Goal: Task Accomplishment & Management: Manage account settings

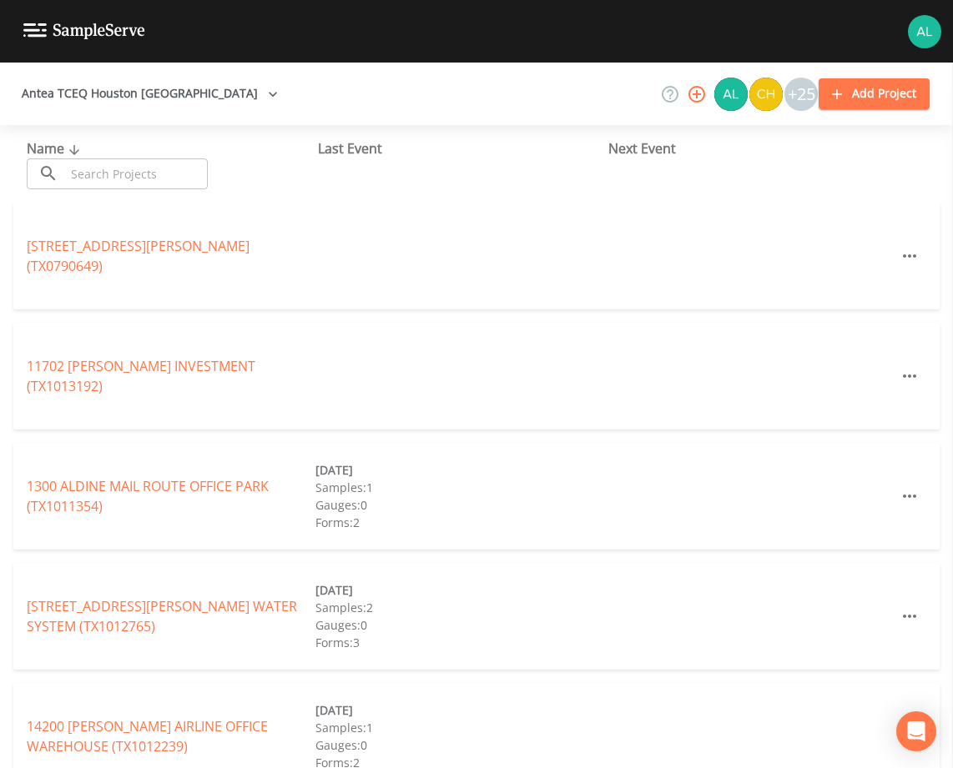
click at [127, 167] on input "text" at bounding box center [136, 174] width 143 height 31
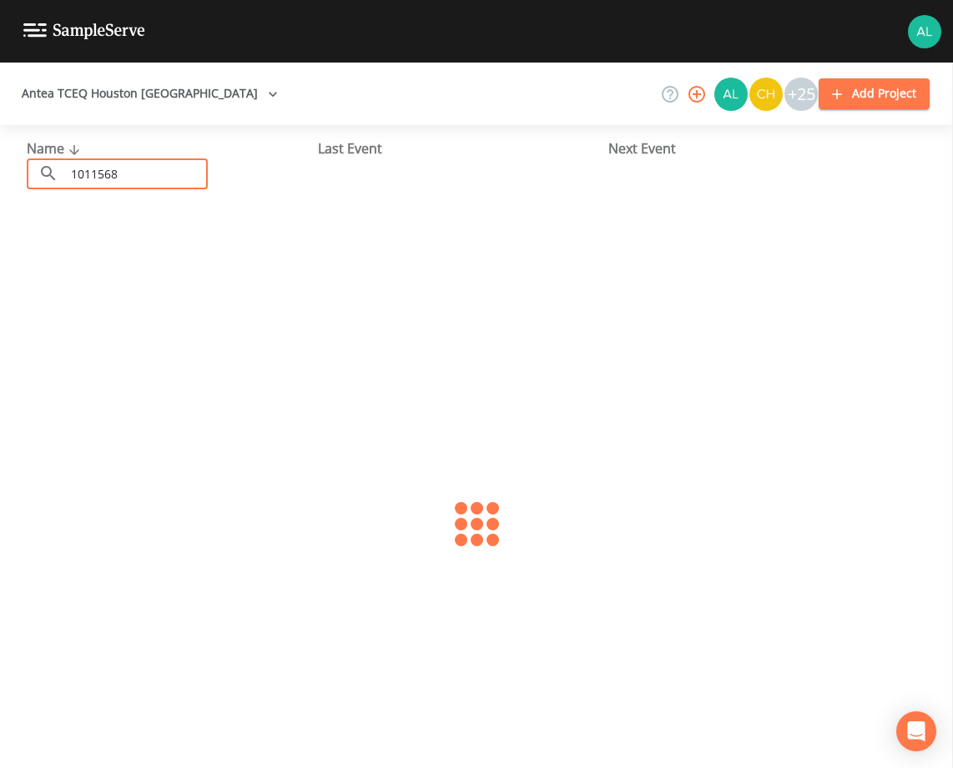
type input "1011568"
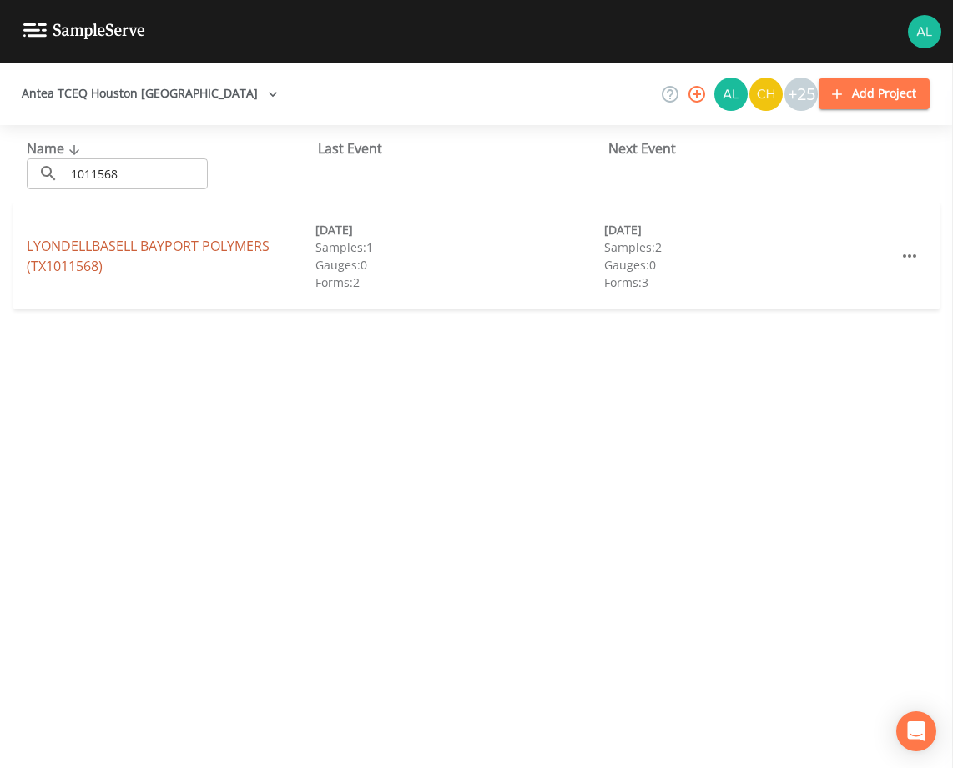
click at [108, 244] on link "LYONDELLBASELL BAYPORT POLYMERS (TX1011568)" at bounding box center [148, 256] width 243 height 38
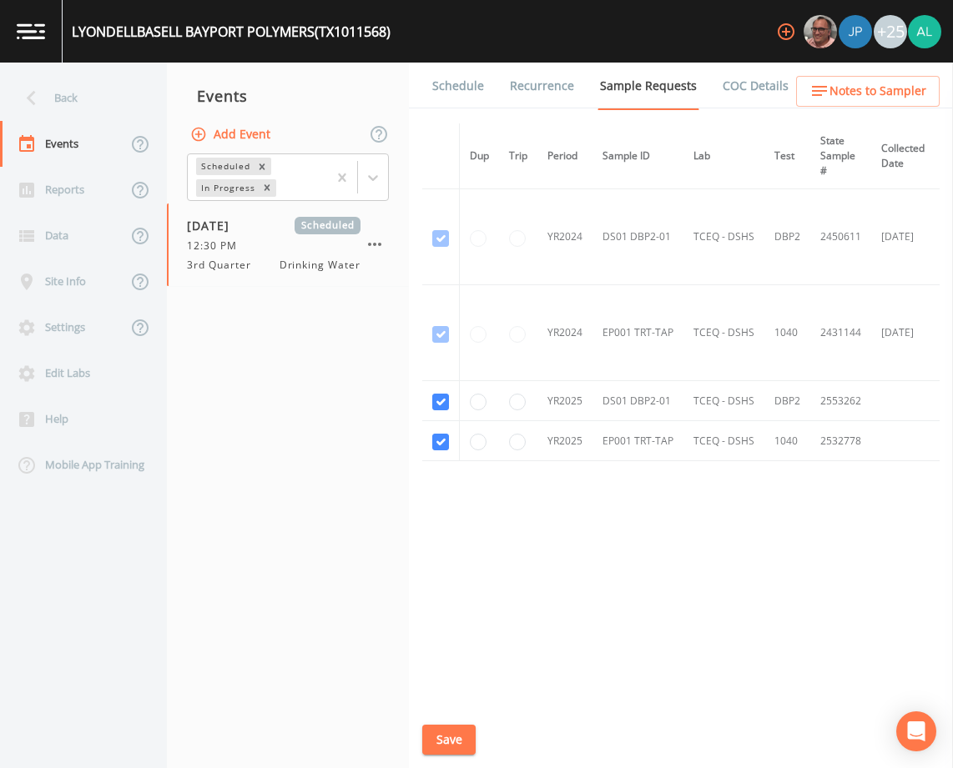
click at [465, 78] on link "Schedule" at bounding box center [458, 86] width 57 height 47
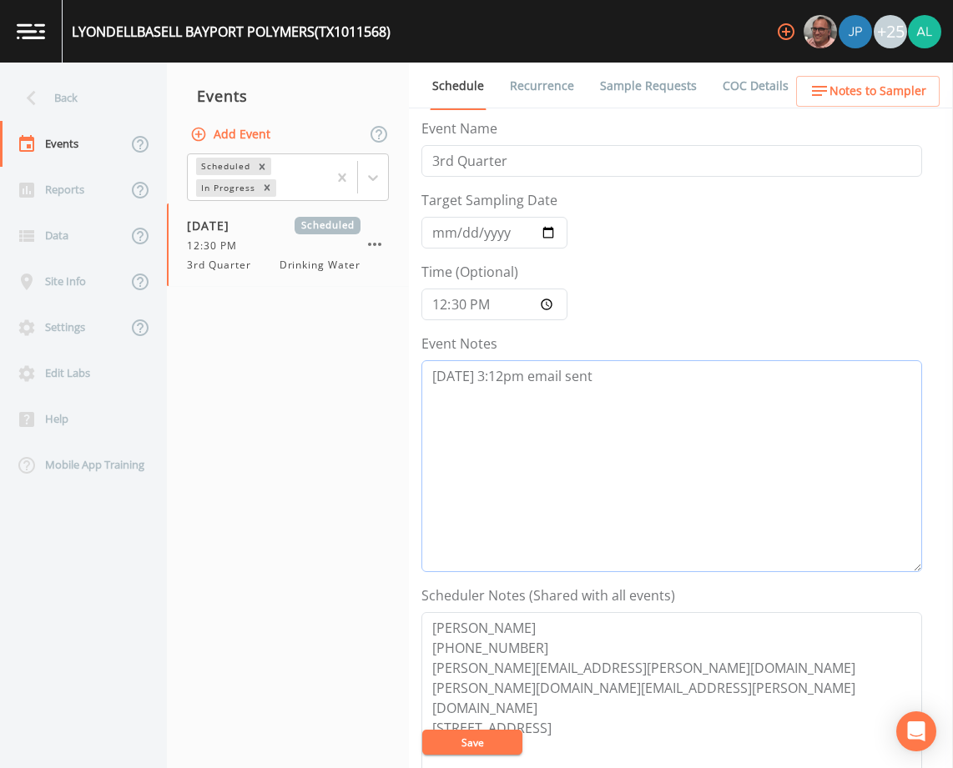
click at [606, 376] on textarea "[DATE] 3:12pm email sent" at bounding box center [671, 466] width 501 height 212
click at [497, 398] on textarea "[DATE] 3:12pm email sent 9/3 @" at bounding box center [671, 466] width 501 height 212
click at [741, 400] on textarea "[DATE] 3:12pm email sent [DATE] 5:28am received email not operated by" at bounding box center [671, 466] width 501 height 212
type textarea "[DATE] 3:12pm email sent [DATE] 5:28am received email not operated by [PERSON_N…"
click at [471, 732] on button "Save" at bounding box center [472, 742] width 100 height 25
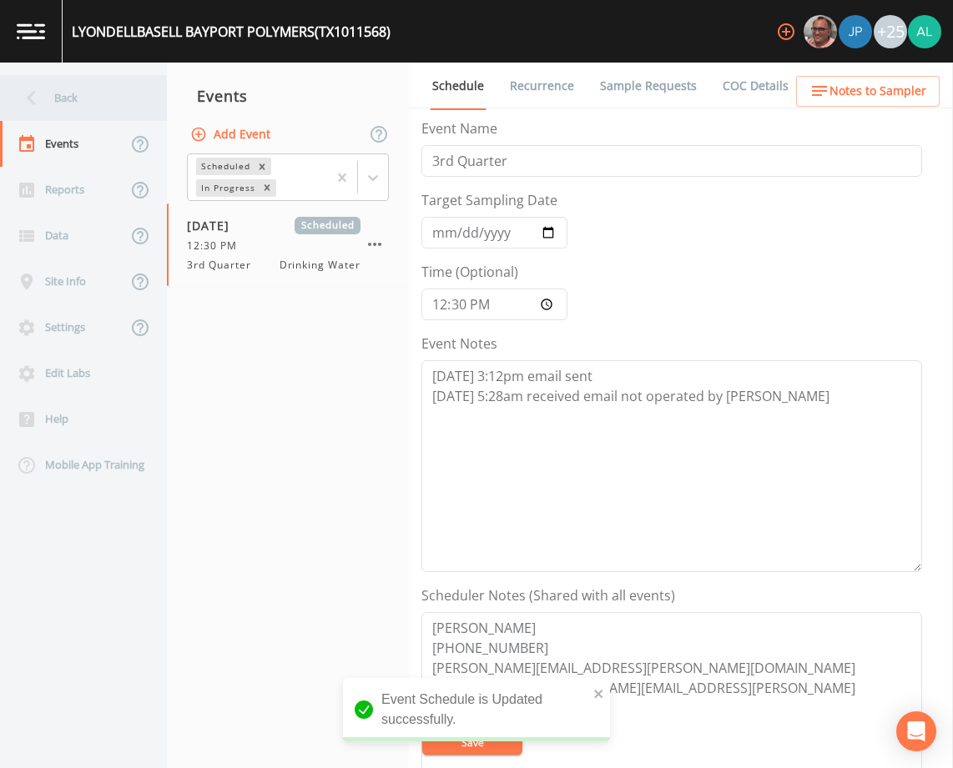
click at [71, 113] on div "Back" at bounding box center [75, 98] width 150 height 46
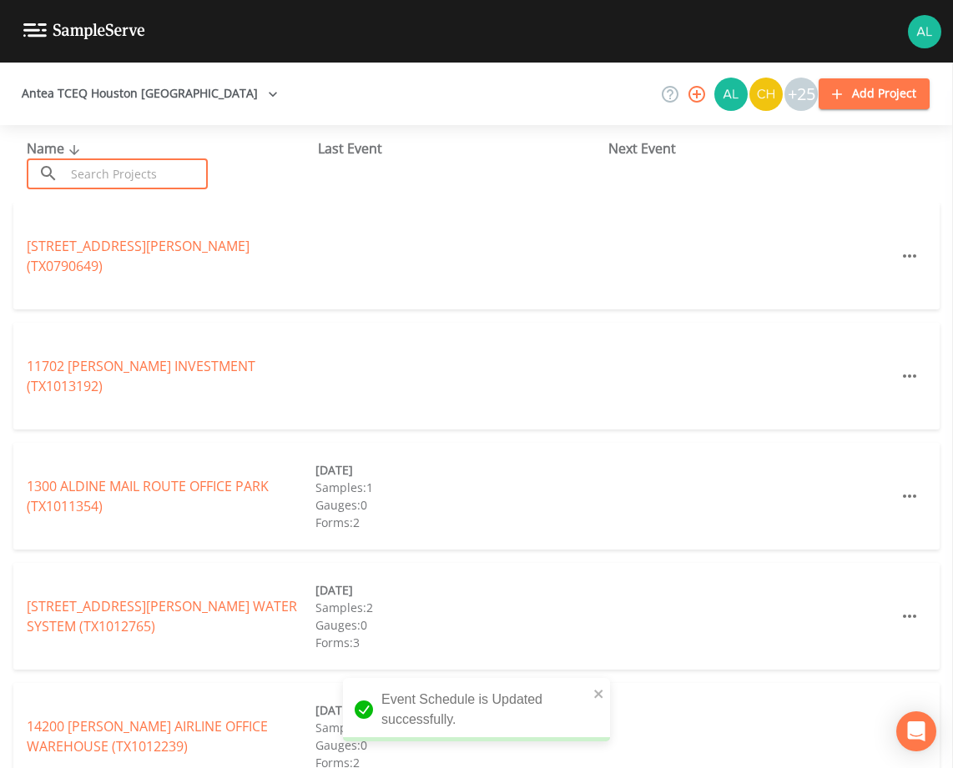
click at [147, 164] on input "text" at bounding box center [136, 174] width 143 height 31
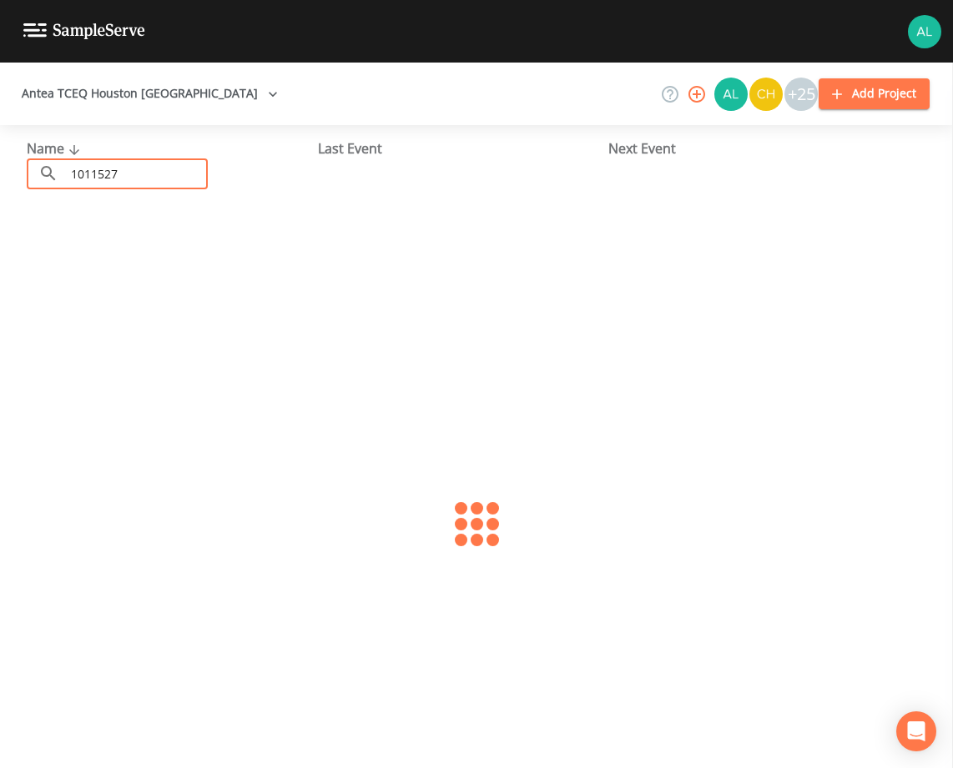
type input "1011527"
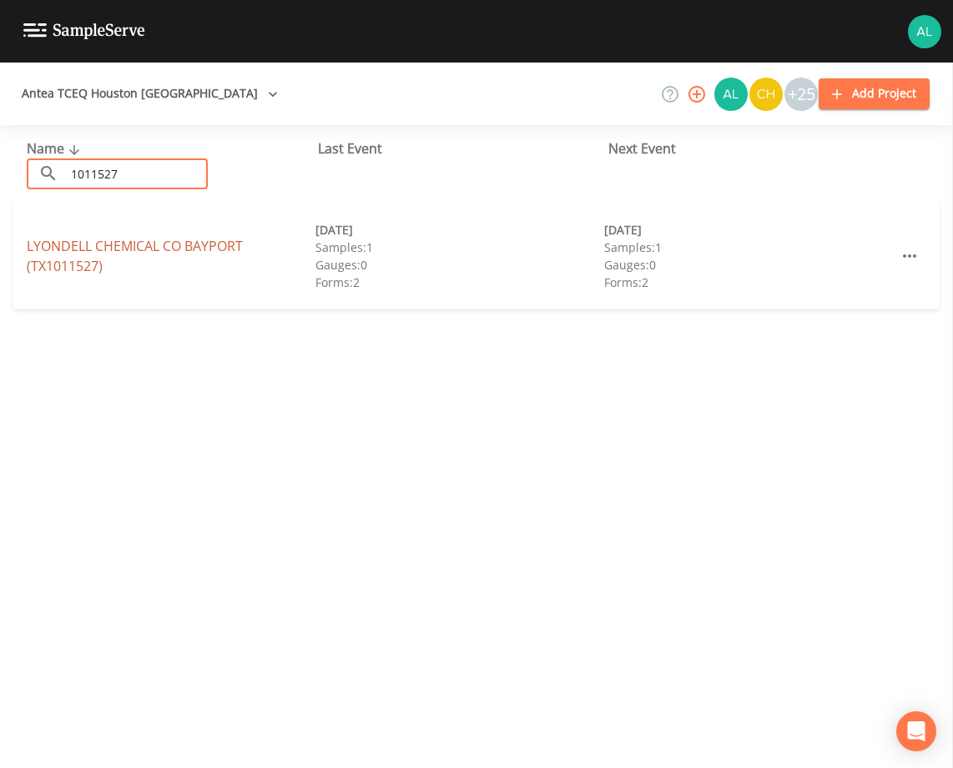
click at [70, 245] on link "LYONDELL CHEMICAL [GEOGRAPHIC_DATA] (TX1011527)" at bounding box center [135, 256] width 216 height 38
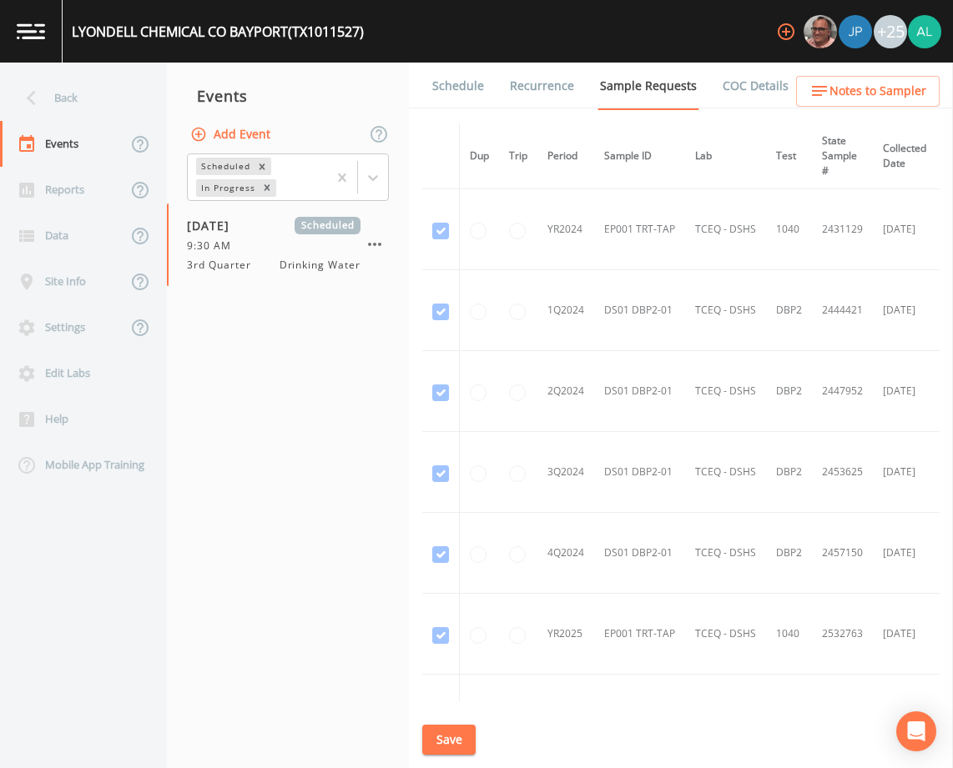
click at [471, 88] on link "Schedule" at bounding box center [458, 86] width 57 height 47
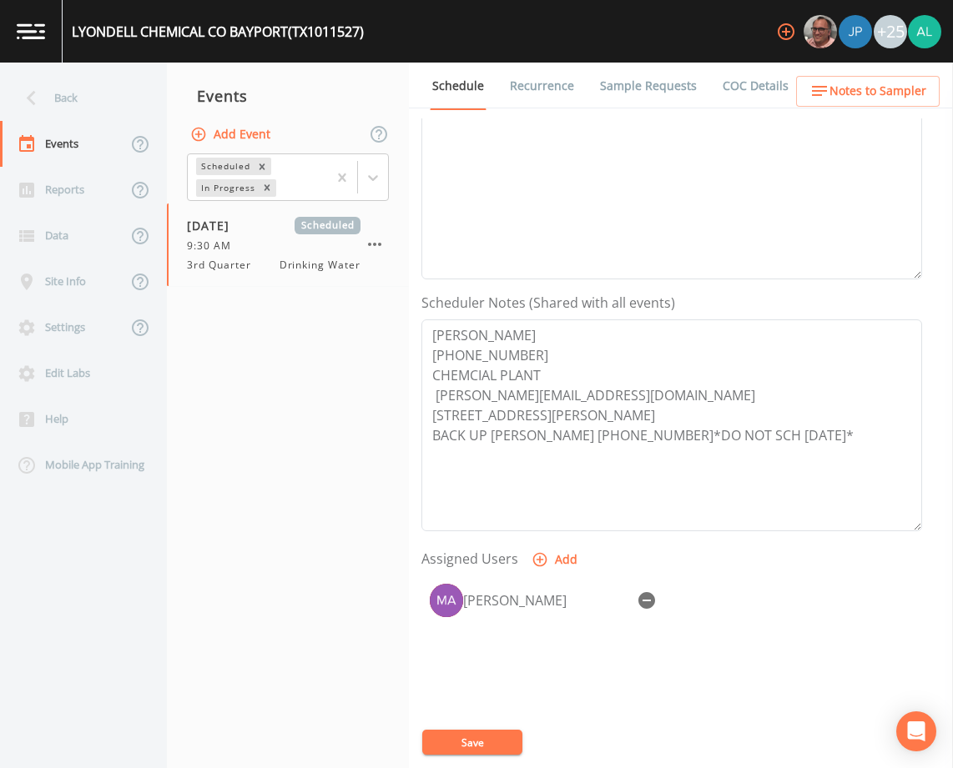
scroll to position [334, 0]
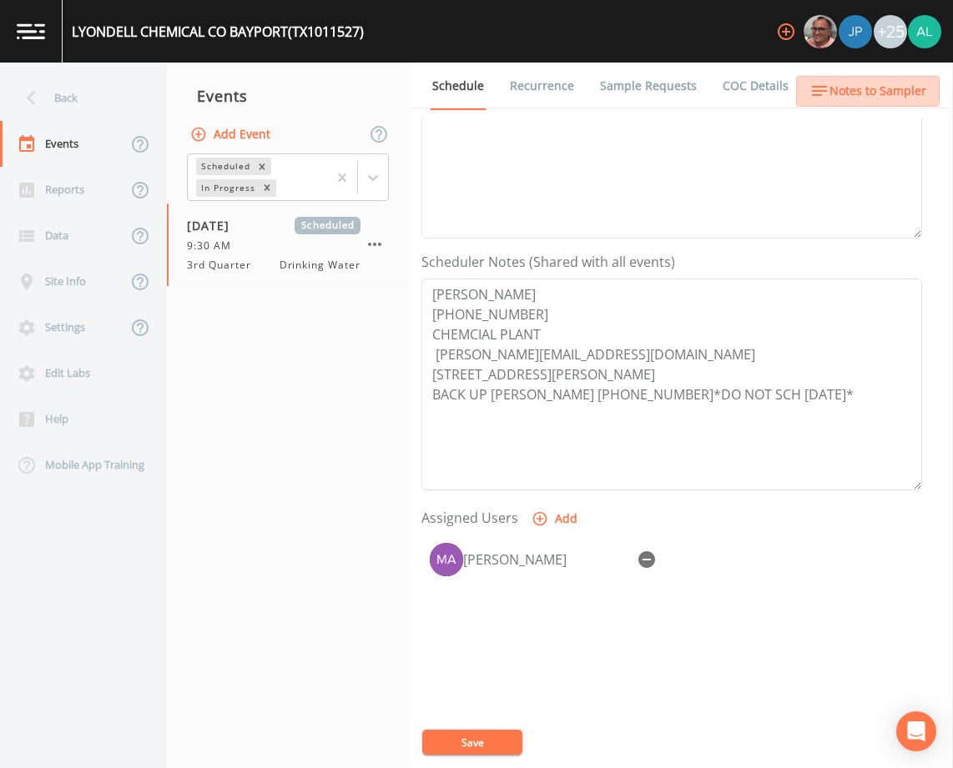
click at [851, 83] on span "Notes to Sampler" at bounding box center [877, 91] width 97 height 21
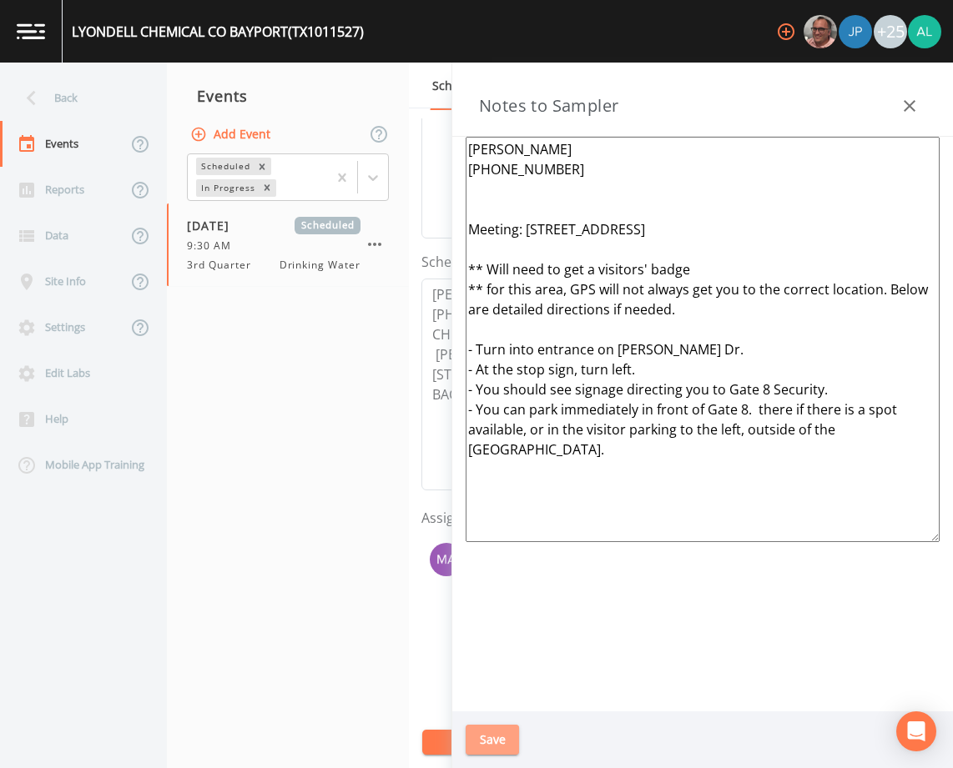
drag, startPoint x: 503, startPoint y: 745, endPoint x: 425, endPoint y: 642, distance: 129.8
click at [504, 745] on button "Save" at bounding box center [492, 740] width 53 height 31
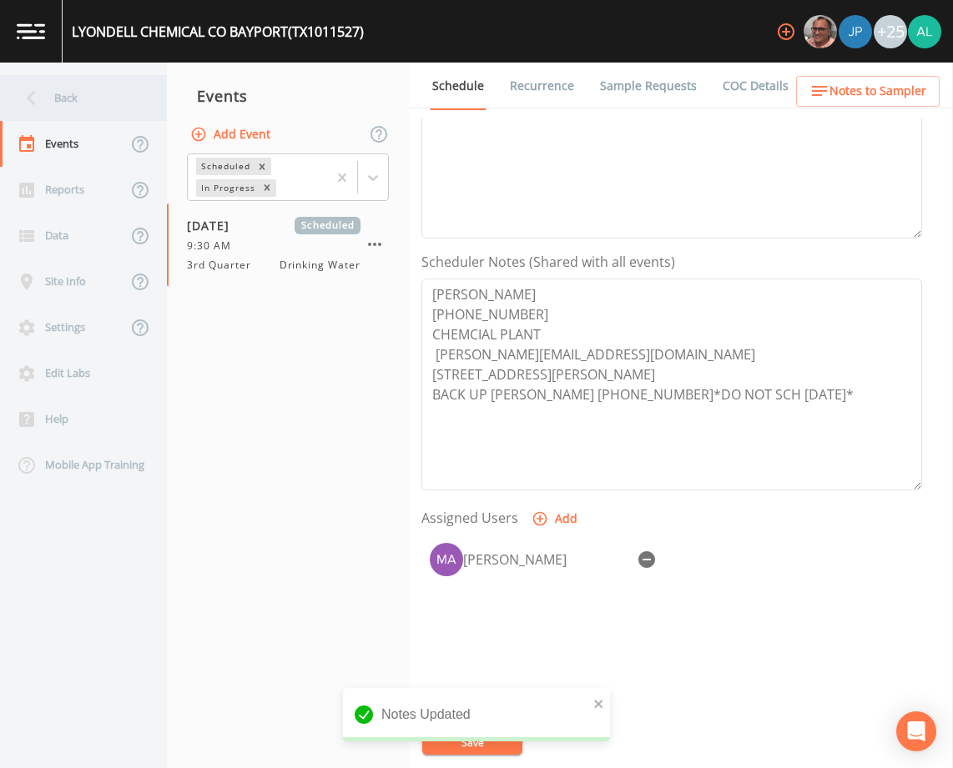
click at [114, 110] on div "Back" at bounding box center [75, 98] width 150 height 46
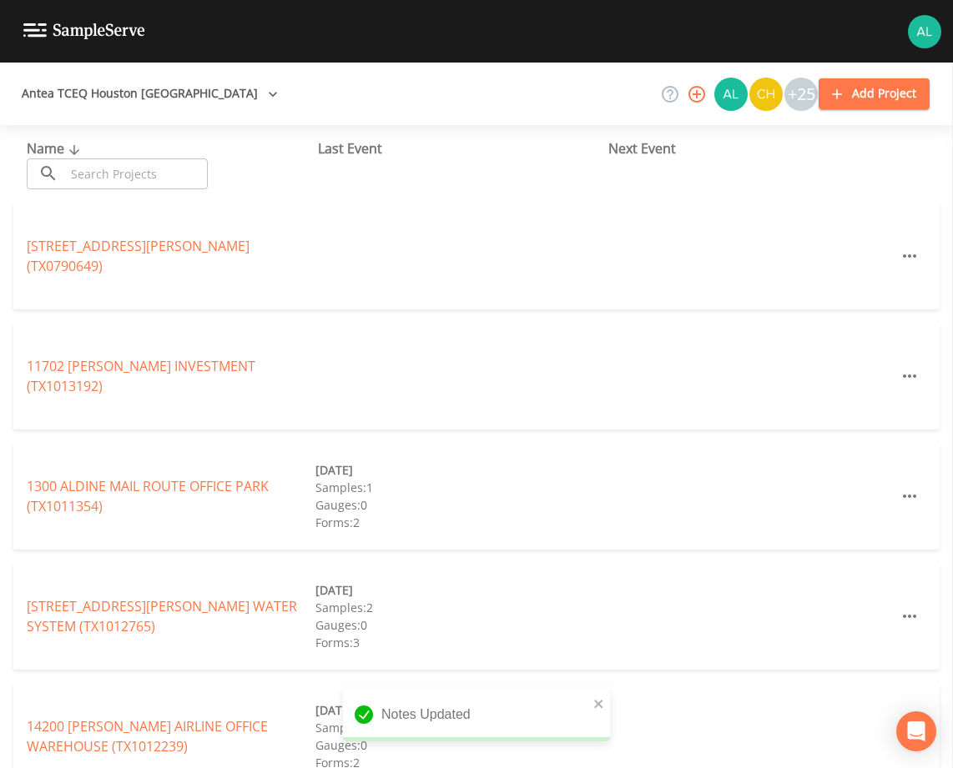
click at [138, 181] on input "text" at bounding box center [136, 174] width 143 height 31
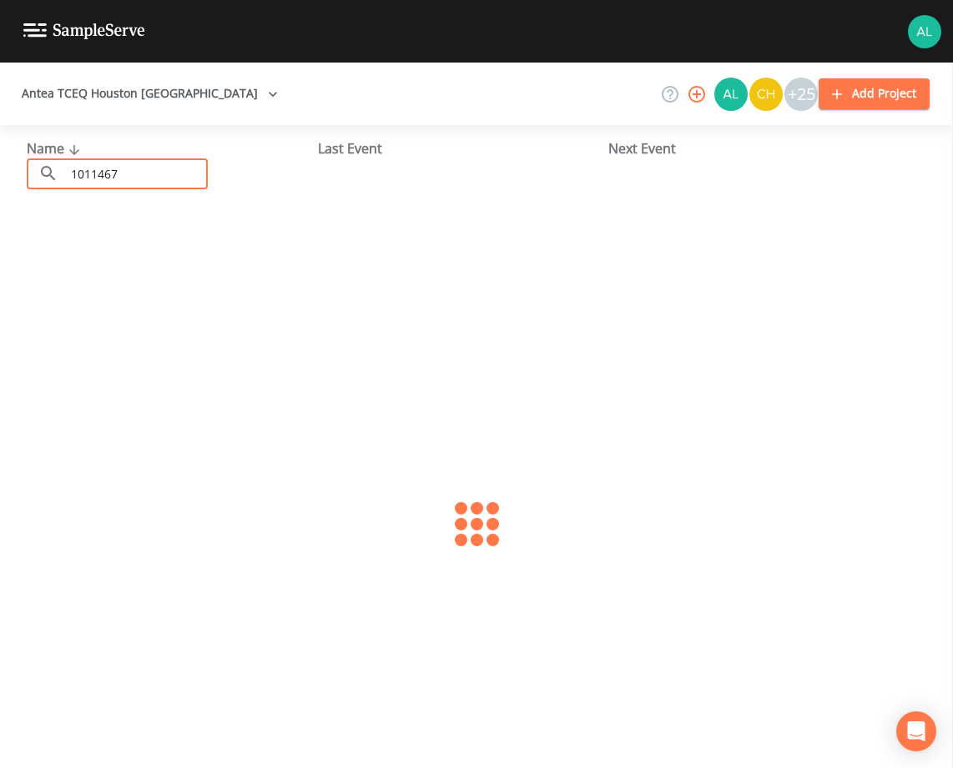
type input "1011467"
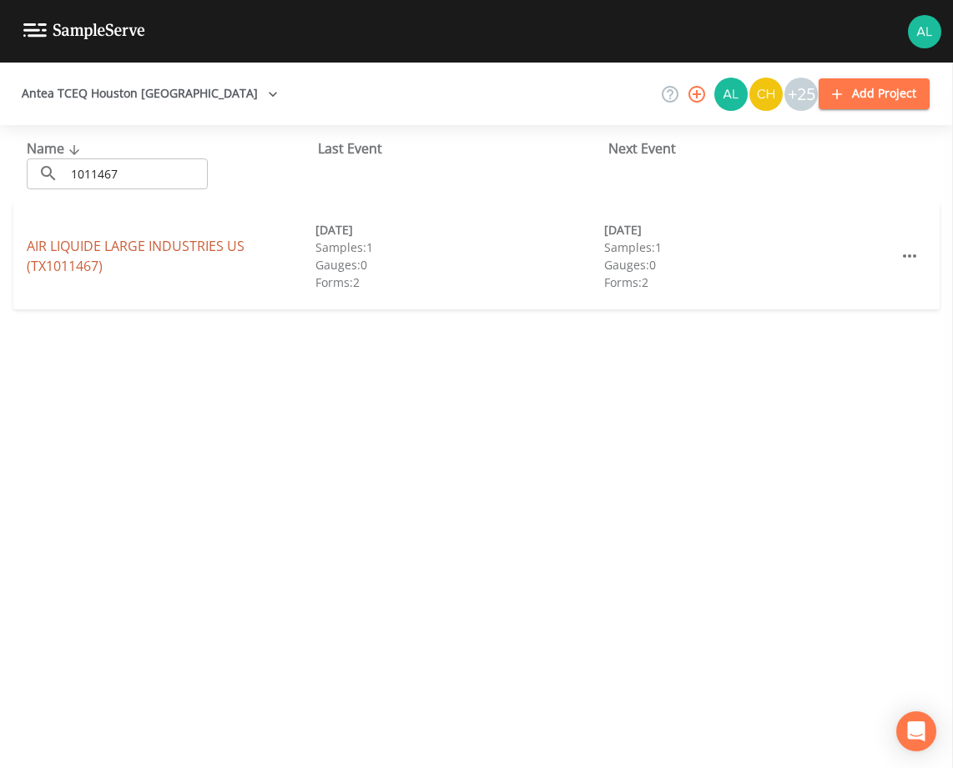
drag, startPoint x: 73, startPoint y: 231, endPoint x: 74, endPoint y: 243, distance: 11.8
click at [73, 240] on div "AIR LIQUIDE LARGE INDUSTRIES [GEOGRAPHIC_DATA] (TX1011467) [DATE] Samples: 1 Ga…" at bounding box center [476, 256] width 926 height 107
click at [74, 243] on link "AIR LIQUIDE LARGE INDUSTRIES [GEOGRAPHIC_DATA] (TX1011467)" at bounding box center [136, 256] width 218 height 38
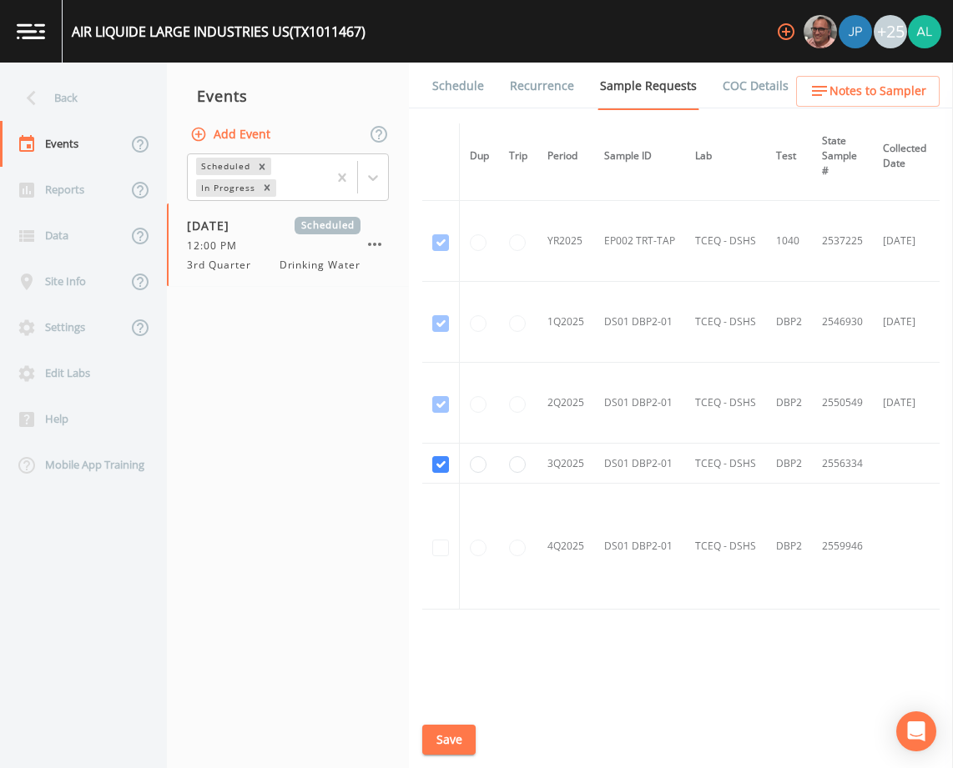
scroll to position [358, 0]
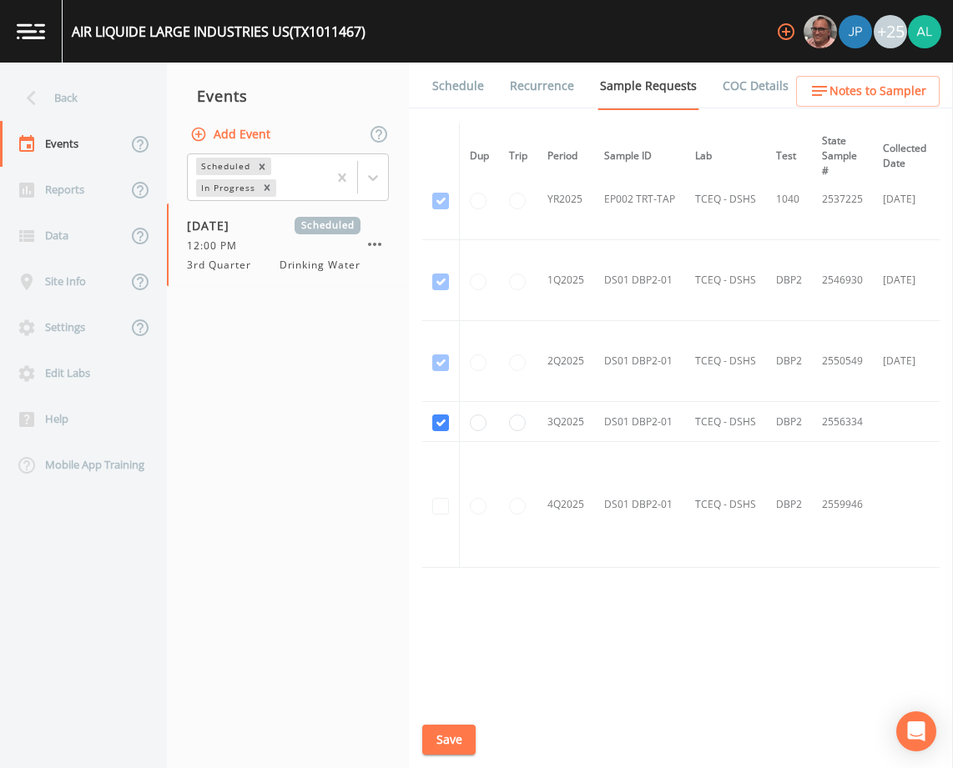
click at [451, 83] on link "Schedule" at bounding box center [458, 86] width 57 height 47
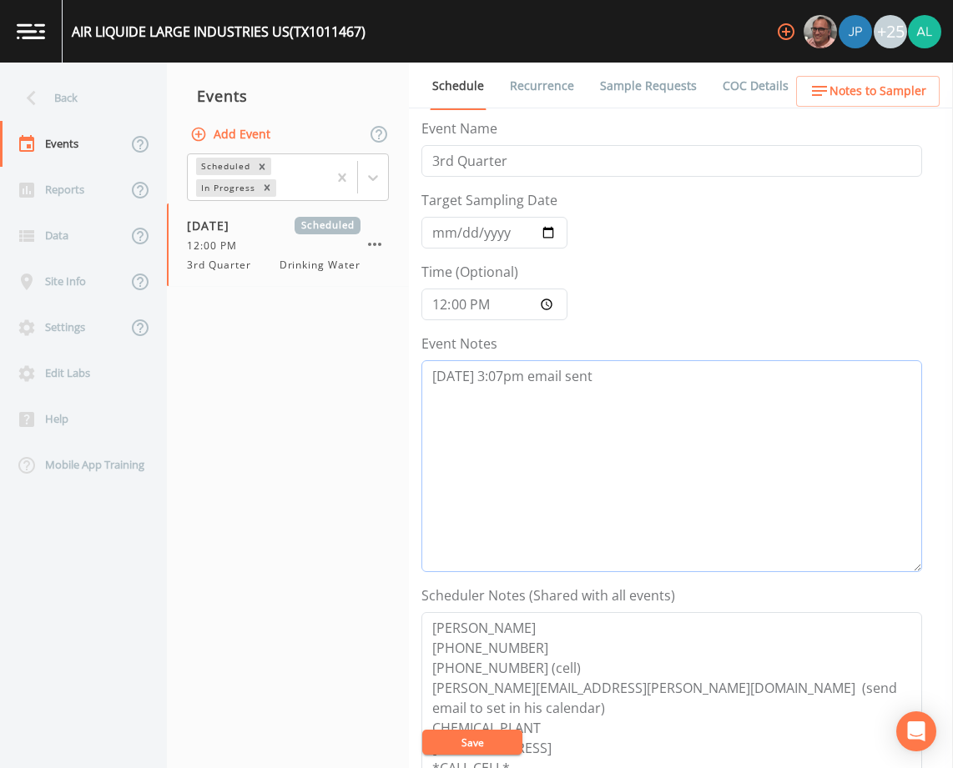
click at [632, 409] on textarea "[DATE] 3:07pm email sent" at bounding box center [671, 466] width 501 height 212
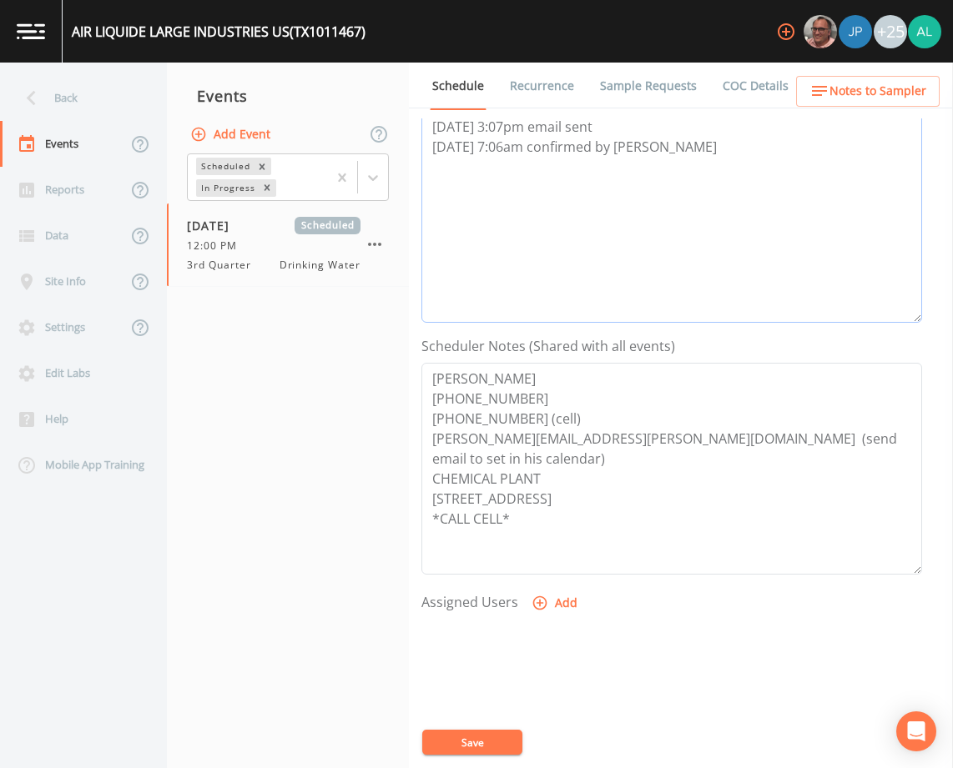
scroll to position [250, 0]
type textarea "[DATE] 3:07pm email sent [DATE] 7:06am confirmed by [PERSON_NAME]"
click at [550, 604] on button "Add" at bounding box center [556, 602] width 56 height 31
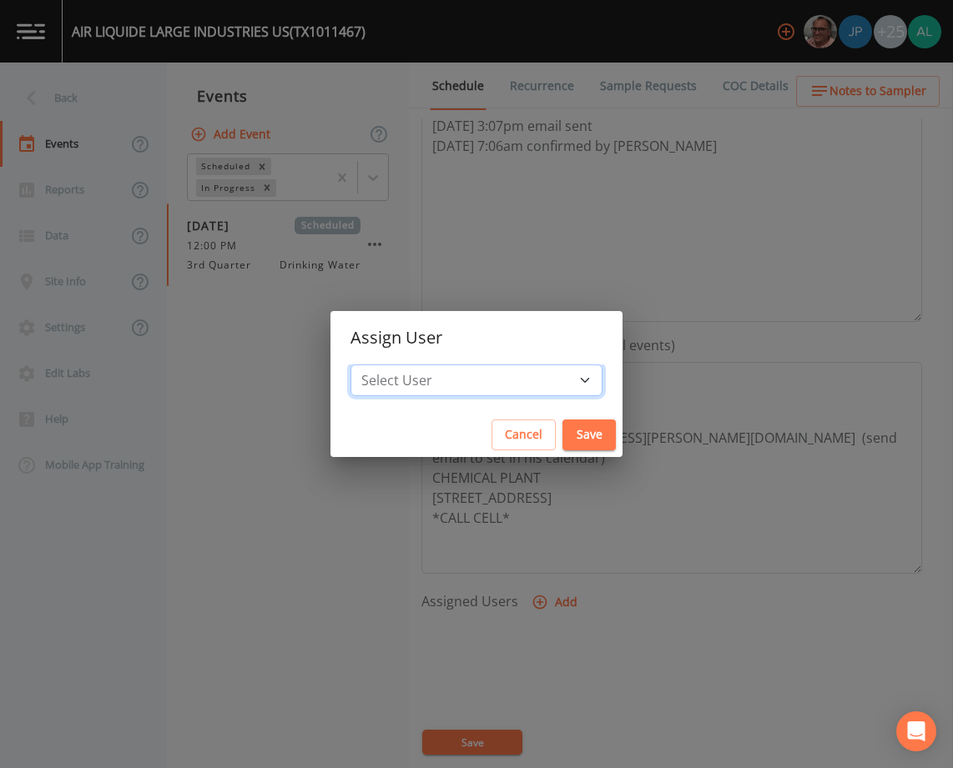
click at [462, 380] on select "Select User [PERSON_NAME] [PERSON_NAME] [PERSON_NAME] [PERSON_NAME] [PERSON_NAM…" at bounding box center [476, 381] width 252 height 32
select select "1051c3a1-6c84-4a22-a0dd-c999b59f2b39"
click at [388, 365] on select "Select User [PERSON_NAME] [PERSON_NAME] [PERSON_NAME] [PERSON_NAME] [PERSON_NAM…" at bounding box center [476, 381] width 252 height 32
click at [562, 426] on button "Save" at bounding box center [588, 435] width 53 height 31
select select
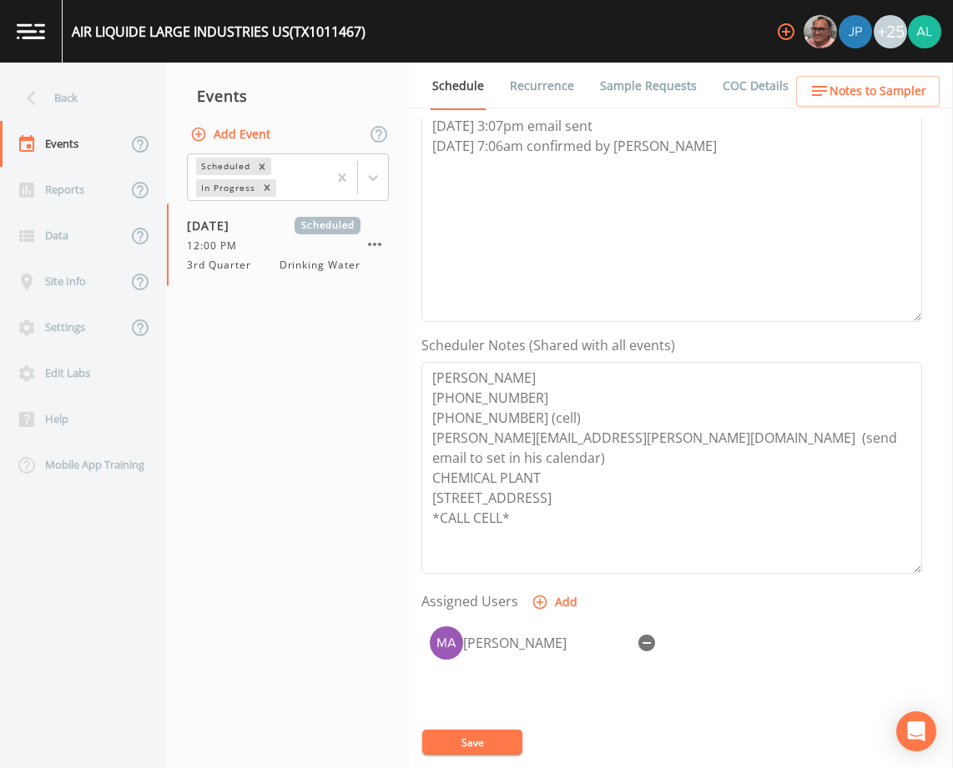
click at [476, 736] on button "Save" at bounding box center [472, 742] width 100 height 25
click at [882, 97] on span "Notes to Sampler" at bounding box center [877, 91] width 97 height 21
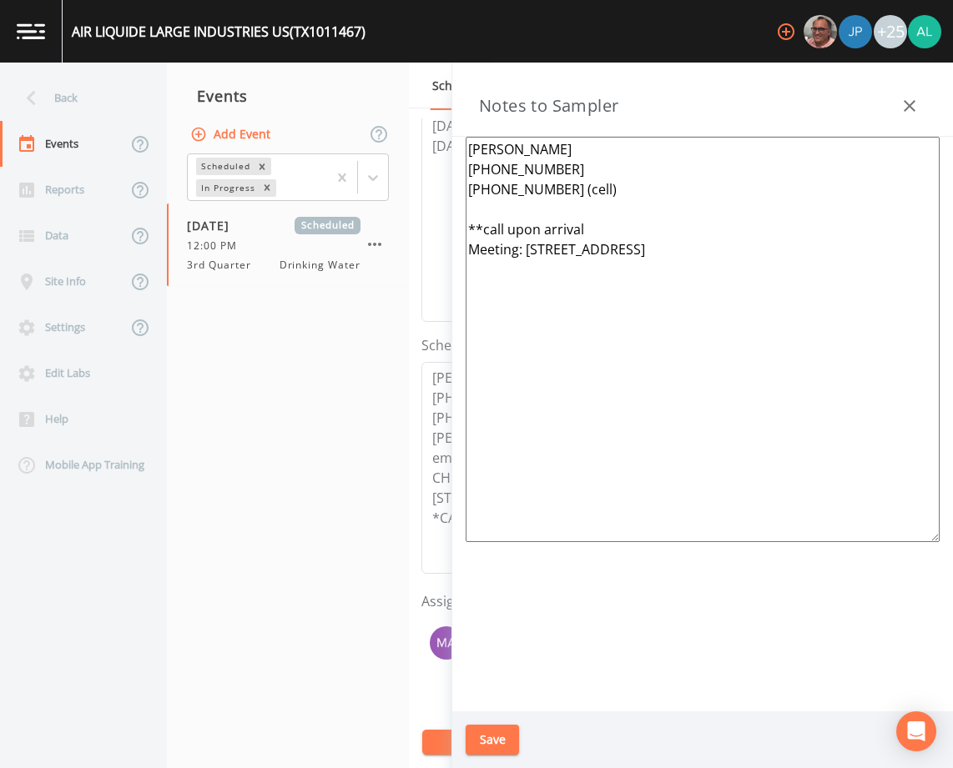
click at [503, 732] on button "Save" at bounding box center [492, 740] width 53 height 31
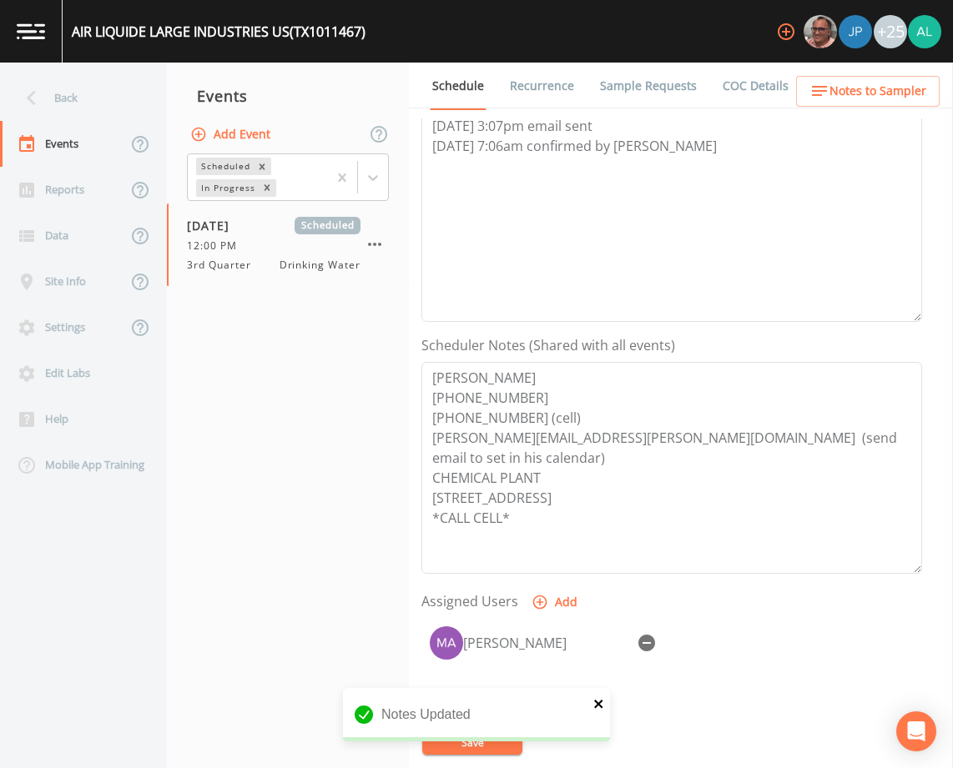
click at [598, 705] on icon "close" at bounding box center [598, 704] width 8 height 8
click at [477, 738] on button "Save" at bounding box center [472, 742] width 100 height 25
click at [477, 738] on div "Updating Event Schedule" at bounding box center [476, 721] width 267 height 67
click at [89, 100] on div "Back" at bounding box center [75, 98] width 150 height 46
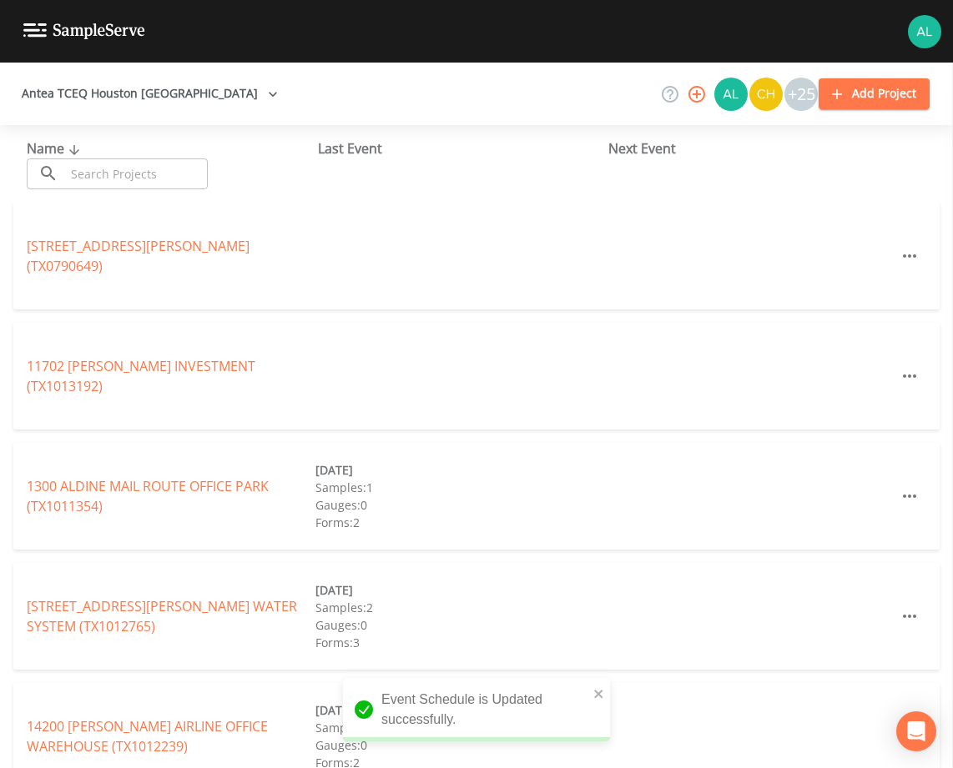
click at [166, 166] on input "text" at bounding box center [136, 174] width 143 height 31
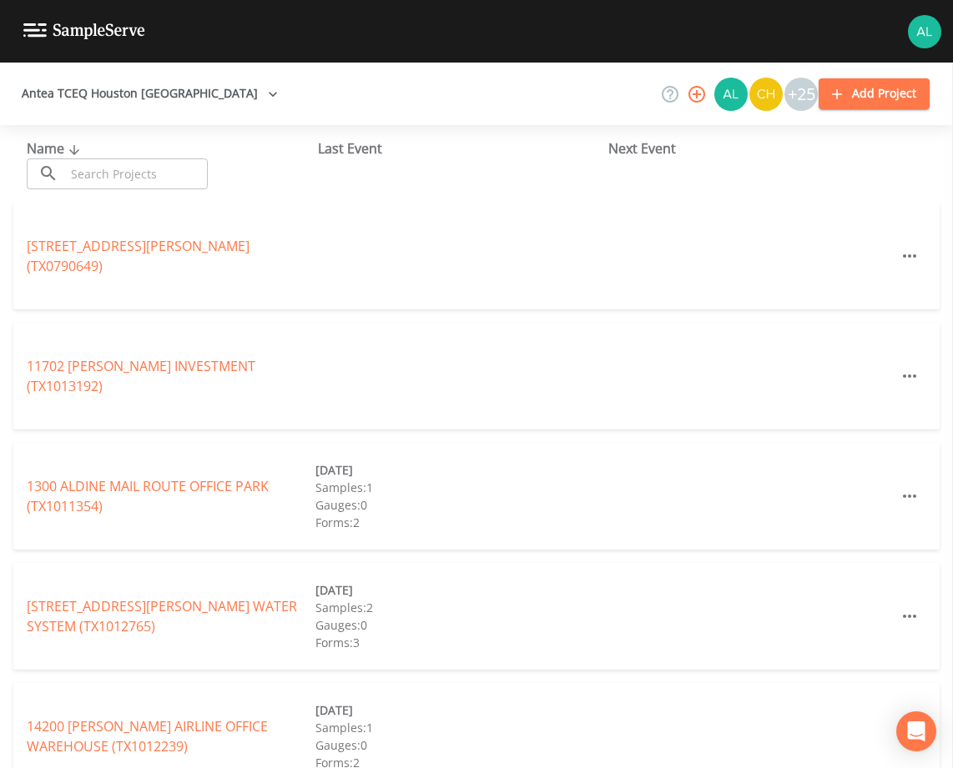
click at [127, 169] on input "text" at bounding box center [136, 174] width 143 height 31
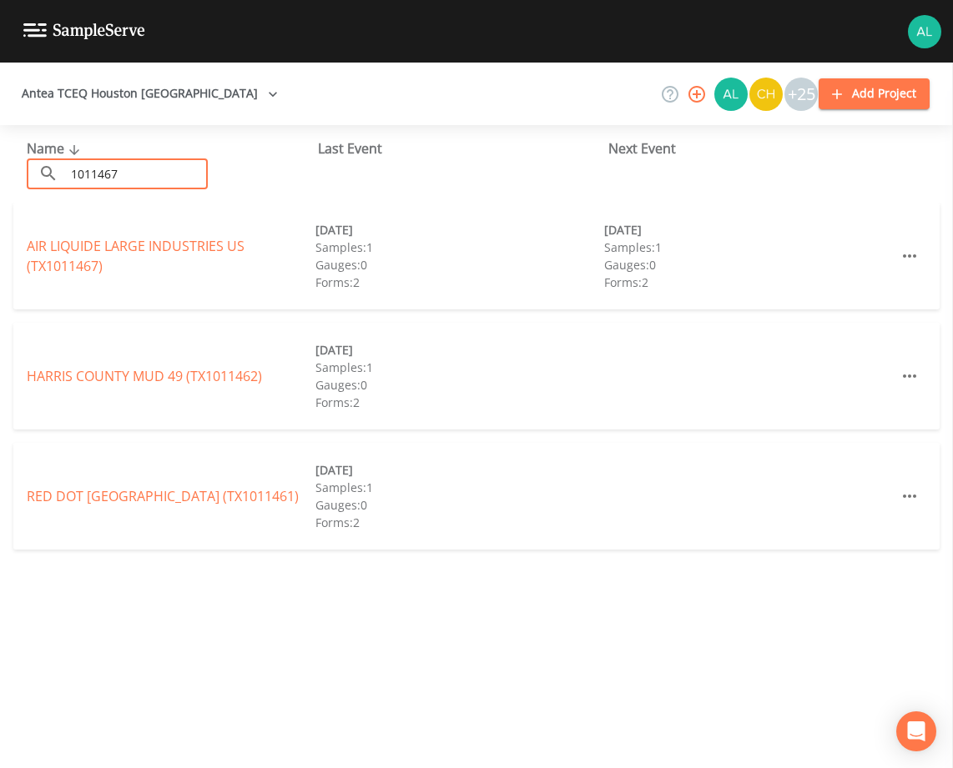
type input "1011467"
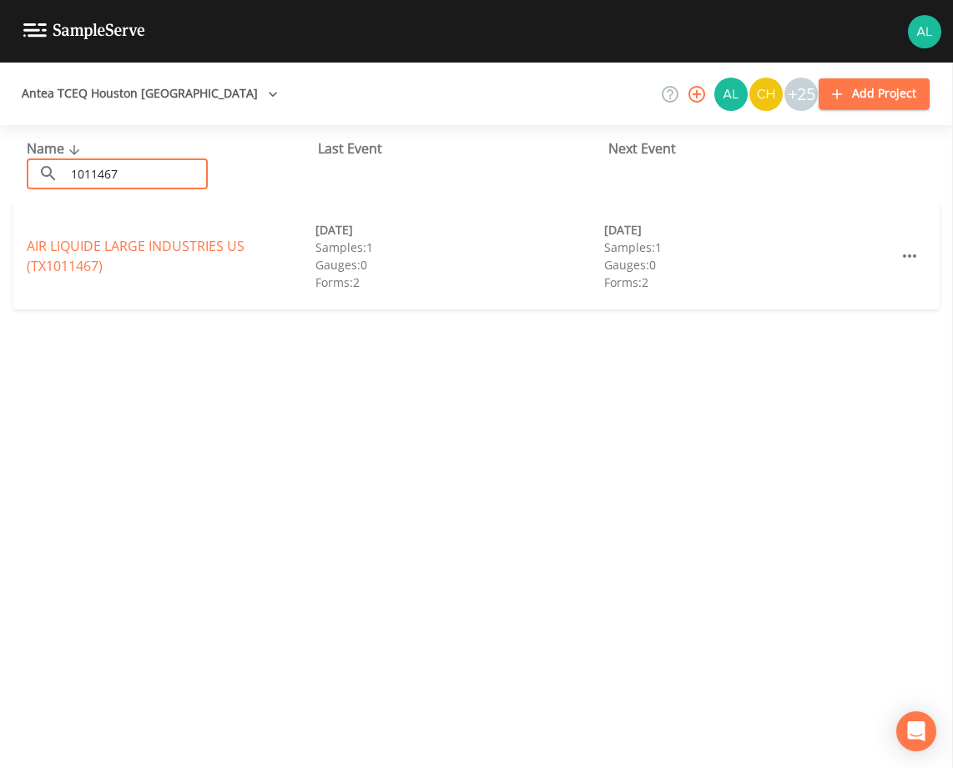
click at [61, 234] on div "AIR LIQUIDE LARGE INDUSTRIES [GEOGRAPHIC_DATA] (TX1011467) [DATE] Samples: 1 Ga…" at bounding box center [476, 256] width 926 height 107
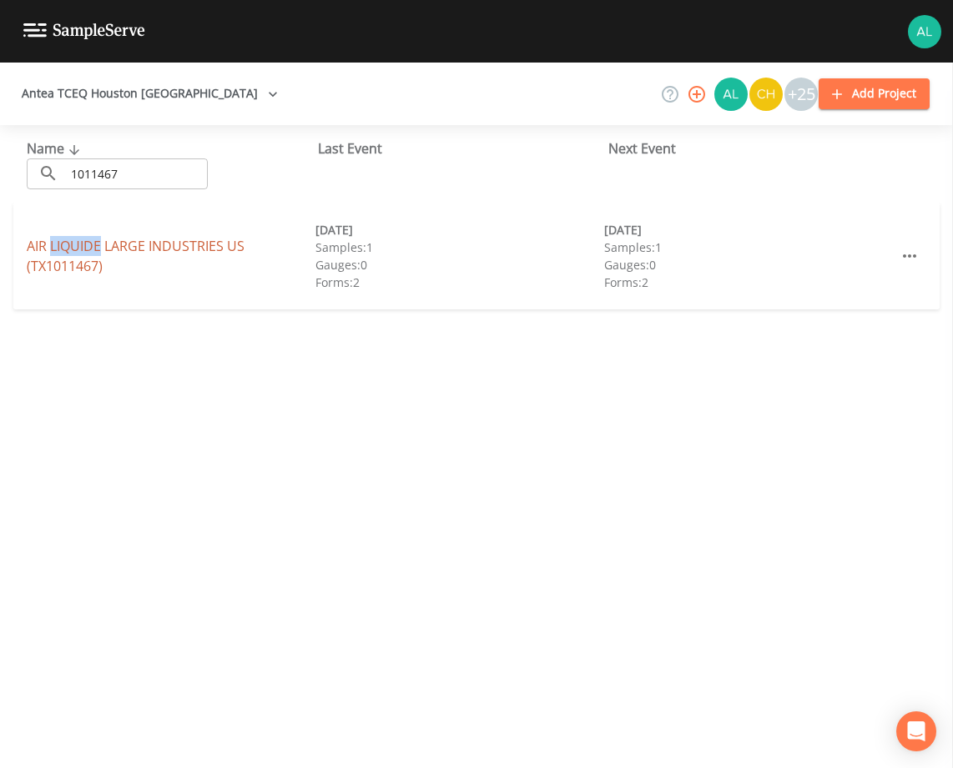
drag, startPoint x: 61, startPoint y: 234, endPoint x: 57, endPoint y: 244, distance: 10.8
click at [57, 244] on link "AIR LIQUIDE LARGE INDUSTRIES [GEOGRAPHIC_DATA] (TX1011467)" at bounding box center [136, 256] width 218 height 38
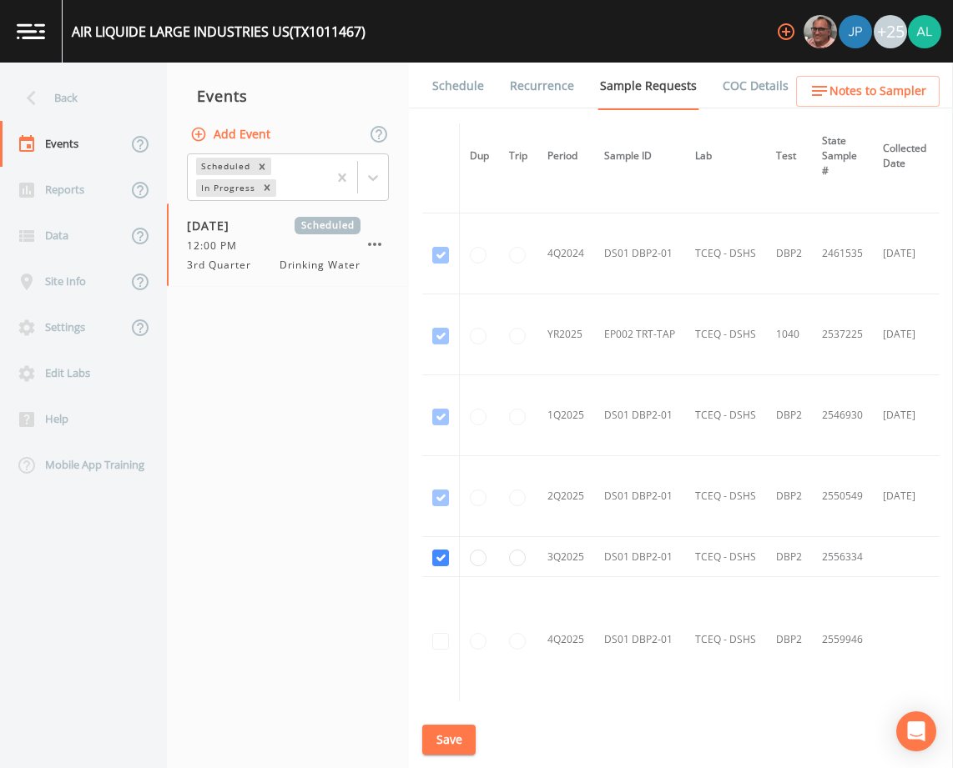
scroll to position [358, 0]
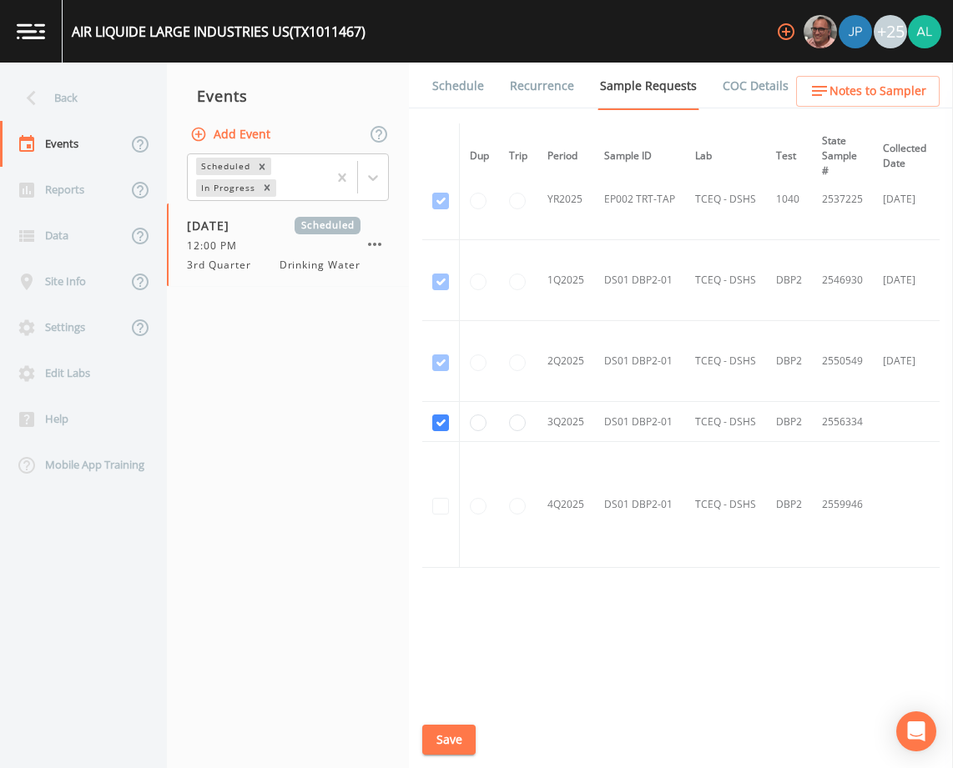
click at [454, 97] on link "Schedule" at bounding box center [458, 86] width 57 height 47
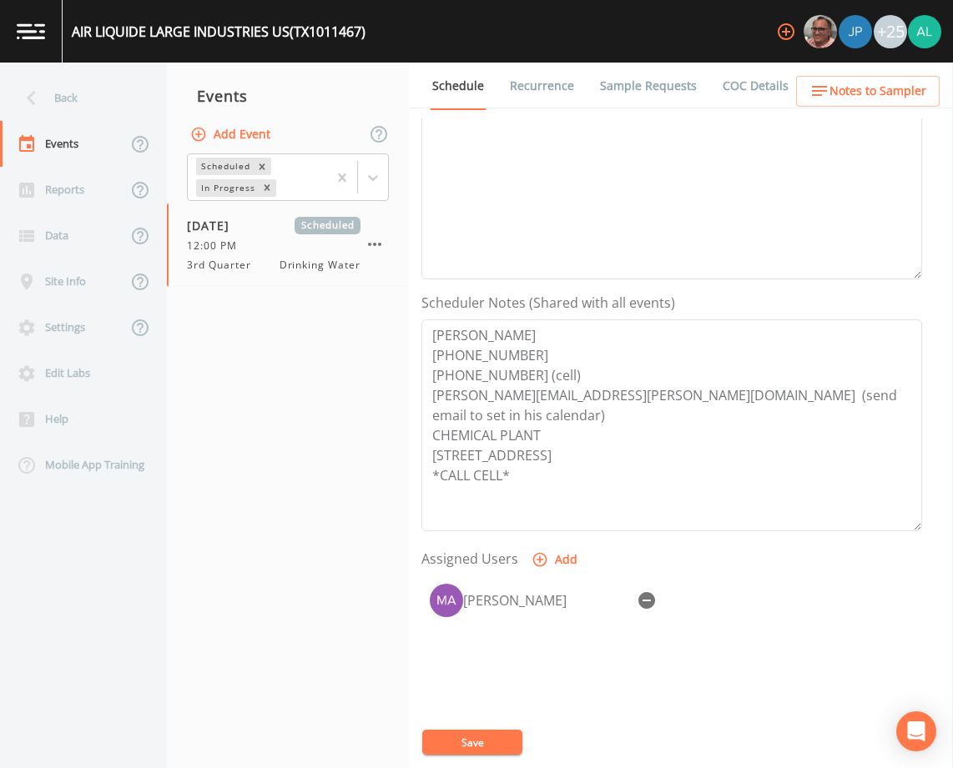
scroll to position [334, 0]
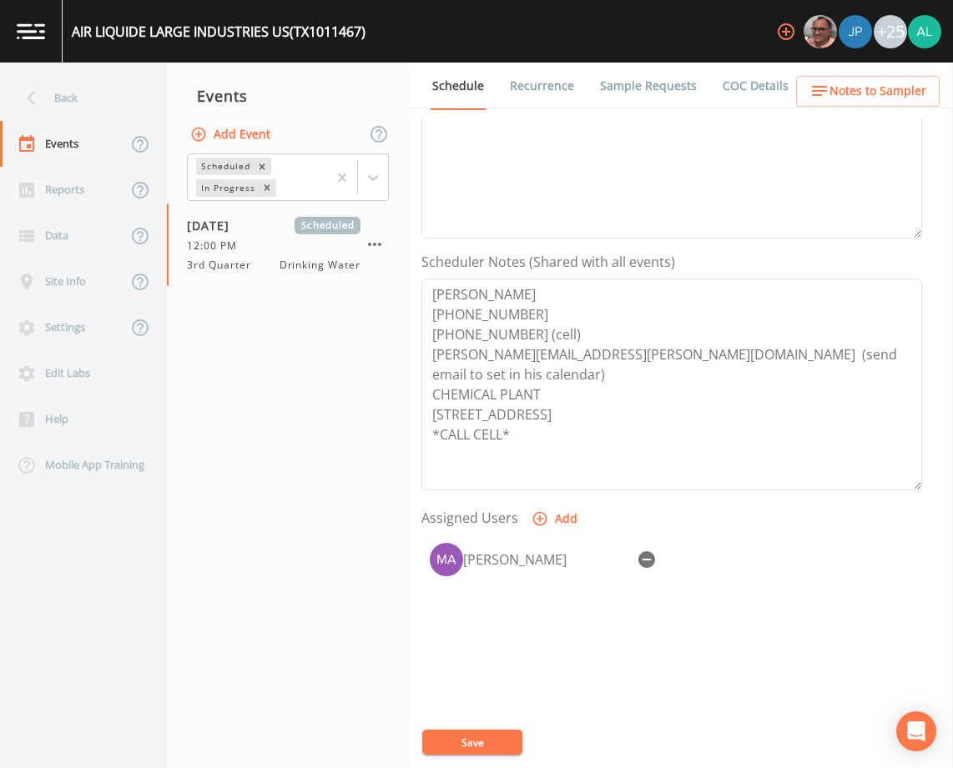
click at [870, 78] on button "Notes to Sampler" at bounding box center [868, 91] width 144 height 31
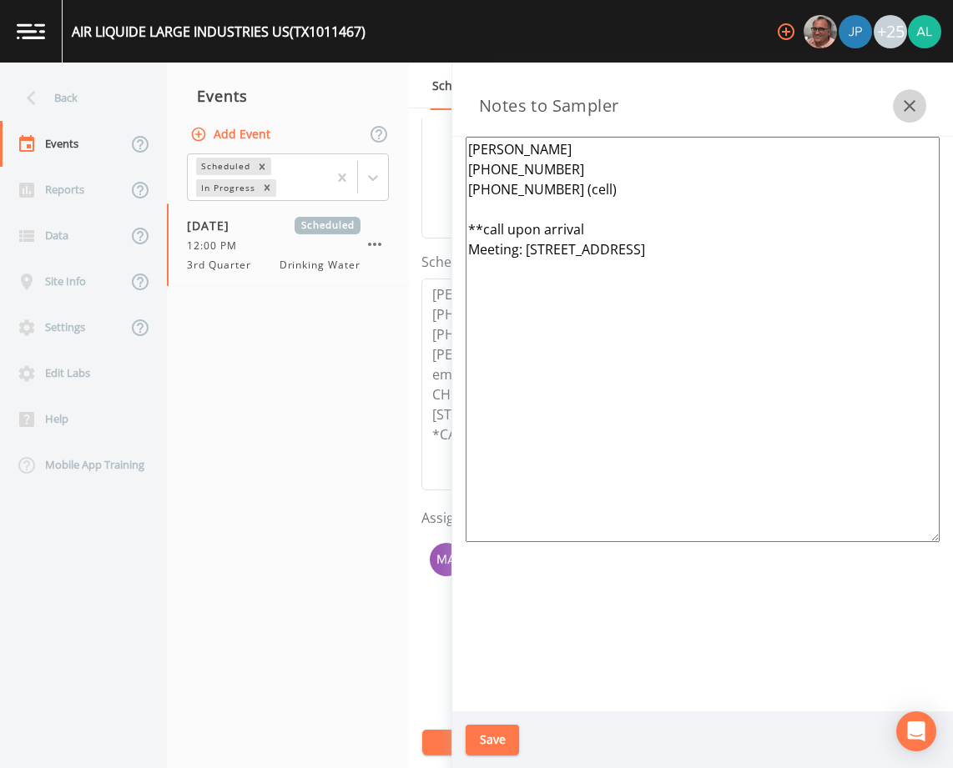
click at [924, 111] on button "button" at bounding box center [909, 105] width 33 height 33
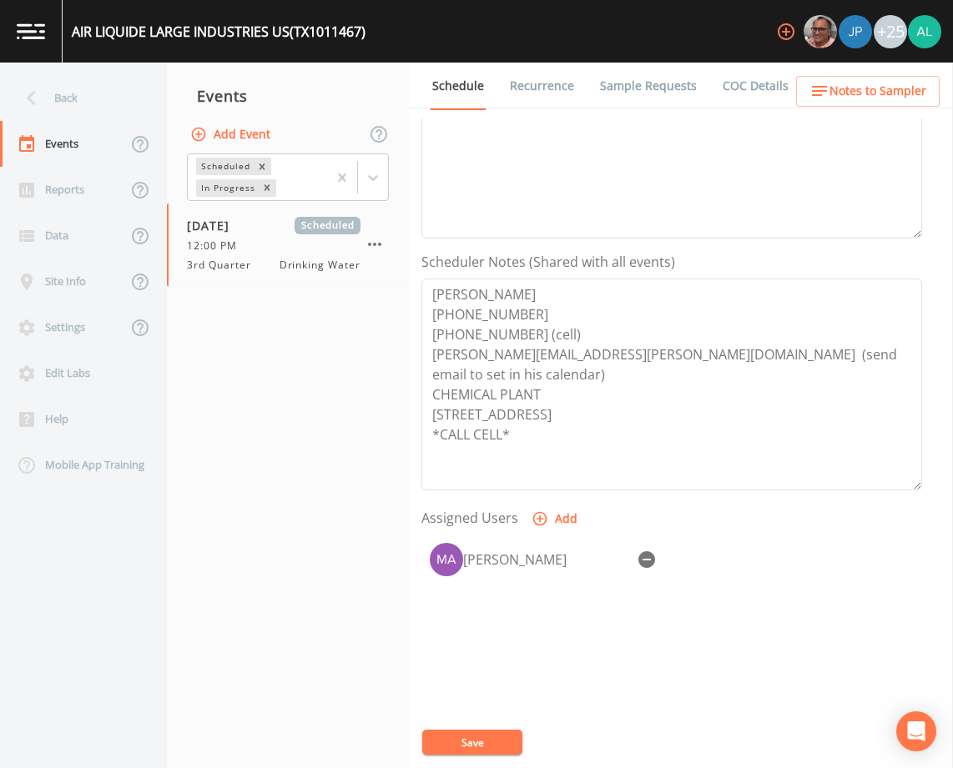
scroll to position [0, 0]
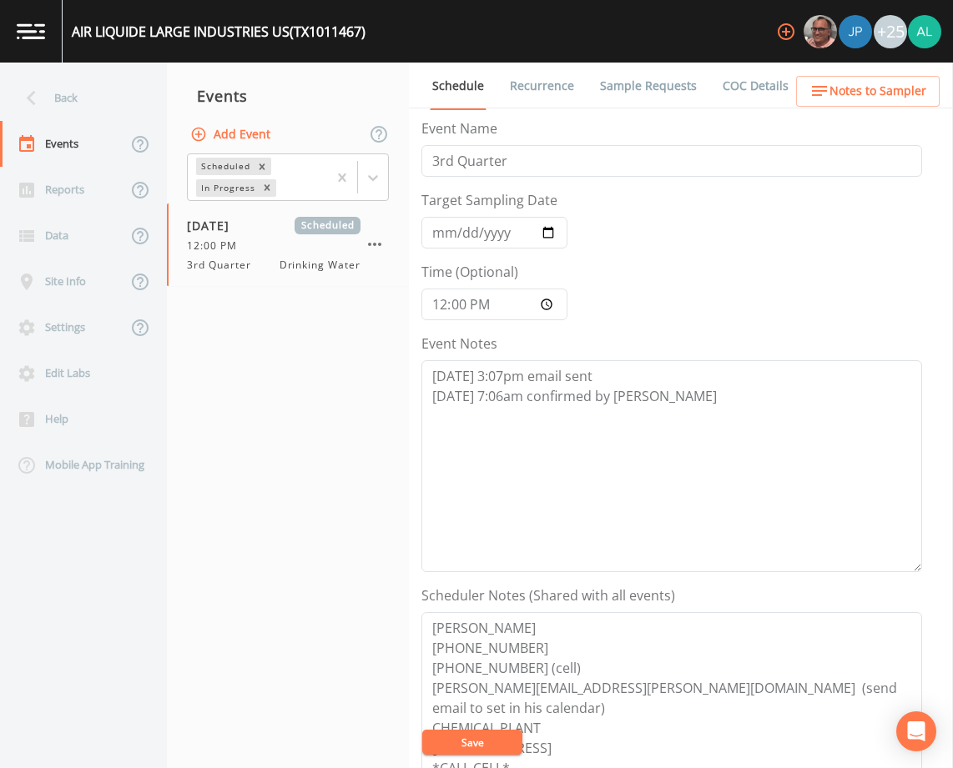
click at [682, 74] on link "Sample Requests" at bounding box center [648, 86] width 102 height 47
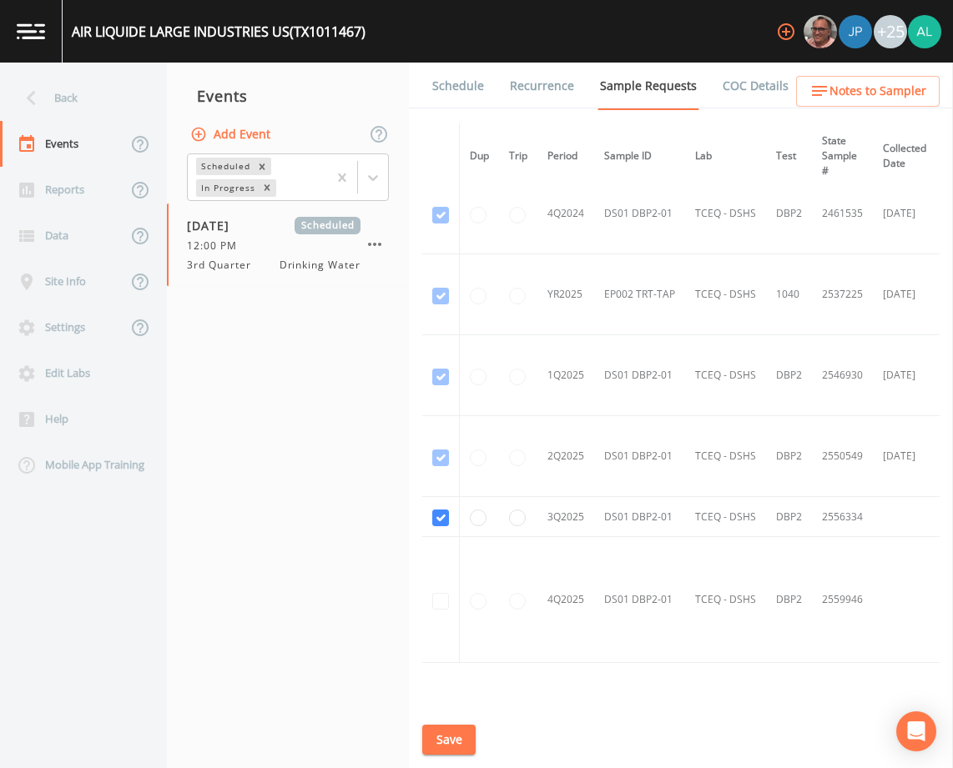
scroll to position [358, 0]
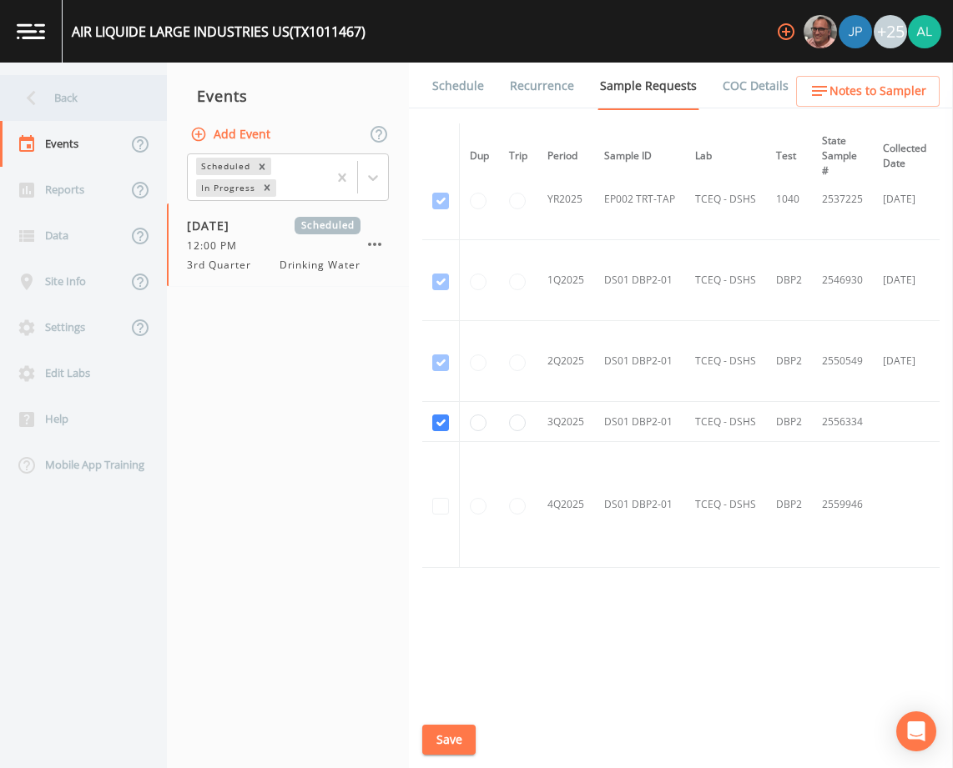
click at [79, 109] on div "Back" at bounding box center [75, 98] width 150 height 46
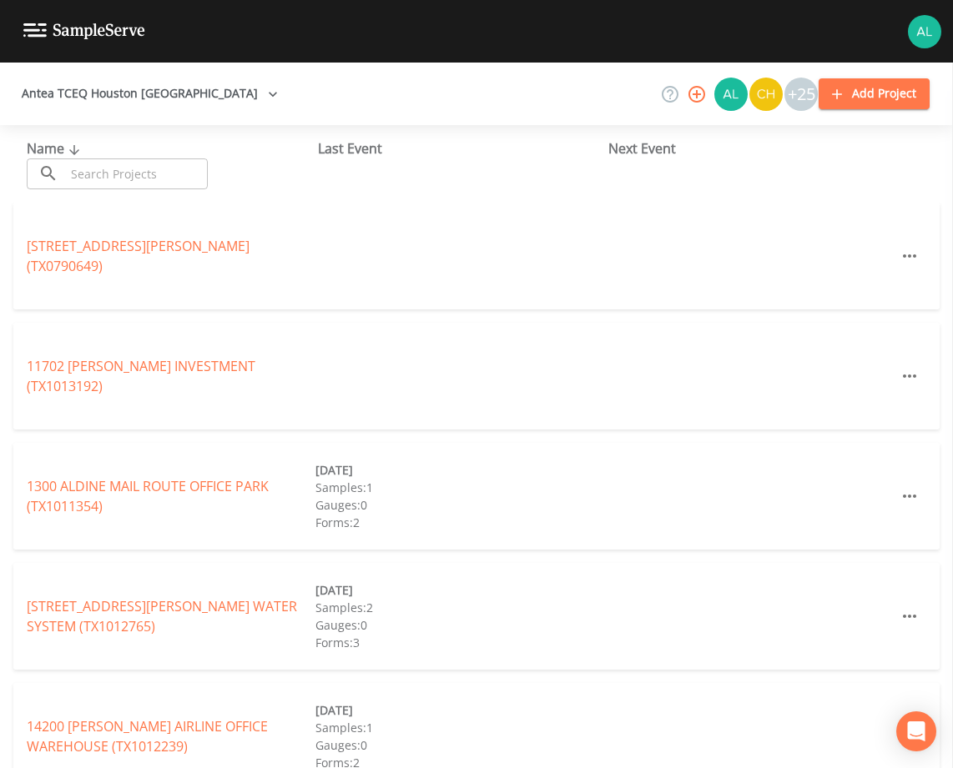
click at [169, 154] on div "Name ​ ​" at bounding box center [172, 164] width 291 height 51
click at [162, 183] on input "text" at bounding box center [136, 174] width 143 height 31
click at [89, 156] on div "Name ​ ​" at bounding box center [172, 164] width 291 height 51
click at [151, 162] on input "text" at bounding box center [136, 174] width 143 height 31
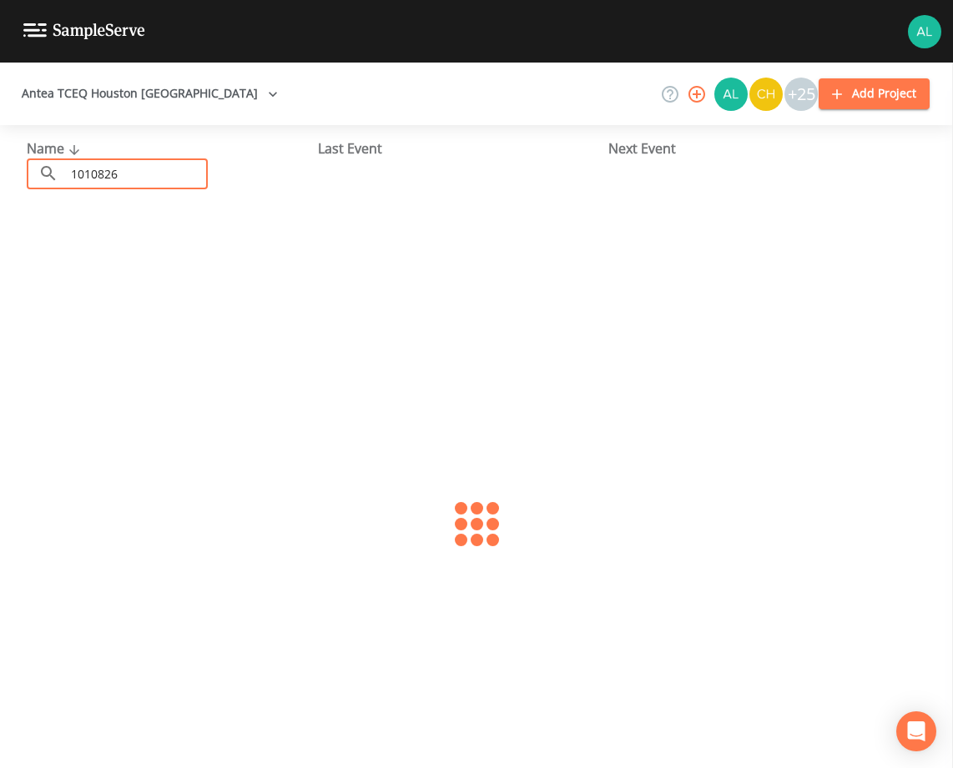
type input "1010826"
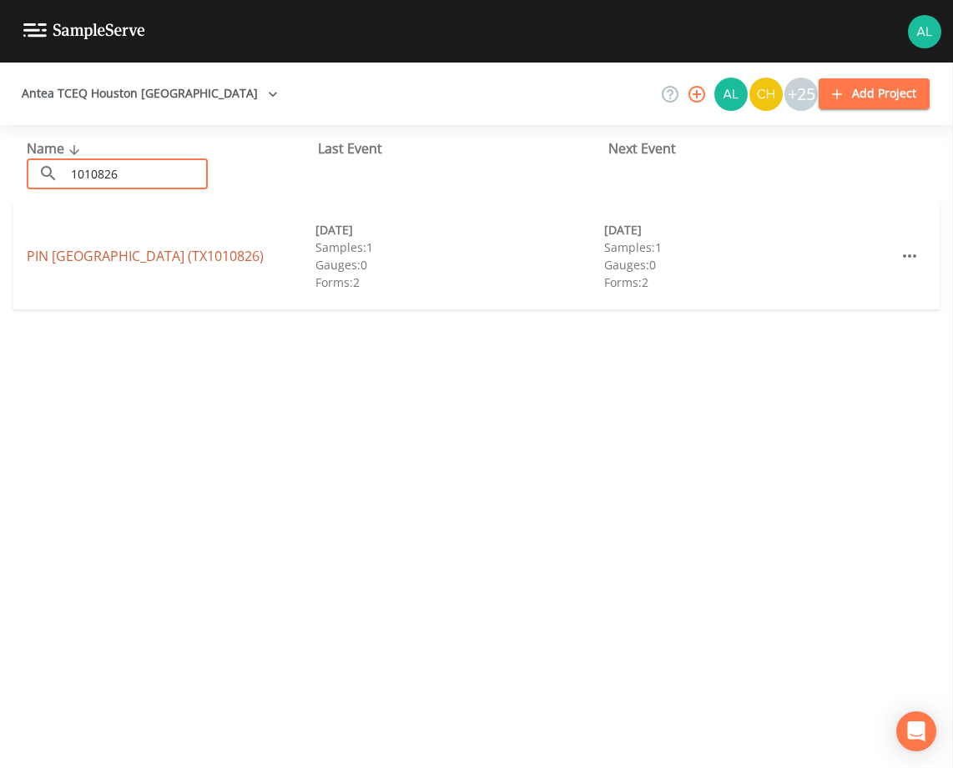
click at [45, 251] on link "PIN [GEOGRAPHIC_DATA] (TX1010826)" at bounding box center [145, 256] width 237 height 18
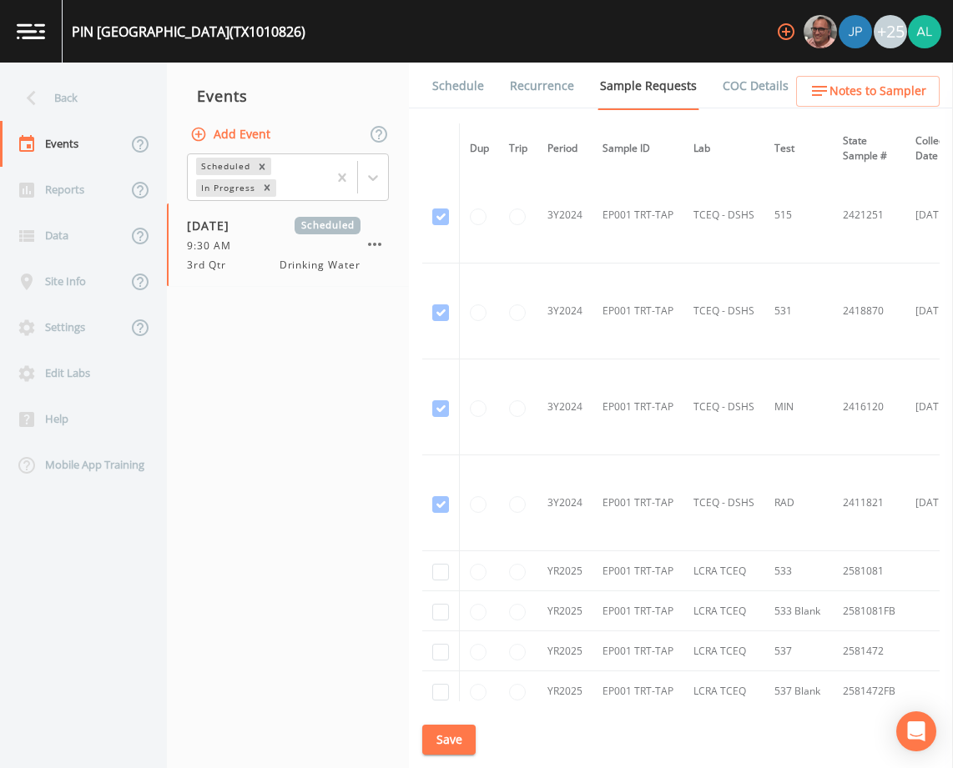
scroll to position [668, 0]
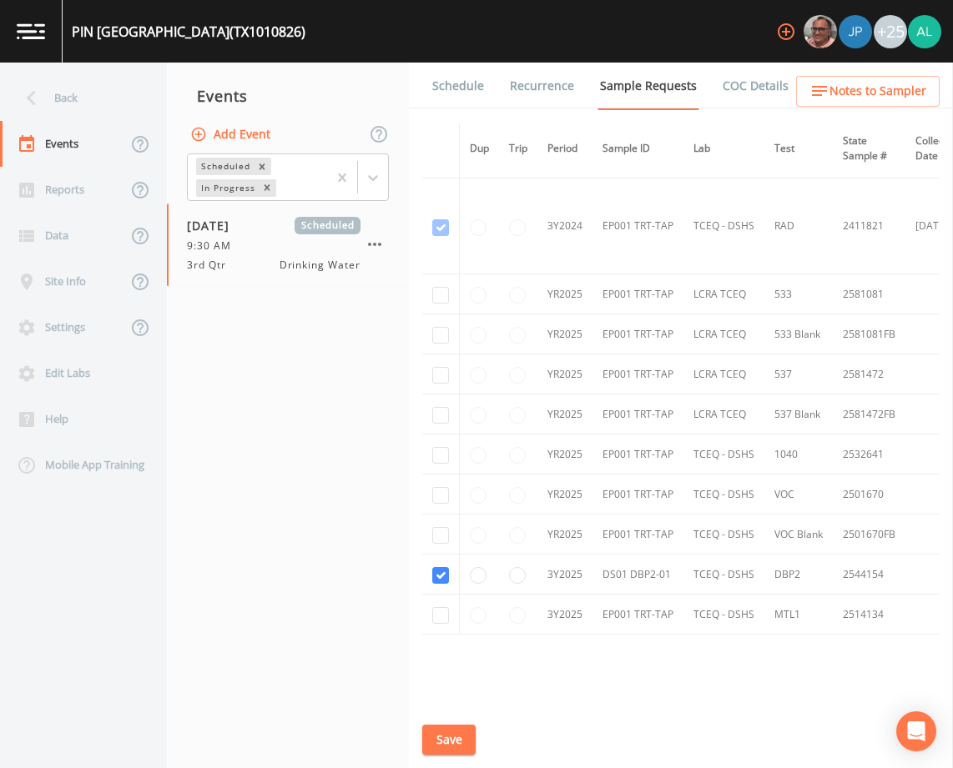
click at [462, 93] on link "Schedule" at bounding box center [458, 86] width 57 height 47
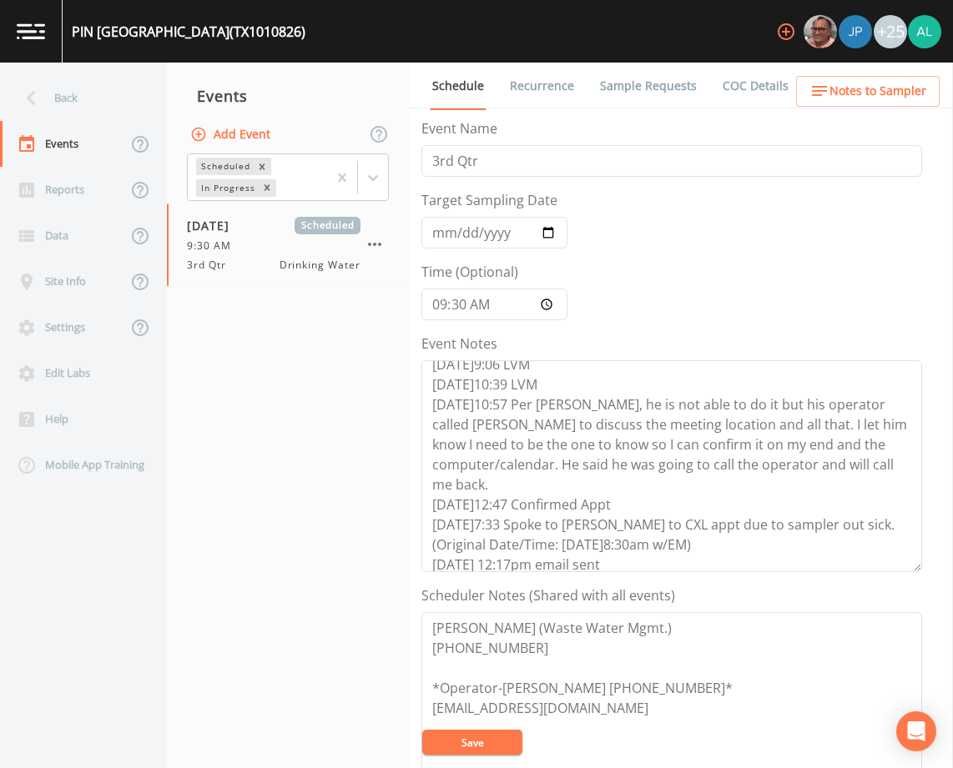
scroll to position [80, 0]
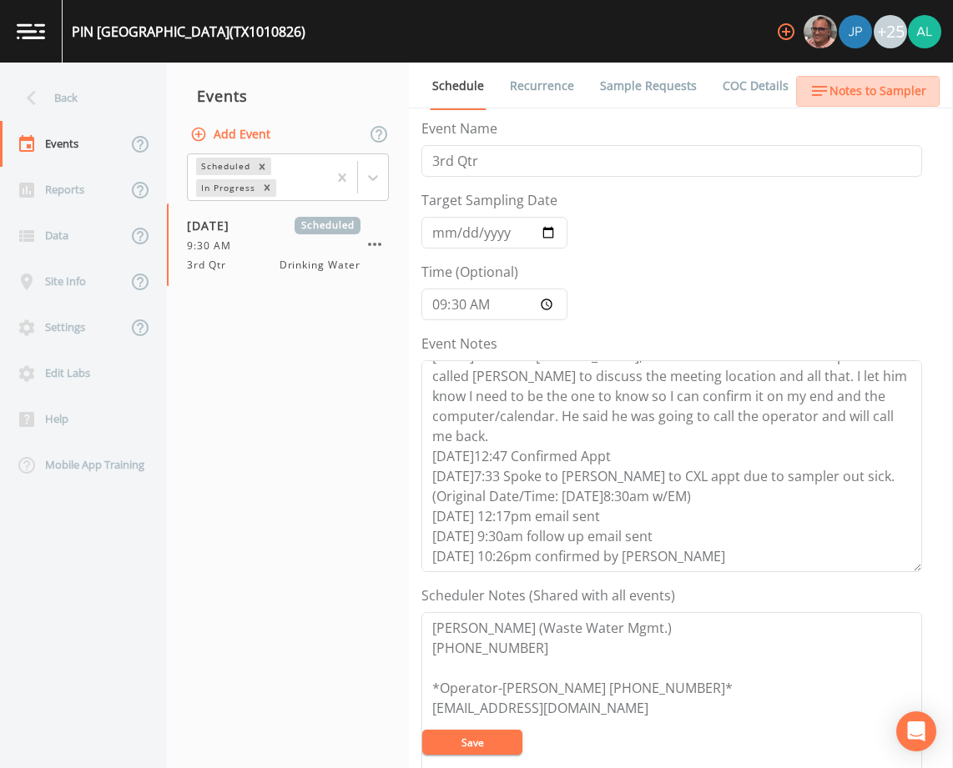
click at [862, 98] on span "Notes to Sampler" at bounding box center [877, 91] width 97 height 21
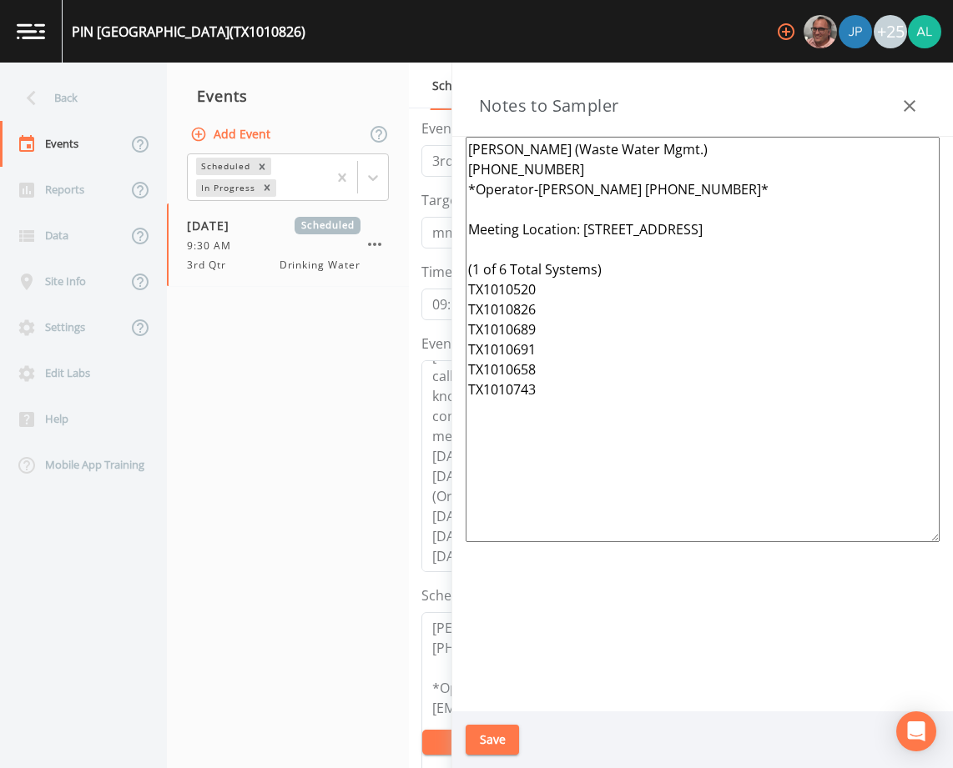
click at [935, 106] on div "Notes to Sampler" at bounding box center [702, 100] width 501 height 74
click at [923, 105] on button "button" at bounding box center [909, 105] width 33 height 33
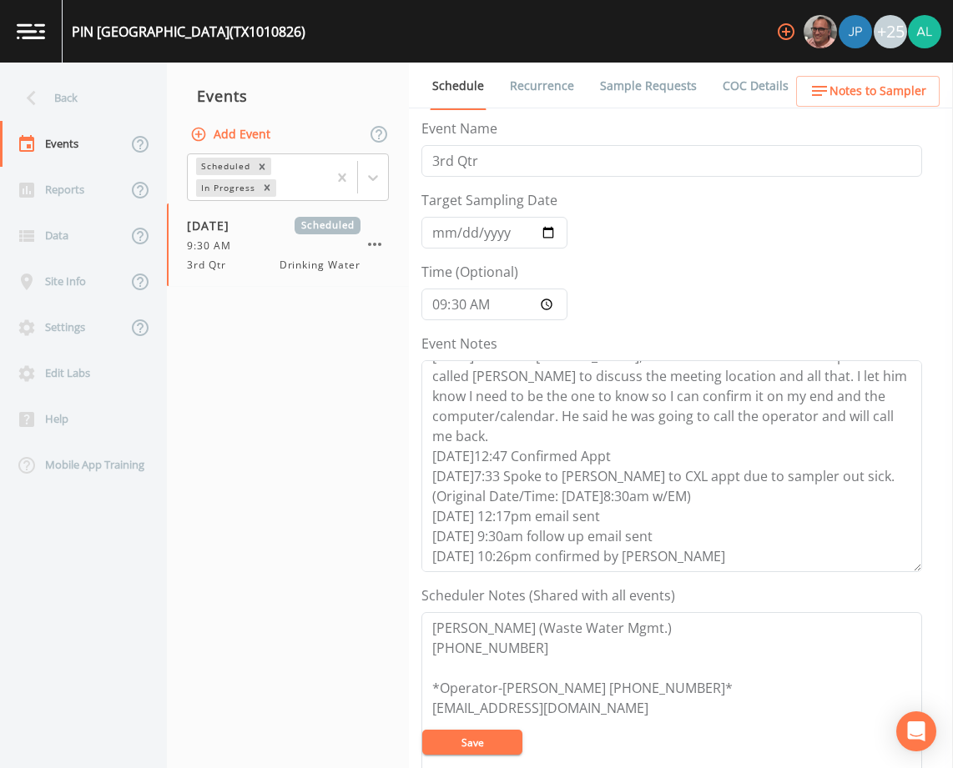
scroll to position [83, 0]
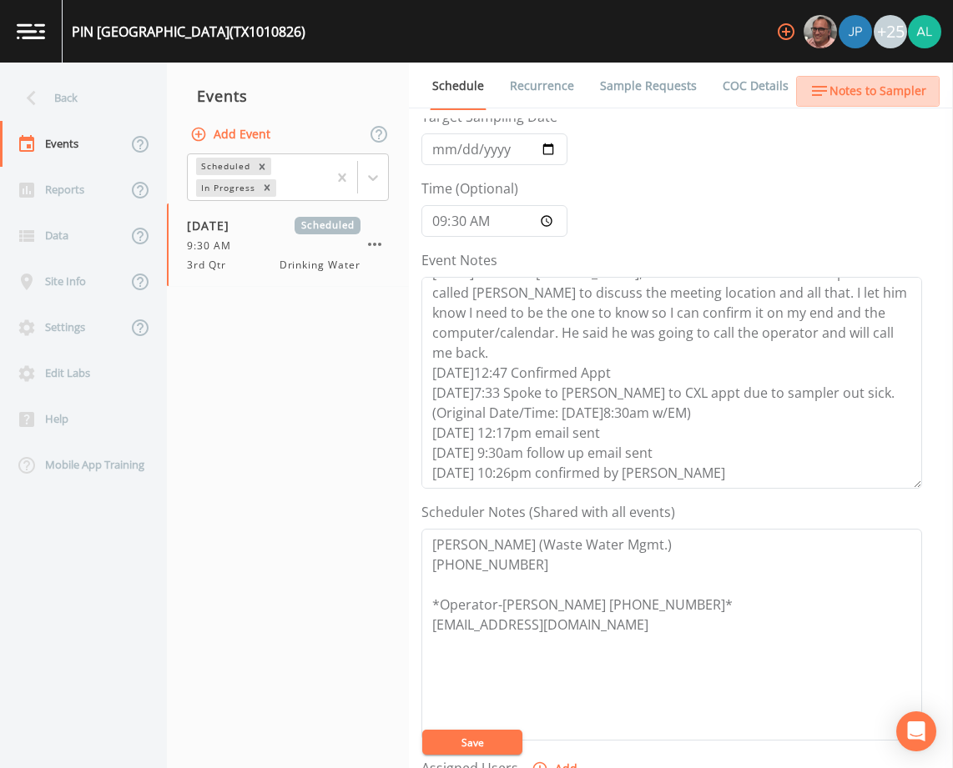
click at [884, 97] on span "Notes to Sampler" at bounding box center [877, 91] width 97 height 21
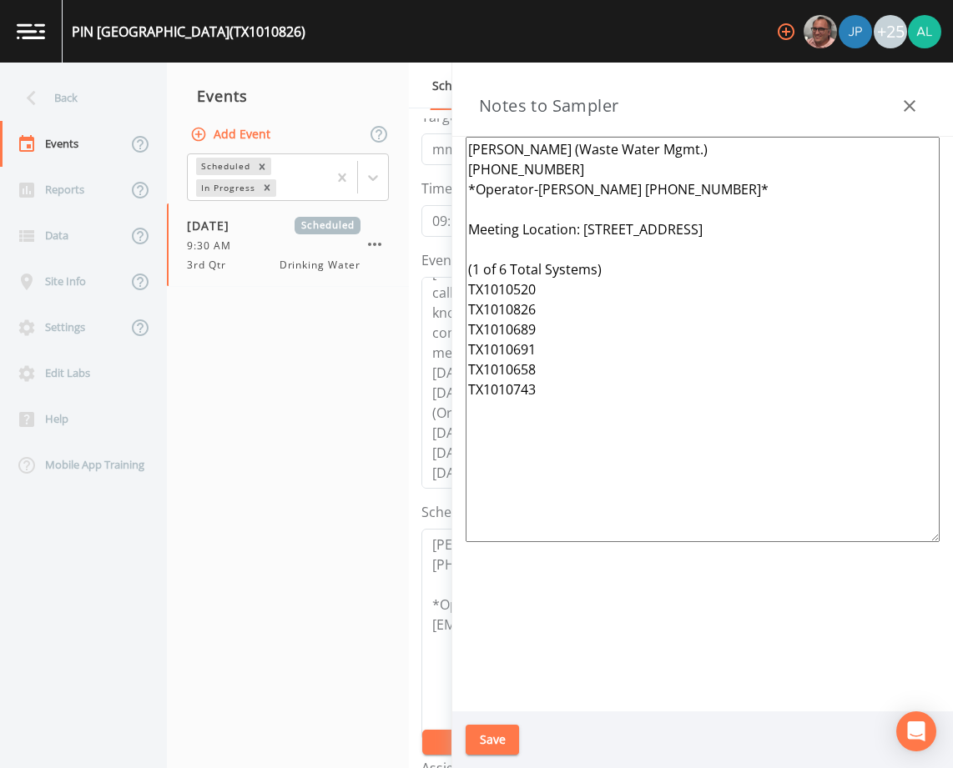
click at [395, 577] on nav "Events Add Event Scheduled In Progress [DATE] Scheduled 9:30 AM 3rd Qtr Drinkin…" at bounding box center [288, 416] width 242 height 706
click at [901, 116] on button "button" at bounding box center [909, 105] width 33 height 33
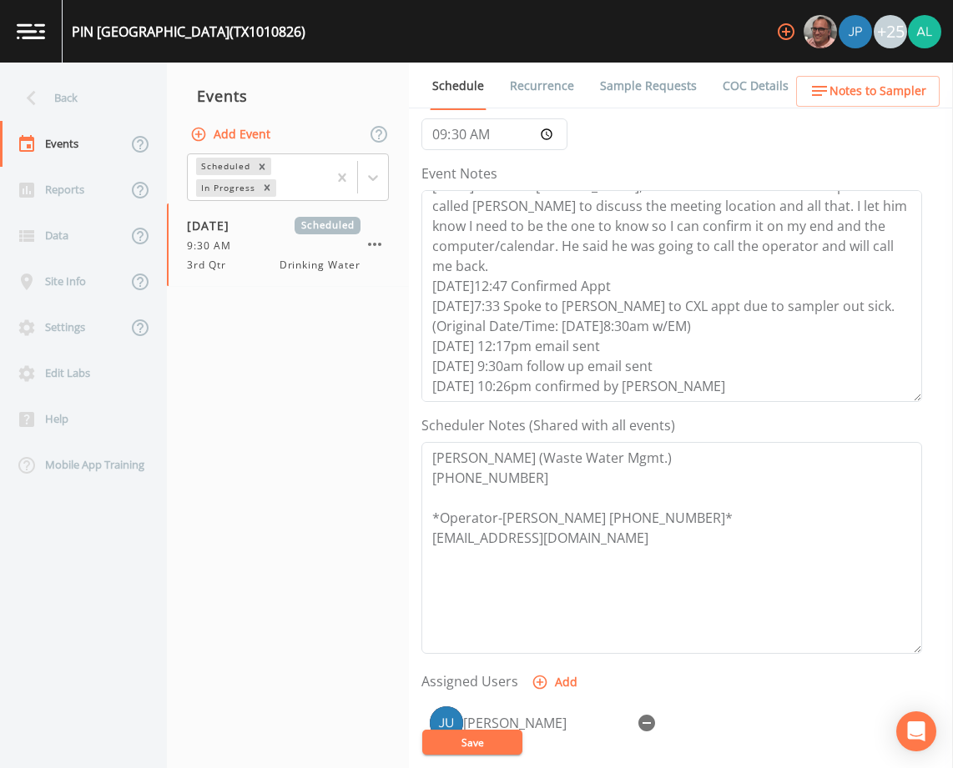
scroll to position [250, 0]
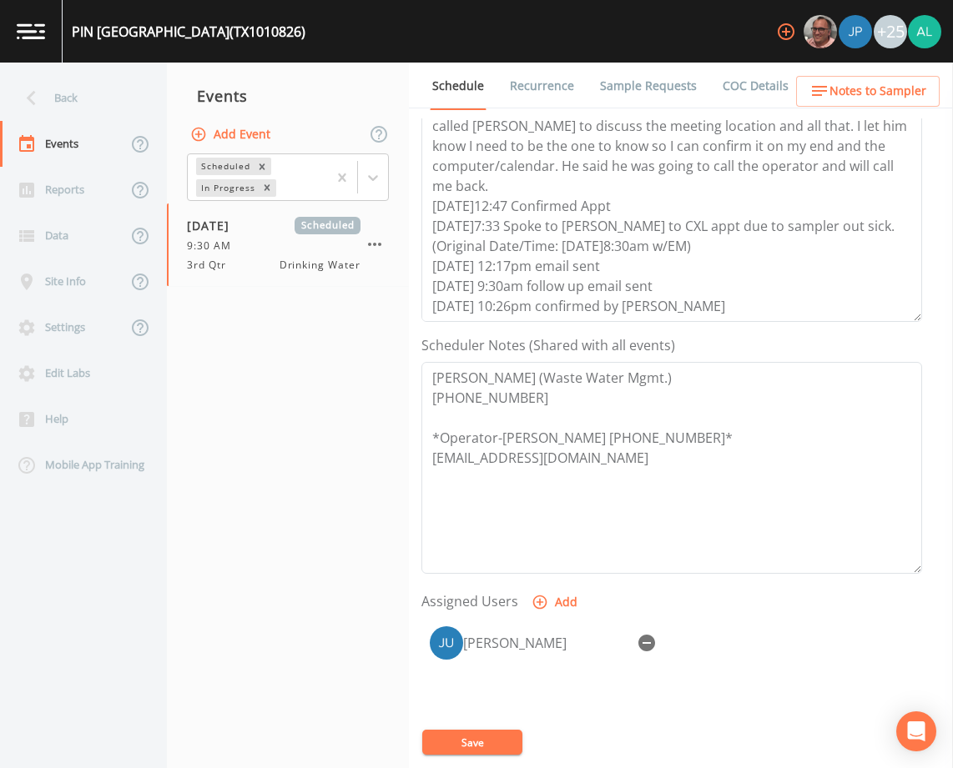
click at [849, 91] on span "Notes to Sampler" at bounding box center [877, 91] width 97 height 21
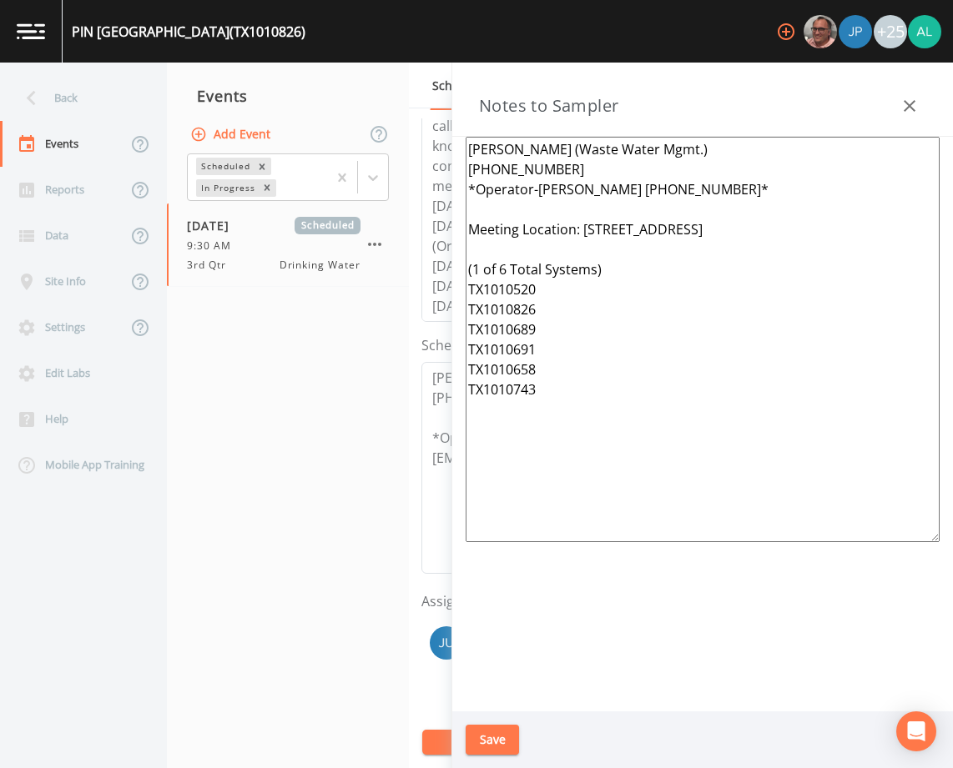
click at [913, 96] on icon "button" at bounding box center [909, 106] width 20 height 20
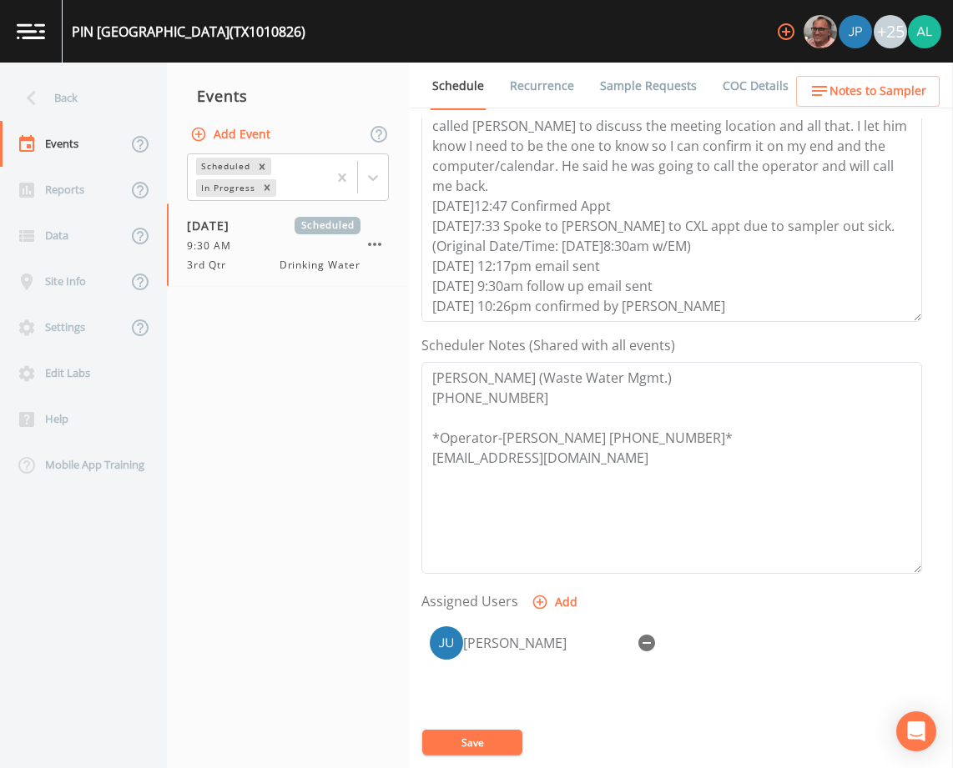
click at [833, 98] on span "Notes to Sampler" at bounding box center [877, 91] width 97 height 21
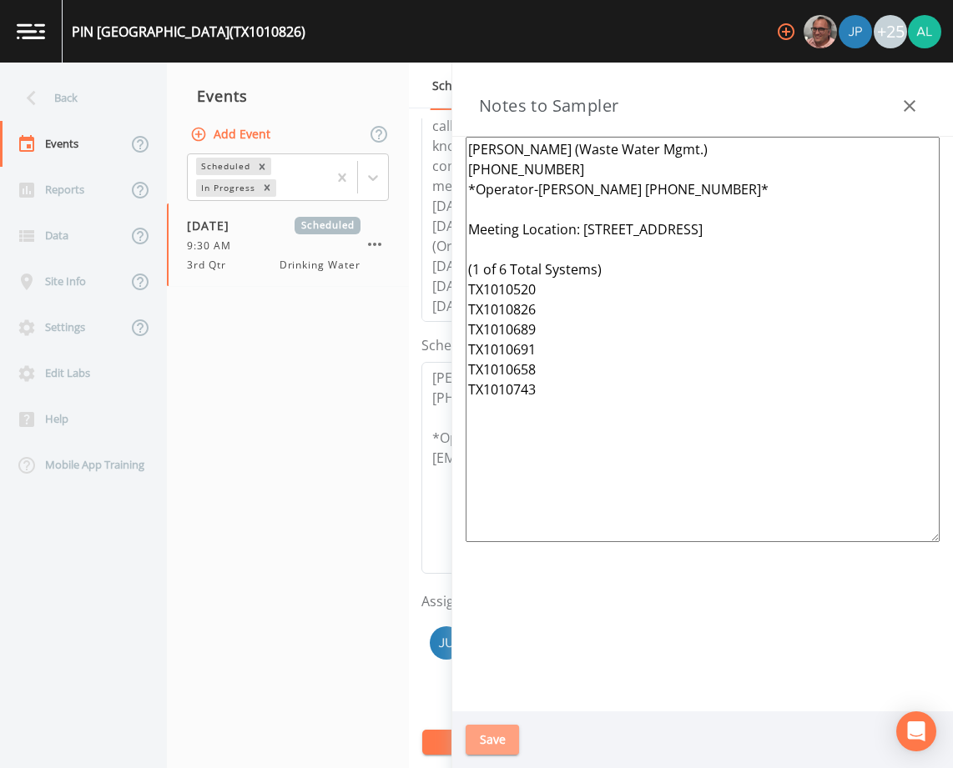
click at [488, 740] on button "Save" at bounding box center [492, 740] width 53 height 31
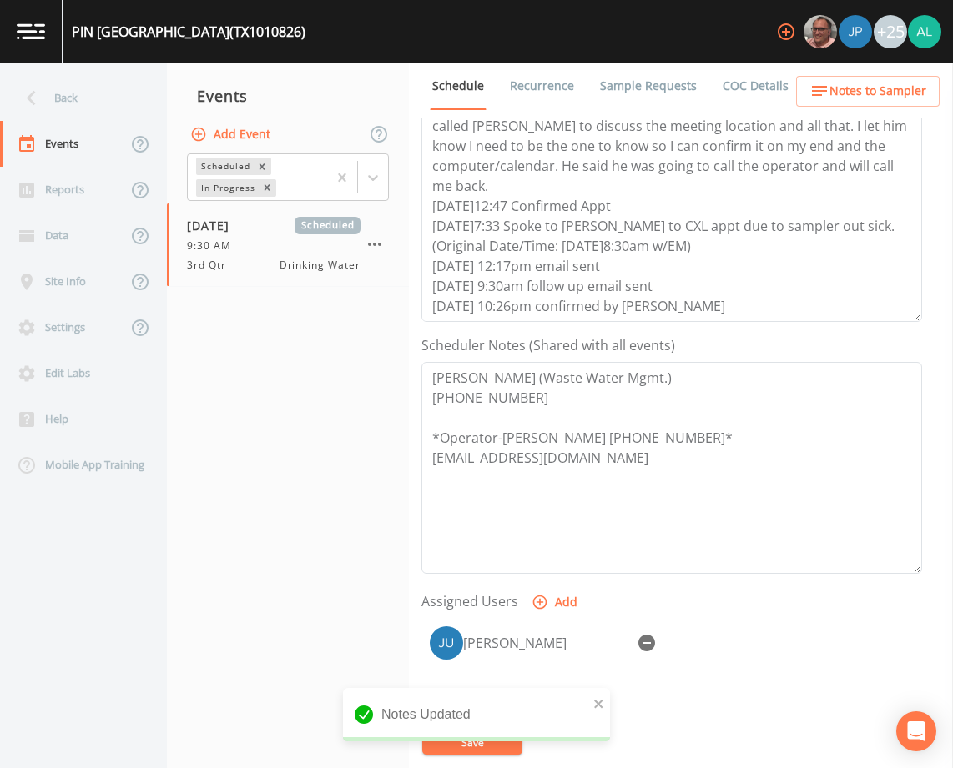
click at [881, 57] on div "+25" at bounding box center [855, 31] width 172 height 63
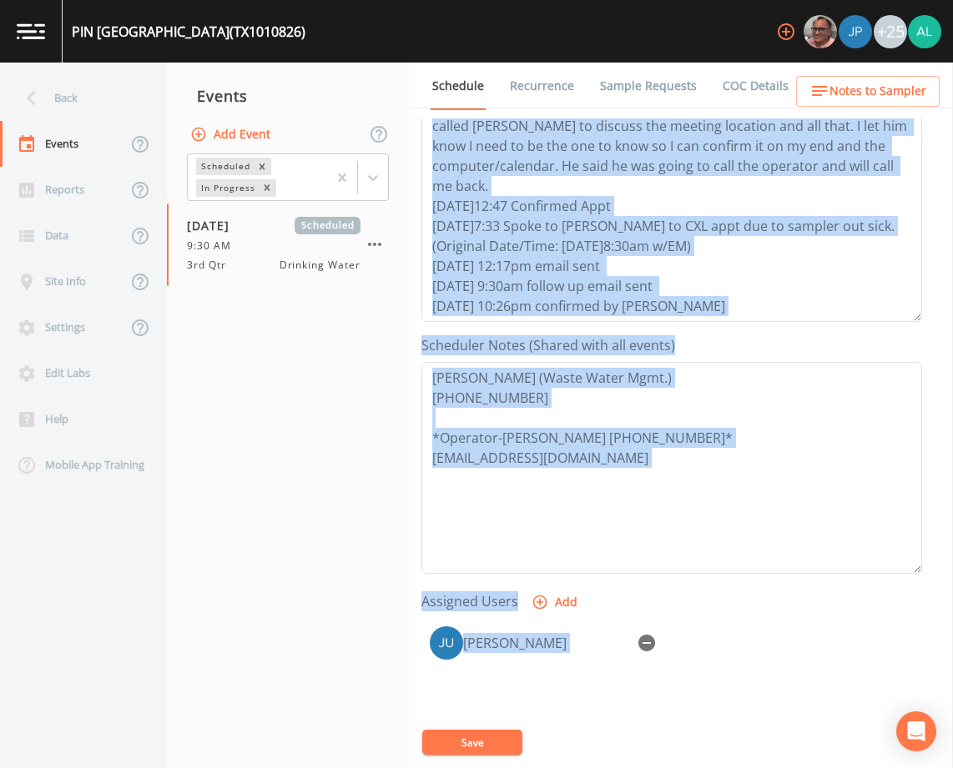
click at [867, 78] on div "Back Events Reports Data Site Info Settings Edit Labs Help Mobile App Training …" at bounding box center [476, 416] width 953 height 706
drag, startPoint x: 867, startPoint y: 78, endPoint x: 857, endPoint y: 95, distance: 20.2
click at [857, 95] on span "Notes to Sampler" at bounding box center [877, 91] width 97 height 21
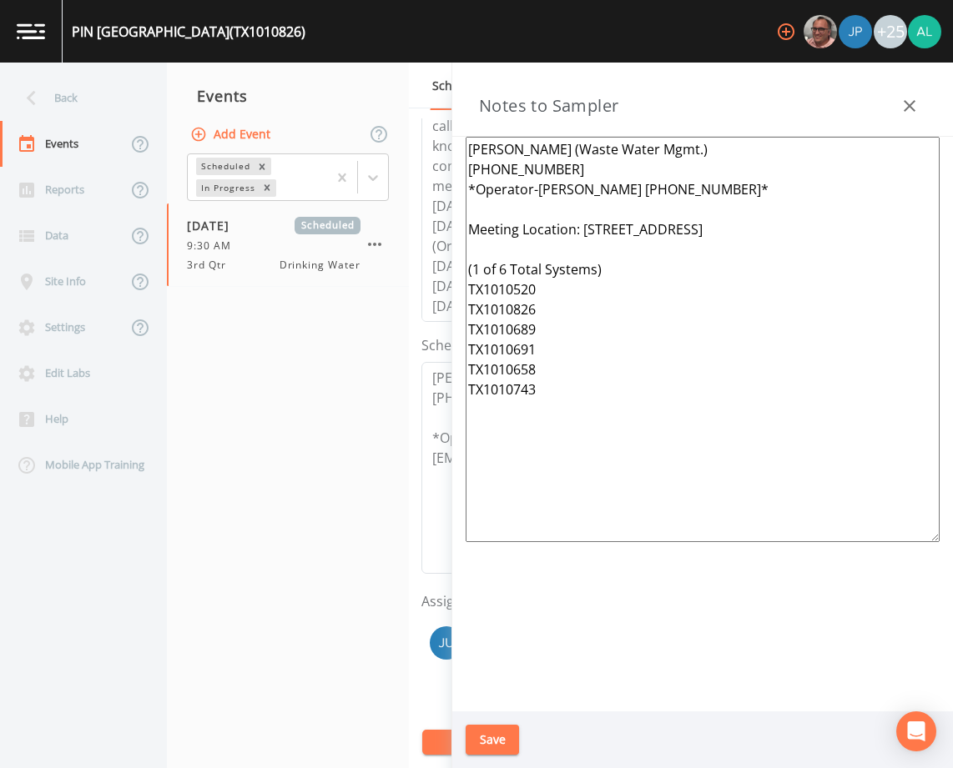
drag, startPoint x: 565, startPoint y: 325, endPoint x: 464, endPoint y: 325, distance: 101.0
click at [464, 325] on div "[PERSON_NAME] (Waste Water Mgmt.) [PHONE_NUMBER] *Operator-[PERSON_NAME] [PHONE…" at bounding box center [702, 424] width 501 height 575
click at [99, 113] on div "Back" at bounding box center [75, 98] width 150 height 46
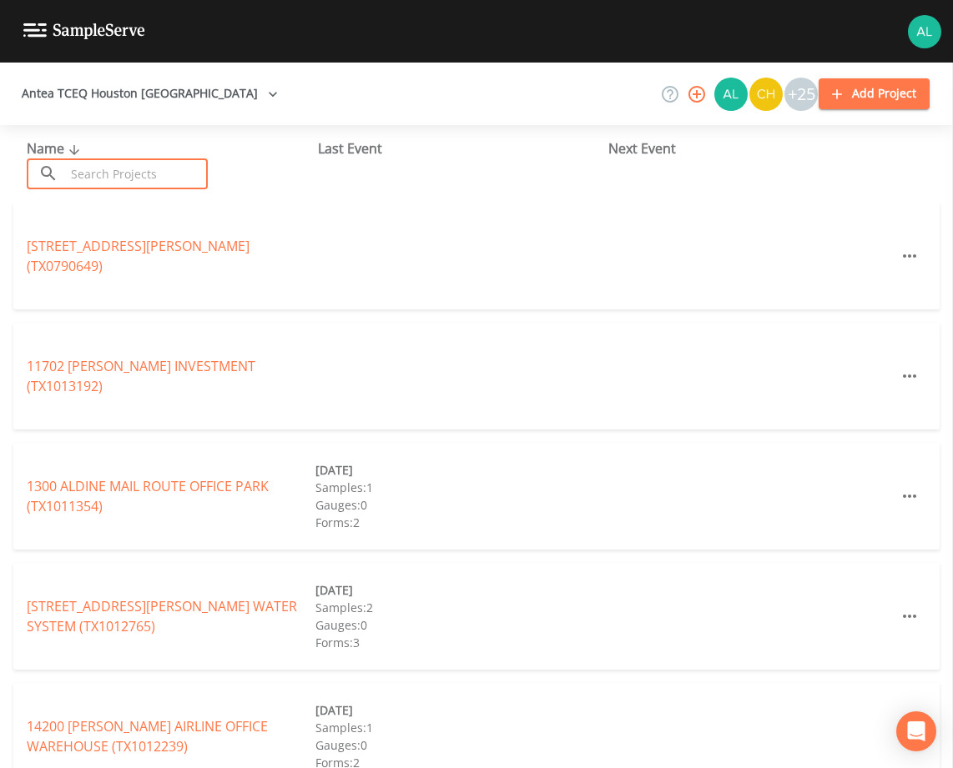
click at [127, 160] on input "text" at bounding box center [136, 174] width 143 height 31
paste input "TX1010689"
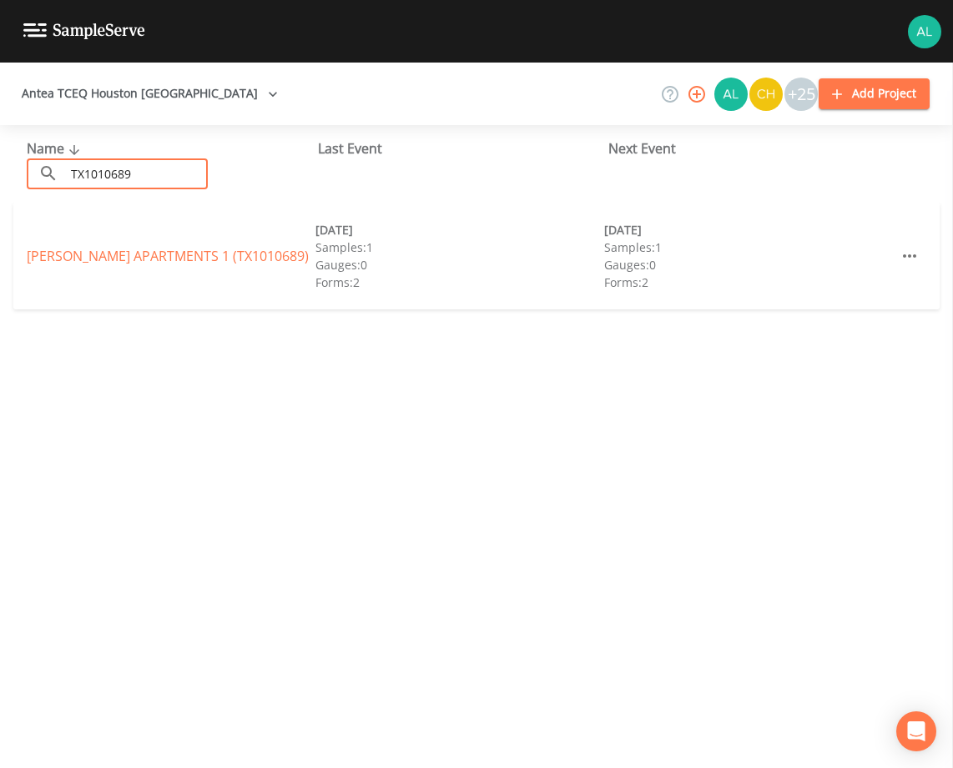
type input "TX1010689"
drag, startPoint x: 168, startPoint y: 274, endPoint x: 174, endPoint y: 256, distance: 18.8
click at [169, 270] on div "[PERSON_NAME] APARTMENTS 1 (TX1010689) [DATE] Samples: 1 Gauges: 0 Forms: 2 [DA…" at bounding box center [476, 256] width 926 height 107
click at [174, 255] on link "[PERSON_NAME] APARTMENTS 1 (TX1010689)" at bounding box center [168, 256] width 282 height 18
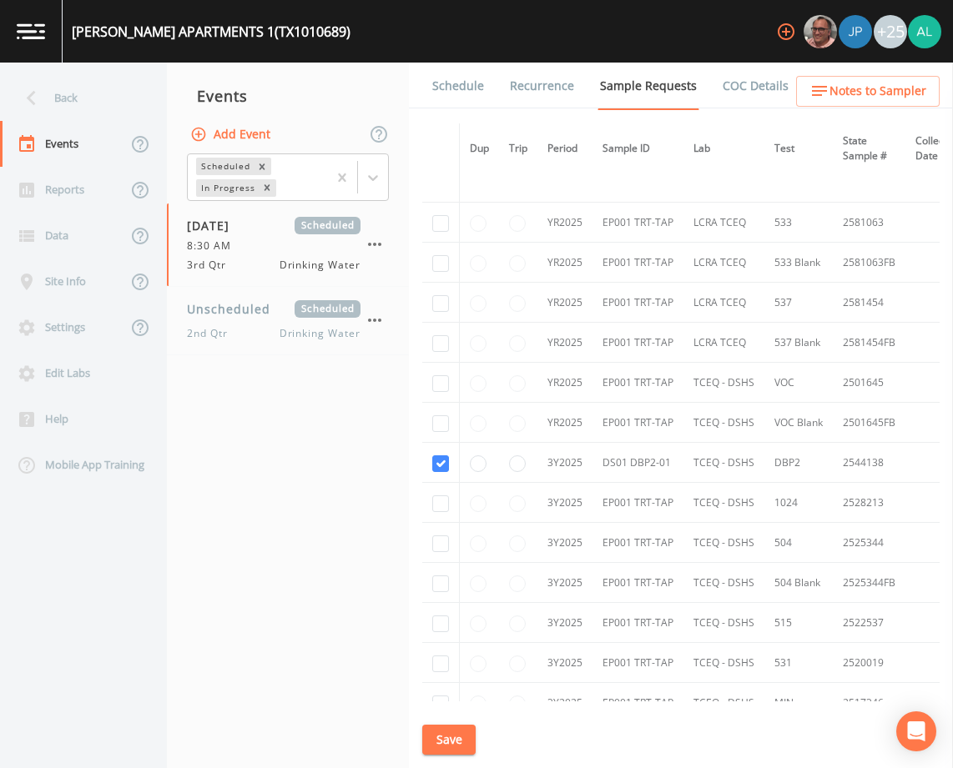
scroll to position [419, 0]
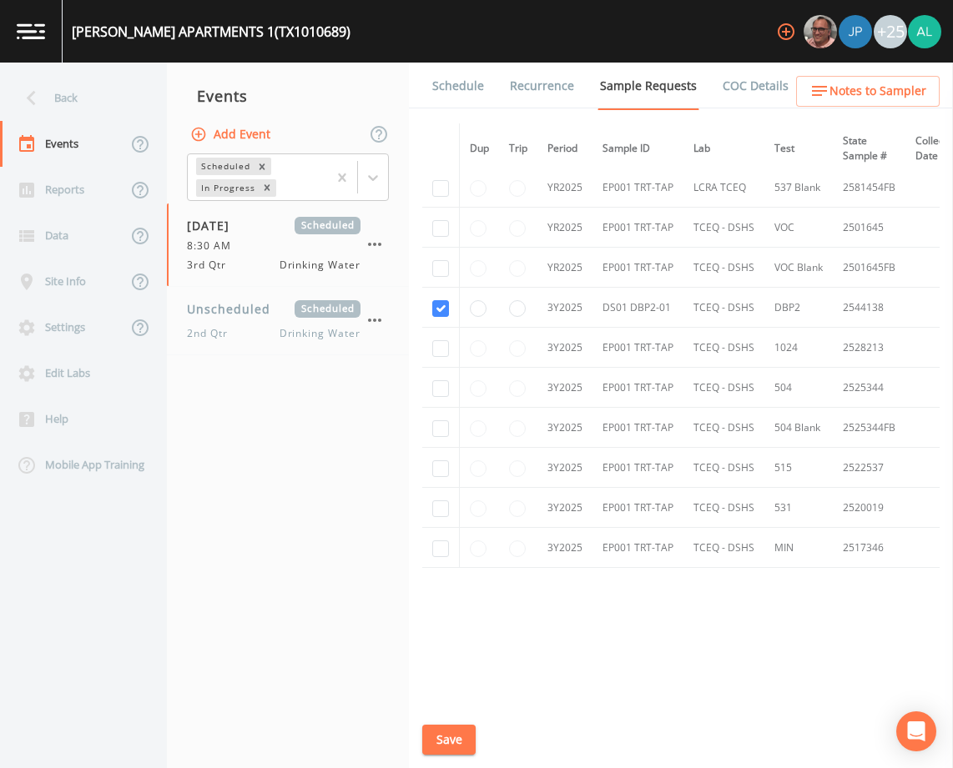
click at [483, 103] on link "Schedule" at bounding box center [458, 86] width 57 height 47
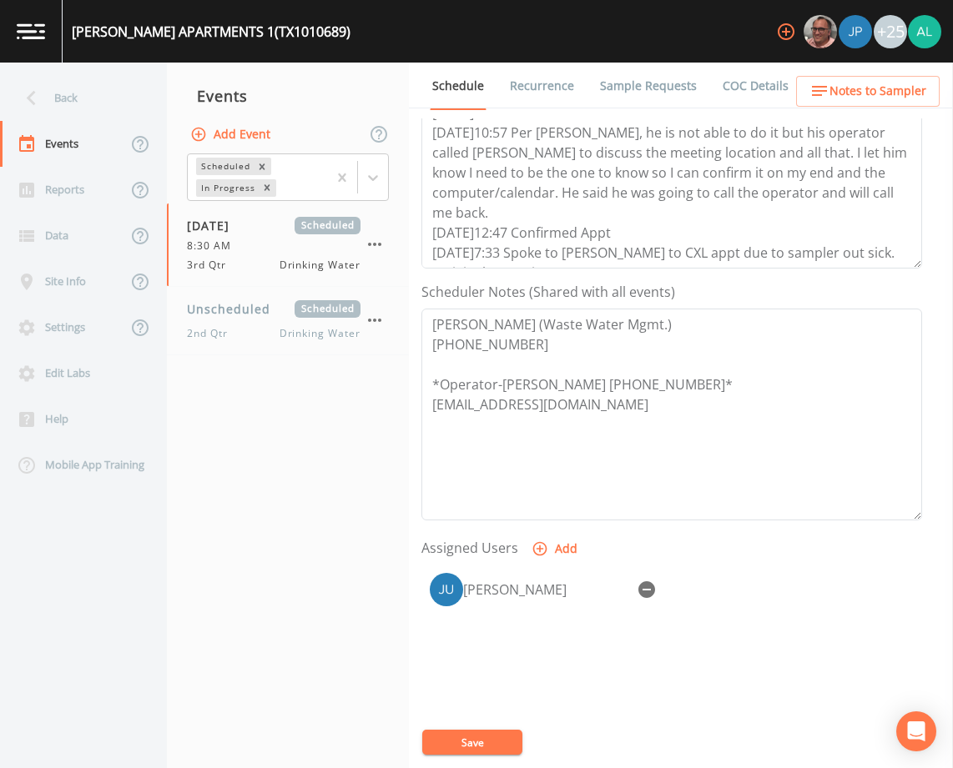
scroll to position [334, 0]
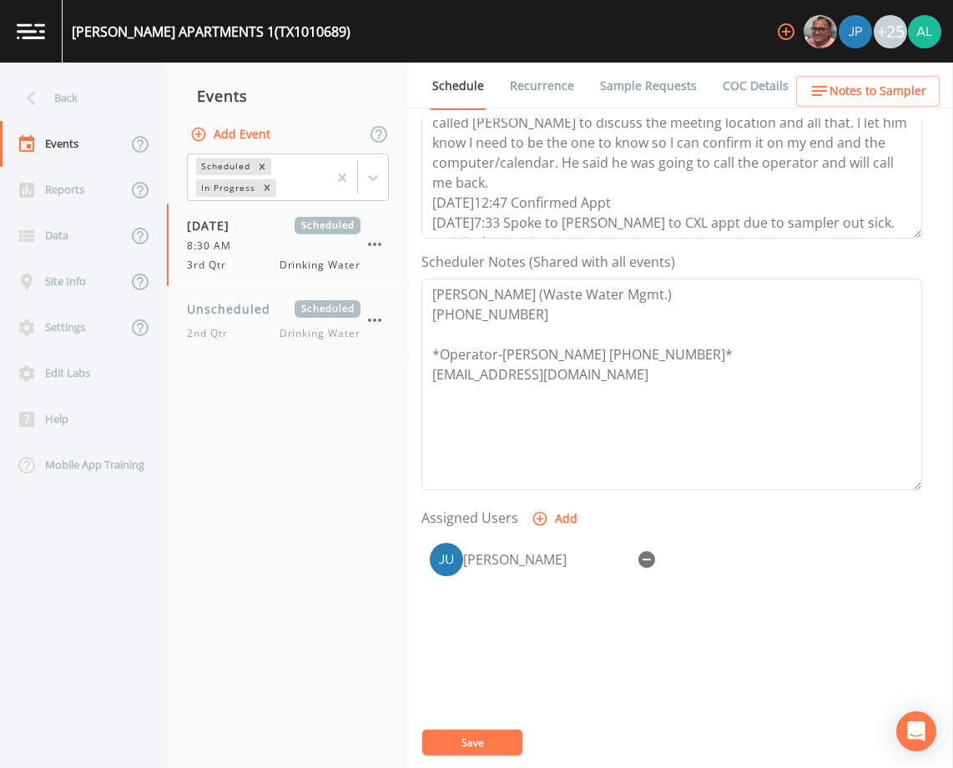
click at [859, 83] on span "Notes to Sampler" at bounding box center [877, 91] width 97 height 21
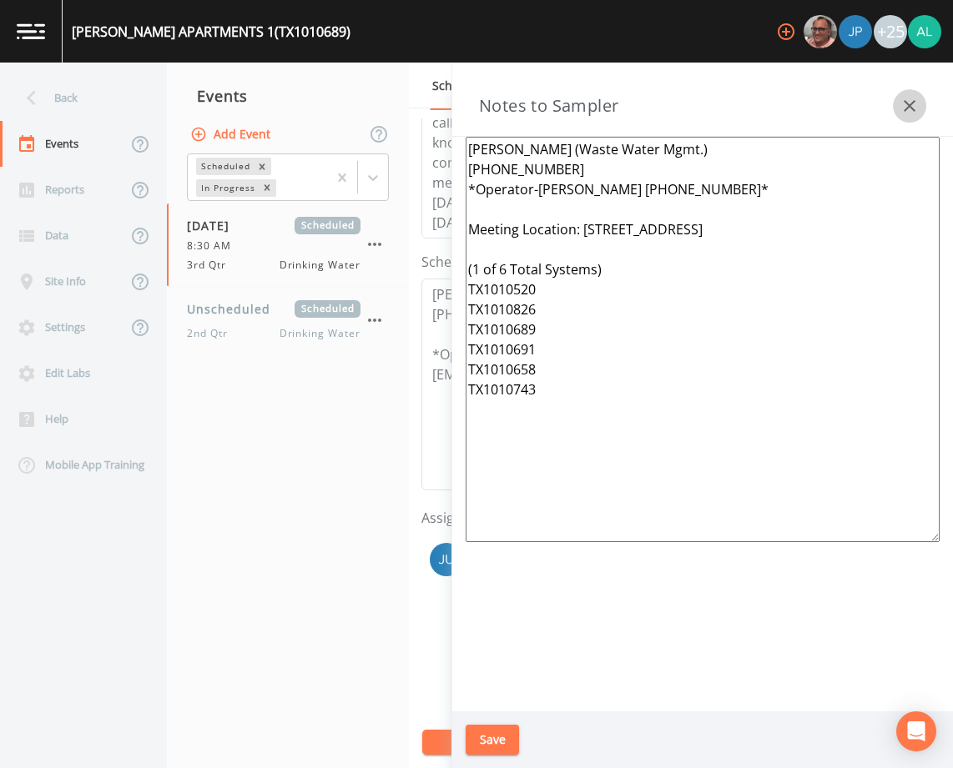
click at [919, 105] on button "button" at bounding box center [909, 105] width 33 height 33
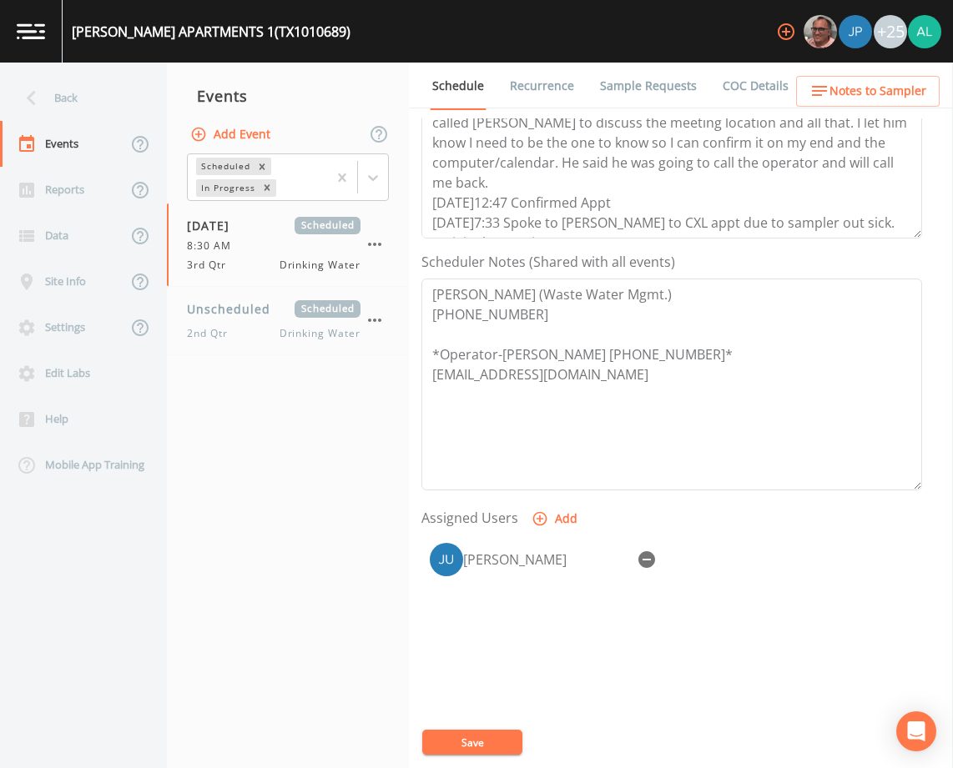
click at [480, 733] on button "Save" at bounding box center [472, 742] width 100 height 25
click at [254, 480] on nav "Events Add Event Scheduled In Progress [DATE] Scheduled 8:30 AM 3rd Qtr Drinkin…" at bounding box center [288, 416] width 242 height 706
click at [461, 747] on button "Save" at bounding box center [472, 742] width 100 height 25
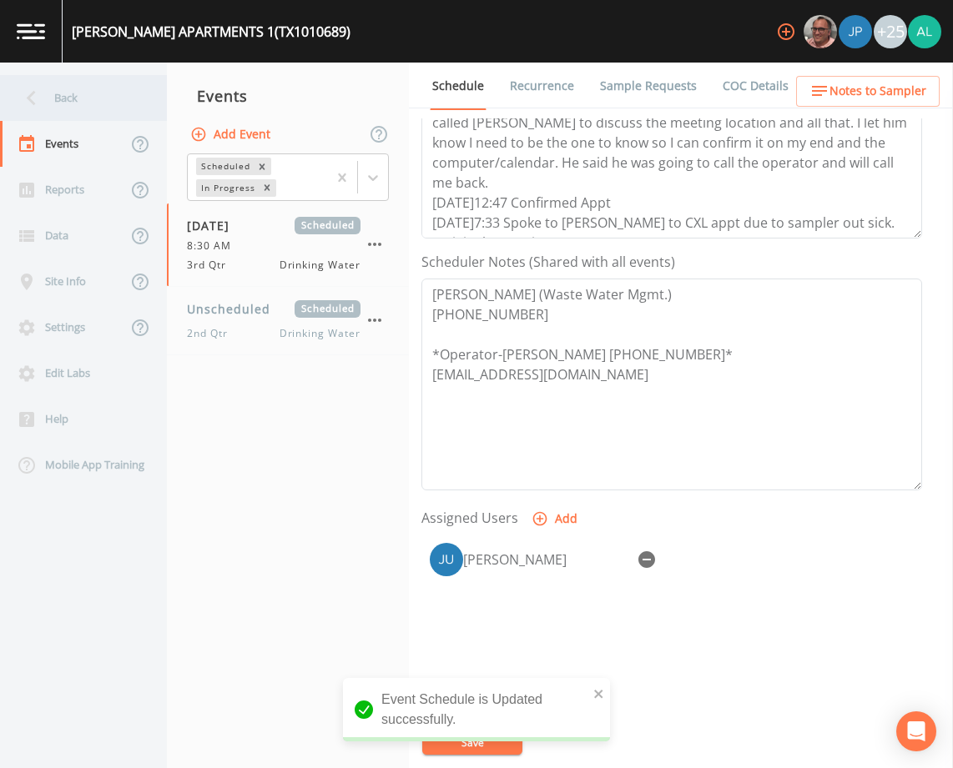
click at [123, 87] on div "Back" at bounding box center [75, 98] width 150 height 46
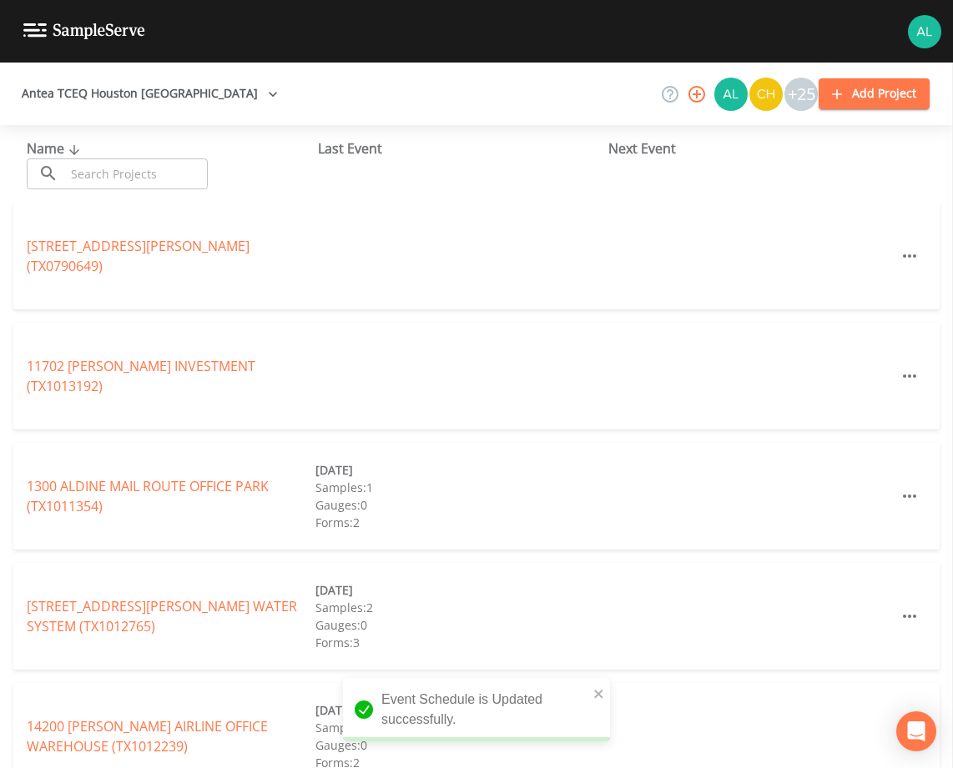
click at [183, 174] on input "text" at bounding box center [136, 174] width 143 height 31
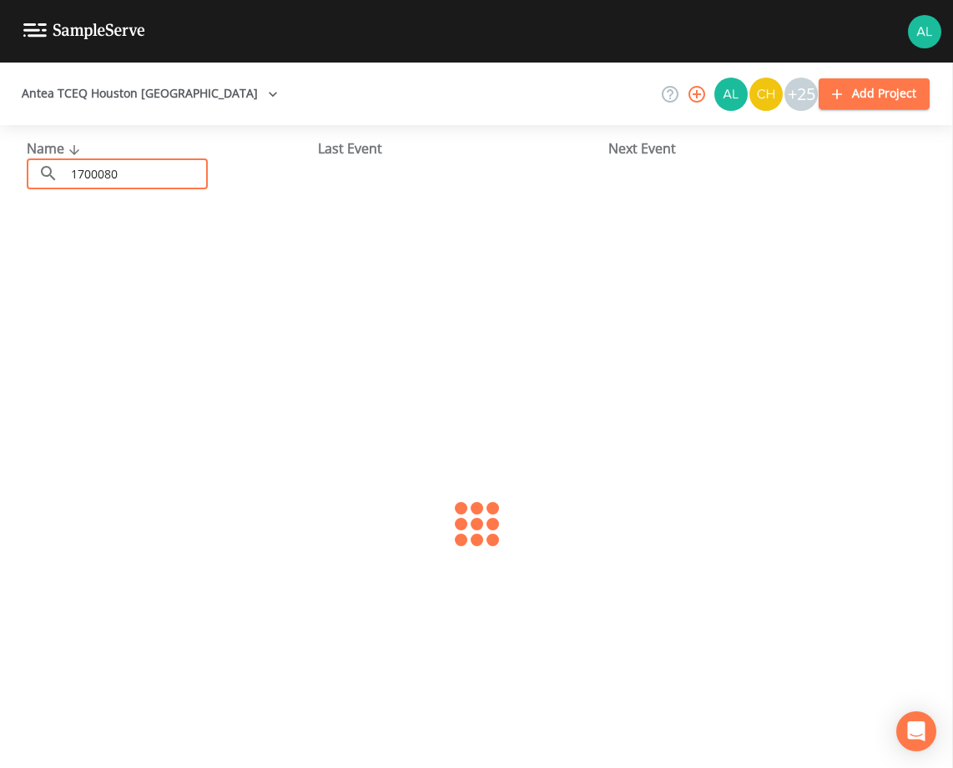
type input "1700080"
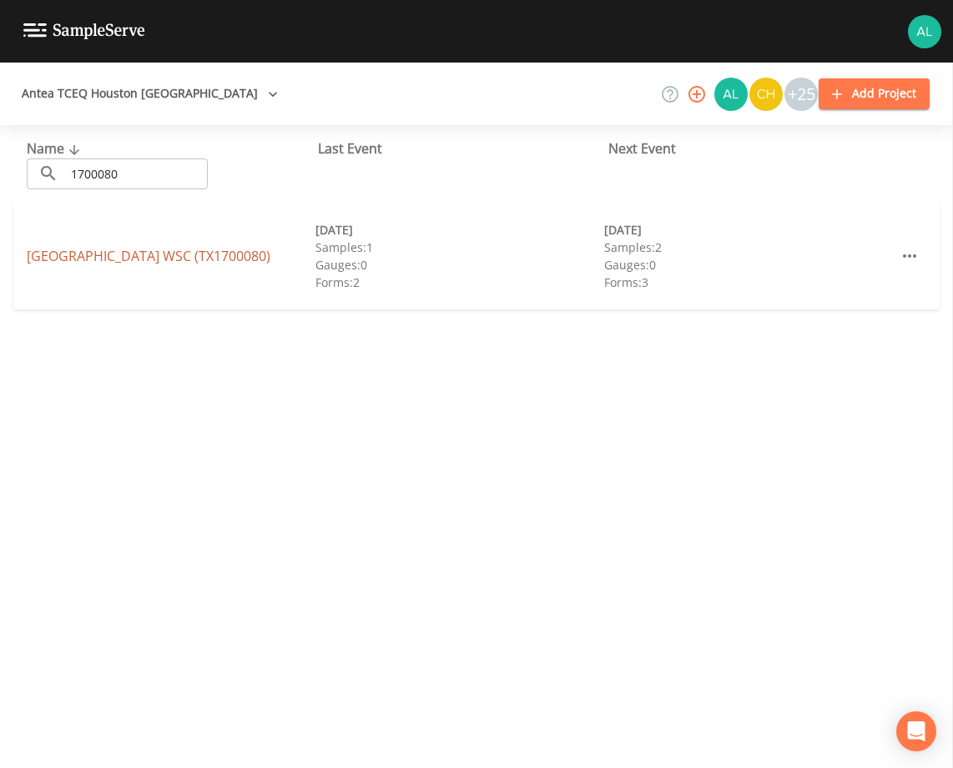
click at [126, 250] on link "[GEOGRAPHIC_DATA] (TX1700080)" at bounding box center [149, 256] width 244 height 18
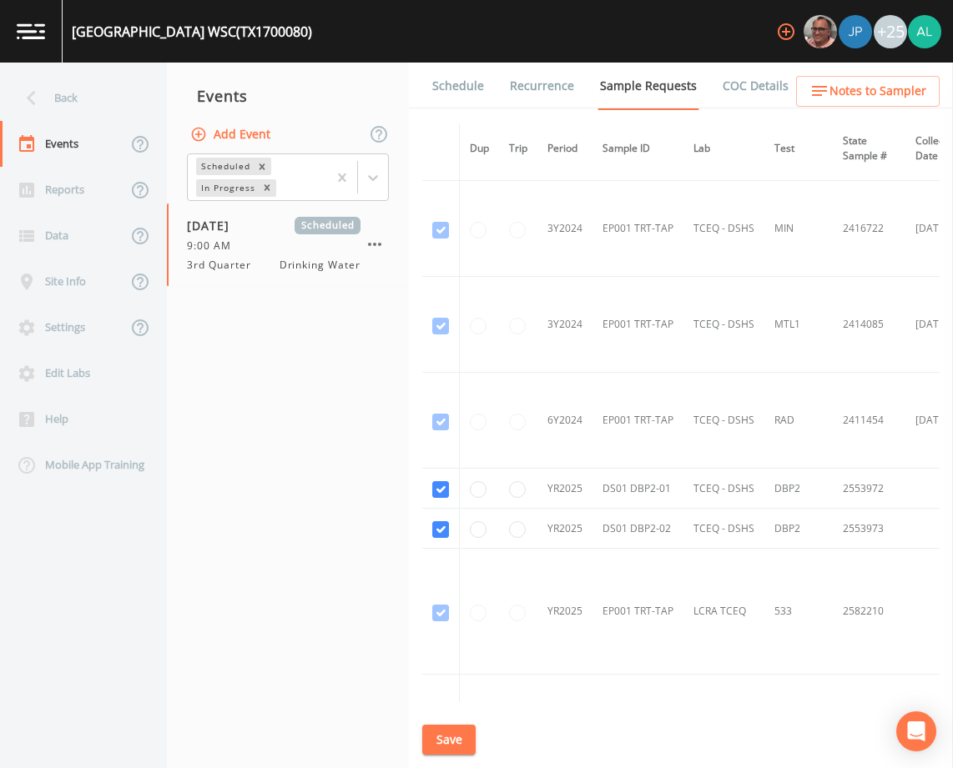
scroll to position [743, 0]
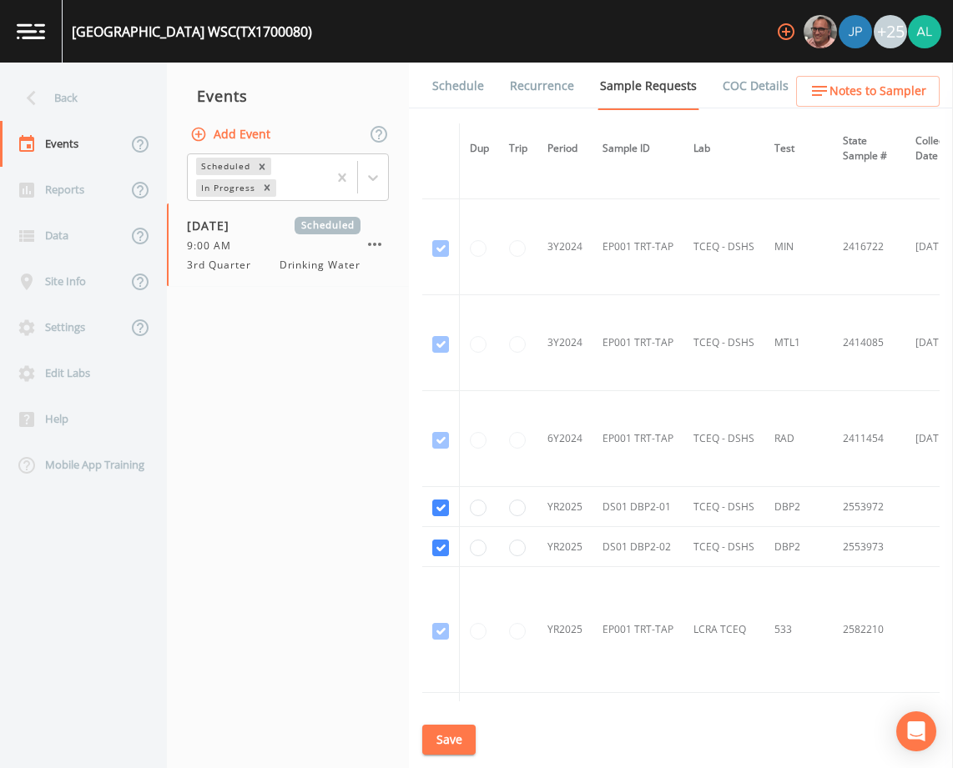
click at [437, 99] on link "Schedule" at bounding box center [458, 86] width 57 height 47
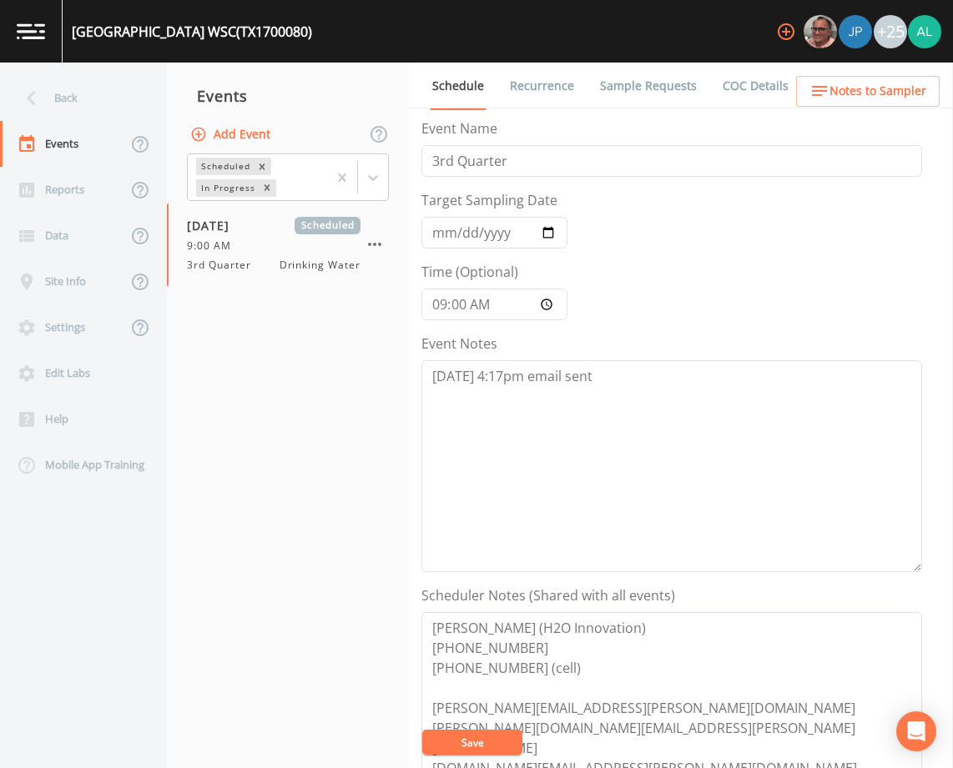
click at [661, 356] on div "Event Notes [DATE] 4:17pm email sent" at bounding box center [671, 453] width 501 height 239
click at [638, 385] on textarea "[DATE] 4:17pm email sent" at bounding box center [671, 466] width 501 height 212
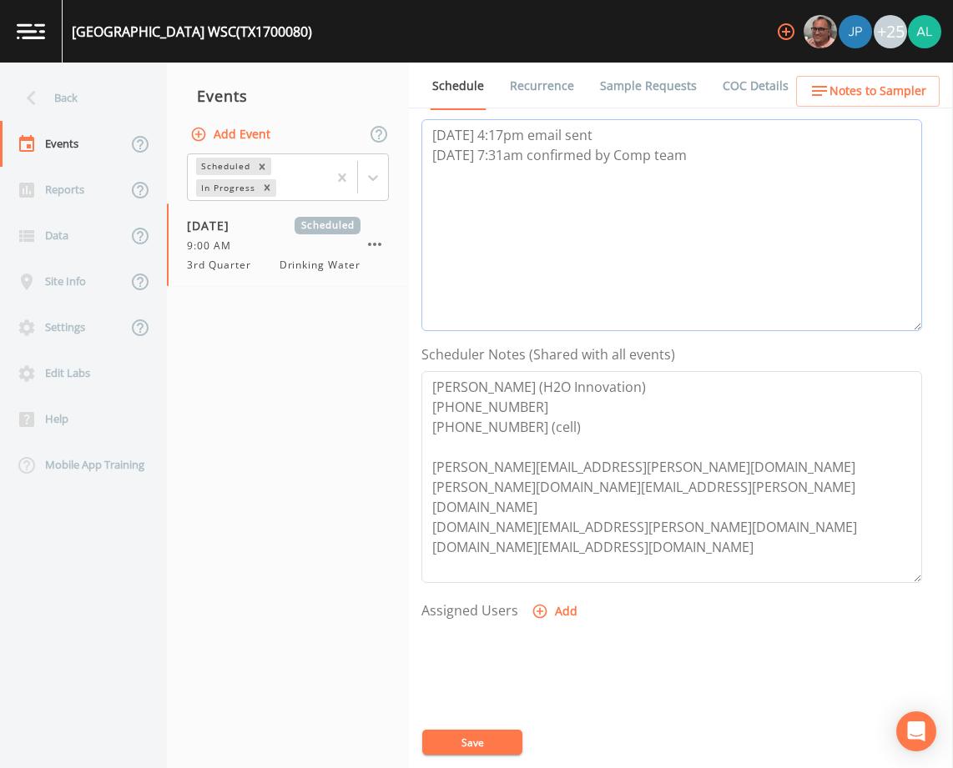
scroll to position [250, 0]
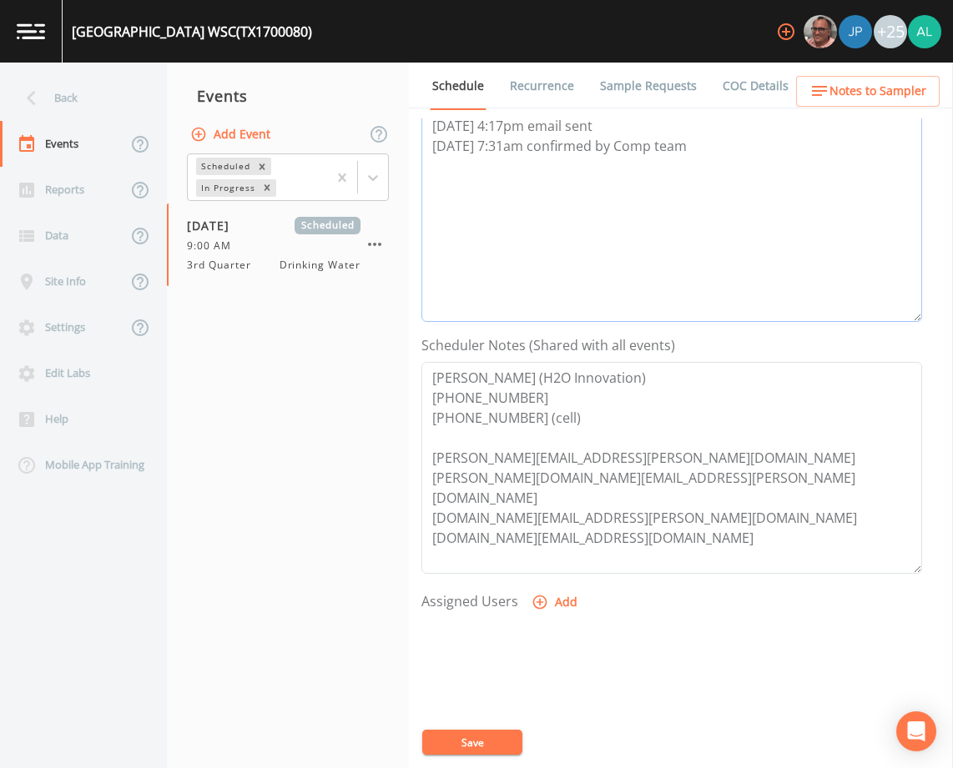
type textarea "[DATE] 4:17pm email sent [DATE] 7:31am confirmed by Comp team"
click at [587, 592] on div "Assigned Users Add" at bounding box center [671, 690] width 501 height 206
click at [516, 618] on div at bounding box center [671, 705] width 501 height 175
click at [534, 599] on icon "button" at bounding box center [539, 602] width 17 height 17
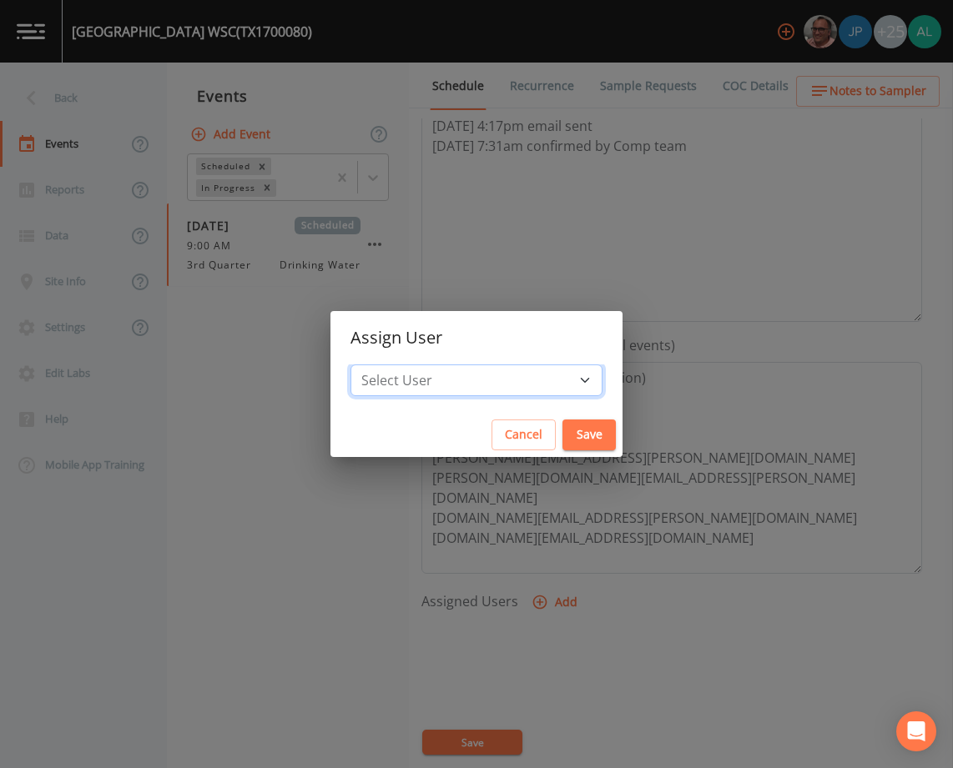
click at [441, 384] on select "Select User [PERSON_NAME] [PERSON_NAME] [PERSON_NAME] [PERSON_NAME] [PERSON_NAM…" at bounding box center [476, 381] width 252 height 32
select select "37eecc1f-c5fe-476e-b72b-30cfa15dcfe6"
click at [388, 365] on select "Select User [PERSON_NAME] [PERSON_NAME] [PERSON_NAME] [PERSON_NAME] [PERSON_NAM…" at bounding box center [476, 381] width 252 height 32
click at [562, 423] on button "Save" at bounding box center [588, 435] width 53 height 31
select select
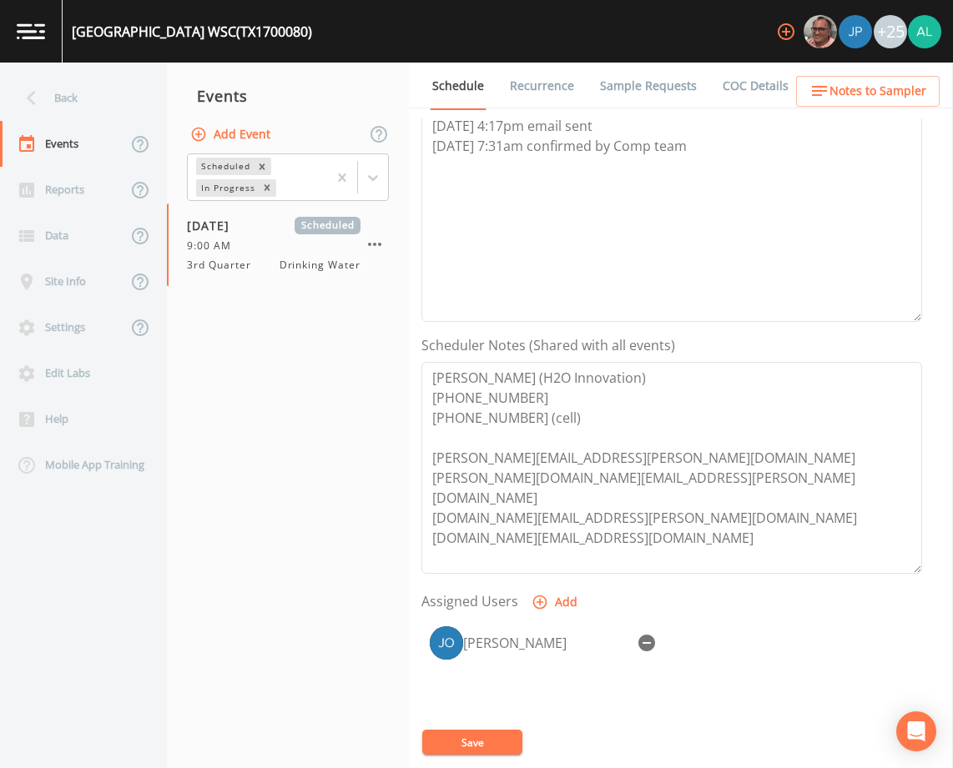
click at [486, 729] on div "[PERSON_NAME]" at bounding box center [671, 705] width 501 height 175
click at [491, 732] on button "Save" at bounding box center [472, 742] width 100 height 25
click at [847, 98] on span "Notes to Sampler" at bounding box center [877, 91] width 97 height 21
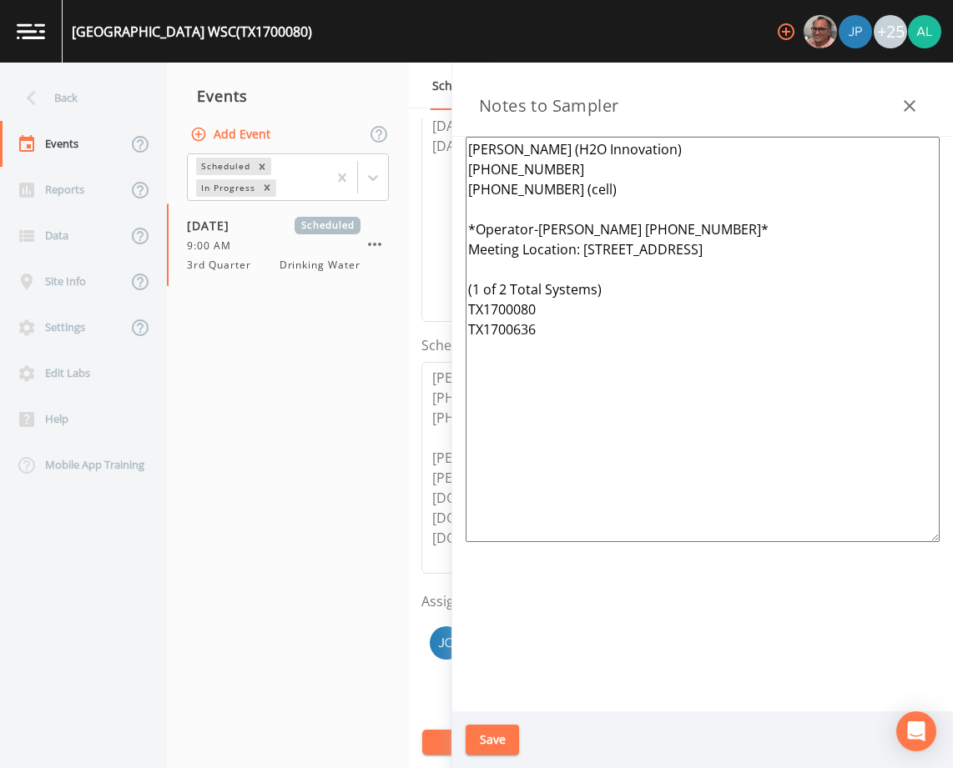
drag, startPoint x: 586, startPoint y: 352, endPoint x: 436, endPoint y: 103, distance: 290.5
click at [436, 103] on div "Back Events Reports Data Site Info Settings Edit Labs Help Mobile App Training …" at bounding box center [476, 416] width 953 height 706
click at [468, 738] on button "Save" at bounding box center [492, 740] width 53 height 31
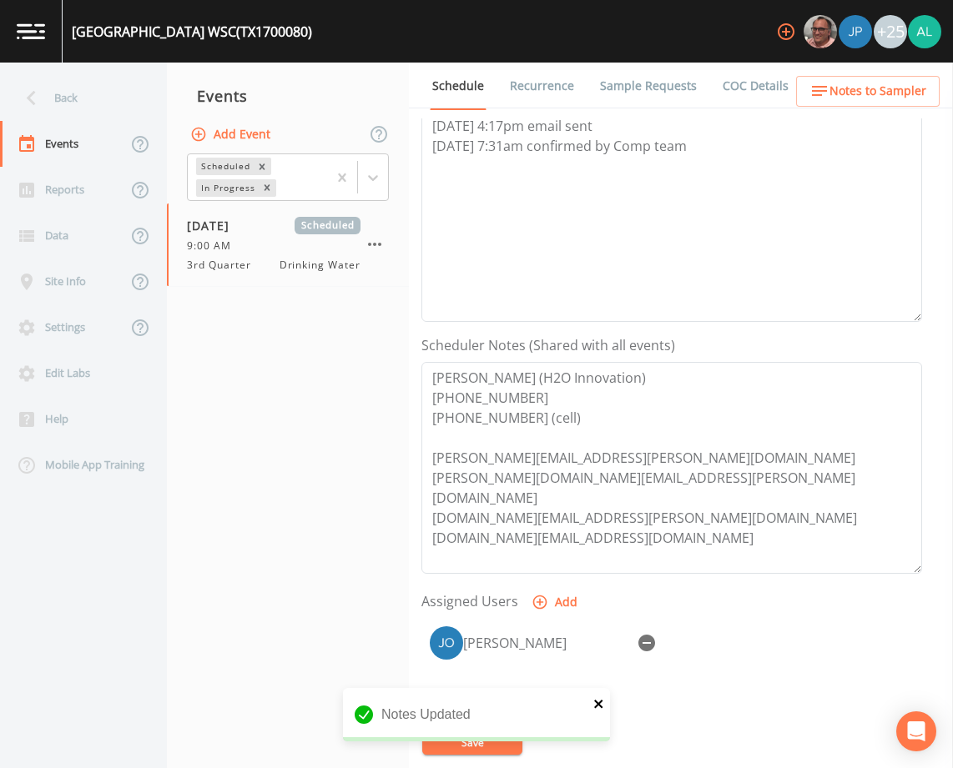
click at [597, 702] on icon "close" at bounding box center [599, 704] width 12 height 13
drag, startPoint x: 487, startPoint y: 738, endPoint x: 486, endPoint y: 671, distance: 66.8
click at [487, 736] on button "Save" at bounding box center [472, 742] width 100 height 25
click at [103, 93] on div "Back" at bounding box center [75, 98] width 150 height 46
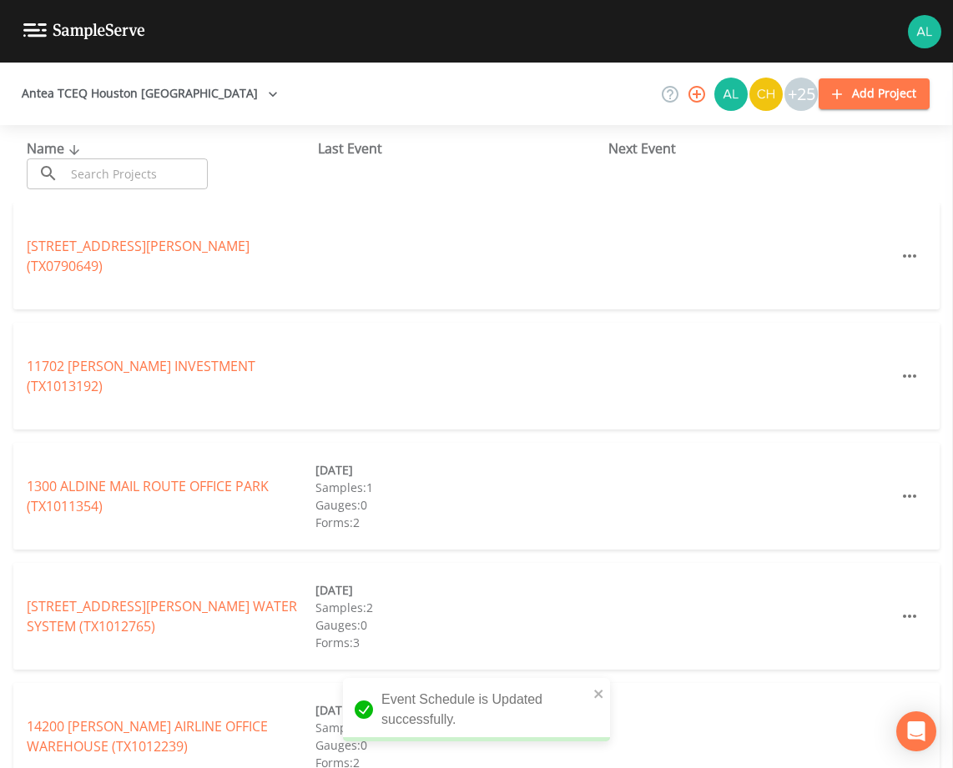
click at [150, 193] on div "Name ​ ​ Last Event Next Event" at bounding box center [476, 164] width 953 height 78
click at [152, 187] on input "text" at bounding box center [136, 174] width 143 height 31
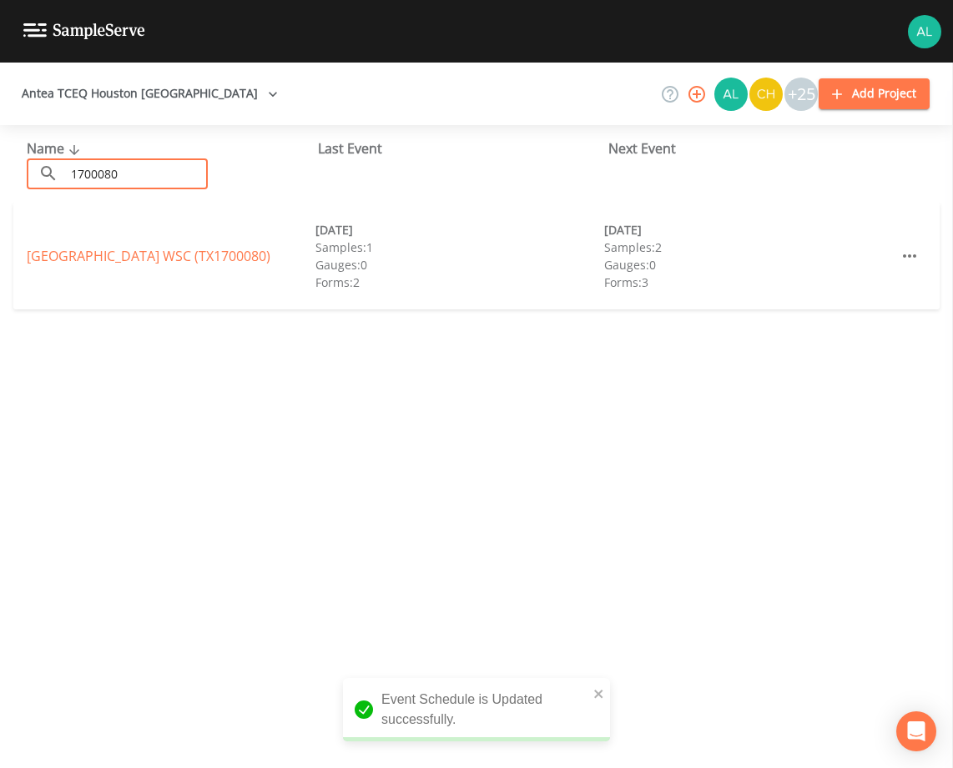
type input "1700080"
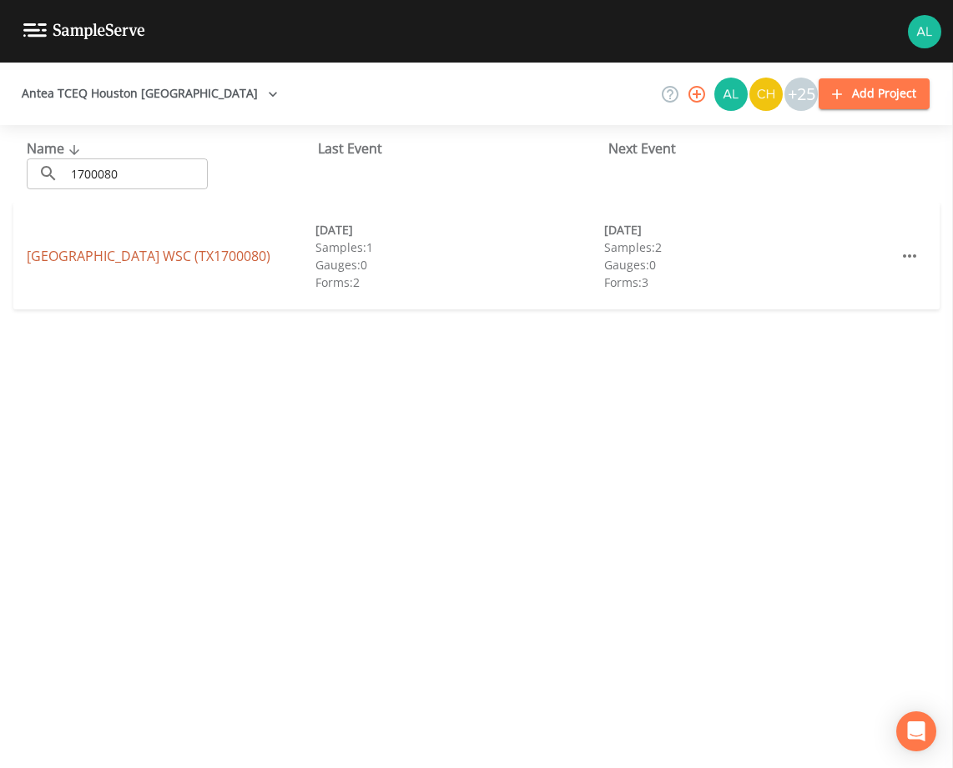
click at [134, 254] on link "[GEOGRAPHIC_DATA] (TX1700080)" at bounding box center [149, 256] width 244 height 18
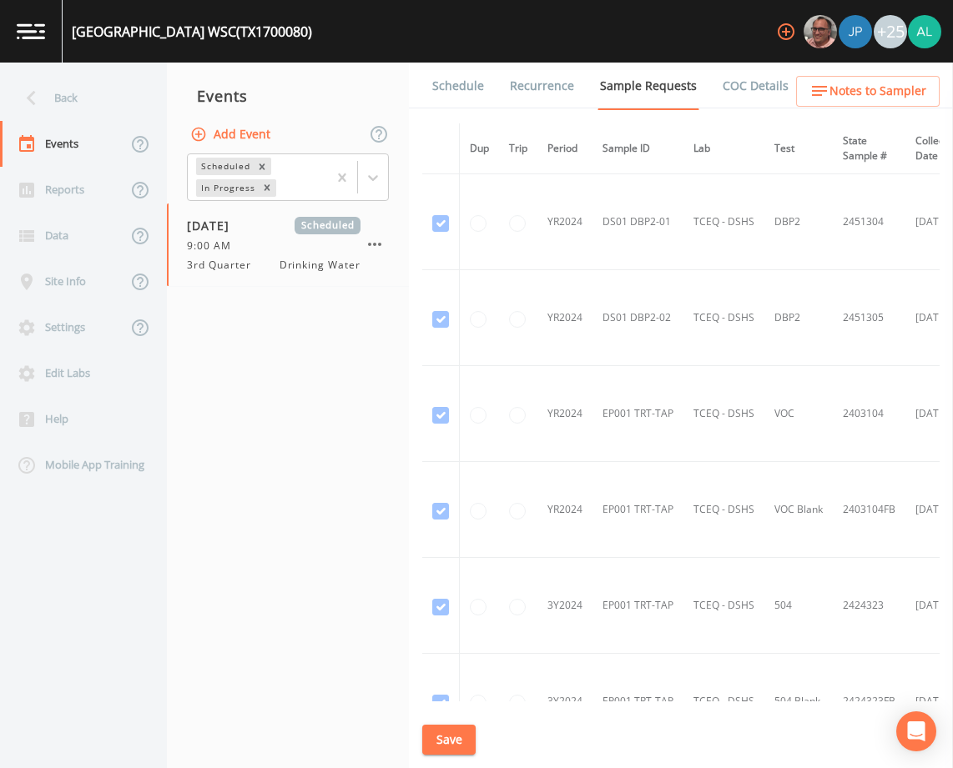
click at [107, 247] on div "Data" at bounding box center [63, 236] width 127 height 46
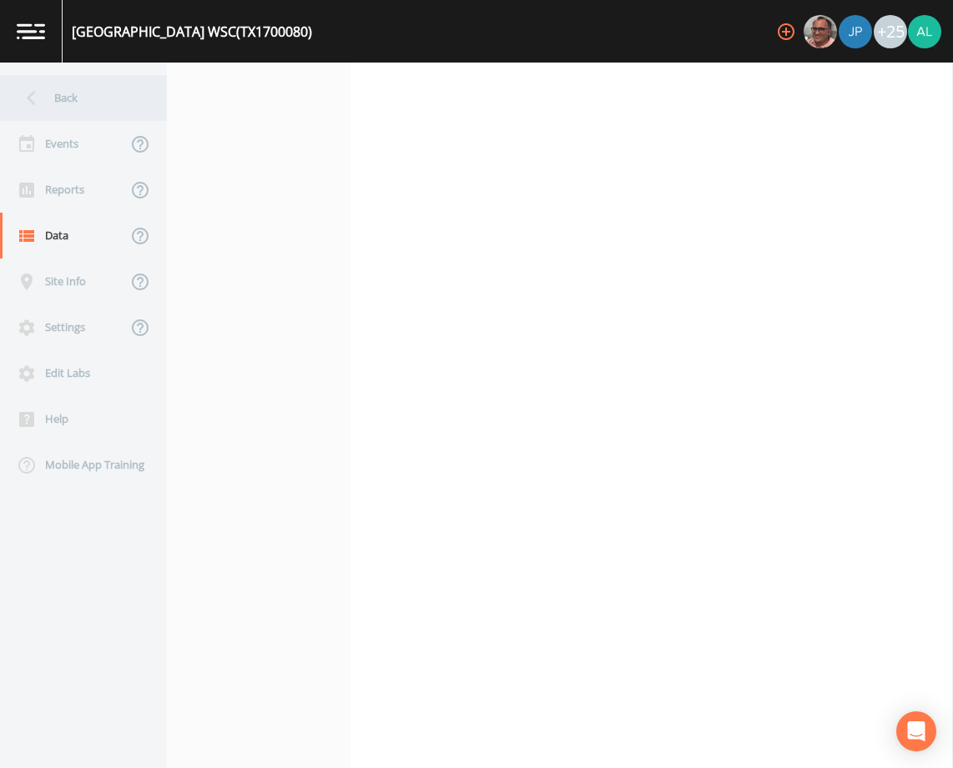
click at [69, 120] on div "Back" at bounding box center [75, 98] width 150 height 46
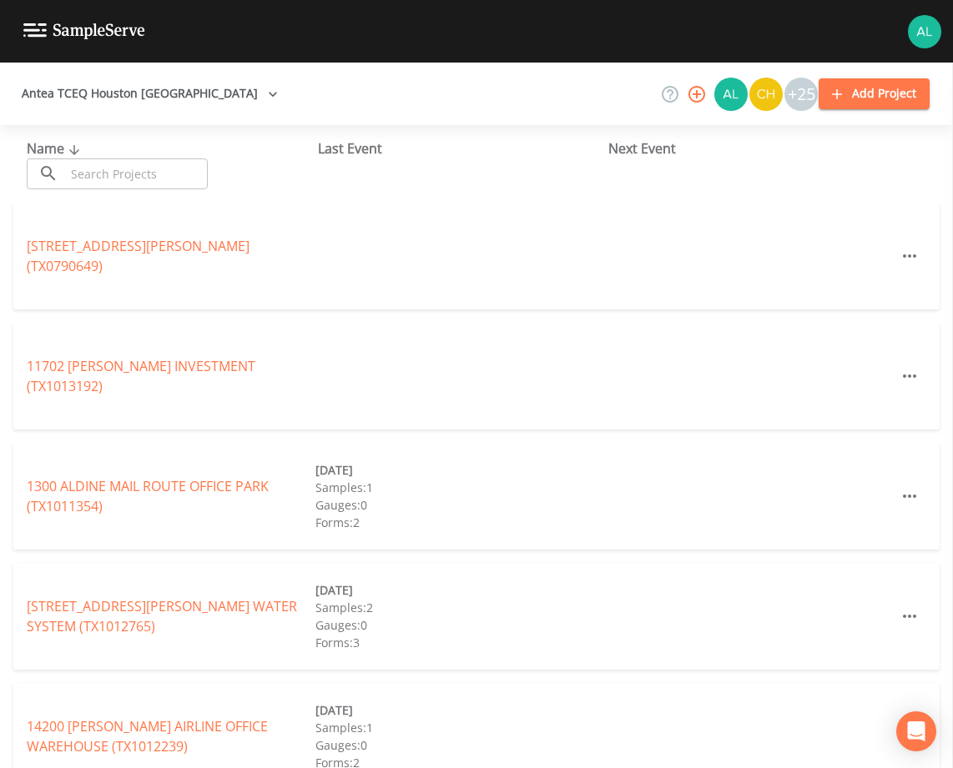
click at [64, 149] on icon at bounding box center [74, 150] width 20 height 15
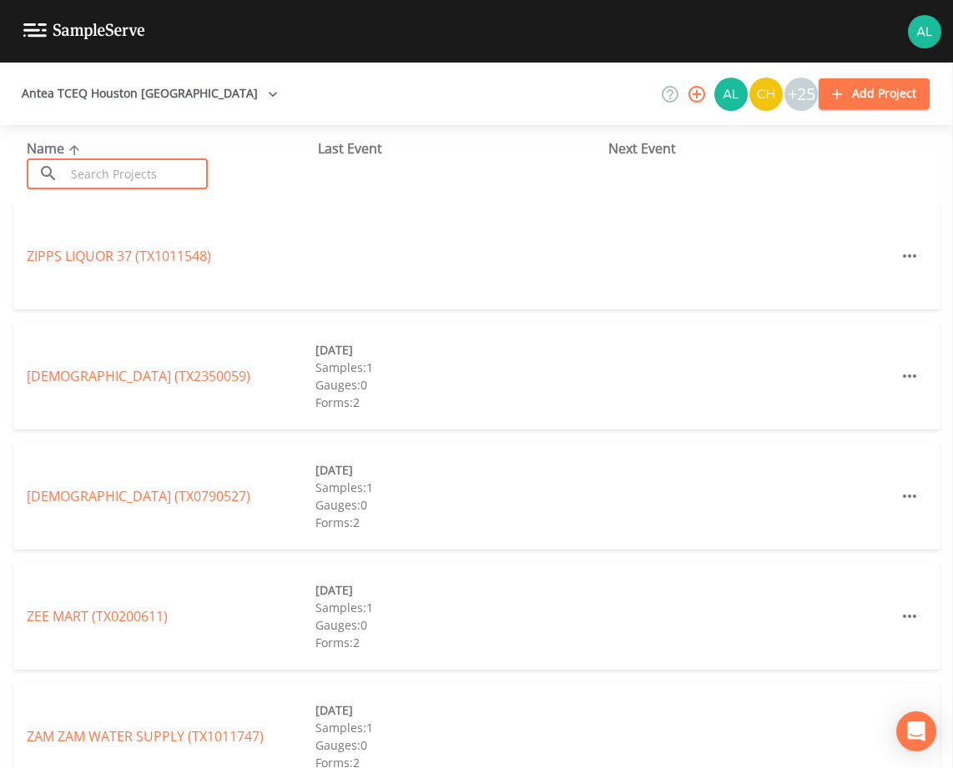
click at [98, 171] on input "text" at bounding box center [136, 174] width 143 height 31
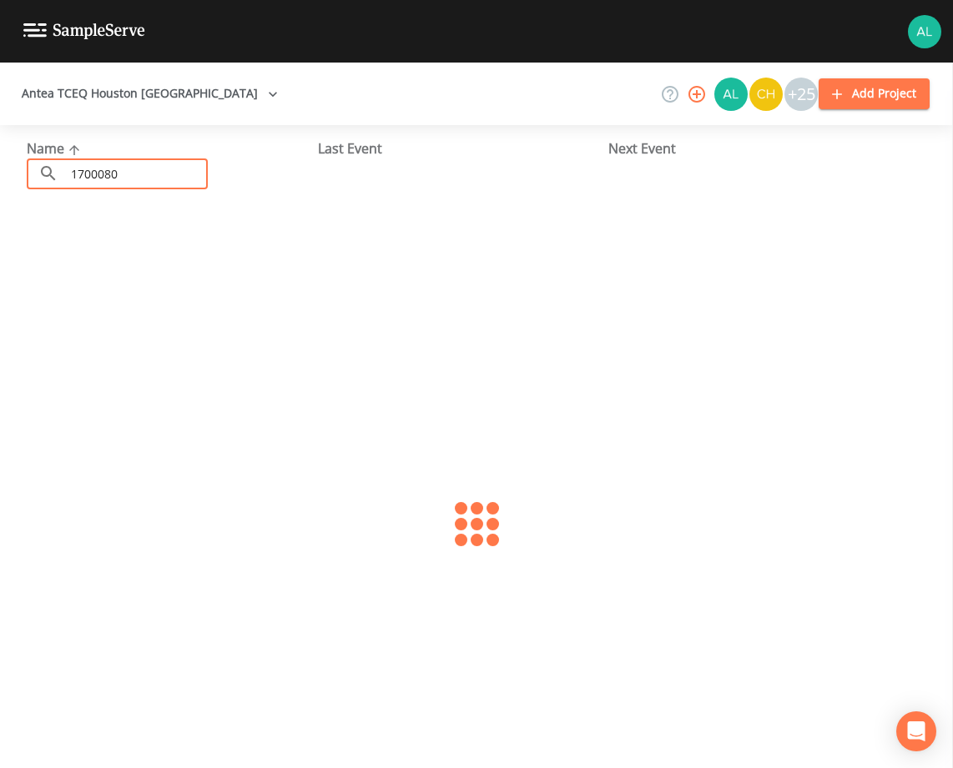
type input "1700080"
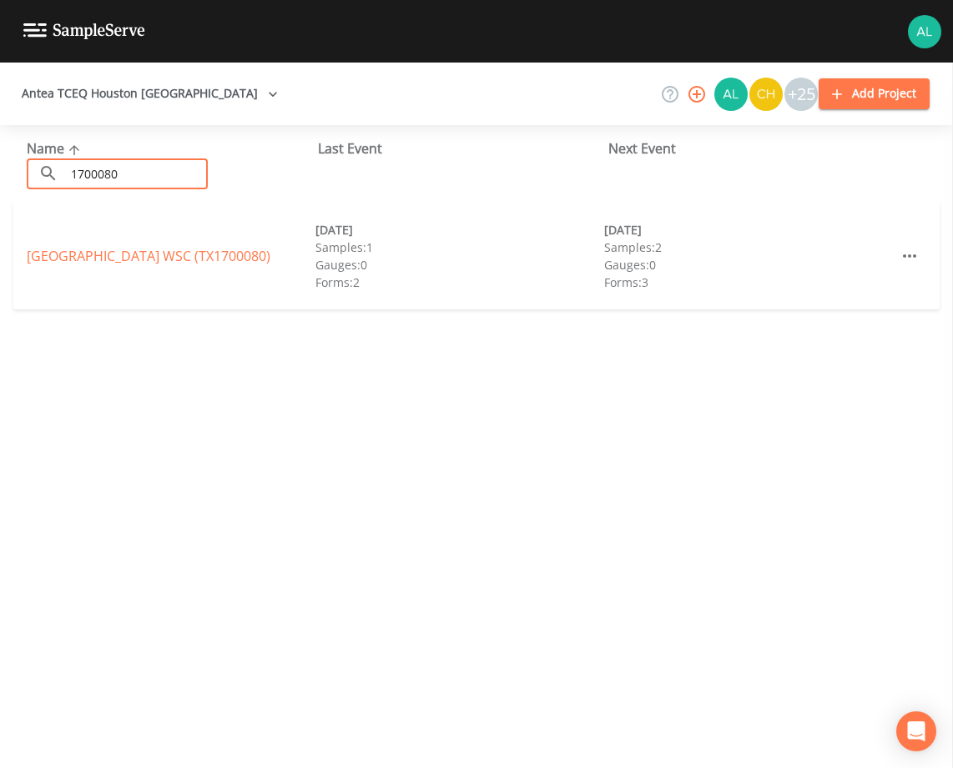
click at [66, 234] on div "[GEOGRAPHIC_DATA] (TX1700080) [DATE] Samples: 1 Gauges: 0 Forms: 2 [DATE] Sampl…" at bounding box center [476, 256] width 926 height 107
click at [92, 265] on link "[GEOGRAPHIC_DATA] (TX1700080)" at bounding box center [149, 256] width 244 height 18
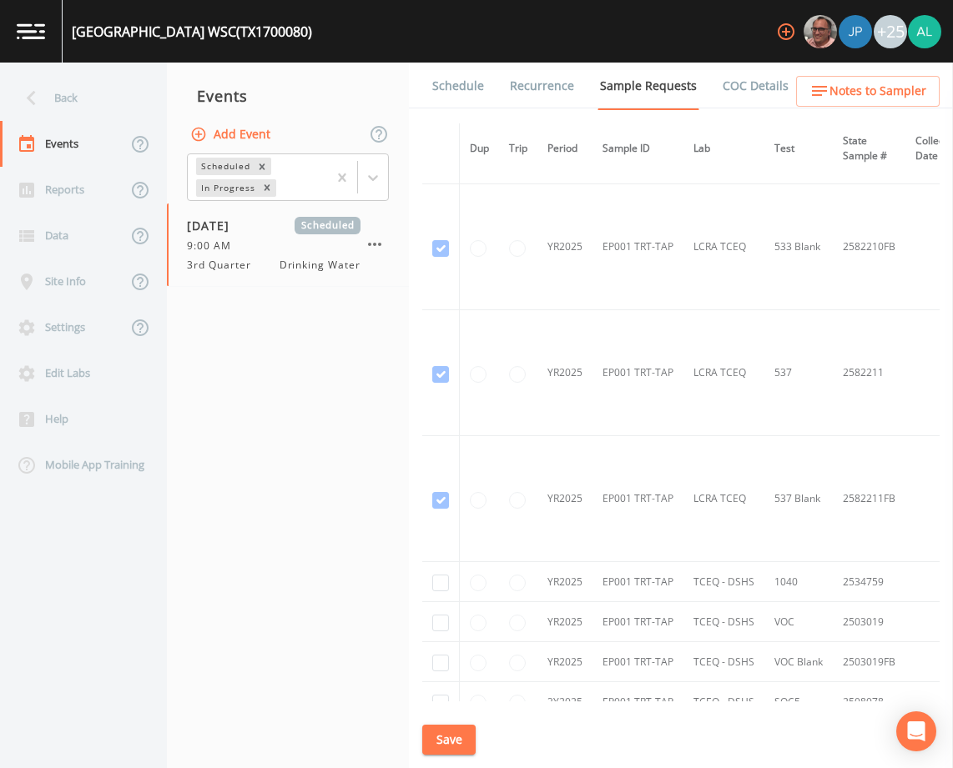
scroll to position [1410, 0]
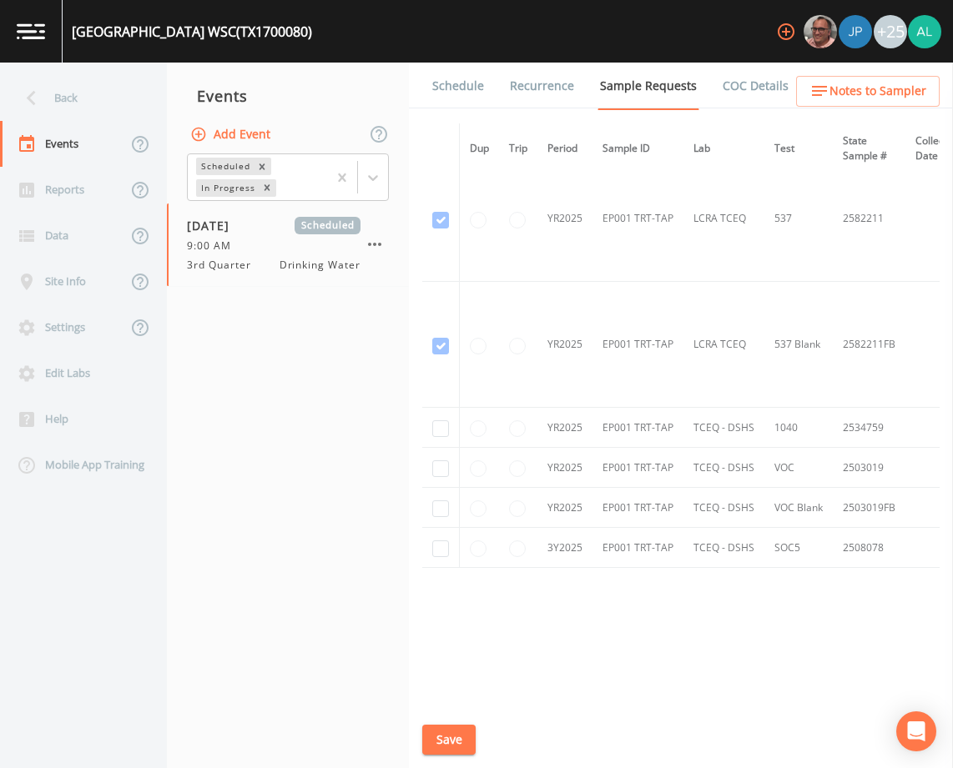
drag, startPoint x: 496, startPoint y: 80, endPoint x: 476, endPoint y: 80, distance: 20.0
click at [492, 80] on li "Recurrence" at bounding box center [531, 86] width 90 height 47
click at [474, 80] on link "Schedule" at bounding box center [458, 86] width 57 height 47
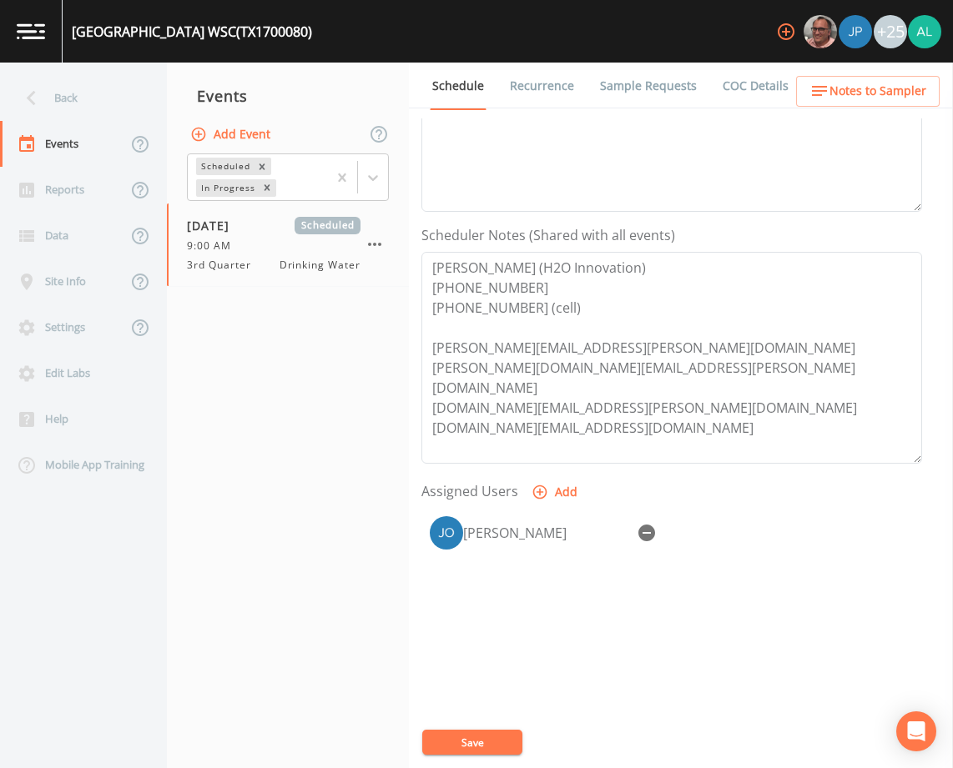
scroll to position [409, 0]
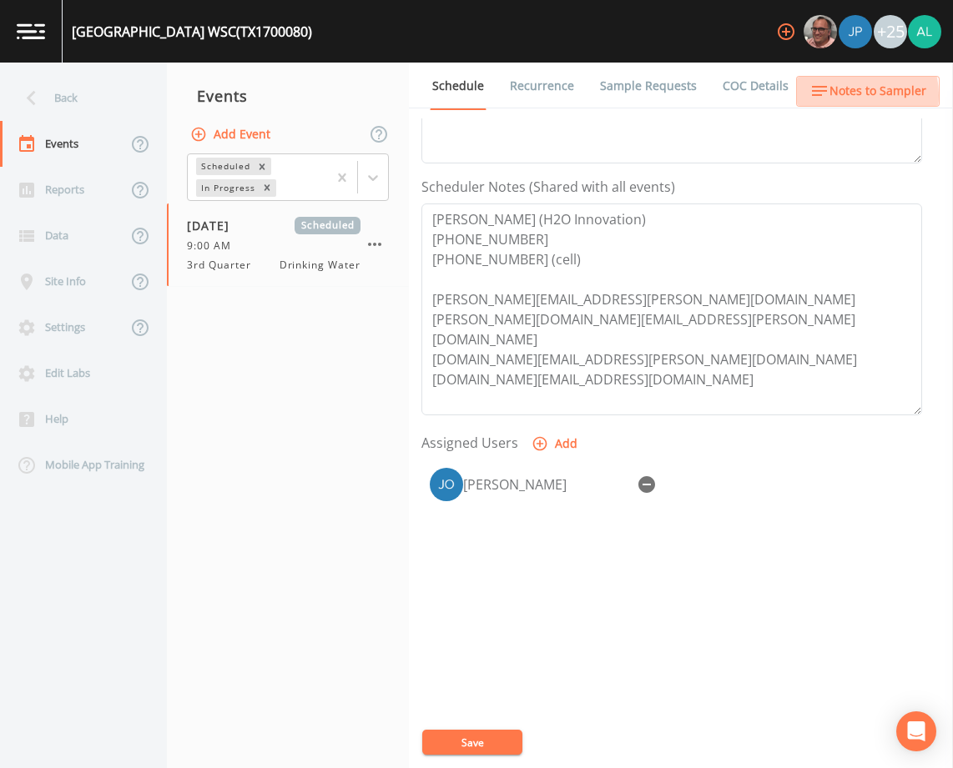
click at [846, 95] on span "Notes to Sampler" at bounding box center [877, 91] width 97 height 21
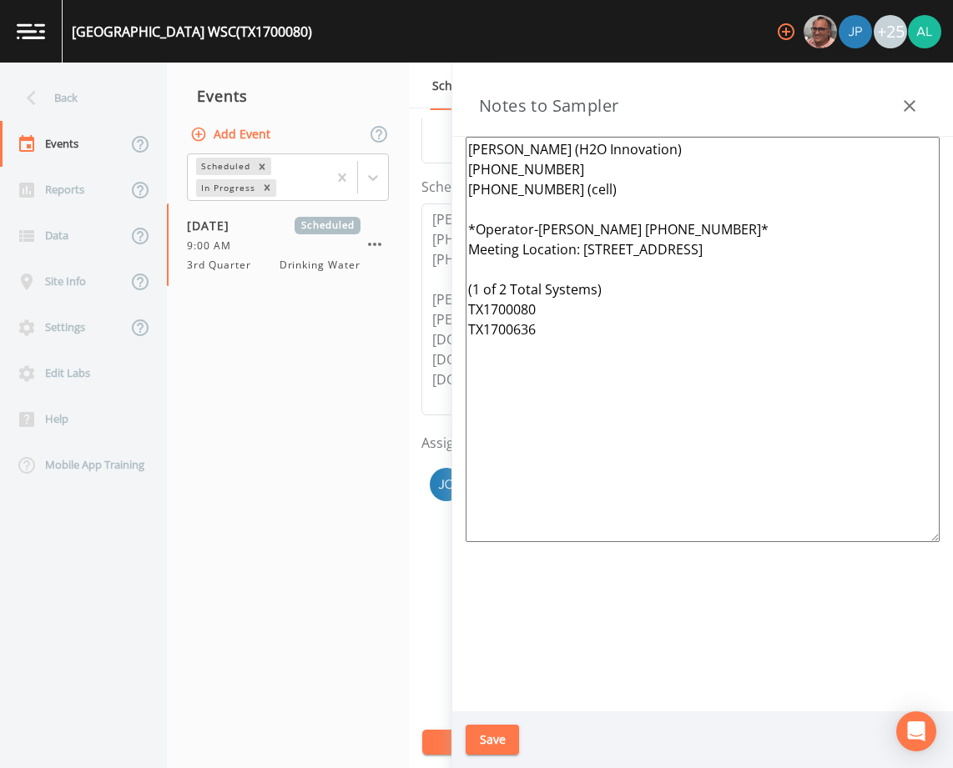
drag, startPoint x: 538, startPoint y: 228, endPoint x: 703, endPoint y: 225, distance: 164.4
click at [703, 225] on textarea "[PERSON_NAME] (H2O Innovation) [PHONE_NUMBER] [PHONE_NUMBER] (cell) *Operator-[…" at bounding box center [703, 340] width 474 height 406
drag, startPoint x: 639, startPoint y: 380, endPoint x: 451, endPoint y: 119, distance: 321.4
click at [451, 119] on div "Back Events Reports Data Site Info Settings Edit Labs Help Mobile App Training …" at bounding box center [476, 416] width 953 height 706
type textarea "[PERSON_NAME] (H2O Innovation) [PHONE_NUMBER] [PHONE_NUMBER] (cell) *Operator-[…"
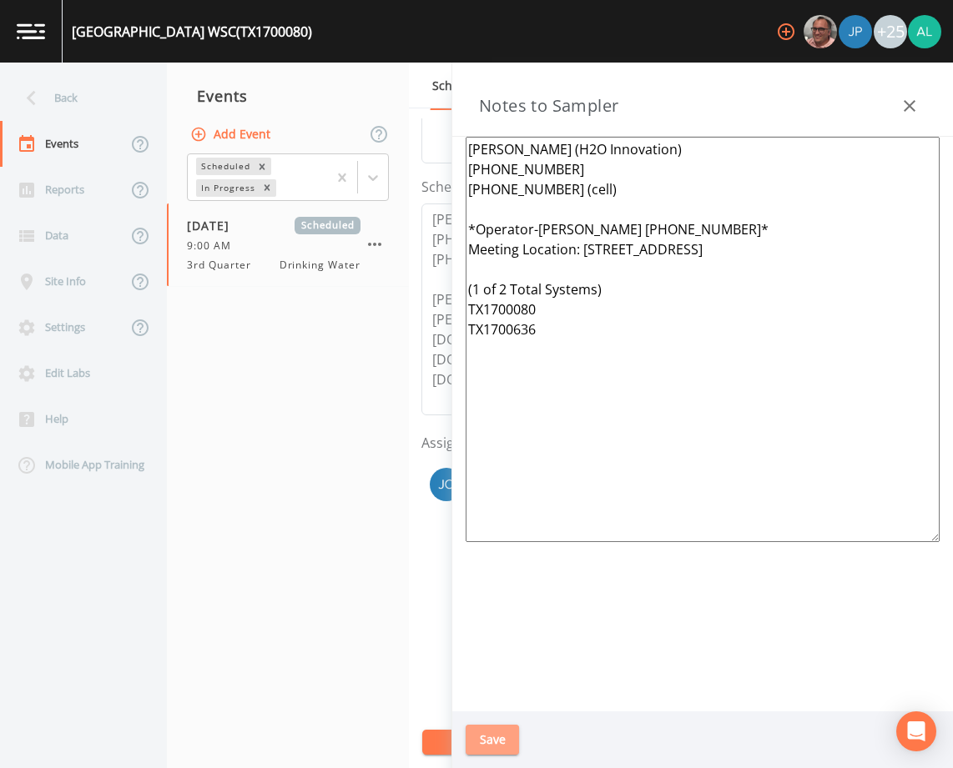
click at [511, 742] on button "Save" at bounding box center [492, 740] width 53 height 31
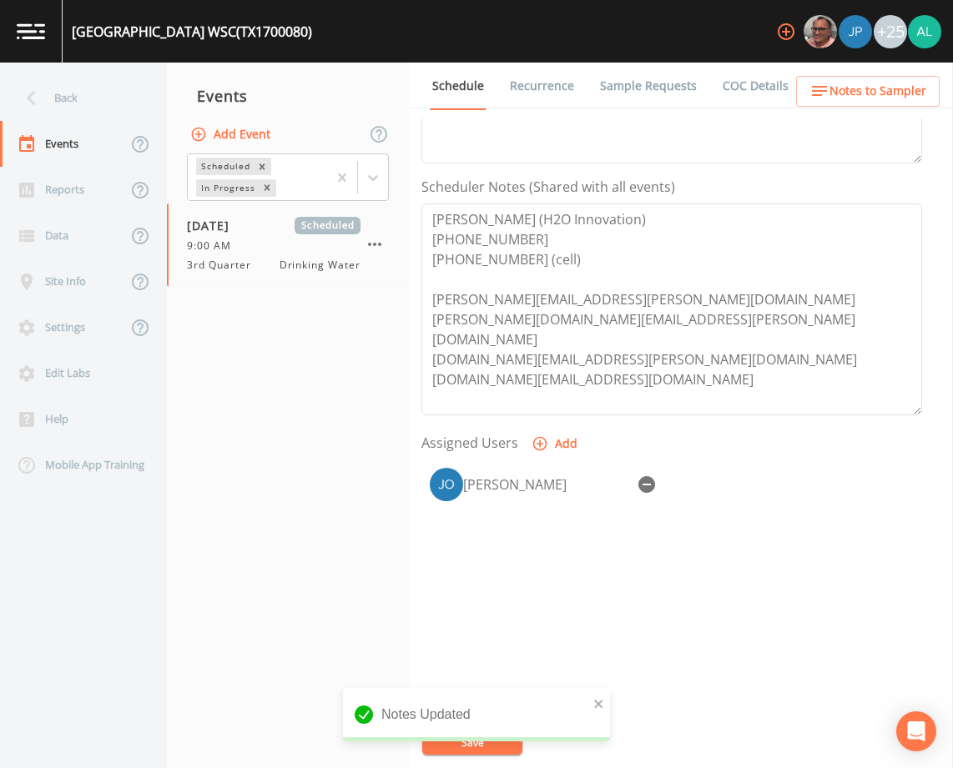
scroll to position [0, 0]
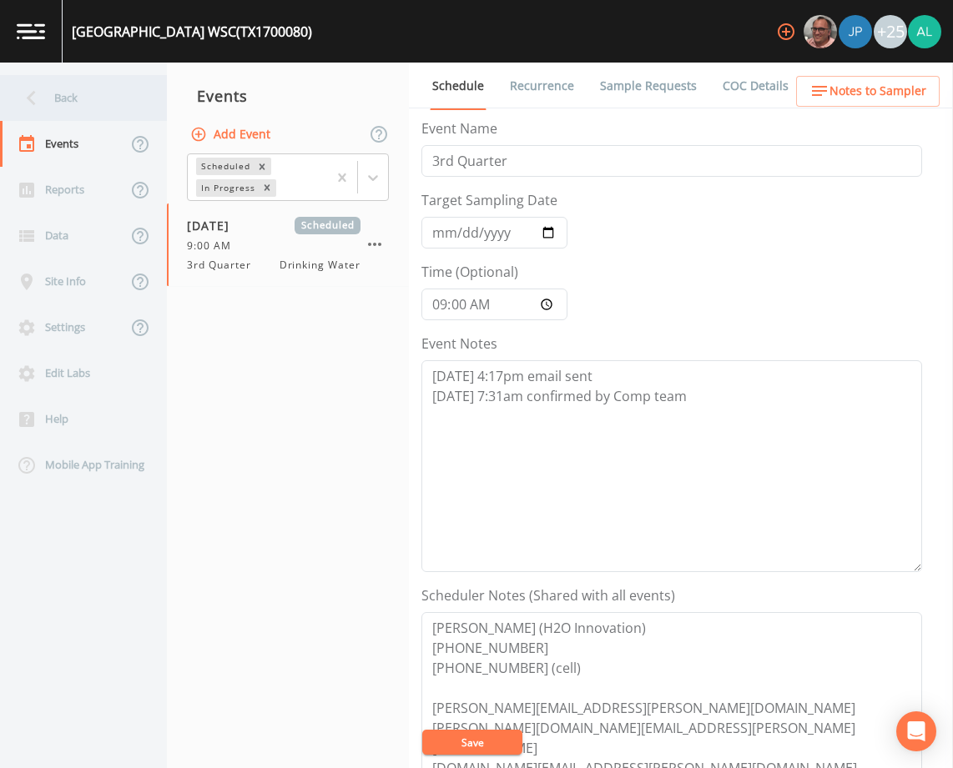
click at [88, 108] on div "Back" at bounding box center [75, 98] width 150 height 46
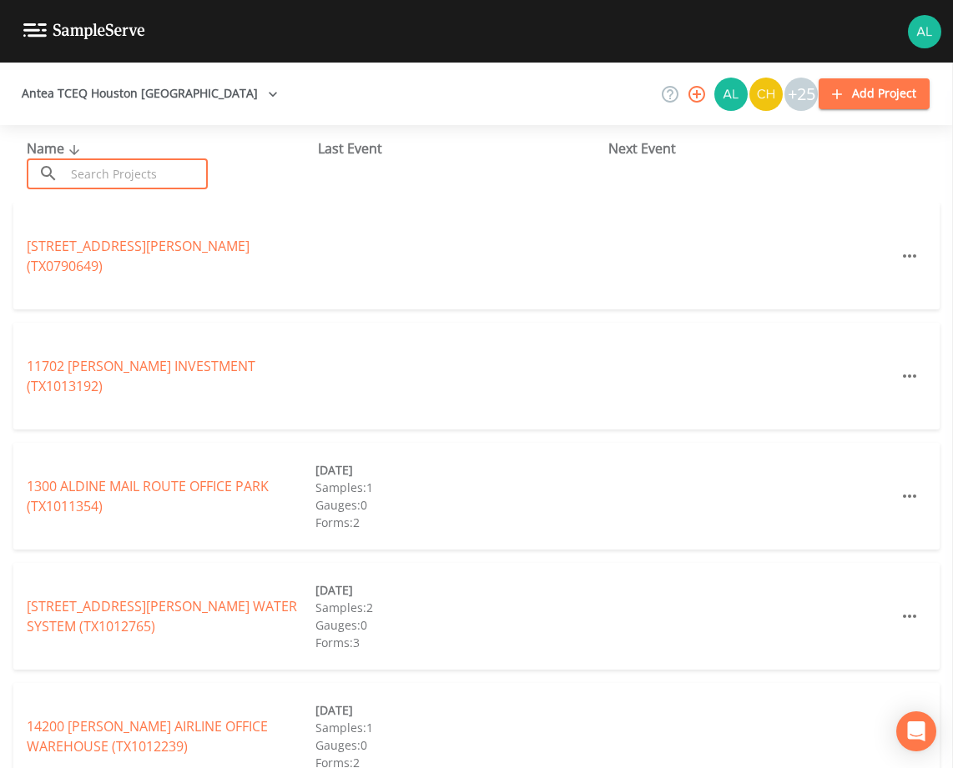
click at [97, 180] on input "text" at bounding box center [136, 174] width 143 height 31
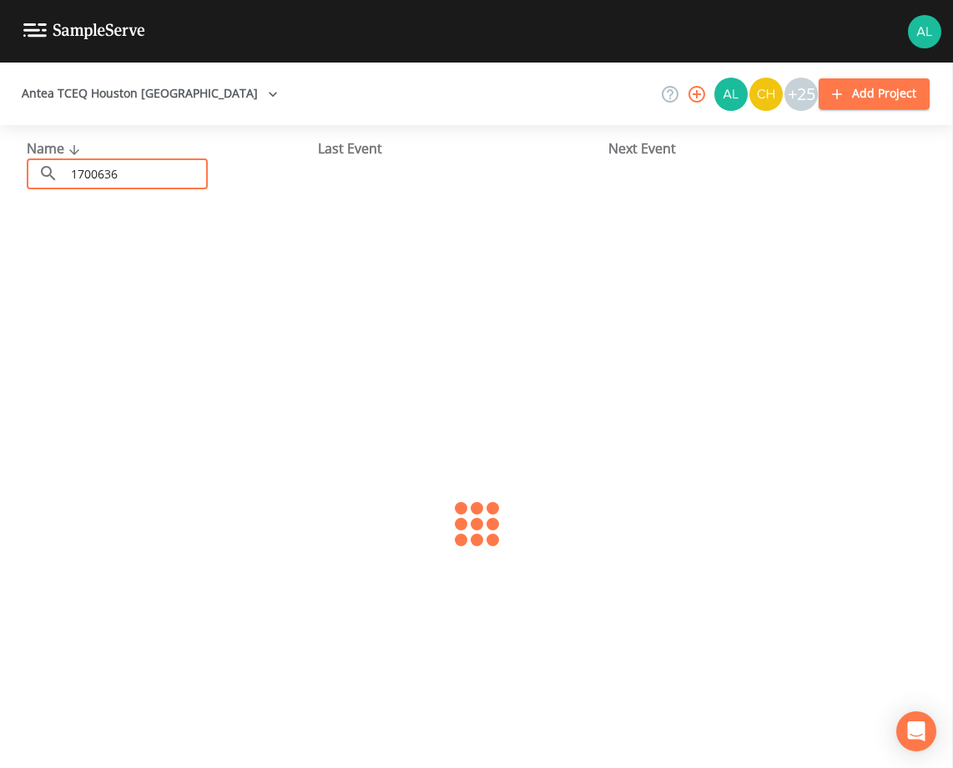
type input "1700636"
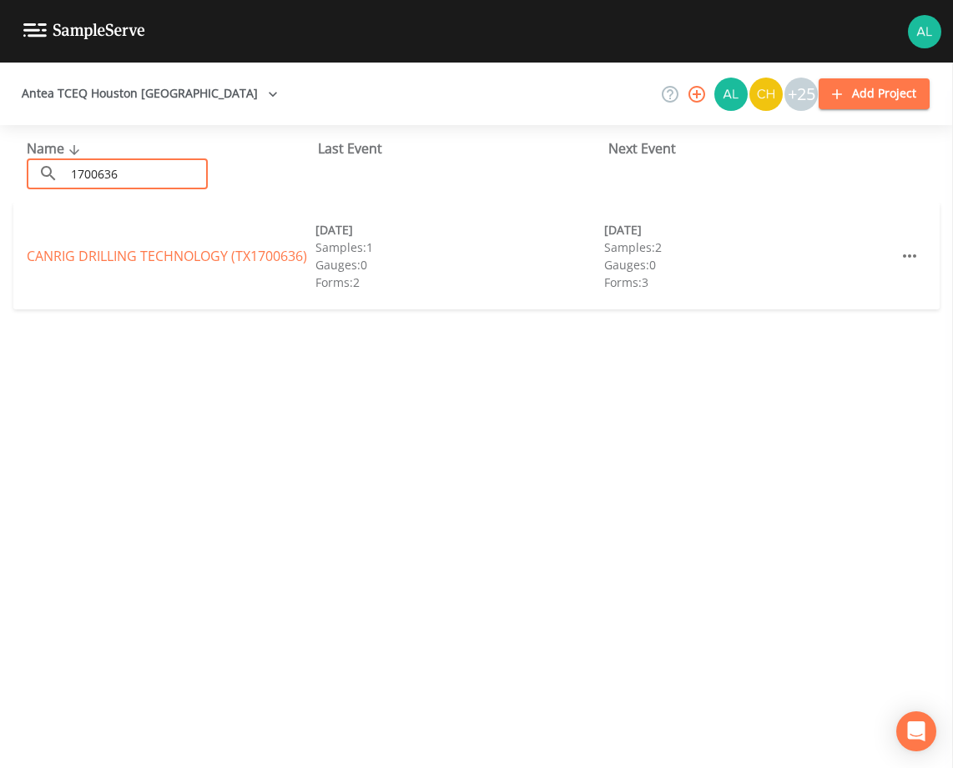
click at [65, 254] on link "CANRIG DRILLING TECHNOLOGY (TX1700636)" at bounding box center [167, 256] width 280 height 18
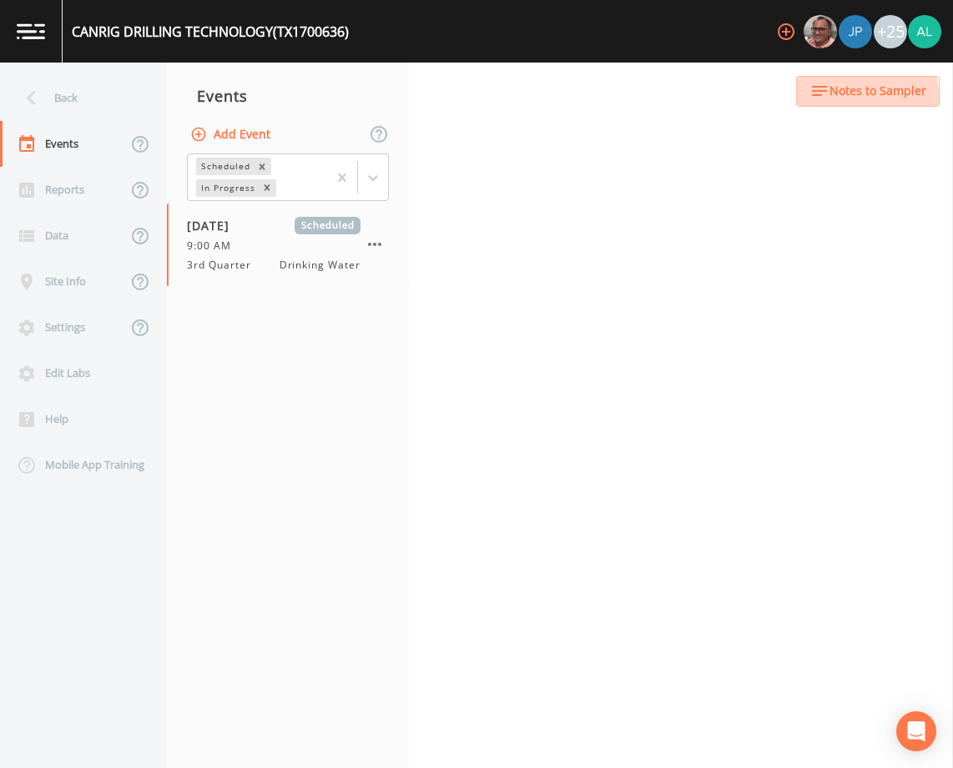
click at [841, 96] on span "Notes to Sampler" at bounding box center [877, 91] width 97 height 21
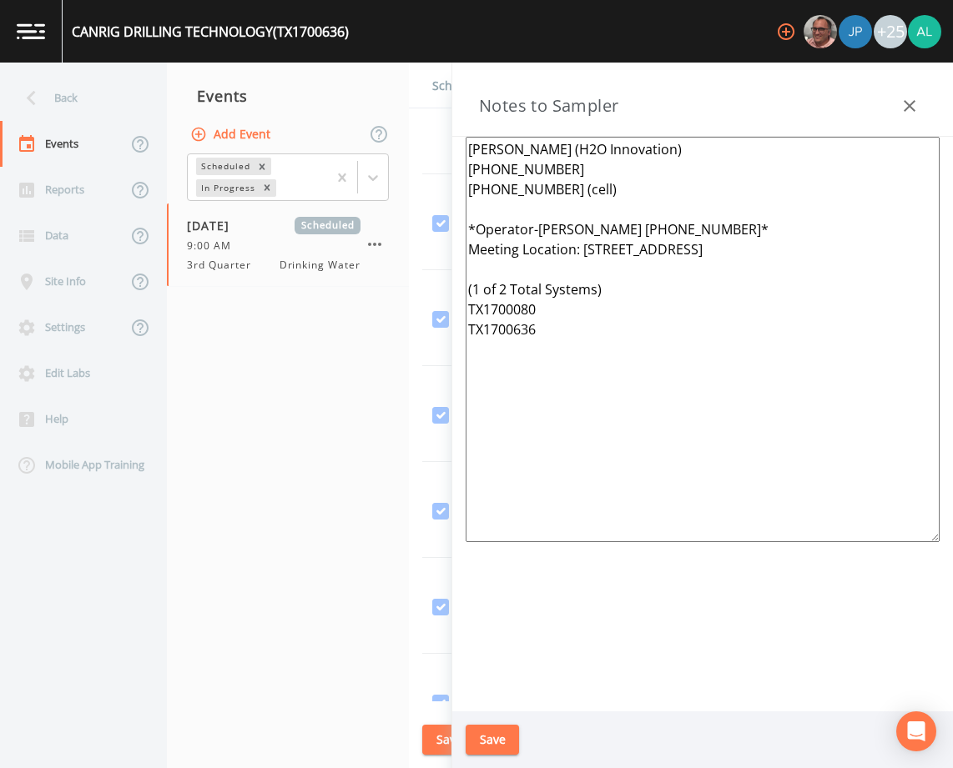
drag, startPoint x: 708, startPoint y: 471, endPoint x: 290, endPoint y: 14, distance: 619.5
click at [290, 14] on div "CANRIG DRILLING TECHNOLOGY (TX1700636) +25 Back Events Reports Data Site Info S…" at bounding box center [476, 384] width 953 height 768
paste textarea "[PERSON_NAME] [PHONE_NUMBER]"
type textarea "[PERSON_NAME] (H2O Innovation) [PHONE_NUMBER] [PHONE_NUMBER] (cell) *Operator-[…"
click at [499, 734] on button "Save" at bounding box center [492, 740] width 53 height 31
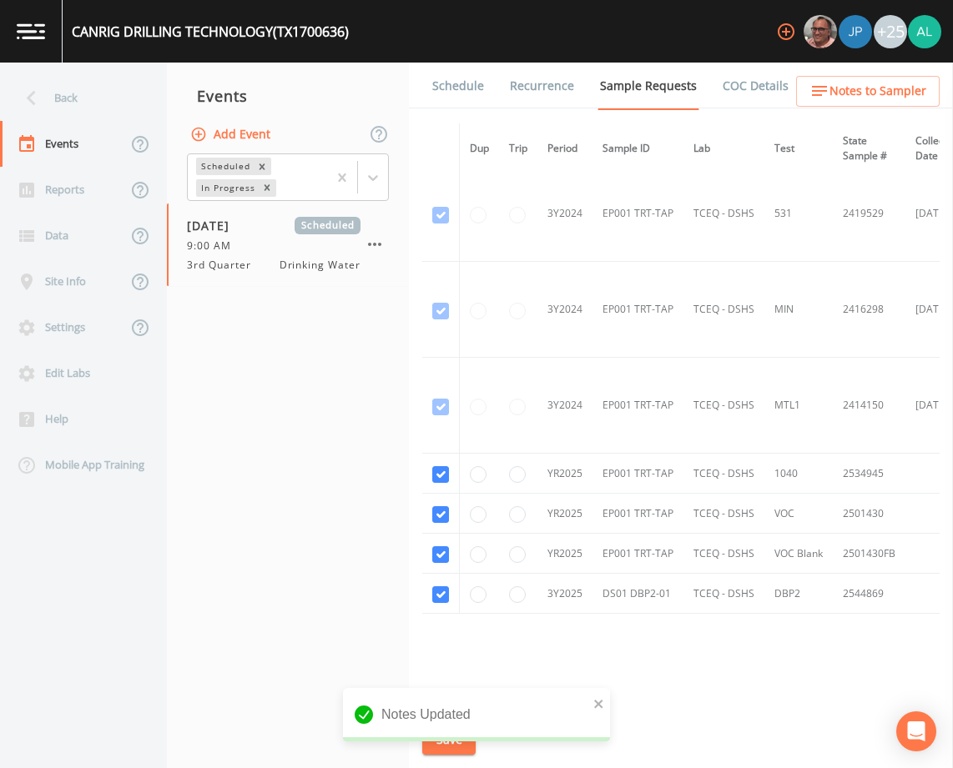
scroll to position [634, 0]
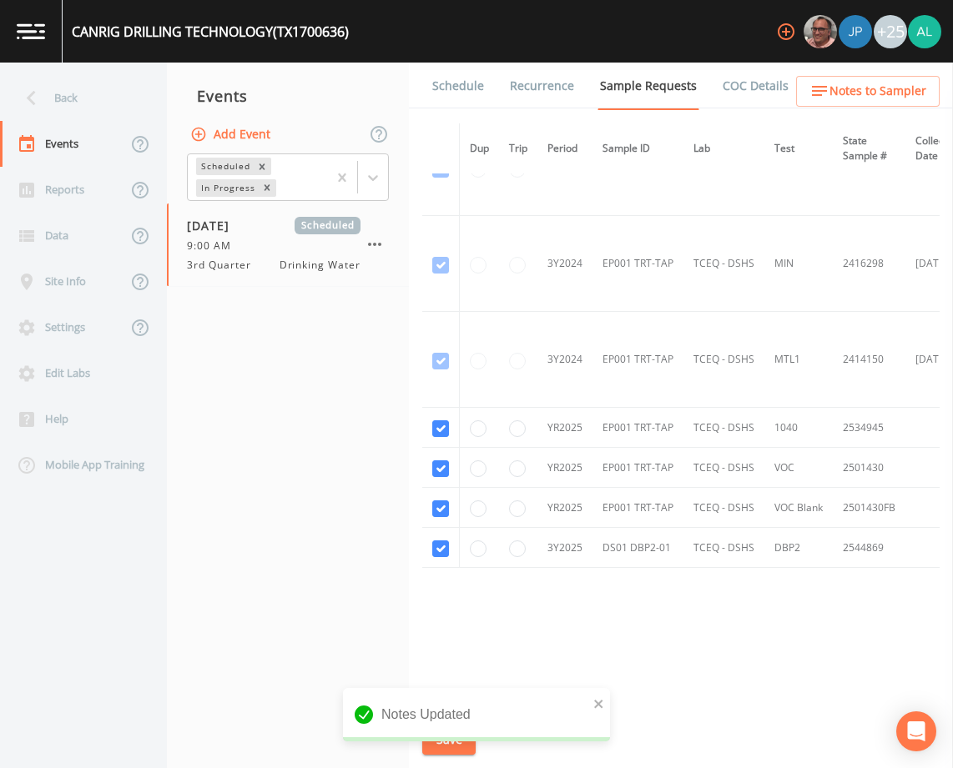
click at [464, 95] on link "Schedule" at bounding box center [458, 86] width 57 height 47
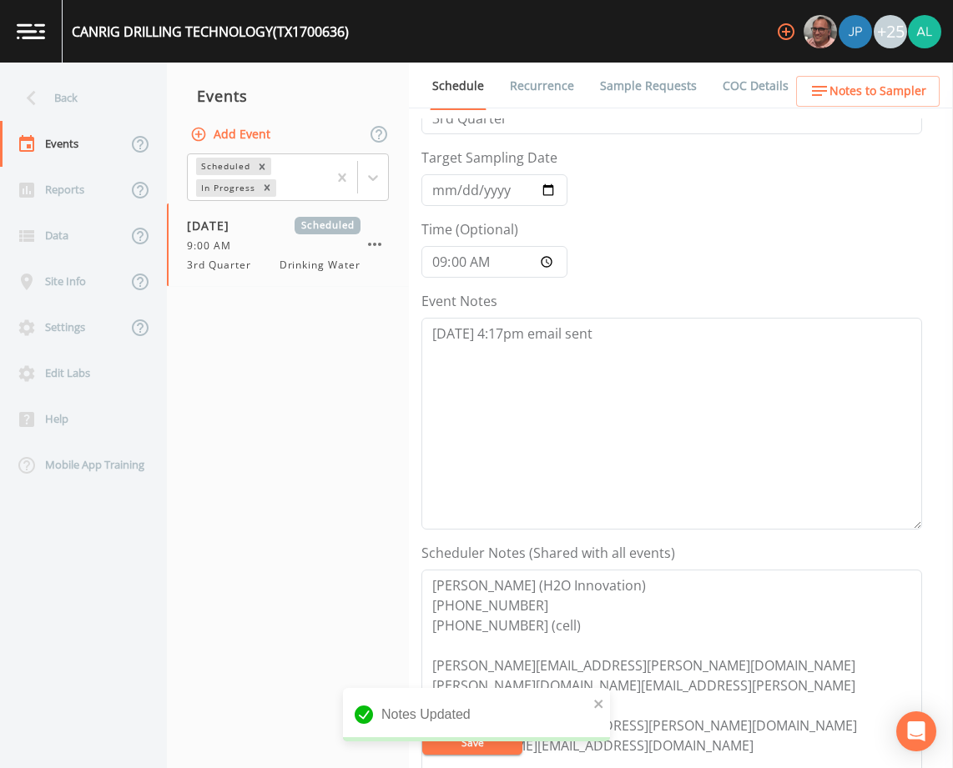
scroll to position [83, 0]
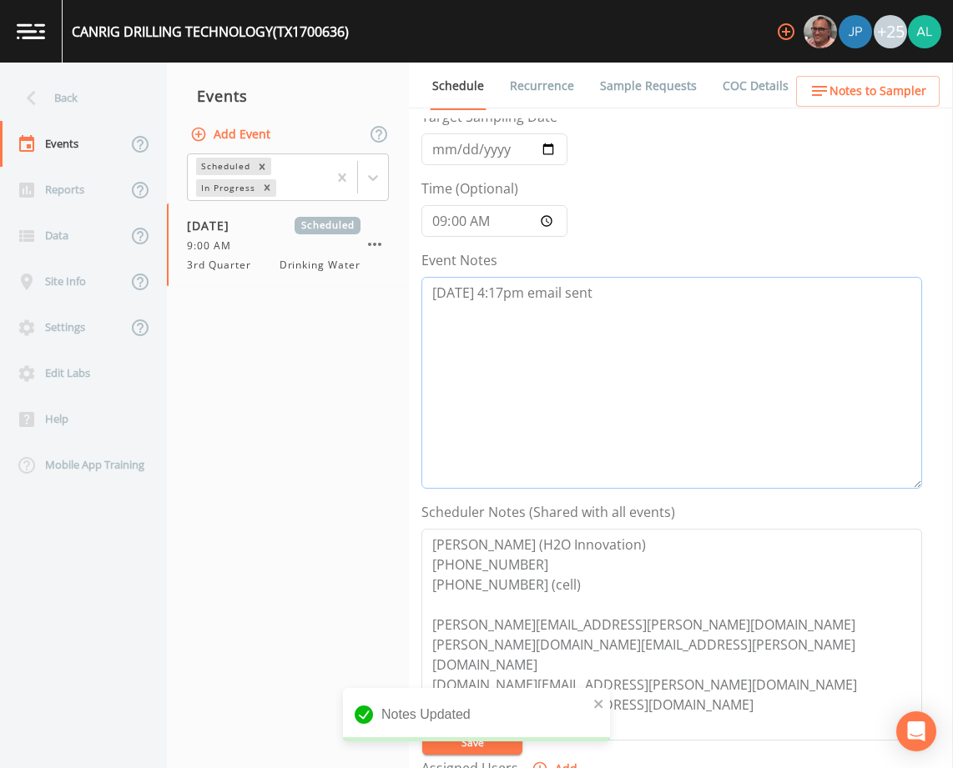
click at [616, 331] on textarea "[DATE] 4:17pm email sent" at bounding box center [671, 383] width 501 height 212
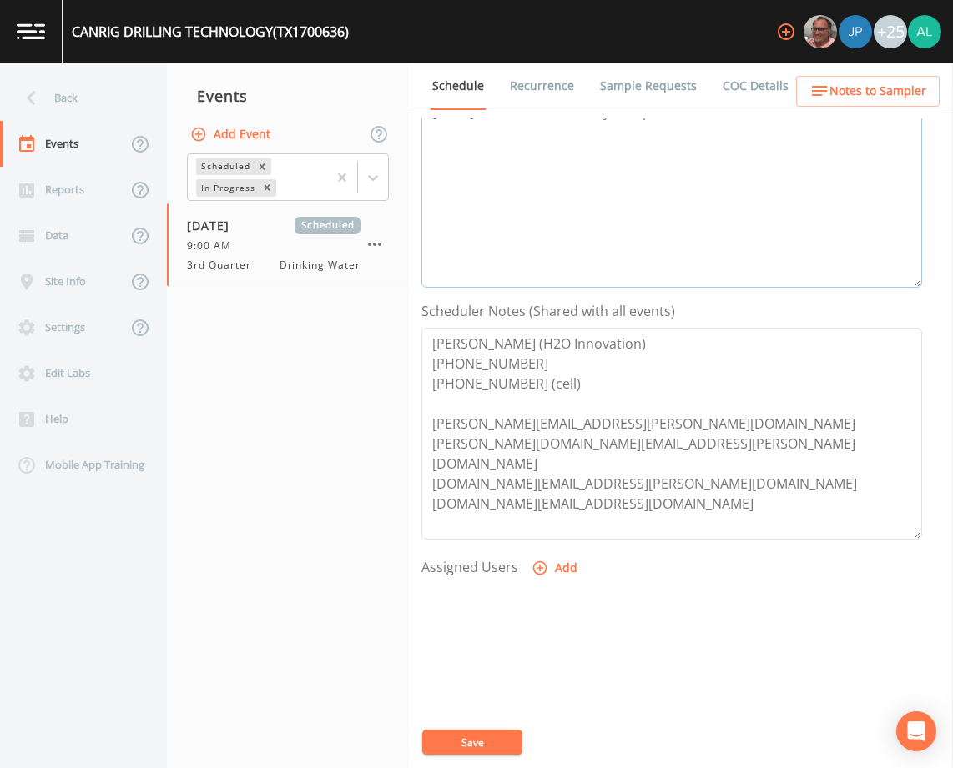
scroll to position [409, 0]
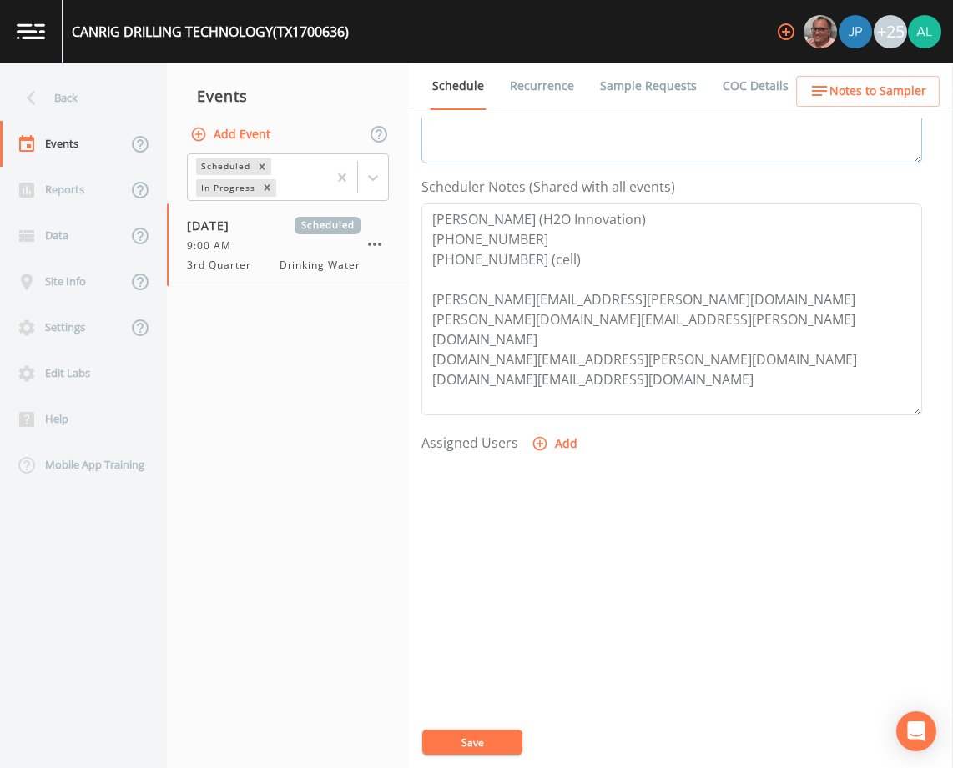
type textarea "[DATE] 4:17pm email sent [DATE] 7:31am confirmed by Comp team"
click at [554, 444] on button "Add" at bounding box center [556, 444] width 56 height 31
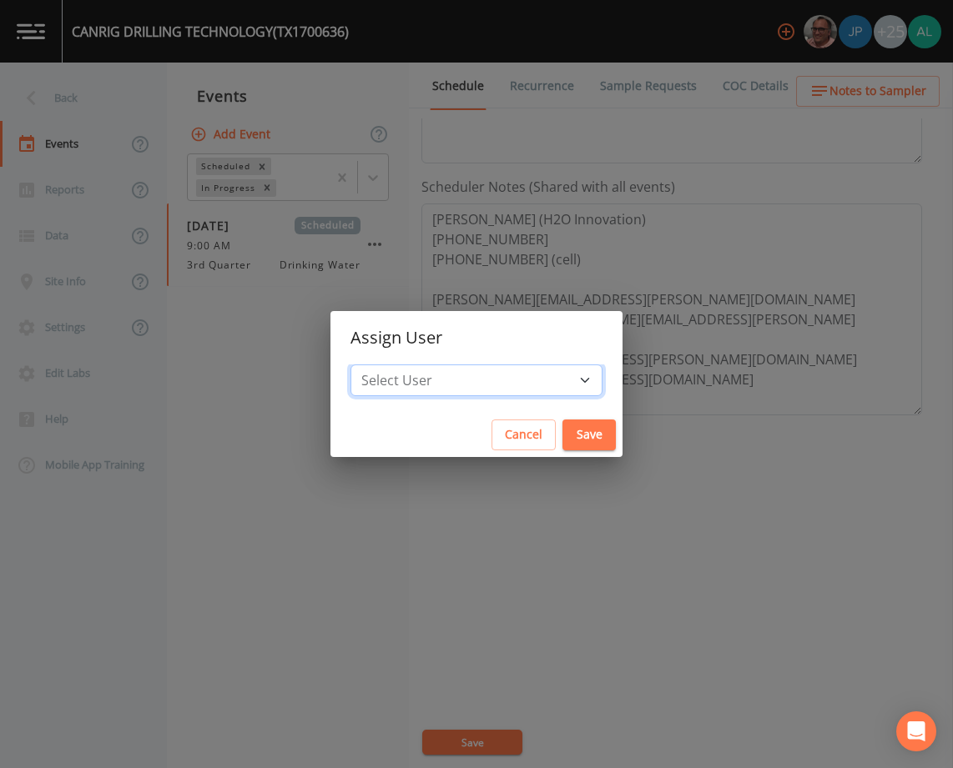
click at [499, 368] on select "Select User [PERSON_NAME] [PERSON_NAME] [PERSON_NAME] [PERSON_NAME] [PERSON_NAM…" at bounding box center [476, 381] width 252 height 32
select select "37eecc1f-c5fe-476e-b72b-30cfa15dcfe6"
click at [388, 365] on select "Select User [PERSON_NAME] [PERSON_NAME] [PERSON_NAME] [PERSON_NAME] [PERSON_NAM…" at bounding box center [476, 381] width 252 height 32
drag, startPoint x: 574, startPoint y: 440, endPoint x: 560, endPoint y: 438, distance: 14.3
click at [574, 437] on button "Save" at bounding box center [588, 435] width 53 height 31
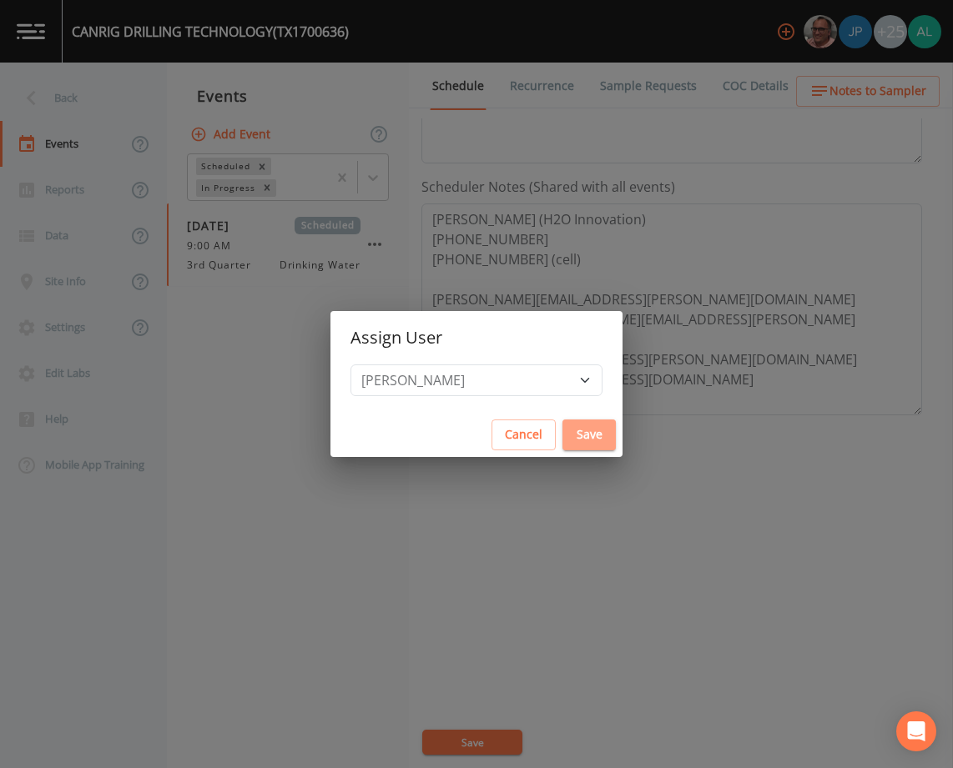
select select
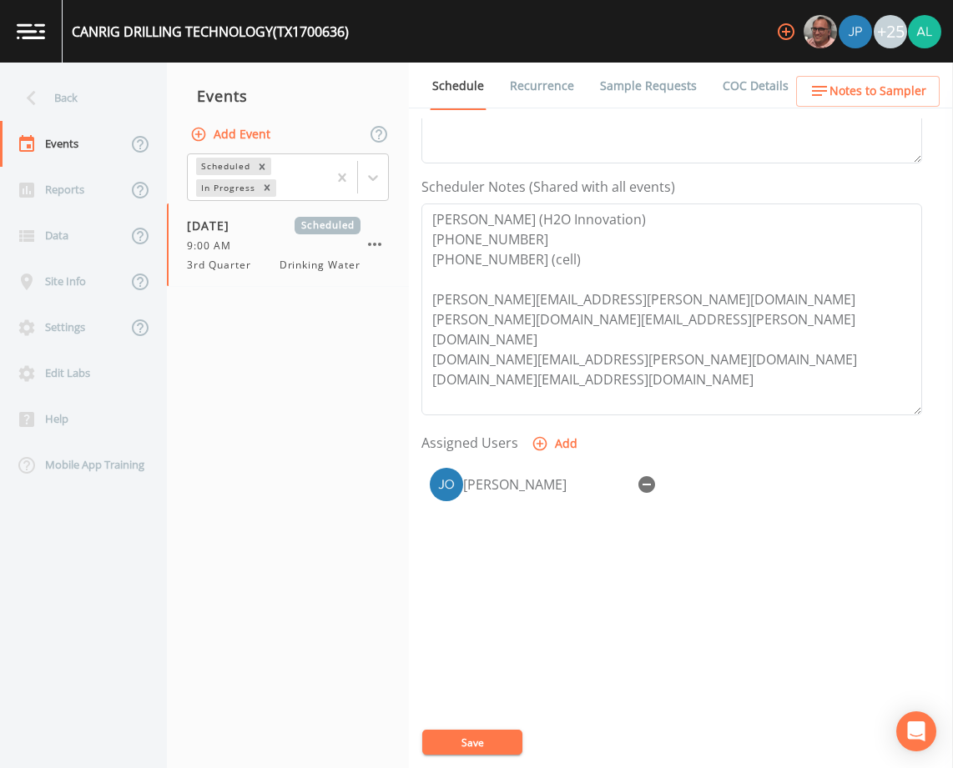
click at [452, 733] on button "Save" at bounding box center [472, 742] width 100 height 25
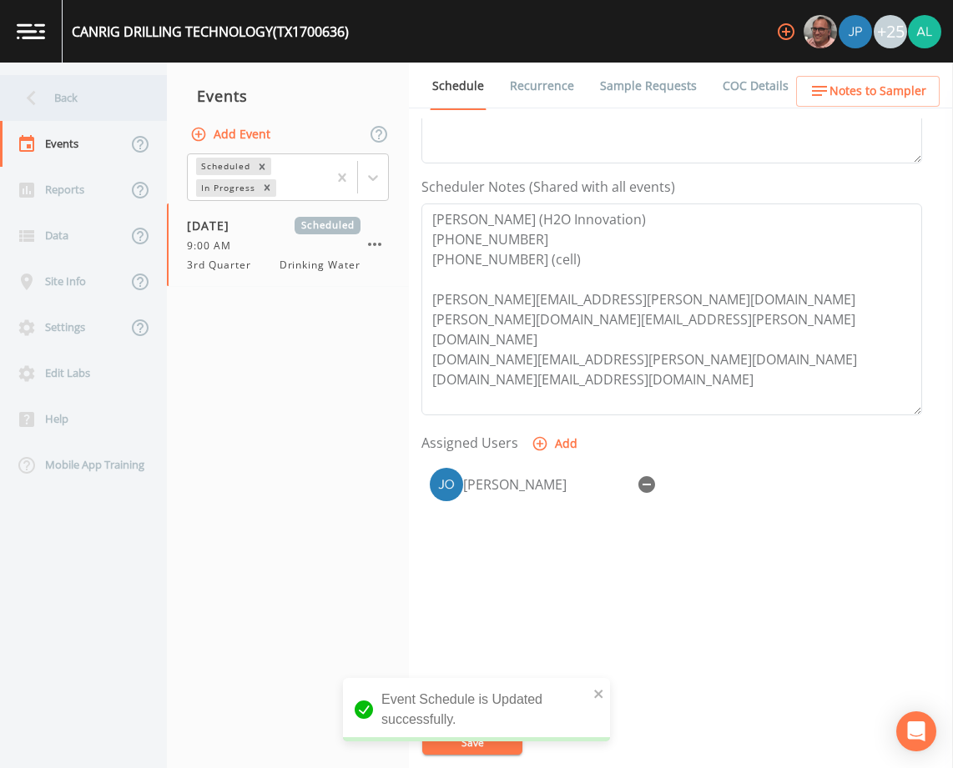
click at [118, 88] on div "Back" at bounding box center [75, 98] width 150 height 46
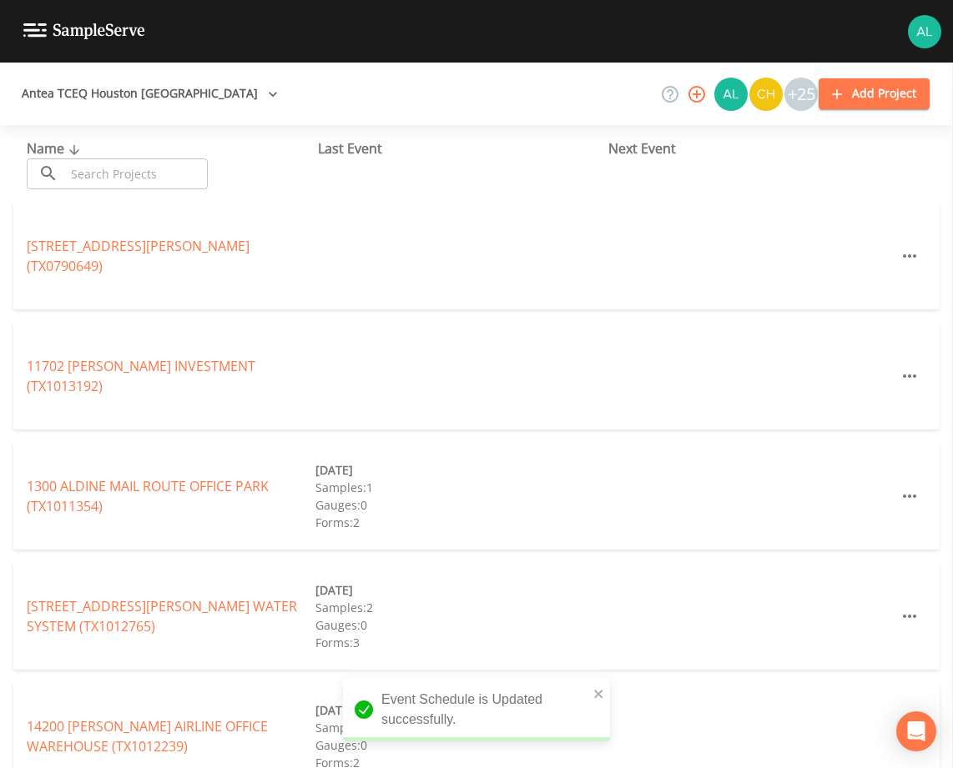
drag, startPoint x: 114, startPoint y: 198, endPoint x: 123, endPoint y: 177, distance: 22.5
click at [114, 196] on div "Name ​ ​ Last Event Next Event" at bounding box center [476, 164] width 953 height 78
click at [123, 174] on input "text" at bounding box center [136, 174] width 143 height 31
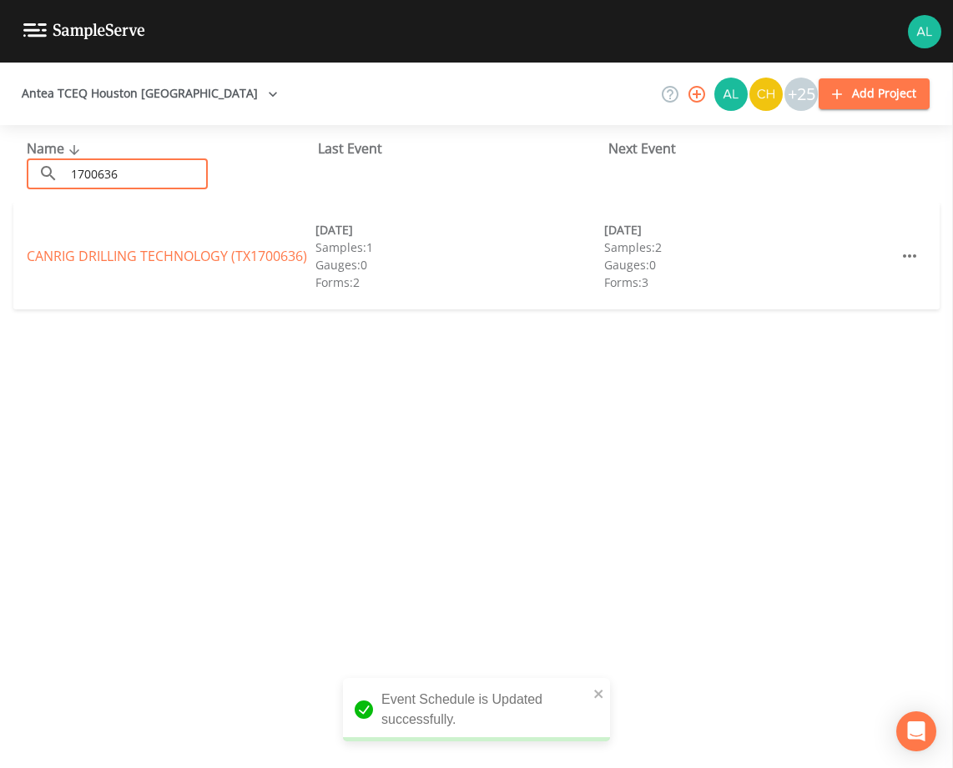
type input "1700636"
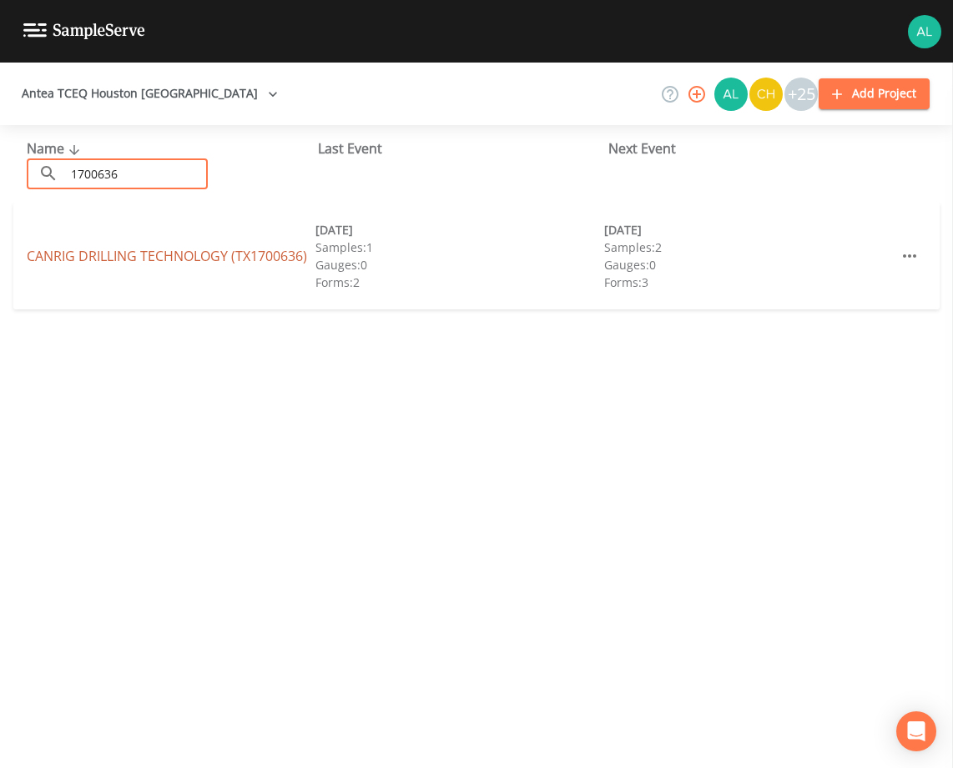
click at [79, 255] on link "CANRIG DRILLING TECHNOLOGY (TX1700636)" at bounding box center [167, 256] width 280 height 18
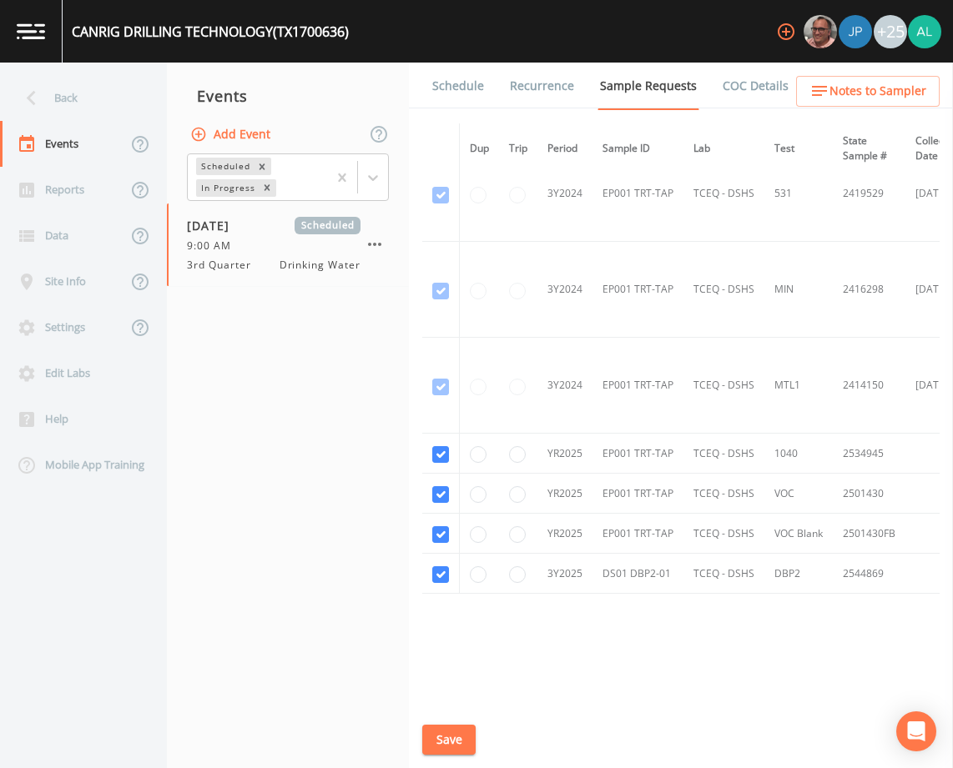
scroll to position [634, 0]
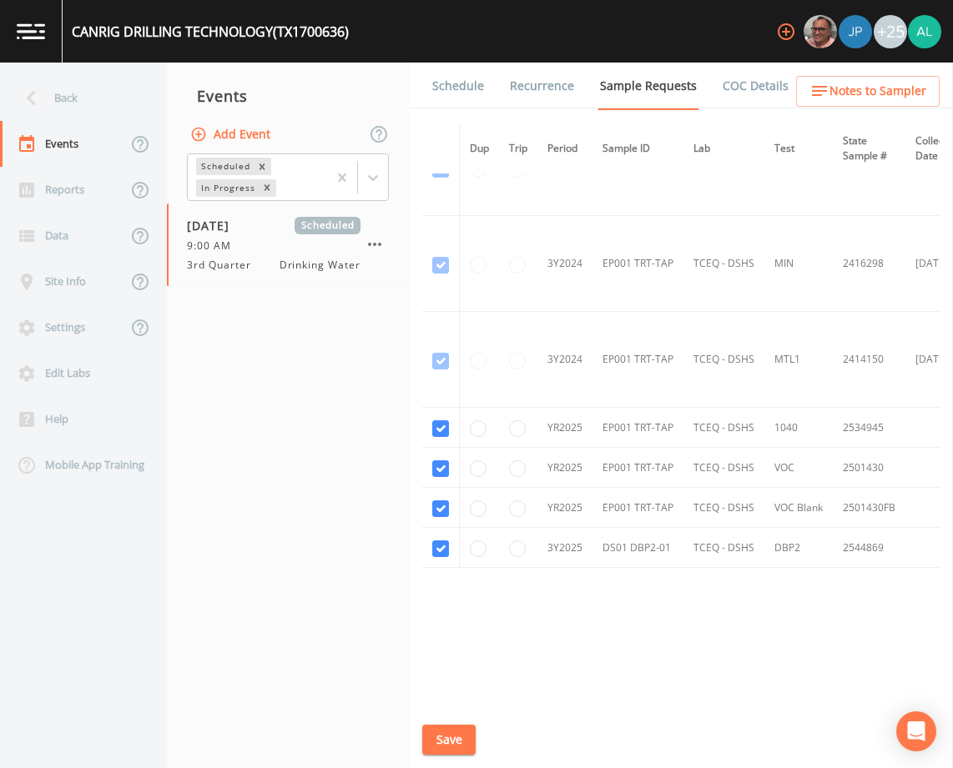
click at [456, 78] on link "Schedule" at bounding box center [458, 86] width 57 height 47
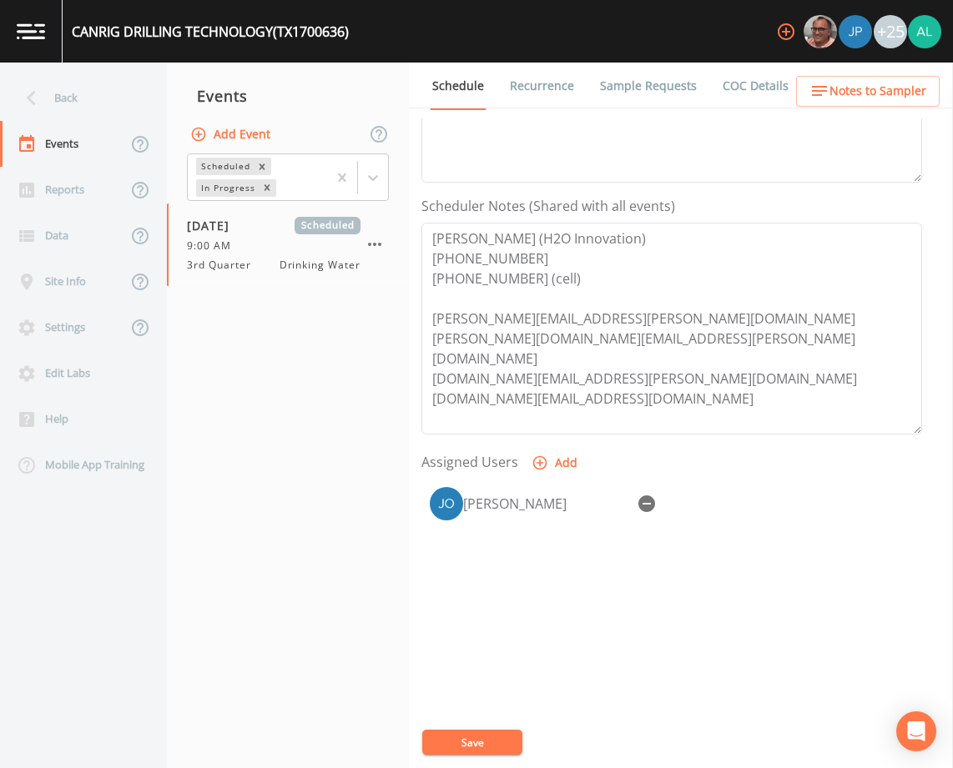
scroll to position [409, 0]
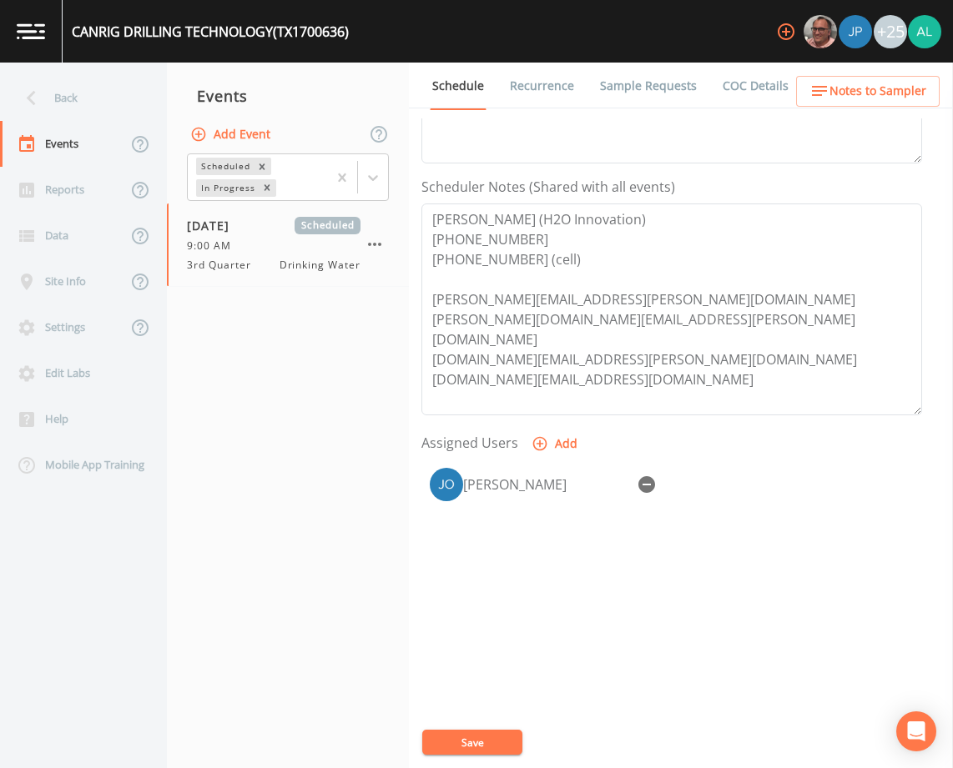
click at [829, 92] on icon "button" at bounding box center [819, 91] width 20 height 20
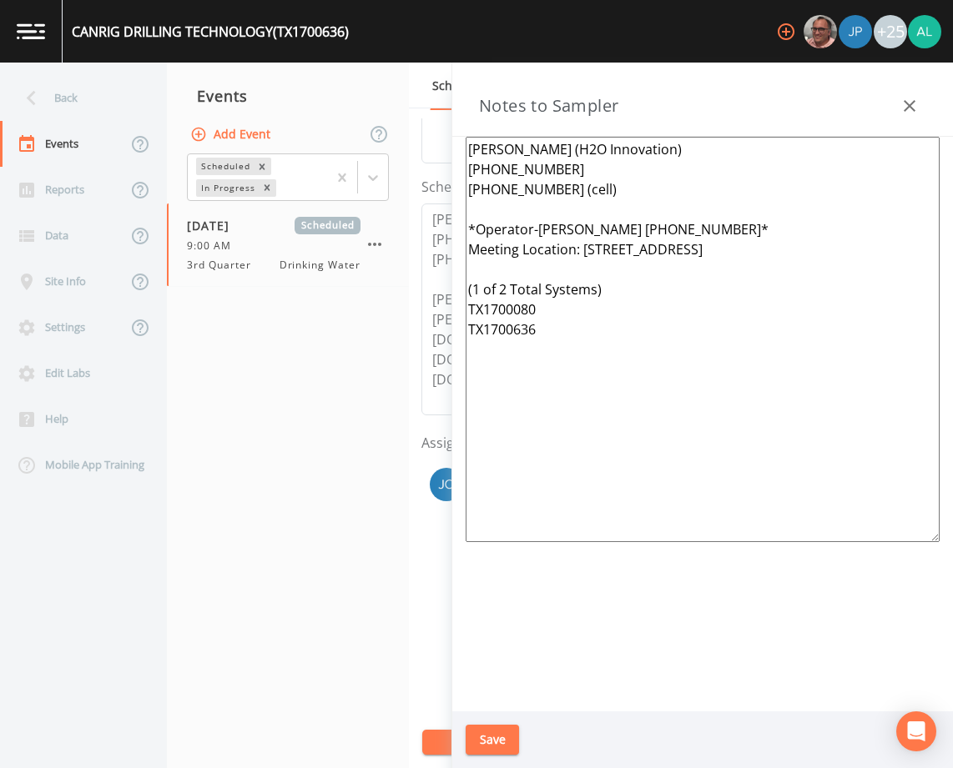
click at [469, 738] on button "Save" at bounding box center [492, 740] width 53 height 31
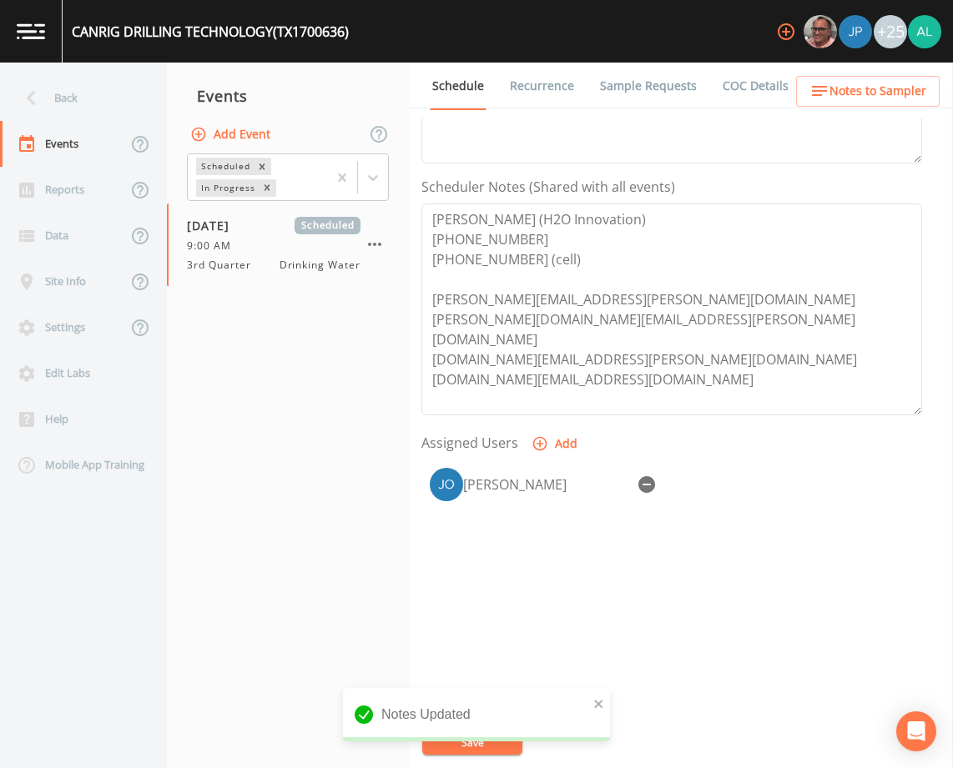
click at [451, 746] on div "Notes Updated" at bounding box center [476, 721] width 267 height 67
click at [79, 91] on div "Back" at bounding box center [75, 98] width 150 height 46
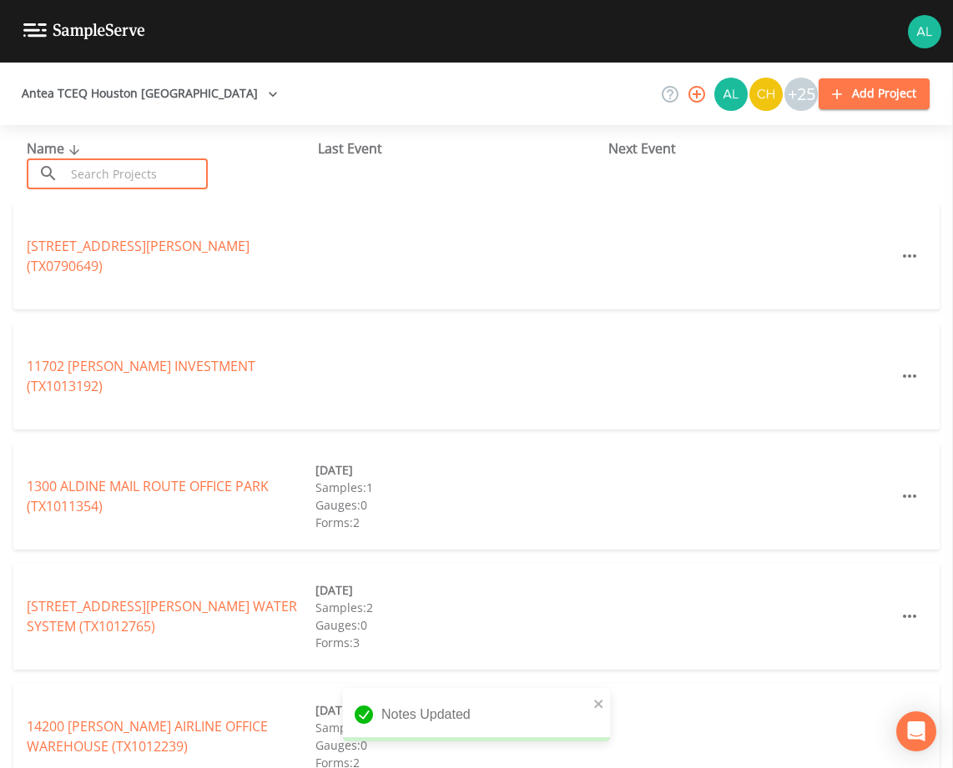
click at [103, 180] on input "text" at bounding box center [136, 174] width 143 height 31
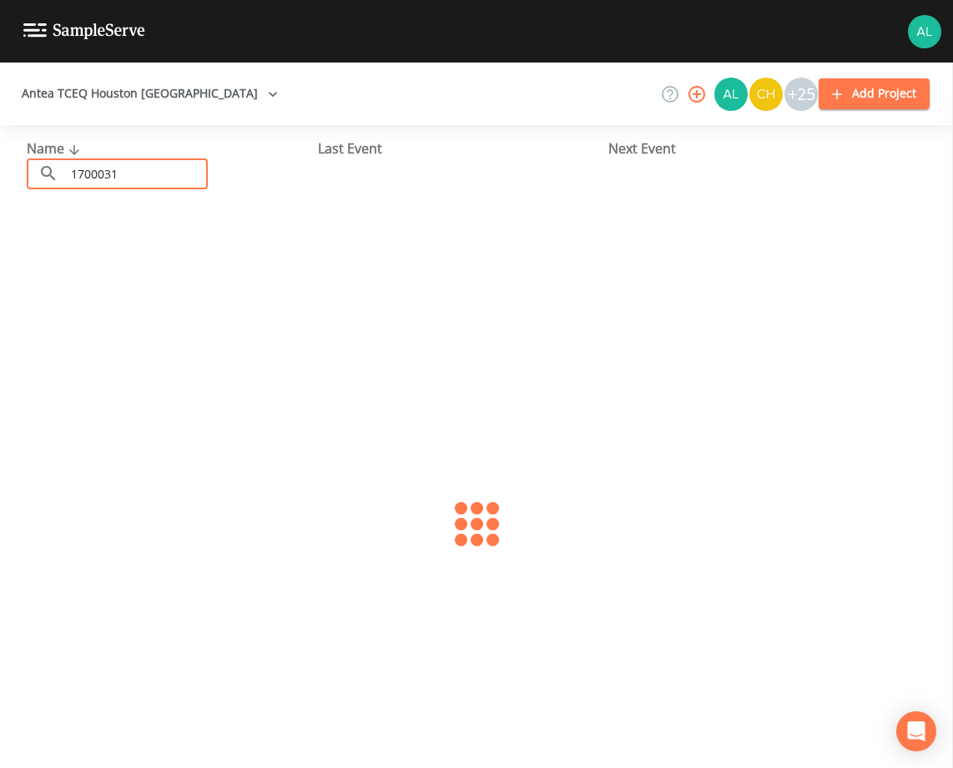
type input "1700031"
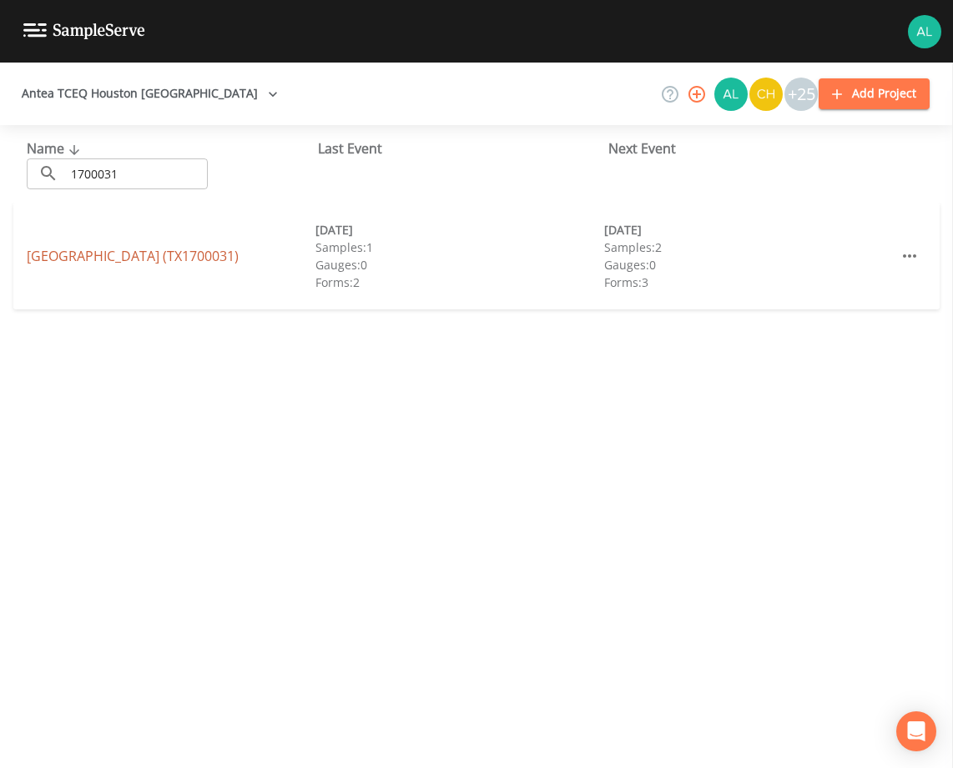
click at [110, 250] on link "[GEOGRAPHIC_DATA] (TX1700031)" at bounding box center [133, 256] width 212 height 18
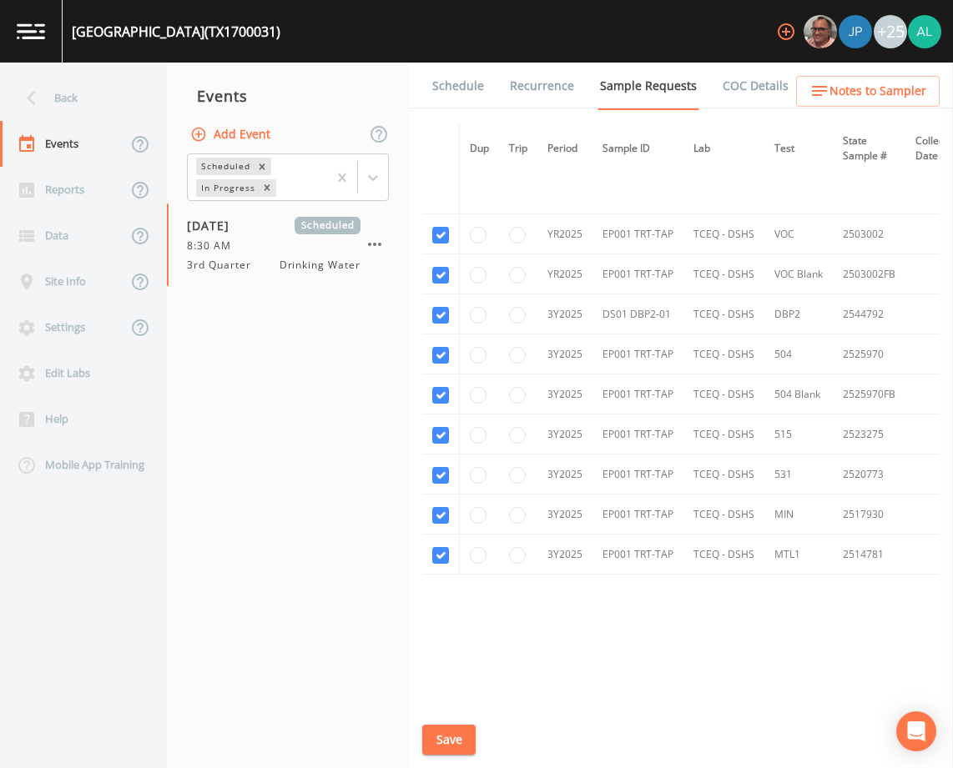
scroll to position [859, 0]
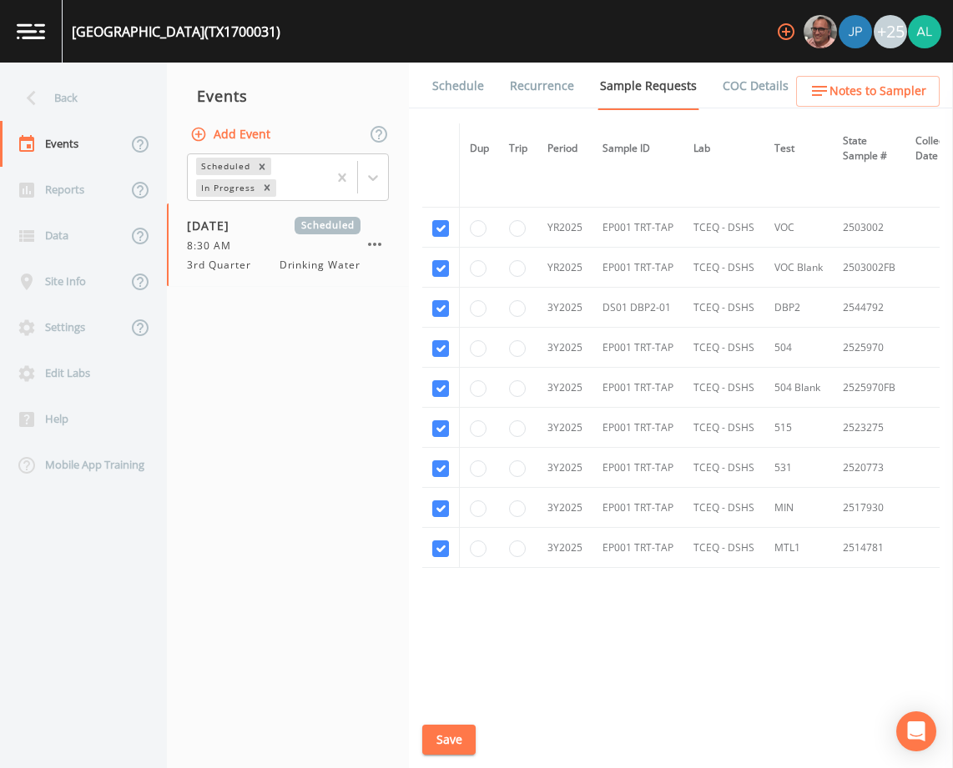
click at [462, 73] on link "Schedule" at bounding box center [458, 86] width 57 height 47
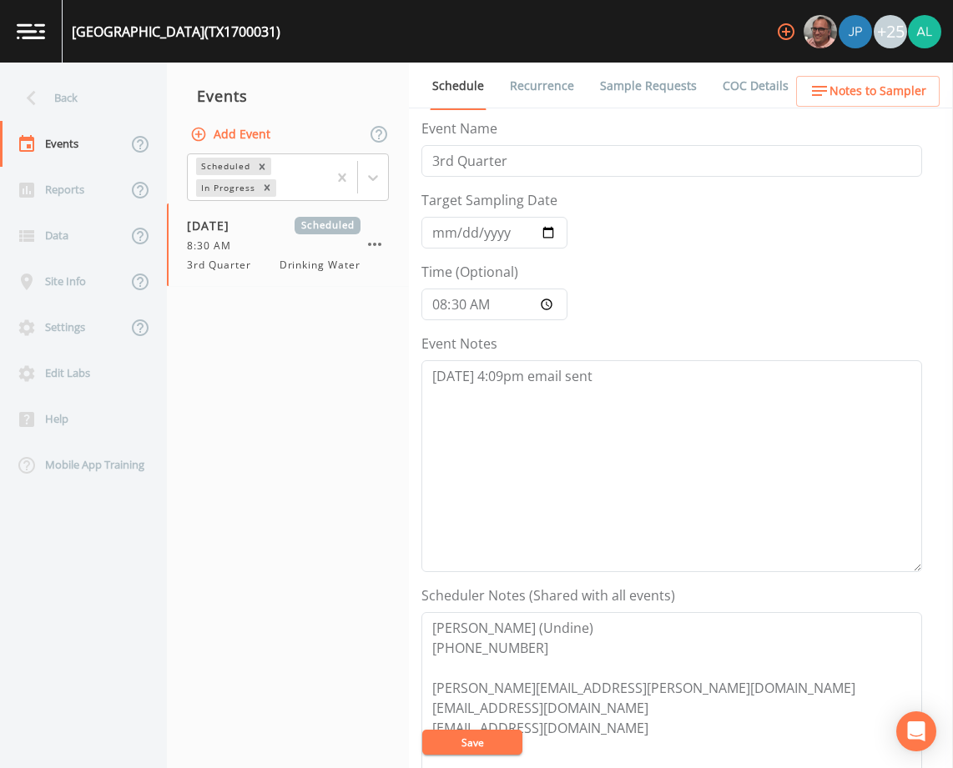
click at [627, 335] on div "Event Notes [DATE] 4:09pm email sent" at bounding box center [671, 453] width 501 height 239
click at [622, 368] on textarea "[DATE] 4:09pm email sent" at bounding box center [671, 466] width 501 height 212
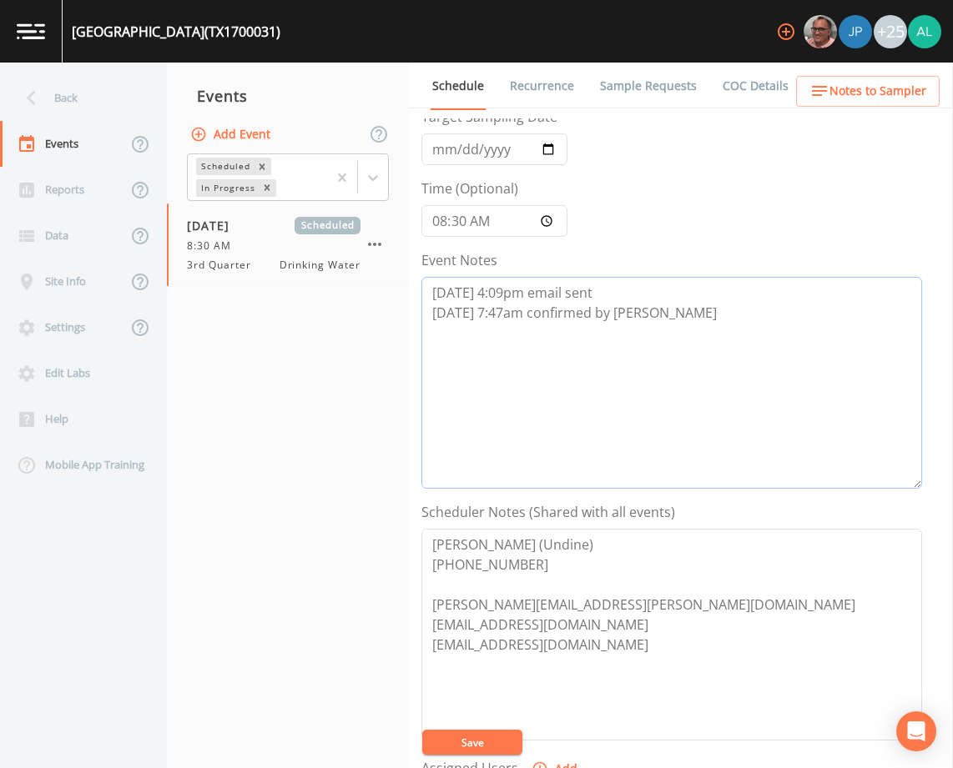
scroll to position [250, 0]
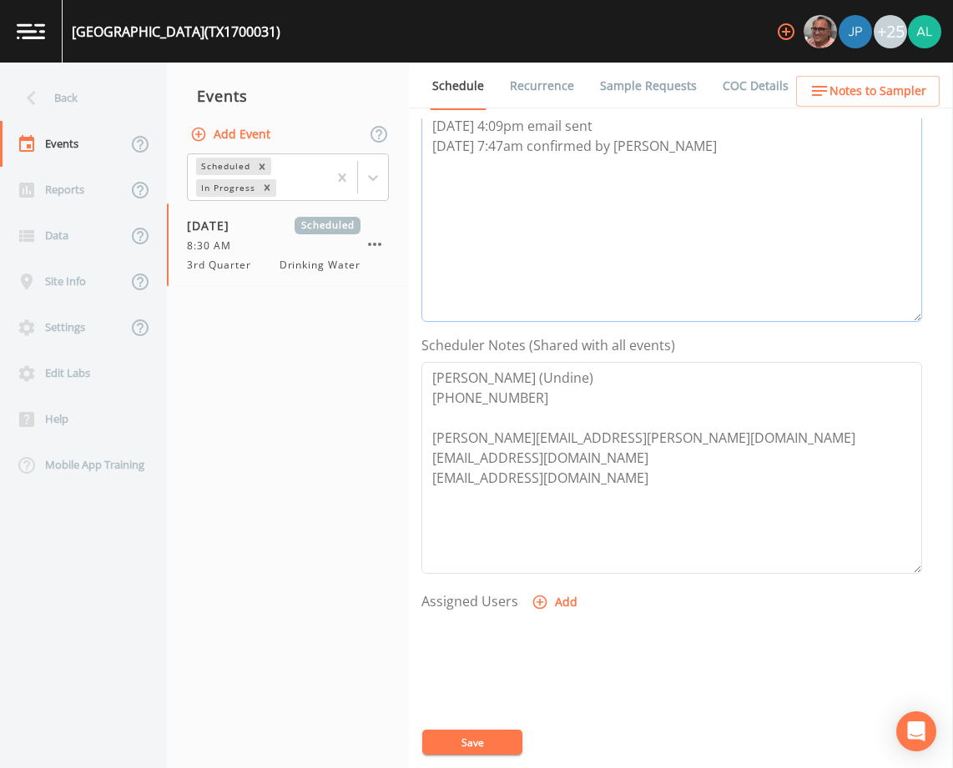
type textarea "[DATE] 4:09pm email sent [DATE] 7:47am confirmed by [PERSON_NAME]"
drag, startPoint x: 587, startPoint y: 491, endPoint x: 380, endPoint y: 264, distance: 306.6
click at [389, 375] on div "Back Events Reports Data Site Info Settings Edit Labs Help Mobile App Training …" at bounding box center [476, 416] width 953 height 706
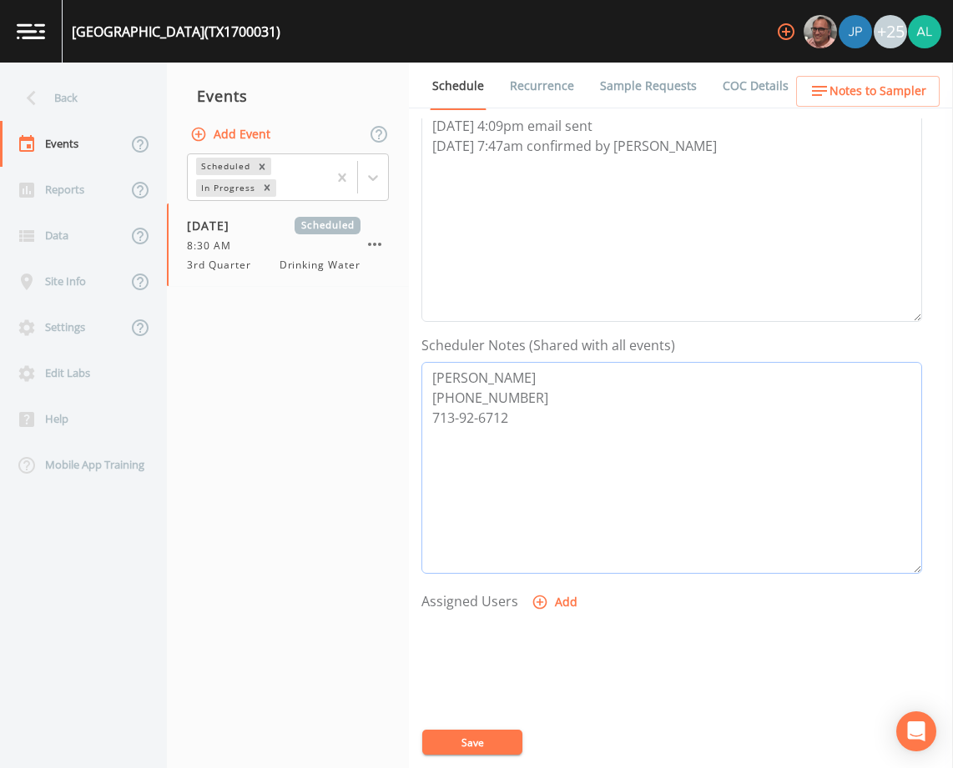
click at [496, 532] on textarea "[PERSON_NAME] [PHONE_NUMBER] 713-92-6712" at bounding box center [671, 468] width 501 height 212
paste textarea "[PERSON_NAME][EMAIL_ADDRESS][PERSON_NAME][DOMAIN_NAME]>; [PERSON_NAME] <[PERSON…"
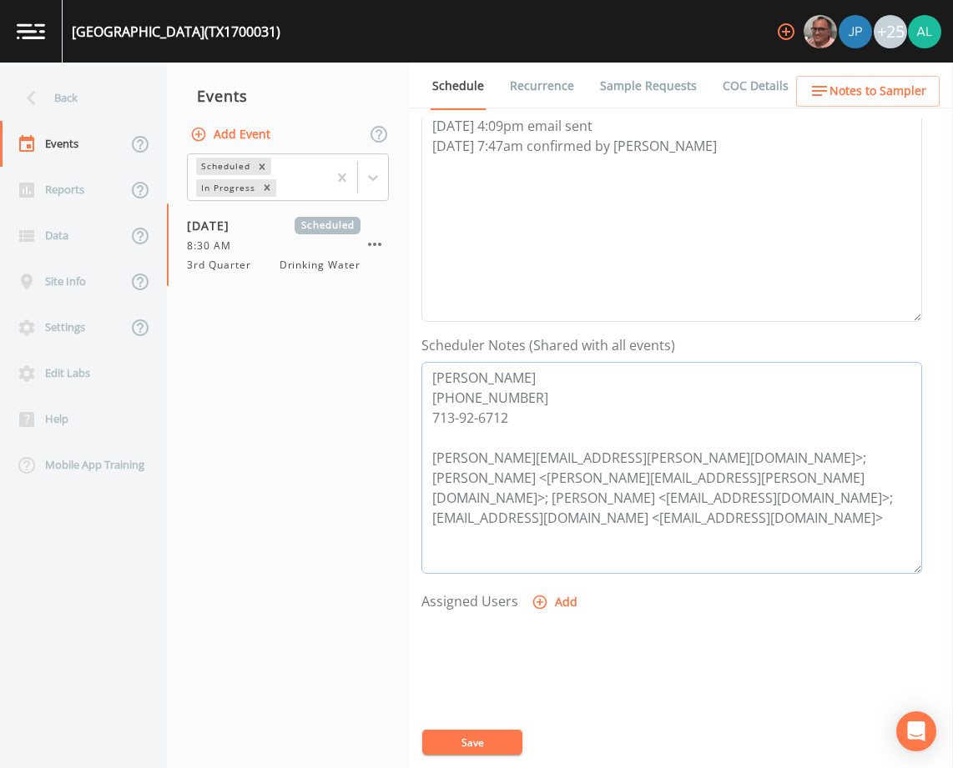
click at [444, 481] on textarea "[PERSON_NAME] [PHONE_NUMBER] 713-92-6712 [PERSON_NAME][EMAIL_ADDRESS][PERSON_NA…" at bounding box center [671, 468] width 501 height 212
drag, startPoint x: 629, startPoint y: 478, endPoint x: 743, endPoint y: 481, distance: 113.5
click at [743, 481] on textarea "[PERSON_NAME] [PHONE_NUMBER] 713-92-6712 [PERSON_NAME][EMAIL_ADDRESS][PERSON_NA…" at bounding box center [671, 468] width 501 height 212
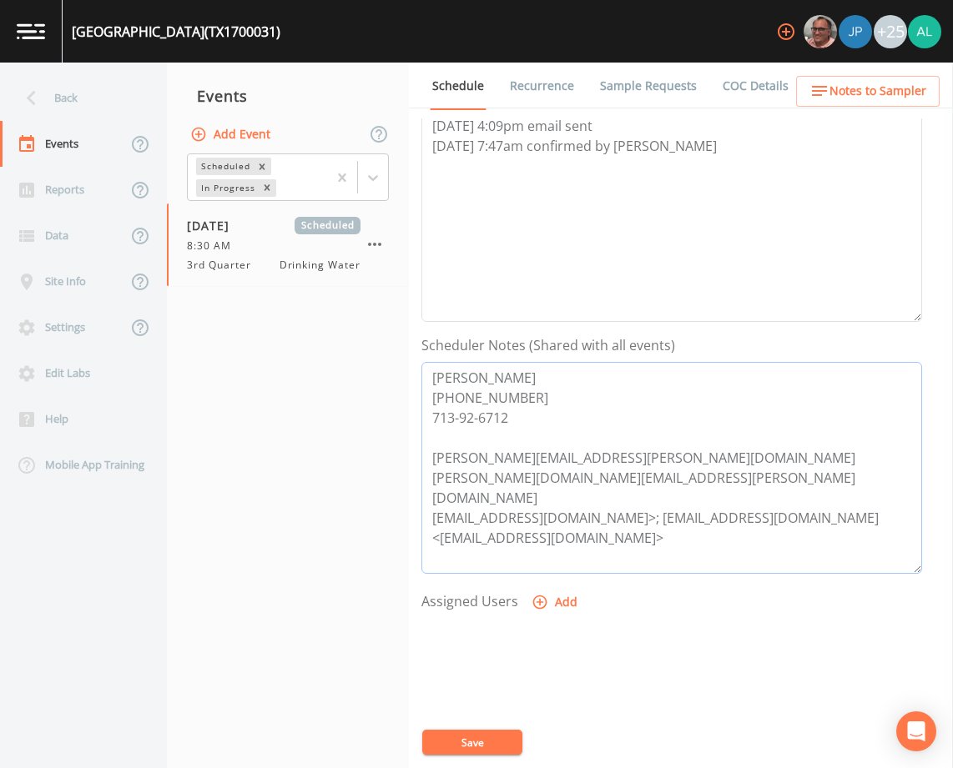
drag, startPoint x: 588, startPoint y: 497, endPoint x: 601, endPoint y: 497, distance: 12.5
click at [601, 497] on textarea "[PERSON_NAME] [PHONE_NUMBER] 713-92-6712 [PERSON_NAME][EMAIL_ADDRESS][PERSON_NA…" at bounding box center [671, 468] width 501 height 212
drag, startPoint x: 584, startPoint y: 520, endPoint x: 785, endPoint y: 520, distance: 201.1
click at [785, 520] on textarea "[PERSON_NAME] [PHONE_NUMBER] 713-92-6712 [PERSON_NAME][EMAIL_ADDRESS][PERSON_NA…" at bounding box center [671, 468] width 501 height 212
type textarea "[PERSON_NAME] [PHONE_NUMBER] 713-92-6712 [PERSON_NAME][EMAIL_ADDRESS][PERSON_NA…"
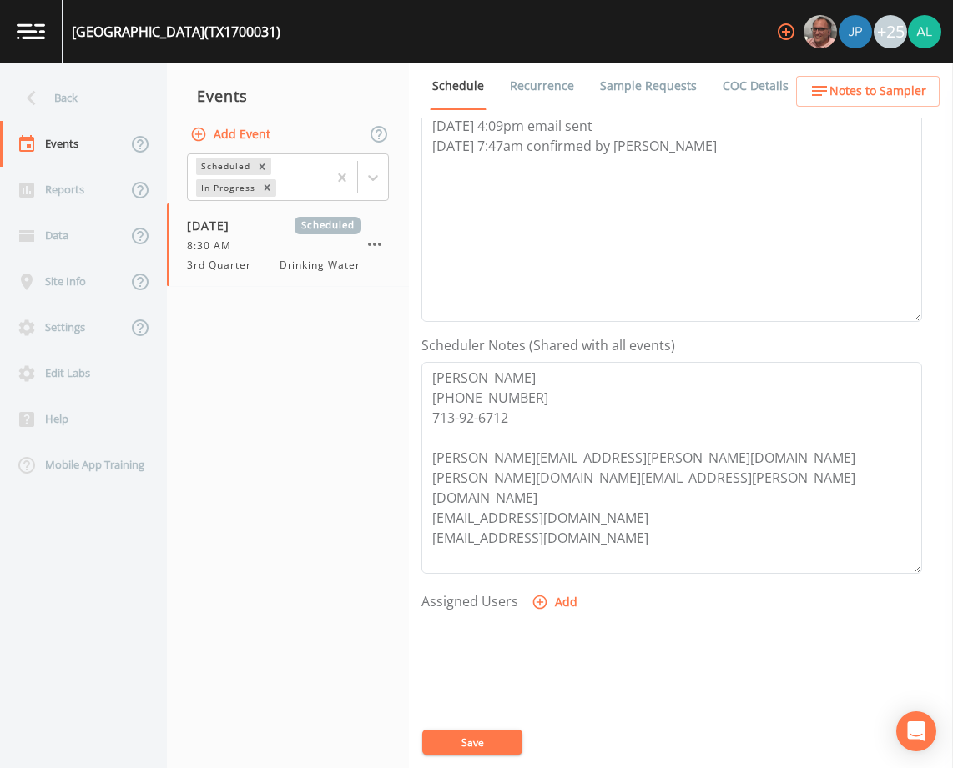
click at [474, 730] on button "Save" at bounding box center [472, 742] width 100 height 25
click at [508, 735] on button "Save" at bounding box center [472, 742] width 100 height 25
click at [546, 602] on icon "button" at bounding box center [539, 602] width 17 height 17
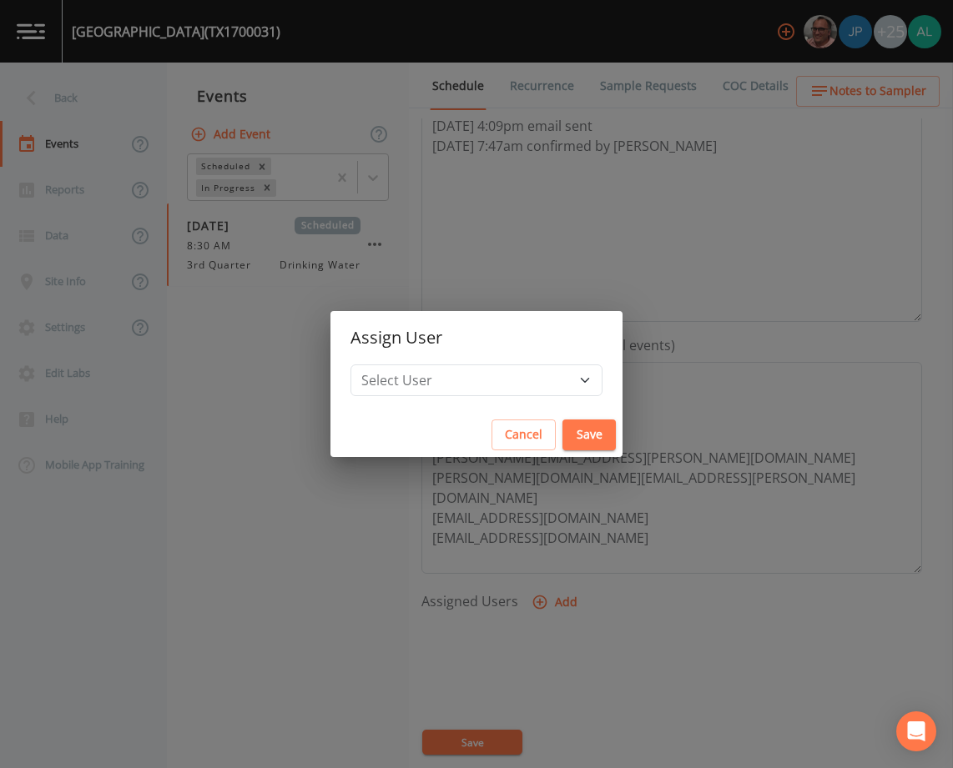
click at [484, 401] on div "Select User [PERSON_NAME] [PERSON_NAME] [PERSON_NAME] [PERSON_NAME] [PERSON_NAM…" at bounding box center [476, 389] width 292 height 48
click at [483, 395] on select "Select User [PERSON_NAME] [PERSON_NAME] [PERSON_NAME] [PERSON_NAME] [PERSON_NAM…" at bounding box center [476, 381] width 252 height 32
select select "37eecc1f-c5fe-476e-b72b-30cfa15dcfe6"
click at [388, 365] on select "Select User [PERSON_NAME] [PERSON_NAME] [PERSON_NAME] [PERSON_NAME] [PERSON_NAM…" at bounding box center [476, 381] width 252 height 32
click at [562, 422] on button "Save" at bounding box center [588, 435] width 53 height 31
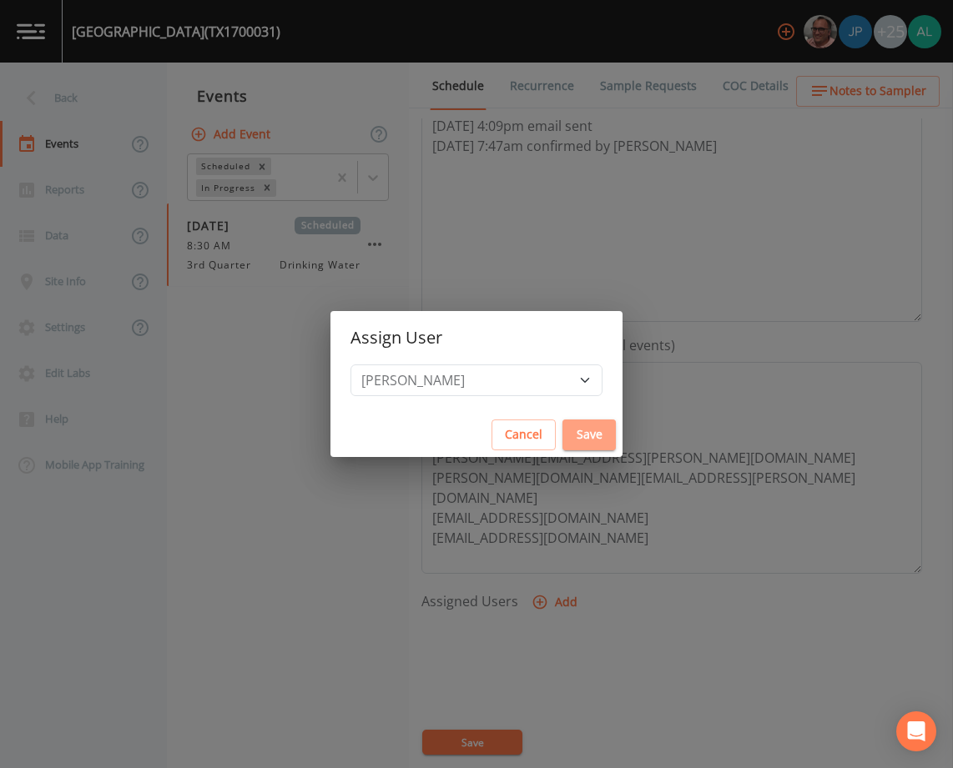
select select
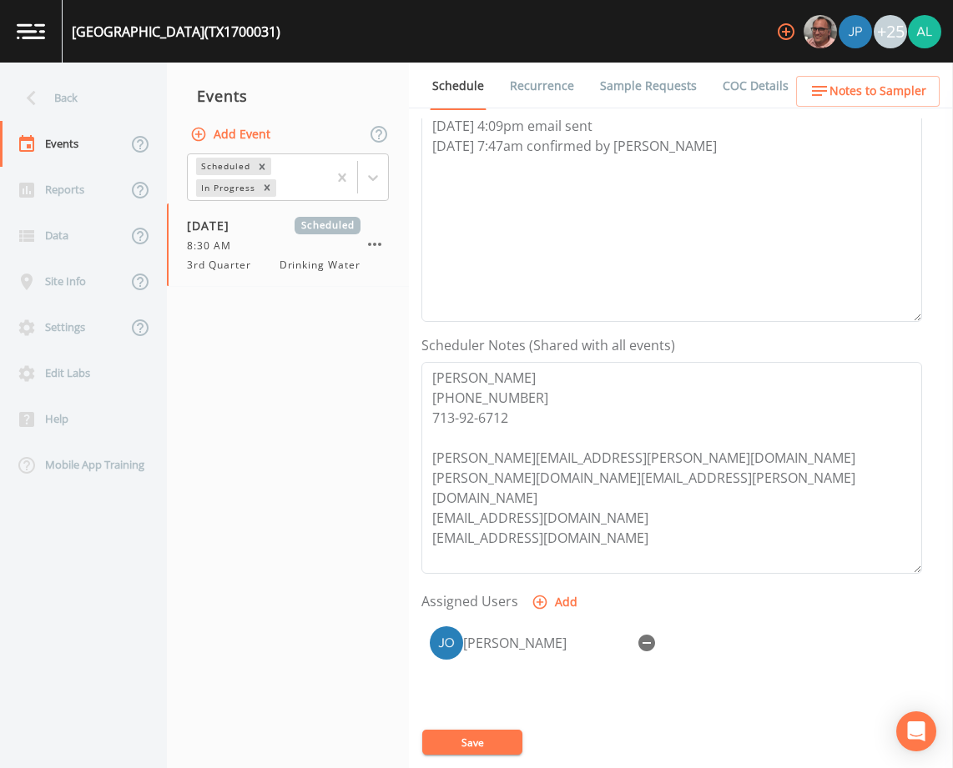
click at [476, 728] on div "[PERSON_NAME]" at bounding box center [671, 705] width 501 height 175
click at [471, 741] on button "Save" at bounding box center [472, 742] width 100 height 25
click at [871, 90] on span "Notes to Sampler" at bounding box center [877, 91] width 97 height 21
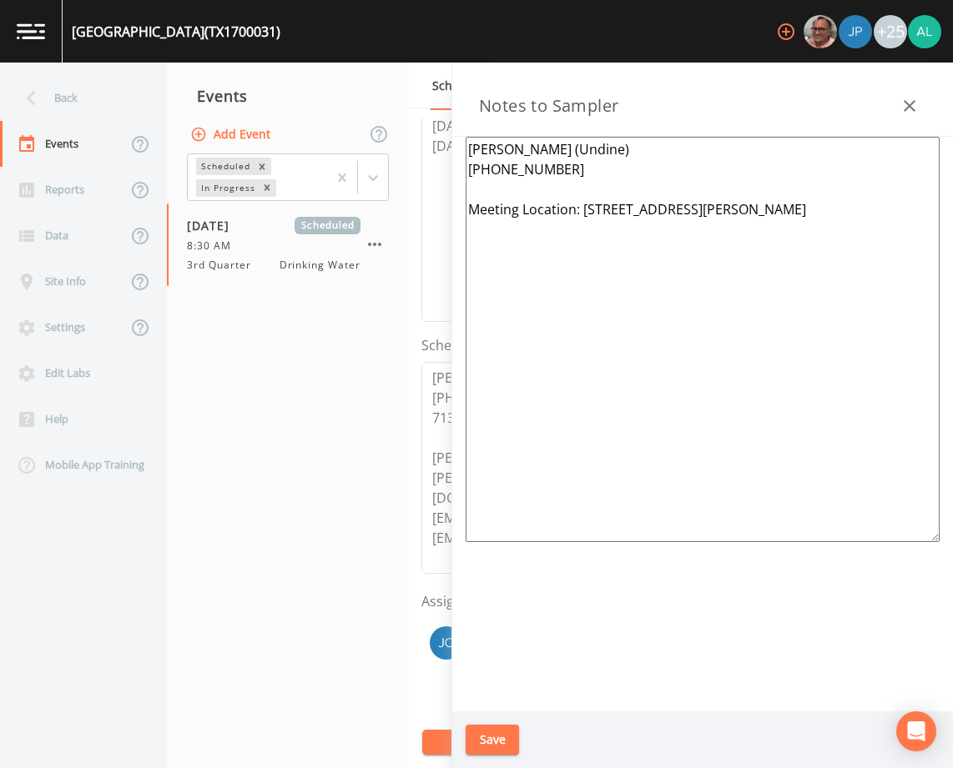
click at [496, 736] on button "Save" at bounding box center [492, 740] width 53 height 31
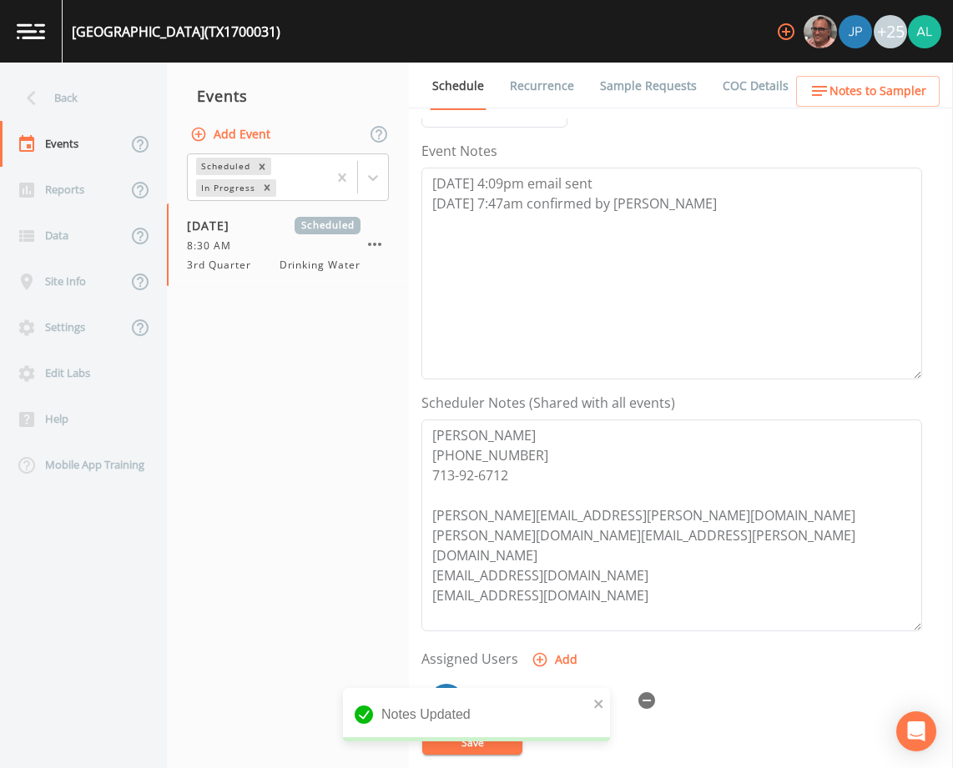
scroll to position [167, 0]
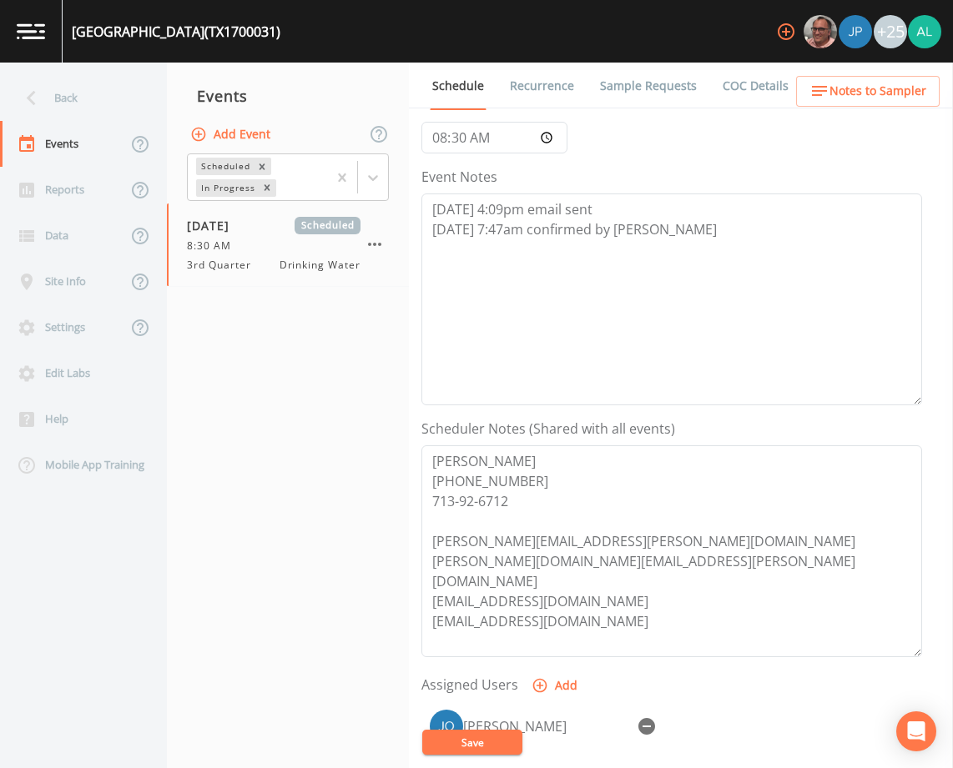
click at [457, 748] on button "Save" at bounding box center [472, 742] width 100 height 25
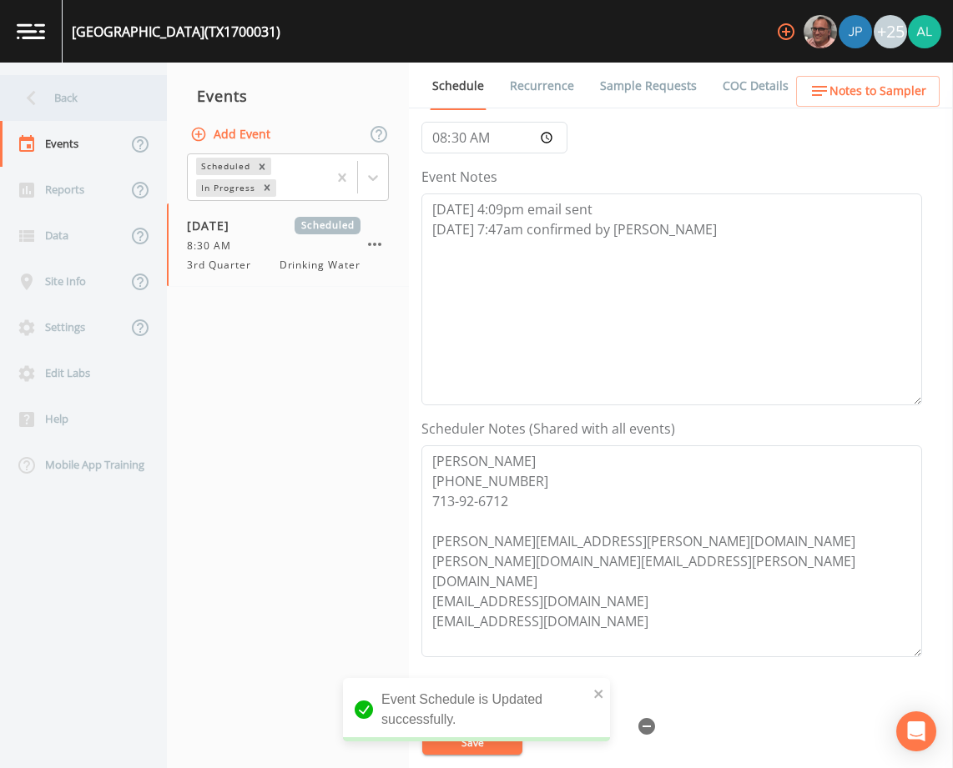
click at [64, 105] on div "Back" at bounding box center [75, 98] width 150 height 46
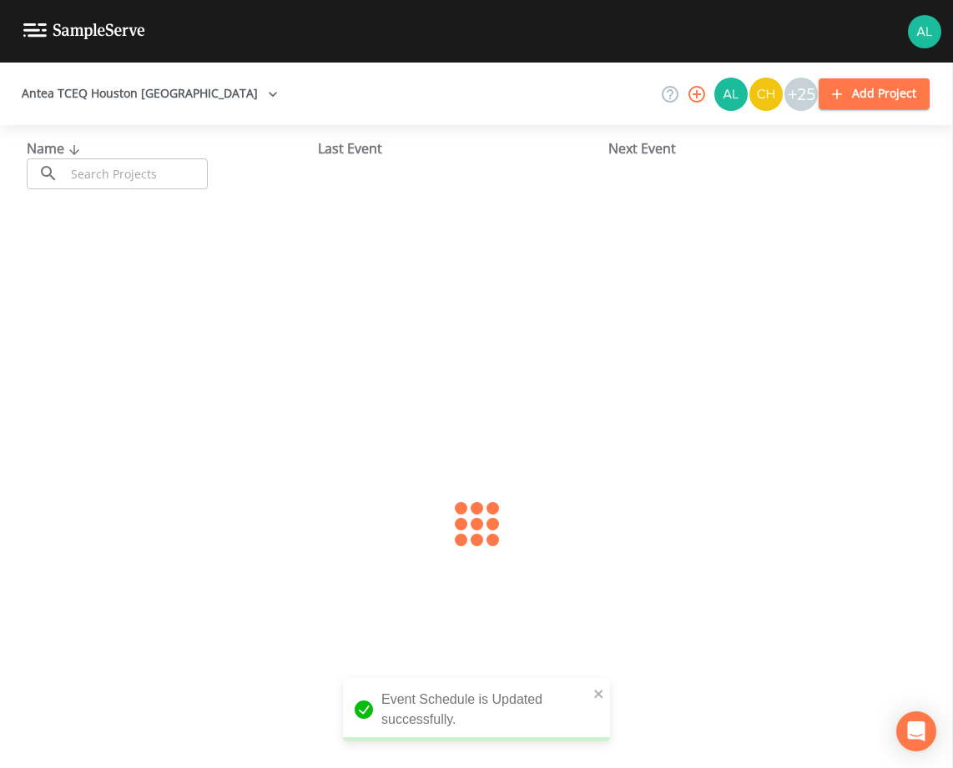
click at [118, 184] on input "text" at bounding box center [136, 174] width 143 height 31
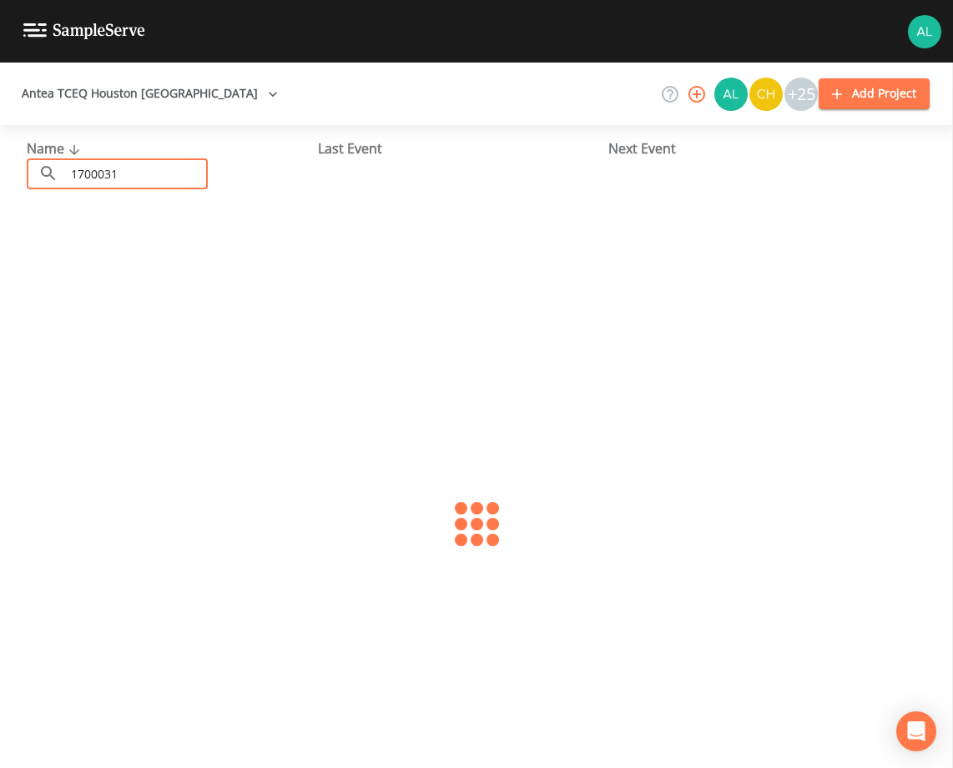
type input "1700031"
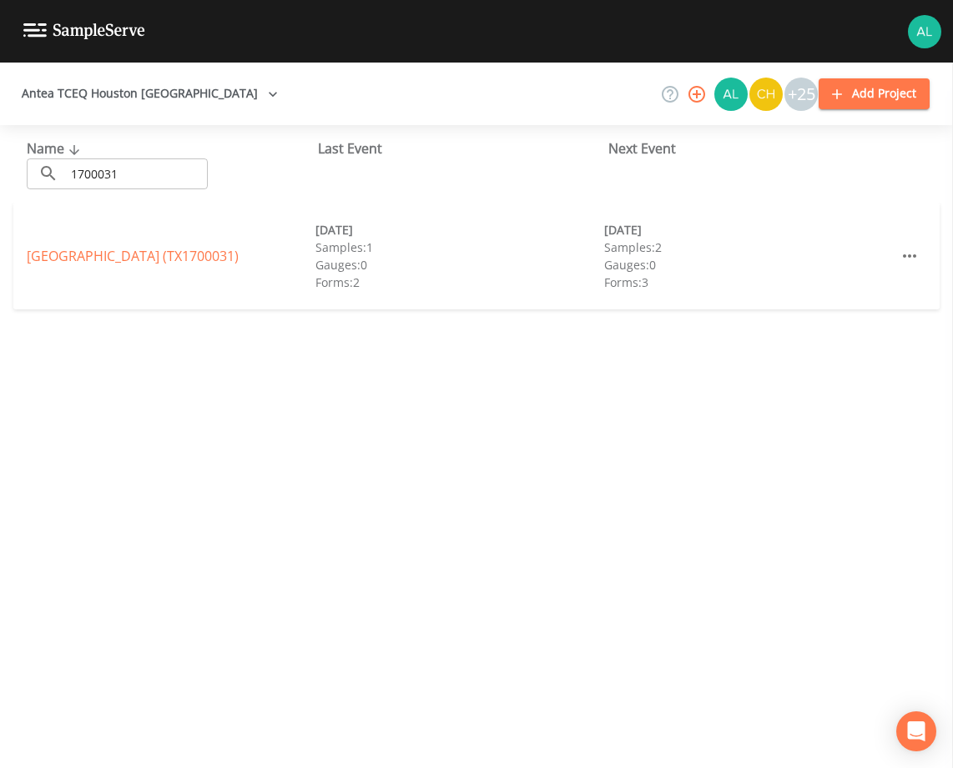
click at [93, 244] on div "[GEOGRAPHIC_DATA] (TX1700031) [DATE] Samples: 1 Gauges: 0 Forms: 2 [DATE] Sampl…" at bounding box center [476, 256] width 926 height 107
click at [95, 252] on link "[GEOGRAPHIC_DATA] (TX1700031)" at bounding box center [133, 256] width 212 height 18
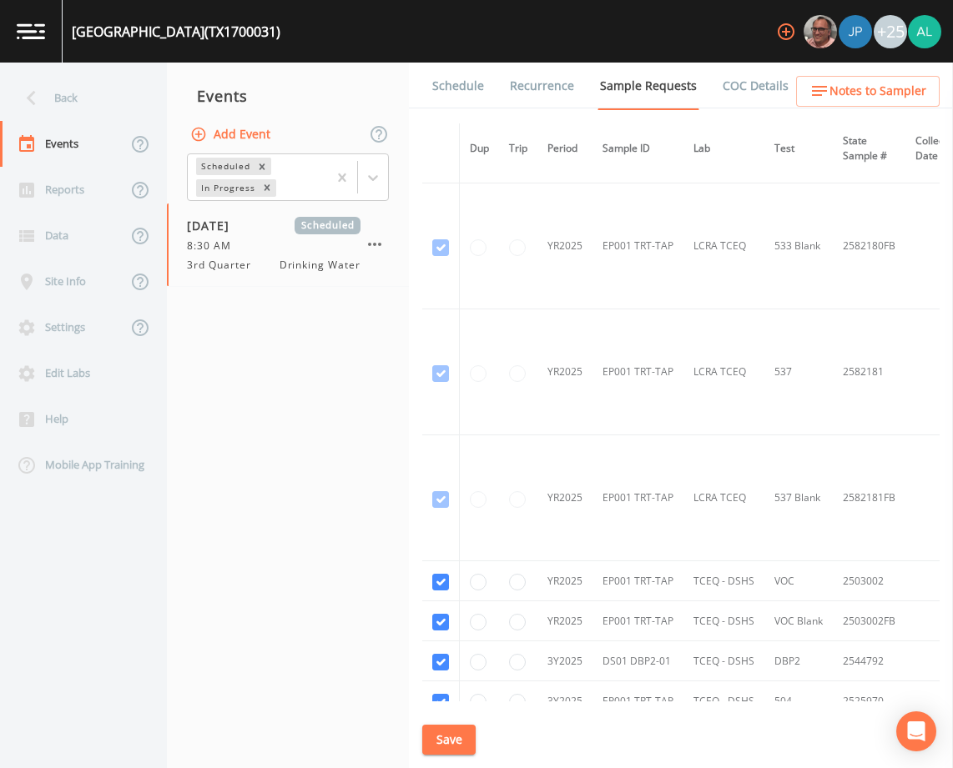
scroll to position [751, 0]
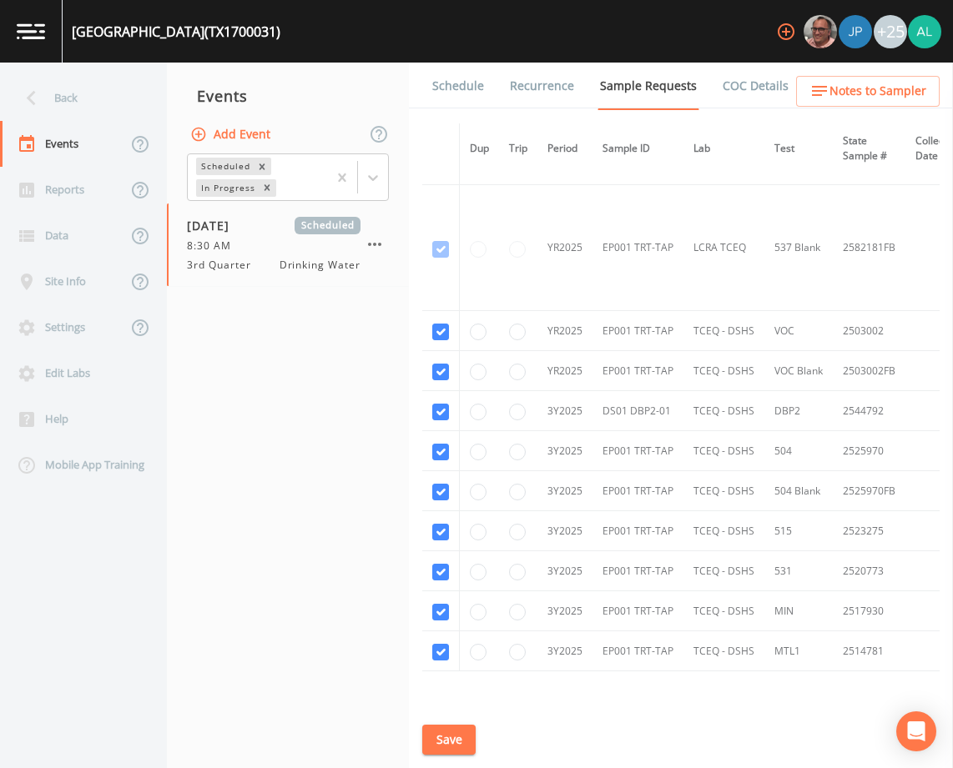
click at [431, 96] on link "Schedule" at bounding box center [458, 86] width 57 height 47
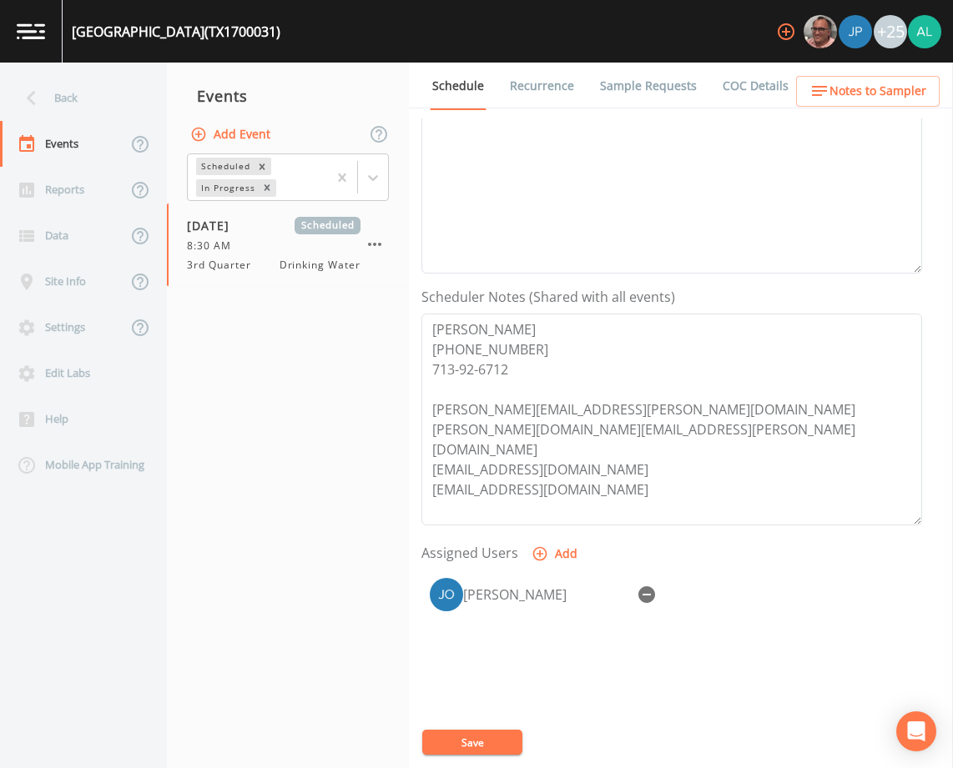
scroll to position [334, 0]
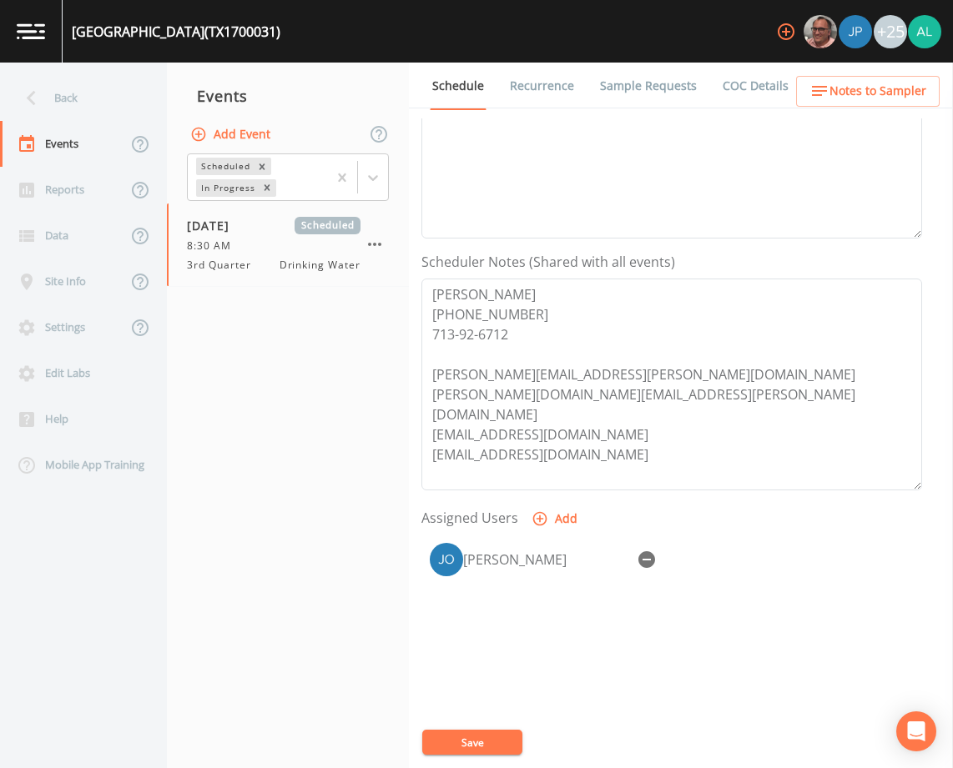
click at [852, 94] on span "Notes to Sampler" at bounding box center [877, 91] width 97 height 21
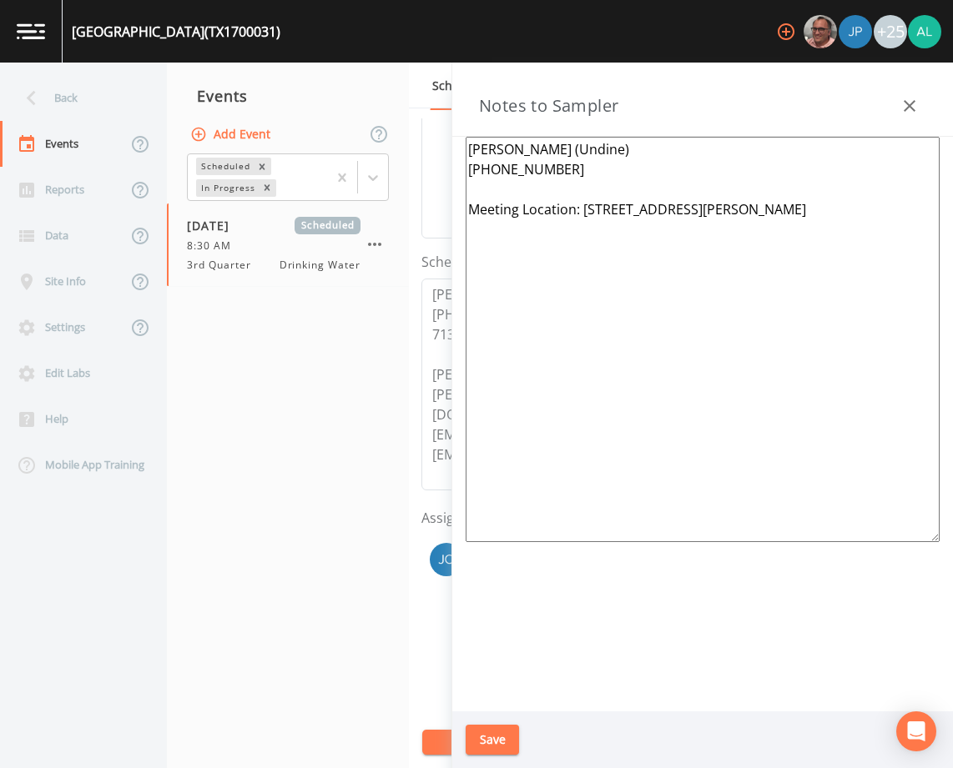
click at [903, 113] on icon "button" at bounding box center [909, 106] width 20 height 20
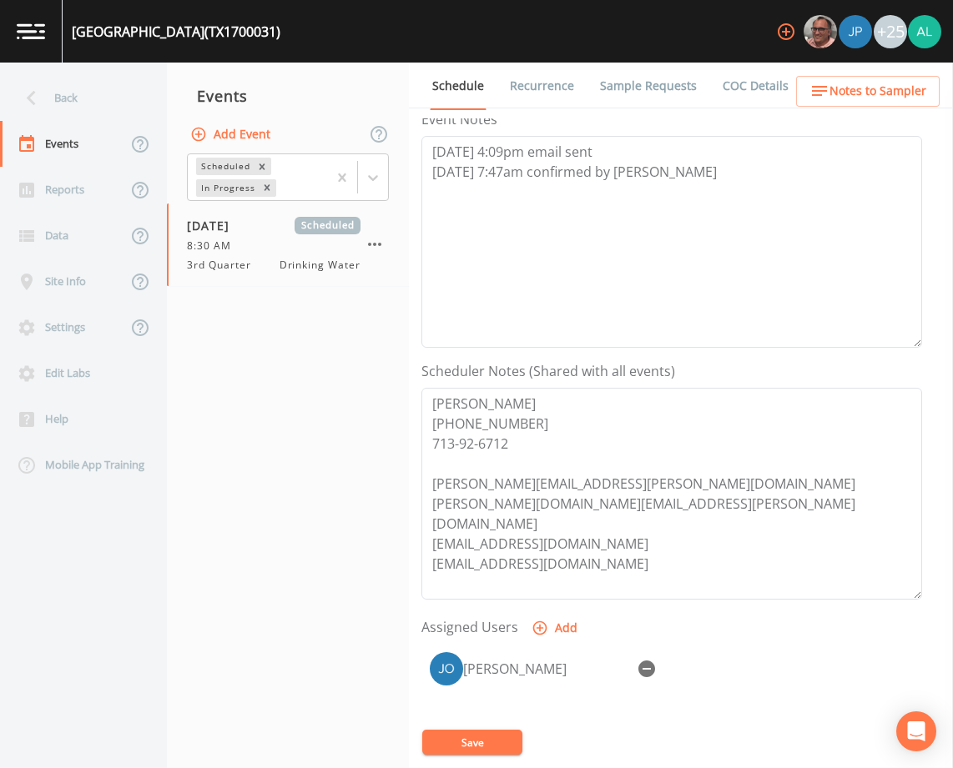
scroll to position [0, 0]
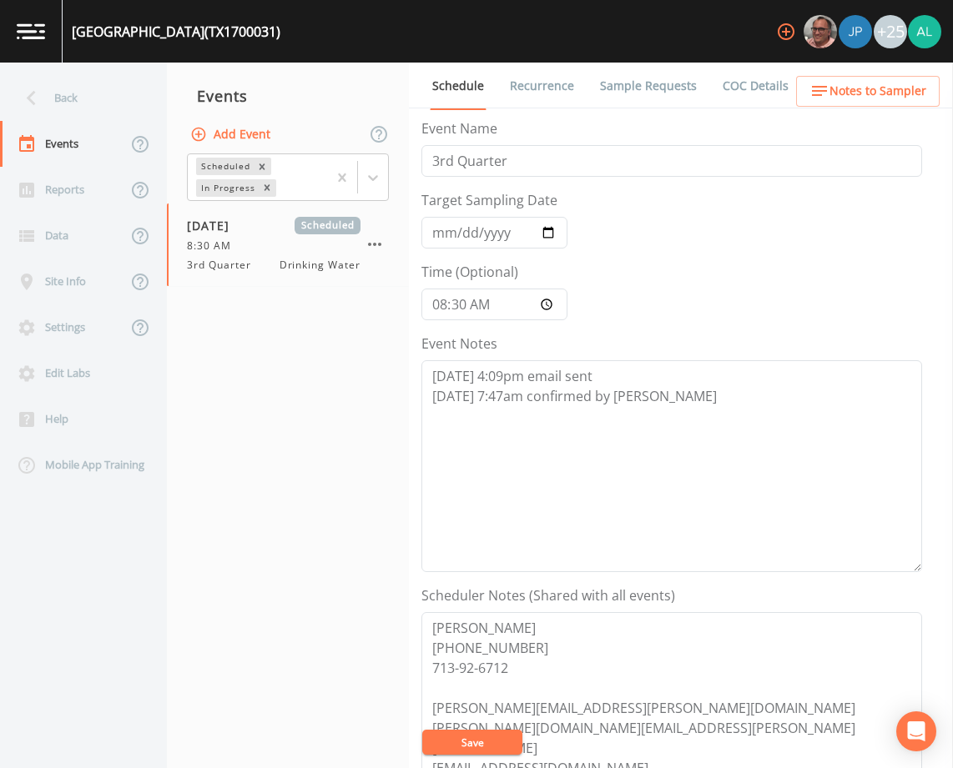
click at [827, 87] on icon "button" at bounding box center [819, 91] width 15 height 10
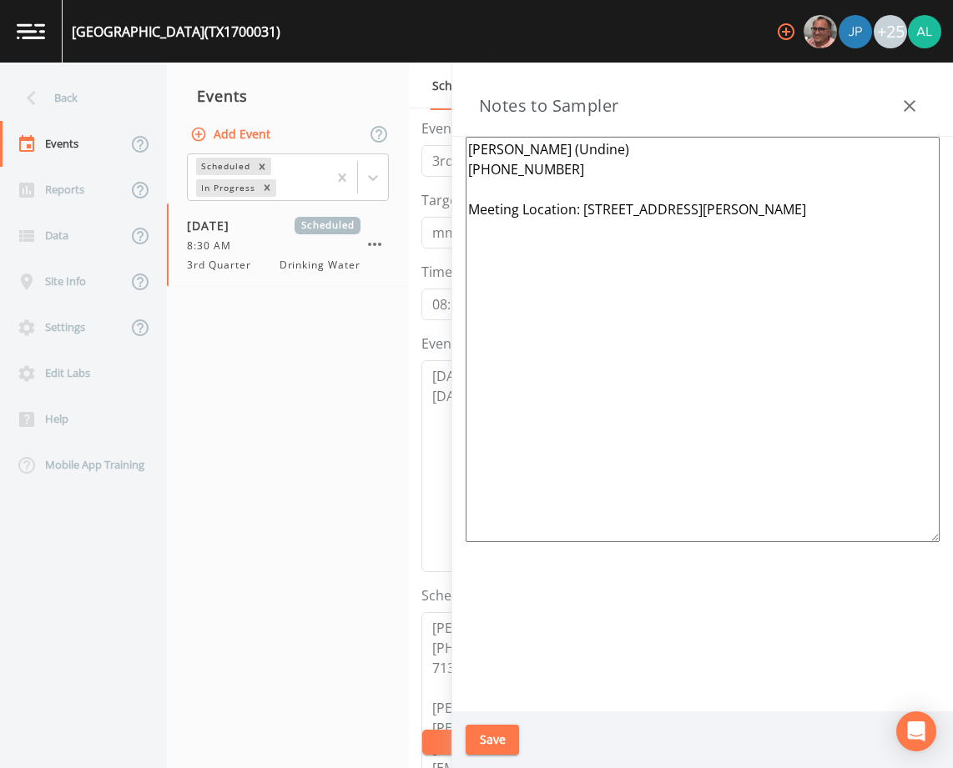
click at [505, 186] on textarea "[PERSON_NAME] (Undine) [PHONE_NUMBER] Meeting Location: [STREET_ADDRESS][PERSON…" at bounding box center [703, 340] width 474 height 406
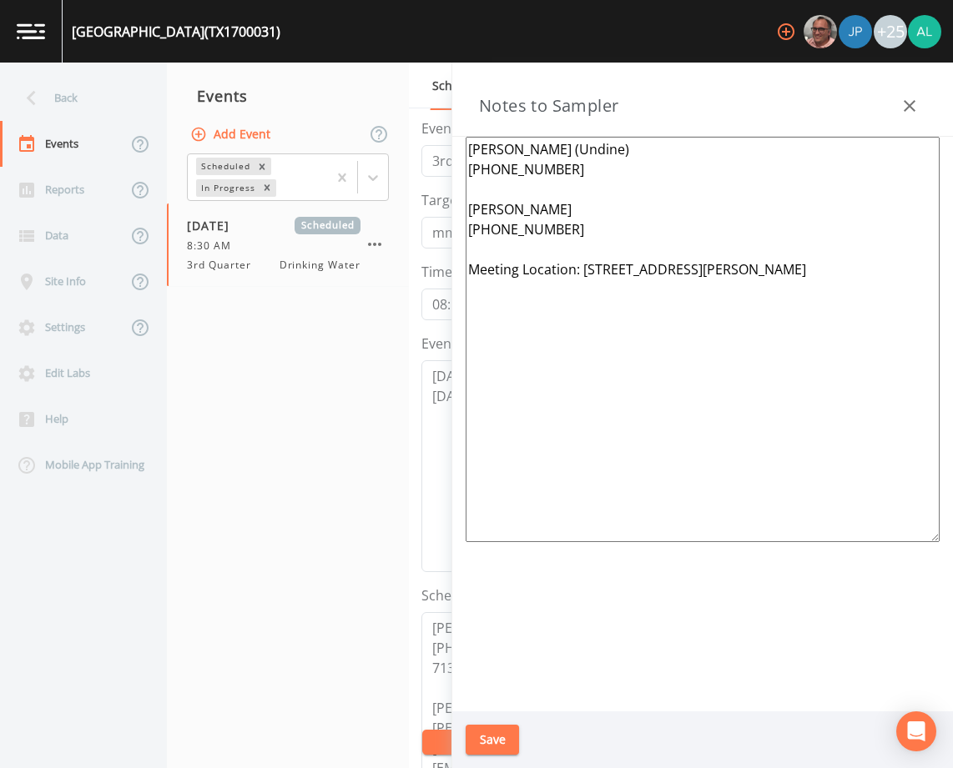
type textarea "[PERSON_NAME] (Undine) [PHONE_NUMBER] [PERSON_NAME] [PHONE_NUMBER] Meeting Loca…"
click at [484, 740] on button "Save" at bounding box center [492, 740] width 53 height 31
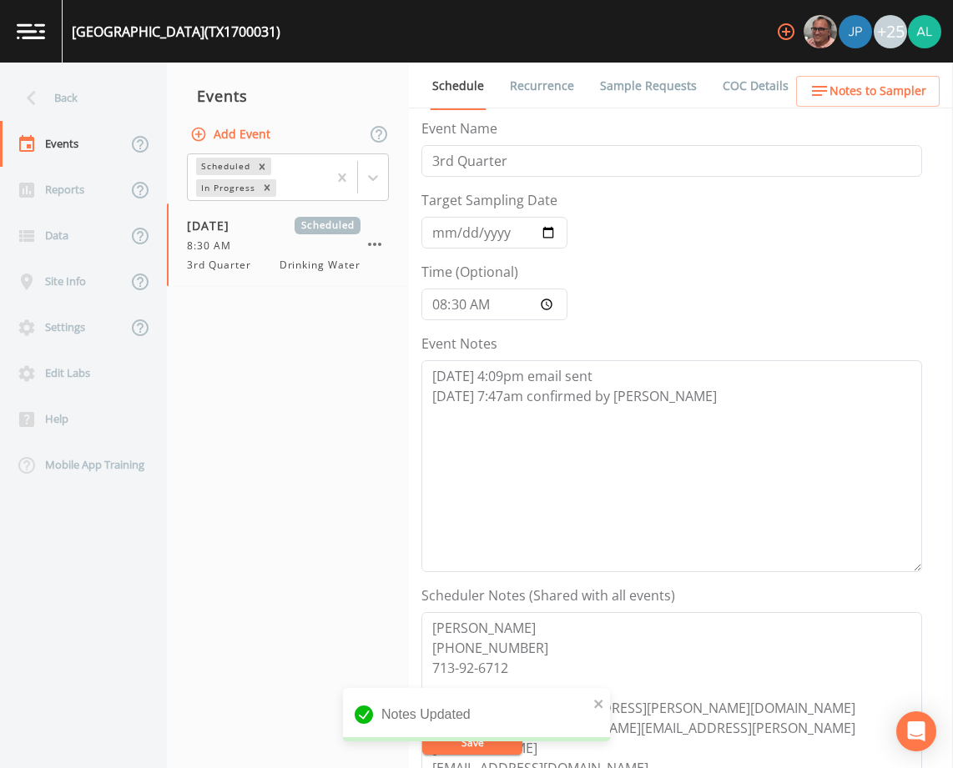
click at [847, 83] on span "Notes to Sampler" at bounding box center [877, 91] width 97 height 21
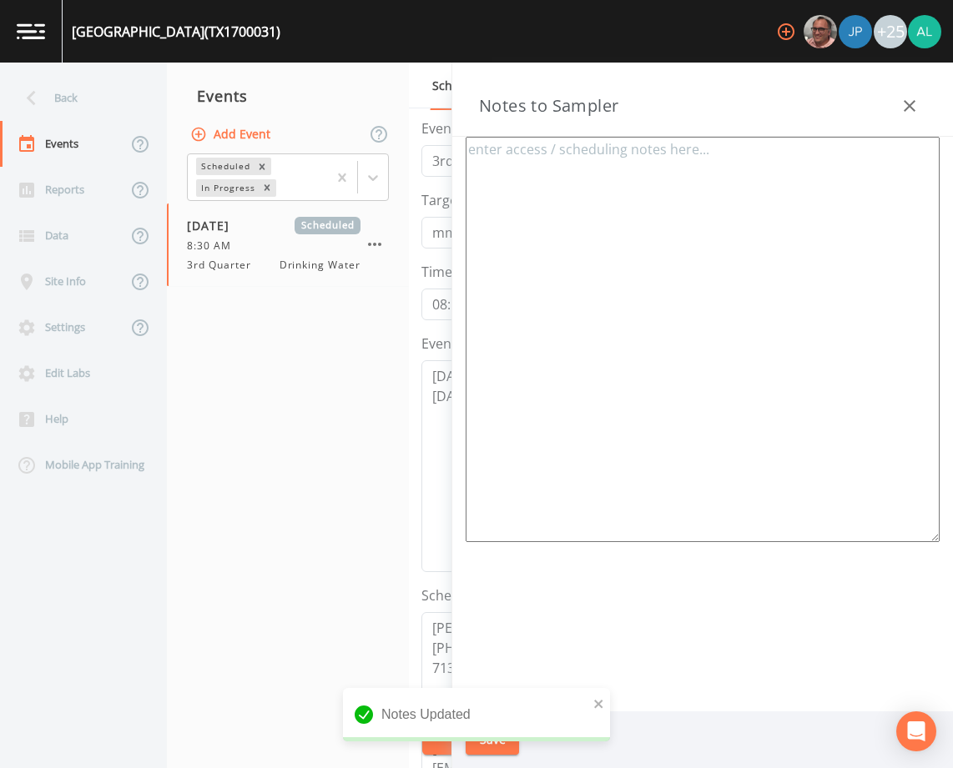
type textarea "[PERSON_NAME] (Undine) [PHONE_NUMBER] [PERSON_NAME] [PHONE_NUMBER] Meeting Loca…"
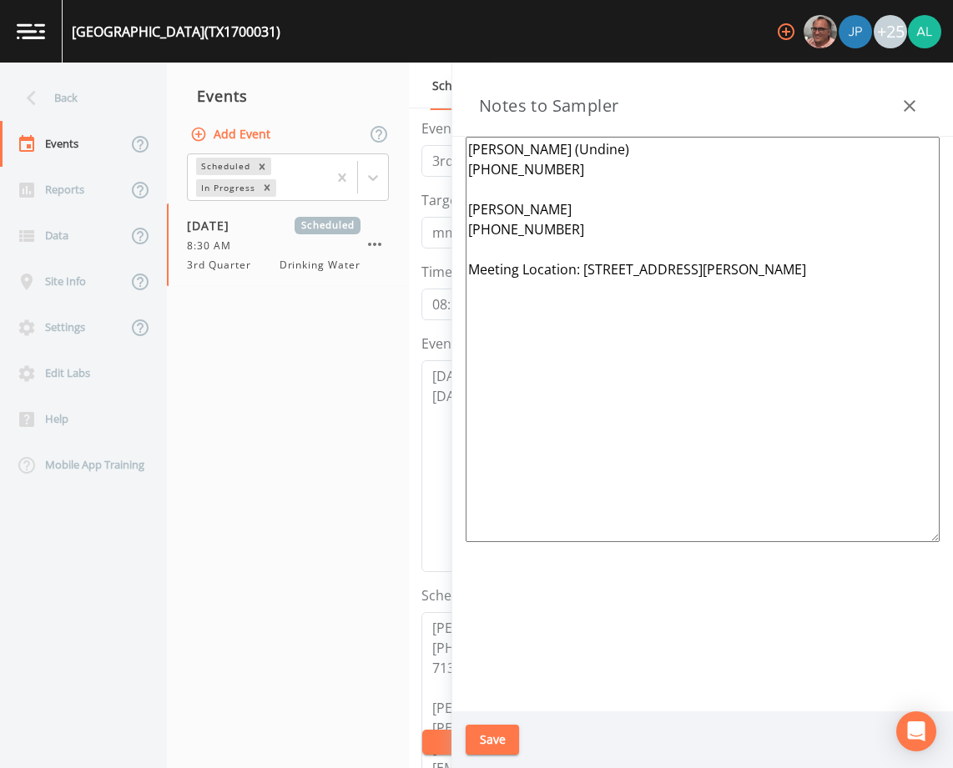
click at [506, 742] on button "Save" at bounding box center [492, 740] width 53 height 31
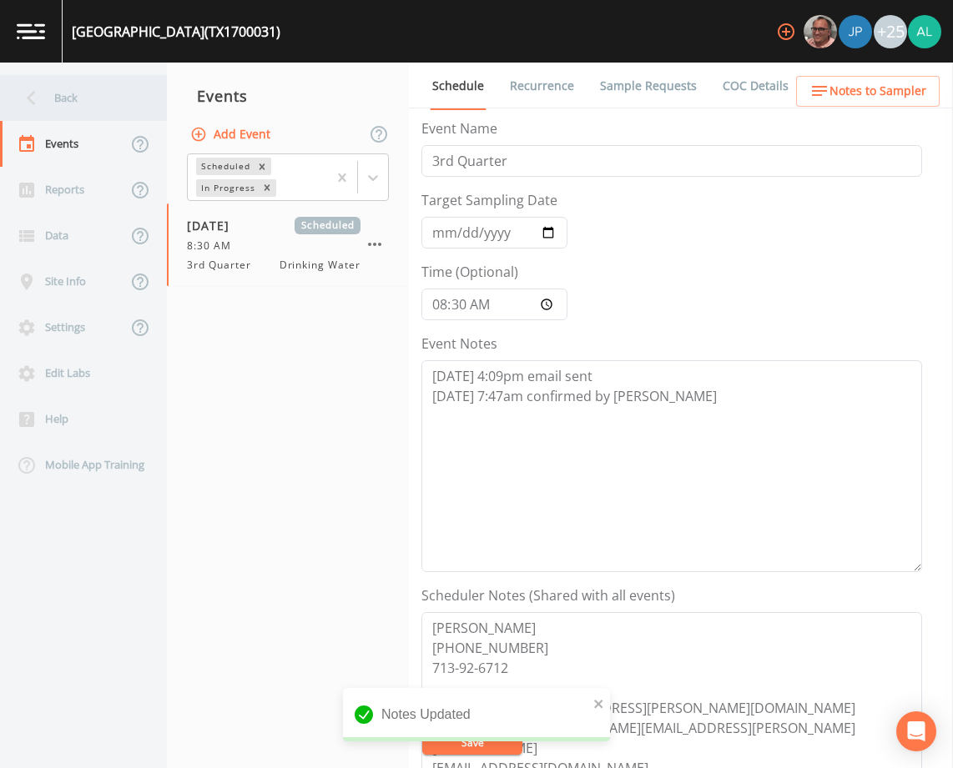
click at [116, 105] on div "Back" at bounding box center [75, 98] width 150 height 46
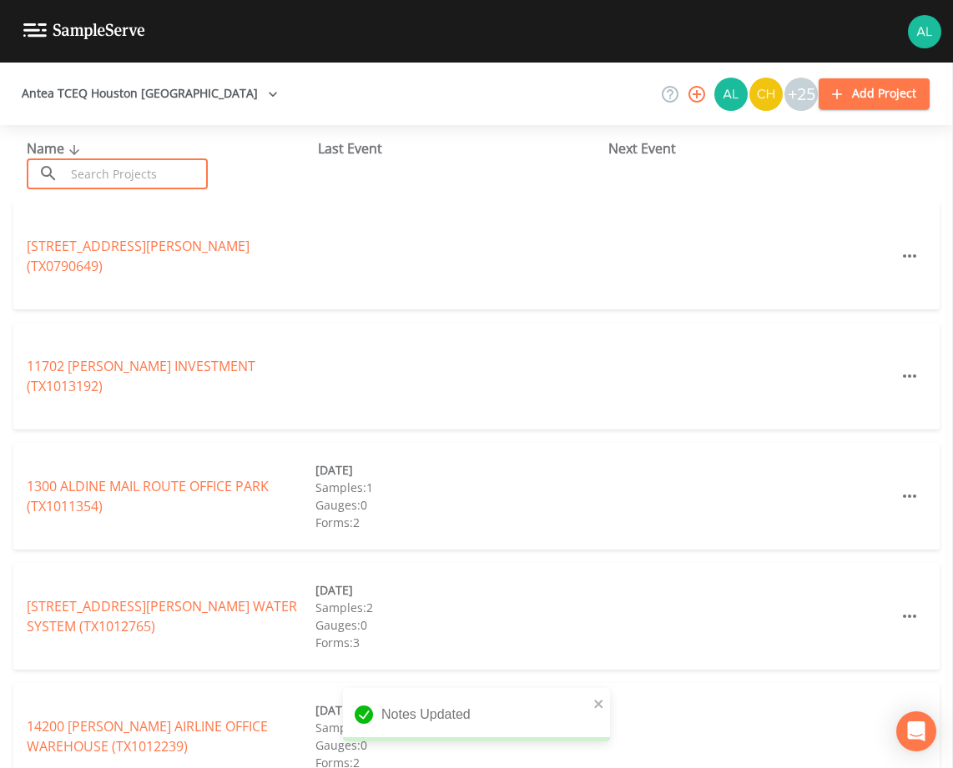
click at [114, 179] on input "text" at bounding box center [136, 174] width 143 height 31
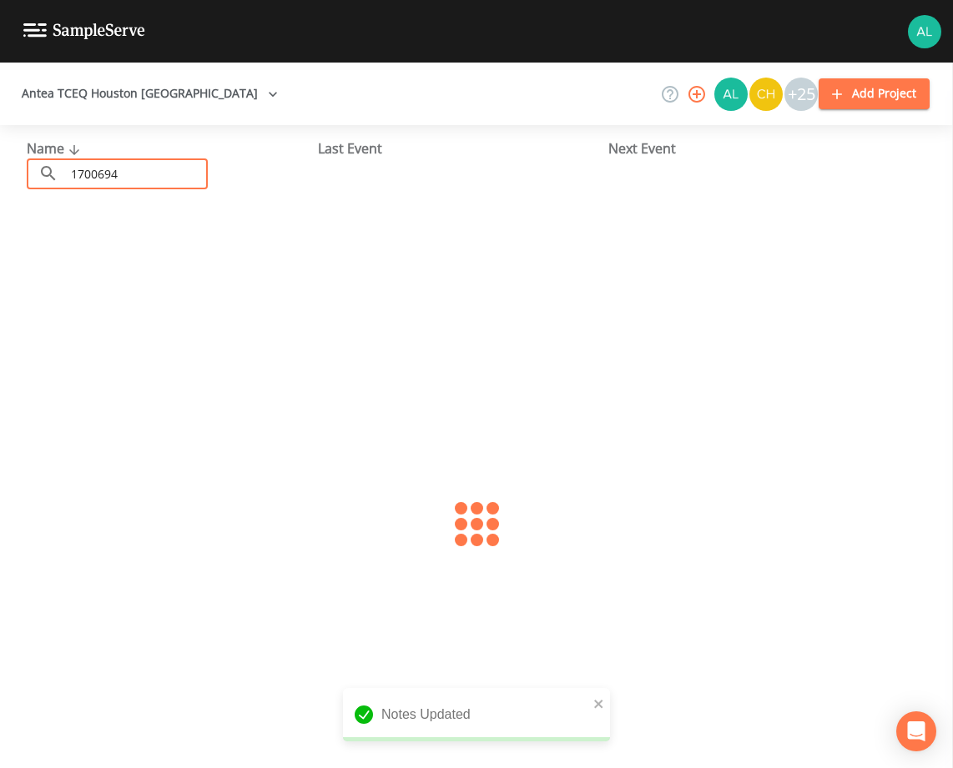
type input "1700694"
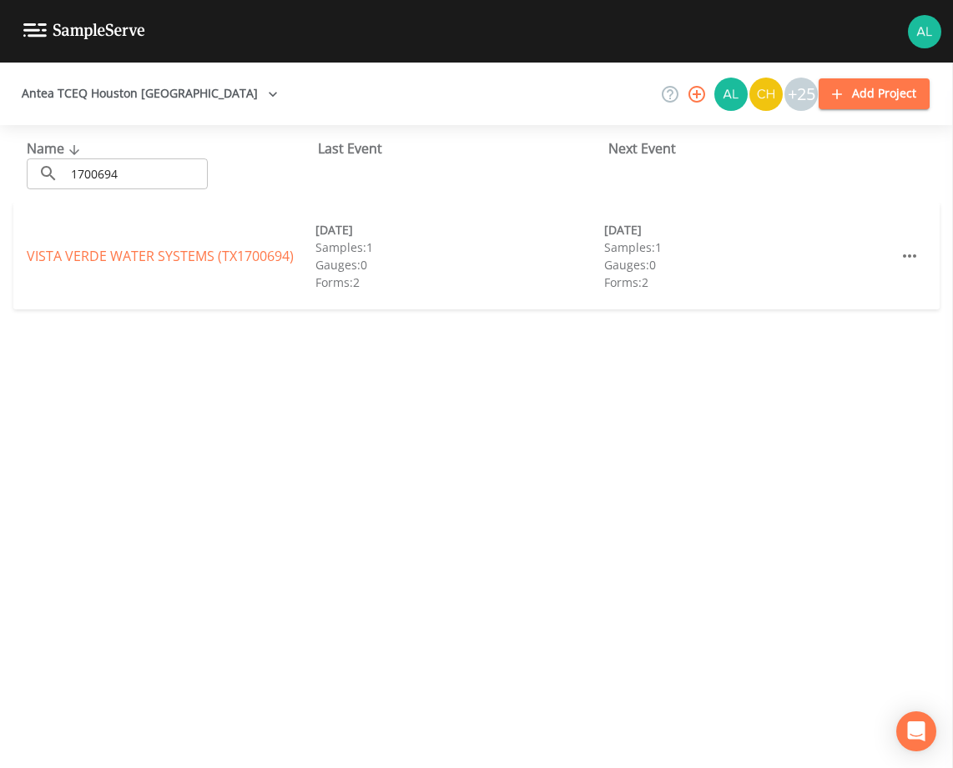
click at [244, 272] on div "VISTA VERDE WATER SYSTEMS (TX1700694) [DATE] Samples: 1 Gauges: 0 Forms: 2 [DAT…" at bounding box center [476, 256] width 926 height 107
click at [251, 260] on link "VISTA VERDE WATER SYSTEMS (TX1700694)" at bounding box center [160, 256] width 267 height 18
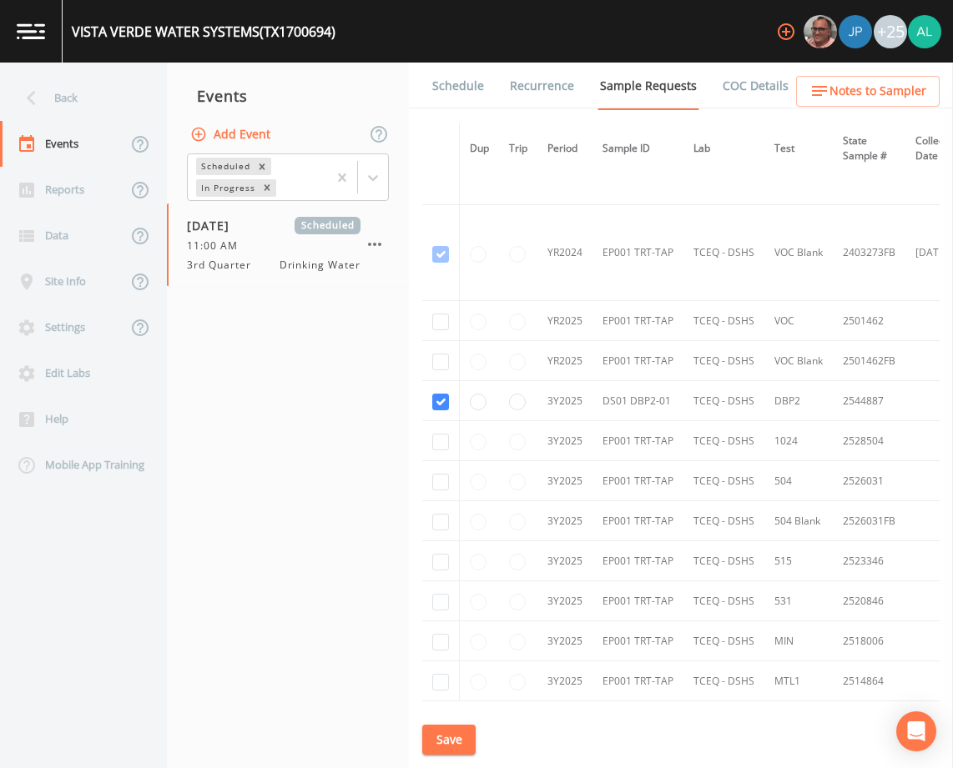
scroll to position [339, 0]
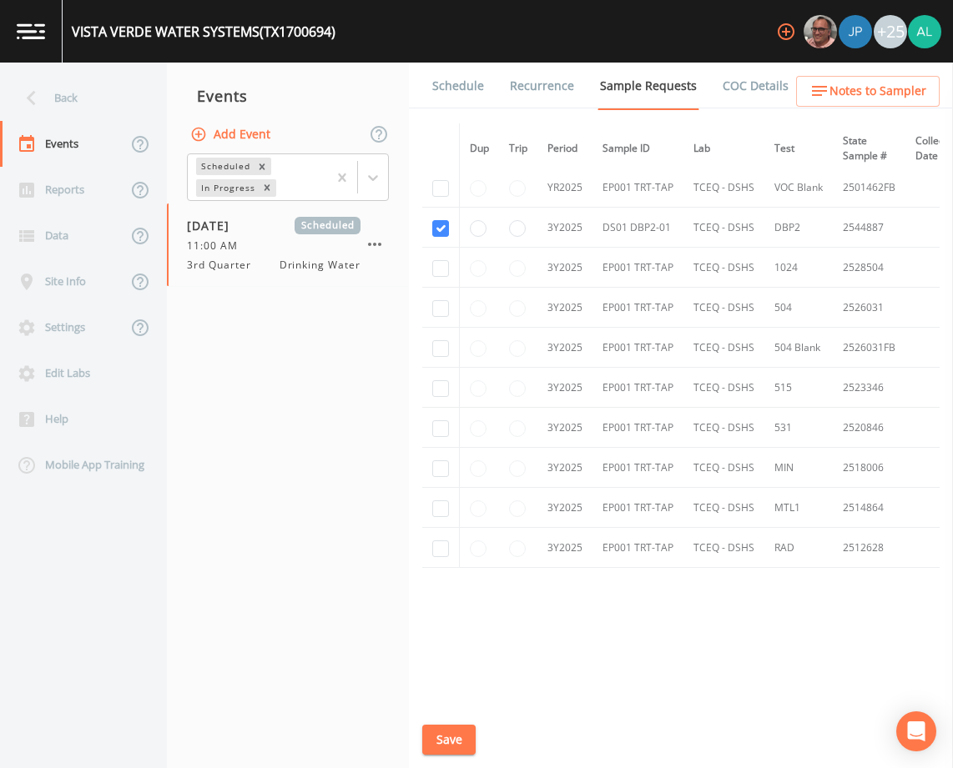
click at [471, 71] on link "Schedule" at bounding box center [458, 86] width 57 height 47
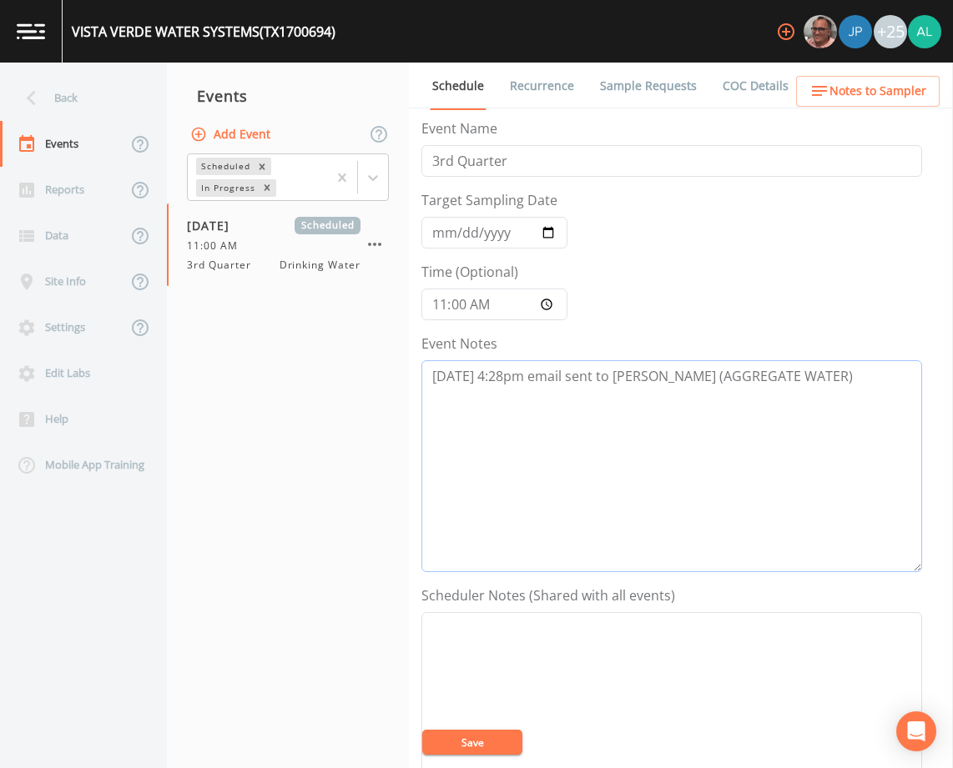
click at [834, 394] on textarea "[DATE] 4:28pm email sent to [PERSON_NAME] (AGGREGATE WATER)" at bounding box center [671, 466] width 501 height 212
type textarea "[DATE] 4:28pm email sent to [PERSON_NAME] (AGGREGATE WATER) [DATE] 7:51am confi…"
click at [567, 640] on textarea "Event Notes" at bounding box center [671, 718] width 501 height 212
paste textarea "[PERSON_NAME] <[EMAIL_ADDRESS][DOMAIN_NAME]>; Comp Team <[EMAIL_ADDRESS][DOMAIN…"
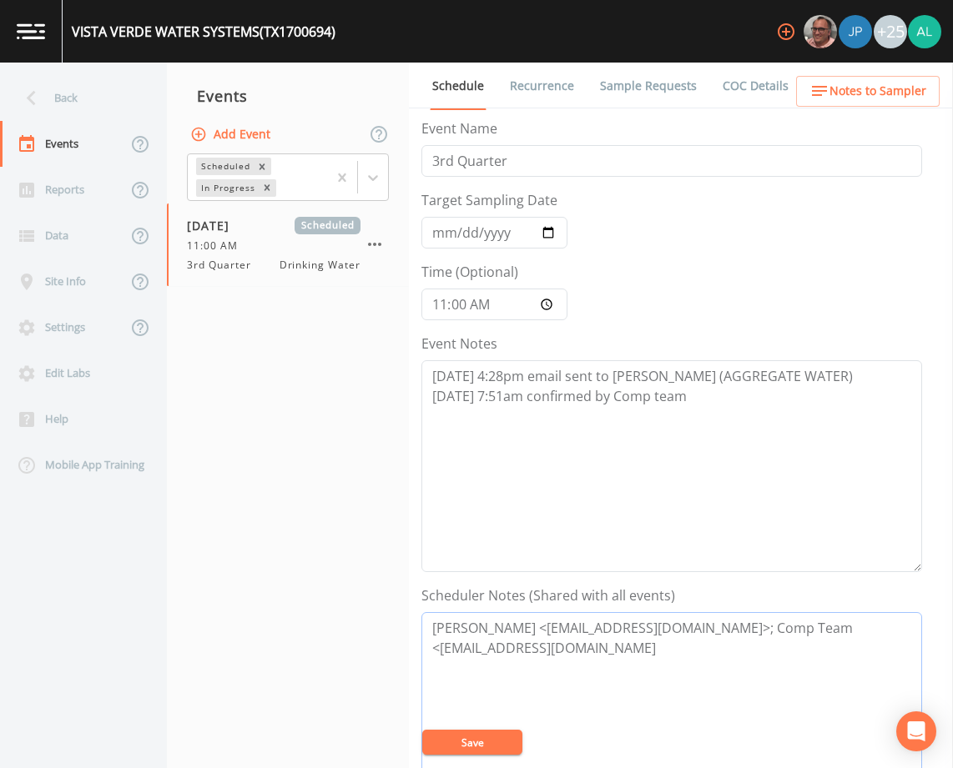
click at [539, 627] on textarea "[PERSON_NAME] <[EMAIL_ADDRESS][DOMAIN_NAME]>; Comp Team <[EMAIL_ADDRESS][DOMAIN…" at bounding box center [671, 718] width 501 height 212
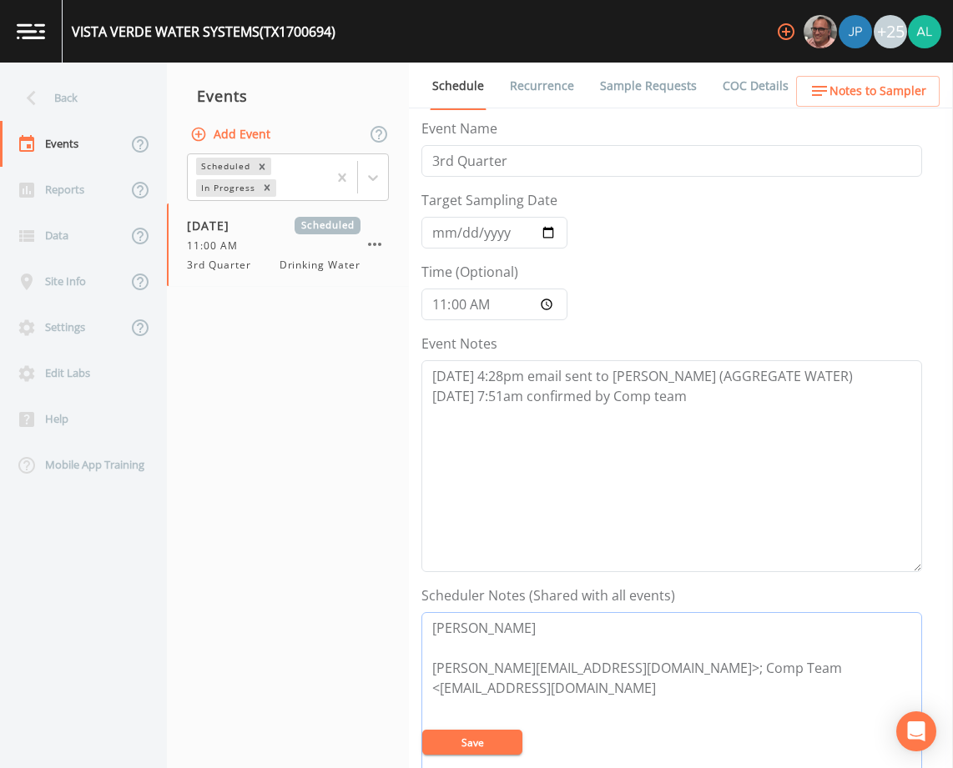
drag, startPoint x: 718, startPoint y: 669, endPoint x: 623, endPoint y: 672, distance: 95.2
click at [623, 672] on textarea "[PERSON_NAME] [PERSON_NAME][EMAIL_ADDRESS][DOMAIN_NAME]>; Comp Team <[EMAIL_ADD…" at bounding box center [671, 718] width 501 height 212
type textarea "[PERSON_NAME] [EMAIL_ADDRESS][DOMAIN_NAME] [EMAIL_ADDRESS][DOMAIN_NAME]"
click at [488, 740] on button "Save" at bounding box center [472, 742] width 100 height 25
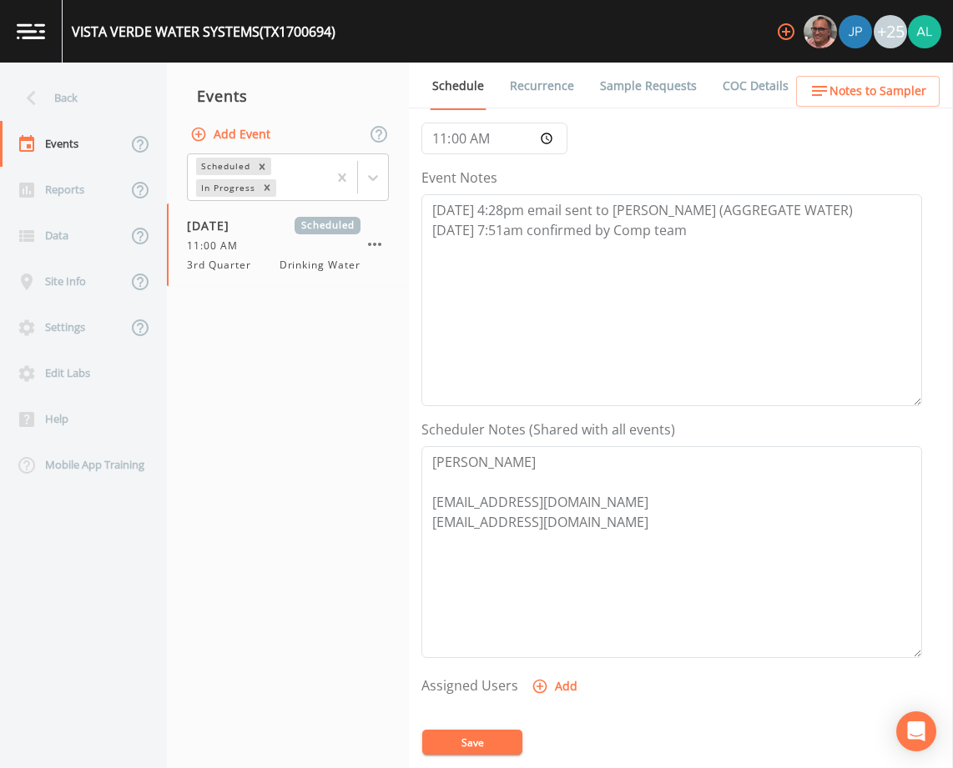
scroll to position [167, 0]
click at [558, 692] on button "Add" at bounding box center [556, 686] width 56 height 31
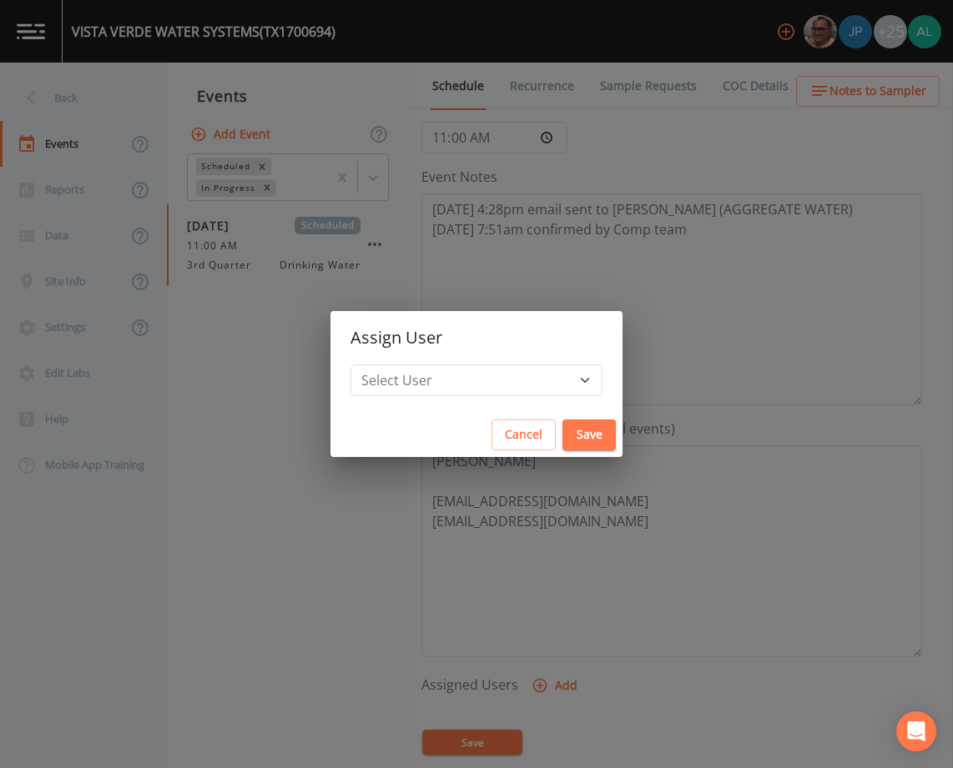
click at [442, 390] on div "Select User [PERSON_NAME] [PERSON_NAME] [PERSON_NAME] [PERSON_NAME] [PERSON_NAM…" at bounding box center [476, 389] width 292 height 48
click at [446, 379] on select "Select User [PERSON_NAME] [PERSON_NAME] [PERSON_NAME] [PERSON_NAME] [PERSON_NAM…" at bounding box center [476, 381] width 252 height 32
select select "37eecc1f-c5fe-476e-b72b-30cfa15dcfe6"
click at [388, 365] on select "Select User [PERSON_NAME] [PERSON_NAME] [PERSON_NAME] [PERSON_NAME] [PERSON_NAM…" at bounding box center [476, 381] width 252 height 32
drag, startPoint x: 555, startPoint y: 422, endPoint x: 538, endPoint y: 440, distance: 24.2
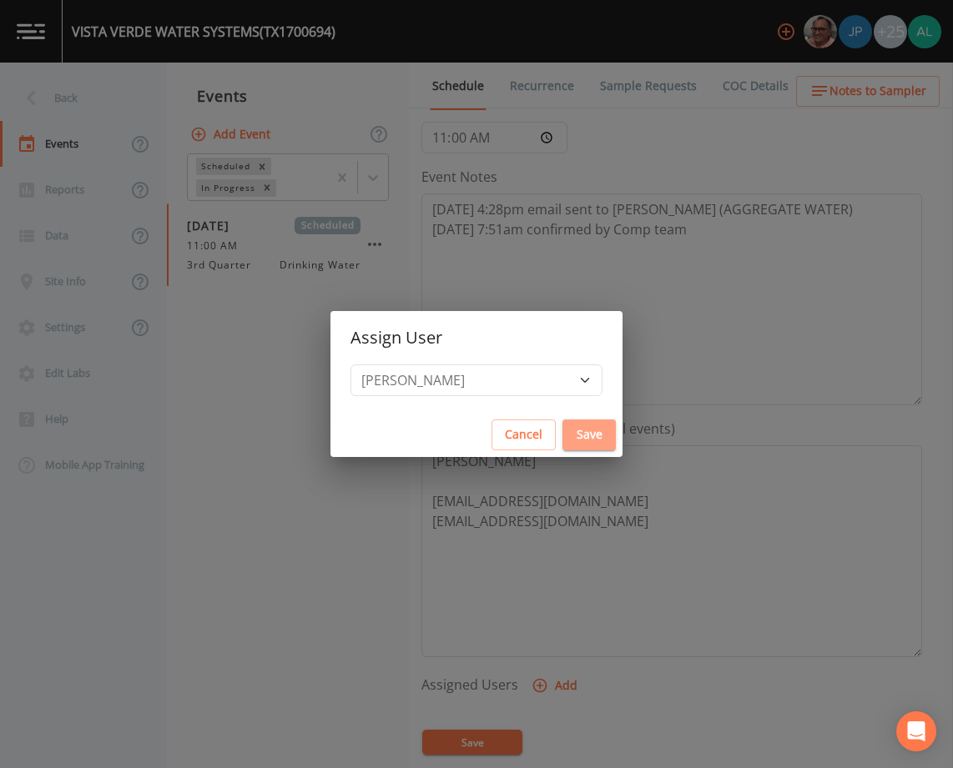
click at [562, 423] on button "Save" at bounding box center [588, 435] width 53 height 31
select select
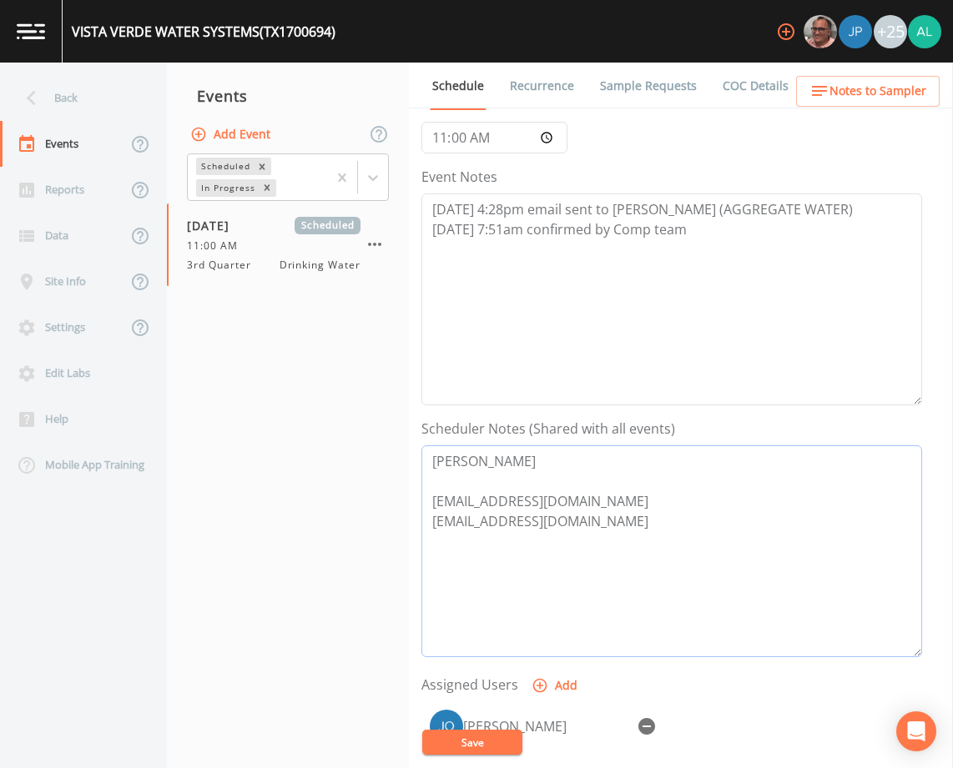
click at [436, 477] on textarea "[PERSON_NAME] [EMAIL_ADDRESS][DOMAIN_NAME] [EMAIL_ADDRESS][DOMAIN_NAME]" at bounding box center [671, 552] width 501 height 212
click at [537, 480] on textarea "[PERSON_NAME] [PHONE_NUMBER] [EMAIL_ADDRESS][DOMAIN_NAME] [EMAIL_ADDRESS][DOMAI…" at bounding box center [671, 552] width 501 height 212
click at [542, 493] on textarea "[PERSON_NAME] [PHONE_NUMBER] [PHONE_NUMBER] [EMAIL_ADDRESS][DOMAIN_NAME] [EMAIL…" at bounding box center [671, 552] width 501 height 212
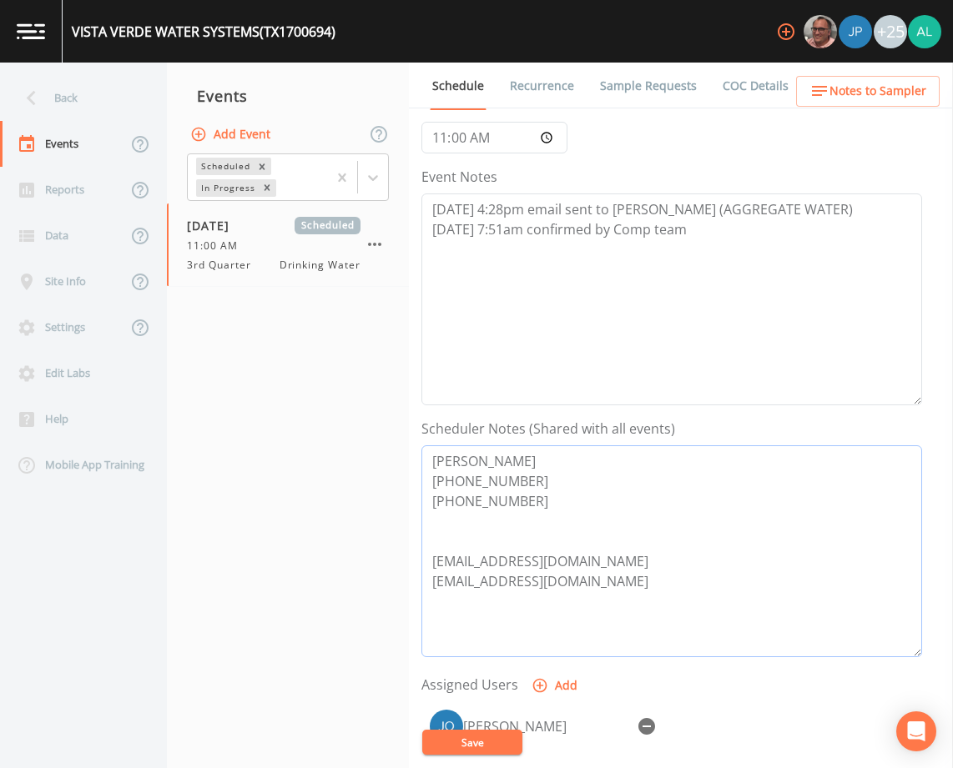
paste textarea "[PERSON_NAME] [PHONE_NUMBER] [EMAIL_ADDRESS][DOMAIN_NAME]"
drag, startPoint x: 649, startPoint y: 546, endPoint x: 678, endPoint y: 547, distance: 29.2
click at [441, 539] on textarea "[PERSON_NAME] [PHONE_NUMBER] [PHONE_NUMBER] [PERSON_NAME] [PHONE_NUMBER] [EMAIL…" at bounding box center [671, 552] width 501 height 212
click at [660, 537] on textarea "[PERSON_NAME] [PHONE_NUMBER] [PHONE_NUMBER] ([PERSON_NAME] [PHONE_NUMBER] [EMAI…" at bounding box center [671, 552] width 501 height 212
click at [522, 529] on textarea "[PERSON_NAME] [PHONE_NUMBER] [PHONE_NUMBER] ([PERSON_NAME] 936-647-5852) [EMAIL…" at bounding box center [671, 552] width 501 height 212
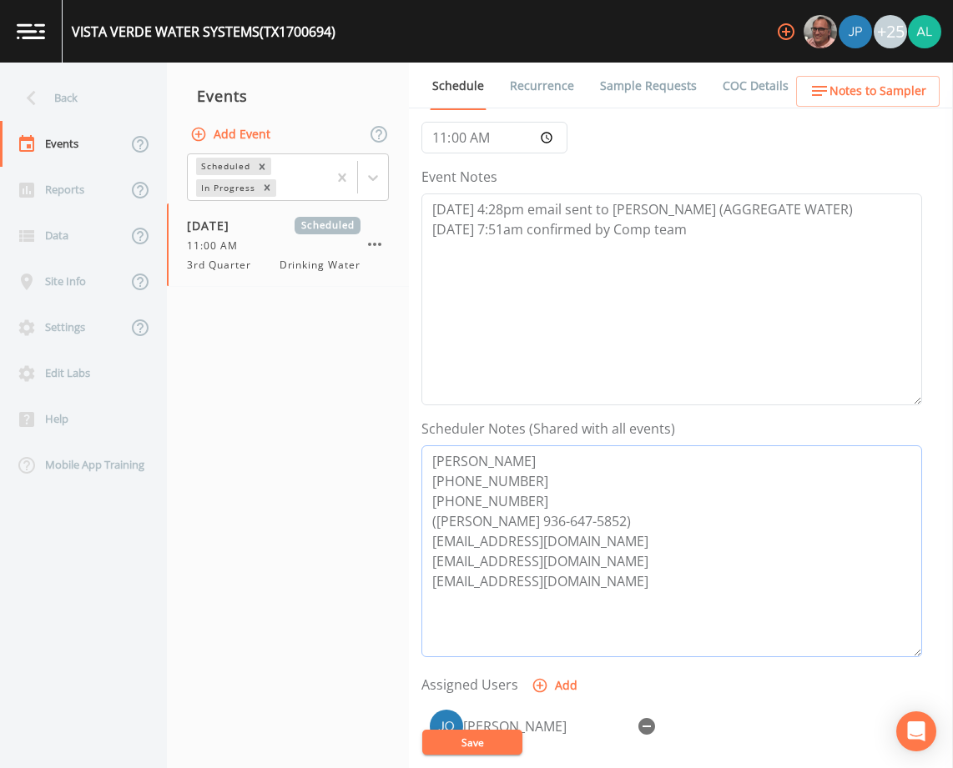
click at [654, 524] on textarea "[PERSON_NAME] [PHONE_NUMBER] [PHONE_NUMBER] ([PERSON_NAME] 936-647-5852) [EMAIL…" at bounding box center [671, 552] width 501 height 212
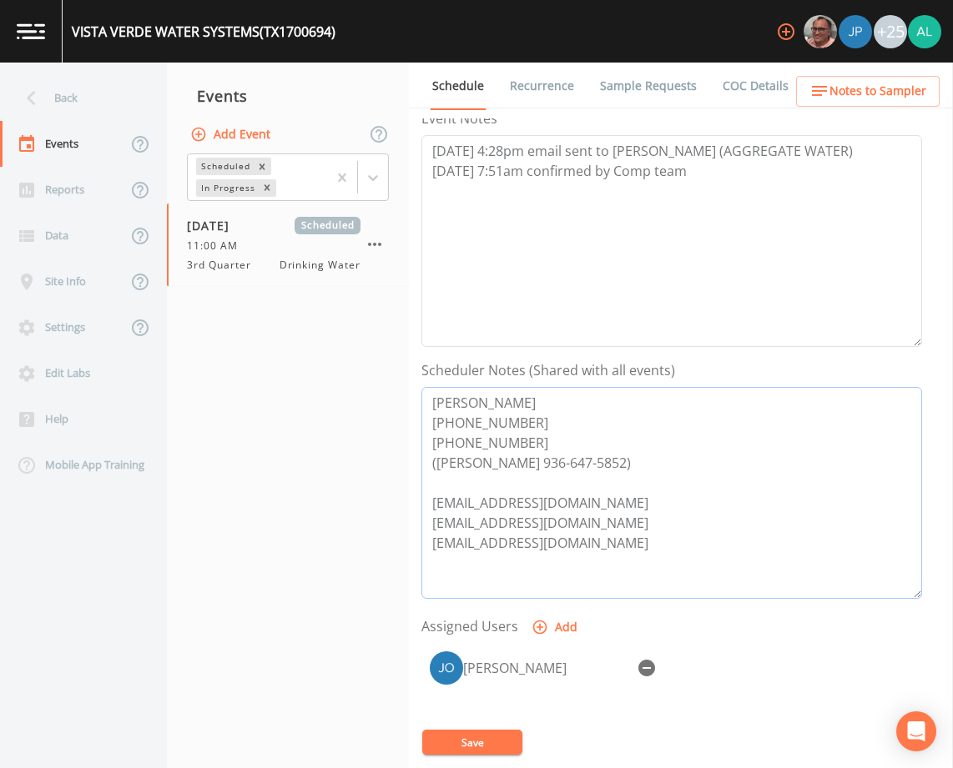
scroll to position [250, 0]
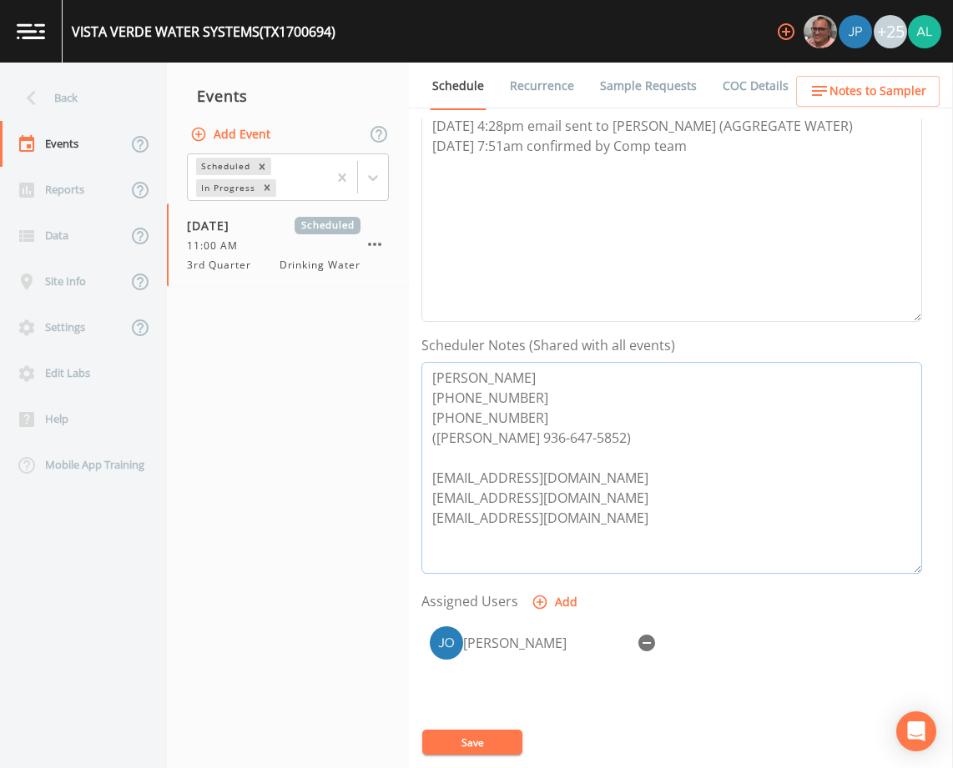
type textarea "[PERSON_NAME] [PHONE_NUMBER] [PHONE_NUMBER] ([PERSON_NAME] 936-647-5852) [EMAIL…"
click at [483, 743] on button "Save" at bounding box center [472, 742] width 100 height 25
drag, startPoint x: 645, startPoint y: 440, endPoint x: 380, endPoint y: 354, distance: 278.1
click at [380, 354] on div "Back Events Reports Data Site Info Settings Edit Labs Help Mobile App Training …" at bounding box center [476, 416] width 953 height 706
click at [854, 92] on span "Notes to Sampler" at bounding box center [877, 91] width 97 height 21
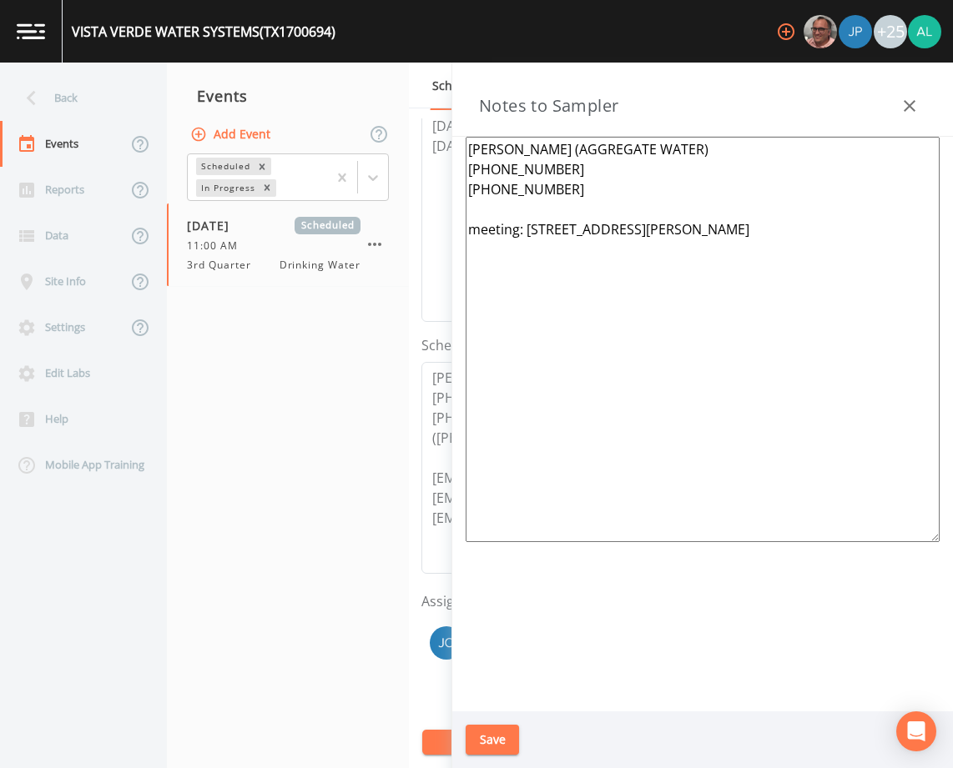
click at [501, 206] on textarea "[PERSON_NAME] (AGGREGATE WATER) [PHONE_NUMBER] [PHONE_NUMBER] meeting: [STREET_…" at bounding box center [703, 340] width 474 height 406
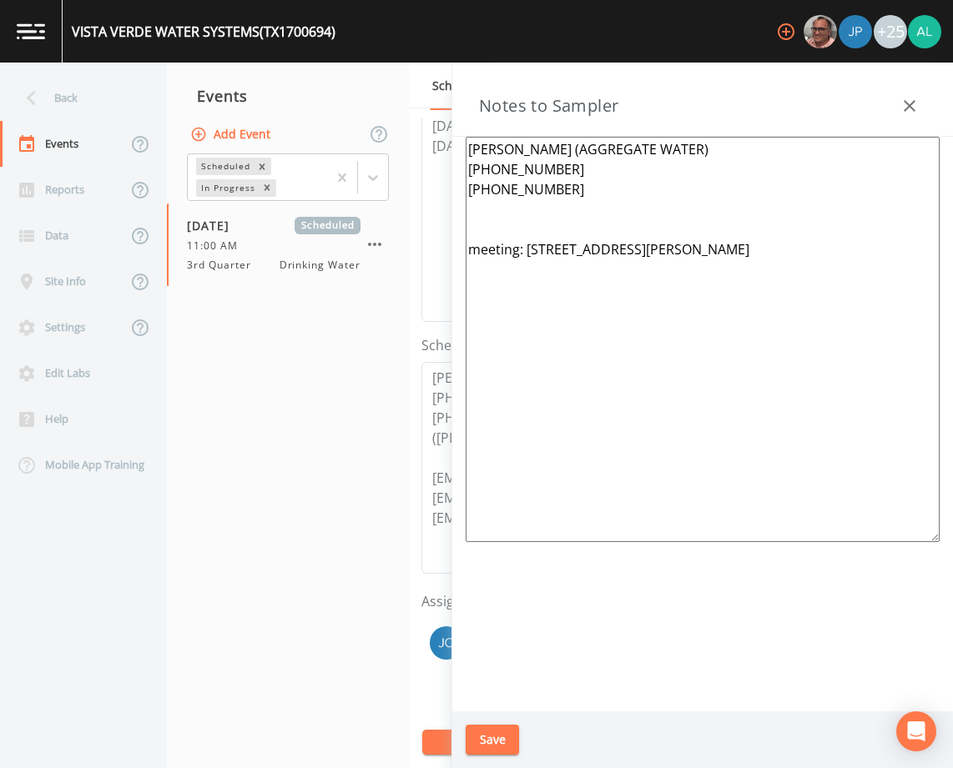
paste textarea "[PERSON_NAME] [PHONE_NUMBER] [PHONE_NUMBER] ([PERSON_NAME] 936-647-5852)"
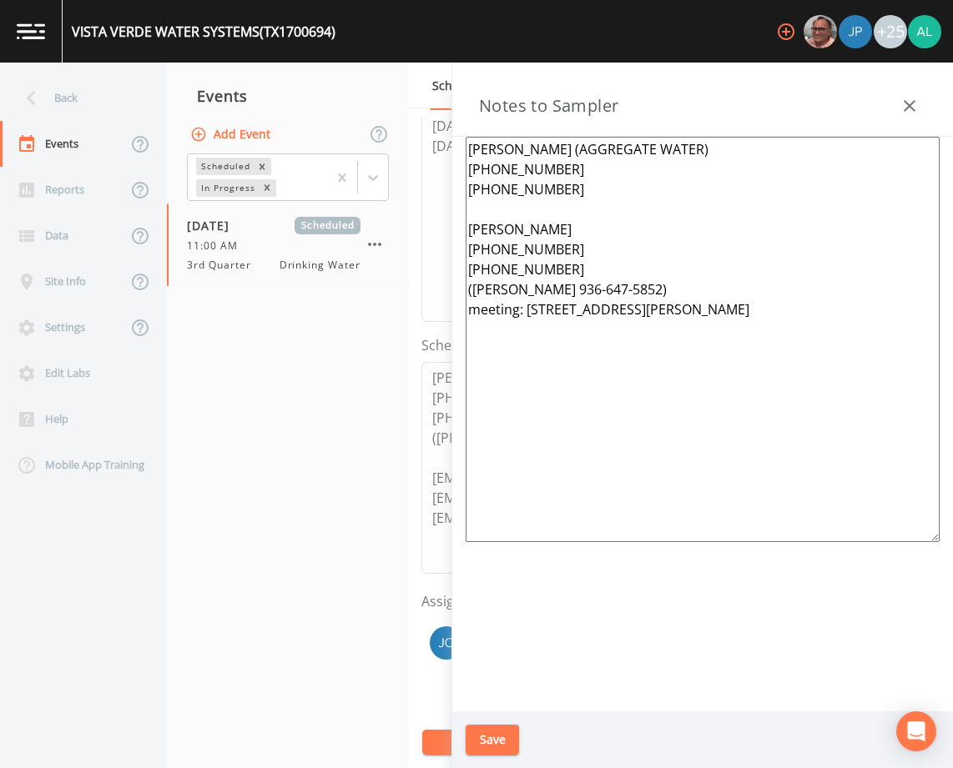
drag, startPoint x: 471, startPoint y: 293, endPoint x: 457, endPoint y: 237, distance: 57.7
click at [457, 237] on div "[PERSON_NAME] (AGGREGATE WATER) [PHONE_NUMBER] [PHONE_NUMBER] [PERSON_NAME] [PH…" at bounding box center [702, 424] width 501 height 575
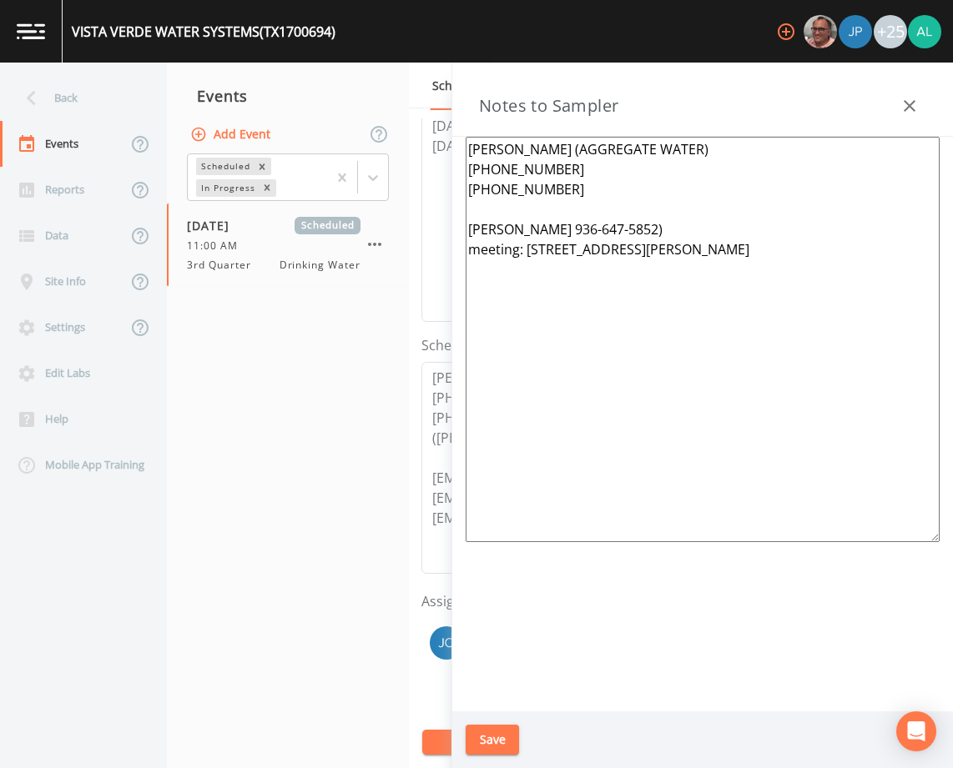
click at [592, 230] on textarea "[PERSON_NAME] (AGGREGATE WATER) [PHONE_NUMBER] [PHONE_NUMBER] [PERSON_NAME] 936…" at bounding box center [703, 340] width 474 height 406
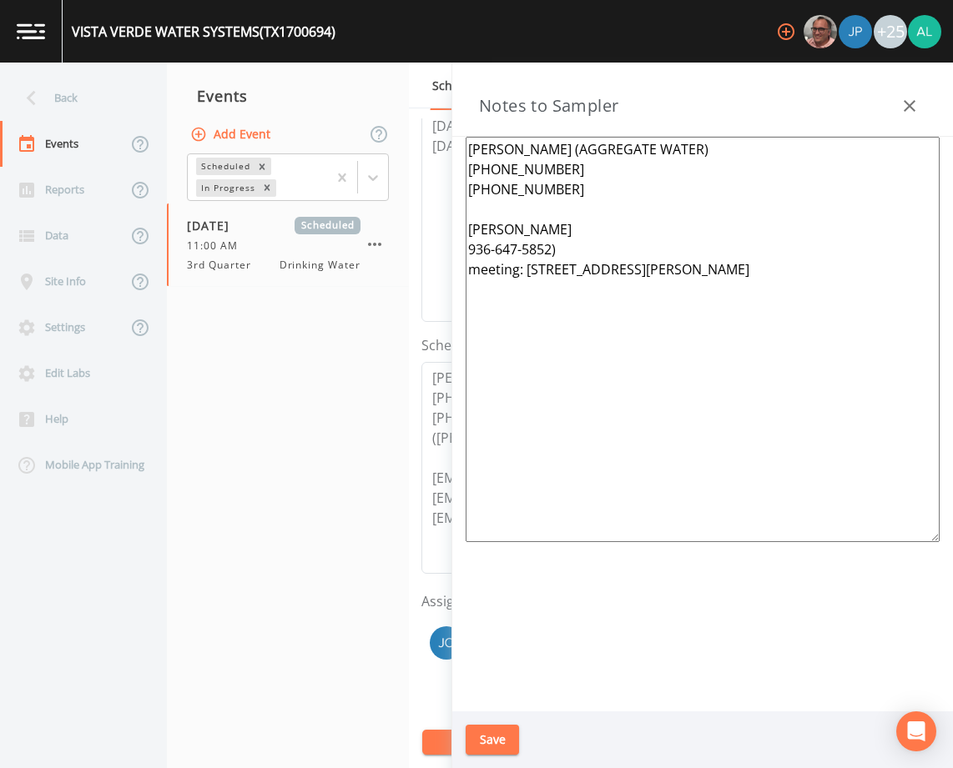
click at [556, 255] on textarea "[PERSON_NAME] (AGGREGATE WATER) [PHONE_NUMBER] [PHONE_NUMBER] [PERSON_NAME] 936…" at bounding box center [703, 340] width 474 height 406
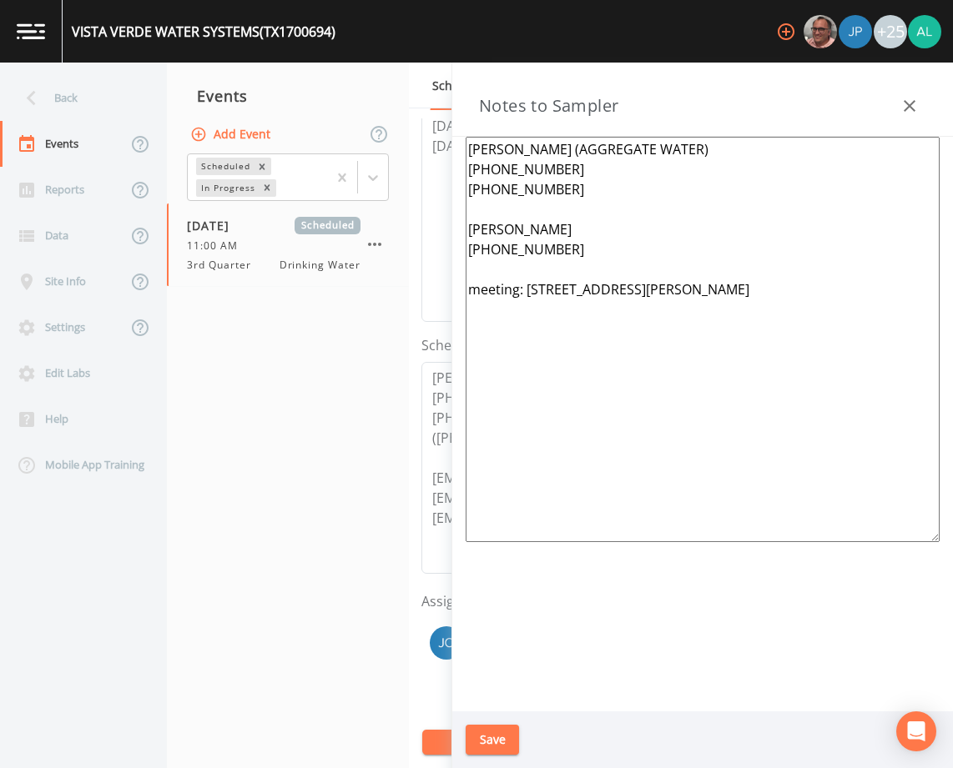
type textarea "[PERSON_NAME] (AGGREGATE WATER) [PHONE_NUMBER] [PHONE_NUMBER] [PERSON_NAME] [PH…"
click at [508, 748] on button "Save" at bounding box center [492, 740] width 53 height 31
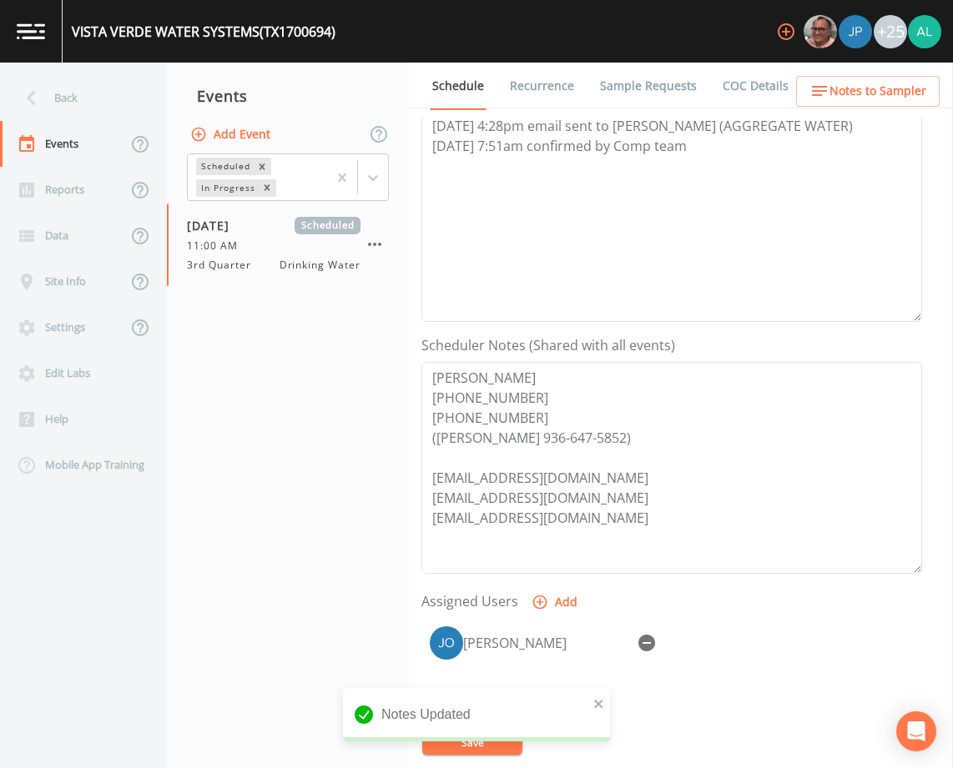
click at [871, 103] on button "Notes to Sampler" at bounding box center [868, 91] width 144 height 31
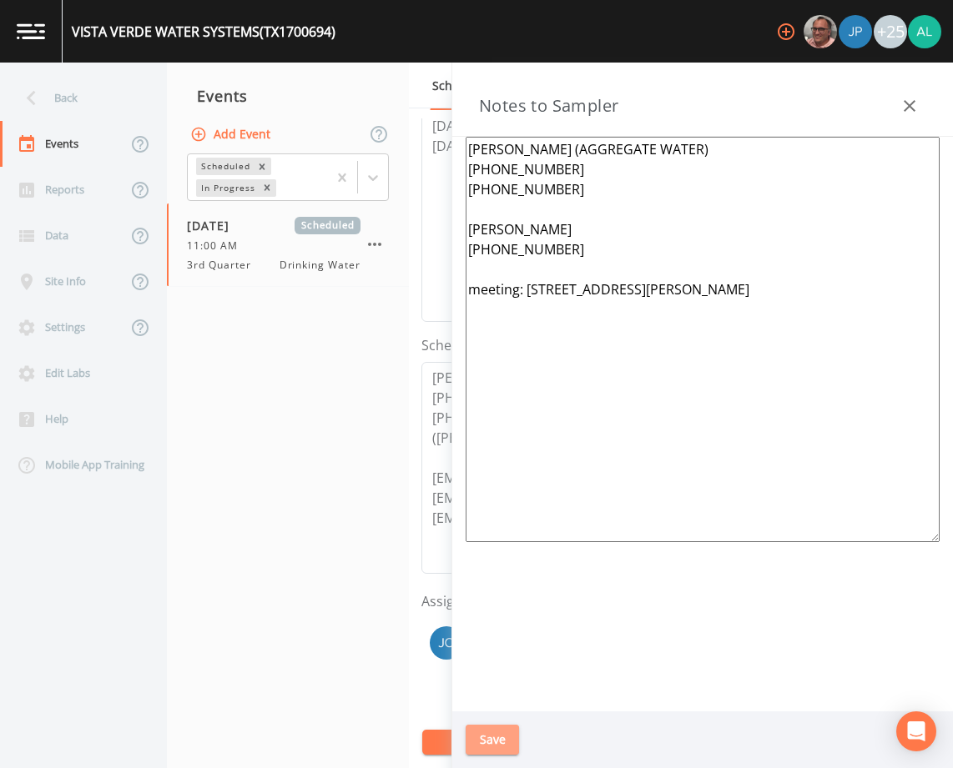
click at [482, 743] on button "Save" at bounding box center [492, 740] width 53 height 31
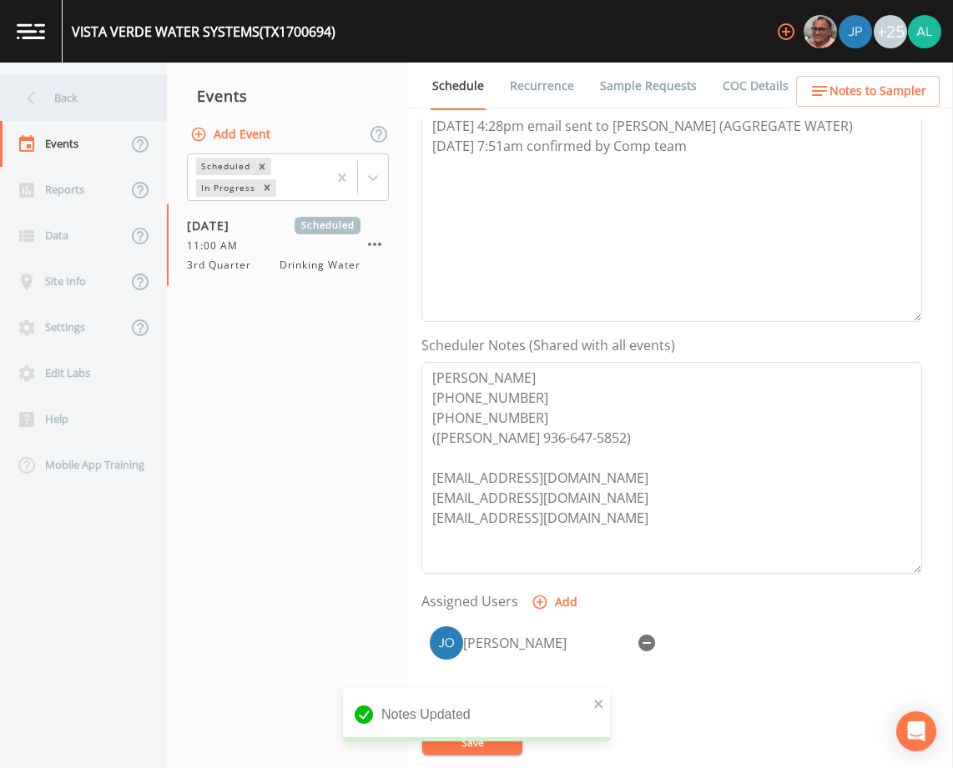
click at [84, 92] on div "Back" at bounding box center [75, 98] width 150 height 46
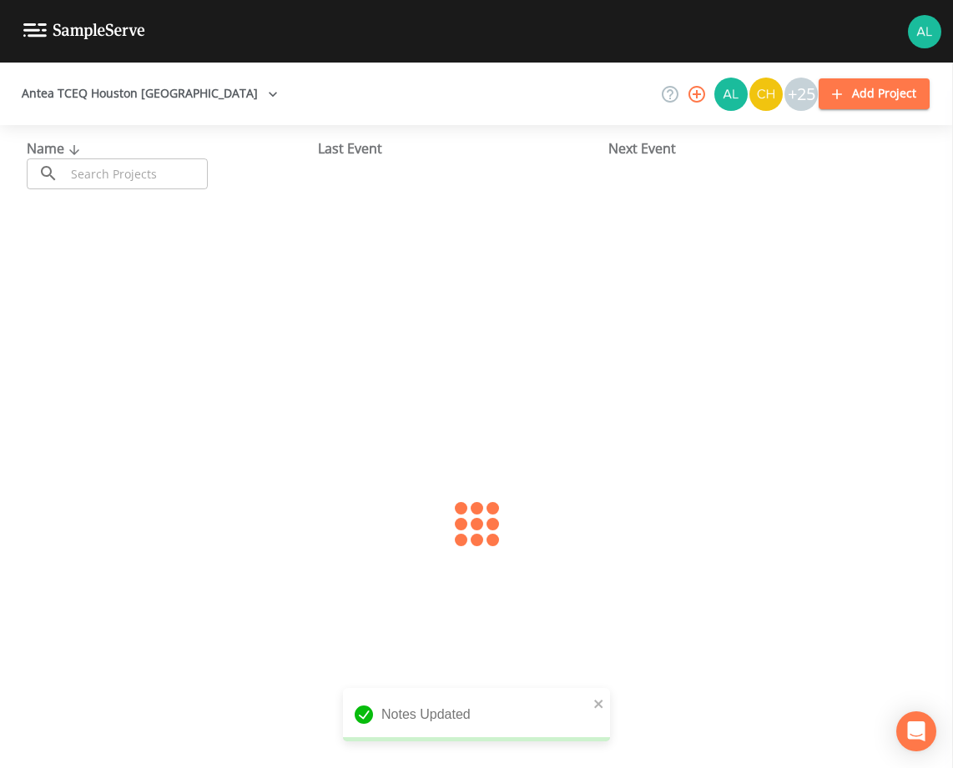
click at [159, 168] on input "text" at bounding box center [136, 174] width 143 height 31
type input "1700694"
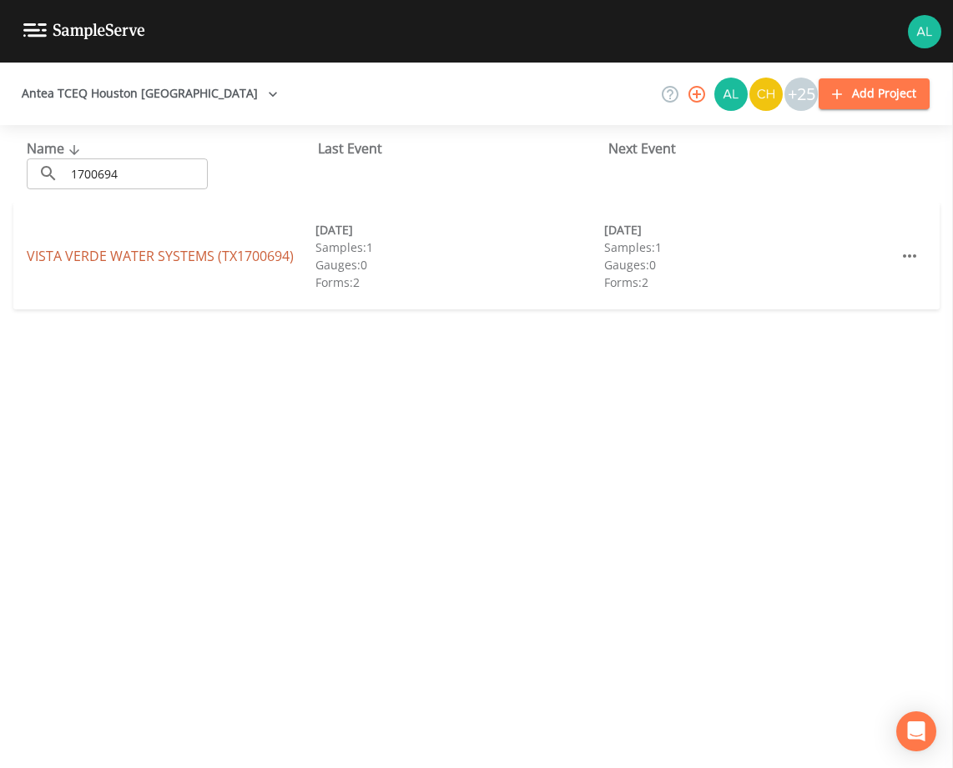
click at [43, 249] on link "VISTA VERDE WATER SYSTEMS (TX1700694)" at bounding box center [160, 256] width 267 height 18
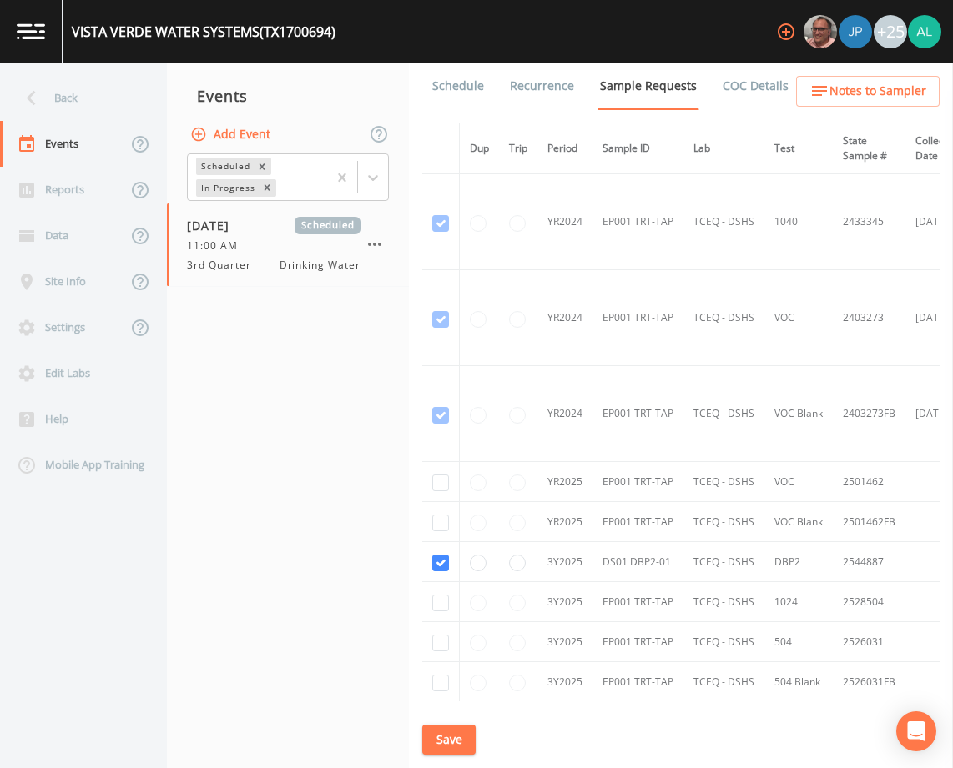
click at [463, 74] on link "Schedule" at bounding box center [458, 86] width 57 height 47
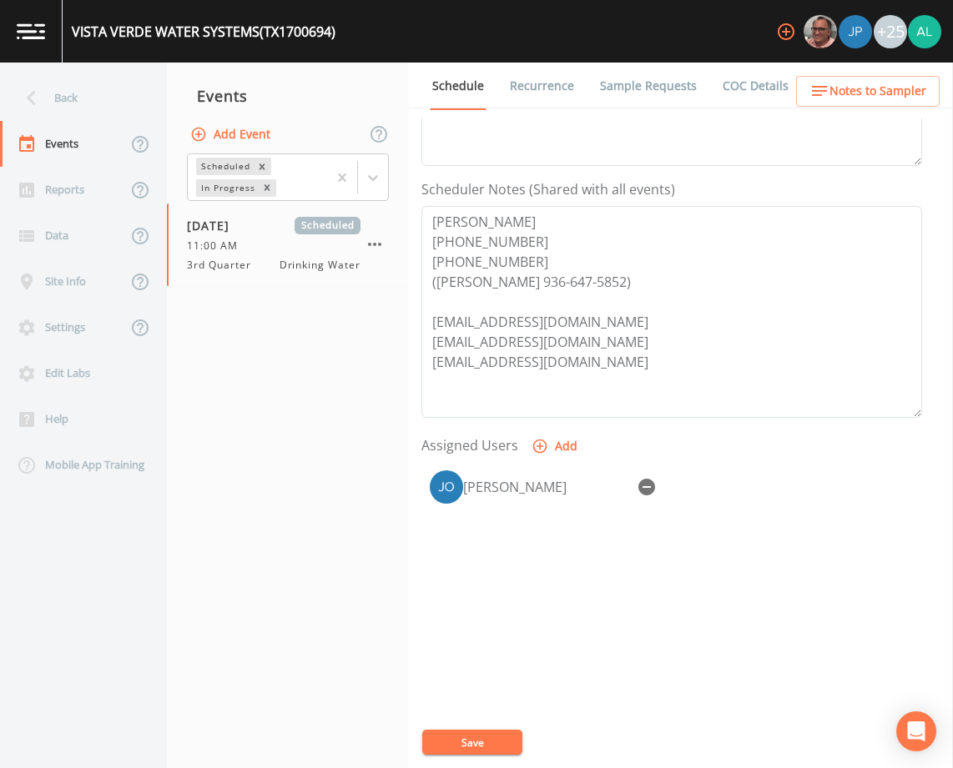
scroll to position [409, 0]
click at [864, 87] on span "Notes to Sampler" at bounding box center [877, 91] width 97 height 21
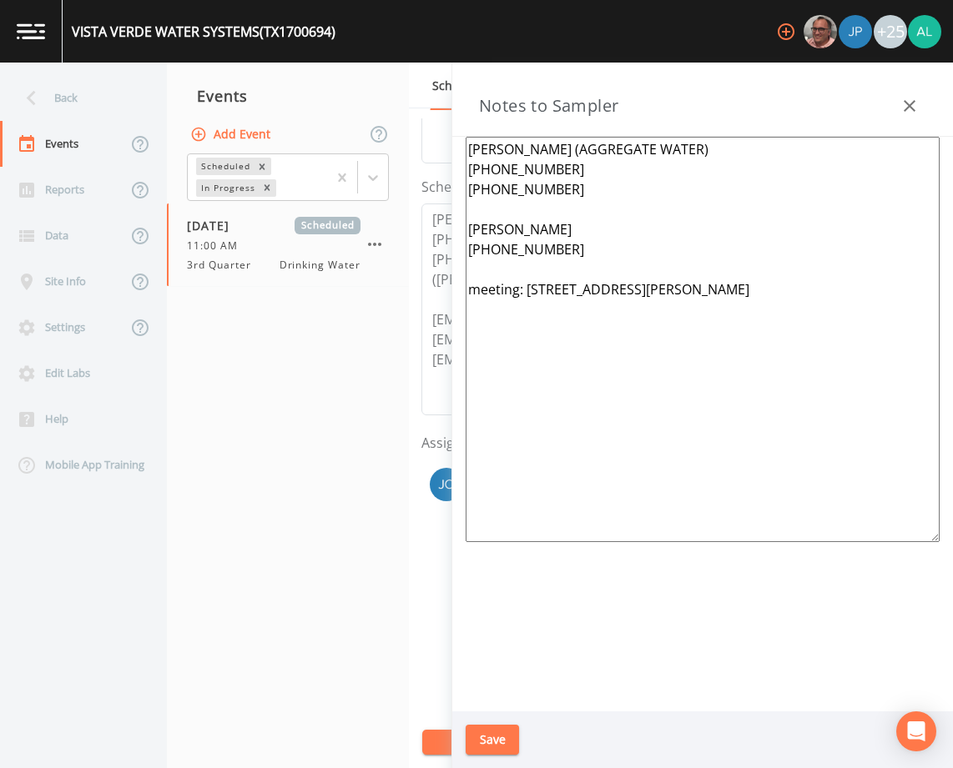
click at [482, 723] on div "Save" at bounding box center [702, 741] width 501 height 58
click at [481, 725] on button "Save" at bounding box center [492, 740] width 53 height 31
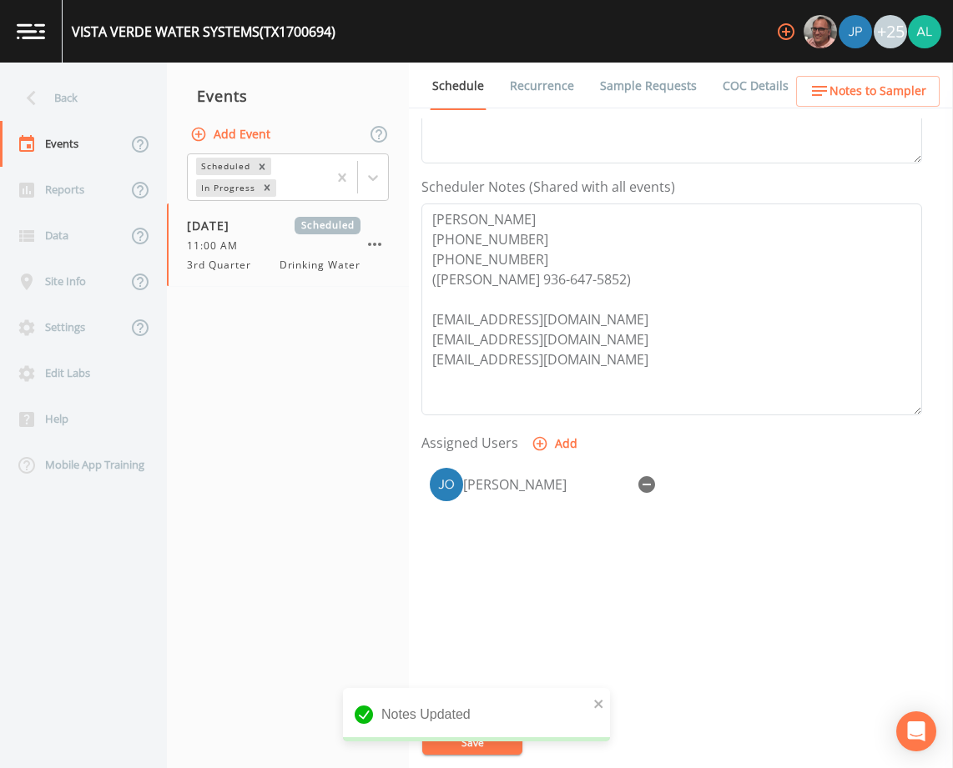
click at [446, 743] on div "Notes Updated" at bounding box center [476, 721] width 267 height 67
click at [591, 700] on div "Notes Updated" at bounding box center [476, 714] width 267 height 53
click at [88, 86] on div "Back" at bounding box center [75, 98] width 150 height 46
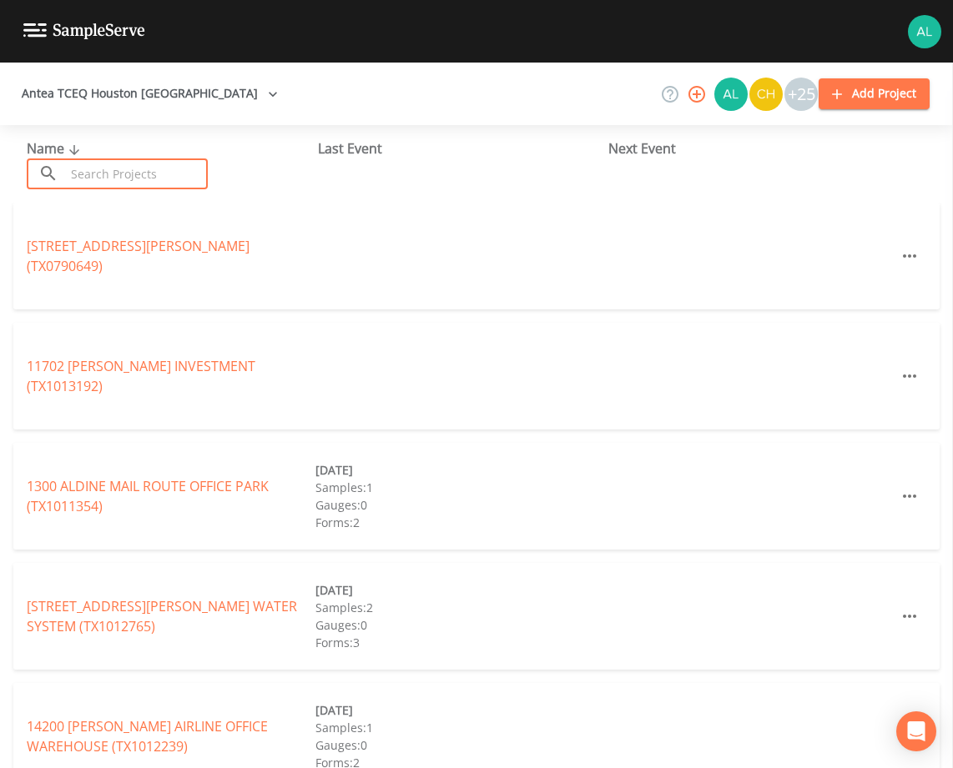
click at [98, 170] on input "text" at bounding box center [136, 174] width 143 height 31
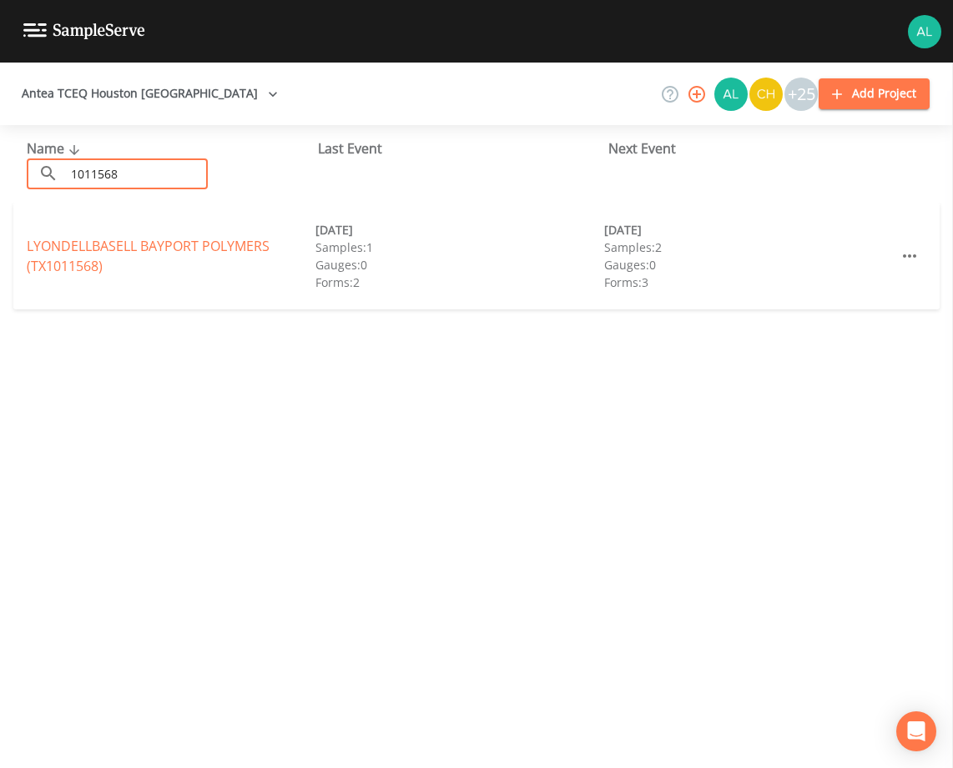
type input "1011568"
click at [41, 246] on link "LYONDELLBASELL BAYPORT POLYMERS (TX1011568)" at bounding box center [148, 256] width 243 height 38
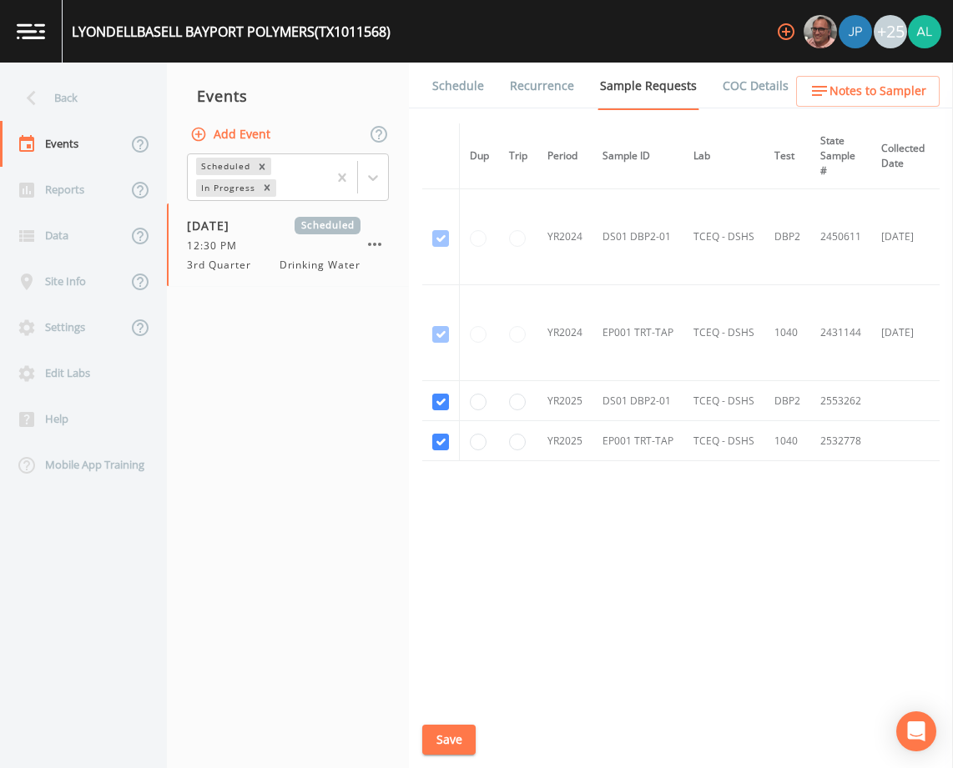
drag, startPoint x: 422, startPoint y: 75, endPoint x: 446, endPoint y: 81, distance: 24.1
click at [425, 75] on li "Schedule" at bounding box center [448, 86] width 78 height 47
click at [446, 83] on link "Schedule" at bounding box center [458, 86] width 57 height 47
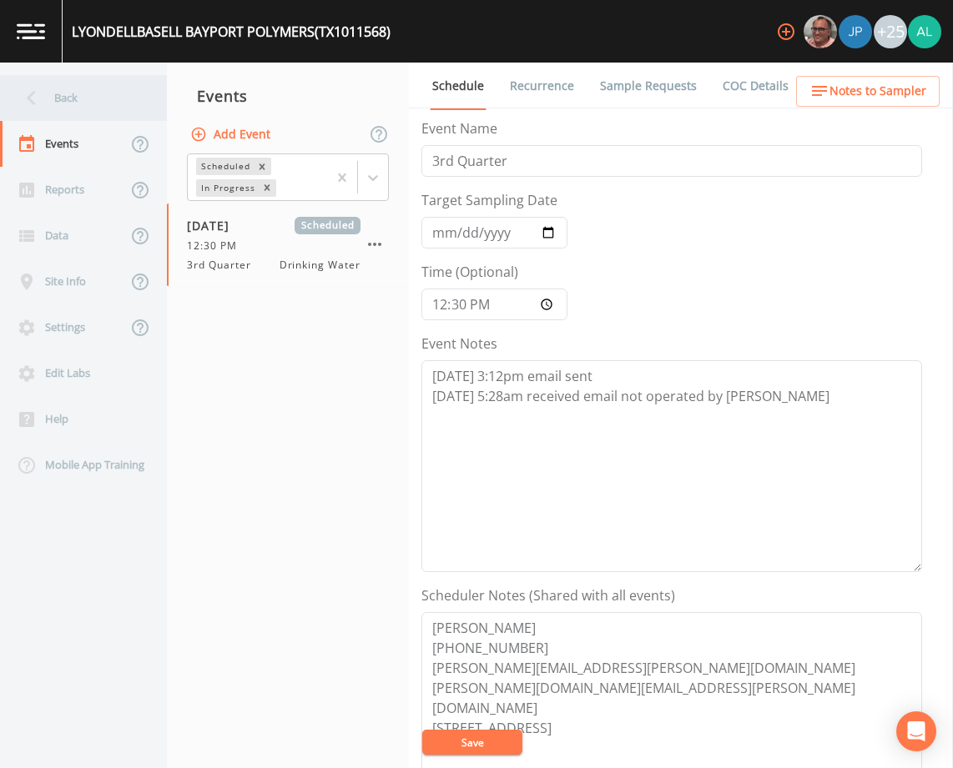
click at [116, 98] on div "Back" at bounding box center [75, 98] width 150 height 46
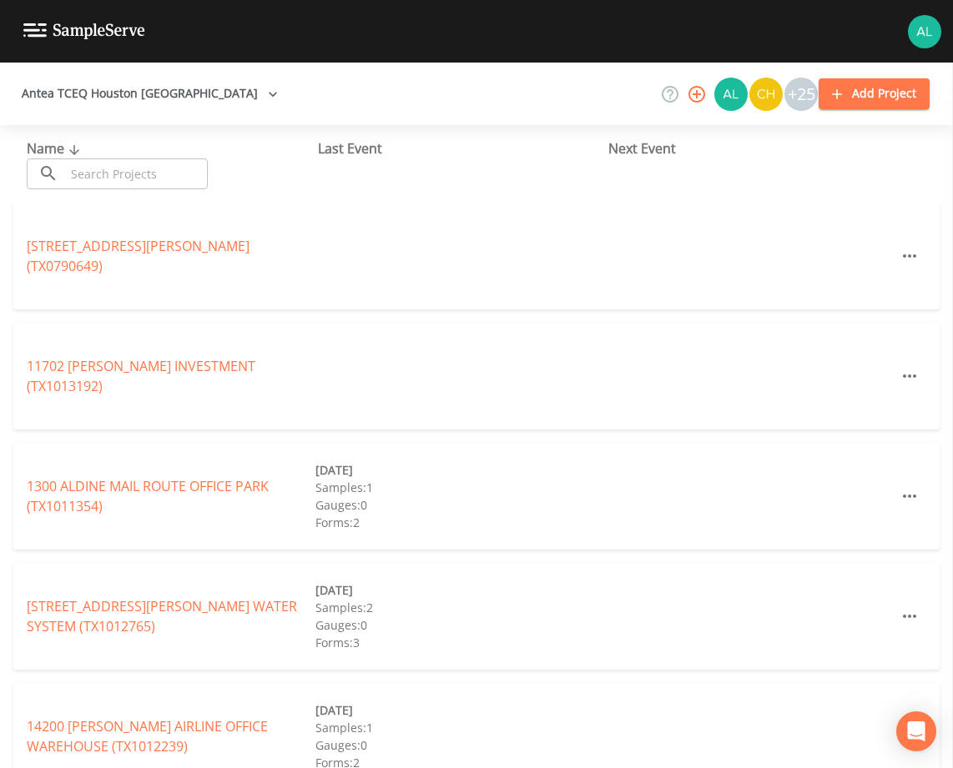
click at [120, 186] on input "text" at bounding box center [136, 174] width 143 height 31
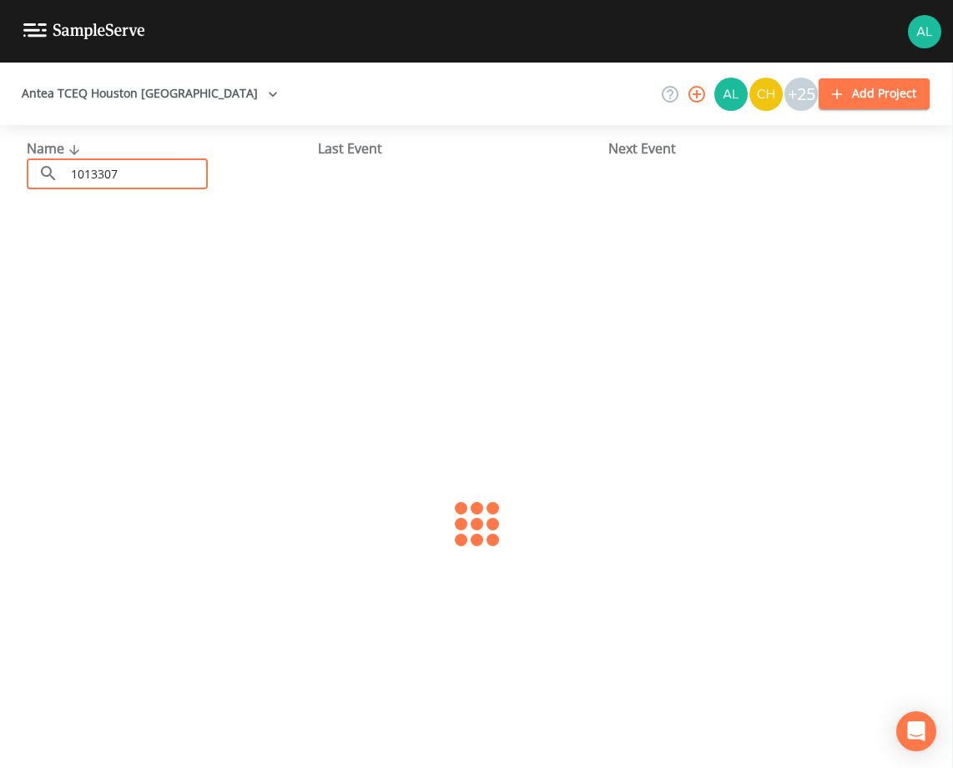
type input "1013307"
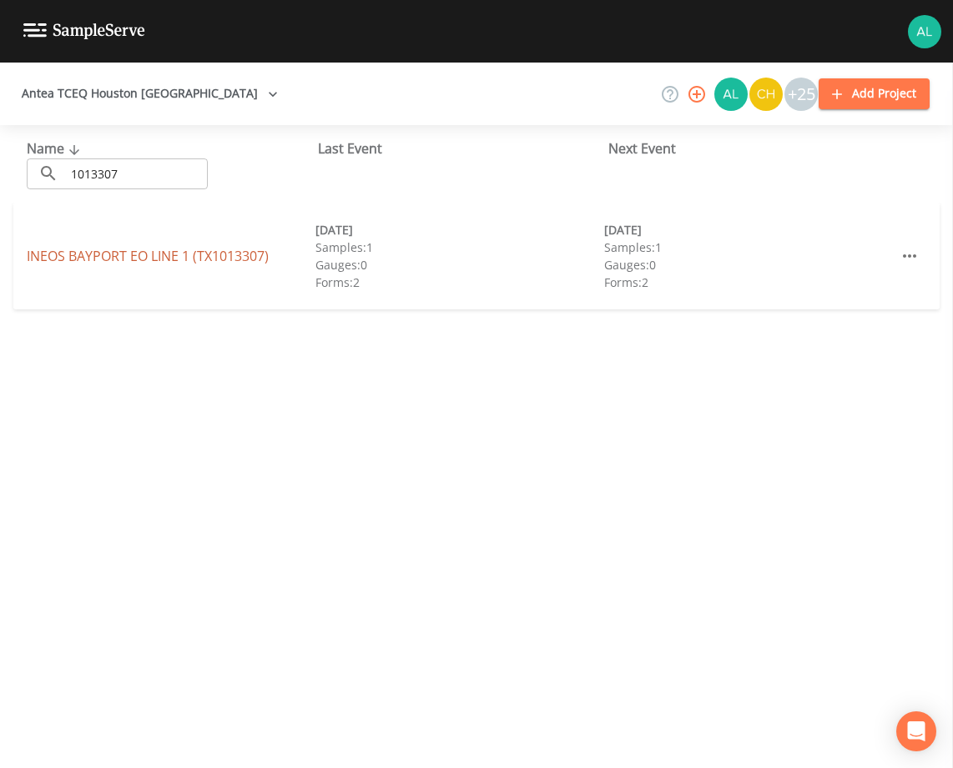
click at [68, 261] on link "INEOS BAYPORT EO LINE 1 (TX1013307)" at bounding box center [148, 256] width 242 height 18
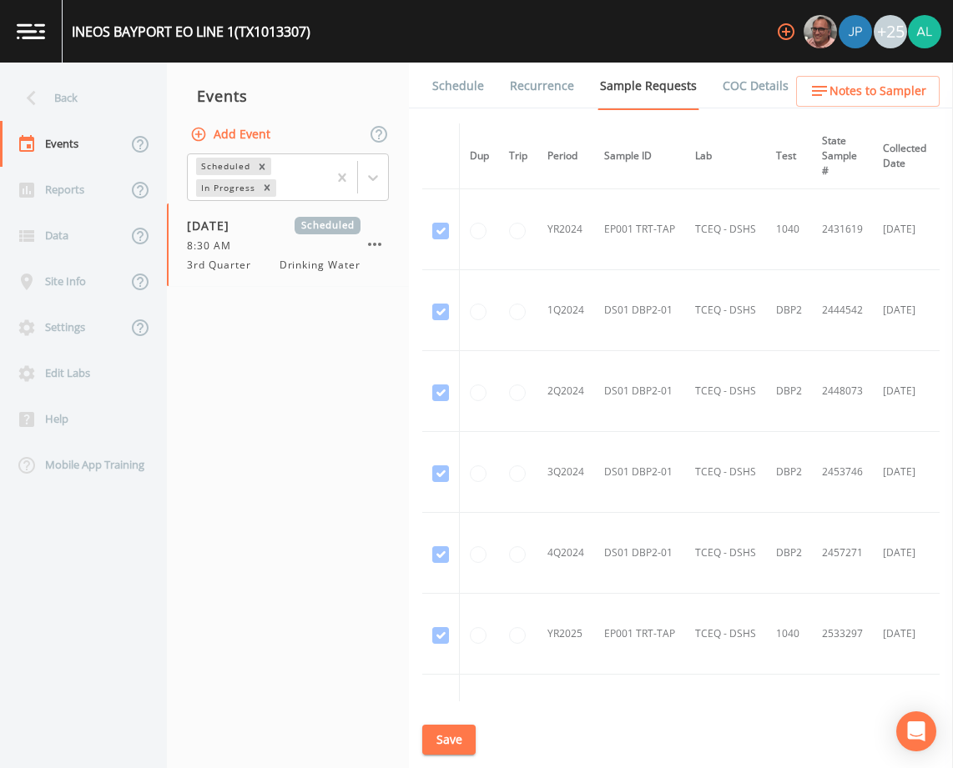
click at [469, 91] on link "Schedule" at bounding box center [458, 86] width 57 height 47
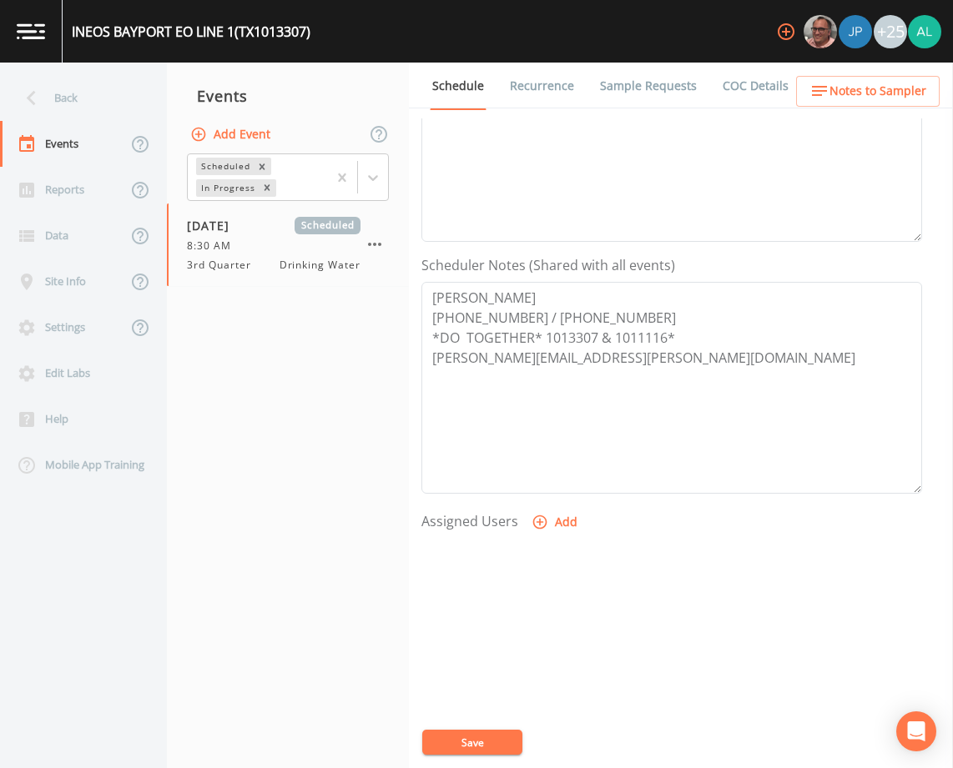
scroll to position [334, 0]
click at [485, 743] on button "Save" at bounding box center [472, 742] width 100 height 25
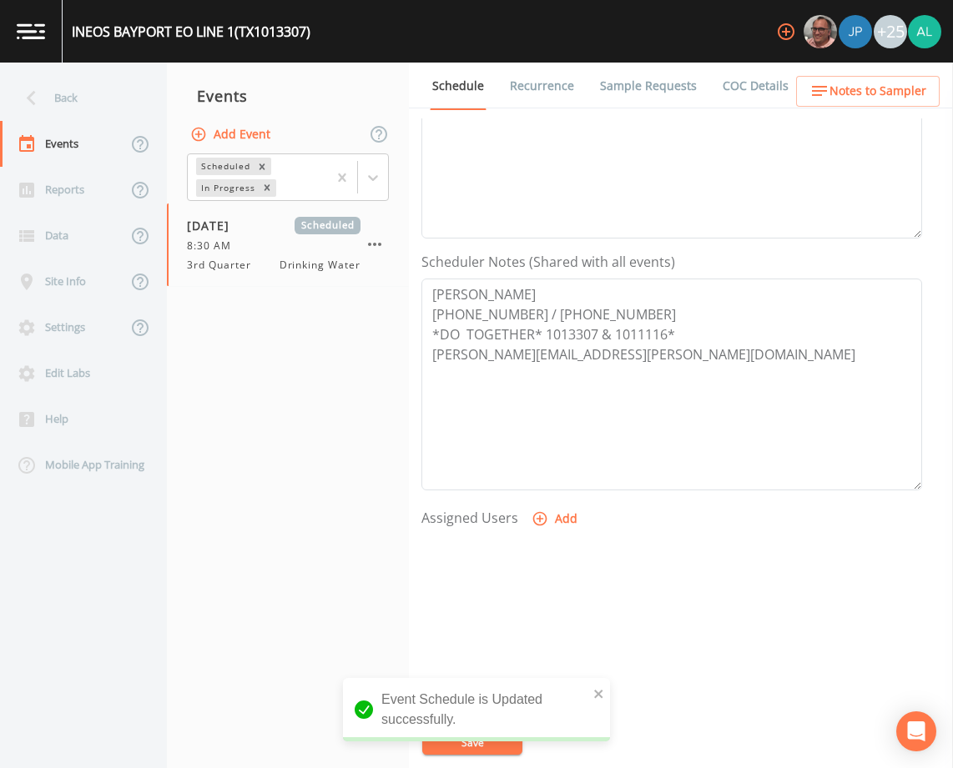
click at [120, 73] on nav "Back Events Reports Data Site Info Settings Edit Labs Help Mobile App Training" at bounding box center [83, 416] width 167 height 706
click at [113, 88] on div "Back" at bounding box center [75, 98] width 150 height 46
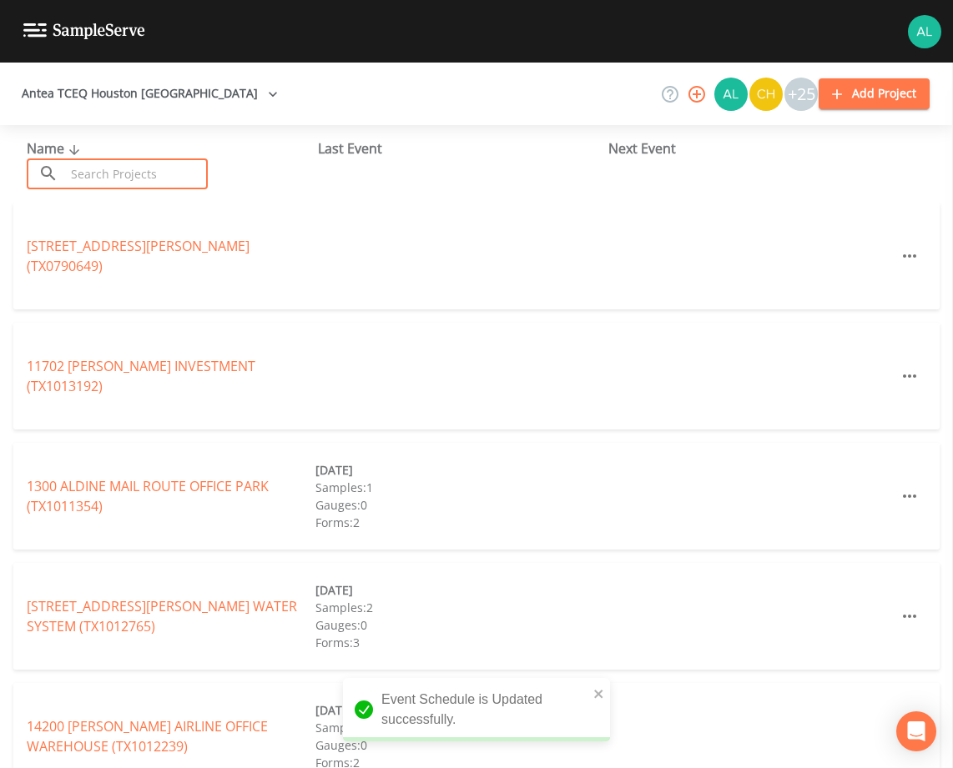
click at [120, 184] on input "text" at bounding box center [136, 174] width 143 height 31
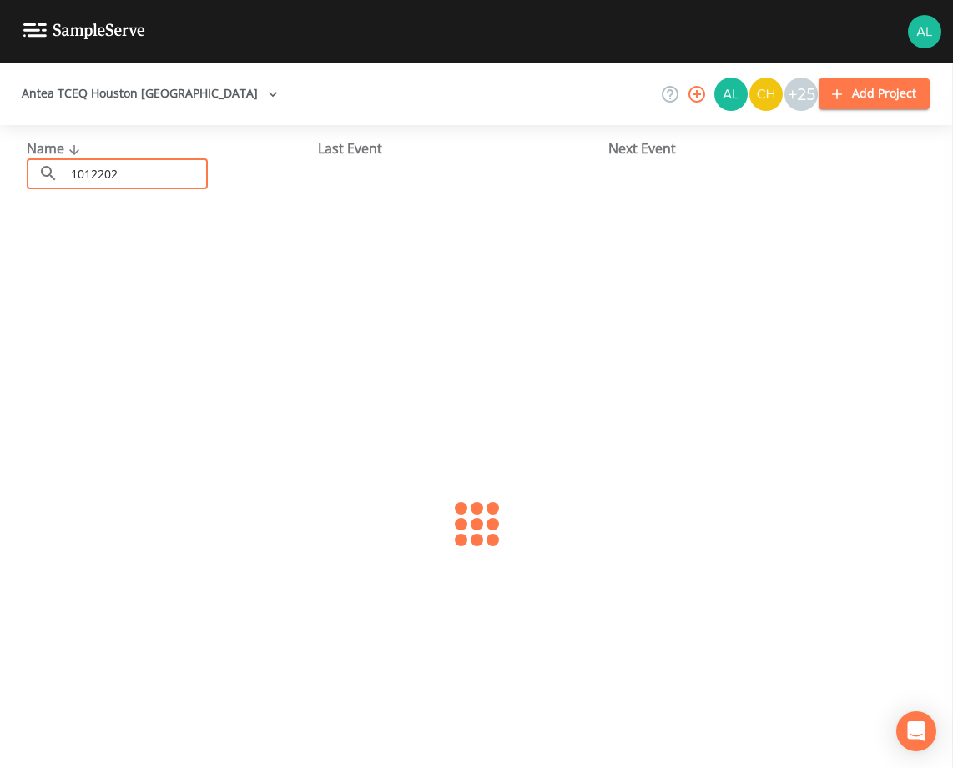
type input "1012202"
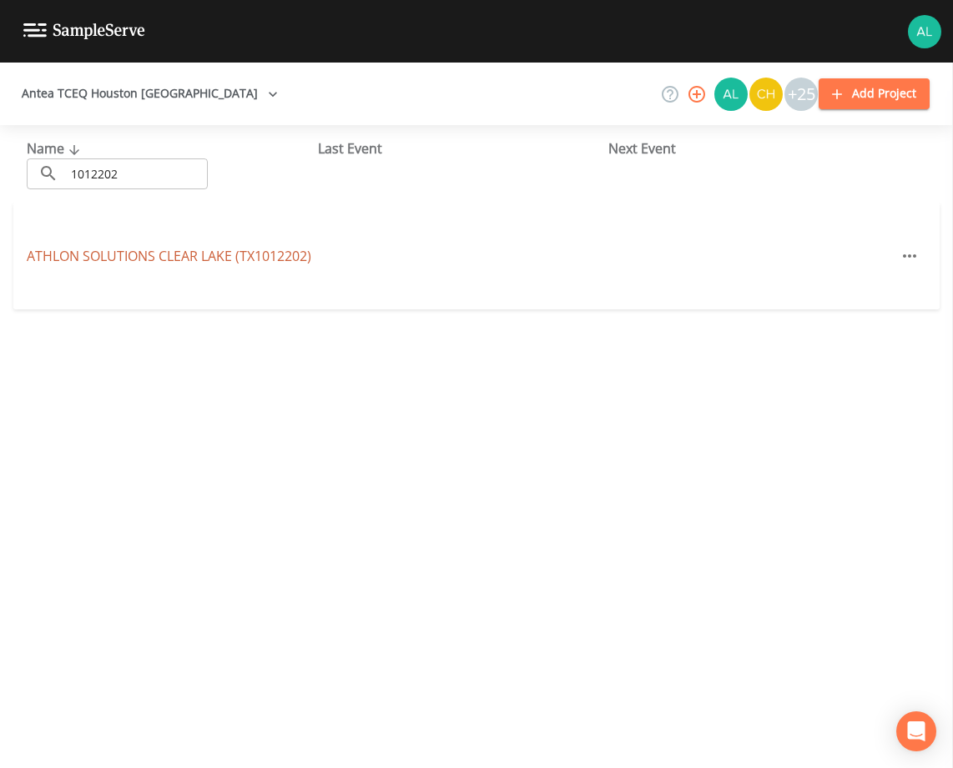
click at [63, 247] on link "ATHLON SOLUTIONS [GEOGRAPHIC_DATA])" at bounding box center [169, 256] width 285 height 18
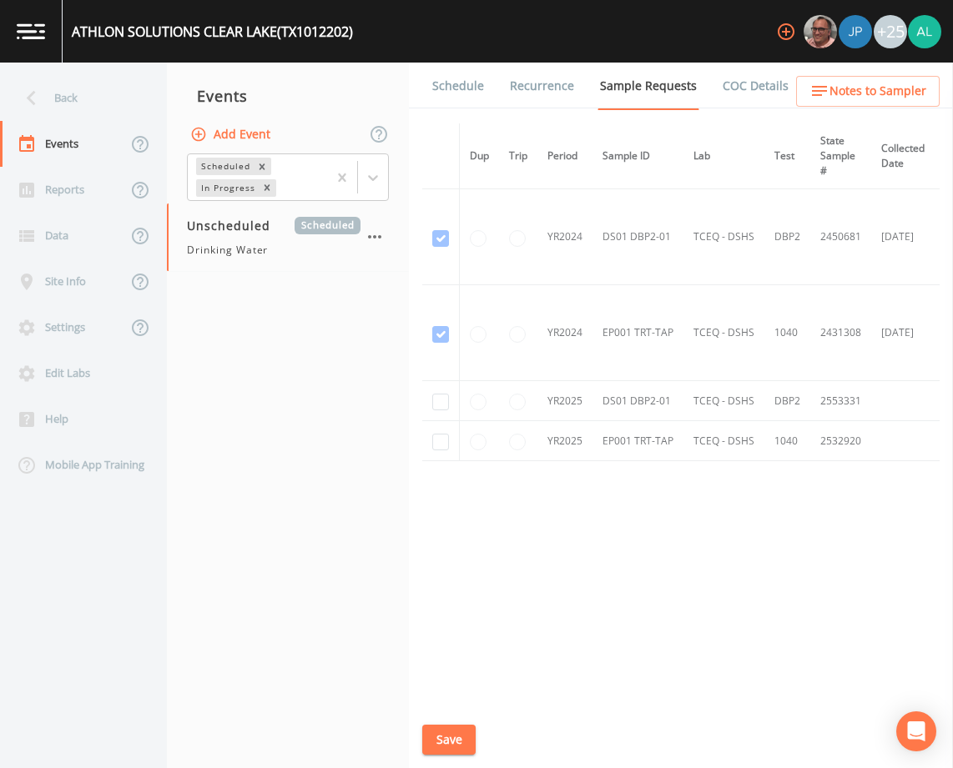
click at [458, 73] on link "Schedule" at bounding box center [458, 86] width 57 height 47
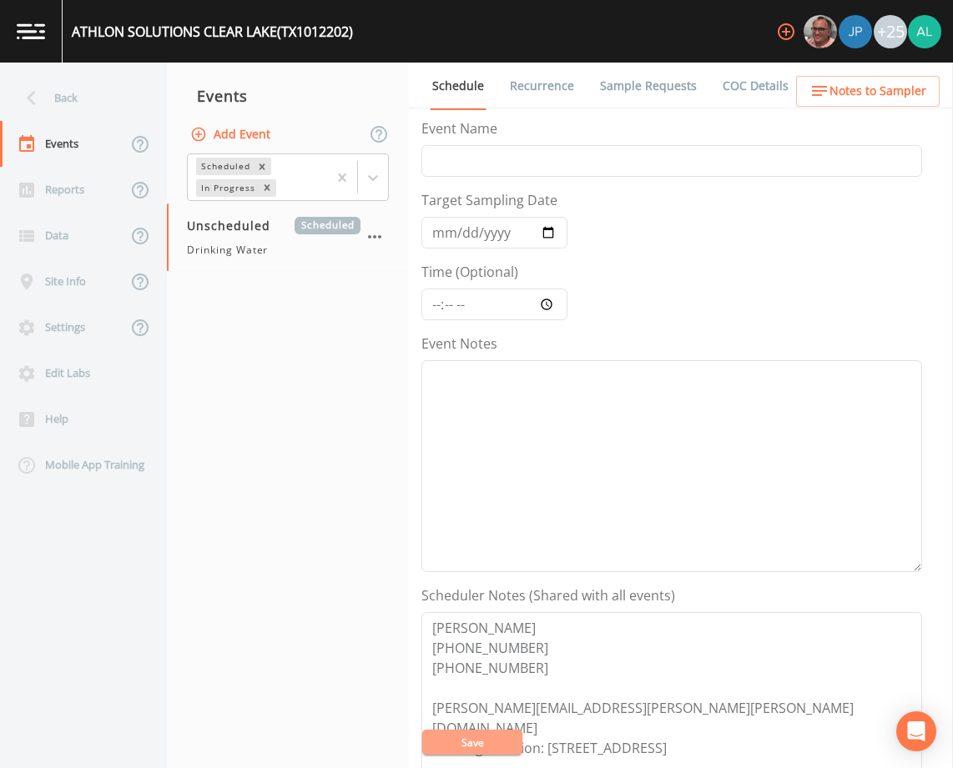
click at [494, 743] on button "Save" at bounding box center [472, 742] width 100 height 25
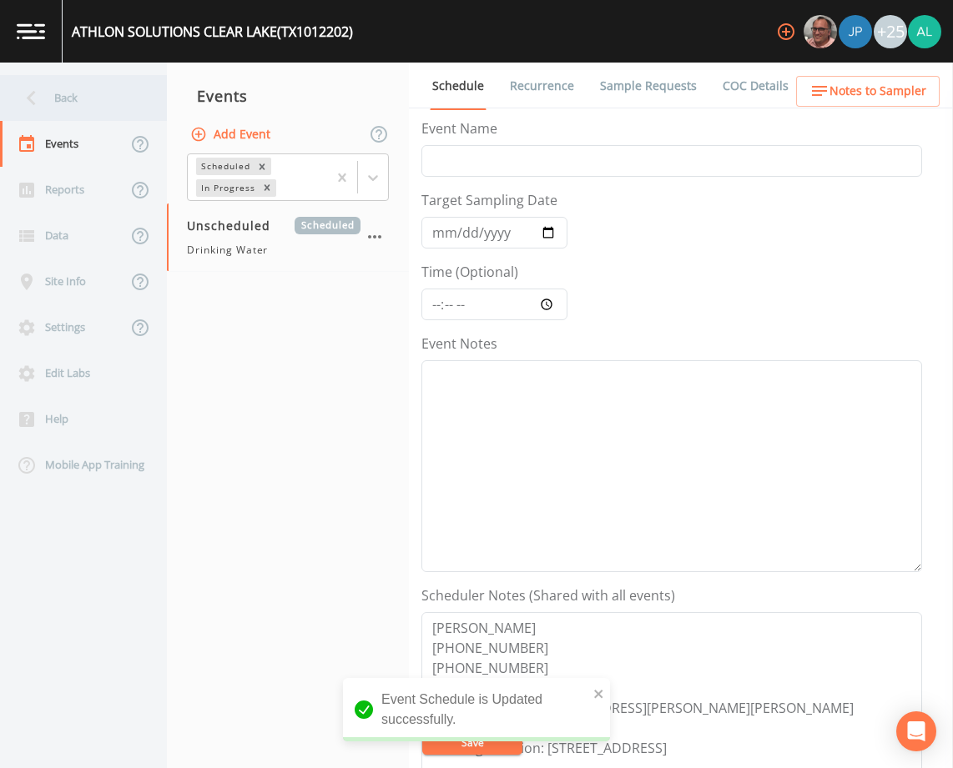
click at [58, 102] on div "Back" at bounding box center [75, 98] width 150 height 46
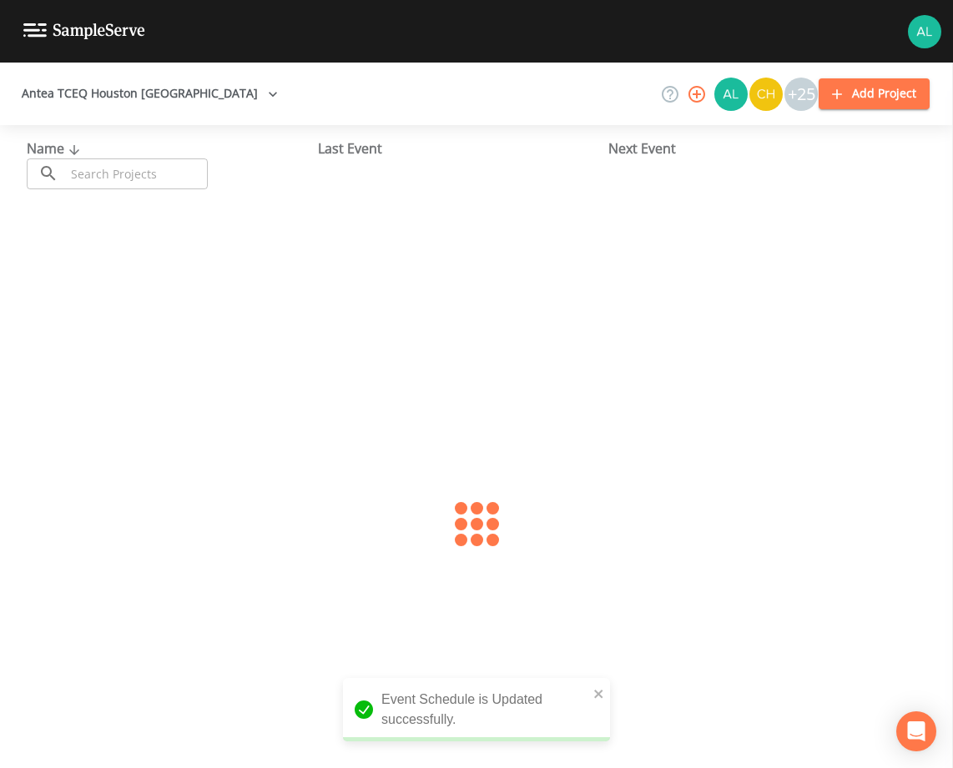
click at [68, 163] on input "text" at bounding box center [136, 174] width 143 height 31
type input "1011526"
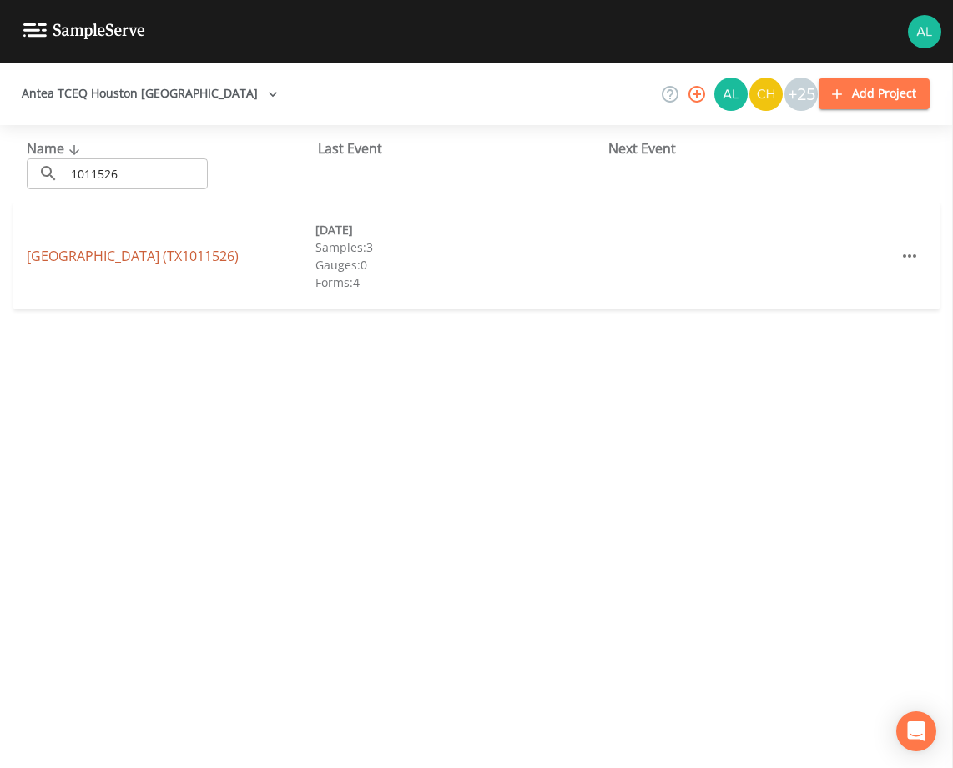
click at [149, 249] on link "[GEOGRAPHIC_DATA] (TX1011526)" at bounding box center [133, 256] width 212 height 18
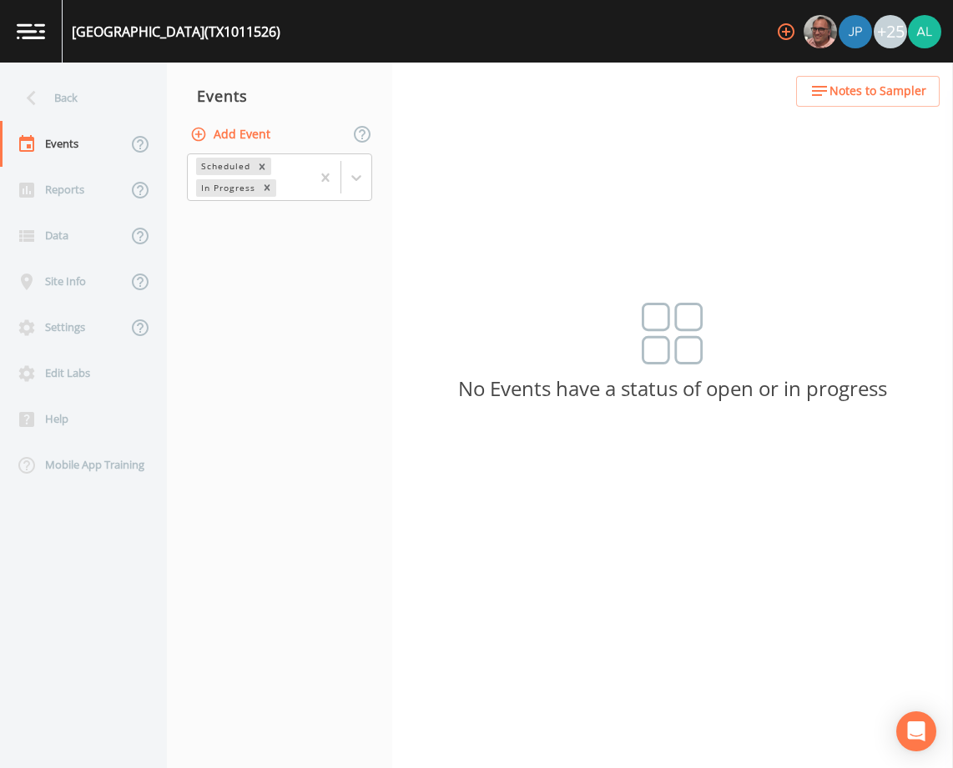
click at [821, 83] on icon "button" at bounding box center [819, 91] width 20 height 20
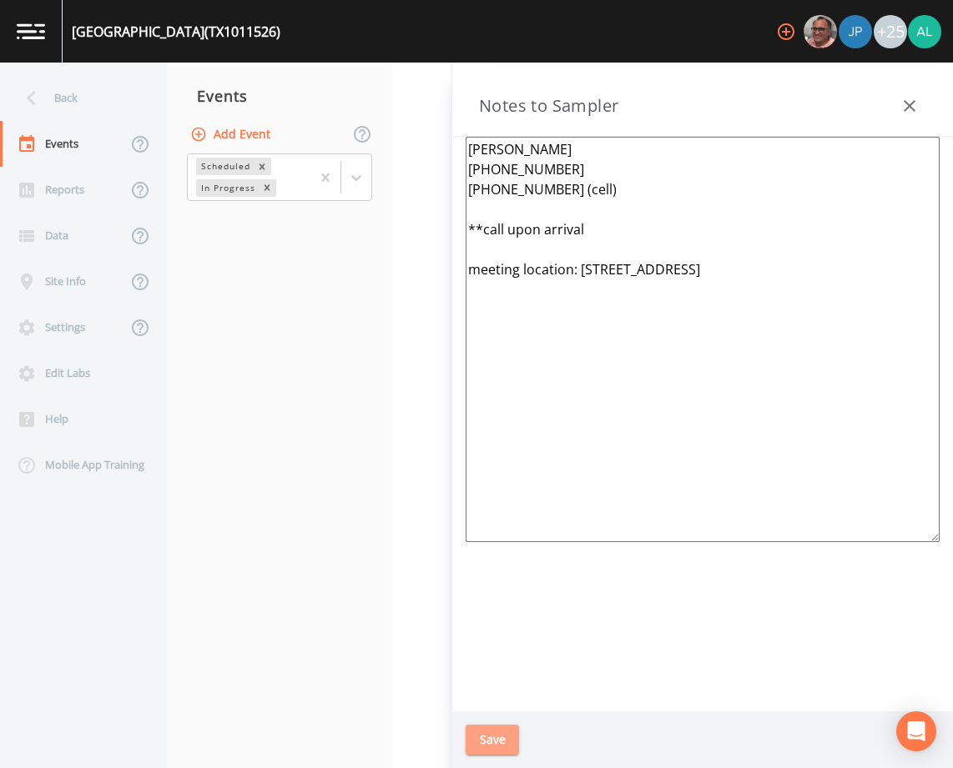
click at [476, 743] on button "Save" at bounding box center [492, 740] width 53 height 31
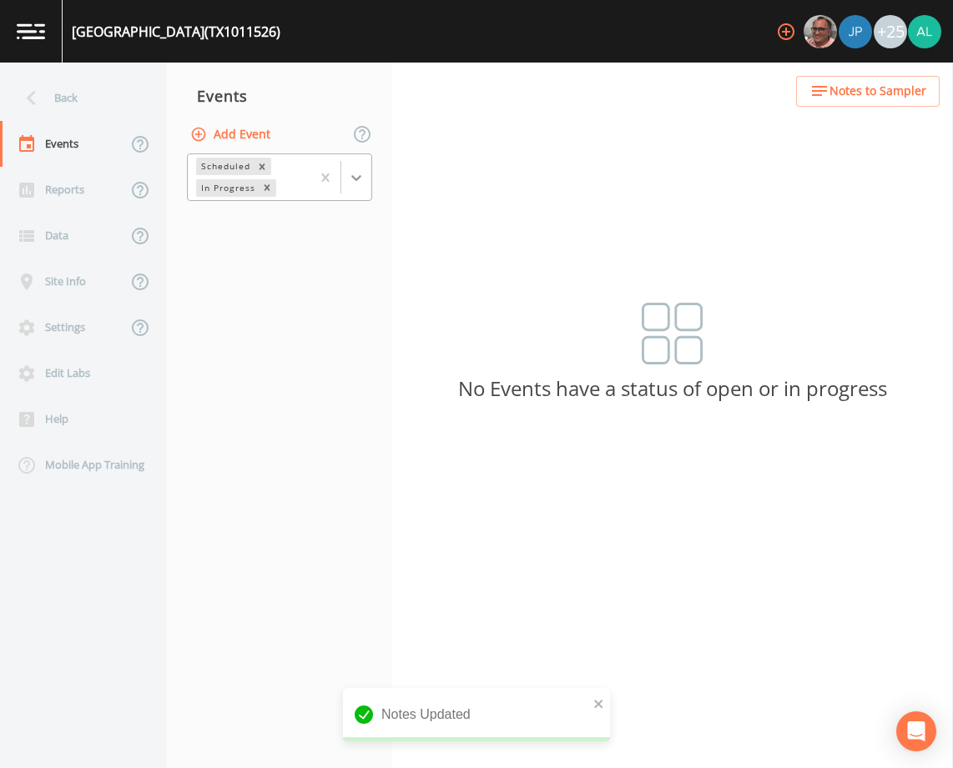
click at [345, 178] on div at bounding box center [356, 178] width 30 height 30
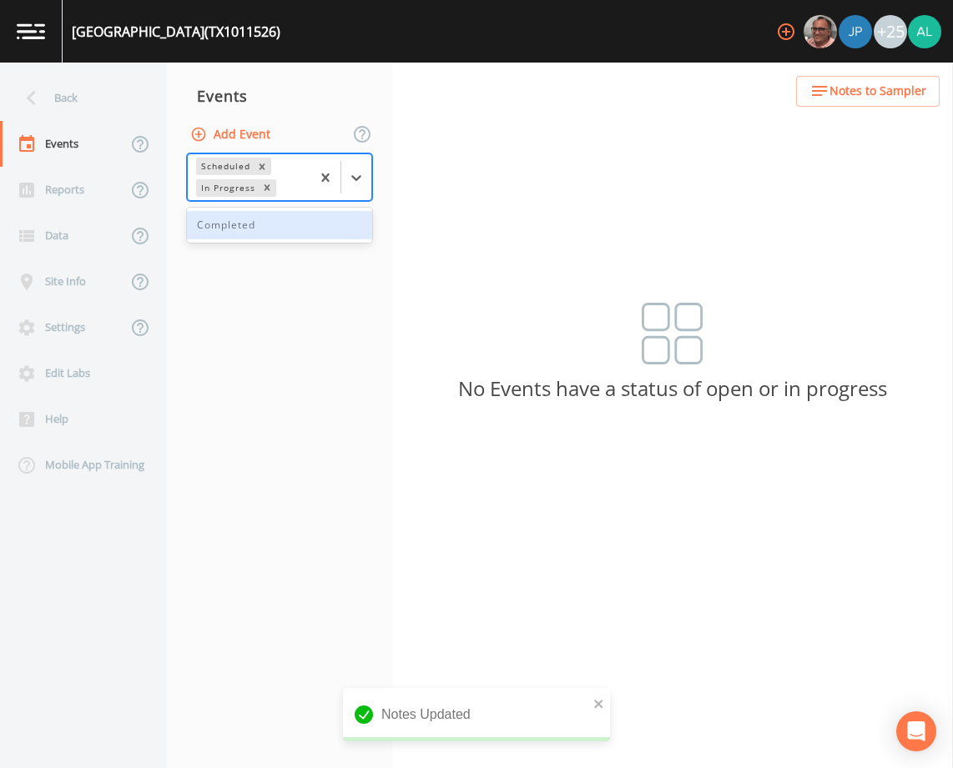
click at [275, 217] on div "Completed" at bounding box center [279, 225] width 185 height 28
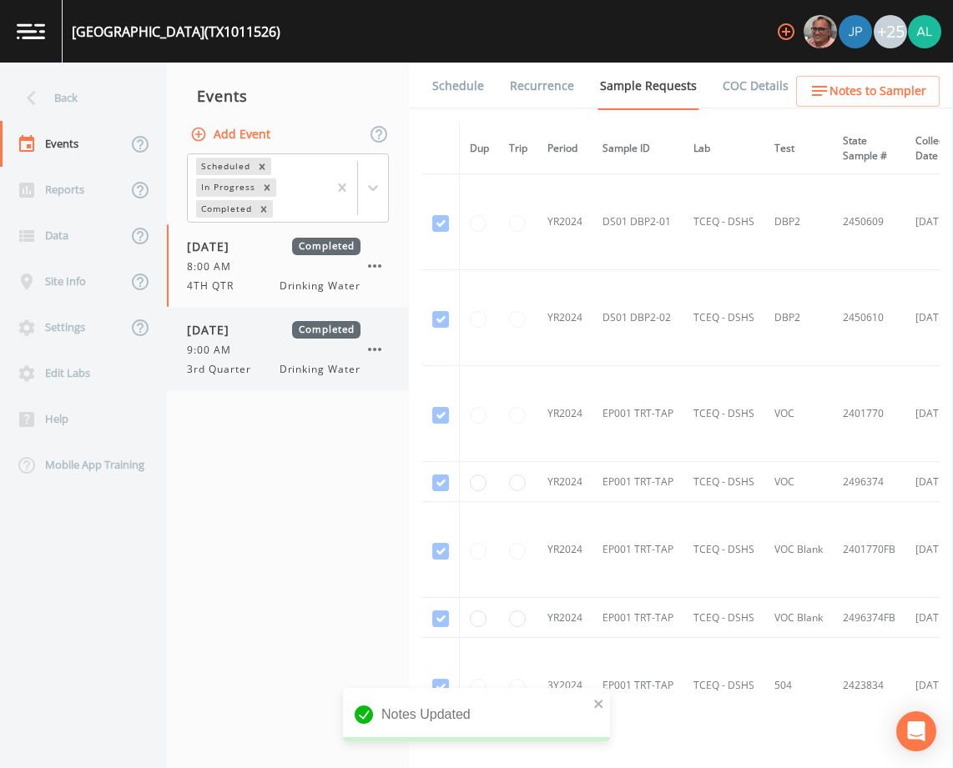
click at [277, 345] on div "9:00 AM" at bounding box center [274, 350] width 174 height 15
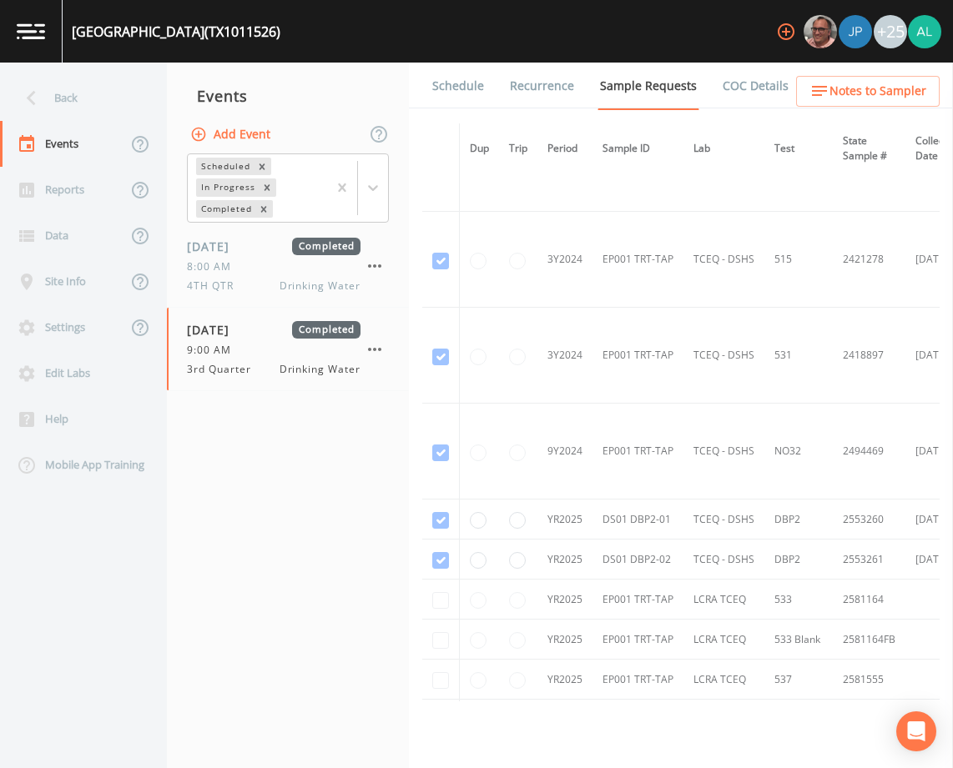
scroll to position [1066, 0]
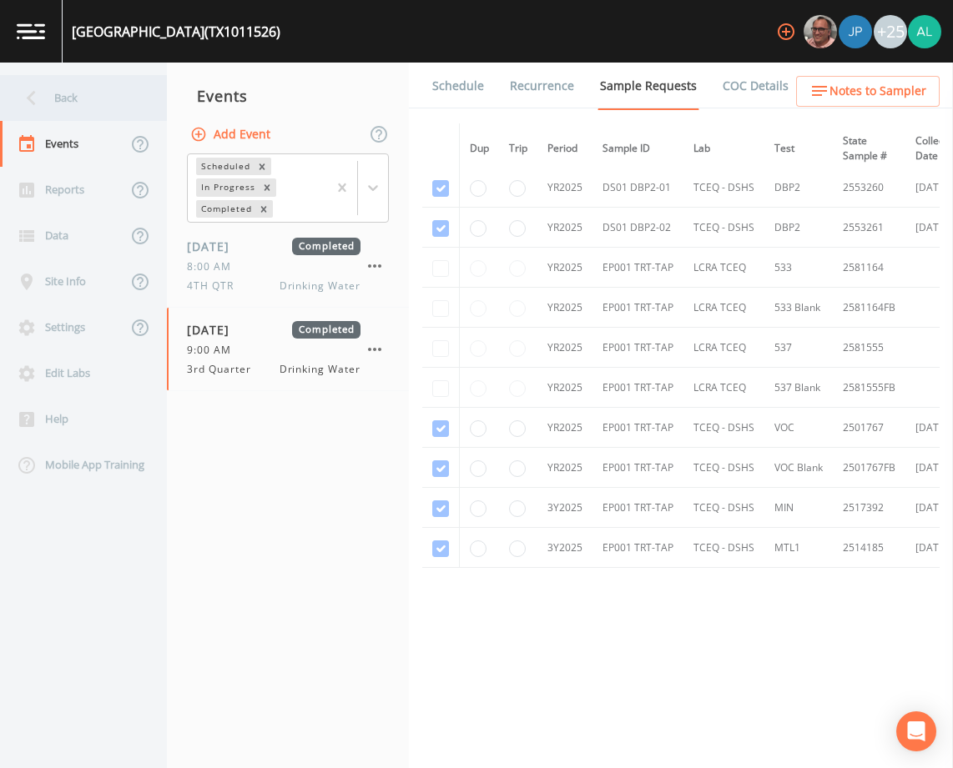
click at [78, 88] on div "Back" at bounding box center [75, 98] width 150 height 46
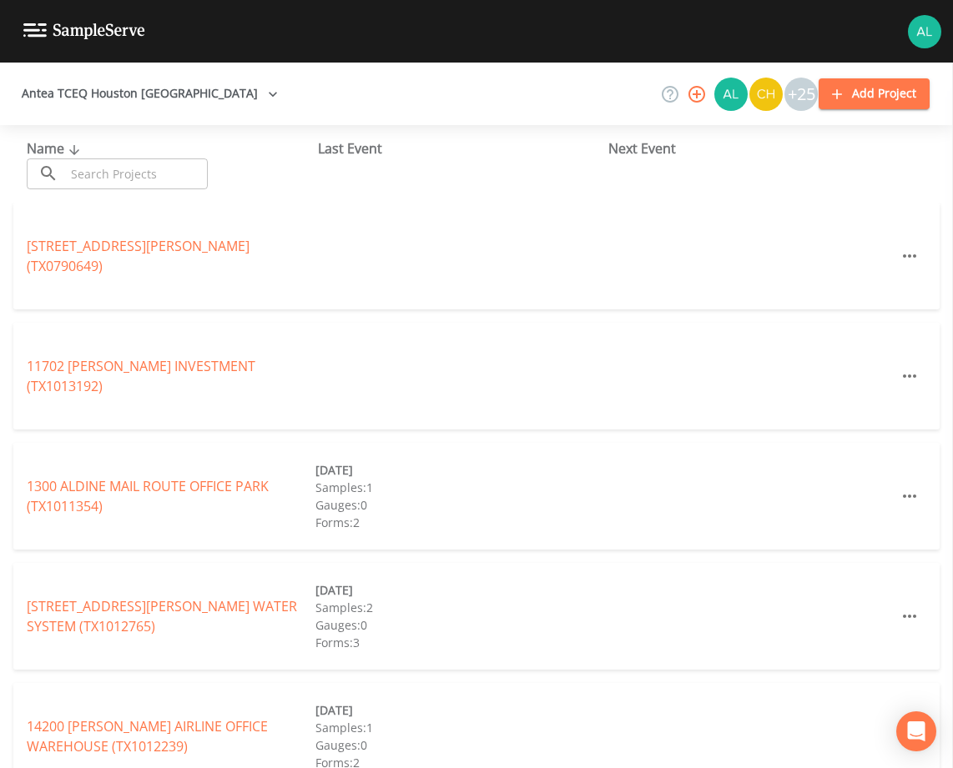
click at [141, 181] on input "text" at bounding box center [136, 174] width 143 height 31
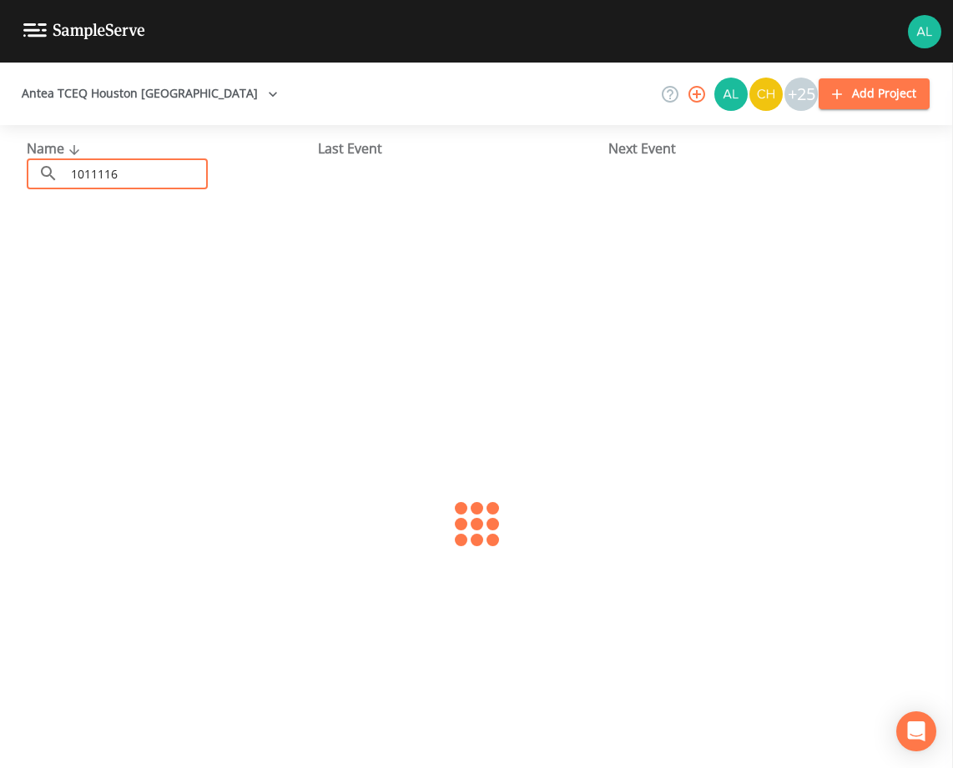
type input "1011116"
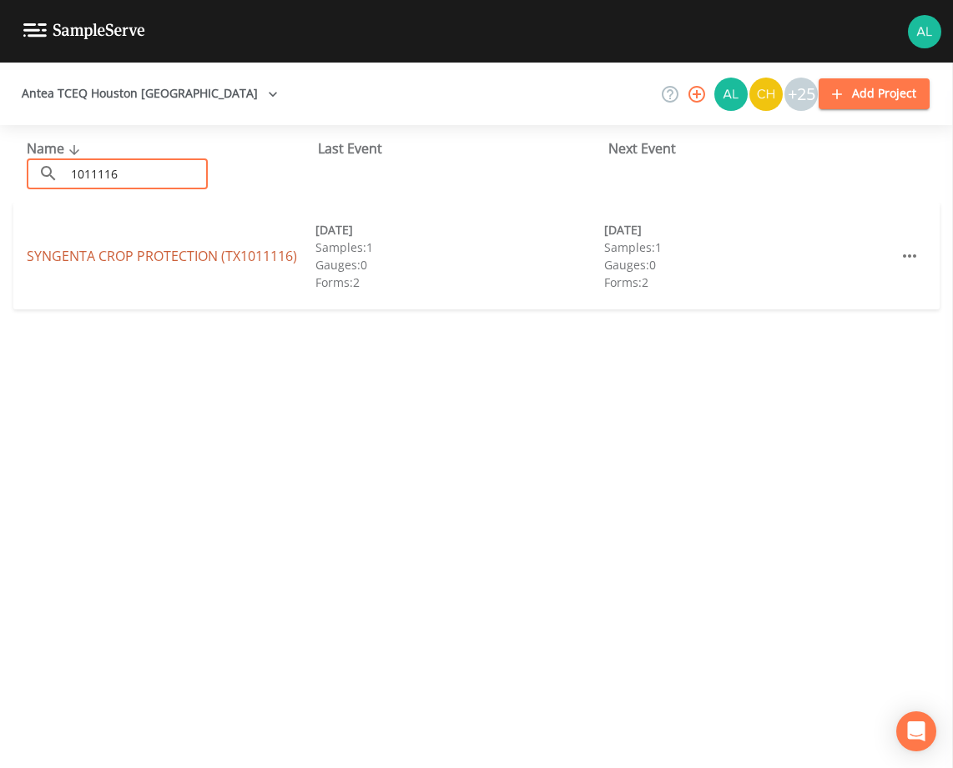
click at [61, 255] on link "SYNGENTA CROP PROTECTION (TX1011116)" at bounding box center [162, 256] width 270 height 18
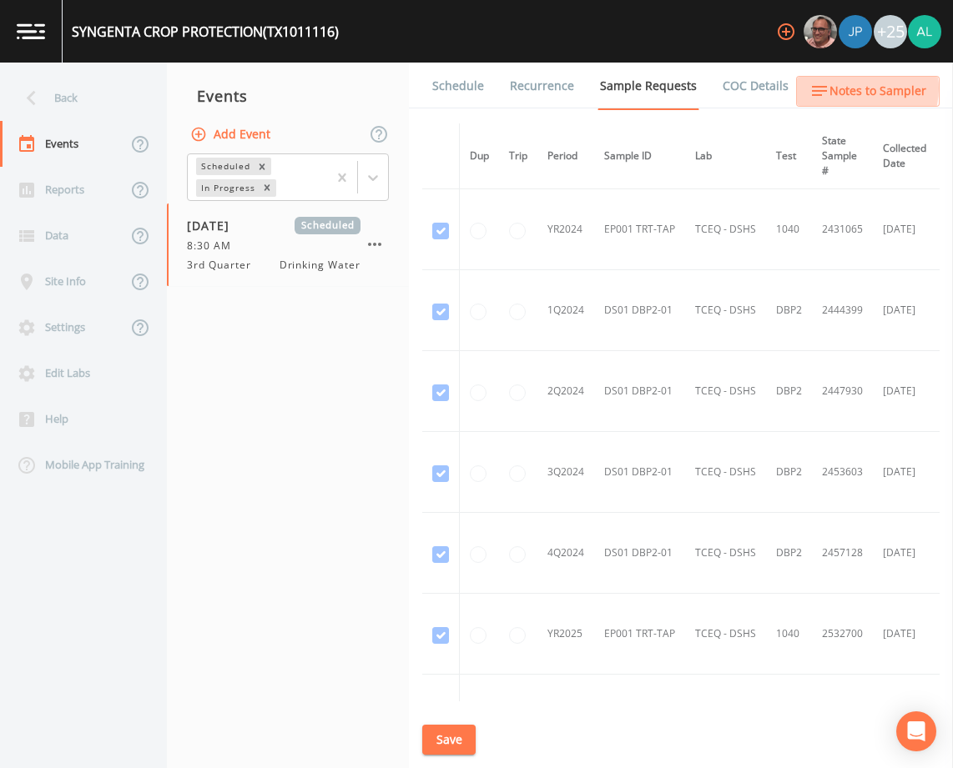
click at [858, 88] on span "Notes to Sampler" at bounding box center [877, 91] width 97 height 21
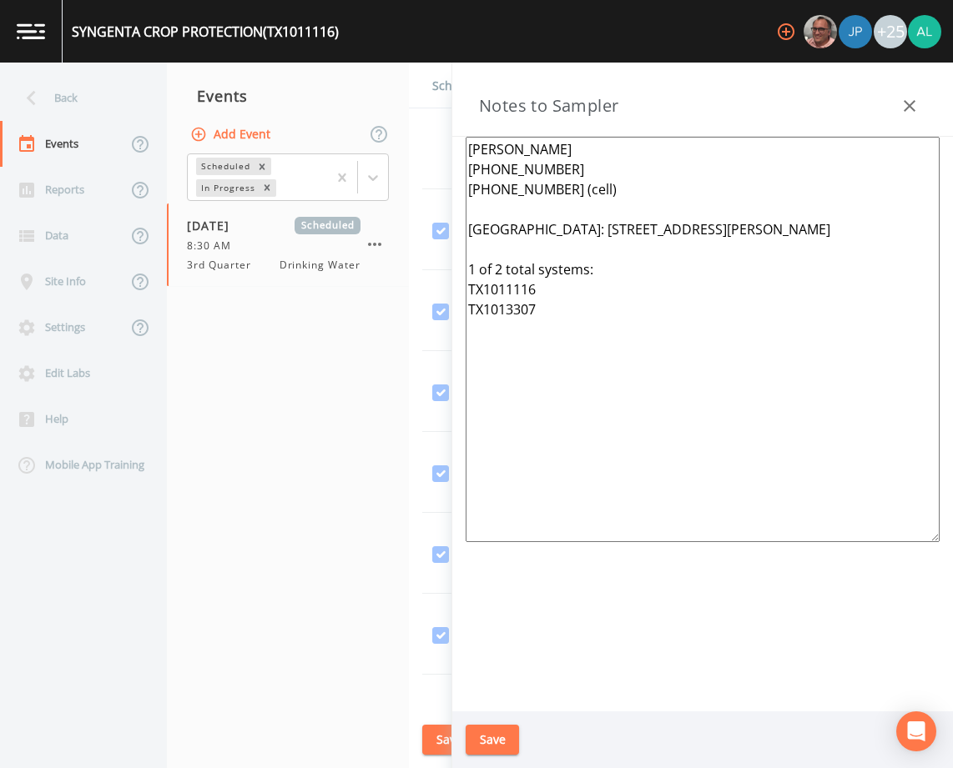
click at [501, 269] on textarea "[PERSON_NAME] [PHONE_NUMBER] [PHONE_NUMBER] (cell) [GEOGRAPHIC_DATA]: [STREET_A…" at bounding box center [703, 340] width 474 height 406
click at [643, 263] on textarea "[PERSON_NAME] [PHONE_NUMBER] [PHONE_NUMBER] (cell) [GEOGRAPHIC_DATA]: [STREET_A…" at bounding box center [703, 340] width 474 height 406
click at [543, 307] on textarea "[PERSON_NAME] [PHONE_NUMBER] [PHONE_NUMBER] (cell) [GEOGRAPHIC_DATA]: [STREET_A…" at bounding box center [703, 340] width 474 height 406
drag, startPoint x: 533, startPoint y: 351, endPoint x: 432, endPoint y: 114, distance: 257.6
click at [432, 114] on div "Back Events Reports Data Site Info Settings Edit Labs Help Mobile App Training …" at bounding box center [476, 416] width 953 height 706
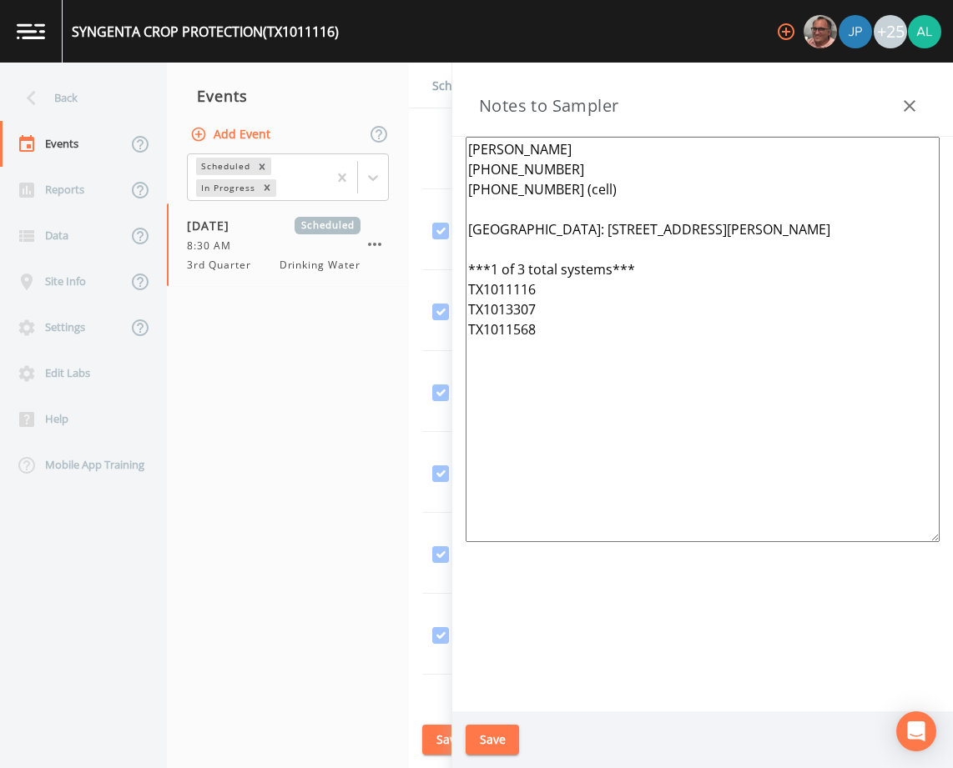
click at [475, 208] on textarea "[PERSON_NAME] [PHONE_NUMBER] [PHONE_NUMBER] (cell) [GEOGRAPHIC_DATA]: [STREET_A…" at bounding box center [703, 340] width 474 height 406
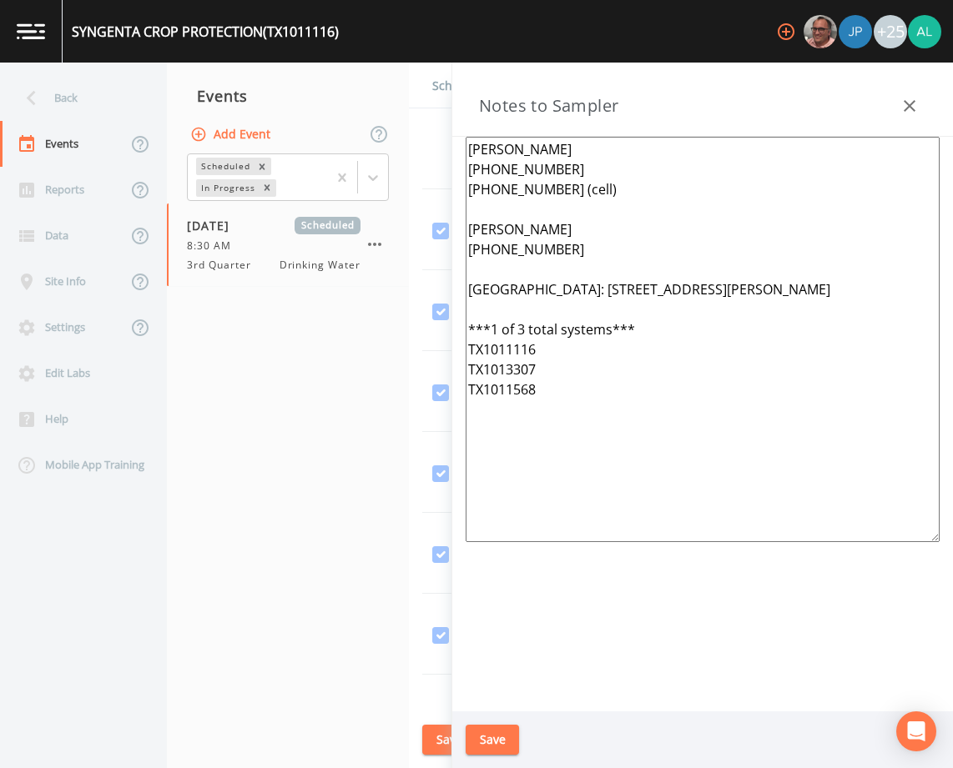
drag, startPoint x: 636, startPoint y: 448, endPoint x: 450, endPoint y: 128, distance: 370.5
click at [450, 128] on div "Back Events Reports Data Site Info Settings Edit Labs Help Mobile App Training …" at bounding box center [476, 416] width 953 height 706
type textarea "[PERSON_NAME] [PHONE_NUMBER] [PHONE_NUMBER] (cell) [PERSON_NAME] [PHONE_NUMBER]…"
click at [481, 741] on button "Save" at bounding box center [492, 740] width 53 height 31
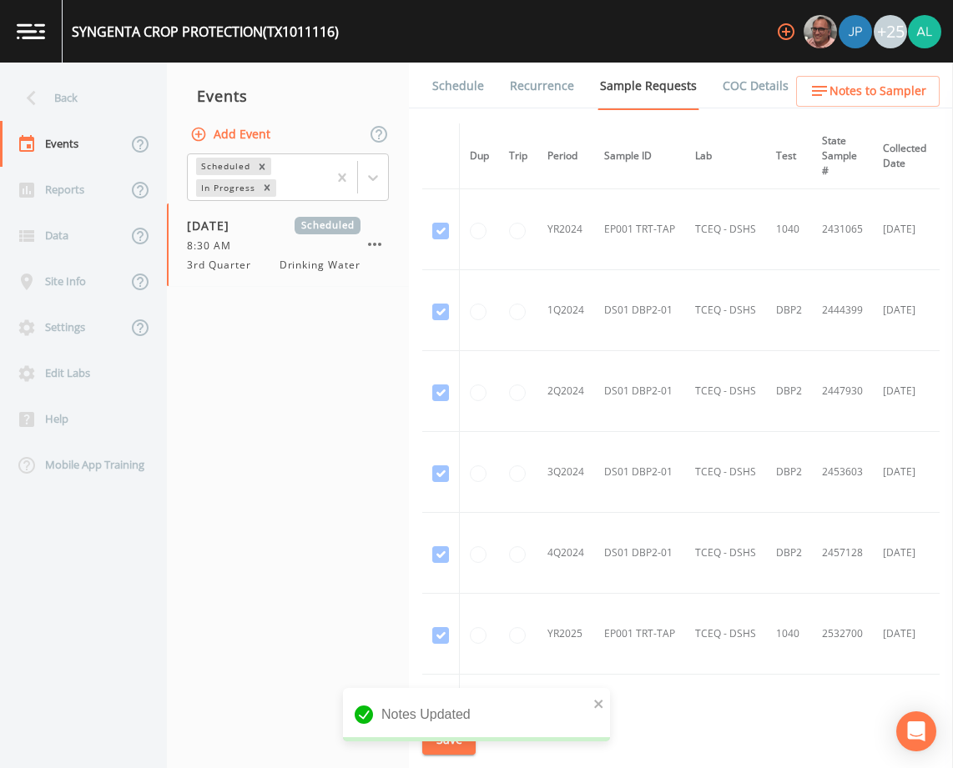
click at [443, 96] on link "Schedule" at bounding box center [458, 86] width 57 height 47
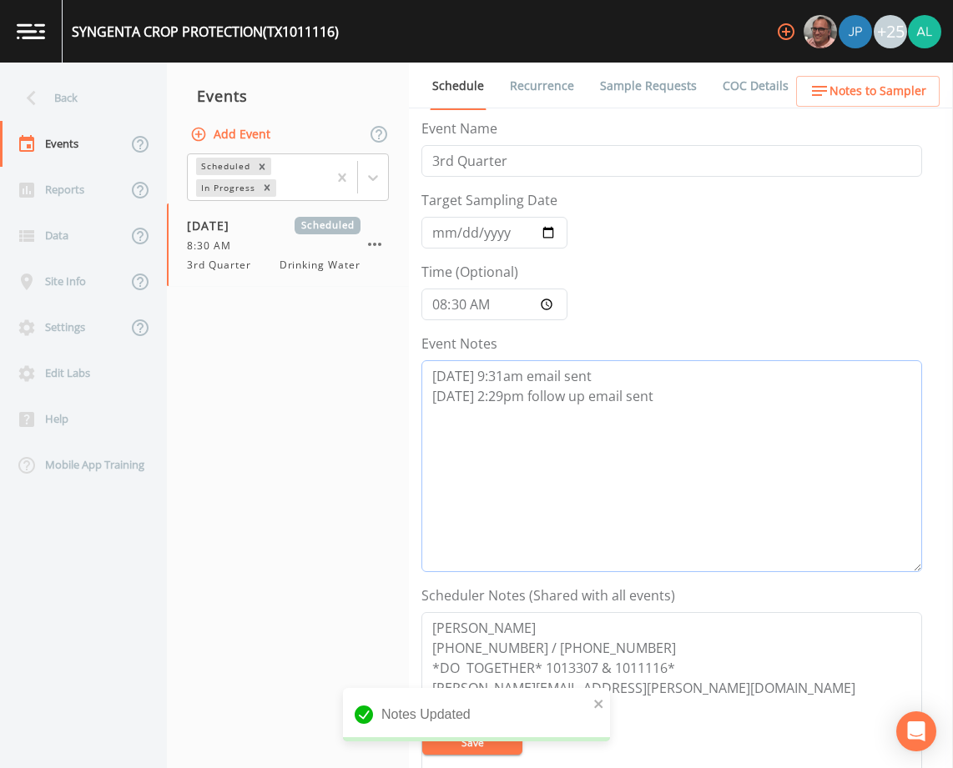
click at [650, 401] on textarea "[DATE] 9:31am email sent [DATE] 2:29pm follow up email sent" at bounding box center [671, 466] width 501 height 212
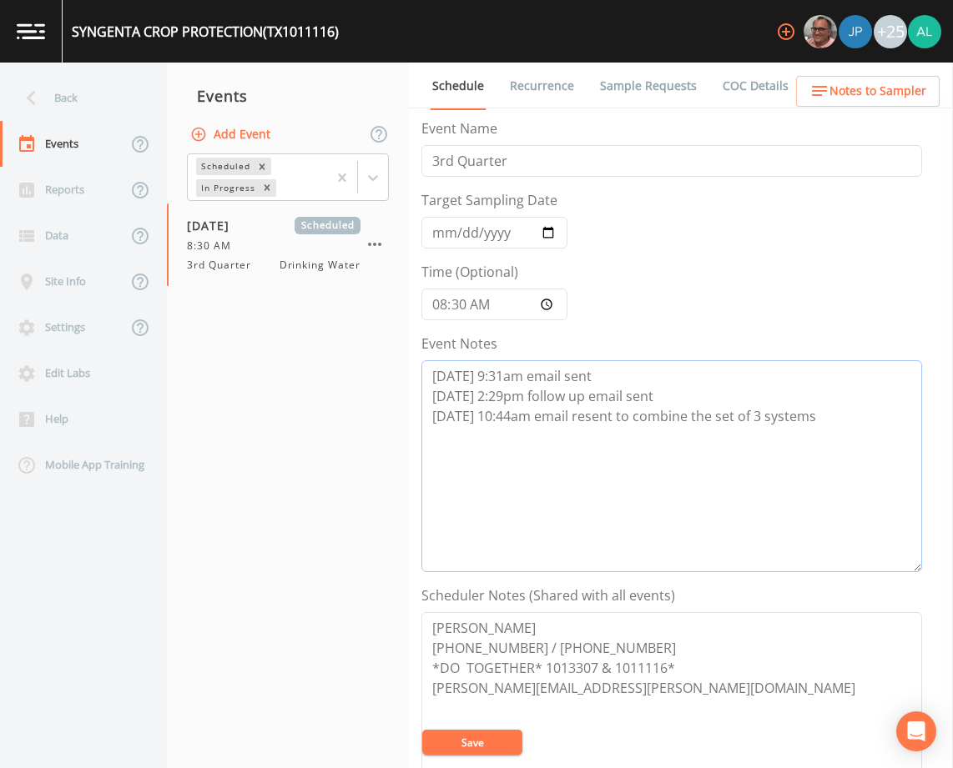
type textarea "[DATE] 9:31am email sent [DATE] 2:29pm follow up email sent [DATE] 10:44am emai…"
click at [476, 758] on textarea "[PERSON_NAME] [PHONE_NUMBER] / [PHONE_NUMBER] *DO TOGETHER* 1013307 & 1011116* …" at bounding box center [671, 718] width 501 height 212
click at [486, 751] on button "Save" at bounding box center [472, 742] width 100 height 25
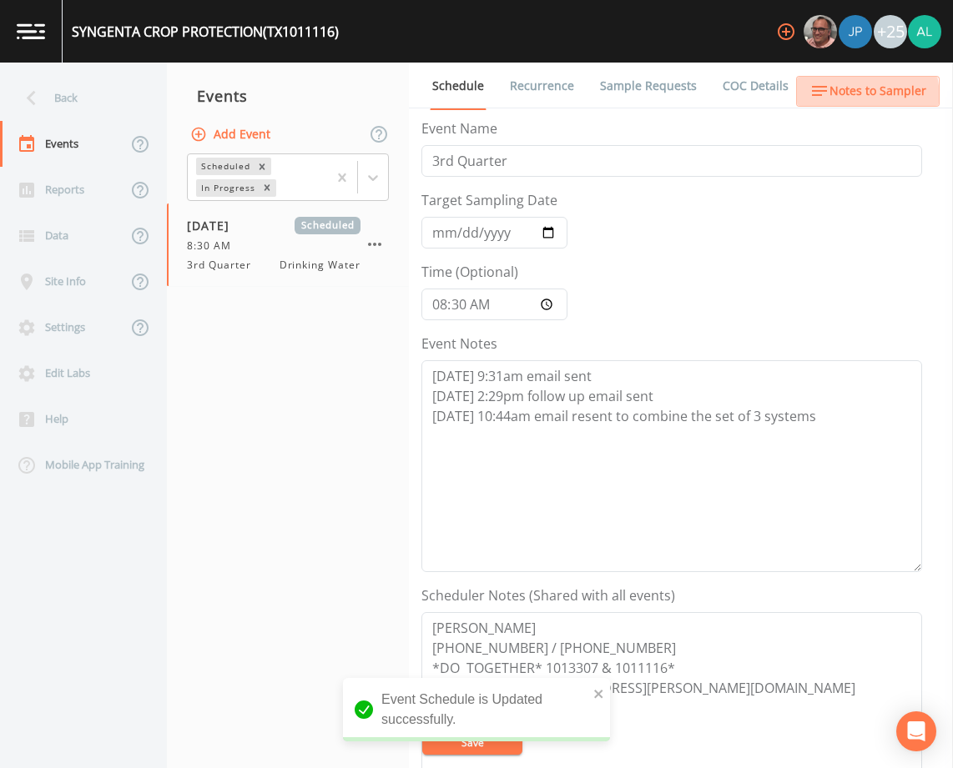
click at [821, 100] on icon "button" at bounding box center [819, 91] width 20 height 20
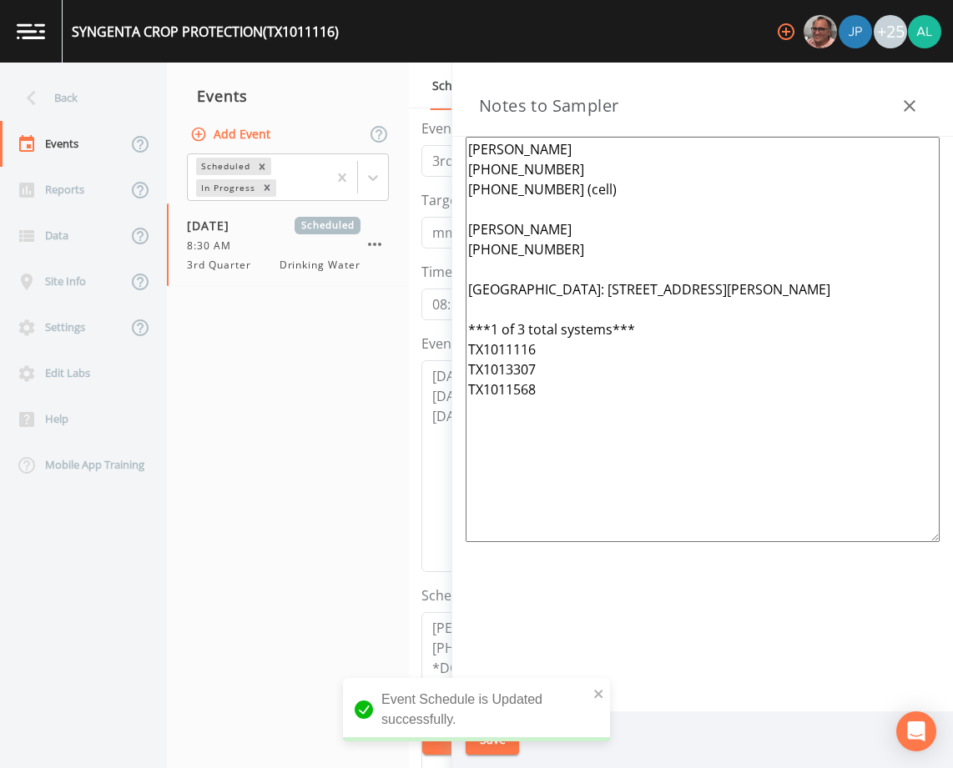
click at [471, 392] on textarea "[PERSON_NAME] [PHONE_NUMBER] [PHONE_NUMBER] (cell) [PERSON_NAME] [PHONE_NUMBER]…" at bounding box center [703, 340] width 474 height 406
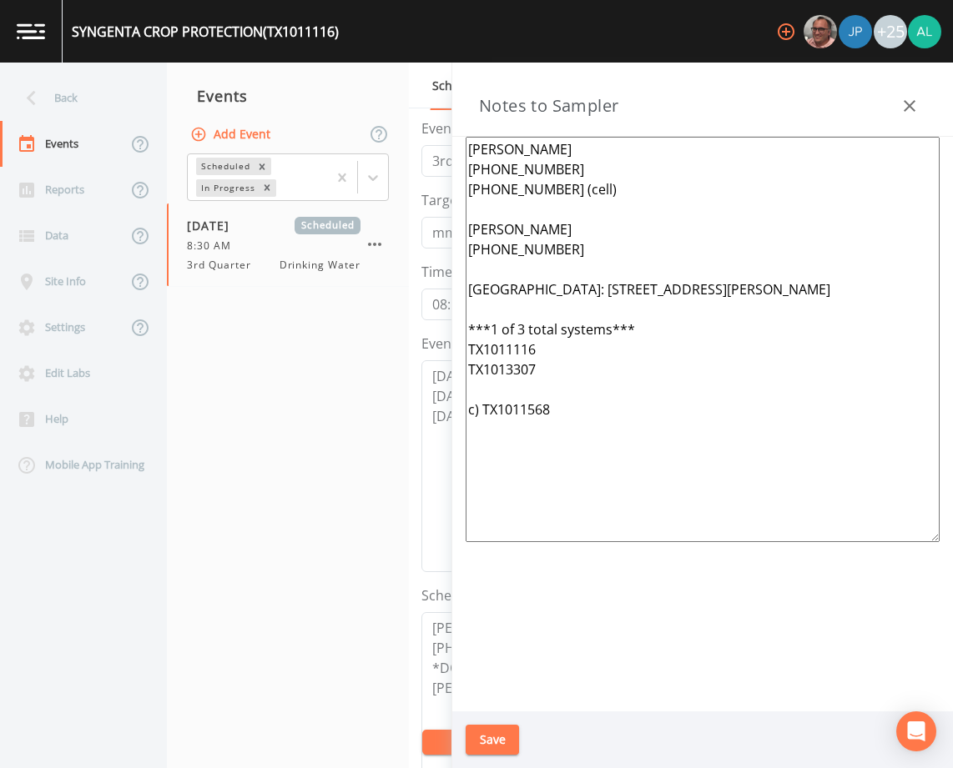
click at [480, 390] on textarea "[PERSON_NAME] [PHONE_NUMBER] [PHONE_NUMBER] (cell) [PERSON_NAME] [PHONE_NUMBER]…" at bounding box center [703, 340] width 474 height 406
type textarea "[PERSON_NAME] [PHONE_NUMBER] [PHONE_NUMBER] (cell) [PERSON_NAME] [PHONE_NUMBER]…"
click at [219, 541] on nav "Events Add Event Scheduled In Progress [DATE] Scheduled 8:30 AM 3rd Quarter Dri…" at bounding box center [288, 416] width 242 height 706
click at [909, 106] on icon "button" at bounding box center [910, 106] width 12 height 12
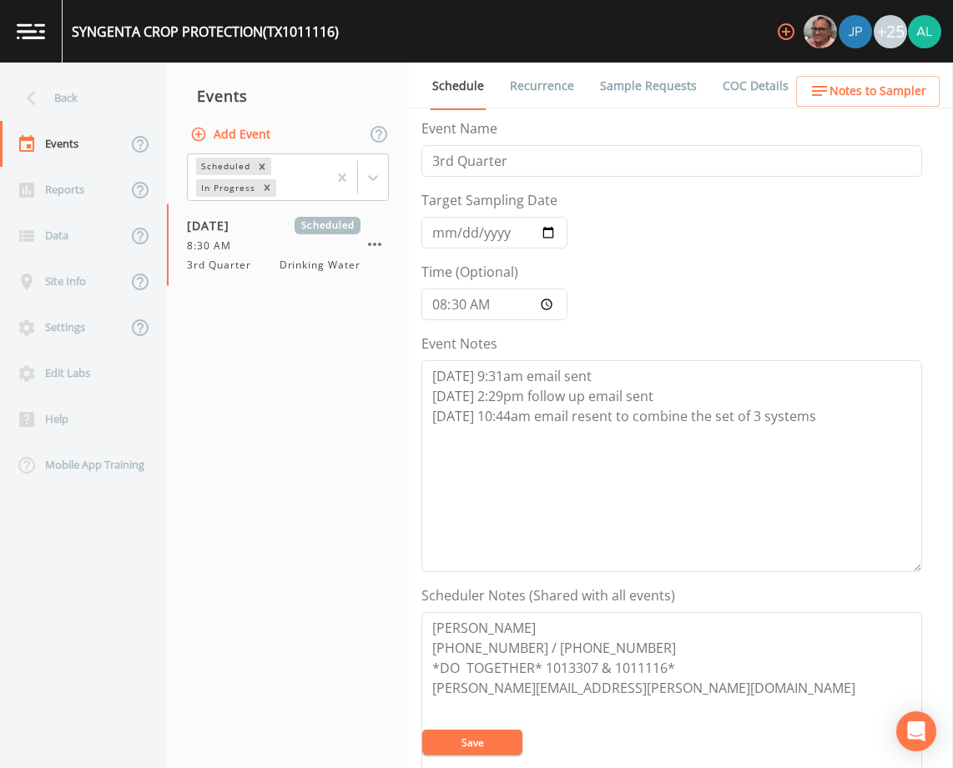
click at [843, 91] on span "Notes to Sampler" at bounding box center [877, 91] width 97 height 21
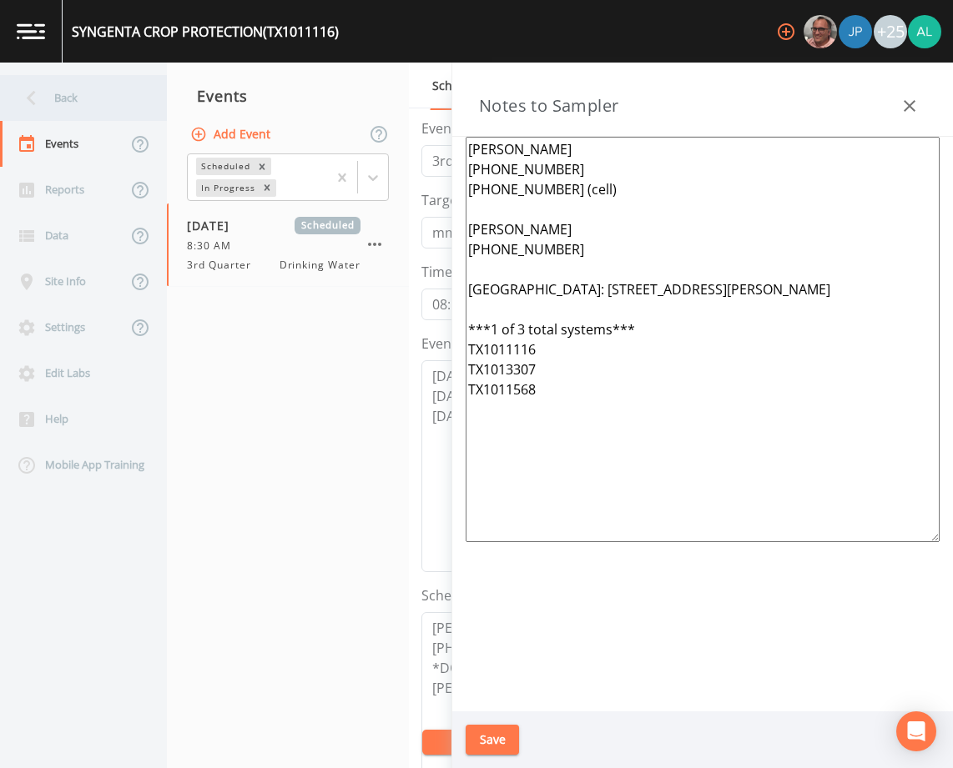
click at [123, 115] on div "Back" at bounding box center [75, 98] width 150 height 46
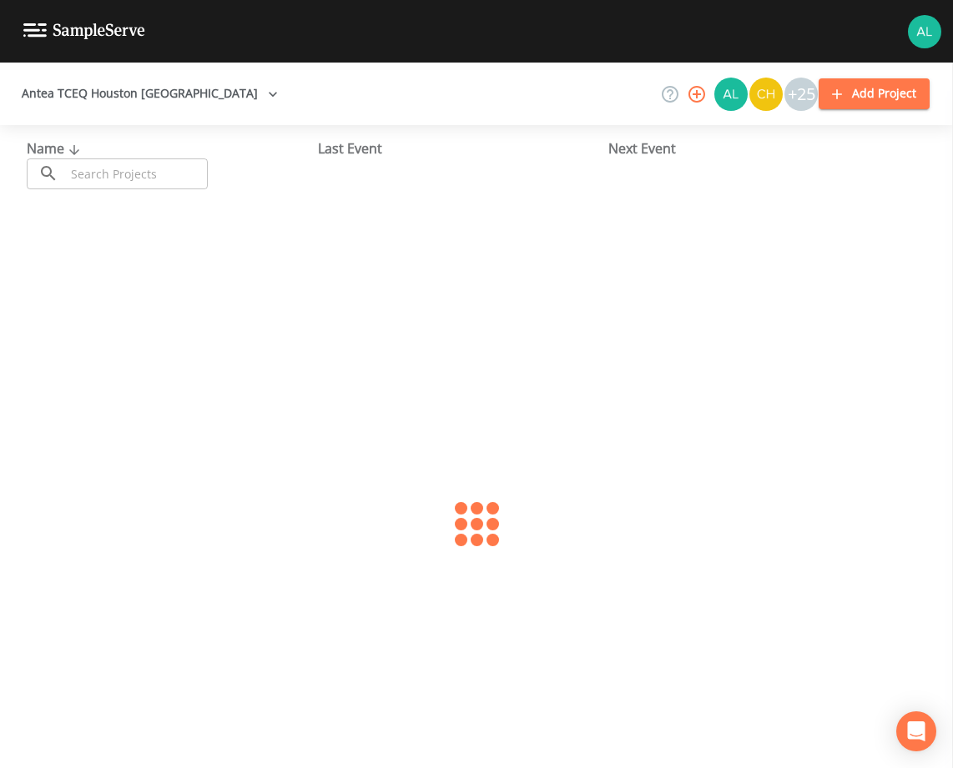
click at [123, 183] on input "text" at bounding box center [136, 174] width 143 height 31
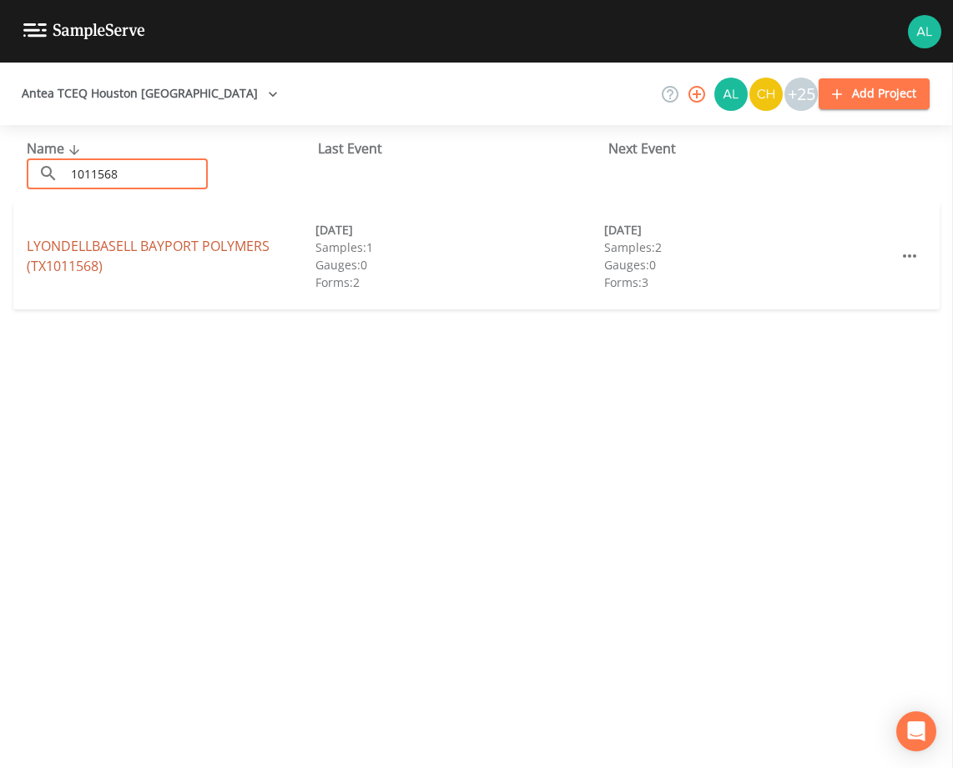
type input "1011568"
click at [54, 275] on link "LYONDELLBASELL BAYPORT POLYMERS (TX1011568)" at bounding box center [148, 256] width 243 height 38
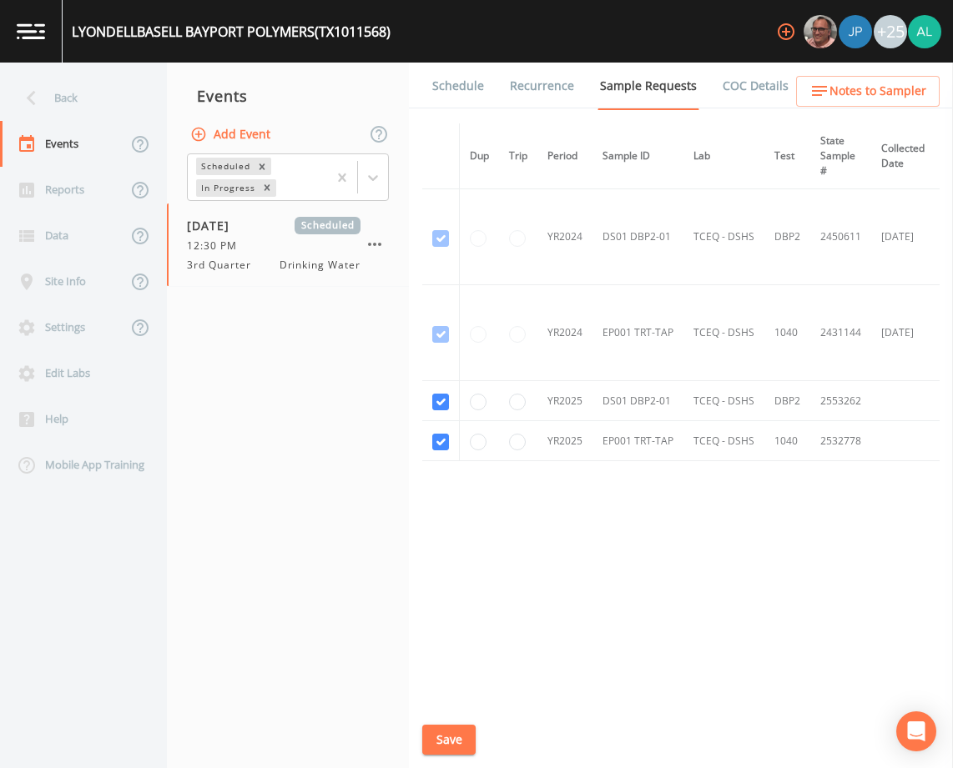
click at [467, 98] on link "Schedule" at bounding box center [458, 86] width 57 height 47
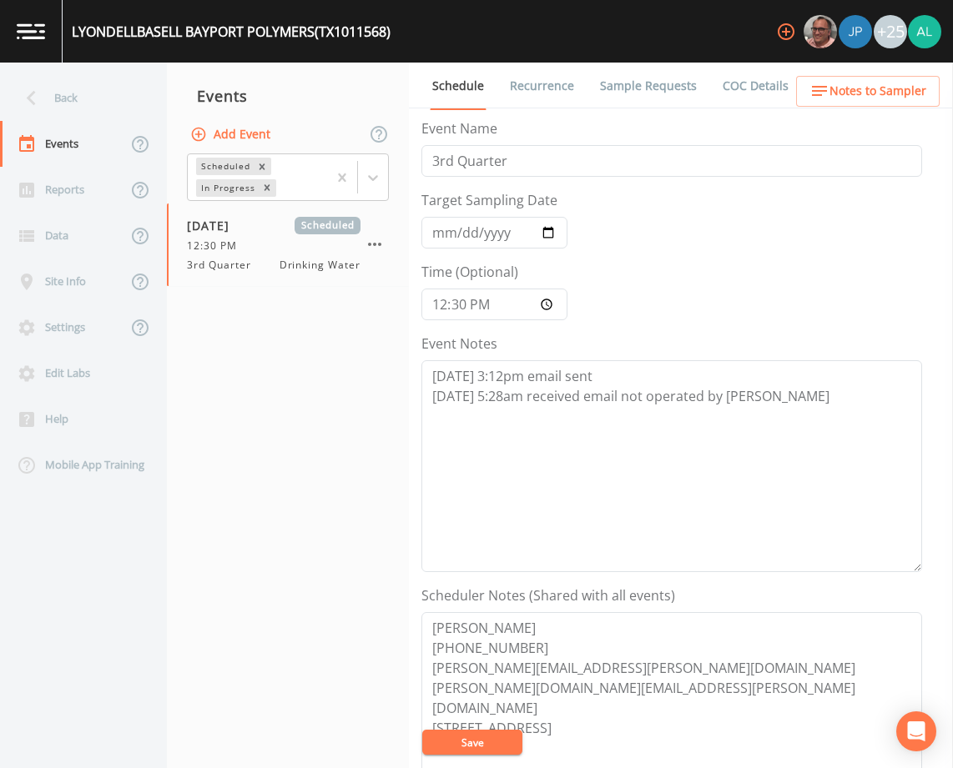
scroll to position [83, 0]
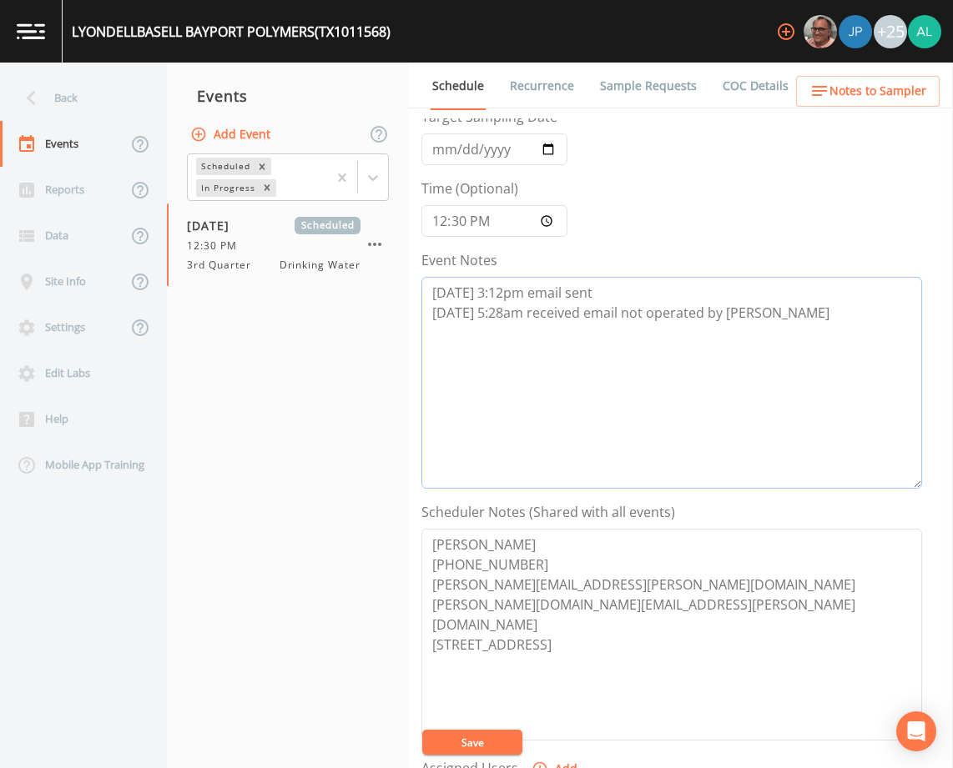
click at [824, 319] on textarea "[DATE] 3:12pm email sent [DATE] 5:28am received email not operated by [PERSON_N…" at bounding box center [671, 383] width 501 height 212
click at [813, 313] on textarea "[DATE] 3:12pm email sent [DATE] 5:28am received email not operated by [PERSON_N…" at bounding box center [671, 383] width 501 height 212
click at [571, 336] on textarea "[DATE] 3:12pm email sent [DATE] 5:28am received email not operated by [PERSON_N…" at bounding box center [671, 383] width 501 height 212
click at [501, 330] on textarea "[DATE] 3:12pm email sent [DATE] 5:28am received email not operated by [PERSON_N…" at bounding box center [671, 383] width 501 height 212
click at [513, 328] on textarea "[DATE] 3:12pm email sent [DATE] 5:28am received email not operated by [PERSON_N…" at bounding box center [671, 383] width 501 height 212
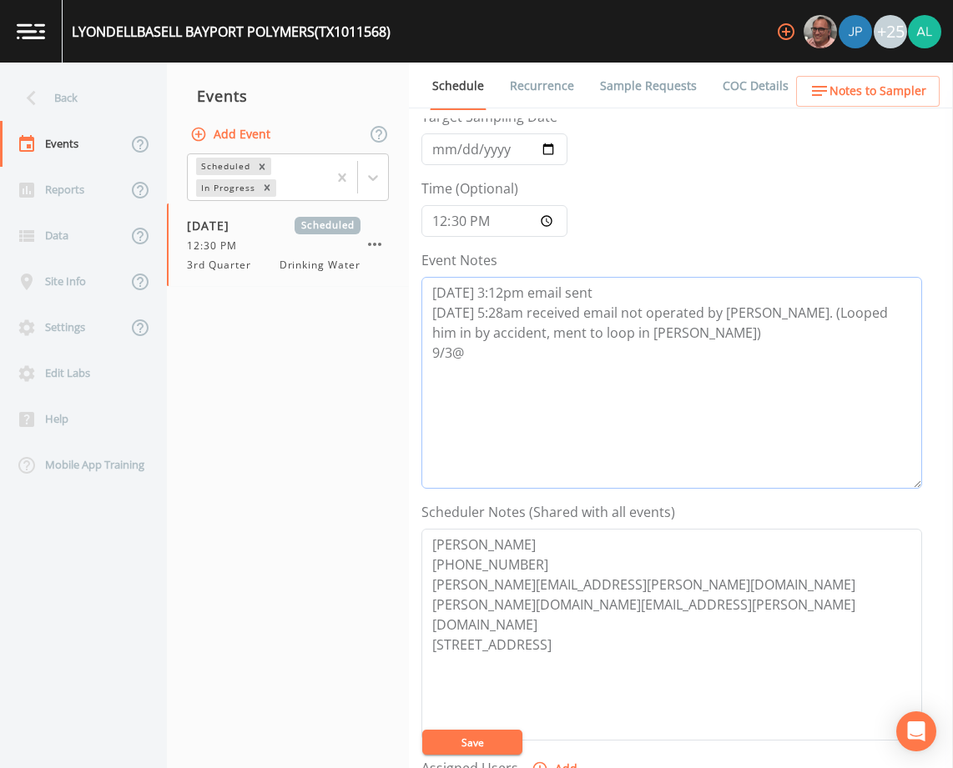
click at [484, 358] on textarea "[DATE] 3:12pm email sent [DATE] 5:28am received email not operated by [PERSON_N…" at bounding box center [671, 383] width 501 height 212
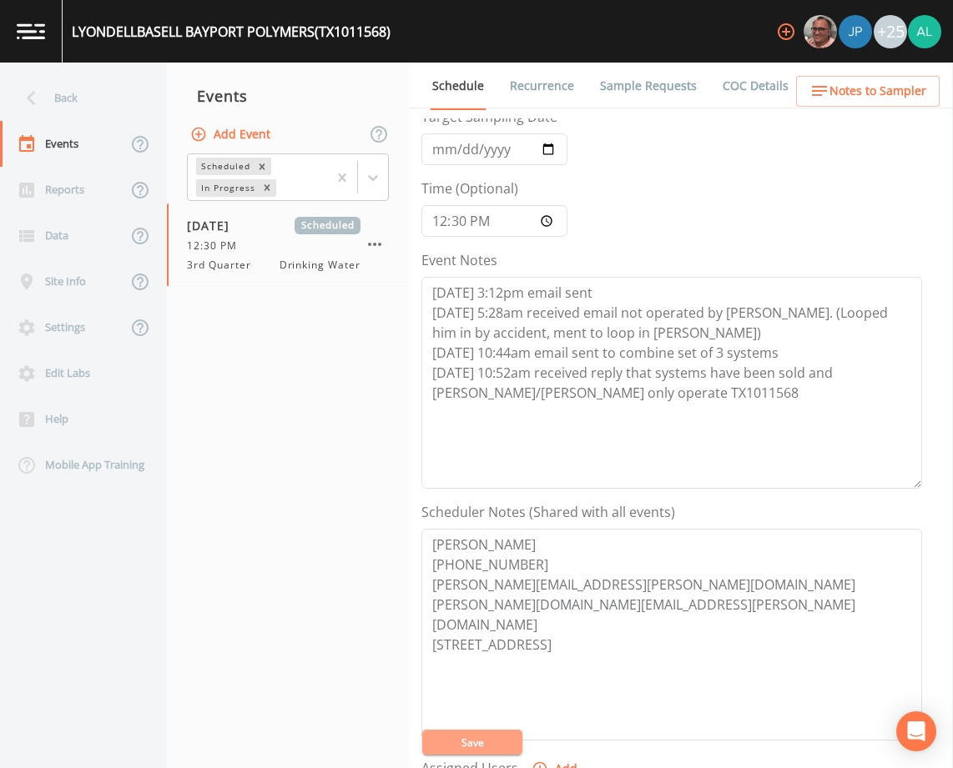
click at [469, 746] on button "Save" at bounding box center [472, 742] width 100 height 25
click at [589, 396] on textarea "[DATE] 3:12pm email sent [DATE] 5:28am received email not operated by [PERSON_N…" at bounding box center [671, 383] width 501 height 212
click at [330, 465] on nav "Events Add Event Scheduled In Progress [DATE] Scheduled 12:30 PM 3rd Quarter Dr…" at bounding box center [288, 416] width 242 height 706
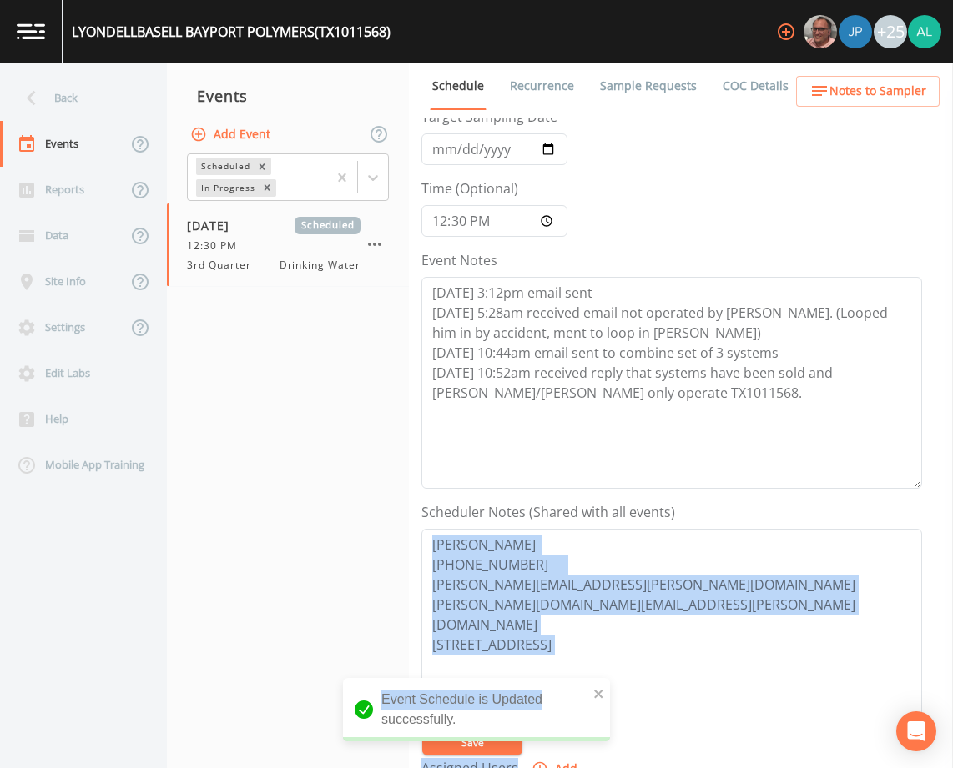
click at [610, 695] on div "LYONDELLBASELL BAYPORT POLYMERS (TX1011568) +25 Back Events Reports Data Site I…" at bounding box center [476, 384] width 953 height 768
click at [603, 695] on icon "close" at bounding box center [599, 694] width 12 height 13
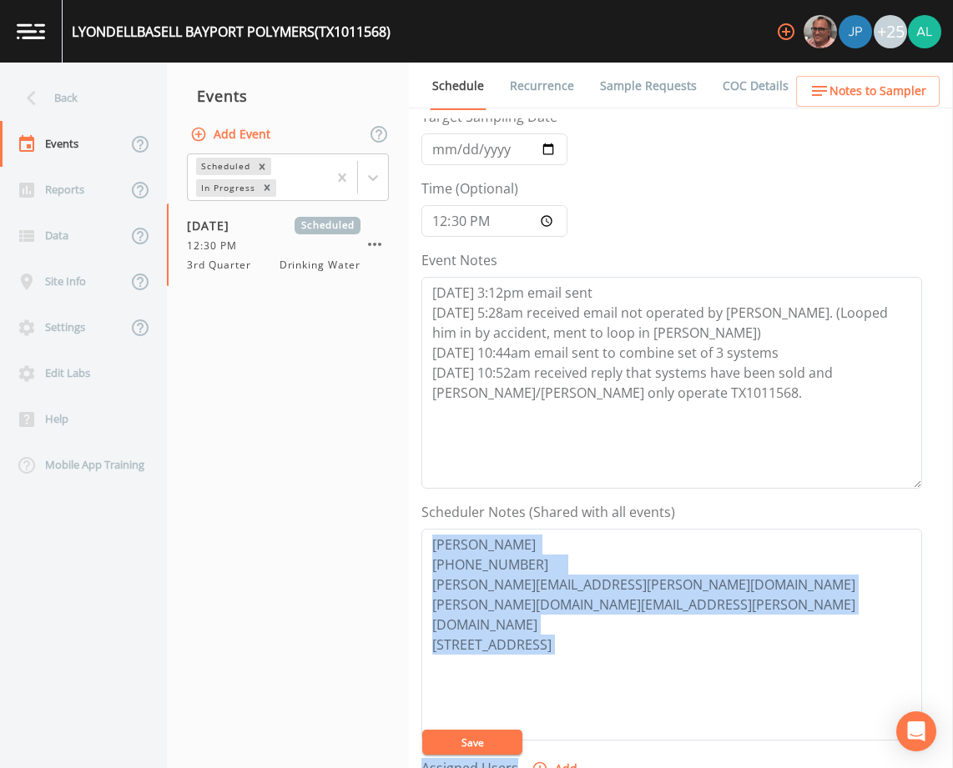
click at [517, 748] on button "Save" at bounding box center [472, 742] width 100 height 25
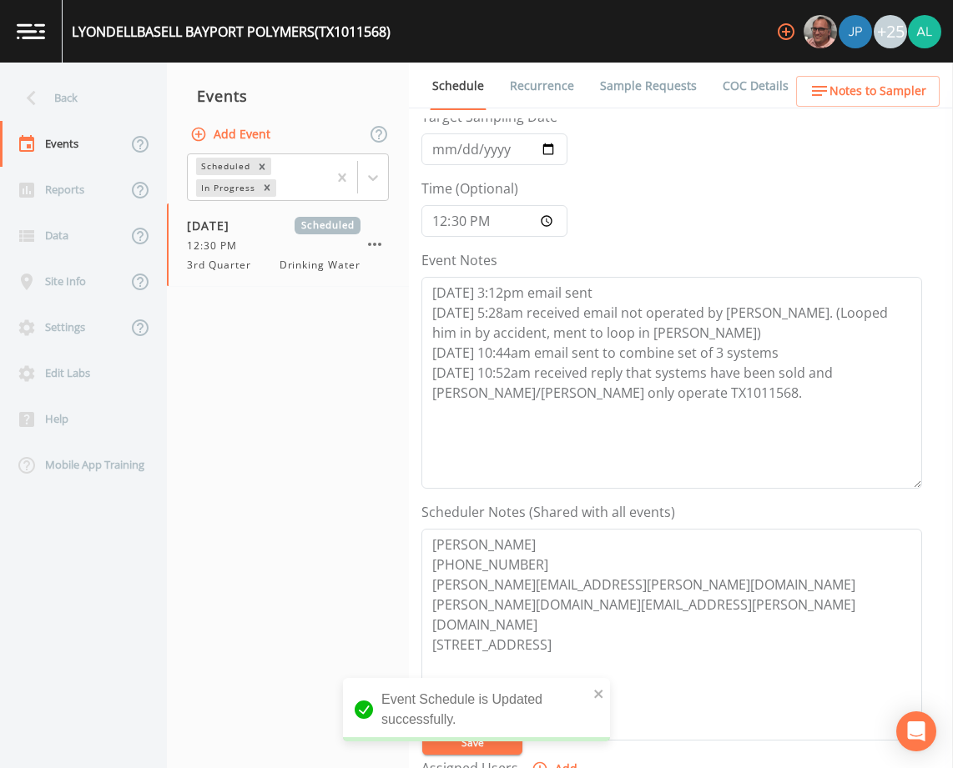
click at [344, 482] on nav "Events Add Event Scheduled In Progress [DATE] Scheduled 12:30 PM 3rd Quarter Dr…" at bounding box center [288, 416] width 242 height 706
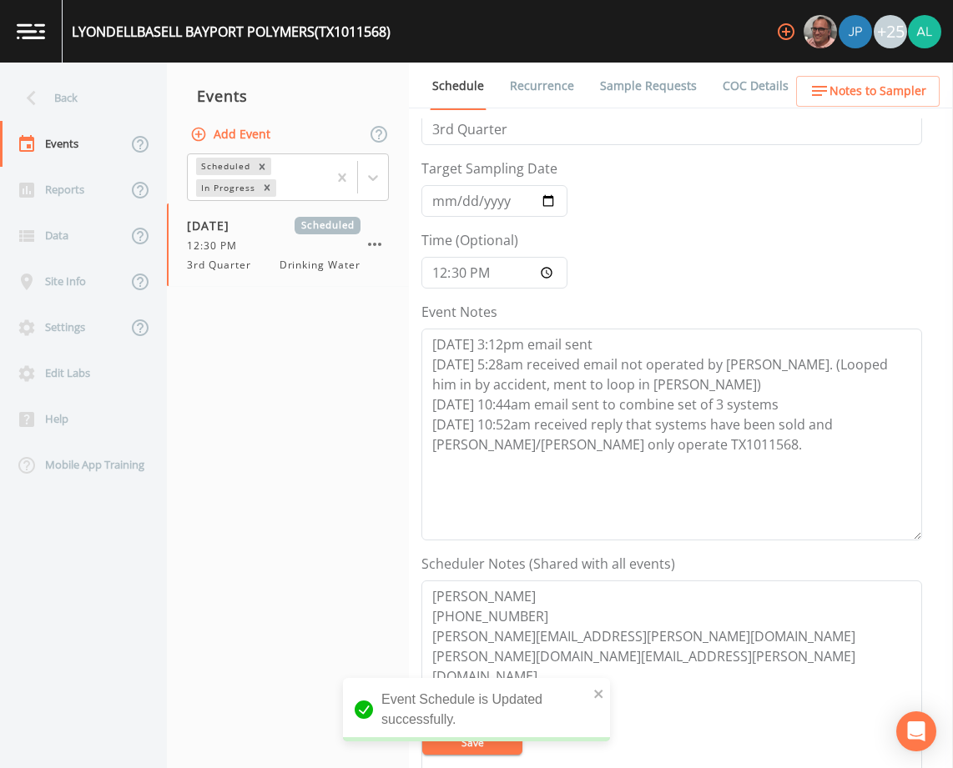
scroll to position [0, 0]
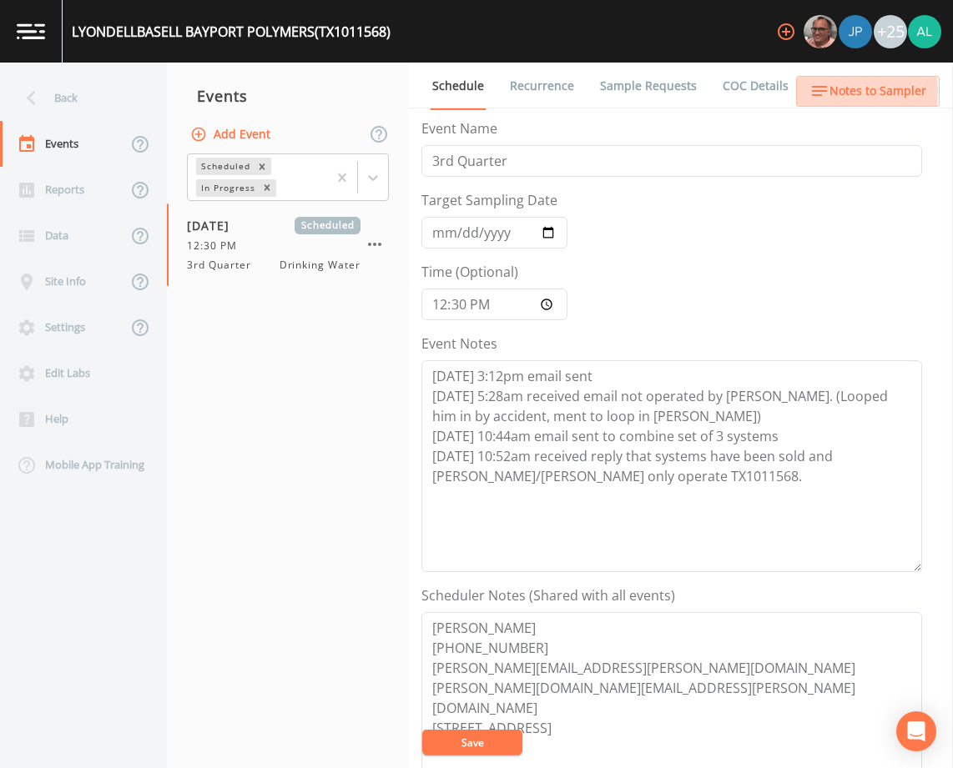
click at [829, 91] on icon "button" at bounding box center [819, 91] width 20 height 20
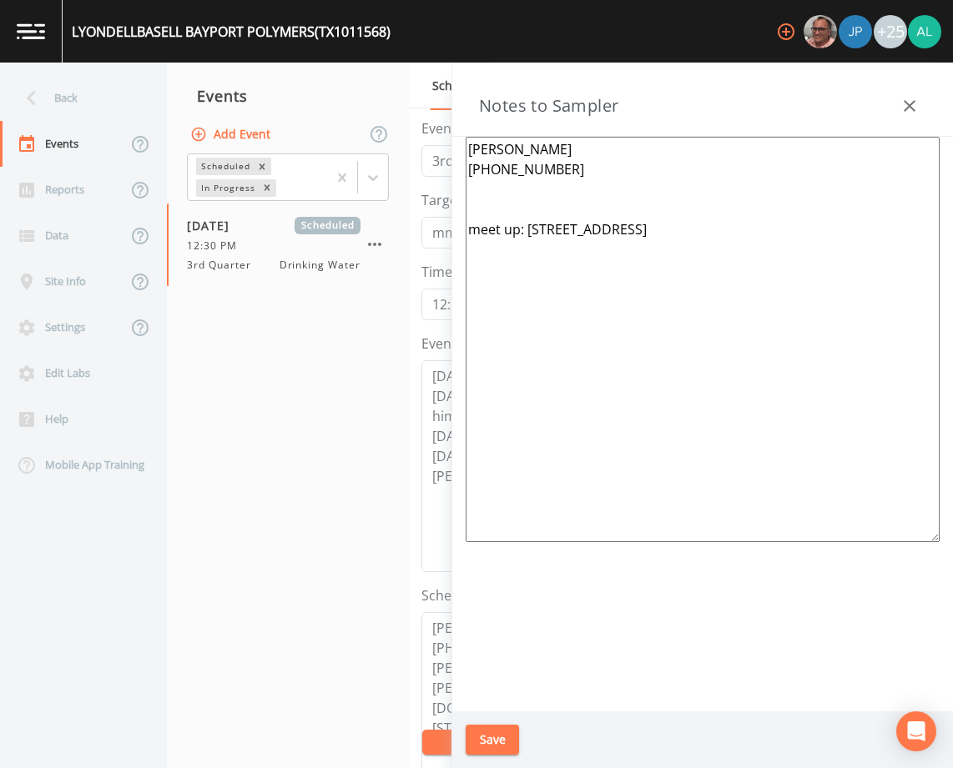
drag, startPoint x: 359, startPoint y: 559, endPoint x: 490, endPoint y: 431, distance: 182.9
click at [358, 556] on nav "Events Add Event Scheduled In Progress [DATE] Scheduled 12:30 PM 3rd Quarter Dr…" at bounding box center [288, 416] width 242 height 706
click at [914, 103] on icon "button" at bounding box center [909, 106] width 20 height 20
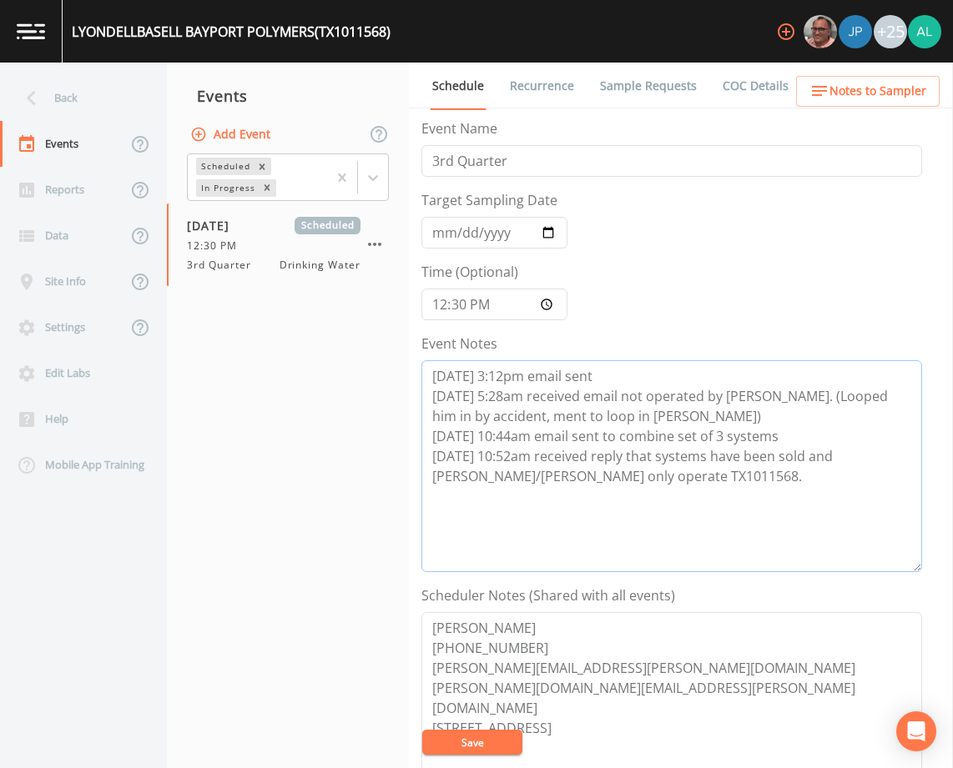
click at [613, 480] on textarea "[DATE] 3:12pm email sent [DATE] 5:28am received email not operated by [PERSON_N…" at bounding box center [671, 466] width 501 height 212
click at [480, 742] on button "Save" at bounding box center [472, 742] width 100 height 25
drag, startPoint x: 487, startPoint y: 526, endPoint x: 409, endPoint y: 436, distance: 119.5
click at [409, 436] on div "Schedule Recurrence Sample Requests COC Details Forms Event Name 3rd Quarter Ta…" at bounding box center [681, 416] width 544 height 706
click at [623, 474] on textarea "[DATE] 3:12pm email sent [DATE] 5:28am received email not operated by [PERSON_N…" at bounding box center [671, 466] width 501 height 212
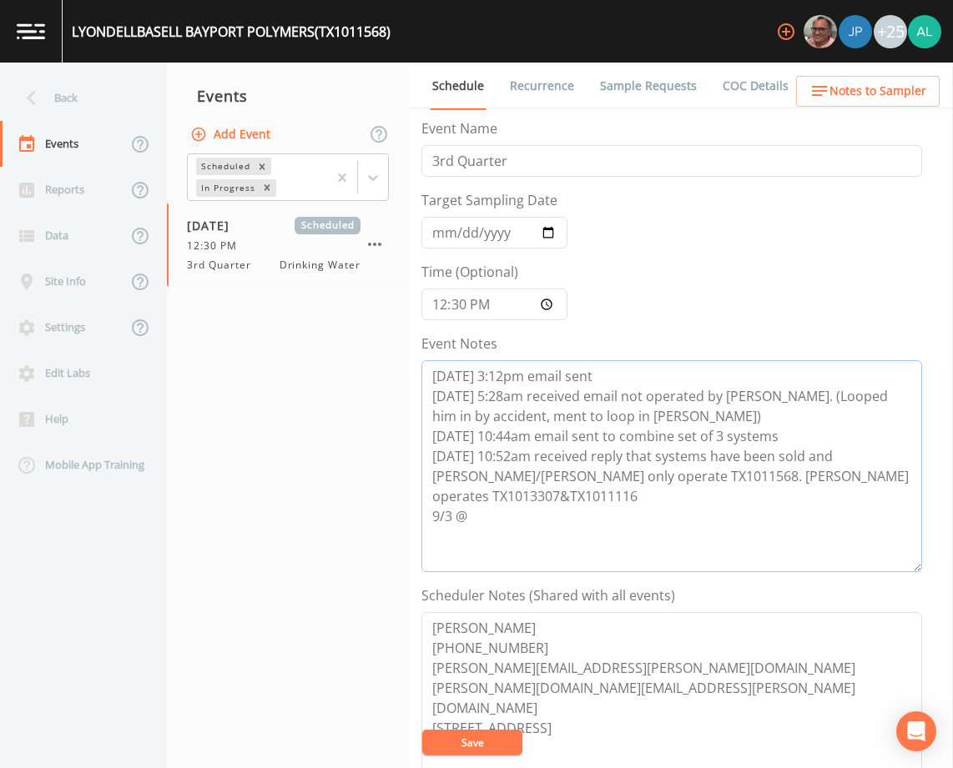
drag, startPoint x: 883, startPoint y: 481, endPoint x: 459, endPoint y: 443, distance: 425.6
click at [430, 436] on textarea "[DATE] 3:12pm email sent [DATE] 5:28am received email not operated by [PERSON_N…" at bounding box center [671, 466] width 501 height 212
type textarea "[DATE] 3:12pm email sent [DATE] 5:28am received email not operated by [PERSON_N…"
click at [483, 745] on button "Save" at bounding box center [472, 742] width 100 height 25
click at [866, 96] on span "Notes to Sampler" at bounding box center [877, 91] width 97 height 21
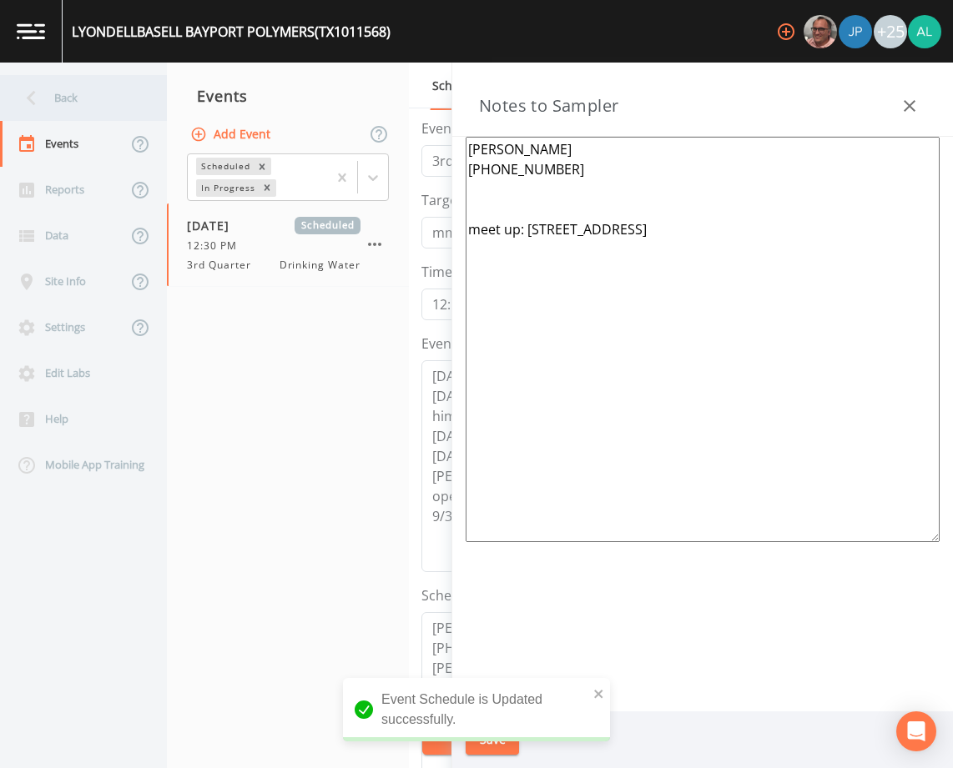
click at [117, 86] on div "Back" at bounding box center [75, 98] width 150 height 46
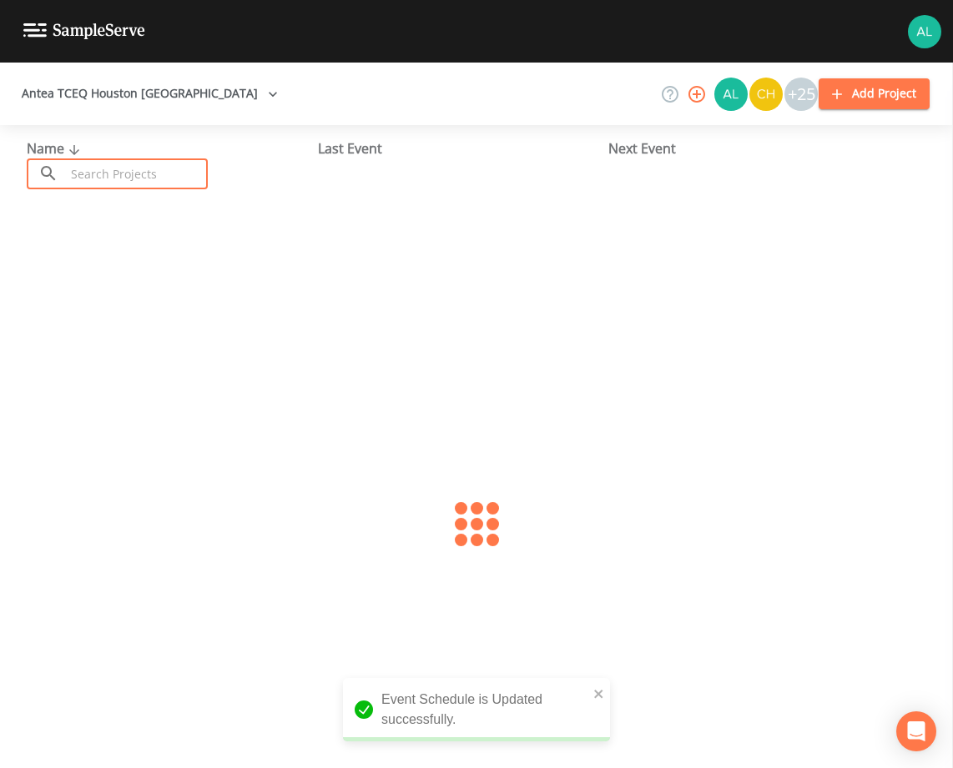
click at [108, 182] on input "text" at bounding box center [136, 174] width 143 height 31
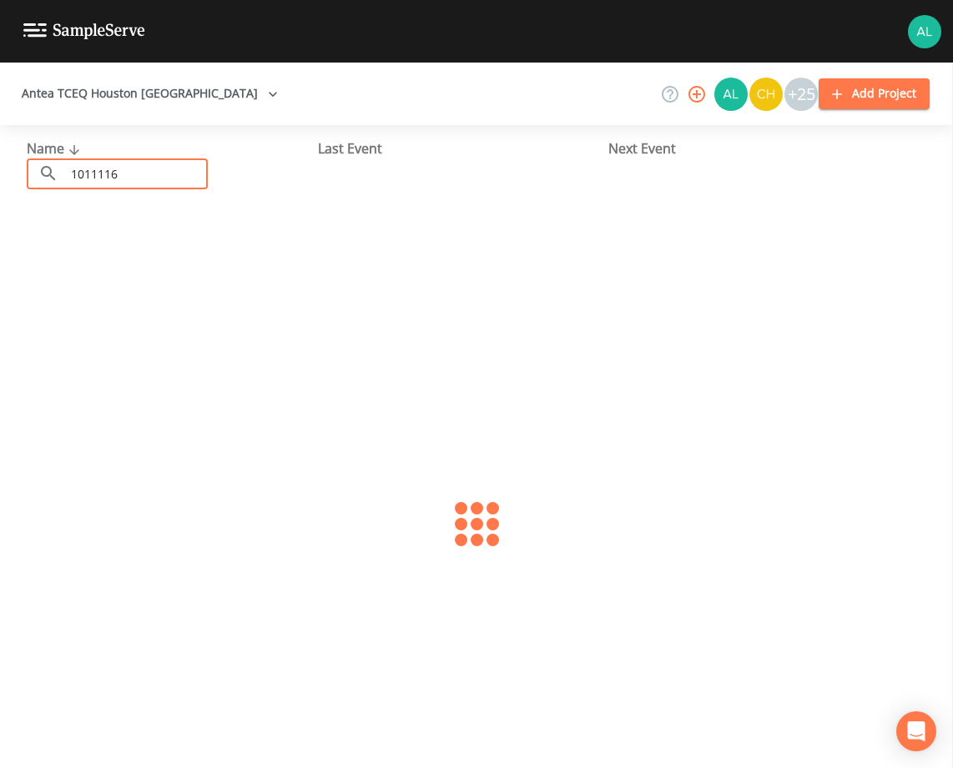
type input "1011116"
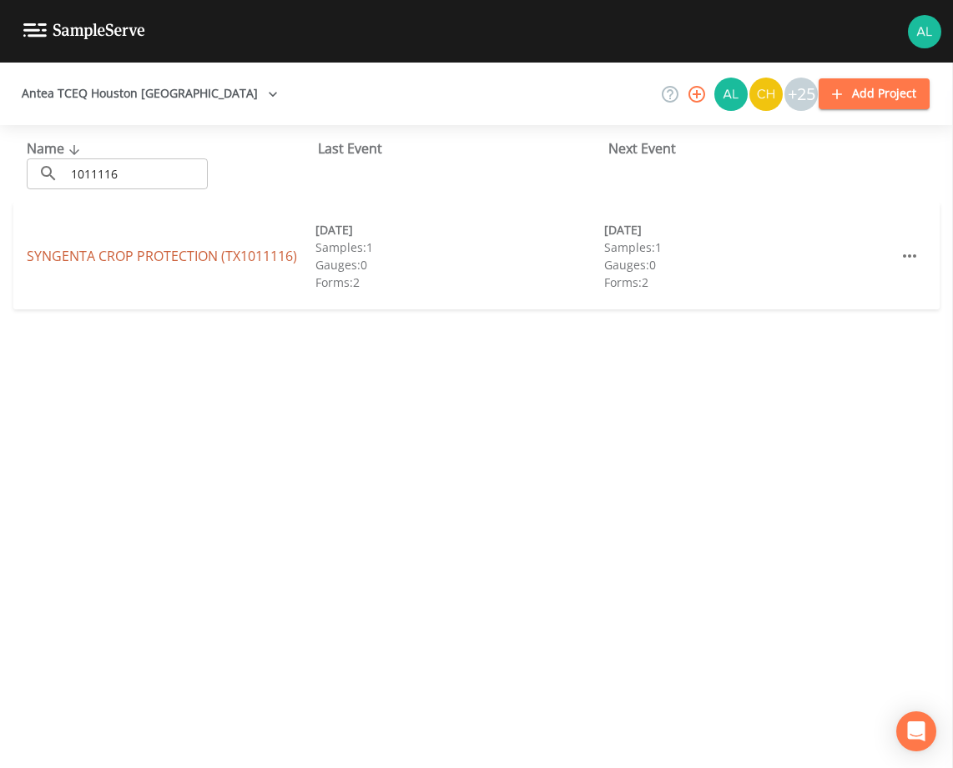
click at [108, 251] on link "SYNGENTA CROP PROTECTION (TX1011116)" at bounding box center [162, 256] width 270 height 18
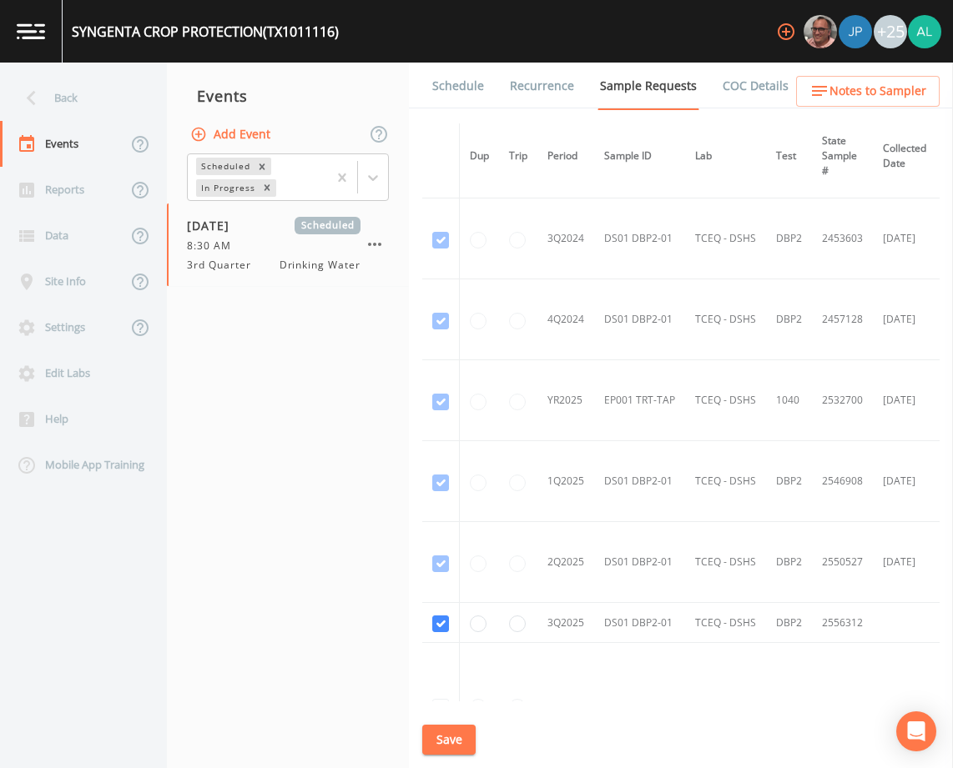
scroll to position [439, 0]
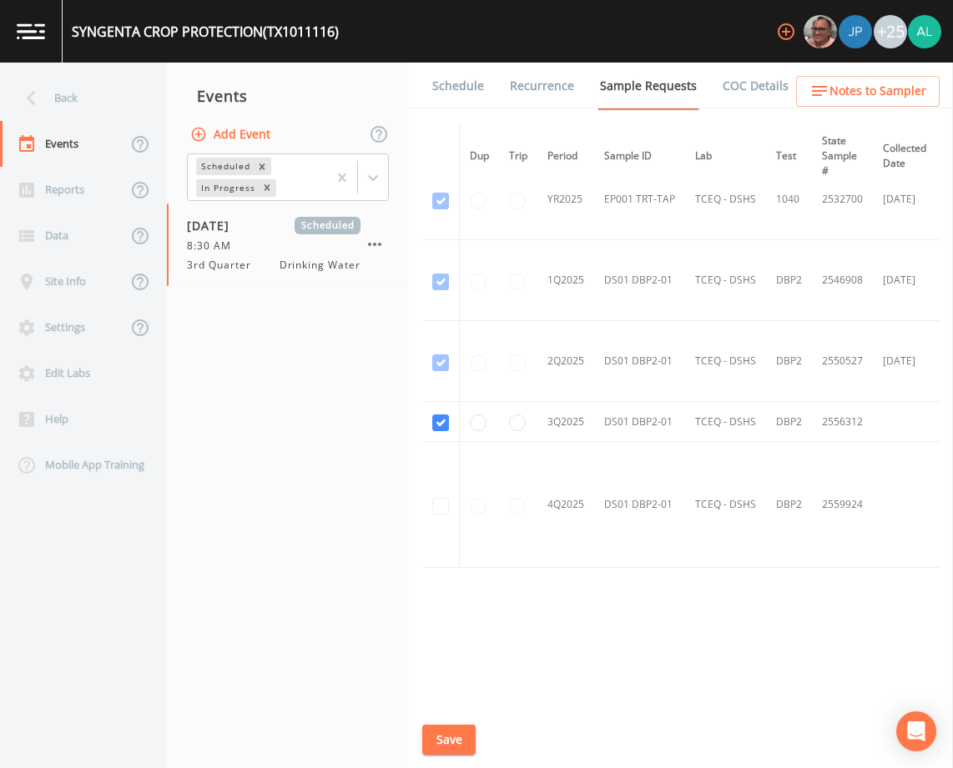
click at [461, 88] on link "Schedule" at bounding box center [458, 86] width 57 height 47
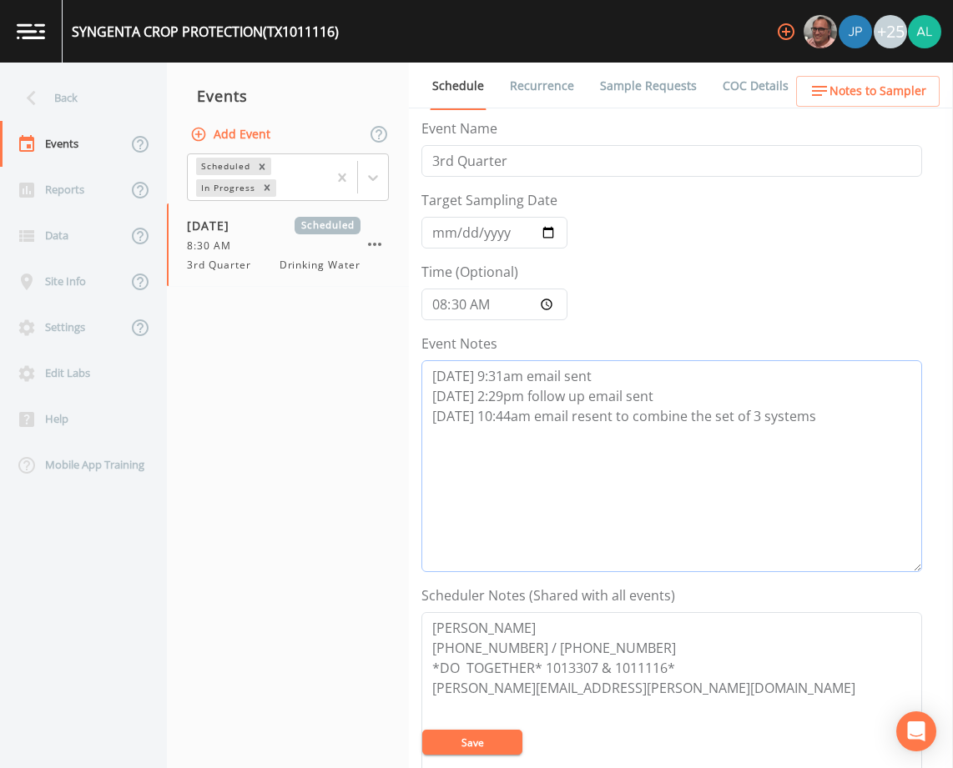
click at [840, 418] on textarea "[DATE] 9:31am email sent [DATE] 2:29pm follow up email sent [DATE] 10:44am emai…" at bounding box center [671, 466] width 501 height 212
paste textarea "[DATE] 10:44am email sent to combine set of 3 systems [DATE] 10:52am received r…"
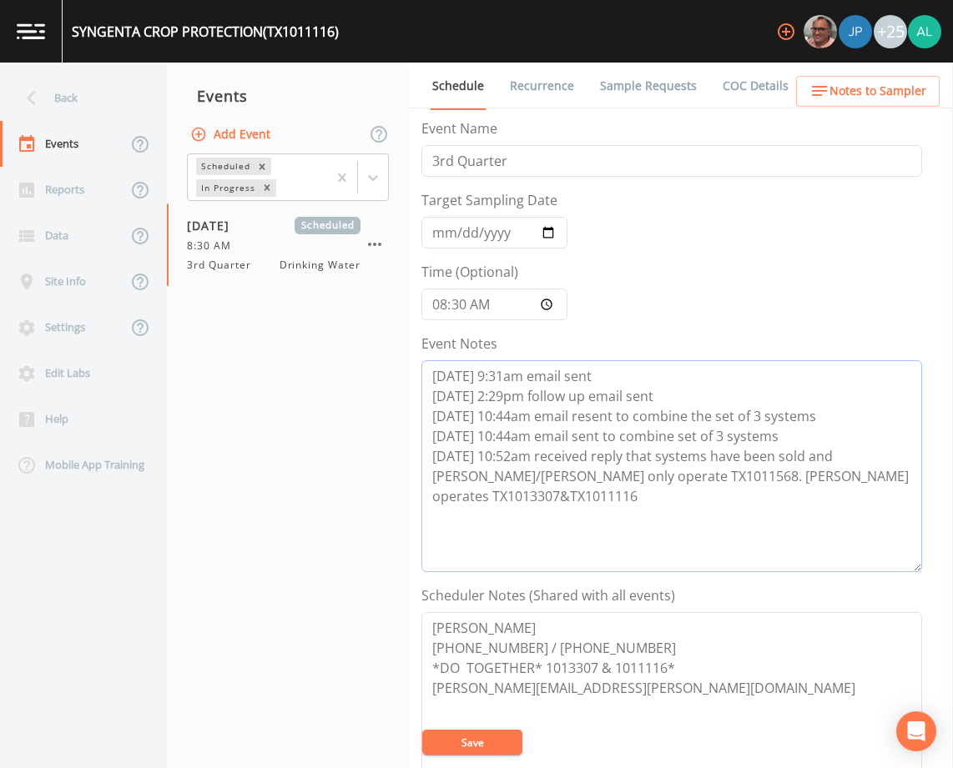
drag, startPoint x: 767, startPoint y: 437, endPoint x: 357, endPoint y: 431, distance: 409.7
click at [357, 431] on div "Back Events Reports Data Site Info Settings Edit Labs Help Mobile App Training …" at bounding box center [476, 416] width 953 height 706
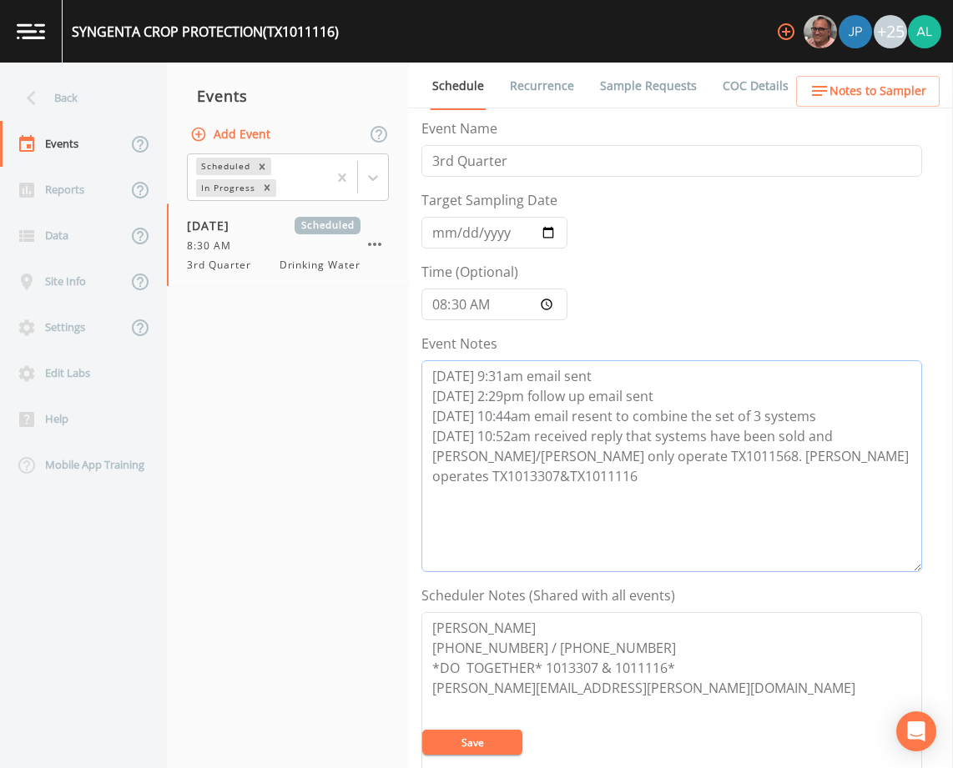
type textarea "[DATE] 9:31am email sent [DATE] 2:29pm follow up email sent [DATE] 10:44am emai…"
click at [492, 735] on button "Save" at bounding box center [472, 742] width 100 height 25
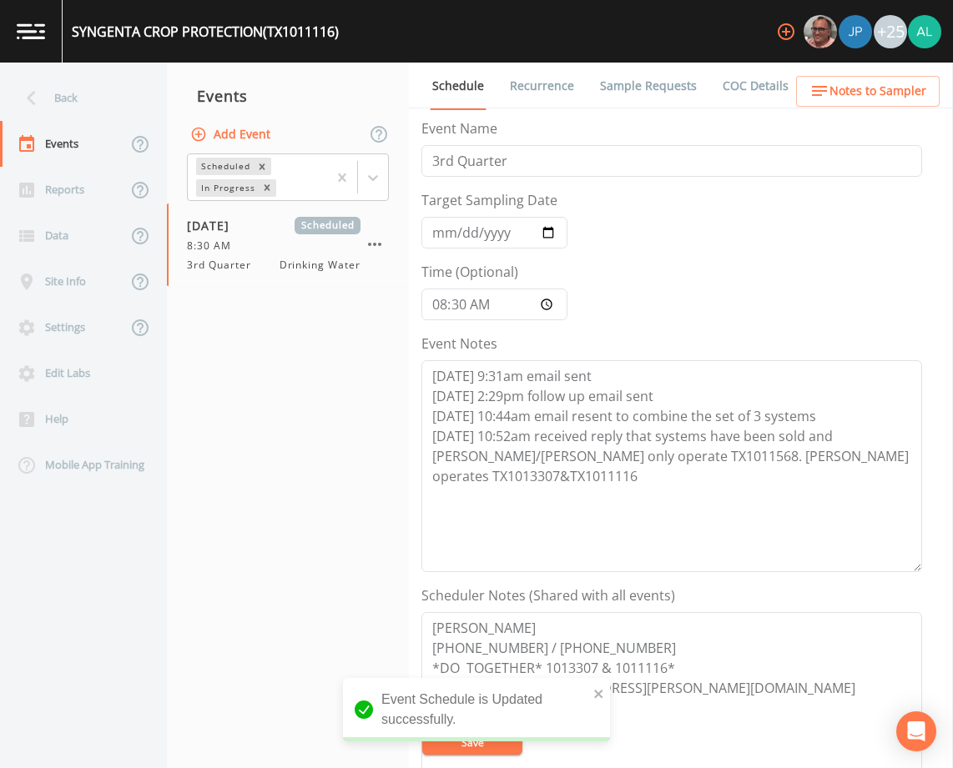
click at [124, 108] on div "Back" at bounding box center [75, 98] width 150 height 46
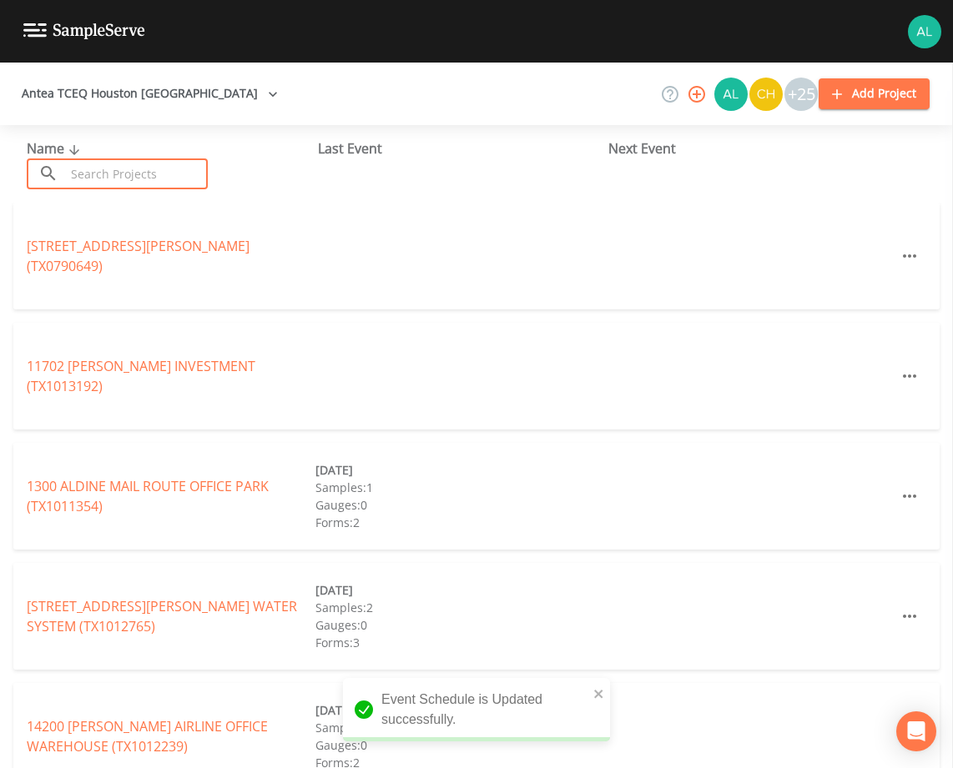
click at [121, 174] on input "text" at bounding box center [136, 174] width 143 height 31
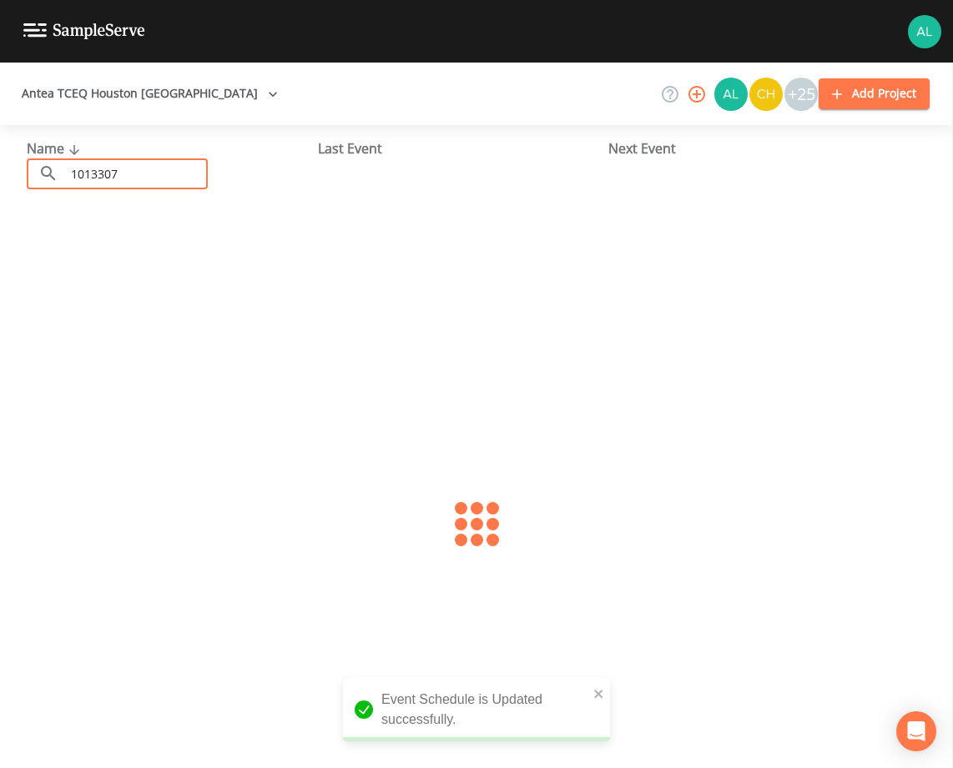
type input "1013307"
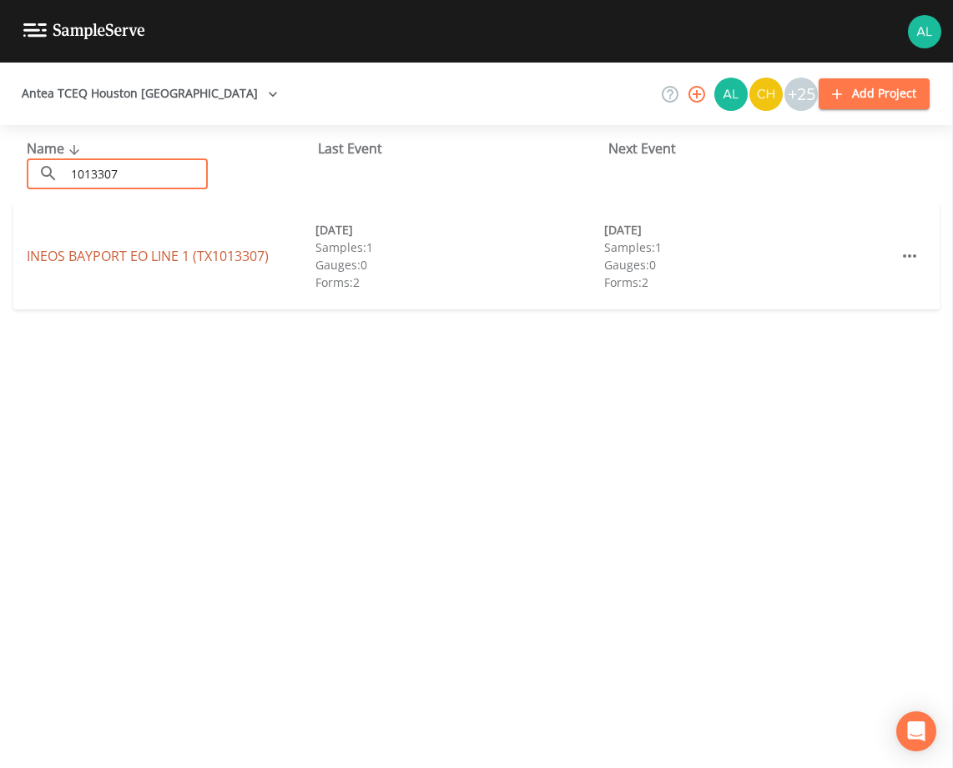
click at [58, 257] on link "INEOS BAYPORT EO LINE 1 (TX1013307)" at bounding box center [148, 256] width 242 height 18
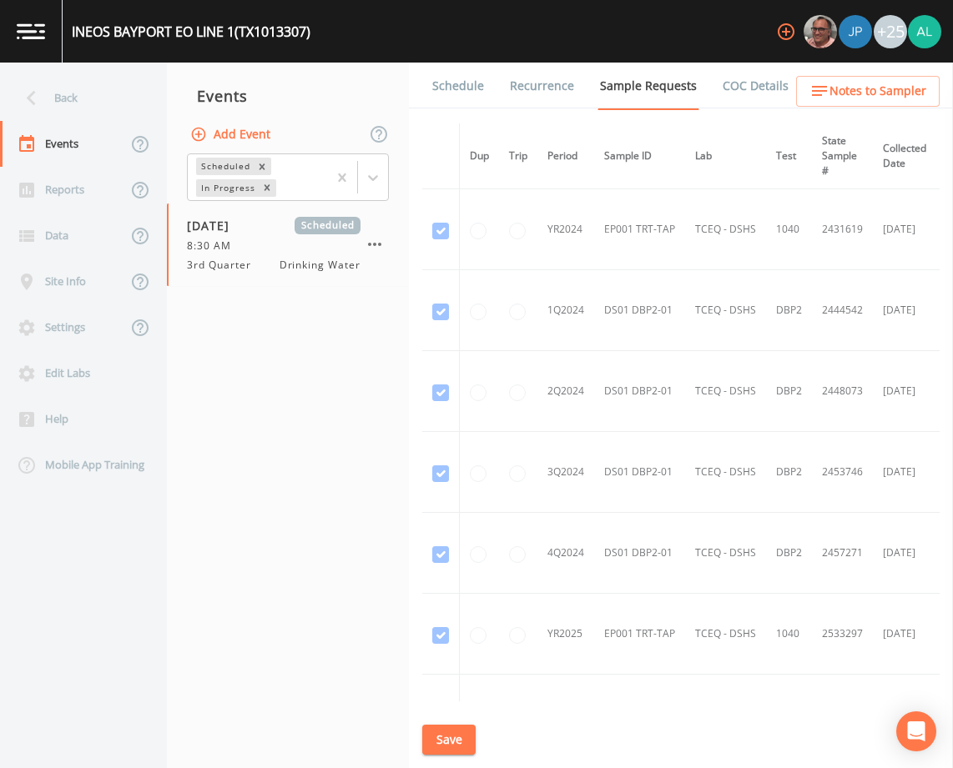
click at [444, 79] on link "Schedule" at bounding box center [458, 86] width 57 height 47
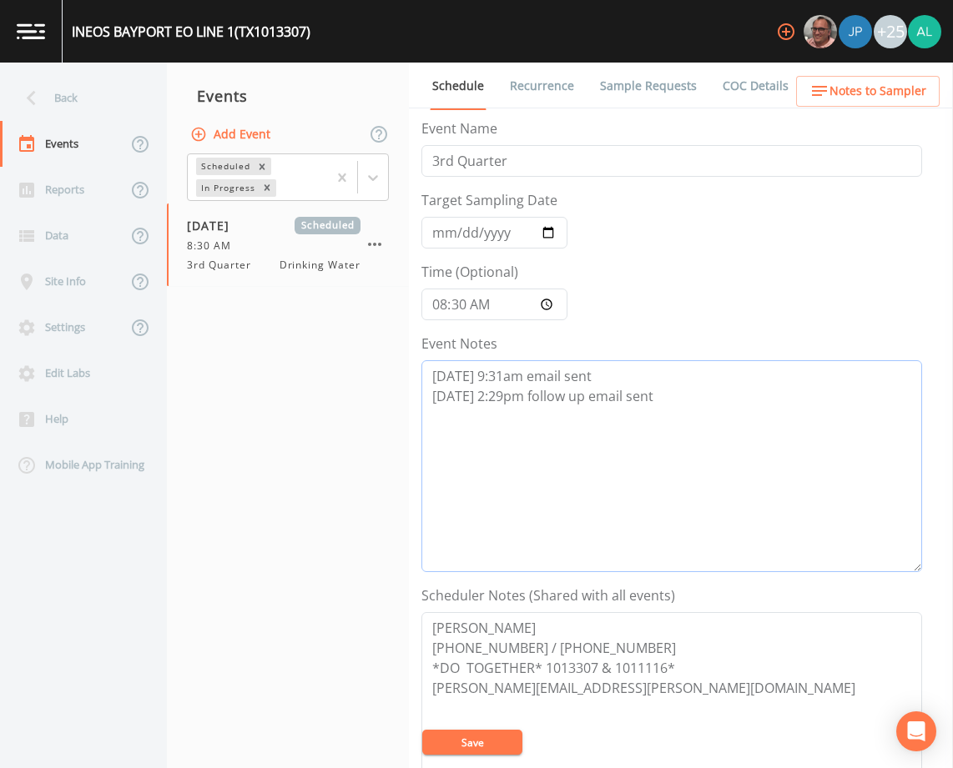
click at [682, 409] on textarea "[DATE] 9:31am email sent [DATE] 2:29pm follow up email sent" at bounding box center [671, 466] width 501 height 212
paste textarea "[DATE] 10:44am email sent to combine set of 3 systems [DATE] 10:52am received r…"
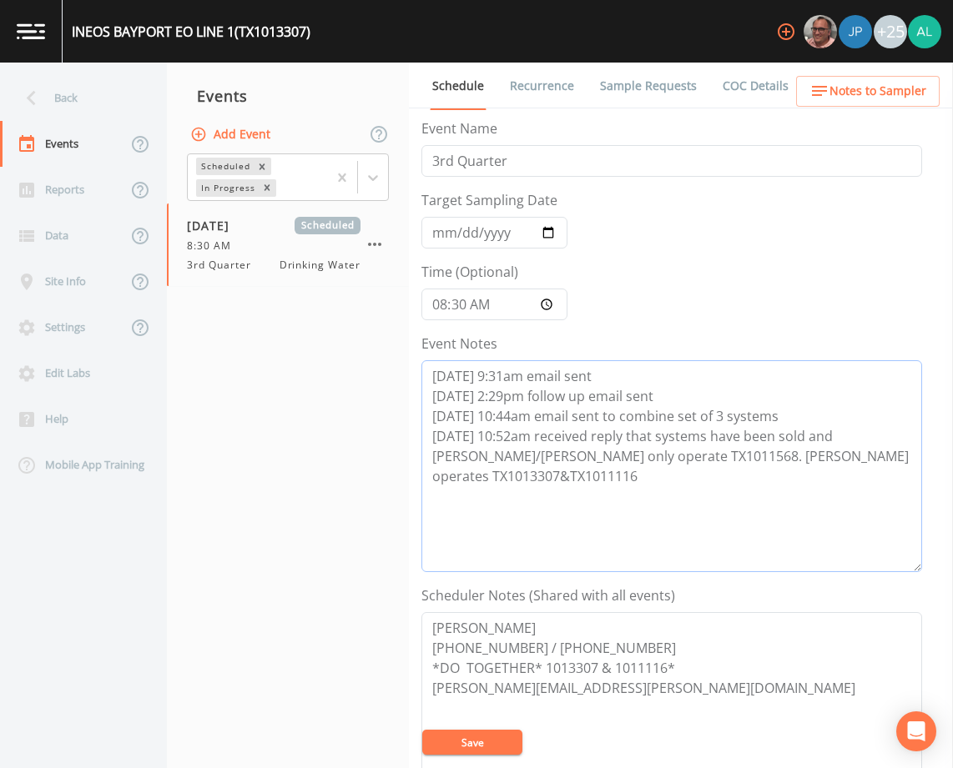
type textarea "[DATE] 9:31am email sent [DATE] 2:29pm follow up email sent [DATE] 10:44am emai…"
click at [454, 728] on textarea "[PERSON_NAME] [PHONE_NUMBER] / [PHONE_NUMBER] *DO TOGETHER* 1013307 & 1011116* …" at bounding box center [671, 718] width 501 height 212
click at [454, 742] on button "Save" at bounding box center [472, 742] width 100 height 25
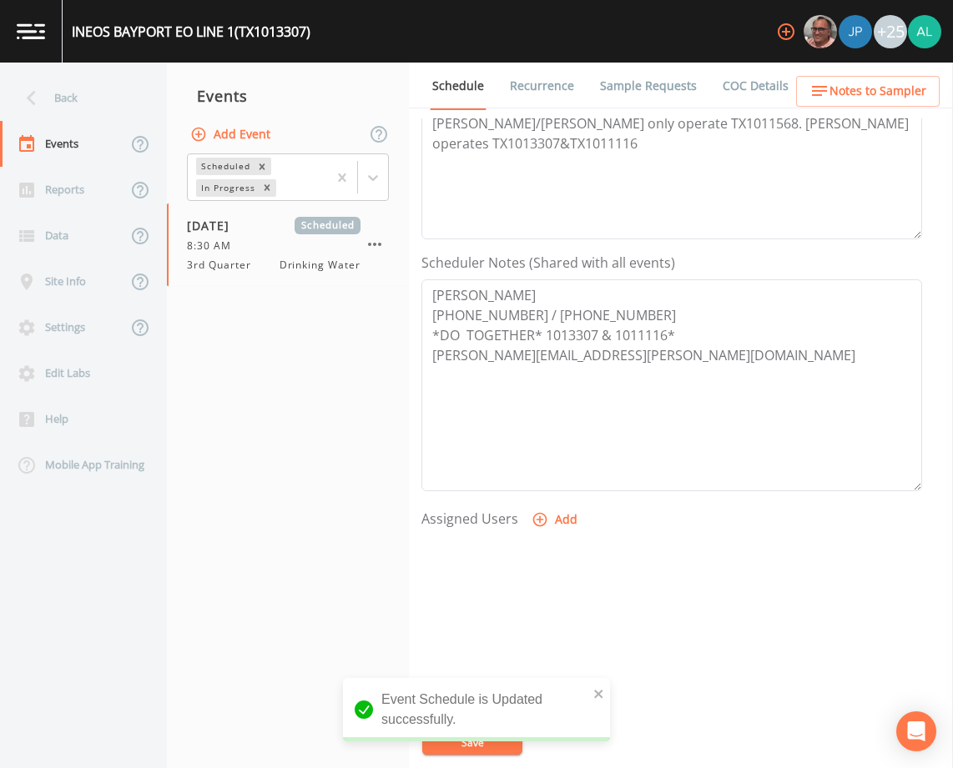
scroll to position [334, 0]
click at [582, 367] on textarea "[PERSON_NAME] [PHONE_NUMBER] / [PHONE_NUMBER] *DO TOGETHER* 1013307 & 1011116* …" at bounding box center [671, 385] width 501 height 212
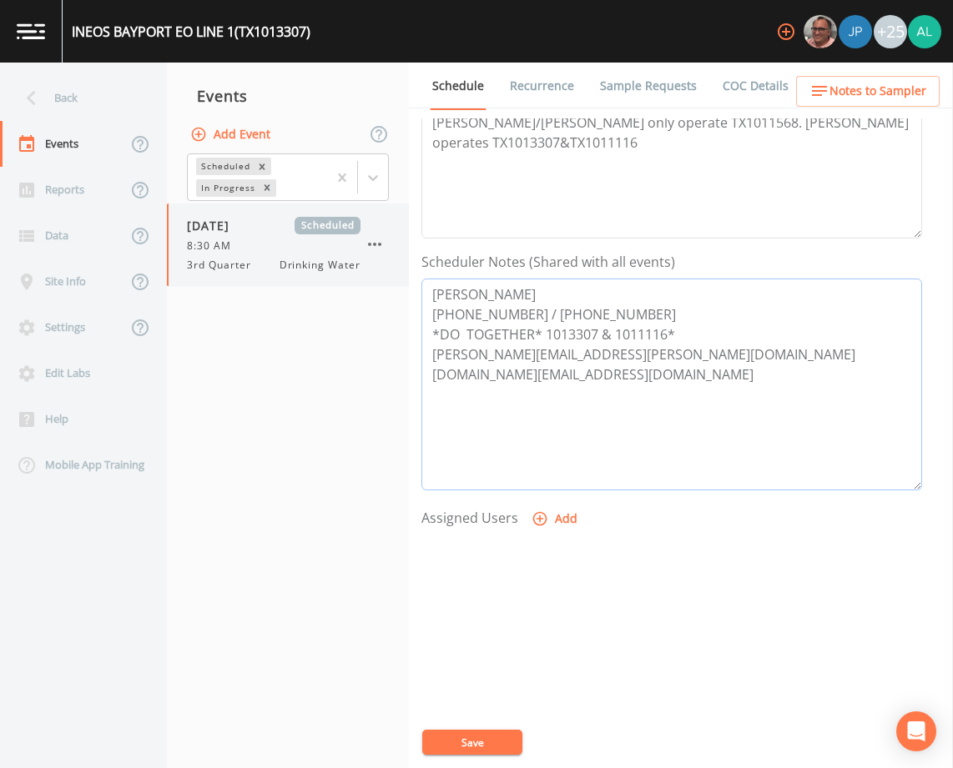
drag, startPoint x: 640, startPoint y: 389, endPoint x: 356, endPoint y: 265, distance: 309.4
click at [356, 265] on div "Back Events Reports Data Site Info Settings Edit Labs Help Mobile App Training …" at bounding box center [476, 416] width 953 height 706
type textarea "[PERSON_NAME] [PHONE_NUMBER] / [PHONE_NUMBER] *DO TOGETHER* 1013307 & 1011116* …"
click at [500, 733] on button "Save" at bounding box center [472, 742] width 100 height 25
click at [93, 99] on div "Back" at bounding box center [75, 98] width 150 height 46
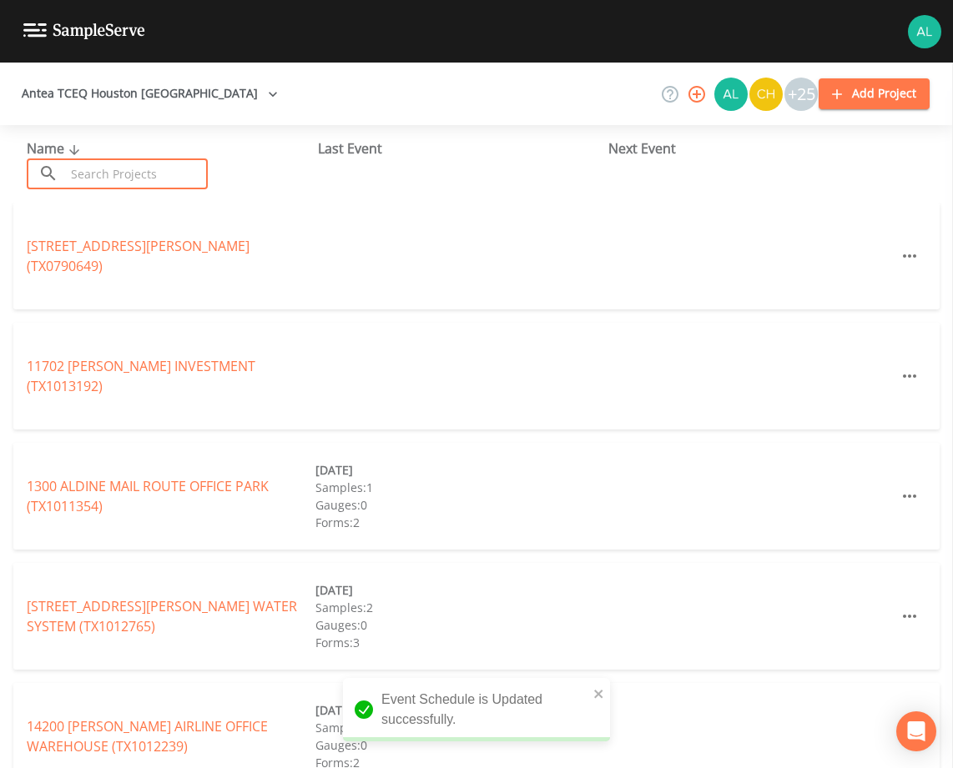
click at [103, 171] on input "text" at bounding box center [136, 174] width 143 height 31
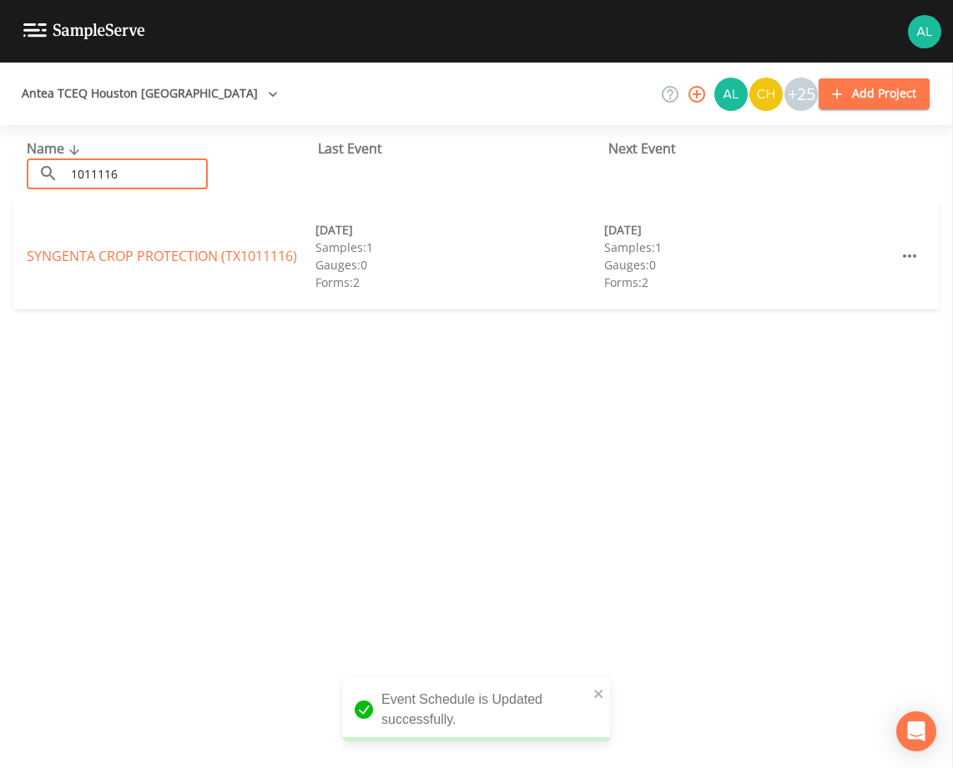
type input "1011116"
click at [40, 249] on link "SYNGENTA CROP PROTECTION (TX1011116)" at bounding box center [162, 256] width 270 height 18
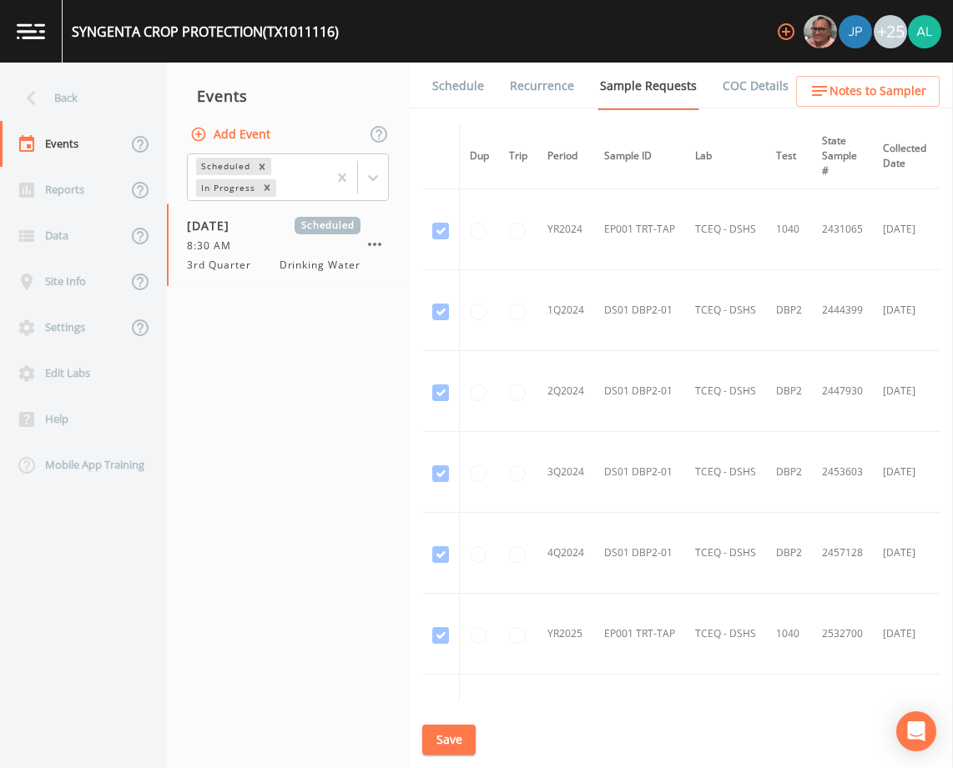
click at [474, 88] on link "Schedule" at bounding box center [458, 86] width 57 height 47
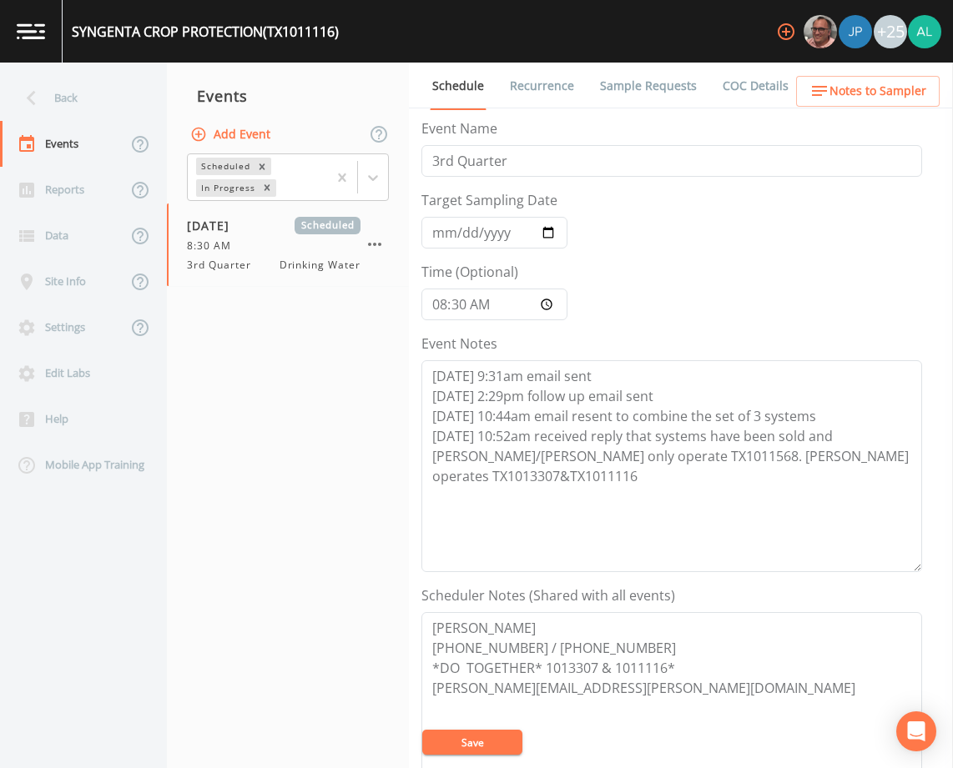
scroll to position [167, 0]
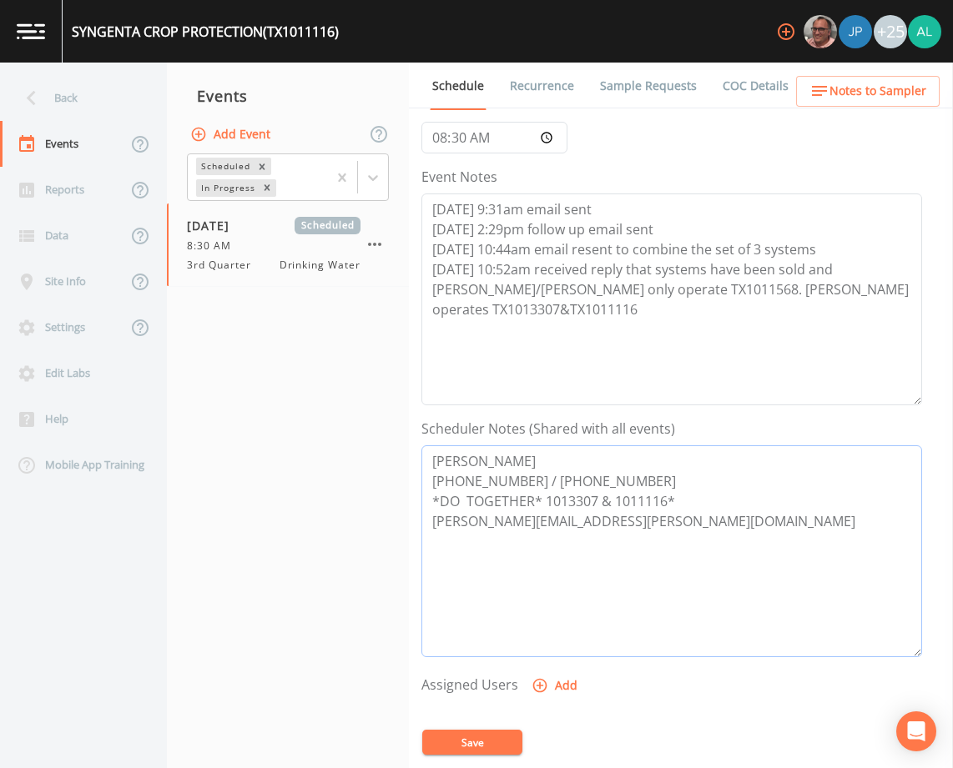
drag, startPoint x: 596, startPoint y: 541, endPoint x: 288, endPoint y: 394, distance: 341.1
click at [288, 394] on div "Back Events Reports Data Site Info Settings Edit Labs Help Mobile App Training …" at bounding box center [476, 416] width 953 height 706
paste textarea "[PERSON_NAME][DOMAIN_NAME][EMAIL_ADDRESS][DOMAIN_NAME]"
type textarea "[PERSON_NAME] [PHONE_NUMBER] / [PHONE_NUMBER] *DO TOGETHER* 1013307 & 1011116* …"
click at [481, 747] on button "Save" at bounding box center [472, 742] width 100 height 25
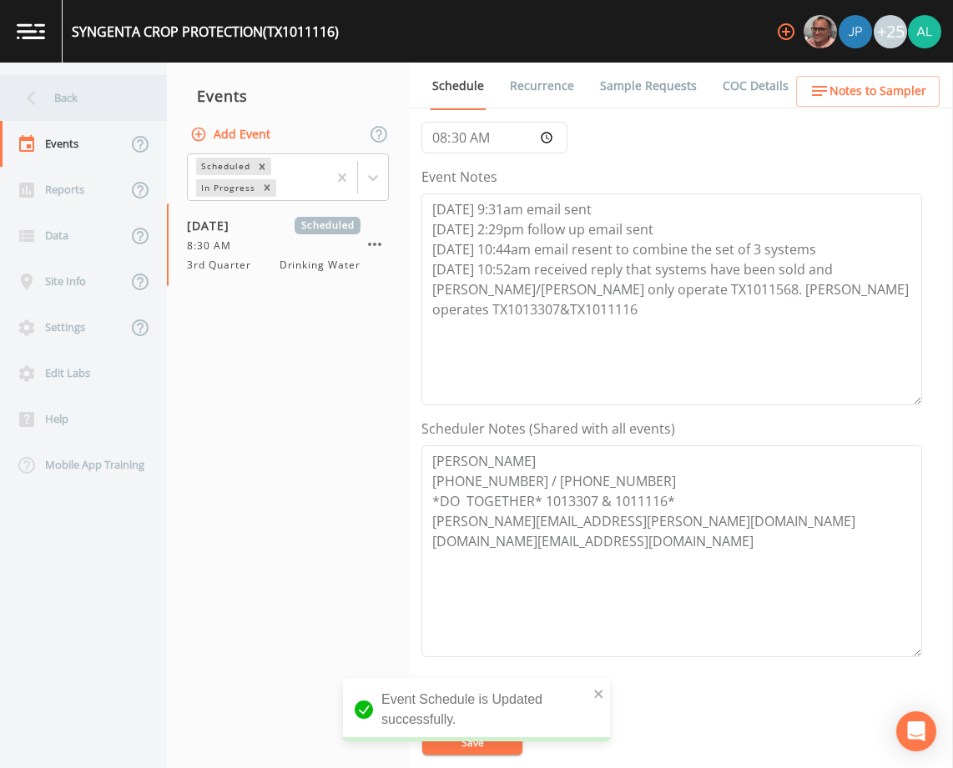
click at [125, 88] on div "Back" at bounding box center [75, 98] width 150 height 46
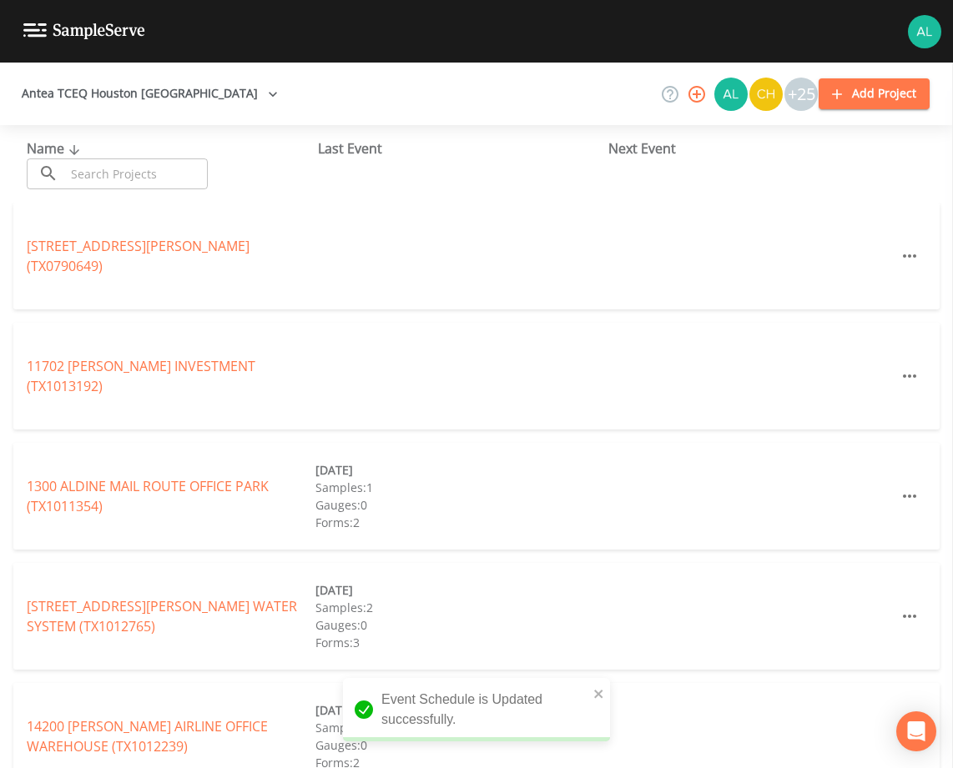
drag, startPoint x: 164, startPoint y: 184, endPoint x: 163, endPoint y: 174, distance: 11.0
click at [164, 182] on input "text" at bounding box center [136, 174] width 143 height 31
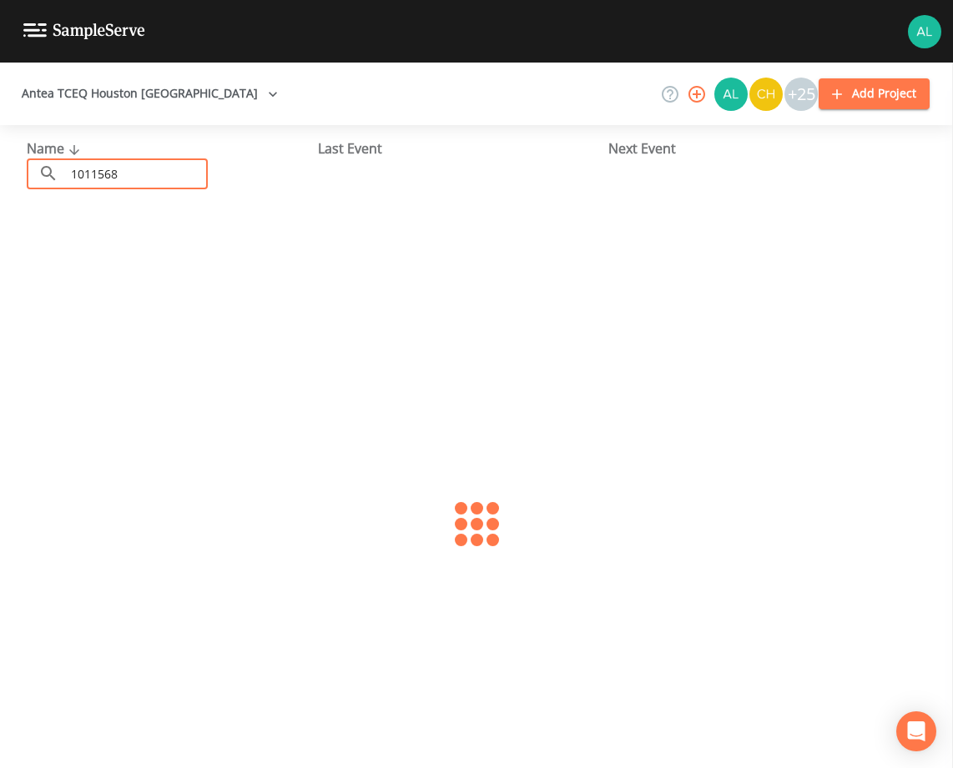
type input "1011568"
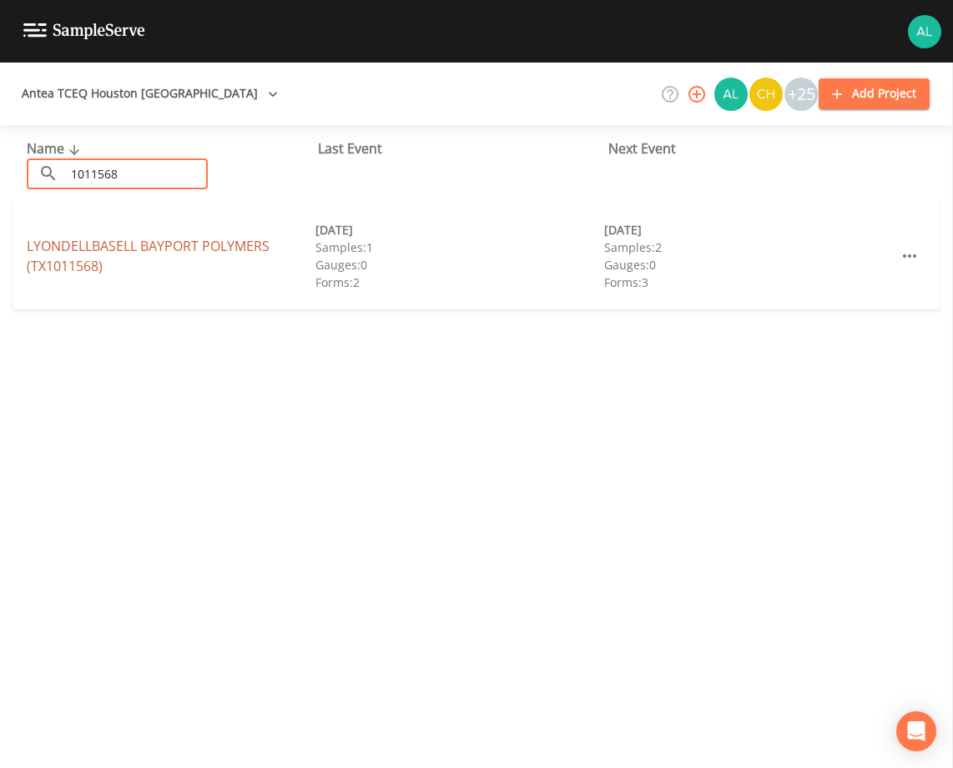
click at [67, 251] on link "LYONDELLBASELL BAYPORT POLYMERS (TX1011568)" at bounding box center [148, 256] width 243 height 38
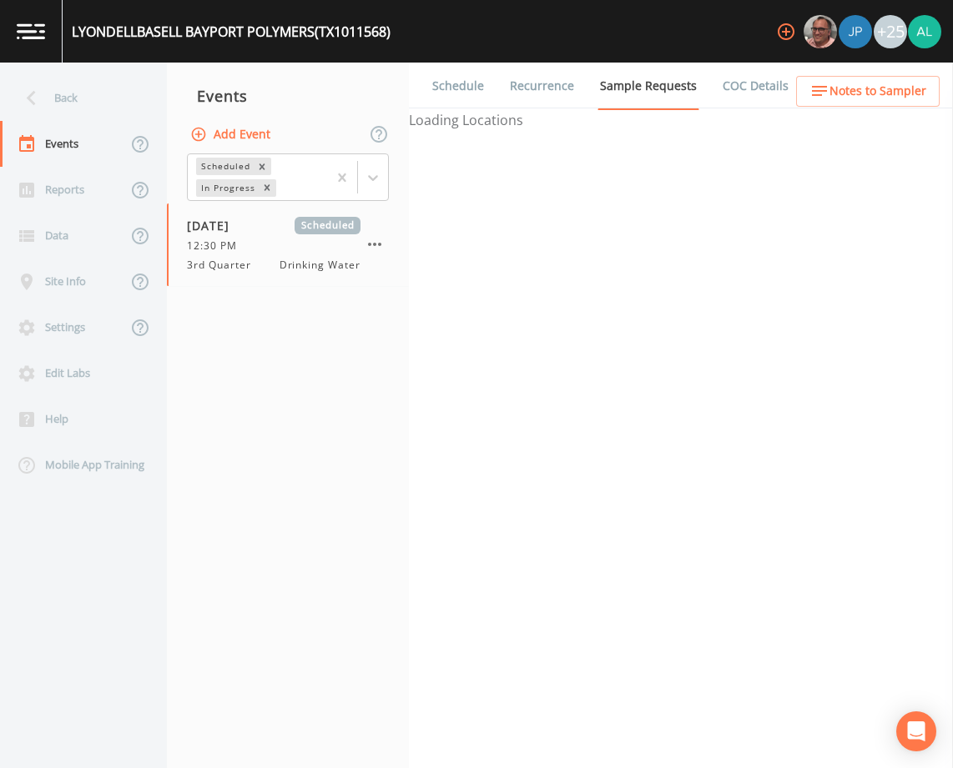
click at [458, 79] on link "Schedule" at bounding box center [458, 86] width 57 height 47
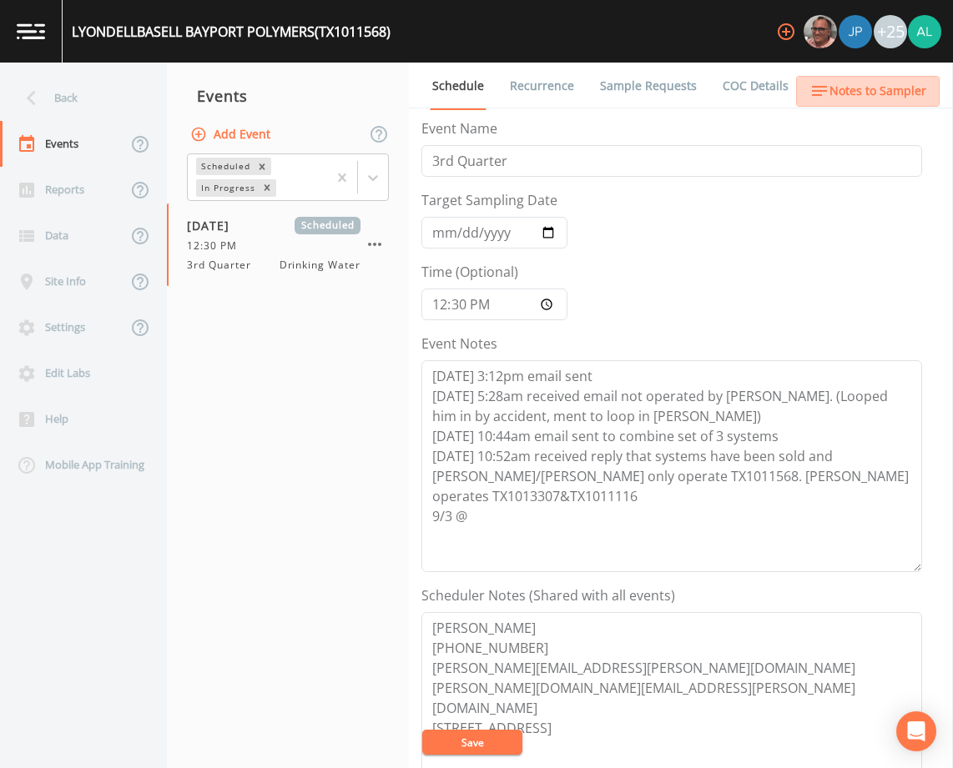
click at [873, 89] on span "Notes to Sampler" at bounding box center [877, 91] width 97 height 21
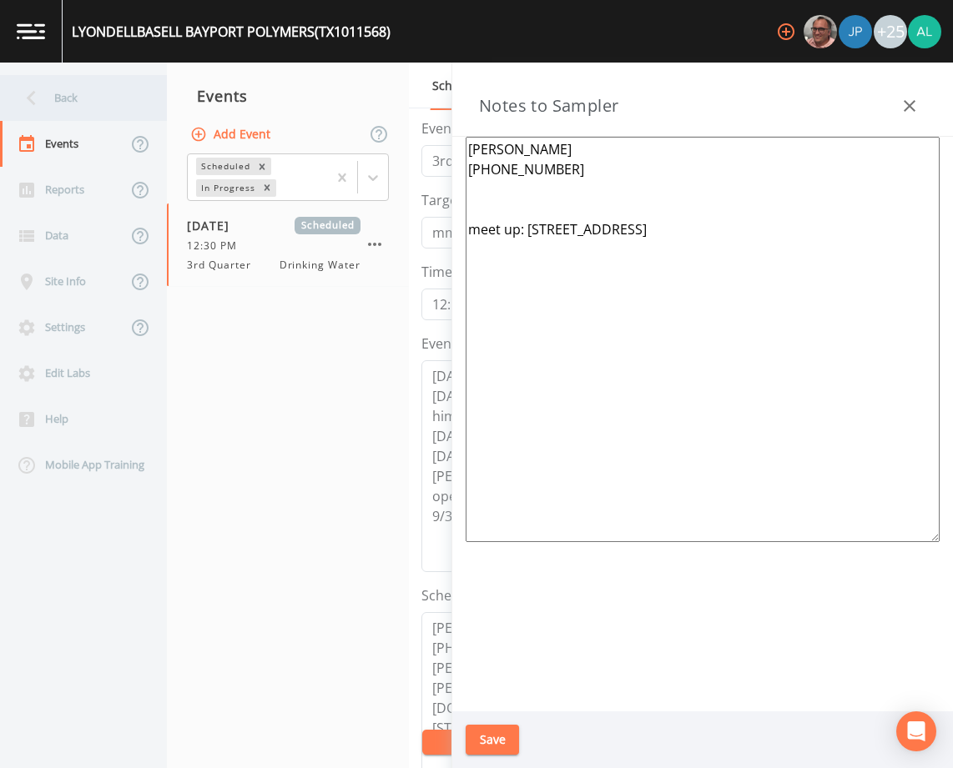
click at [103, 108] on div "Back" at bounding box center [75, 98] width 150 height 46
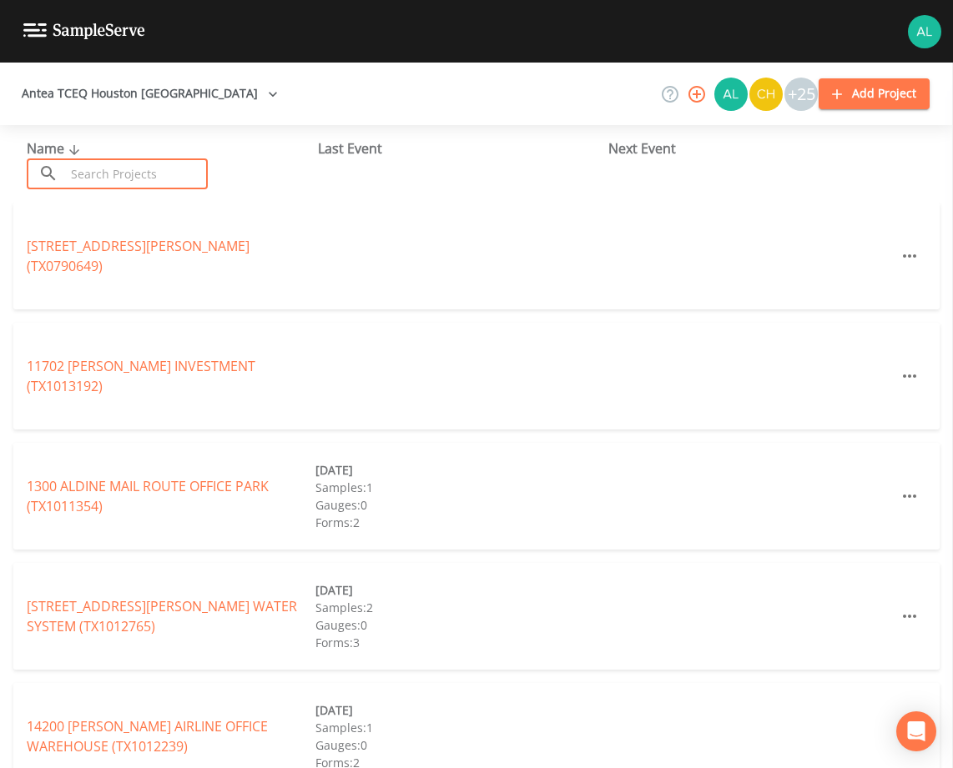
click at [128, 176] on input "text" at bounding box center [136, 174] width 143 height 31
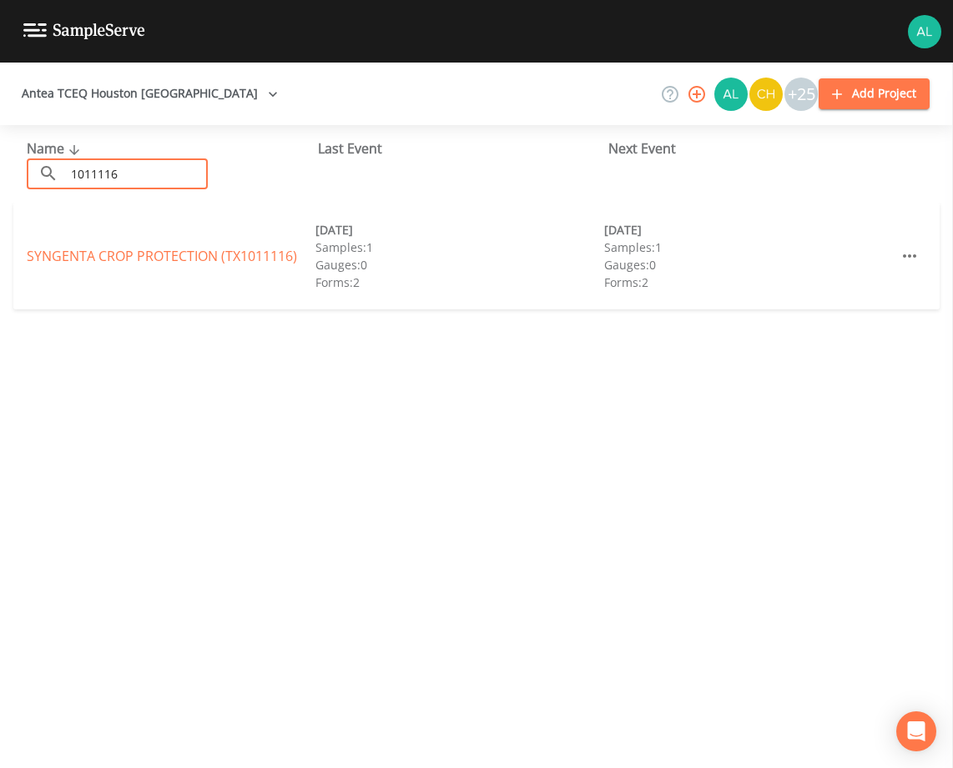
type input "1011116"
click at [55, 252] on link "SYNGENTA CROP PROTECTION (TX1011116)" at bounding box center [162, 256] width 270 height 18
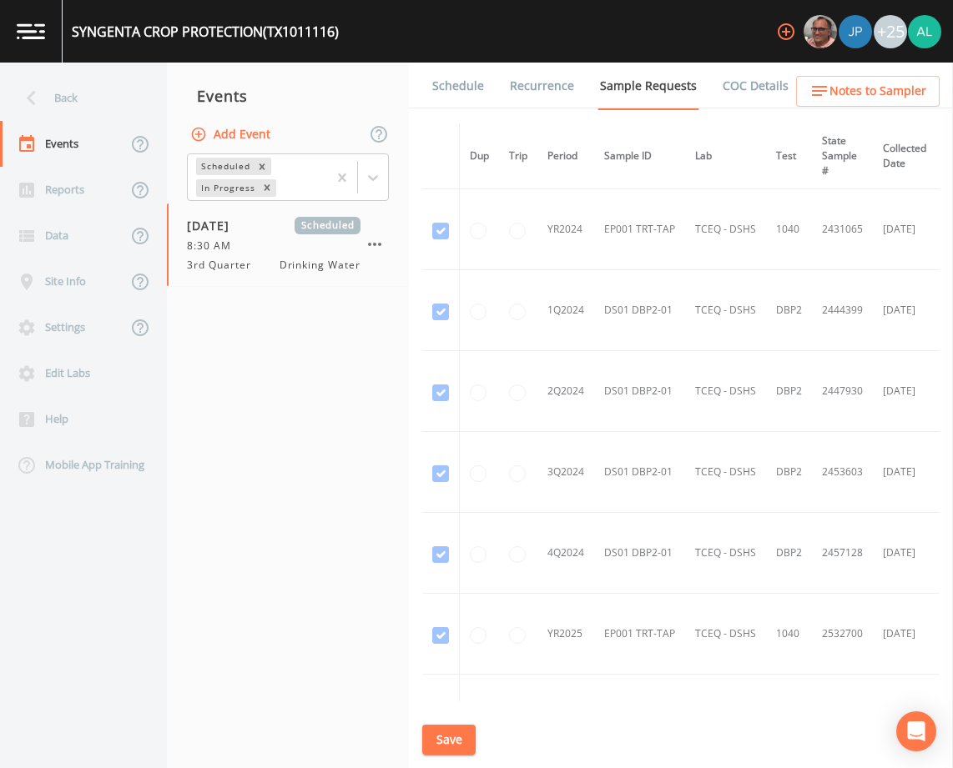
click at [461, 108] on link "Schedule" at bounding box center [458, 86] width 57 height 47
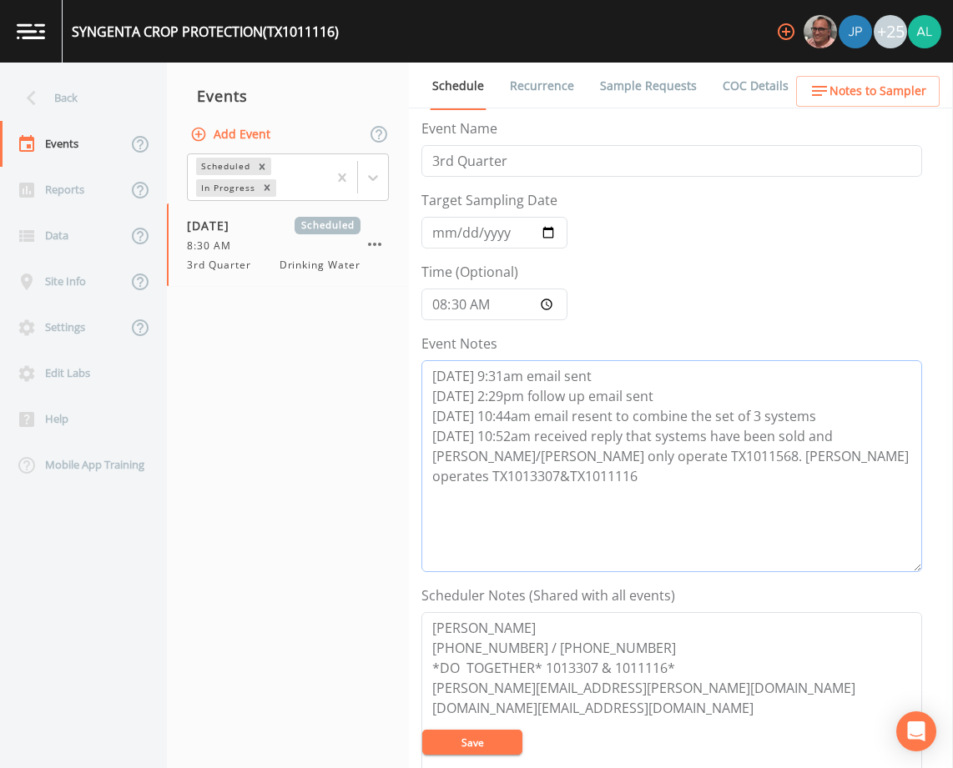
click at [888, 453] on textarea "[DATE] 9:31am email sent [DATE] 2:29pm follow up email sent [DATE] 10:44am emai…" at bounding box center [671, 466] width 501 height 212
drag, startPoint x: 886, startPoint y: 453, endPoint x: 494, endPoint y: 485, distance: 393.4
click at [494, 485] on textarea "[DATE] 9:31am email sent [DATE] 2:29pm follow up email sent [DATE] 10:44am emai…" at bounding box center [671, 466] width 501 height 212
drag, startPoint x: 690, startPoint y: 469, endPoint x: 389, endPoint y: 478, distance: 301.3
click at [389, 478] on div "Back Events Reports Data Site Info Settings Edit Labs Help Mobile App Training …" at bounding box center [476, 416] width 953 height 706
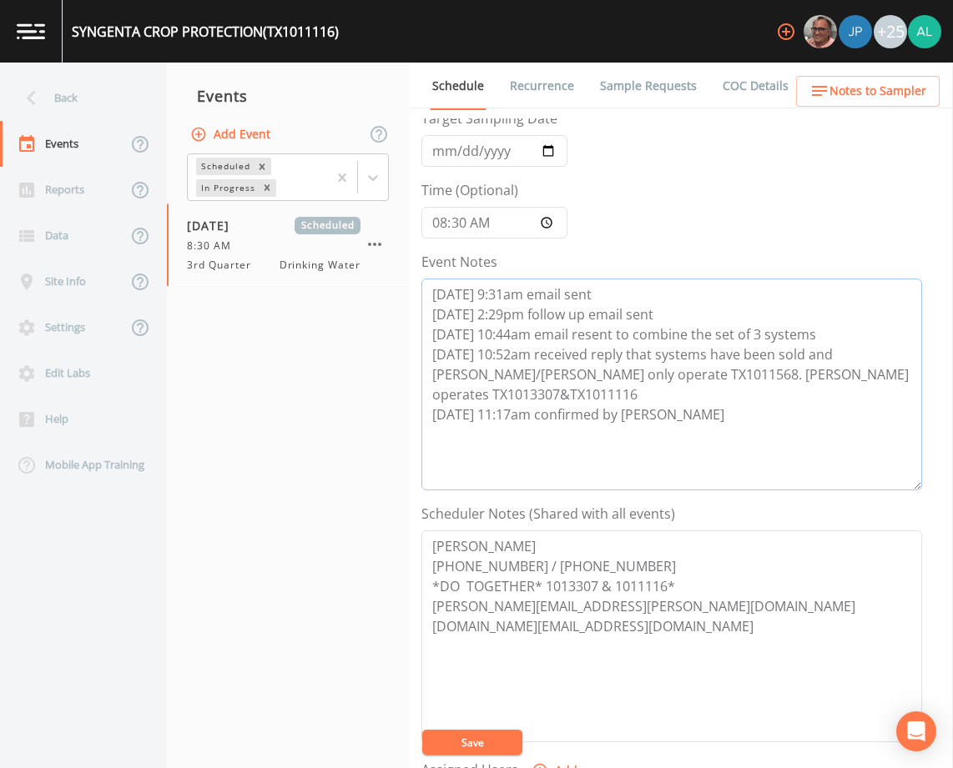
scroll to position [250, 0]
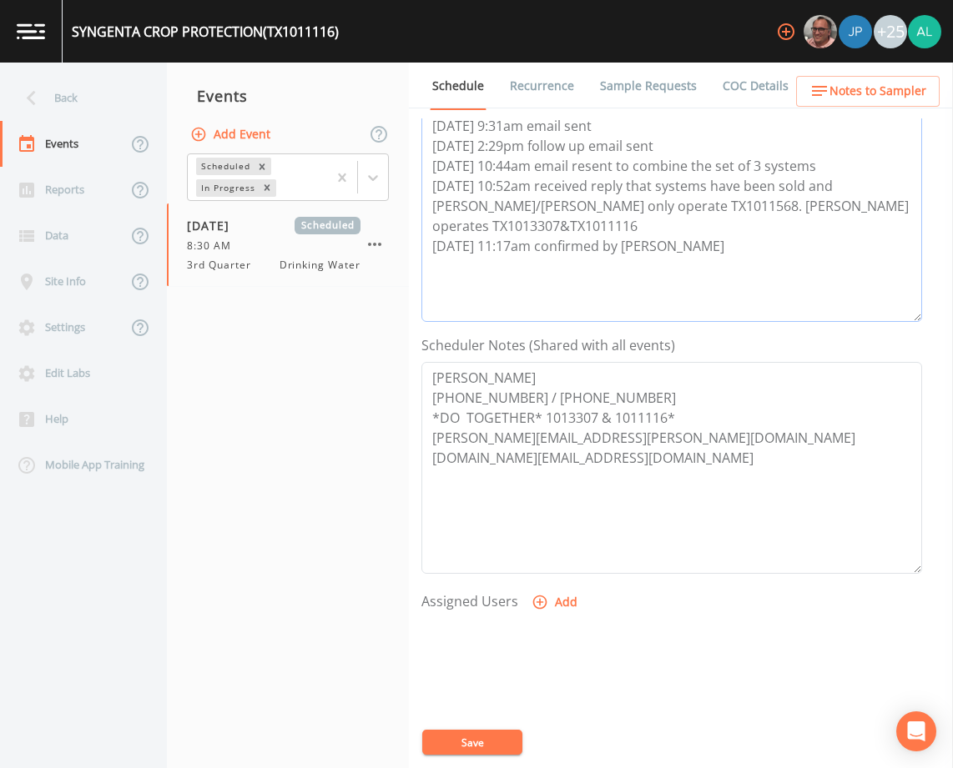
type textarea "[DATE] 9:31am email sent [DATE] 2:29pm follow up email sent [DATE] 10:44am emai…"
click at [545, 614] on button "Add" at bounding box center [556, 602] width 56 height 31
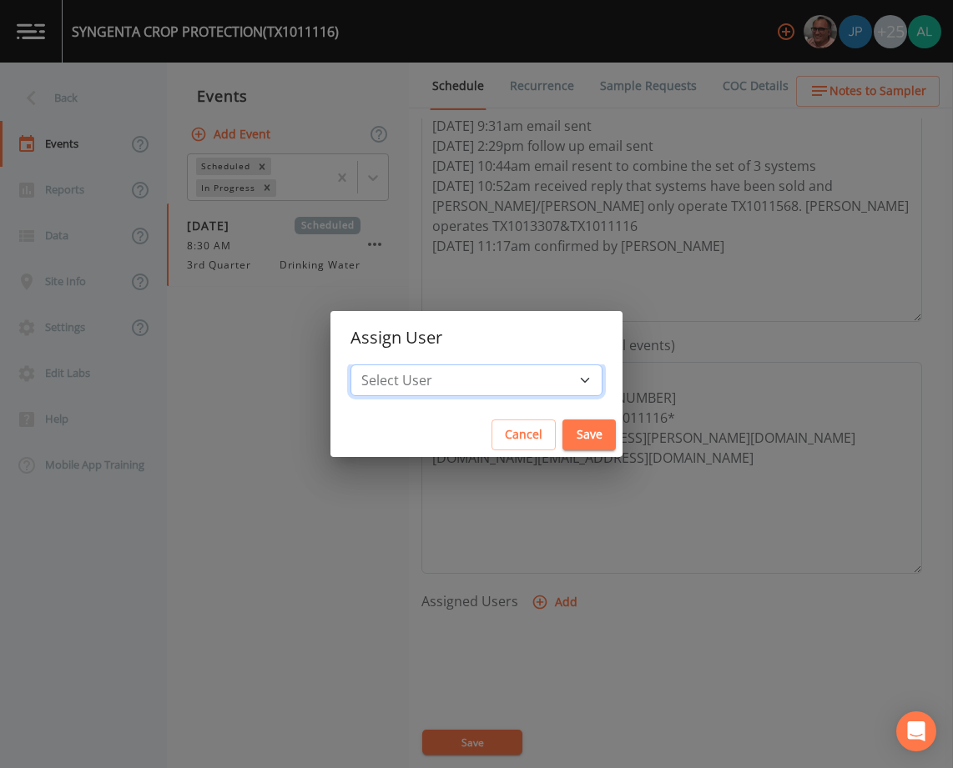
click at [473, 374] on select "Select User [PERSON_NAME] [PERSON_NAME] [PERSON_NAME] [PERSON_NAME] [PERSON_NAM…" at bounding box center [476, 381] width 252 height 32
select select "1051c3a1-6c84-4a22-a0dd-c999b59f2b39"
click at [388, 365] on select "Select User [PERSON_NAME] [PERSON_NAME] [PERSON_NAME] [PERSON_NAME] [PERSON_NAM…" at bounding box center [476, 381] width 252 height 32
click at [562, 436] on button "Save" at bounding box center [588, 435] width 53 height 31
select select
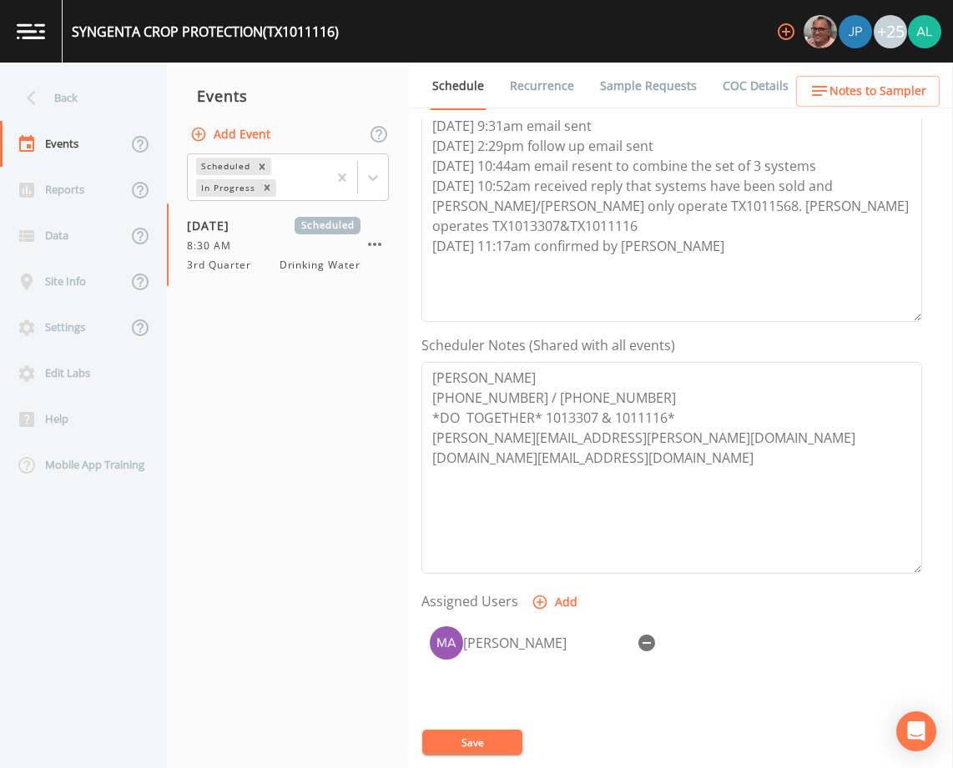
drag, startPoint x: 500, startPoint y: 748, endPoint x: 542, endPoint y: 681, distance: 79.2
click at [500, 747] on button "Save" at bounding box center [472, 742] width 100 height 25
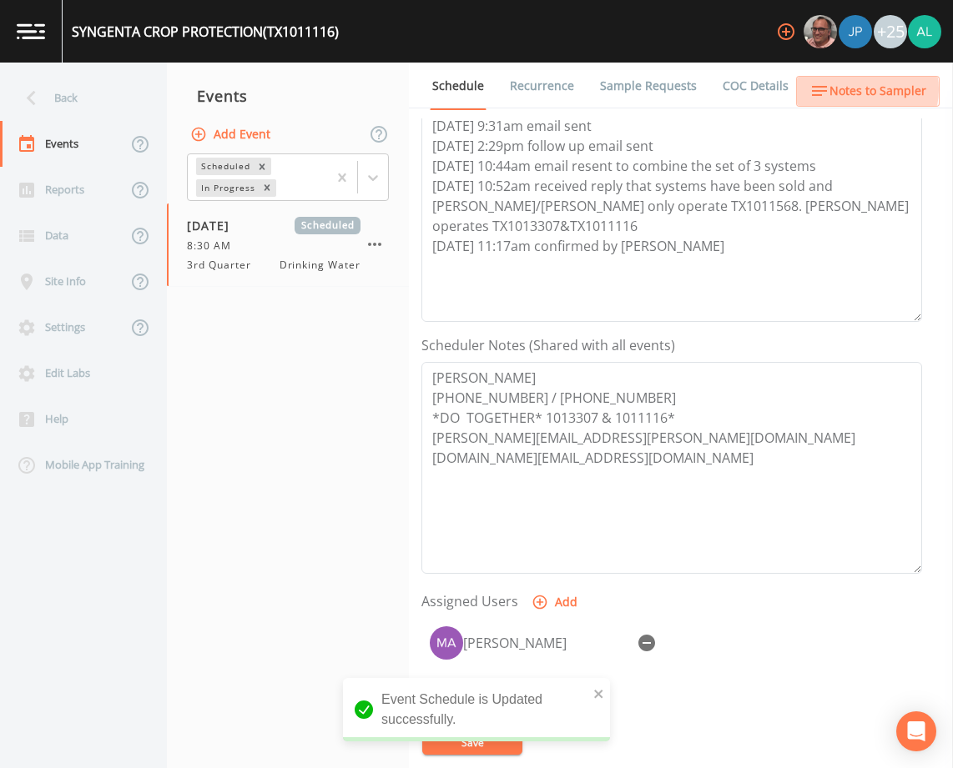
click at [855, 89] on span "Notes to Sampler" at bounding box center [877, 91] width 97 height 21
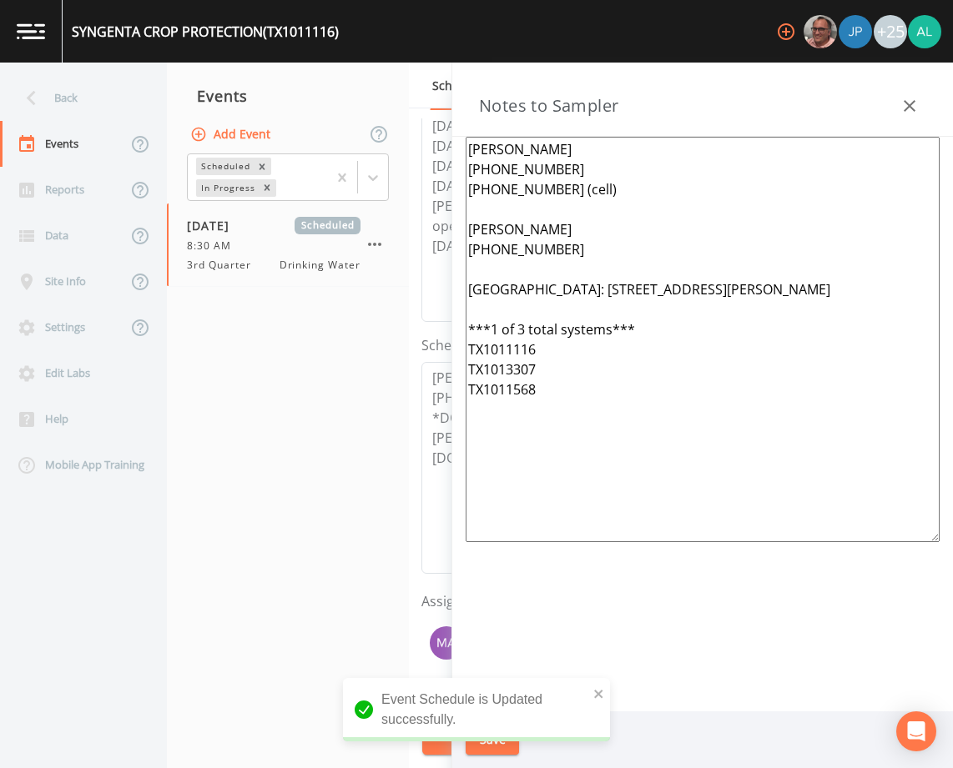
click at [523, 324] on textarea "[PERSON_NAME] [PHONE_NUMBER] [PHONE_NUMBER] (cell) [PERSON_NAME] [PHONE_NUMBER]…" at bounding box center [703, 340] width 474 height 406
drag, startPoint x: 545, startPoint y: 387, endPoint x: 351, endPoint y: 377, distance: 193.8
click at [400, 385] on div "Back Events Reports Data Site Info Settings Edit Labs Help Mobile App Training …" at bounding box center [476, 416] width 953 height 706
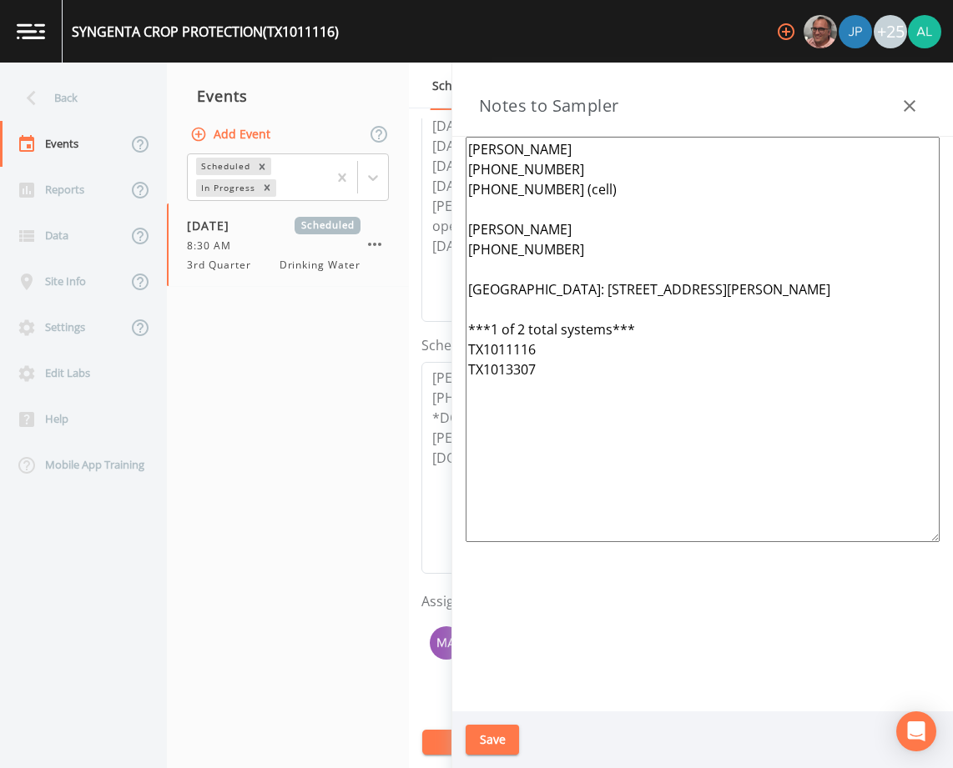
drag, startPoint x: 573, startPoint y: 252, endPoint x: 445, endPoint y: 211, distance: 134.8
click at [445, 211] on div "Back Events Reports Data Site Info Settings Edit Labs Help Mobile App Training …" at bounding box center [476, 416] width 953 height 706
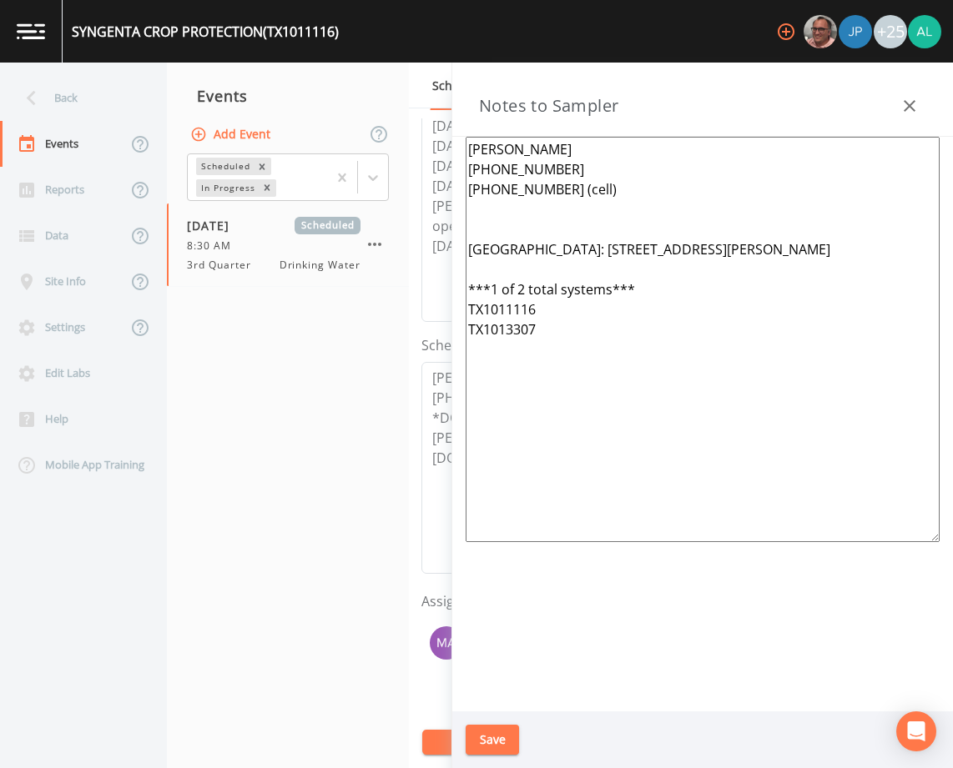
type textarea "[PERSON_NAME] [PHONE_NUMBER] [PHONE_NUMBER] (cell) [GEOGRAPHIC_DATA]: [STREET_A…"
click at [510, 730] on button "Save" at bounding box center [492, 740] width 53 height 31
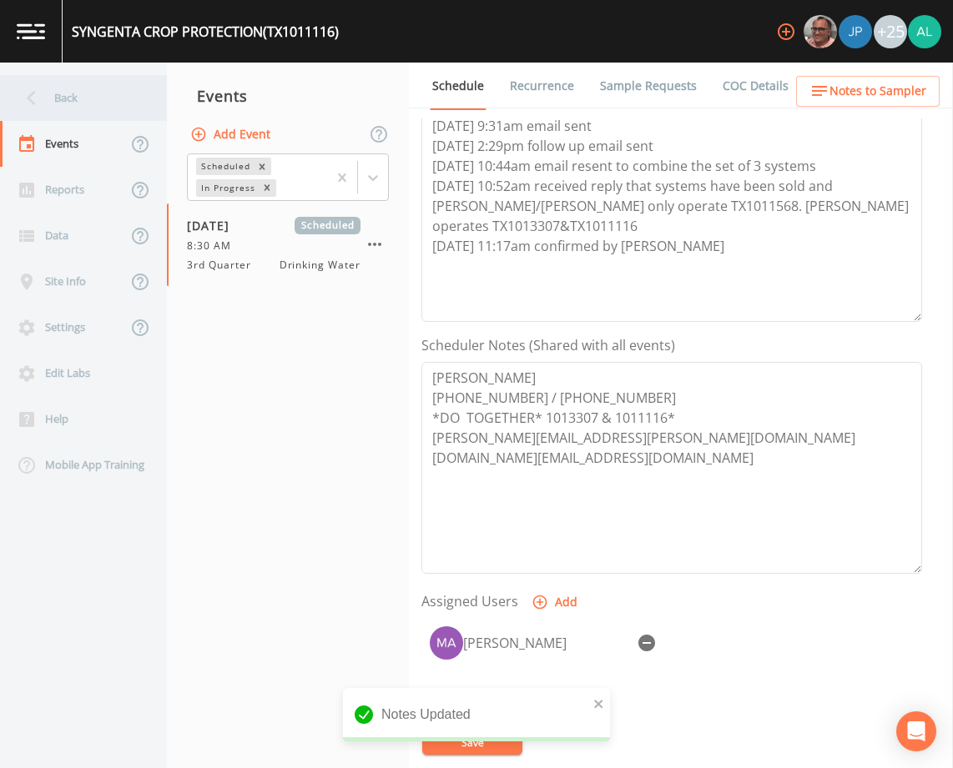
click at [100, 102] on div "Back" at bounding box center [75, 98] width 150 height 46
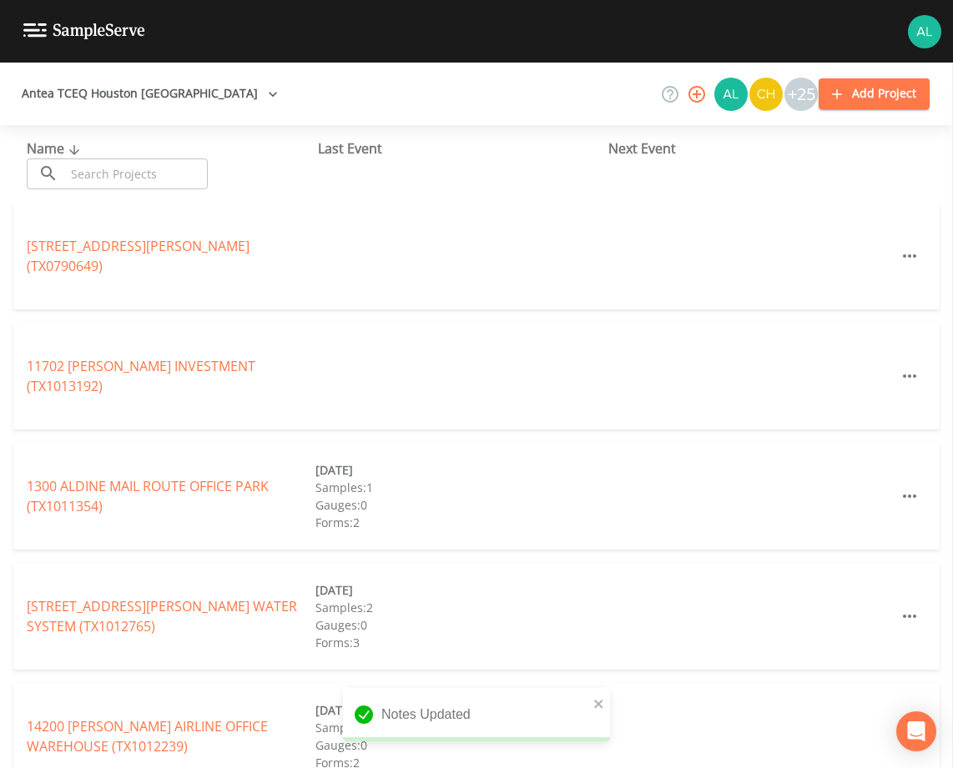
drag, startPoint x: 113, startPoint y: 184, endPoint x: 0, endPoint y: 205, distance: 115.4
click at [113, 184] on input "text" at bounding box center [136, 174] width 143 height 31
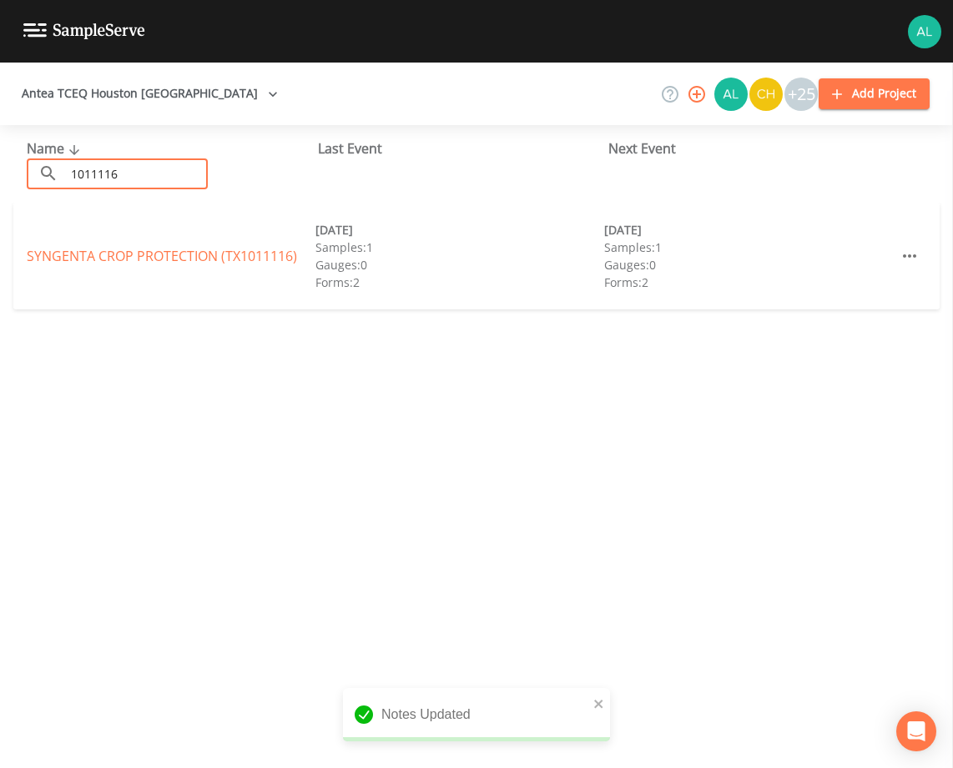
type input "1011116"
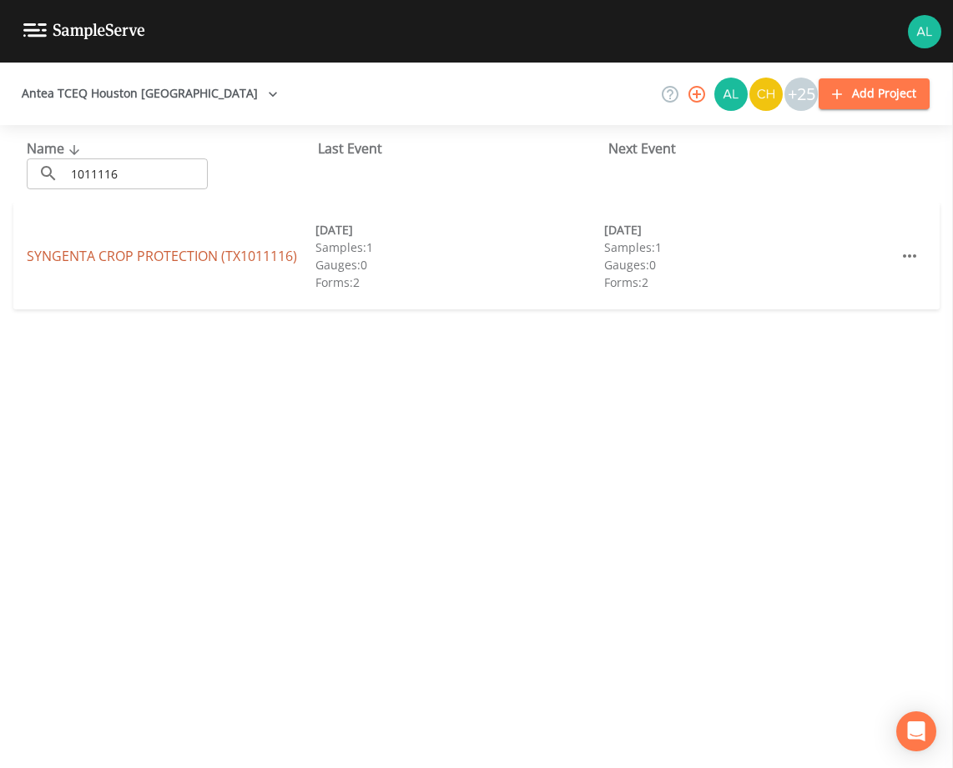
click at [84, 260] on link "SYNGENTA CROP PROTECTION (TX1011116)" at bounding box center [162, 256] width 270 height 18
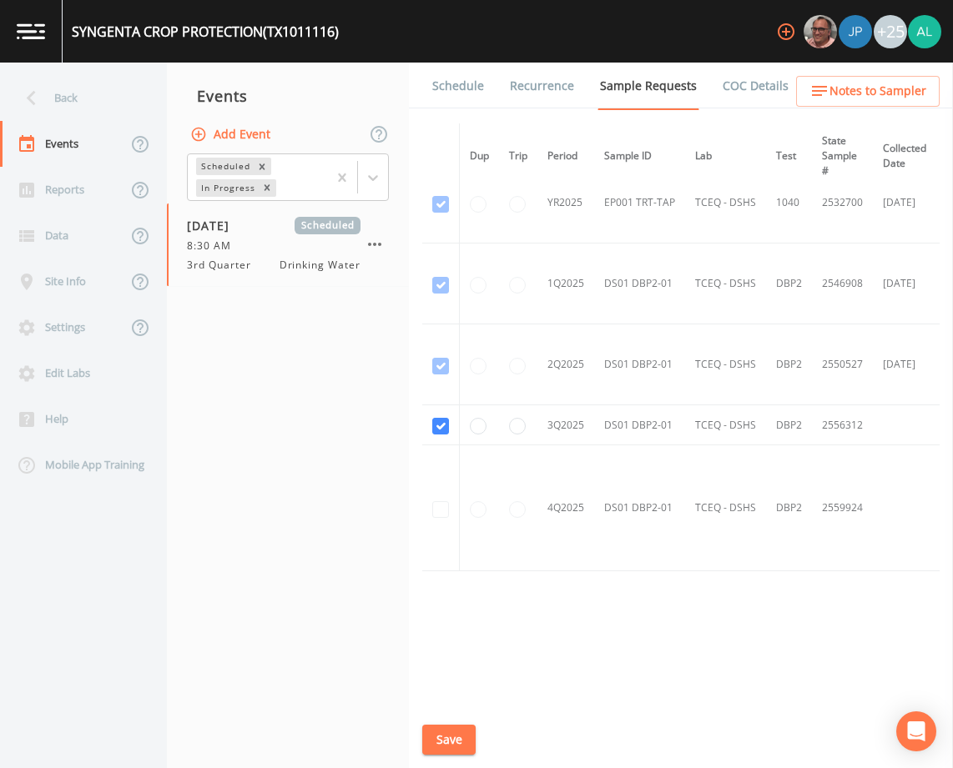
scroll to position [439, 0]
click at [437, 91] on link "Schedule" at bounding box center [458, 86] width 57 height 47
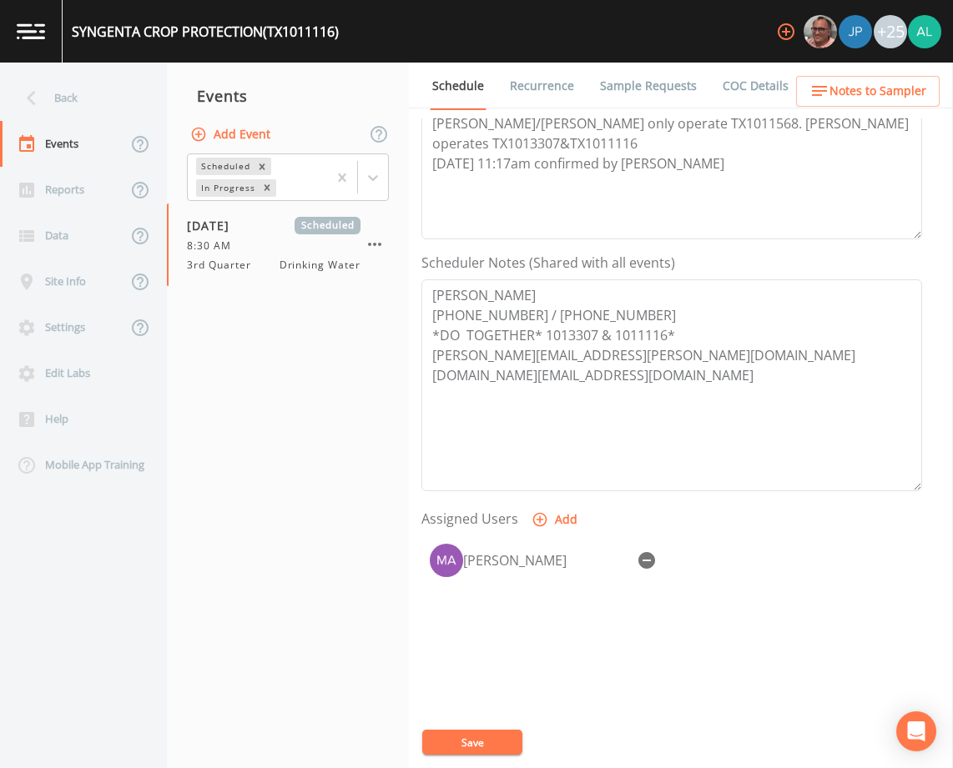
scroll to position [334, 0]
click at [850, 89] on span "Notes to Sampler" at bounding box center [877, 91] width 97 height 21
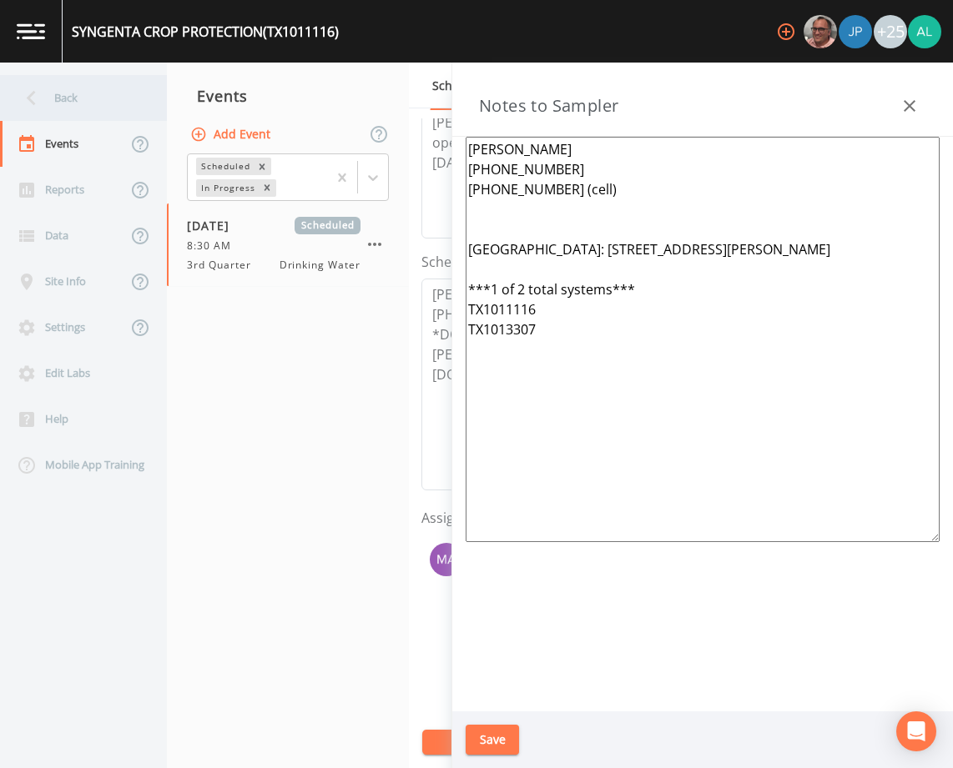
click at [70, 102] on div "Back" at bounding box center [75, 98] width 150 height 46
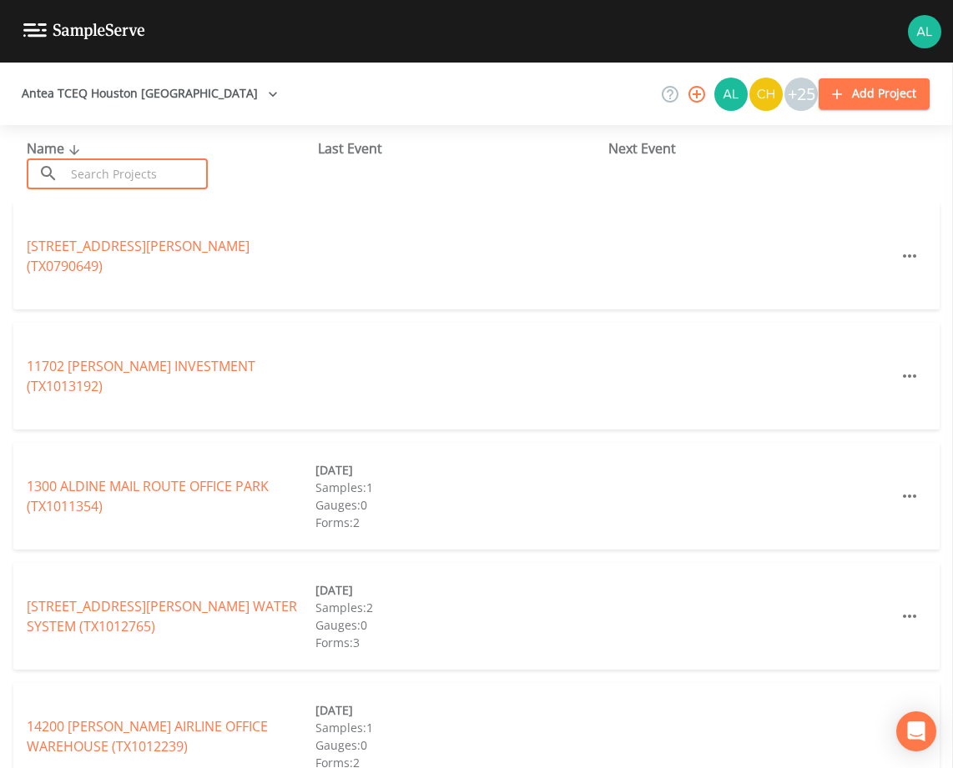
click at [99, 180] on input "text" at bounding box center [136, 174] width 143 height 31
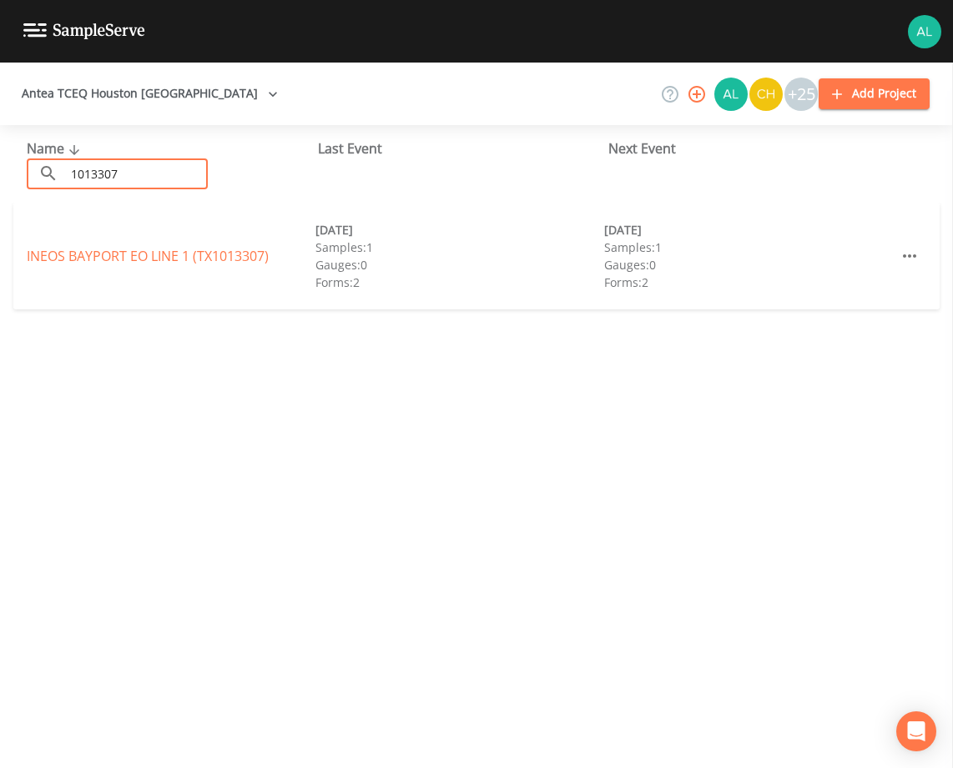
type input "1013307"
click at [74, 253] on link "INEOS BAYPORT EO LINE 1 (TX1013307)" at bounding box center [148, 256] width 242 height 18
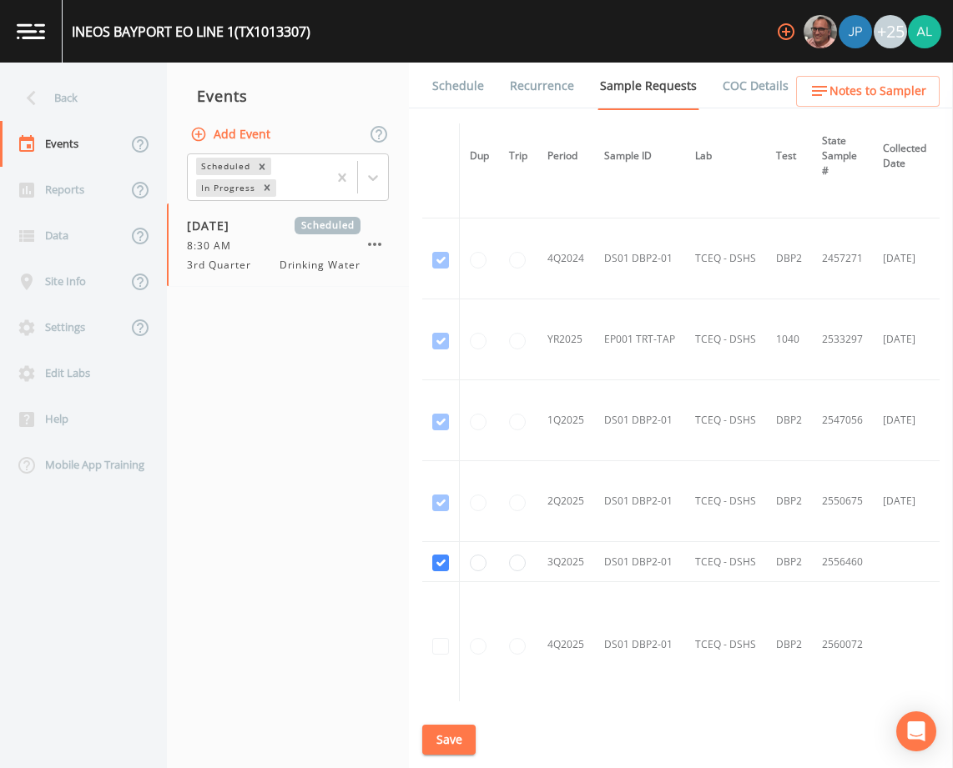
scroll to position [439, 0]
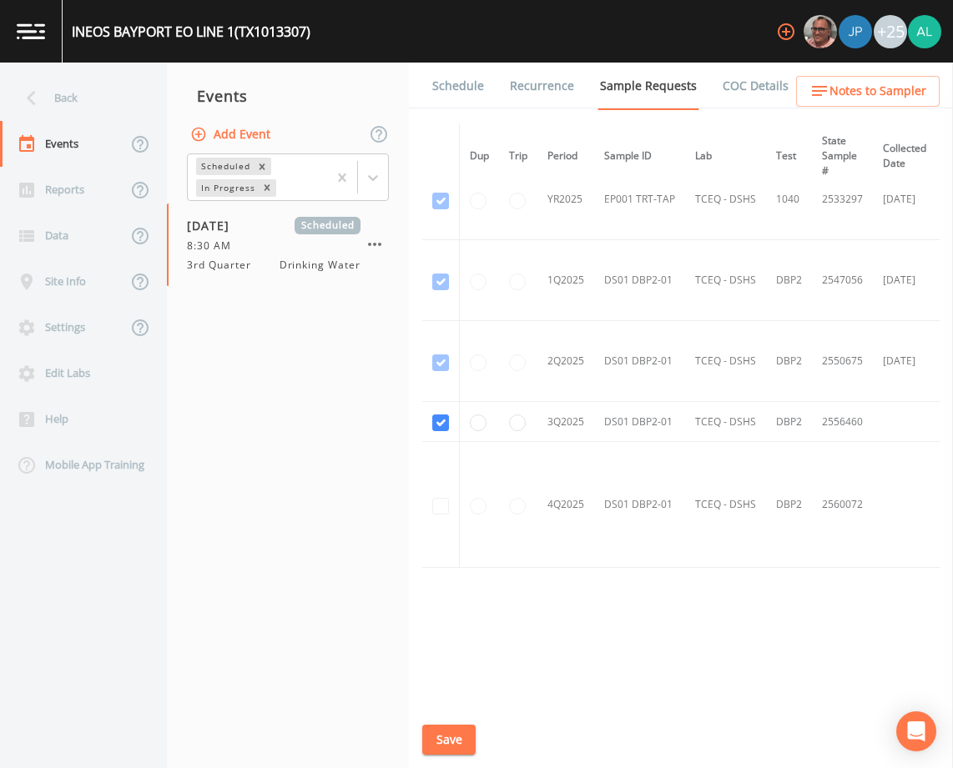
click at [486, 105] on li "Recurrence" at bounding box center [531, 86] width 90 height 47
click at [471, 96] on link "Schedule" at bounding box center [458, 86] width 57 height 47
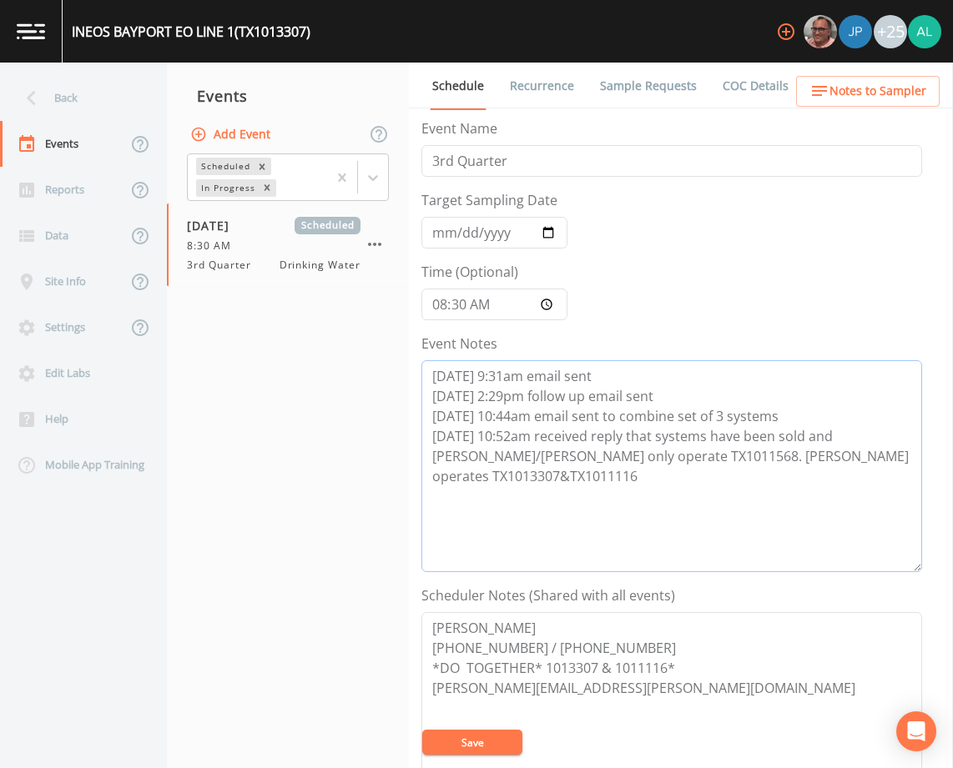
click at [874, 453] on textarea "[DATE] 9:31am email sent [DATE] 2:29pm follow up email sent [DATE] 10:44am emai…" at bounding box center [671, 466] width 501 height 212
paste textarea "[DATE] 11:17am confirmed by [PERSON_NAME]"
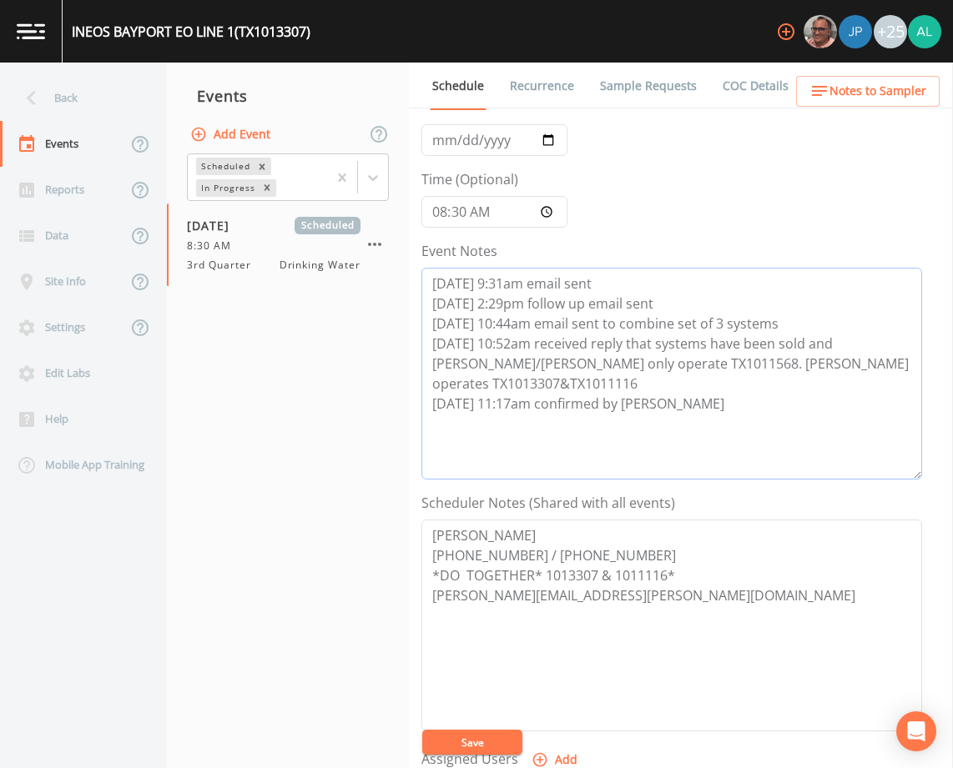
scroll to position [250, 0]
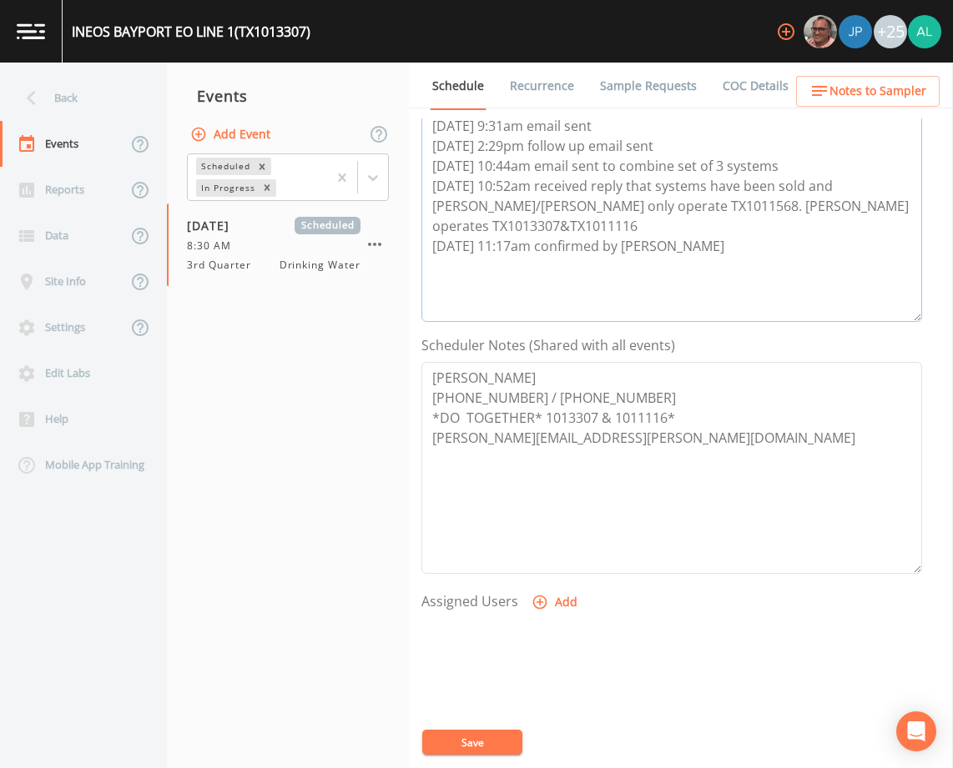
type textarea "[DATE] 9:31am email sent [DATE] 2:29pm follow up email sent [DATE] 10:44am emai…"
click at [548, 600] on button "Add" at bounding box center [556, 602] width 56 height 31
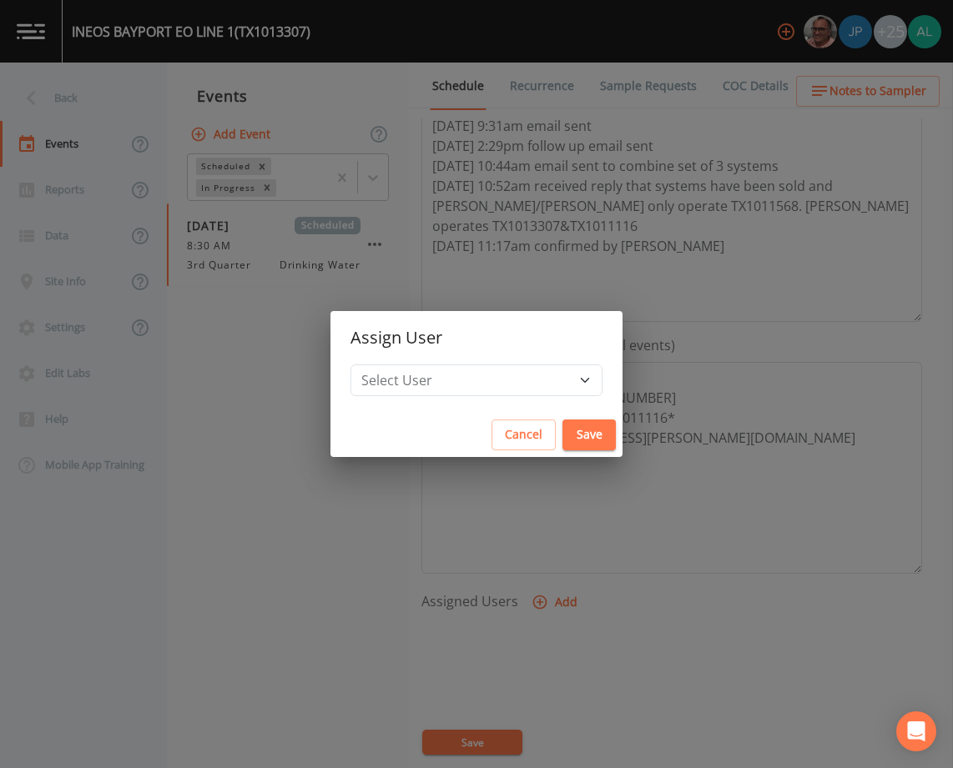
click at [469, 356] on h2 "Assign User" at bounding box center [476, 337] width 292 height 53
click at [457, 375] on select "Select User [PERSON_NAME] [PERSON_NAME] [PERSON_NAME] [PERSON_NAME] [PERSON_NAM…" at bounding box center [476, 381] width 252 height 32
select select "1051c3a1-6c84-4a22-a0dd-c999b59f2b39"
click at [388, 365] on select "Select User [PERSON_NAME] [PERSON_NAME] [PERSON_NAME] [PERSON_NAME] [PERSON_NAM…" at bounding box center [476, 381] width 252 height 32
click at [567, 435] on button "Save" at bounding box center [588, 435] width 53 height 31
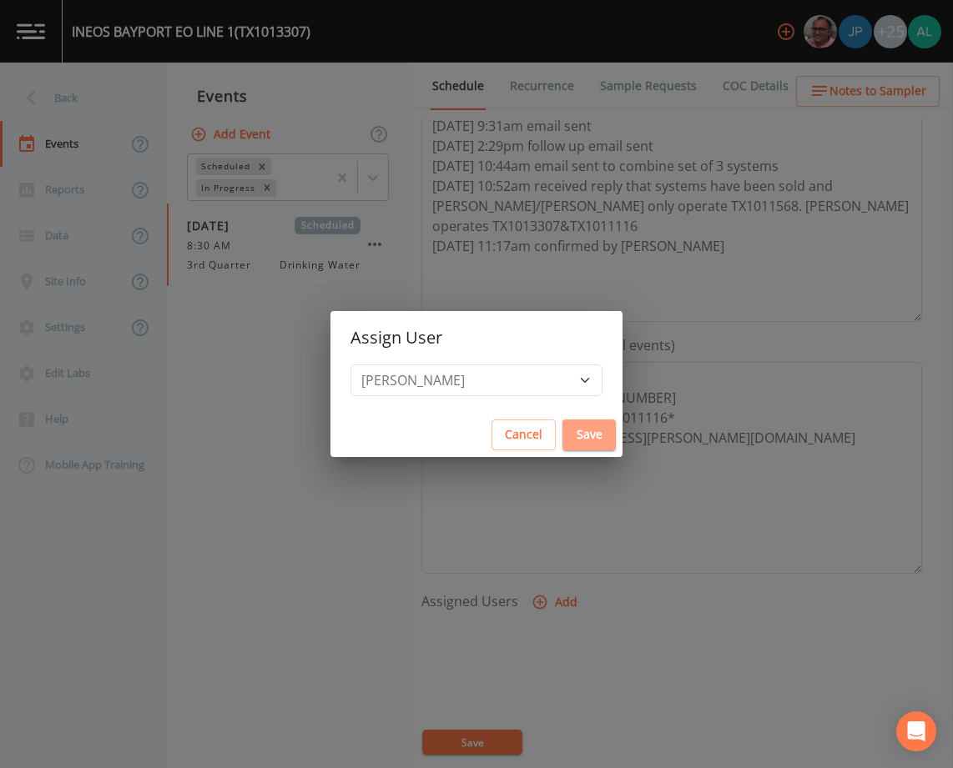
select select
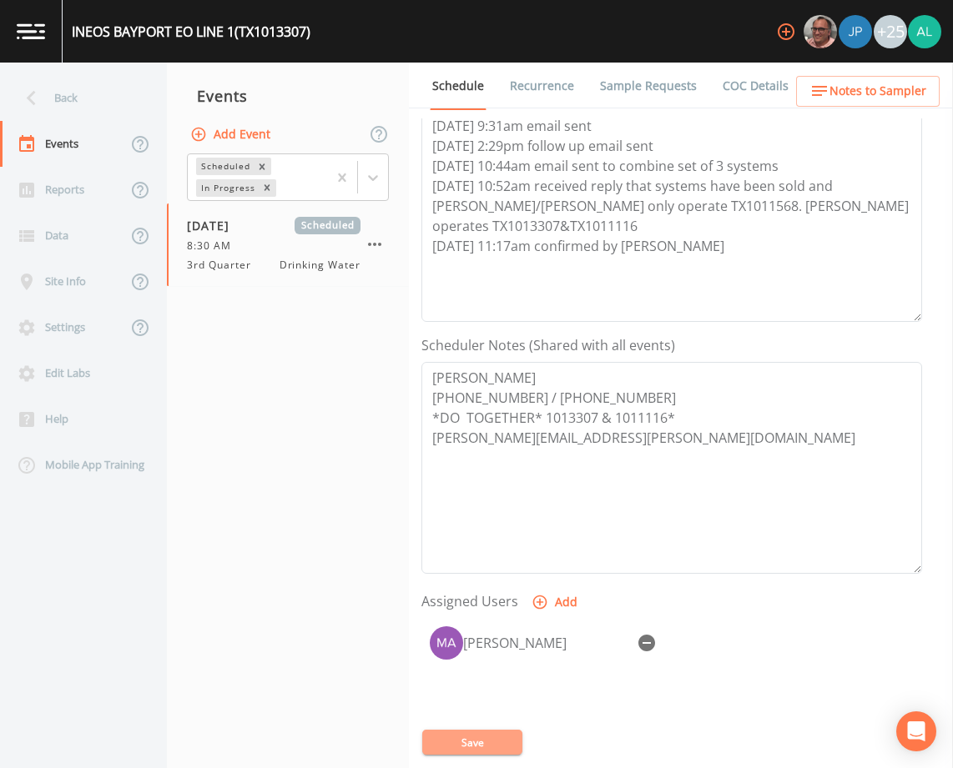
click at [481, 739] on button "Save" at bounding box center [472, 742] width 100 height 25
click at [858, 91] on span "Notes to Sampler" at bounding box center [877, 91] width 97 height 21
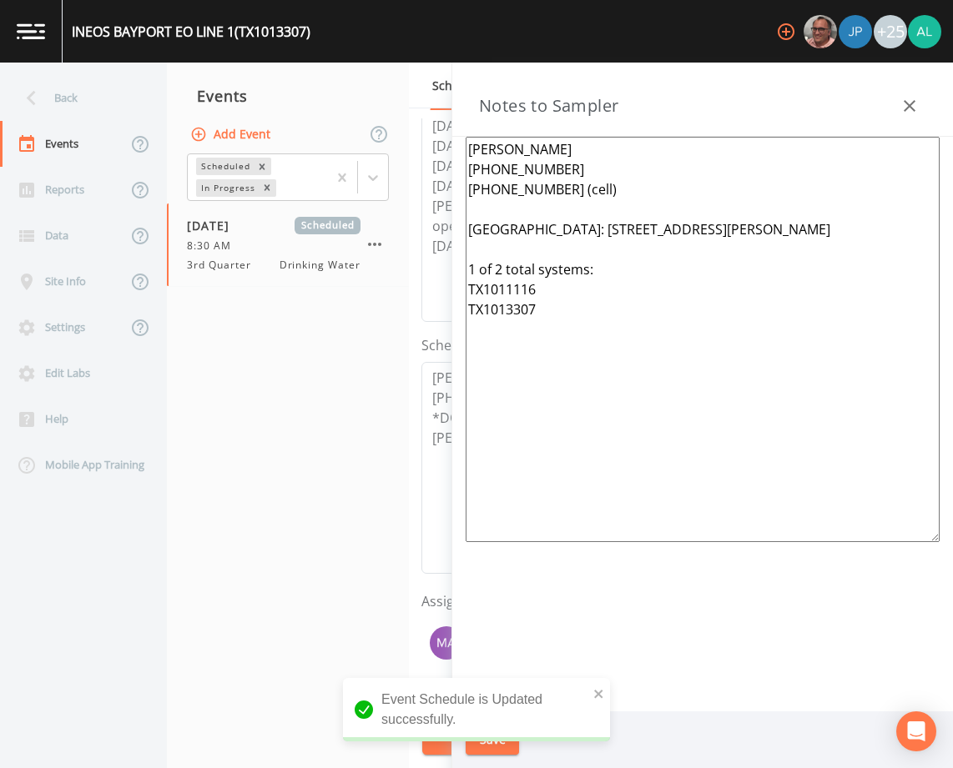
click at [466, 269] on textarea "[PERSON_NAME] [PHONE_NUMBER] [PHONE_NUMBER] (cell) [GEOGRAPHIC_DATA]: [STREET_A…" at bounding box center [703, 340] width 474 height 406
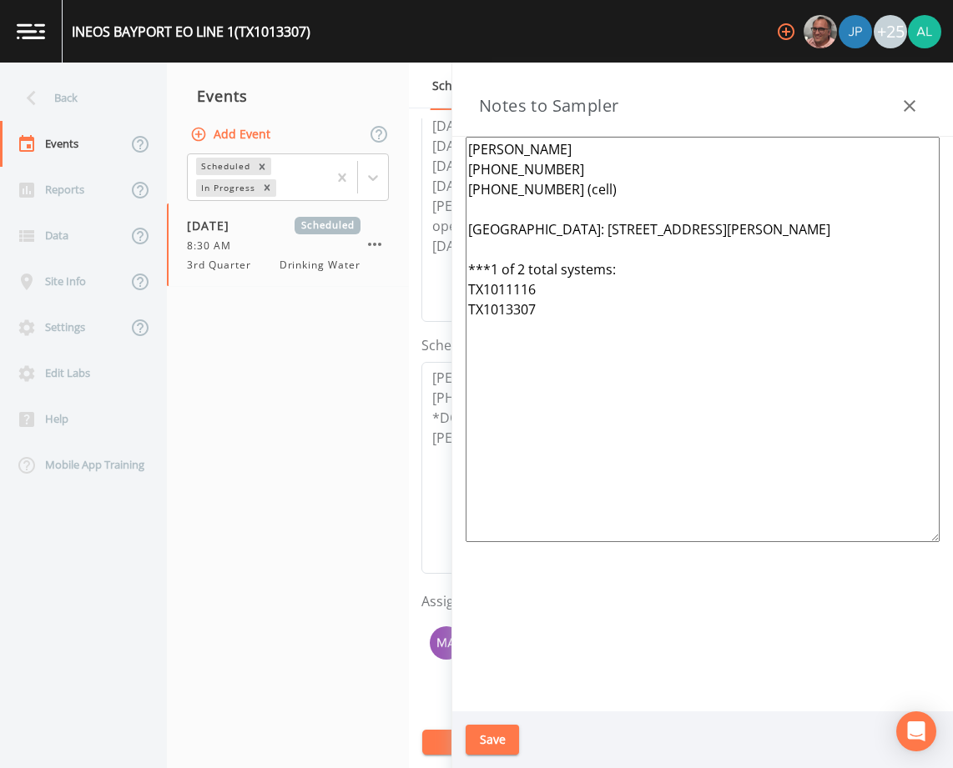
click at [662, 275] on textarea "[PERSON_NAME] [PHONE_NUMBER] [PHONE_NUMBER] (cell) [GEOGRAPHIC_DATA]: [STREET_A…" at bounding box center [703, 340] width 474 height 406
type textarea "[PERSON_NAME] [PHONE_NUMBER] [PHONE_NUMBER] (cell) [GEOGRAPHIC_DATA]: [STREET_A…"
click at [497, 737] on button "Save" at bounding box center [492, 740] width 53 height 31
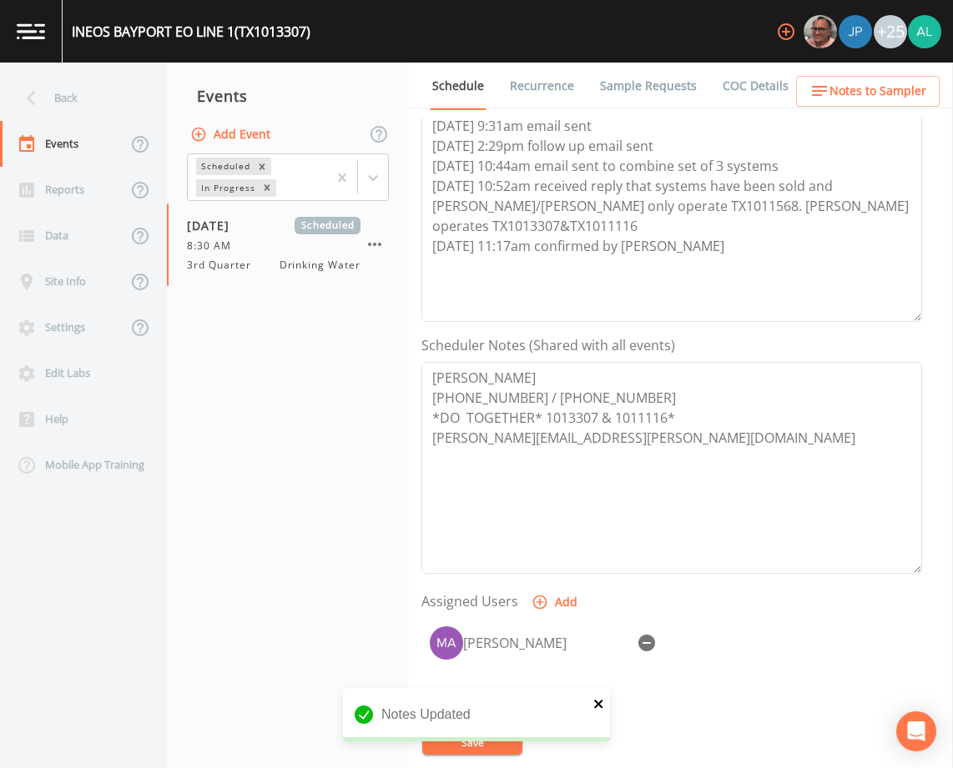
click at [602, 698] on icon "close" at bounding box center [599, 704] width 12 height 13
click at [491, 746] on div "INEOS BAYPORT EO LINE 1 (TX1013307) +25 Back Events Reports Data Site Info Sett…" at bounding box center [476, 384] width 953 height 768
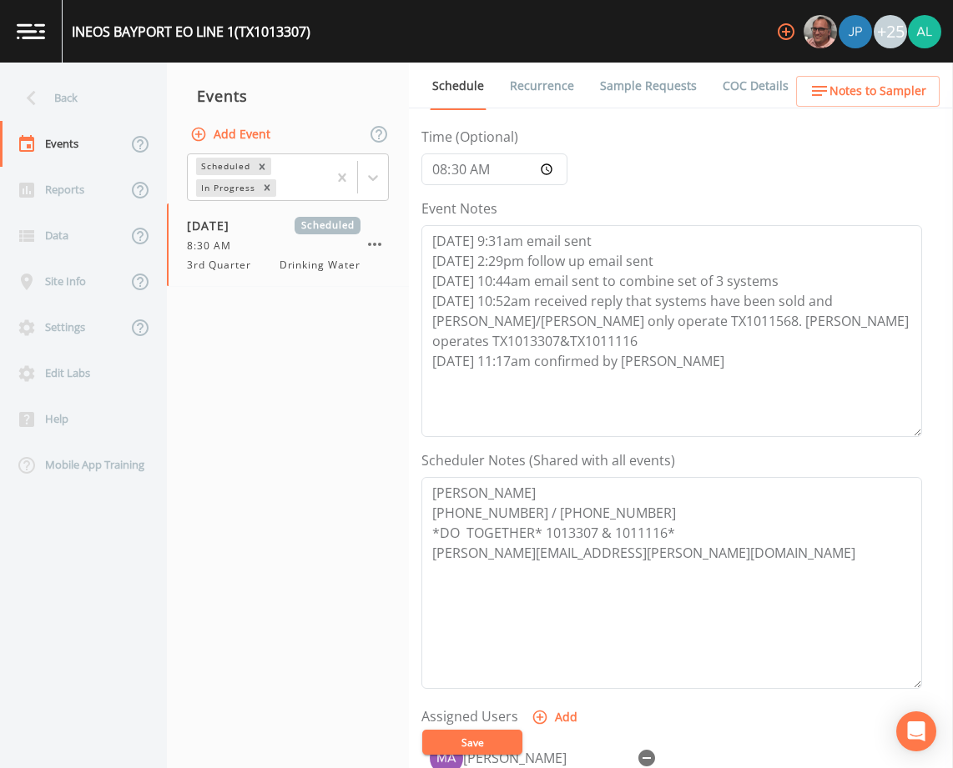
scroll to position [0, 0]
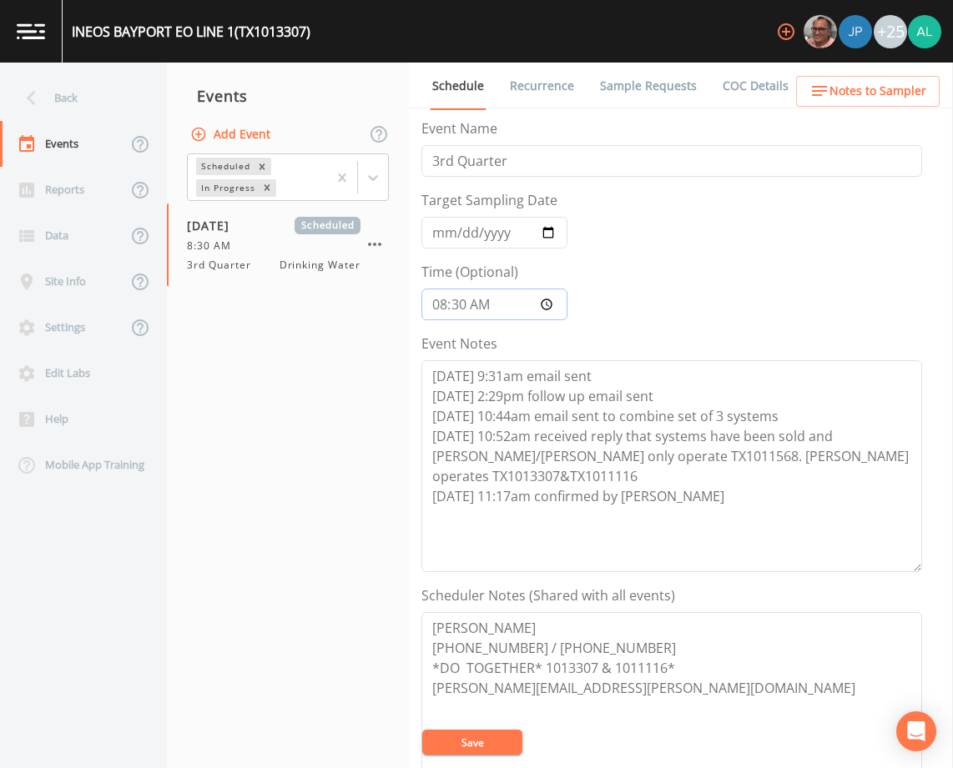
click at [458, 304] on input "08:30:00" at bounding box center [494, 305] width 146 height 32
click at [422, 730] on button "Save" at bounding box center [472, 742] width 100 height 25
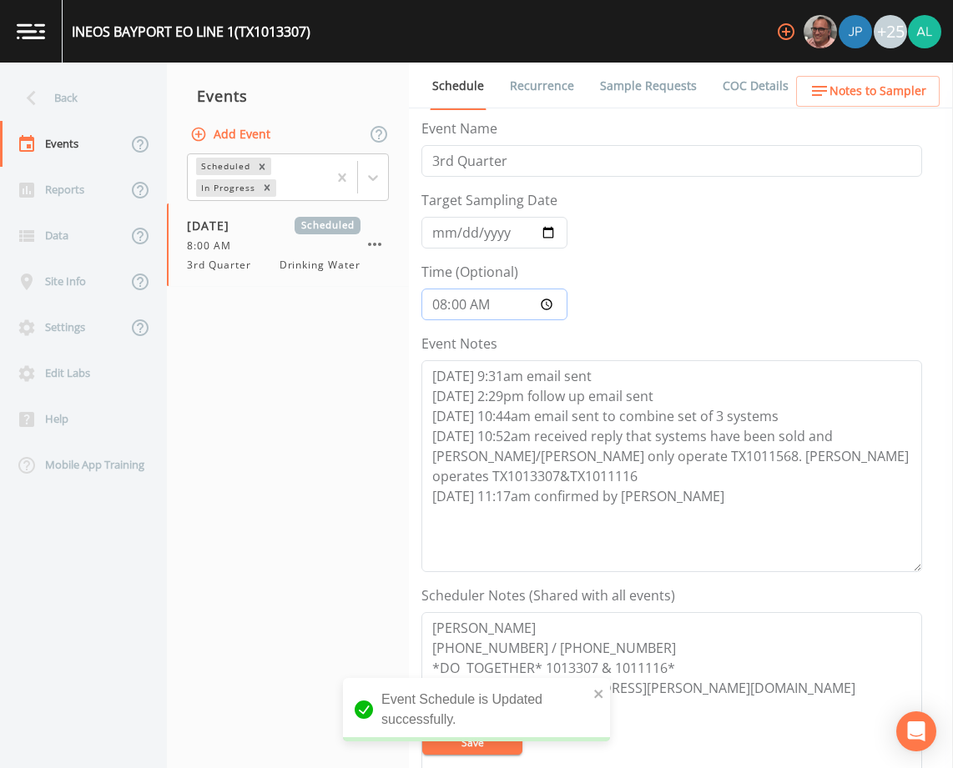
click at [464, 305] on input "08:00" at bounding box center [494, 305] width 146 height 32
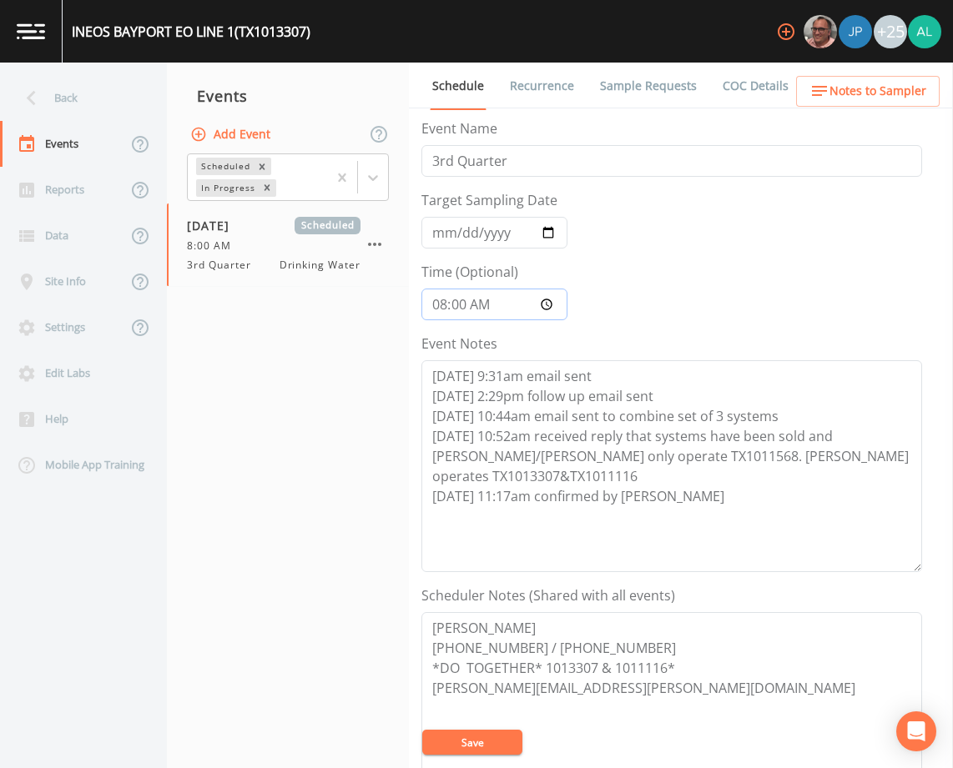
type input "08:02"
click at [422, 730] on button "Save" at bounding box center [472, 742] width 100 height 25
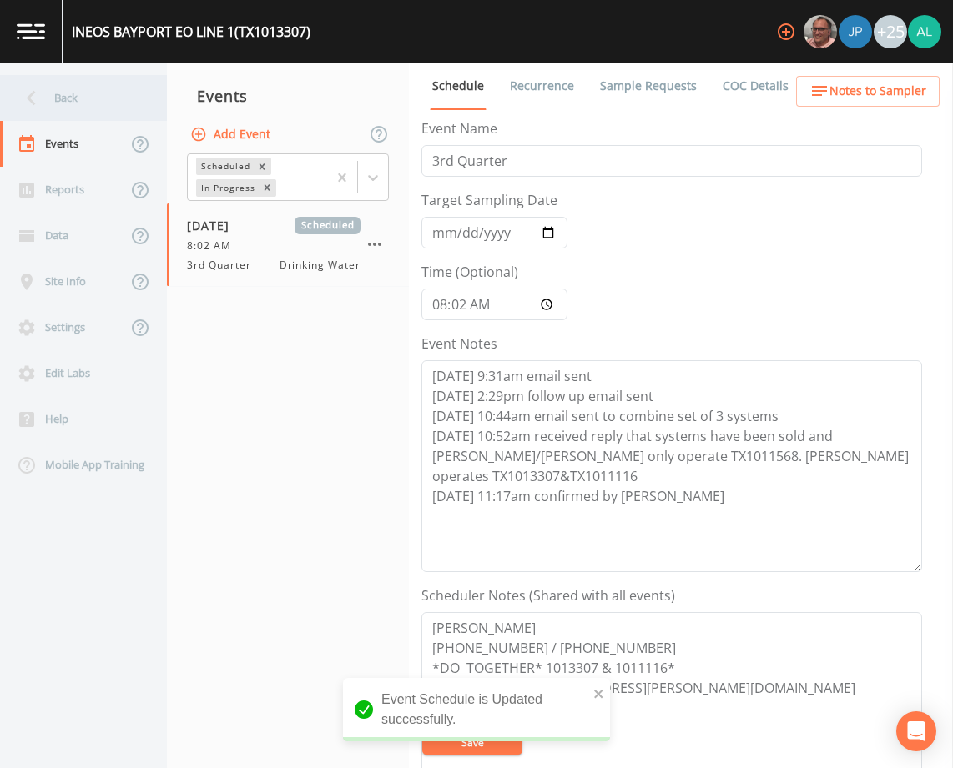
click at [108, 112] on div "Back" at bounding box center [75, 98] width 150 height 46
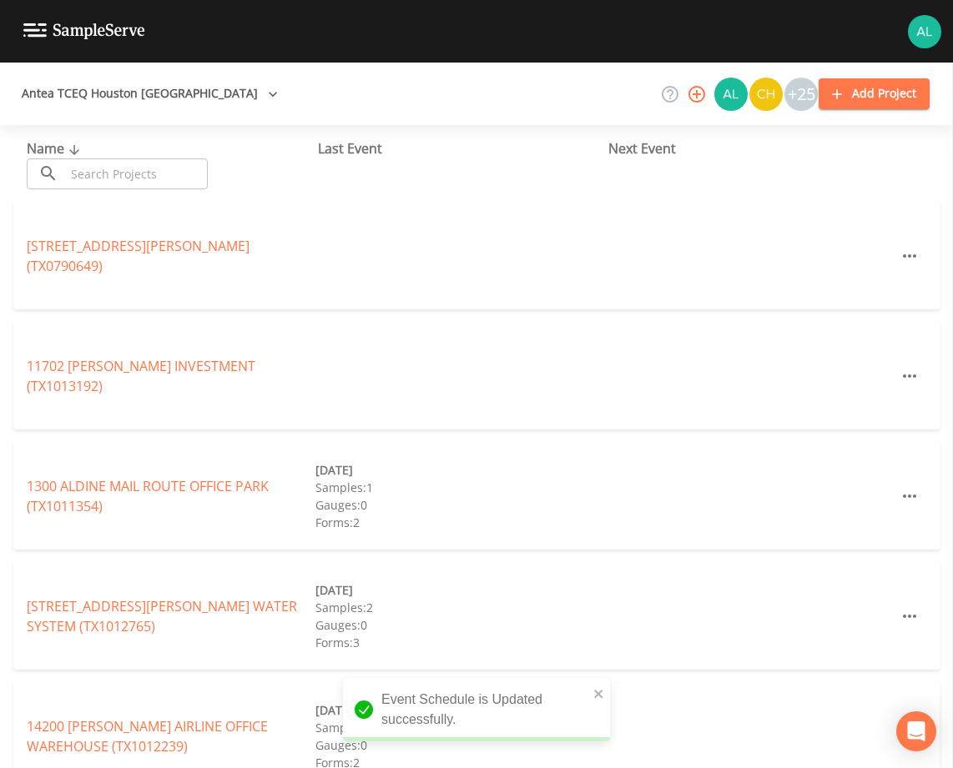
click at [118, 171] on input "text" at bounding box center [136, 174] width 143 height 31
type input "1011116"
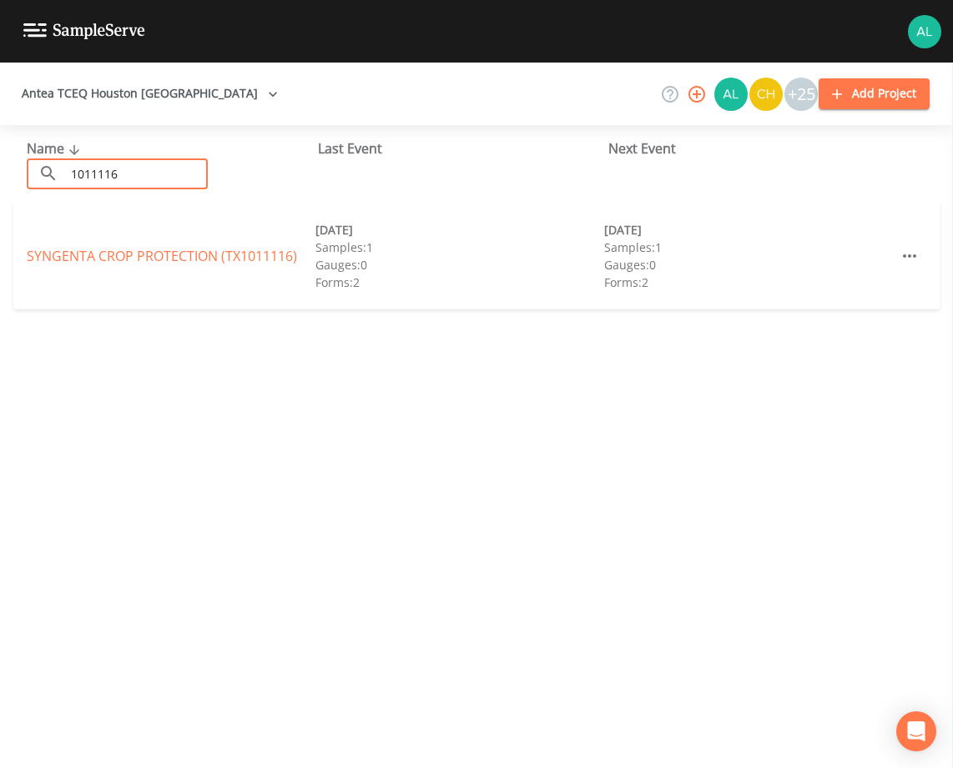
click at [93, 266] on div "SYNGENTA CROP PROTECTION (TX1011116) [DATE] Samples: 1 Gauges: 0 Forms: 2 [DATE…" at bounding box center [476, 256] width 926 height 107
click at [93, 255] on link "SYNGENTA CROP PROTECTION (TX1011116)" at bounding box center [162, 256] width 270 height 18
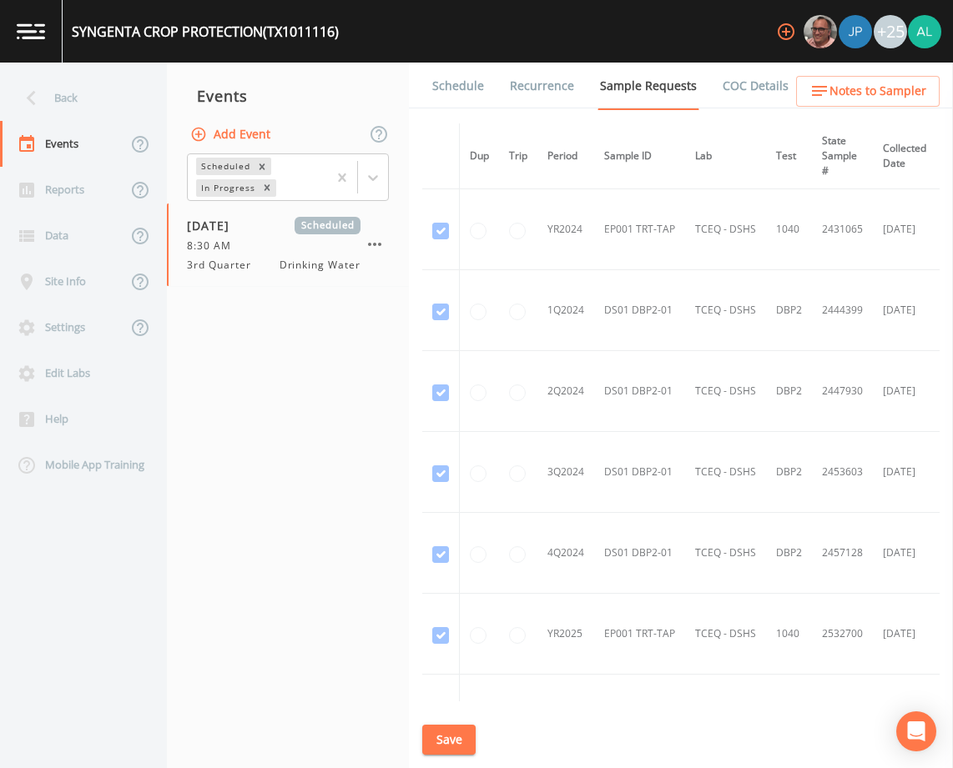
click at [480, 89] on link "Schedule" at bounding box center [458, 86] width 57 height 47
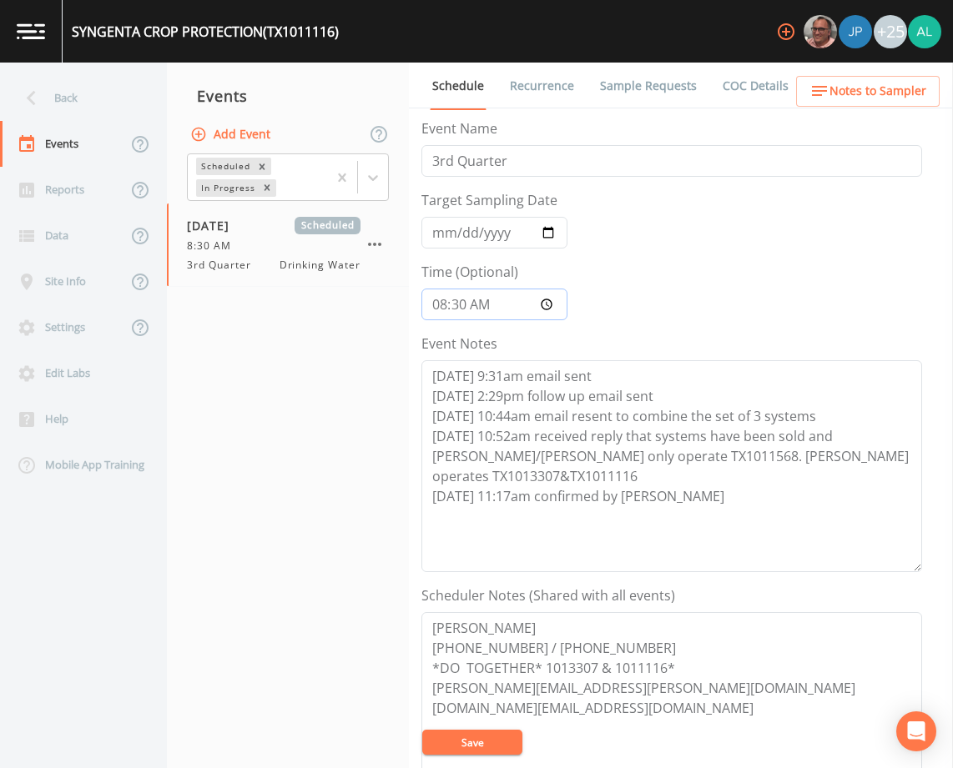
click at [453, 300] on input "08:30:00" at bounding box center [494, 305] width 146 height 32
type input "08:01"
click at [422, 730] on button "Save" at bounding box center [472, 742] width 100 height 25
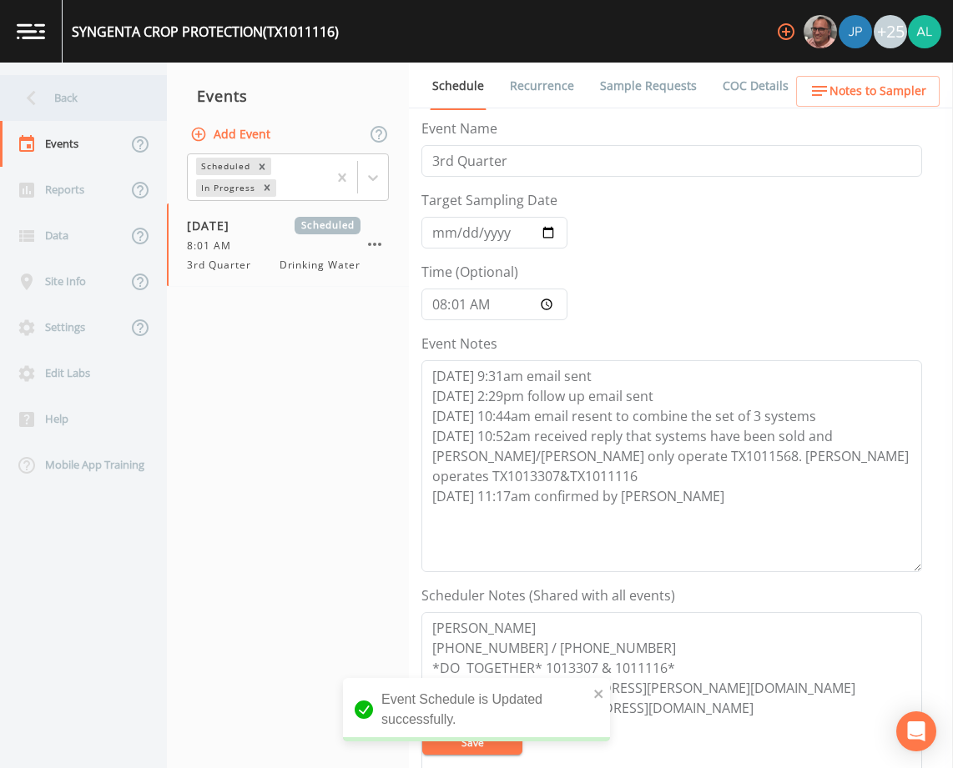
click at [132, 108] on div "Back" at bounding box center [75, 98] width 150 height 46
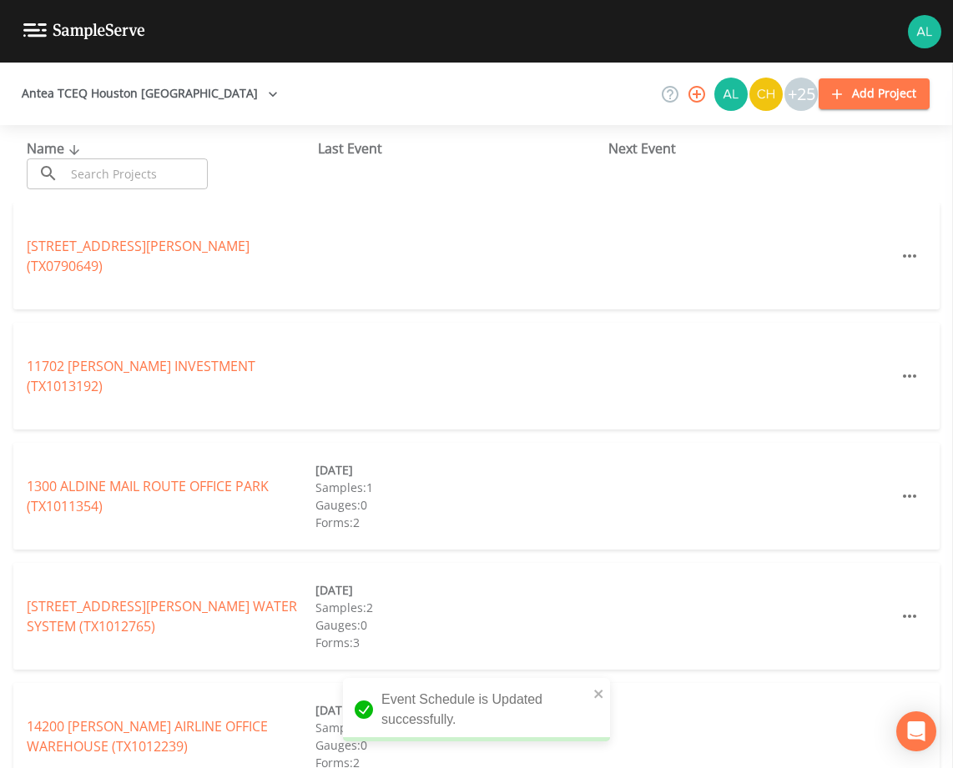
drag, startPoint x: 93, startPoint y: 165, endPoint x: 113, endPoint y: 183, distance: 26.6
click at [93, 165] on input "text" at bounding box center [136, 174] width 143 height 31
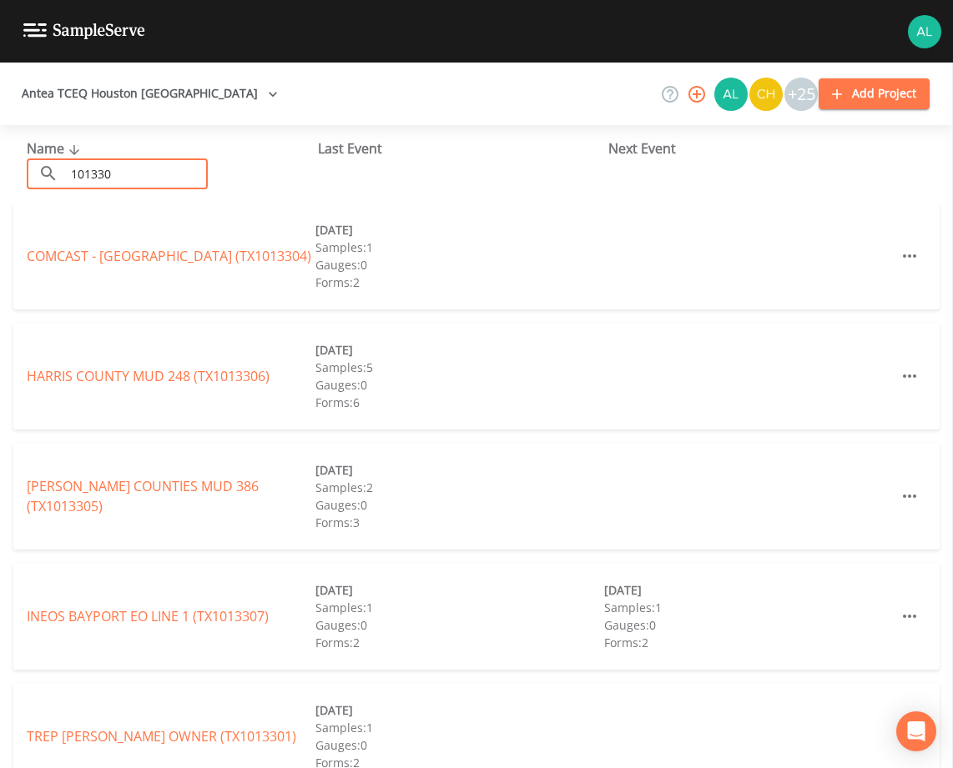
type input "1013307"
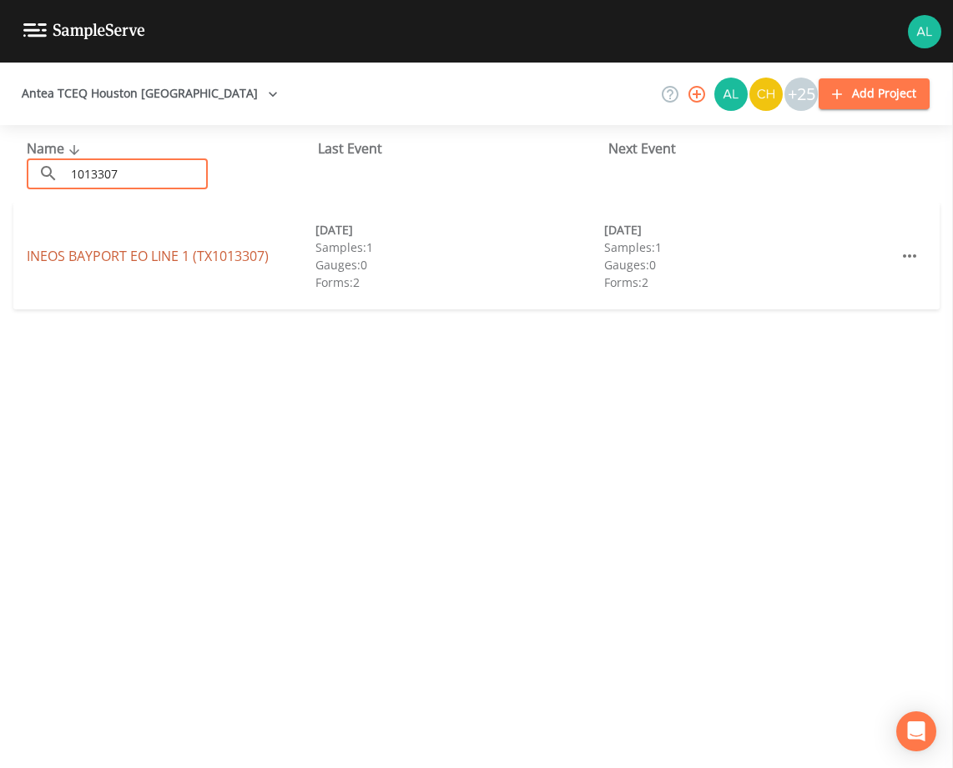
click at [218, 261] on link "INEOS BAYPORT EO LINE 1 (TX1013307)" at bounding box center [148, 256] width 242 height 18
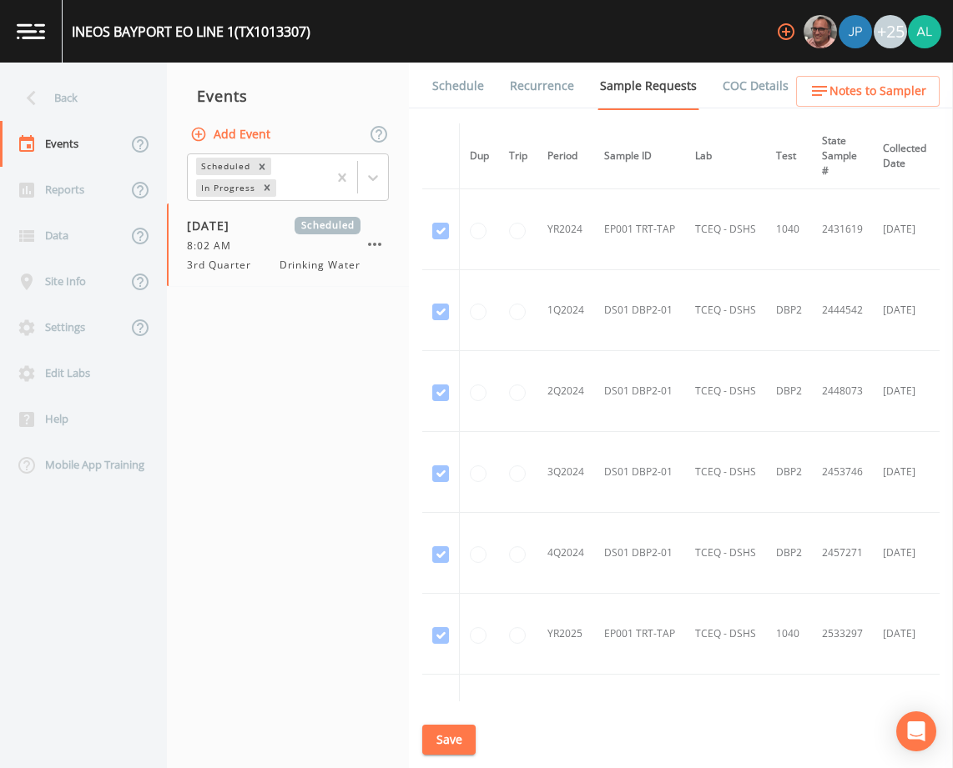
click at [467, 78] on link "Schedule" at bounding box center [458, 86] width 57 height 47
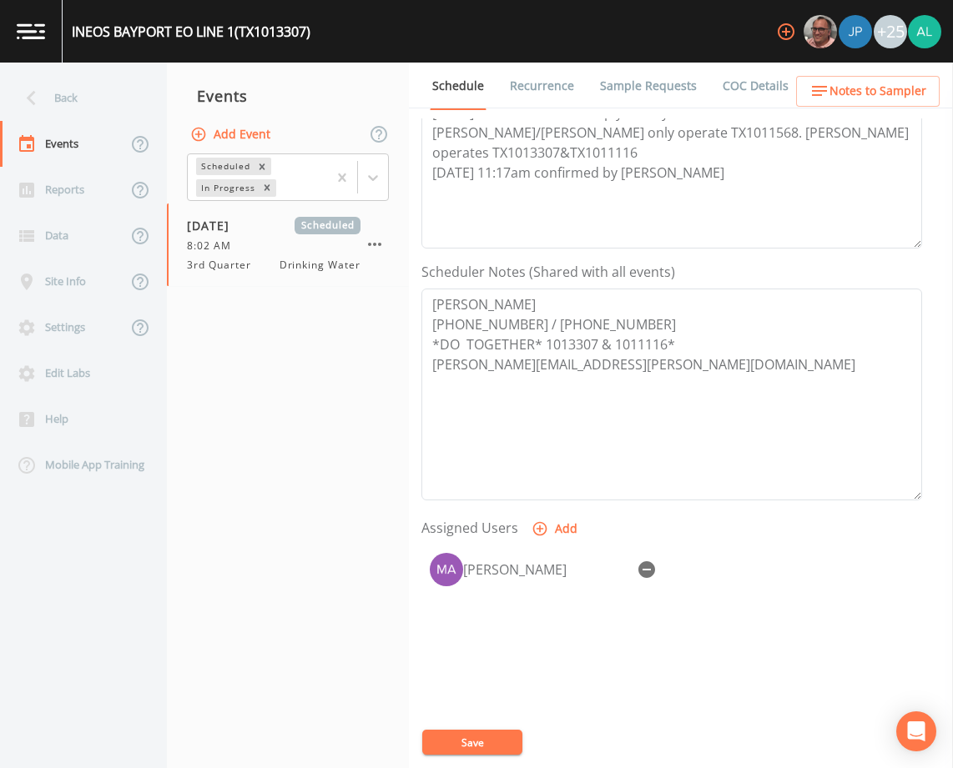
scroll to position [334, 0]
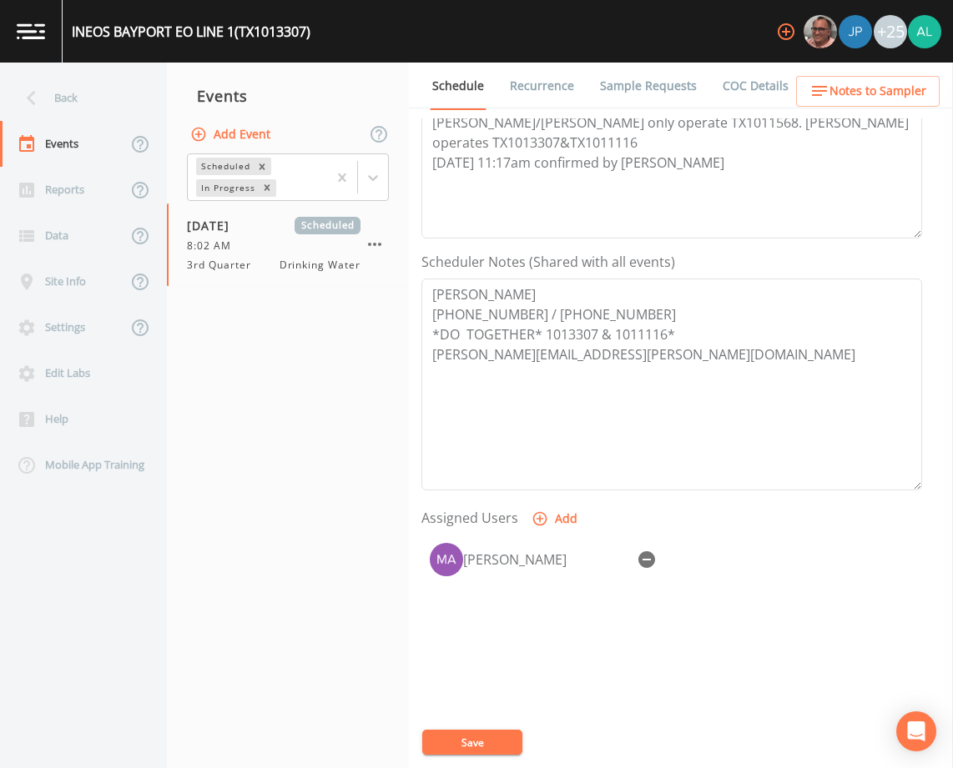
drag, startPoint x: 905, startPoint y: 70, endPoint x: 886, endPoint y: 91, distance: 28.3
click at [904, 72] on ul "Schedule Recurrence Sample Requests COC Details Forms" at bounding box center [681, 86] width 544 height 46
click at [886, 91] on span "Notes to Sampler" at bounding box center [877, 91] width 97 height 21
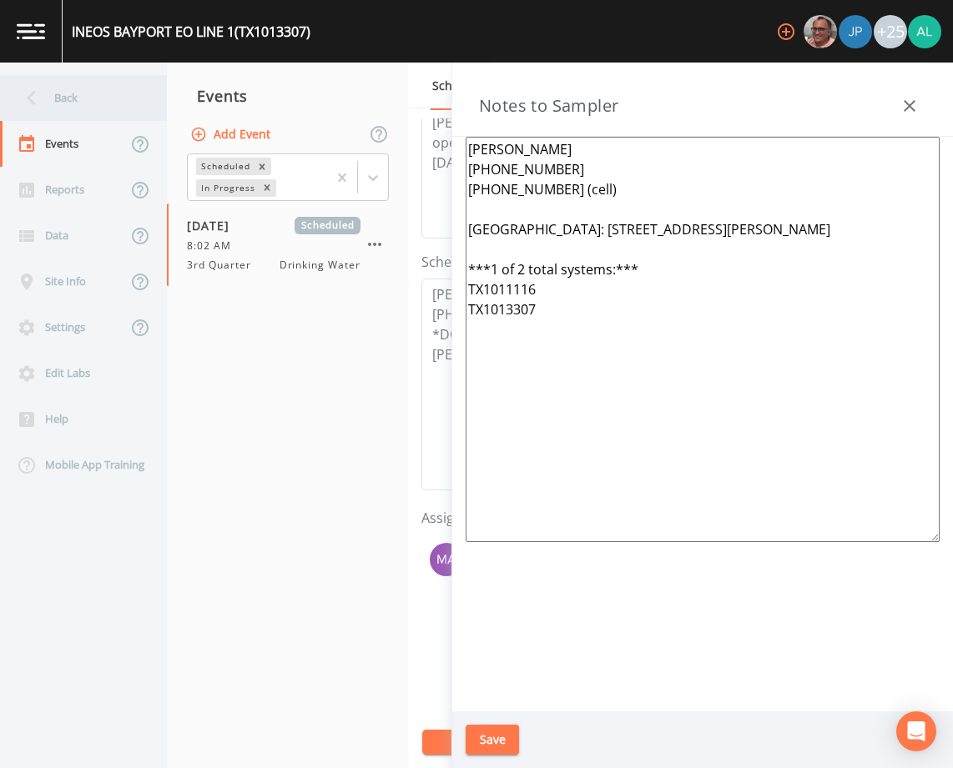
click at [110, 93] on div "Back" at bounding box center [75, 98] width 150 height 46
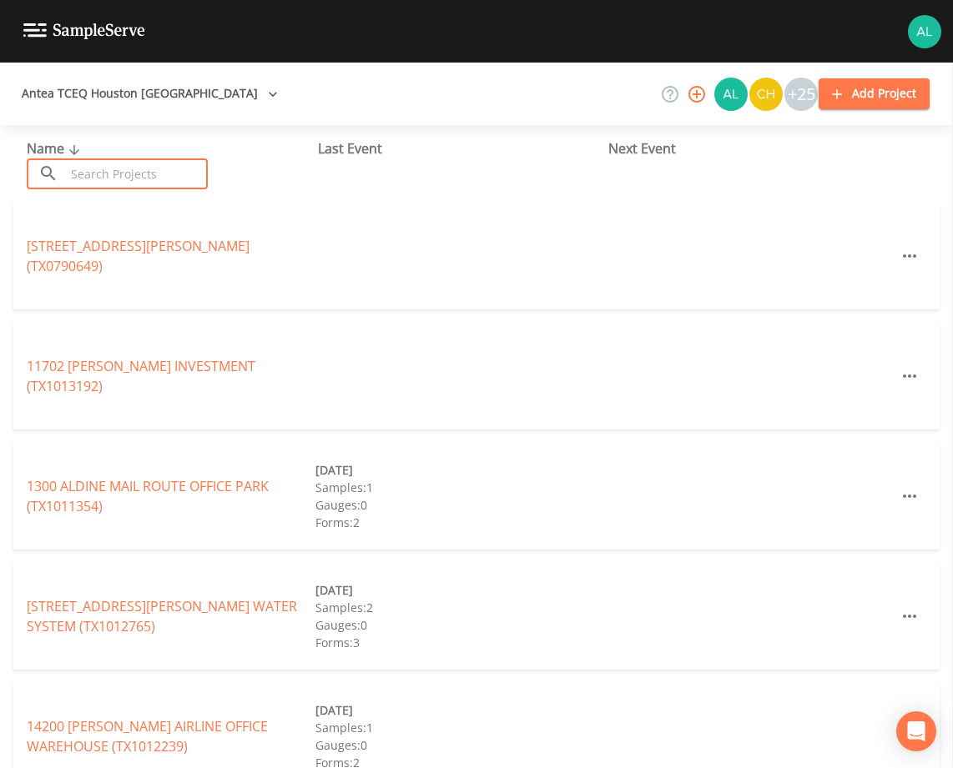
click at [142, 175] on input "text" at bounding box center [136, 174] width 143 height 31
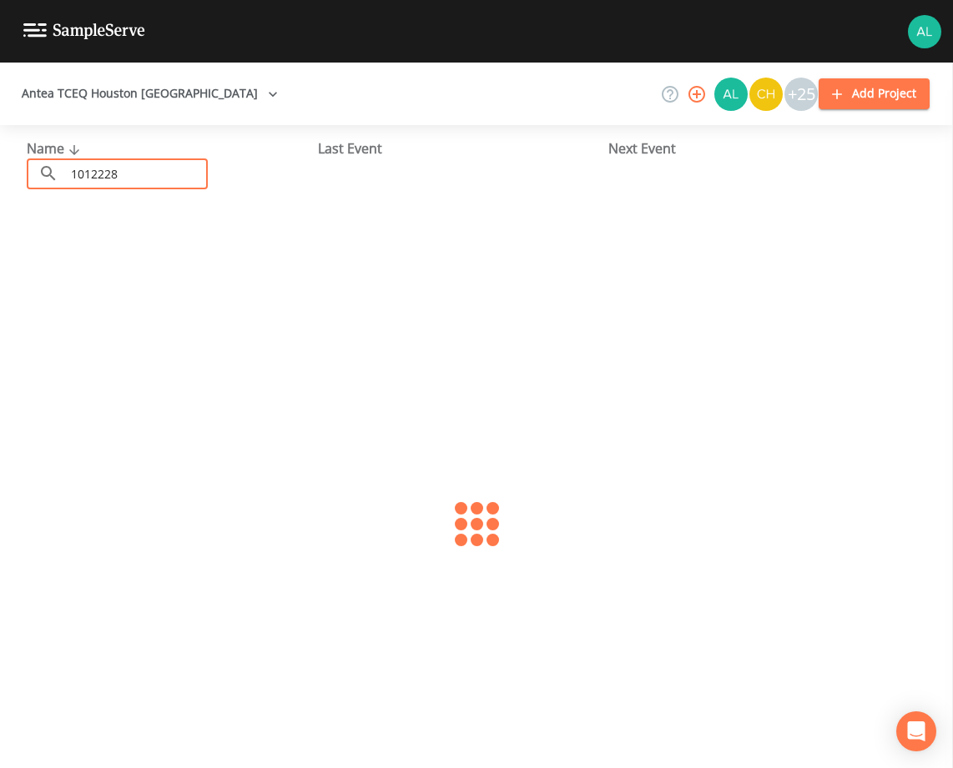
type input "1012228"
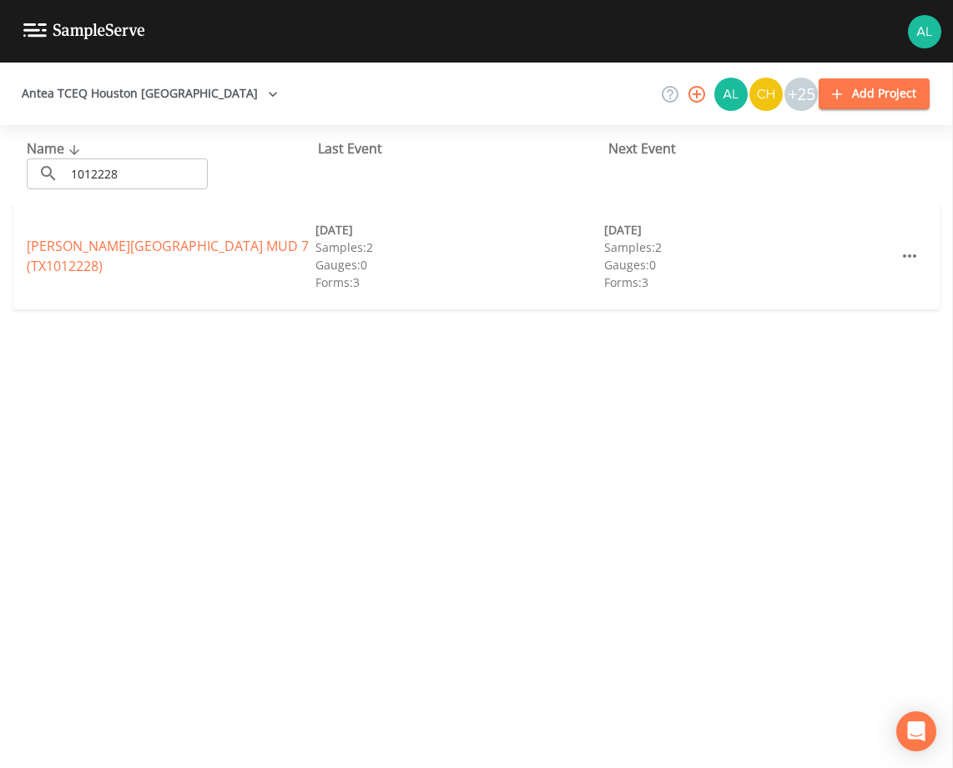
click at [124, 265] on div "[PERSON_NAME][GEOGRAPHIC_DATA] 7 (TX1012228)" at bounding box center [171, 256] width 289 height 40
click at [128, 258] on link "[PERSON_NAME][GEOGRAPHIC_DATA] 7 (TX1012228)" at bounding box center [168, 256] width 282 height 38
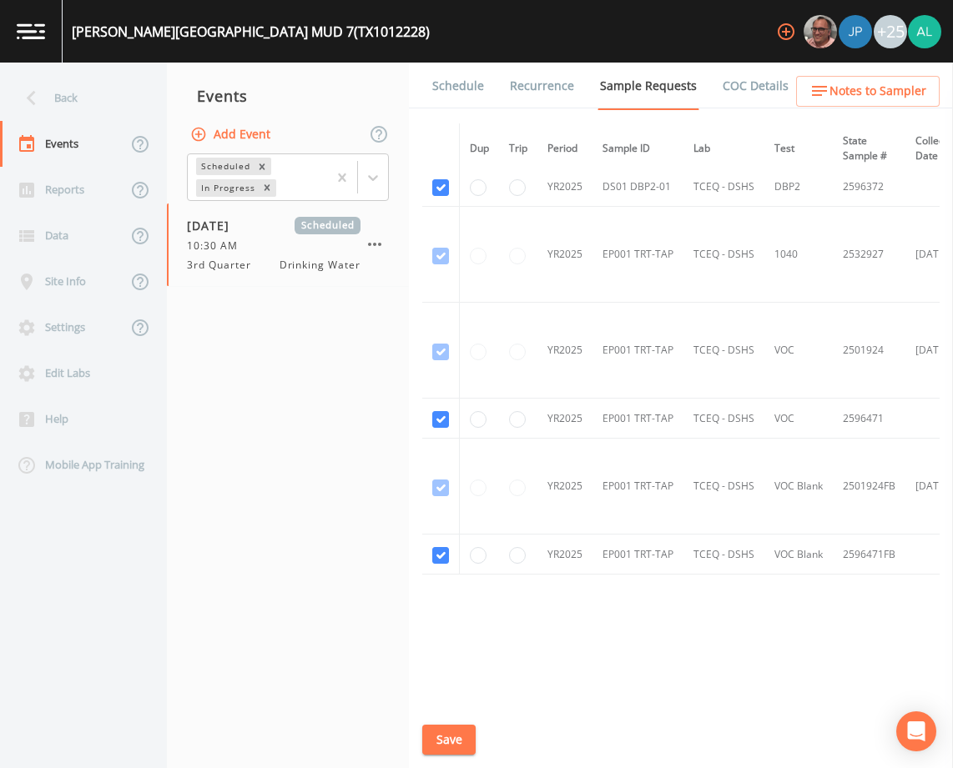
scroll to position [690, 0]
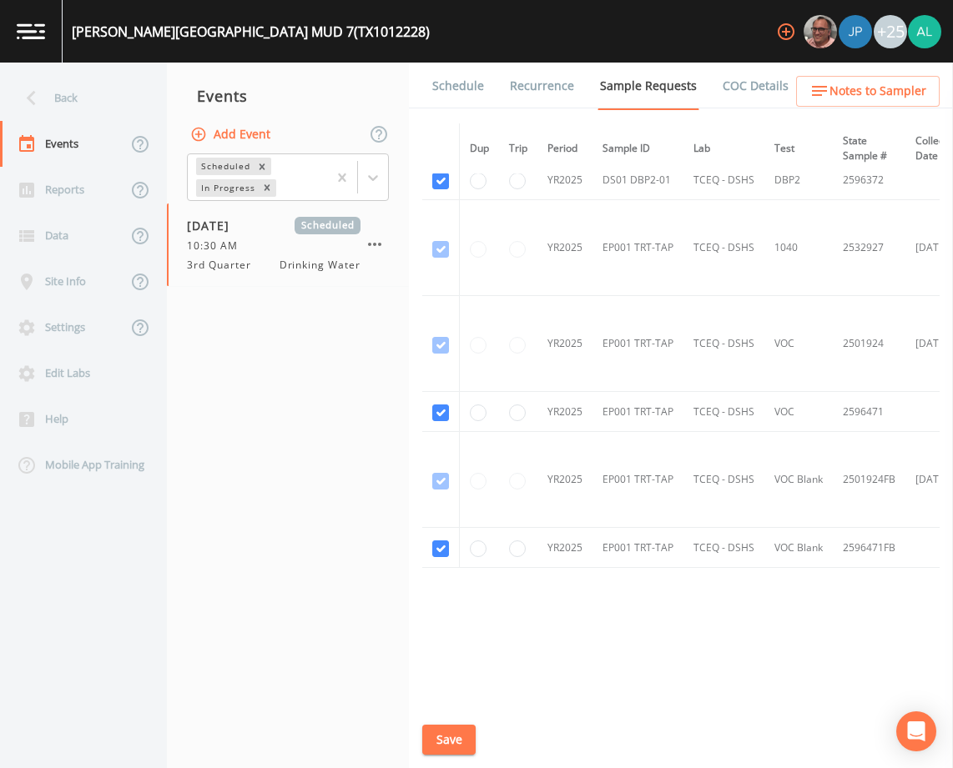
click at [447, 80] on link "Schedule" at bounding box center [458, 86] width 57 height 47
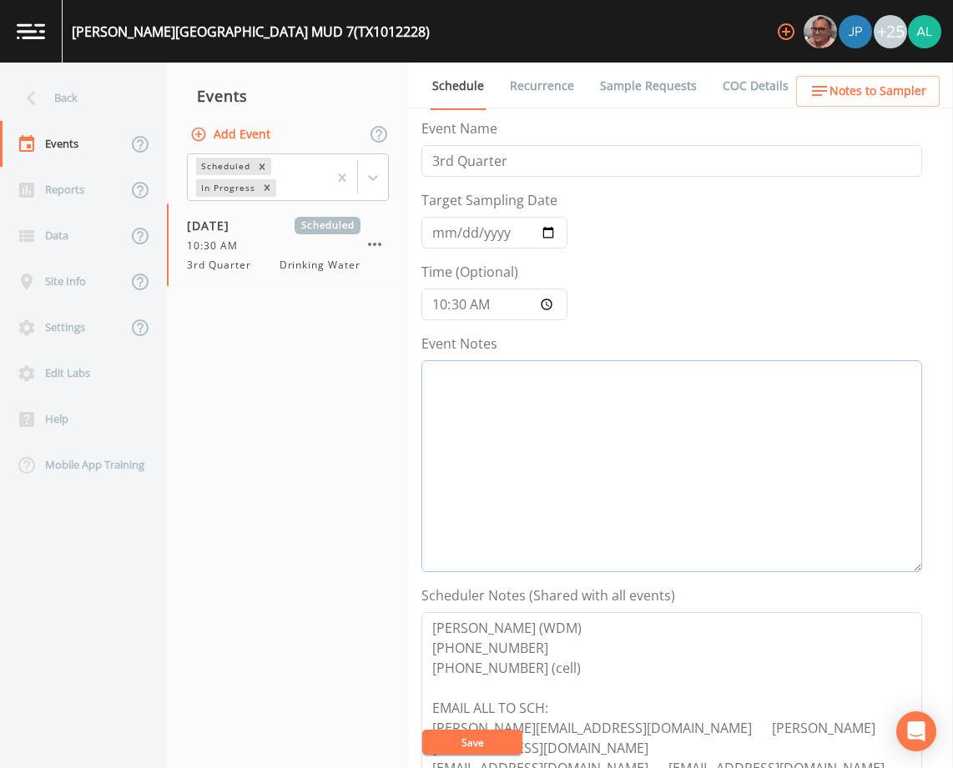
click at [475, 391] on textarea "Event Notes" at bounding box center [671, 466] width 501 height 212
drag, startPoint x: 708, startPoint y: 418, endPoint x: 280, endPoint y: 331, distance: 436.7
click at [280, 331] on div "Back Events Reports Data Site Info Settings Edit Labs Help Mobile App Training …" at bounding box center [476, 416] width 953 height 706
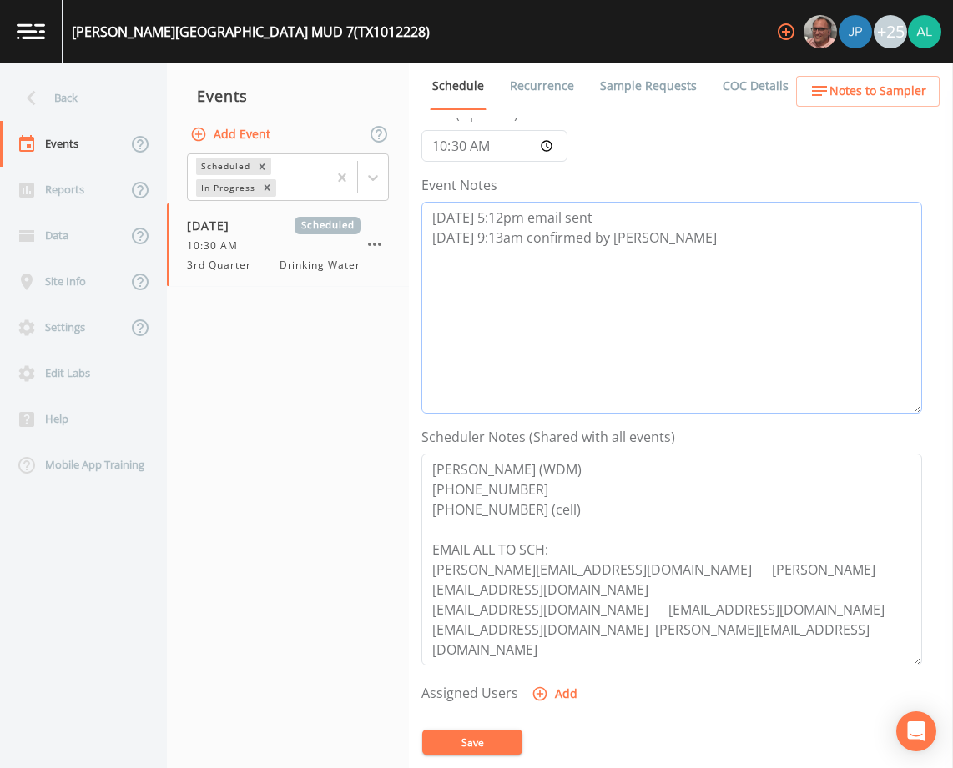
scroll to position [250, 0]
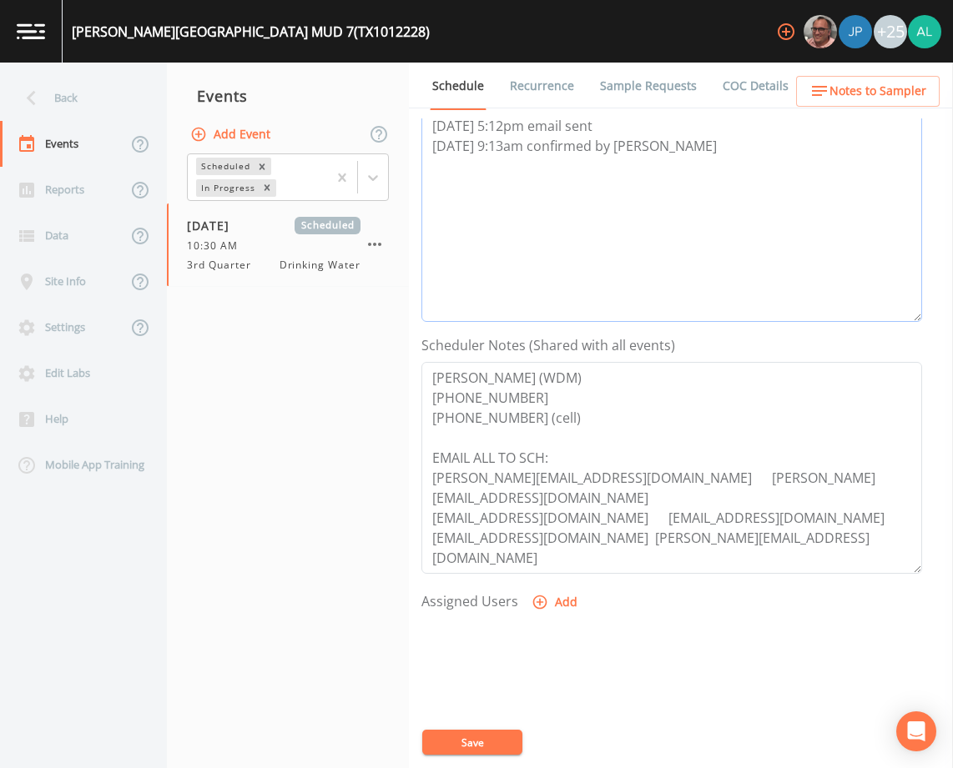
type textarea "[DATE] 5:12pm email sent [DATE] 9:13am confirmed by [PERSON_NAME]"
click at [550, 588] on button "Add" at bounding box center [556, 602] width 56 height 31
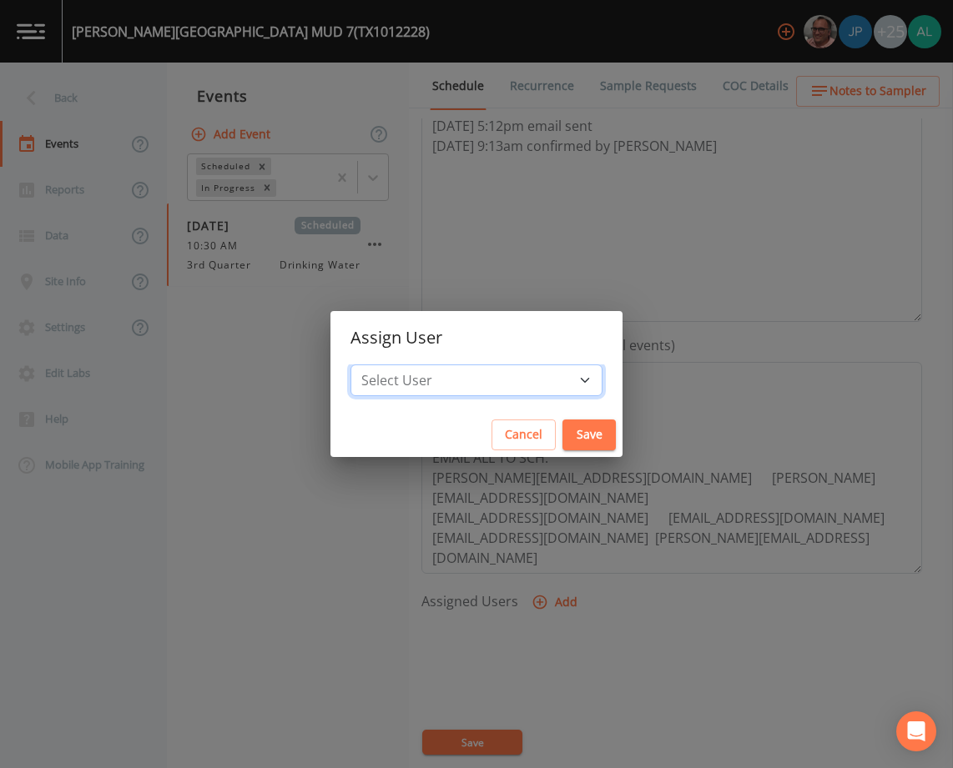
click at [453, 370] on select "Select User [PERSON_NAME] [PERSON_NAME] [PERSON_NAME] [PERSON_NAME] [PERSON_NAM…" at bounding box center [476, 381] width 252 height 32
select select "af93318b-11dc-4776-bee1-f4056f560a61"
click at [388, 365] on select "Select User [PERSON_NAME] [PERSON_NAME] [PERSON_NAME] [PERSON_NAME] [PERSON_NAM…" at bounding box center [476, 381] width 252 height 32
click at [569, 442] on button "Save" at bounding box center [588, 435] width 53 height 31
select select
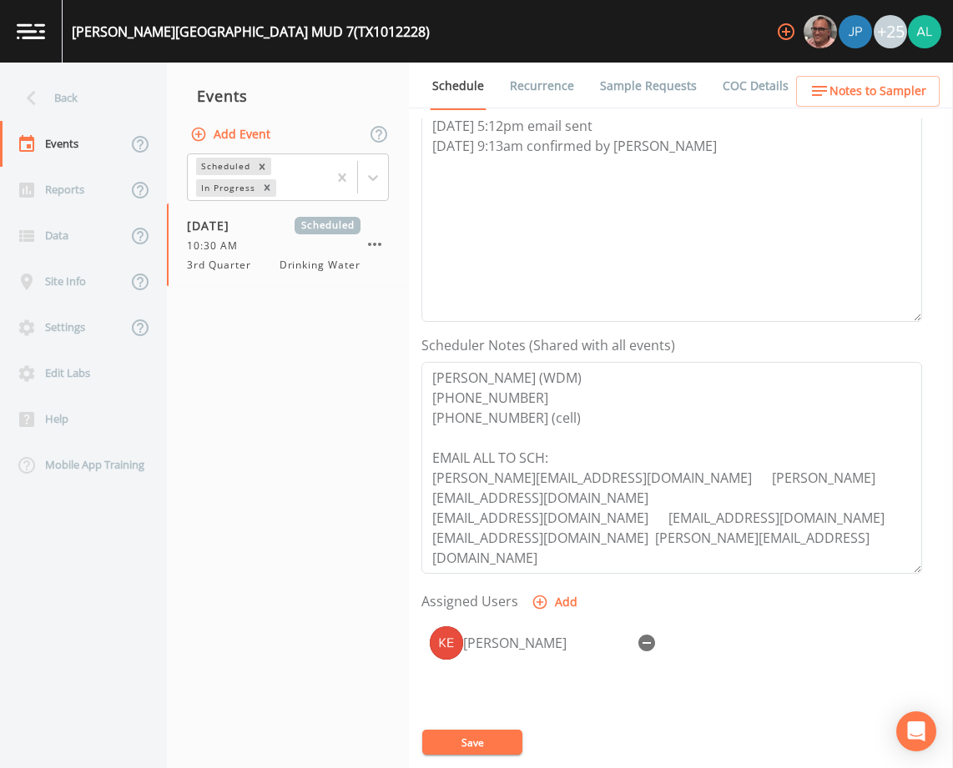
click at [496, 746] on button "Save" at bounding box center [472, 742] width 100 height 25
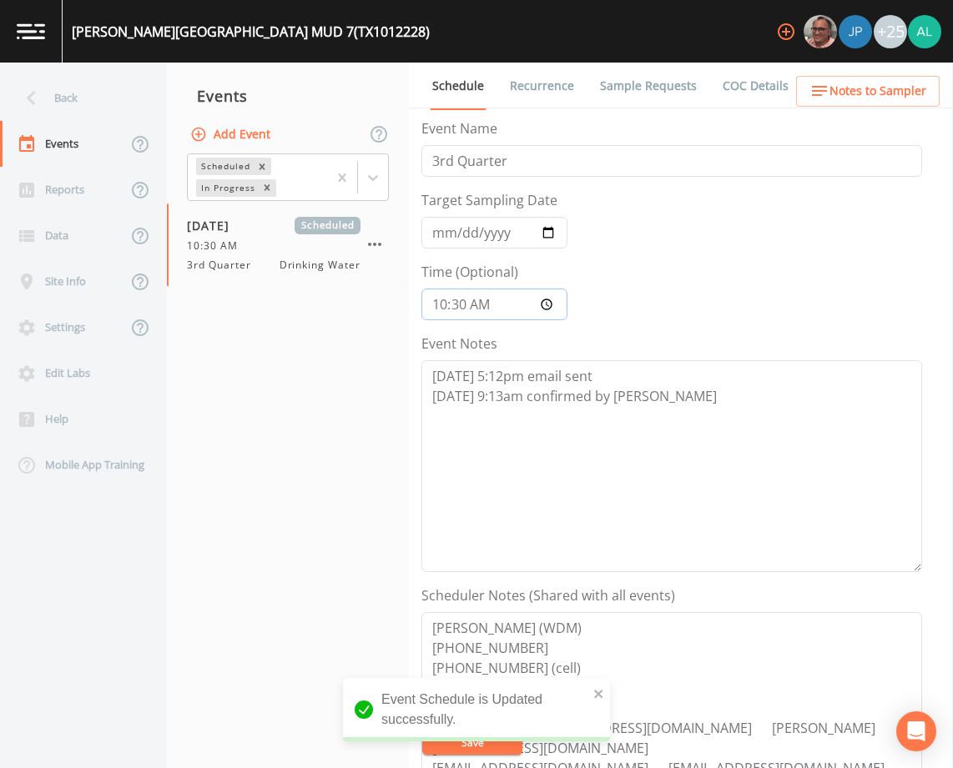
click at [470, 304] on input "10:30:00" at bounding box center [494, 305] width 146 height 32
click at [460, 300] on input "10:30:00" at bounding box center [494, 305] width 146 height 32
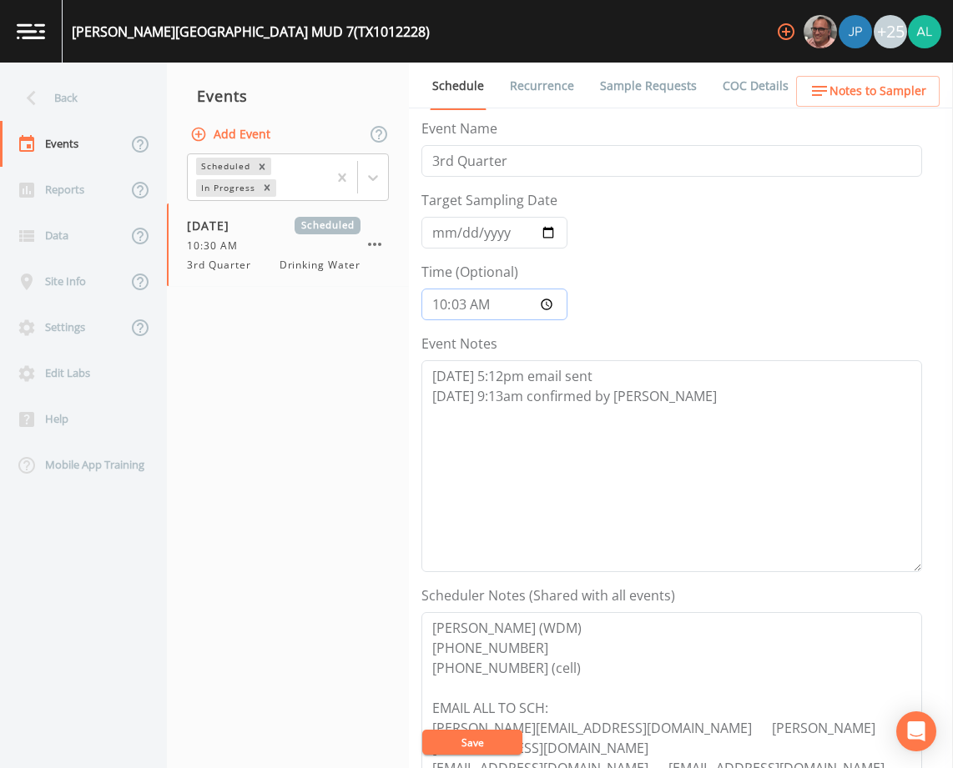
type input "10:31"
click at [422, 730] on button "Save" at bounding box center [472, 742] width 100 height 25
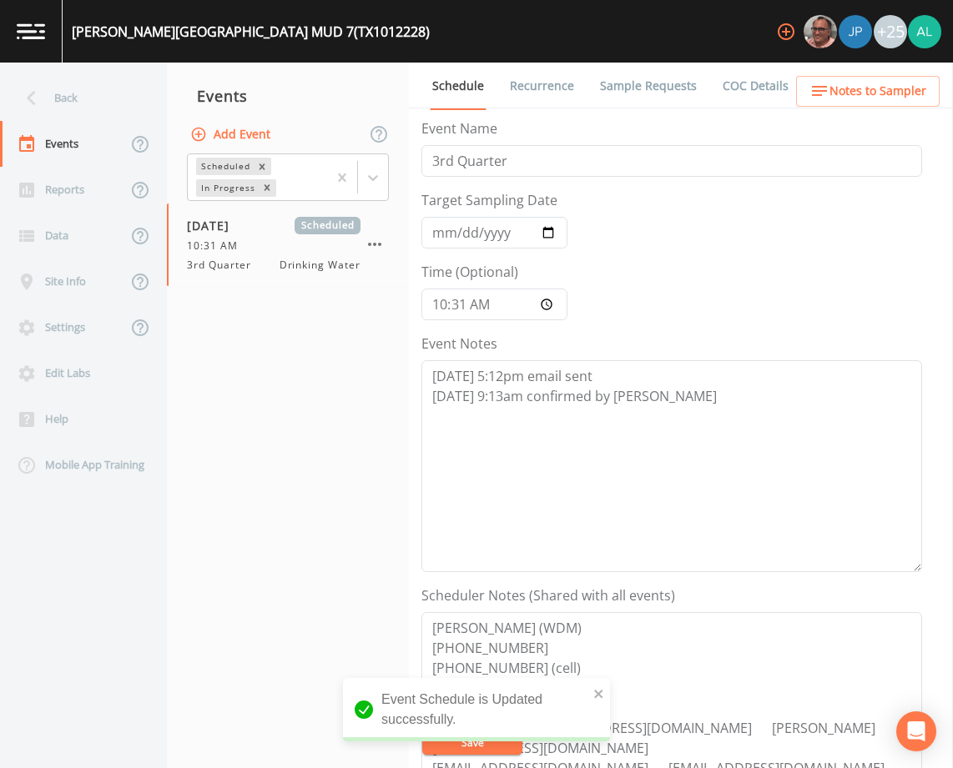
click at [808, 105] on button "Notes to Sampler" at bounding box center [868, 91] width 144 height 31
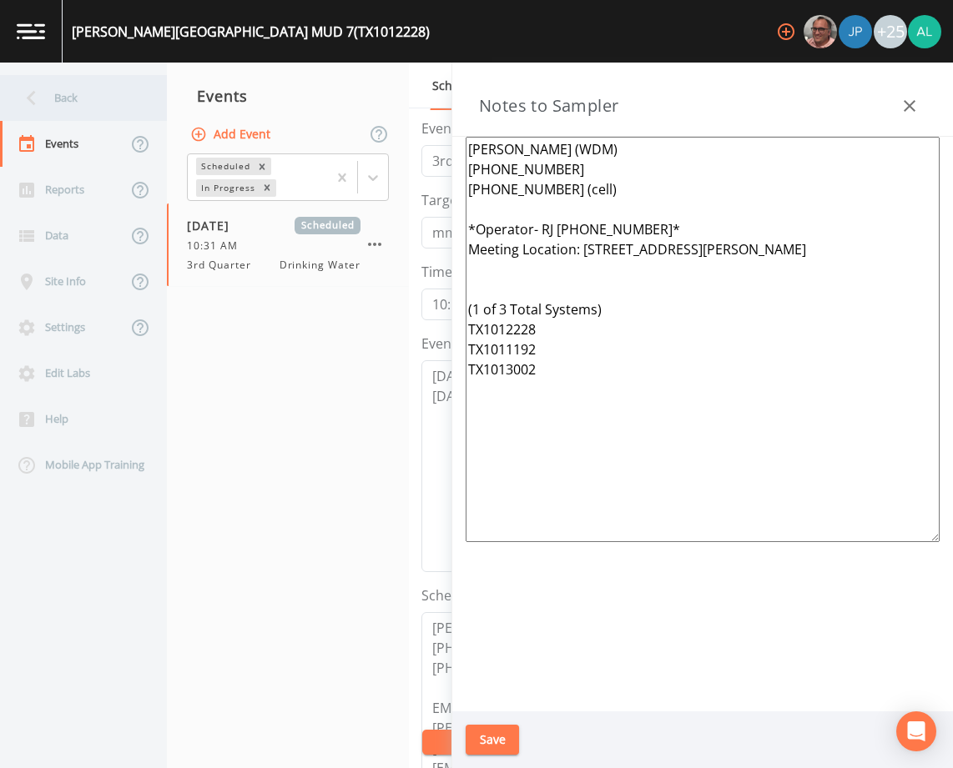
click at [116, 87] on div "Back" at bounding box center [75, 98] width 150 height 46
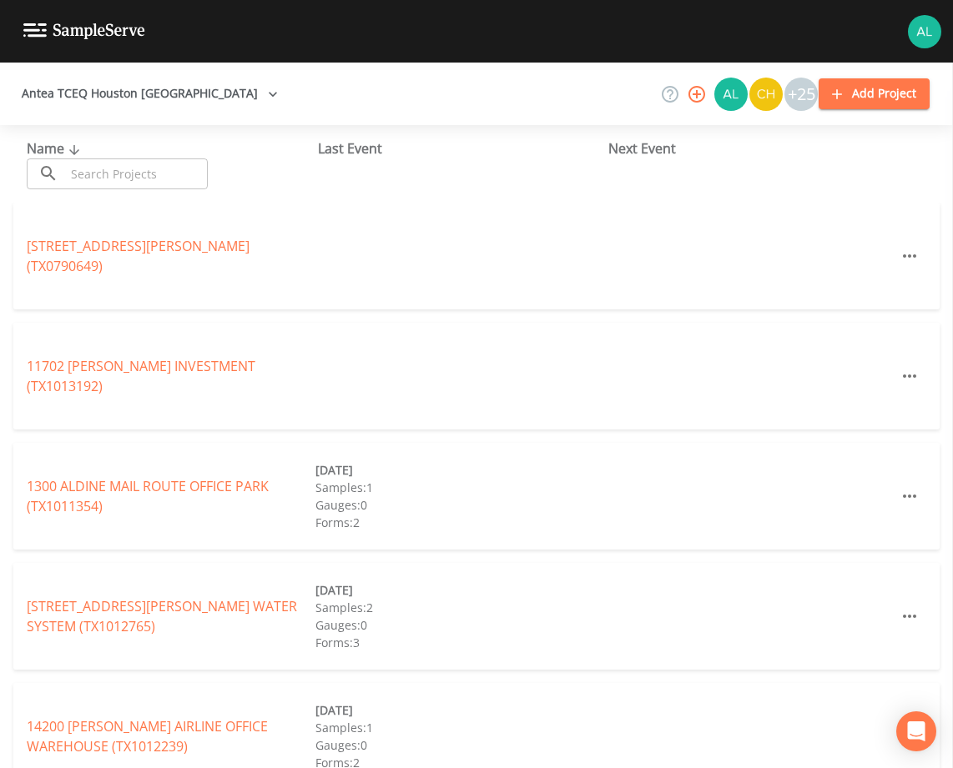
click at [89, 171] on input "text" at bounding box center [136, 174] width 143 height 31
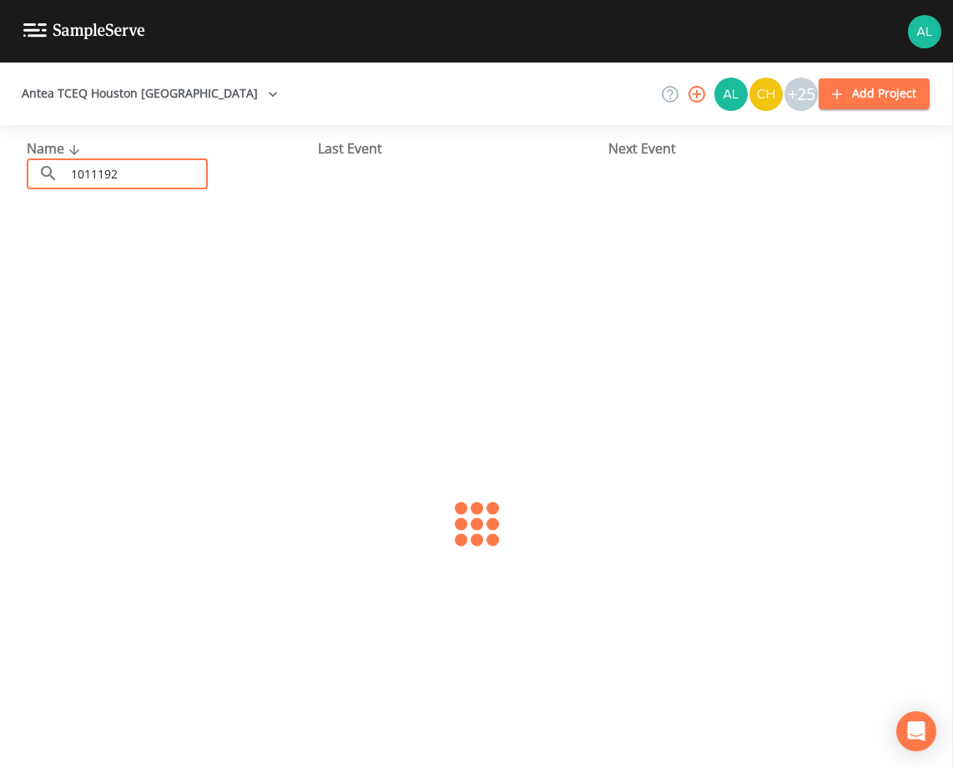
type input "1011192"
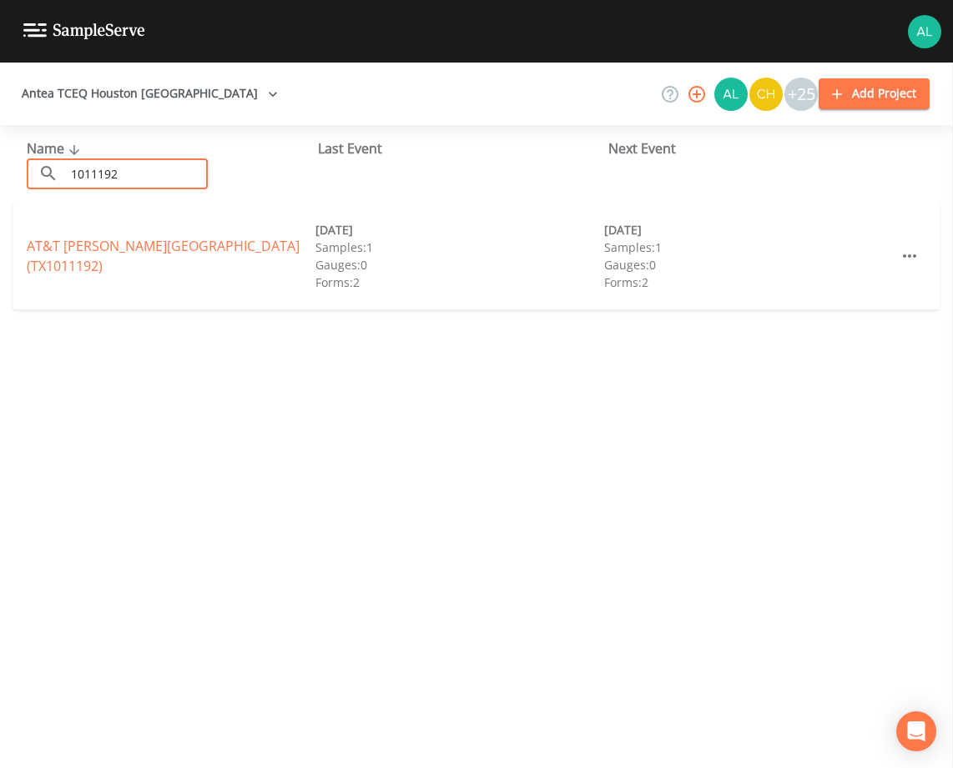
click at [75, 267] on div "[GEOGRAPHIC_DATA][PERSON_NAME] (TX1011192) [DATE] Samples: 1 Gauges: 0 Forms: 2…" at bounding box center [476, 256] width 926 height 107
click at [83, 249] on link "[GEOGRAPHIC_DATA][PERSON_NAME] (TX1011192)" at bounding box center [163, 256] width 273 height 38
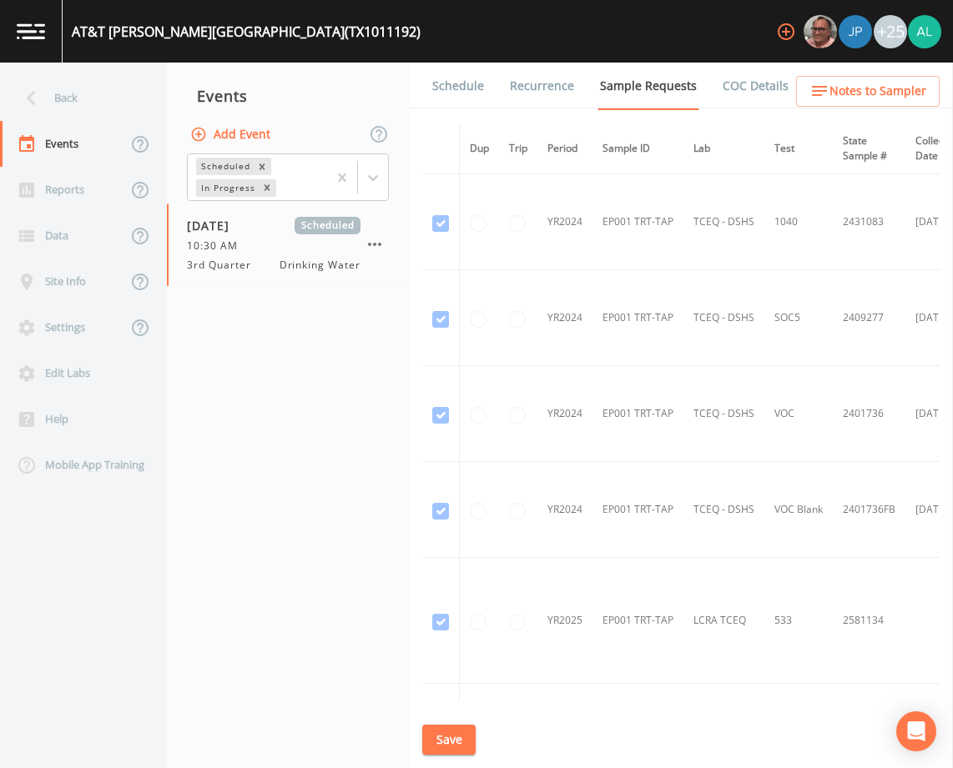
click at [463, 89] on link "Schedule" at bounding box center [458, 86] width 57 height 47
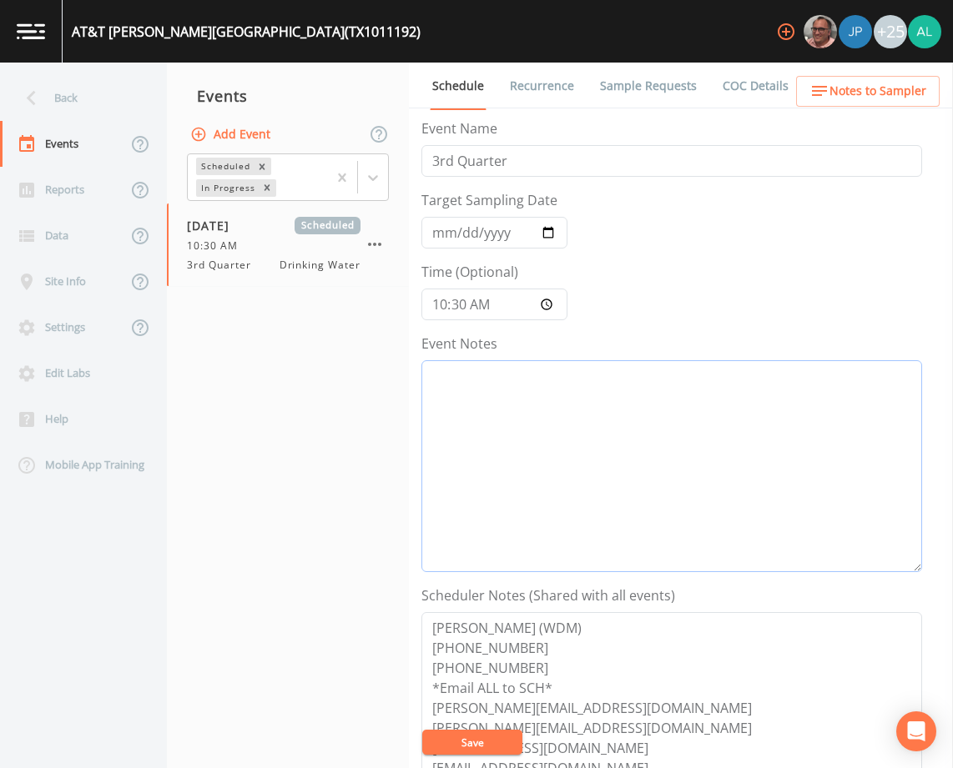
click at [557, 460] on textarea "Event Notes" at bounding box center [671, 466] width 501 height 212
paste textarea "[DATE] 5:12pm email sent [DATE] 9:13am confirmed by [PERSON_NAME]"
type textarea "[DATE] 5:12pm email sent [DATE] 9:13am confirmed by [PERSON_NAME]"
click at [466, 301] on input "10:30:00" at bounding box center [494, 305] width 146 height 32
type input "10:32"
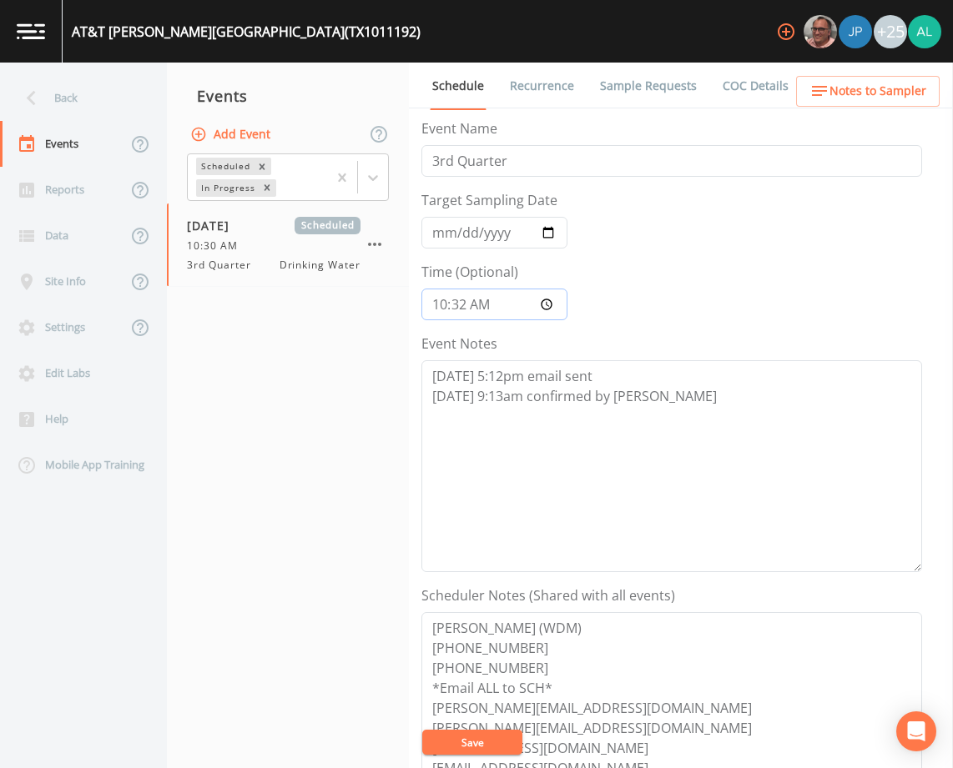
click at [422, 730] on button "Save" at bounding box center [472, 742] width 100 height 25
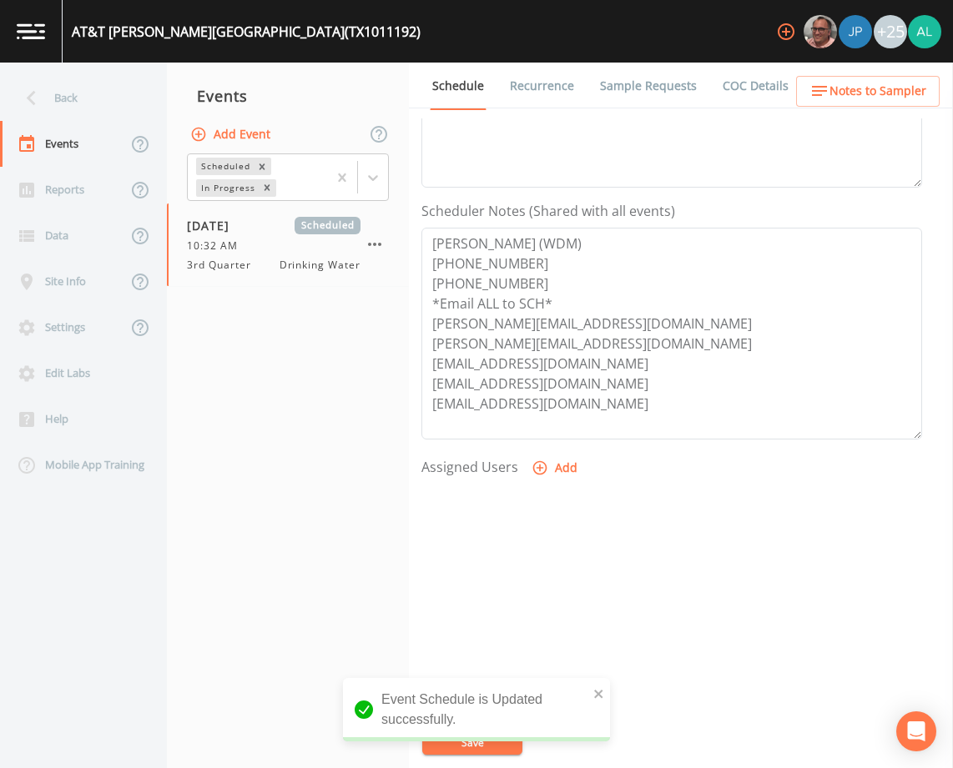
scroll to position [409, 0]
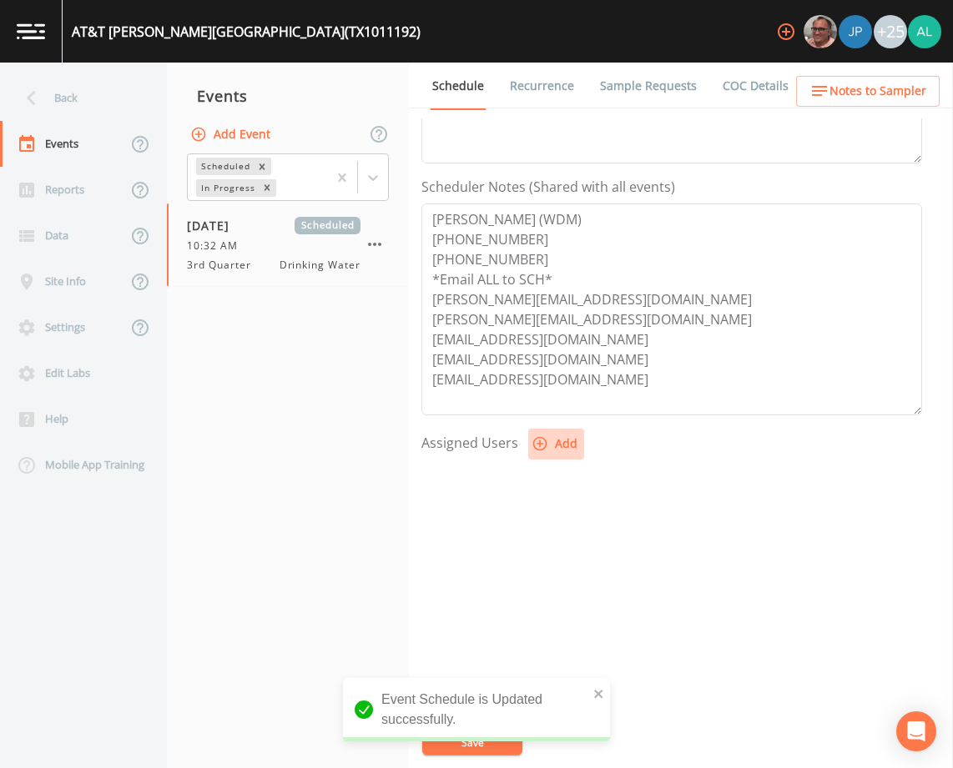
click at [581, 446] on button "Add" at bounding box center [556, 444] width 56 height 31
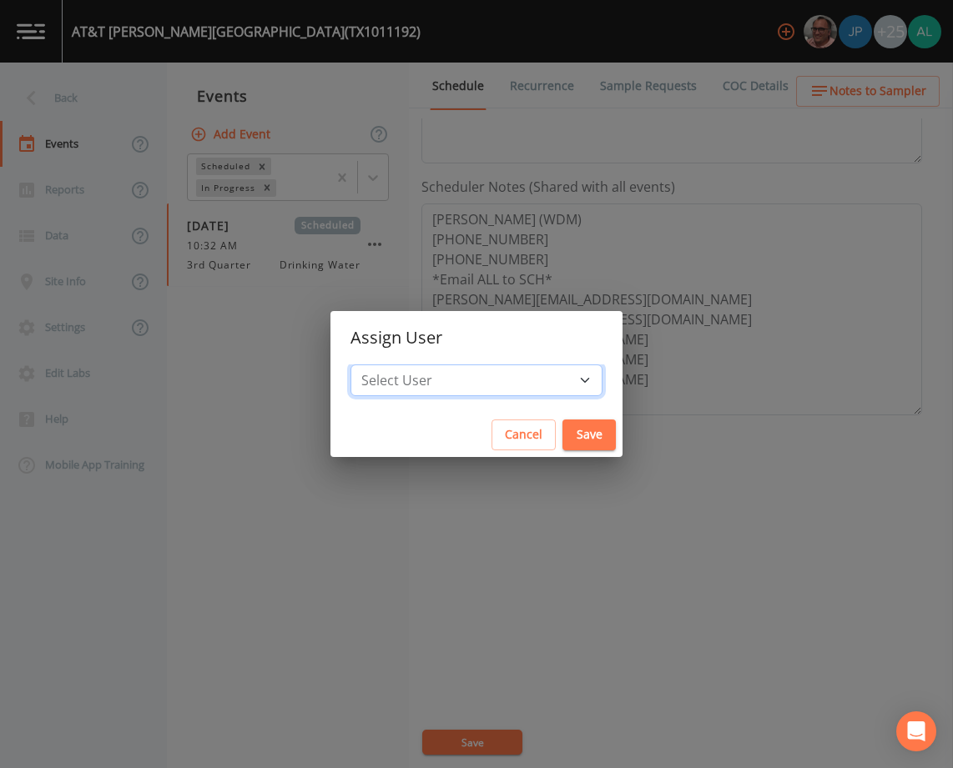
click at [461, 375] on select "Select User [PERSON_NAME] [PERSON_NAME] [PERSON_NAME] [PERSON_NAME] [PERSON_NAM…" at bounding box center [476, 381] width 252 height 32
select select "af93318b-11dc-4776-bee1-f4056f560a61"
click at [388, 365] on select "Select User [PERSON_NAME] [PERSON_NAME] [PERSON_NAME] [PERSON_NAME] [PERSON_NAM…" at bounding box center [476, 381] width 252 height 32
click at [562, 431] on button "Save" at bounding box center [588, 435] width 53 height 31
select select
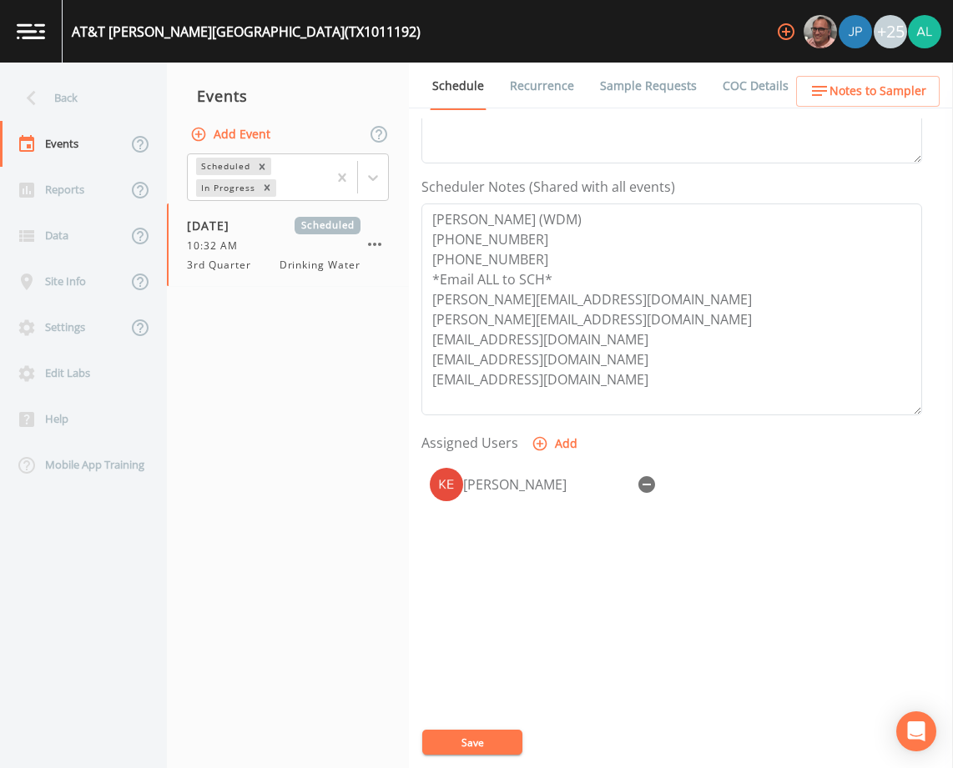
click at [465, 726] on div "Event Name 3rd Quarter Target Sampling Date [DATE] Time (Optional) 10:32 Event …" at bounding box center [686, 443] width 531 height 650
click at [465, 734] on button "Save" at bounding box center [472, 742] width 100 height 25
click at [865, 83] on span "Notes to Sampler" at bounding box center [877, 91] width 97 height 21
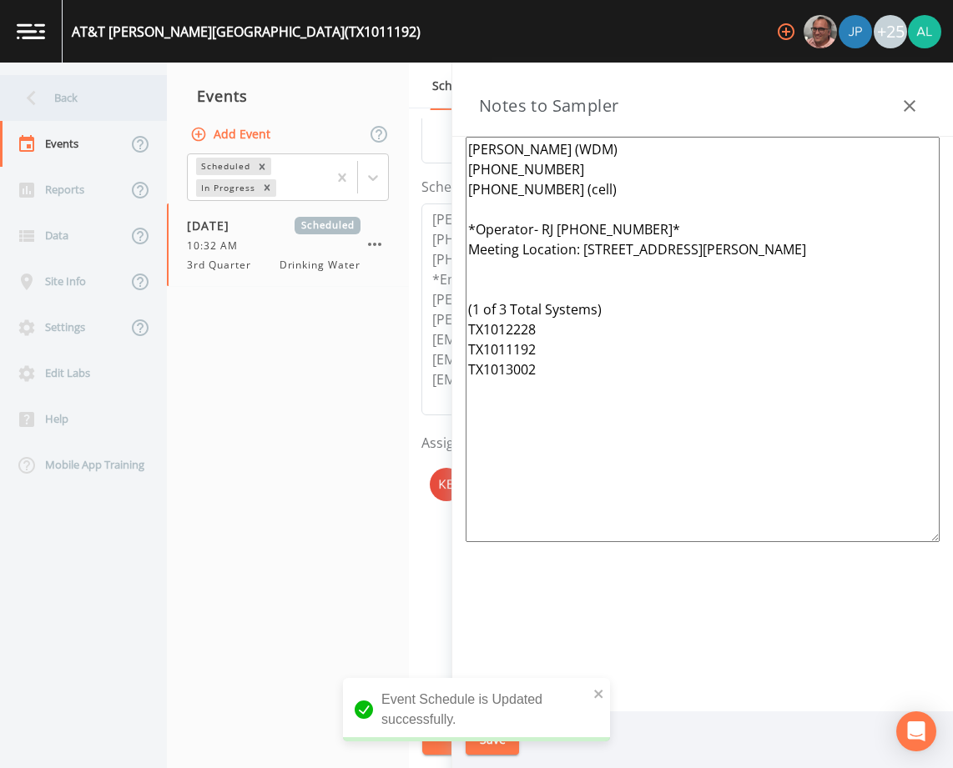
click at [68, 97] on div "Back" at bounding box center [75, 98] width 150 height 46
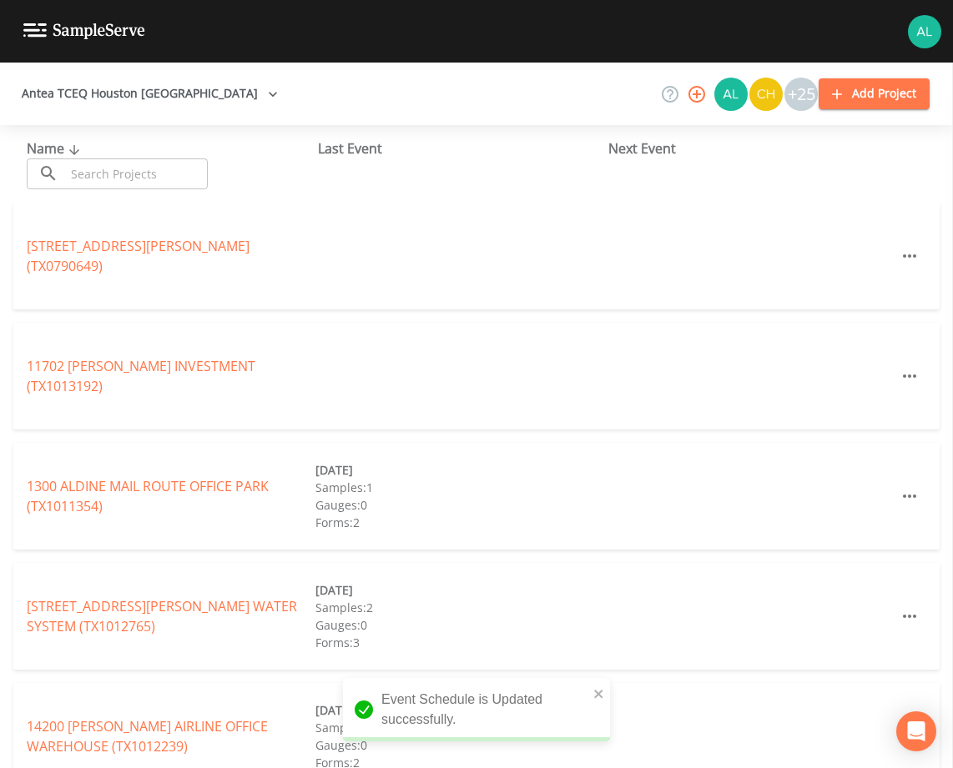
click at [93, 175] on input "text" at bounding box center [136, 174] width 143 height 31
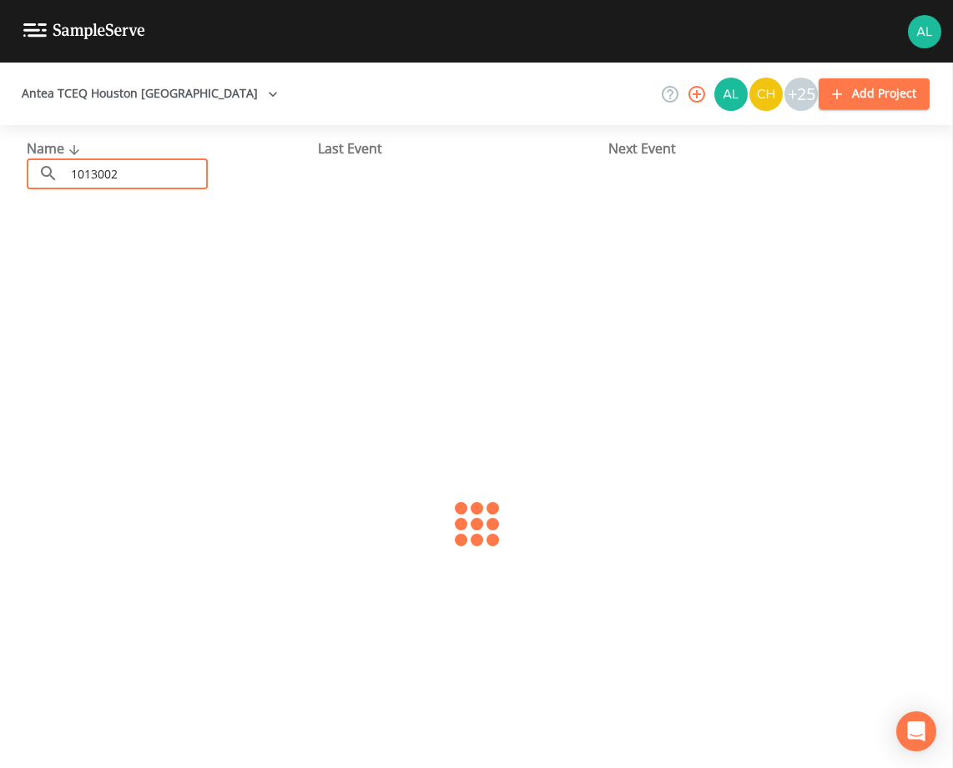
type input "1013002"
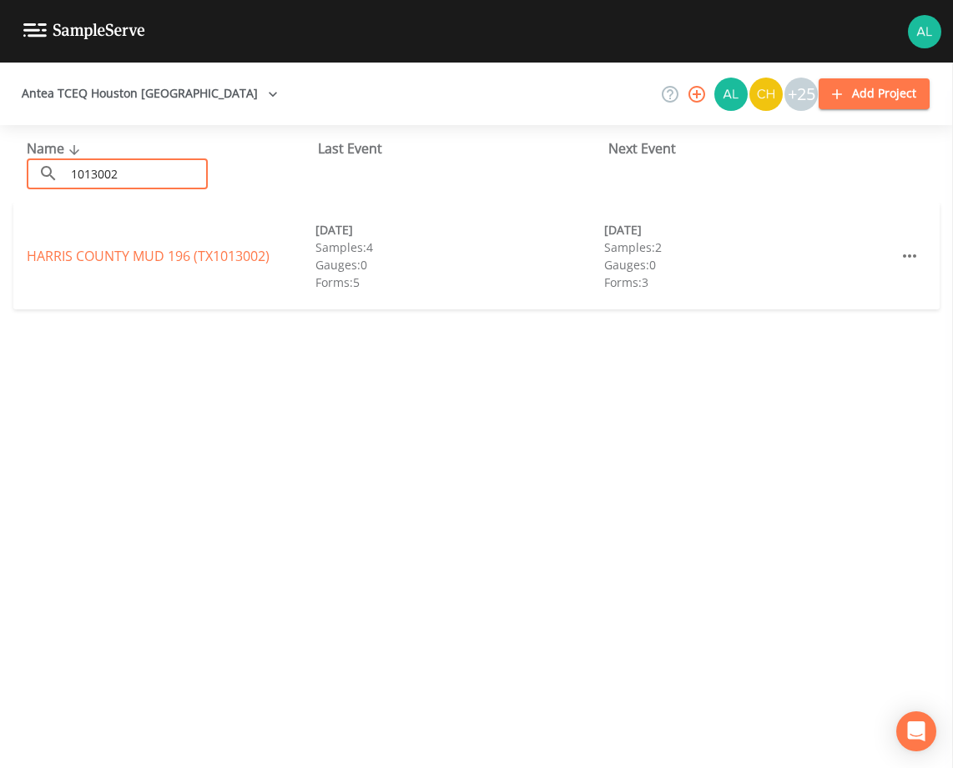
click at [140, 234] on div "HARRIS COUNTY MUD 196 (TX1013002) [DATE] Samples: 4 Gauges: 0 Forms: 5 [DATE] S…" at bounding box center [476, 256] width 926 height 107
drag, startPoint x: 142, startPoint y: 265, endPoint x: 148, endPoint y: 250, distance: 16.1
click at [142, 264] on div "[GEOGRAPHIC_DATA] 196 (TX1013002)" at bounding box center [171, 256] width 289 height 20
click at [148, 250] on link "[GEOGRAPHIC_DATA] 196 (TX1013002)" at bounding box center [148, 256] width 243 height 18
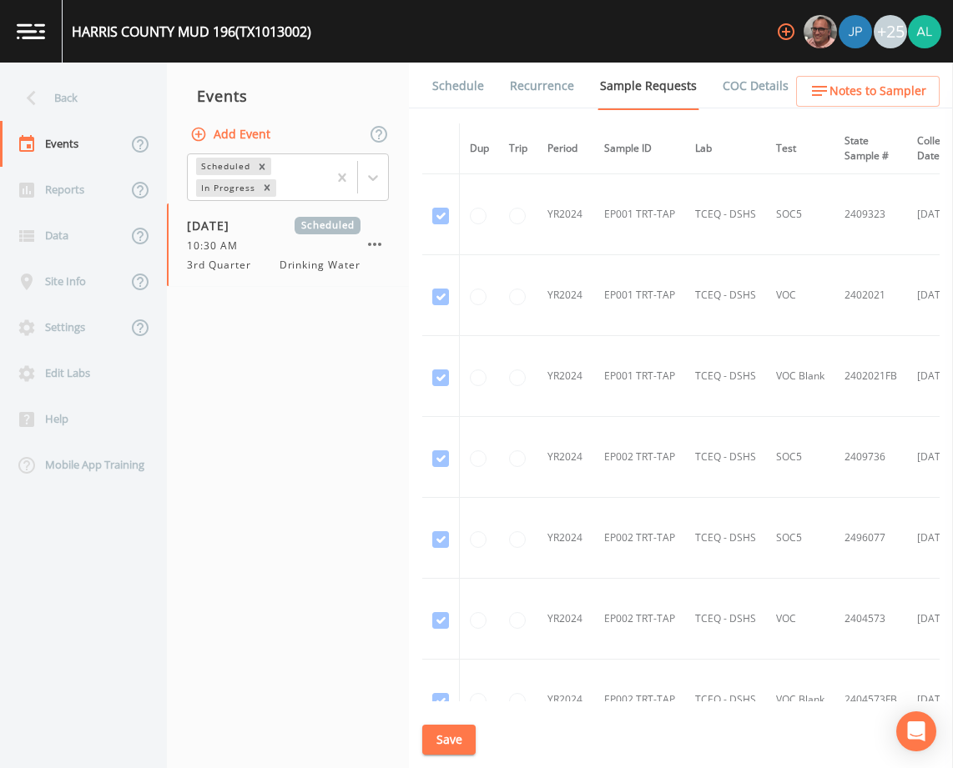
click at [449, 89] on link "Schedule" at bounding box center [458, 86] width 57 height 47
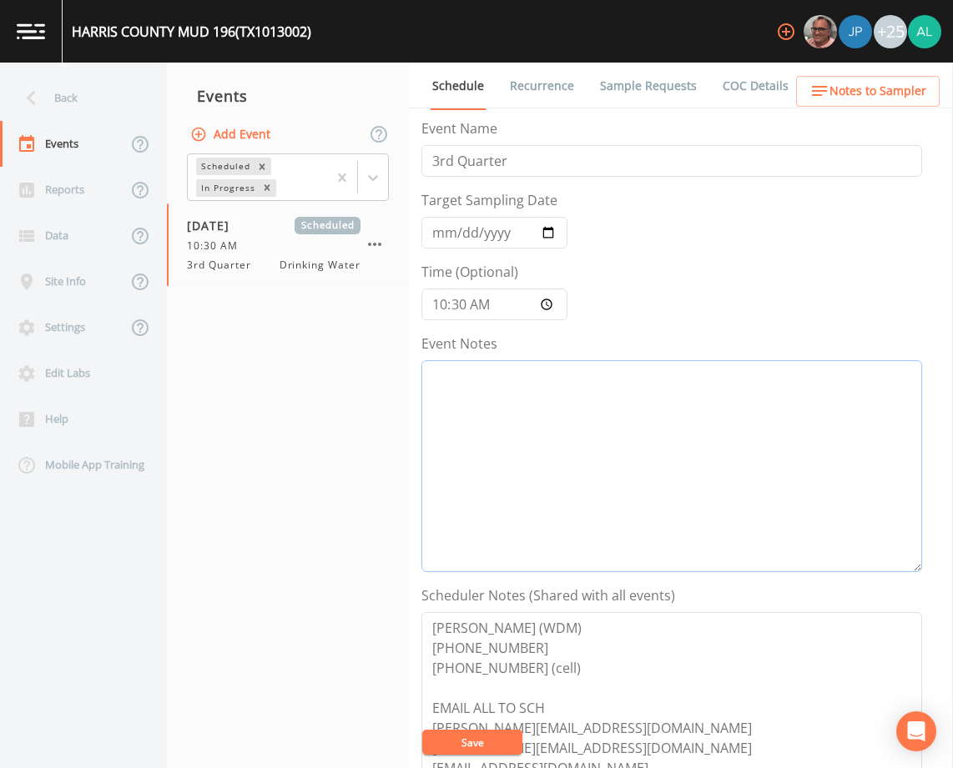
click at [504, 429] on textarea "Event Notes" at bounding box center [671, 466] width 501 height 212
paste textarea "[DATE] 5:12pm email sent [DATE] 9:13am confirmed by [PERSON_NAME]"
type textarea "[DATE] 5:12pm email sent [DATE] 9:13am confirmed by [PERSON_NAME]"
click at [460, 305] on input "10:30:00" at bounding box center [494, 305] width 146 height 32
type input "10:33"
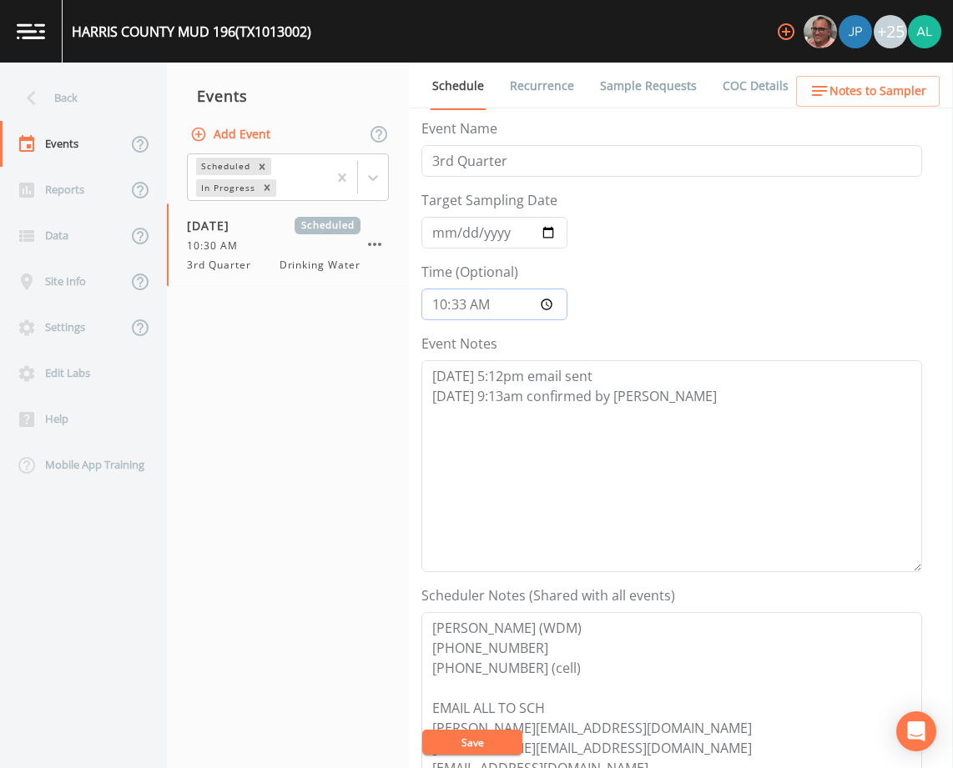
click at [422, 730] on button "Save" at bounding box center [472, 742] width 100 height 25
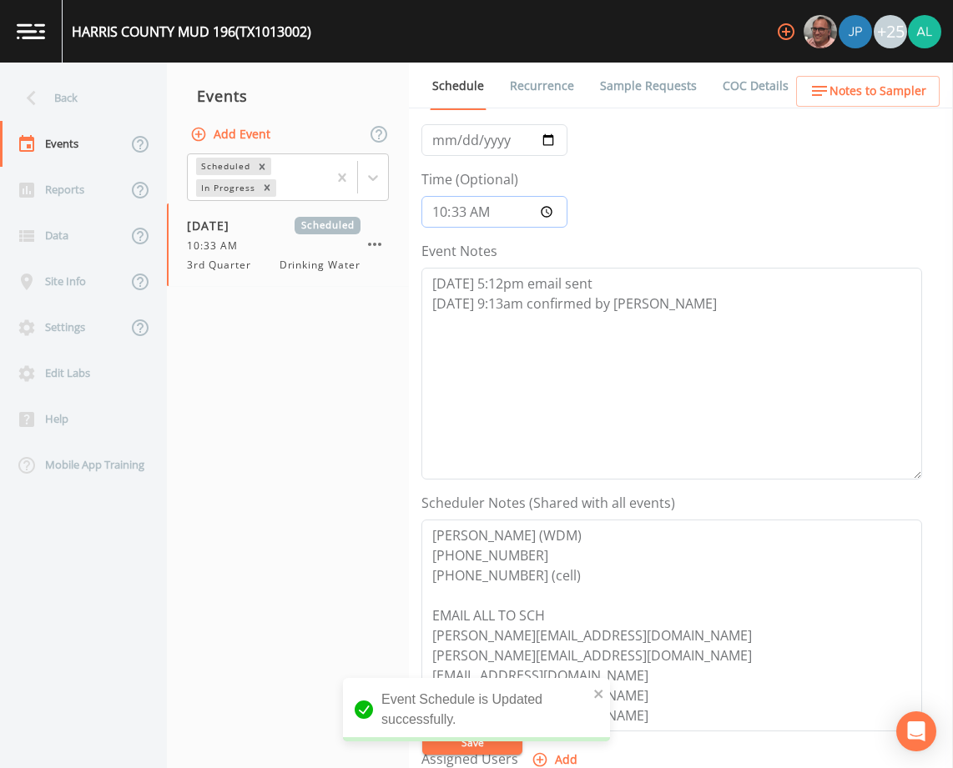
scroll to position [250, 0]
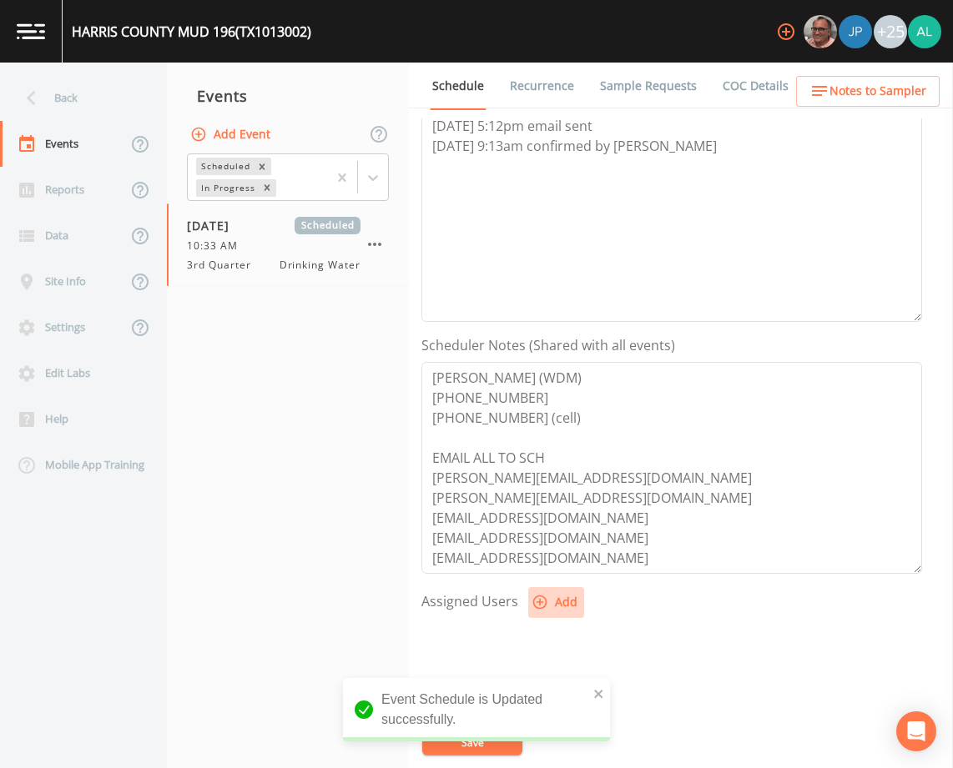
click at [550, 616] on button "Add" at bounding box center [556, 602] width 56 height 31
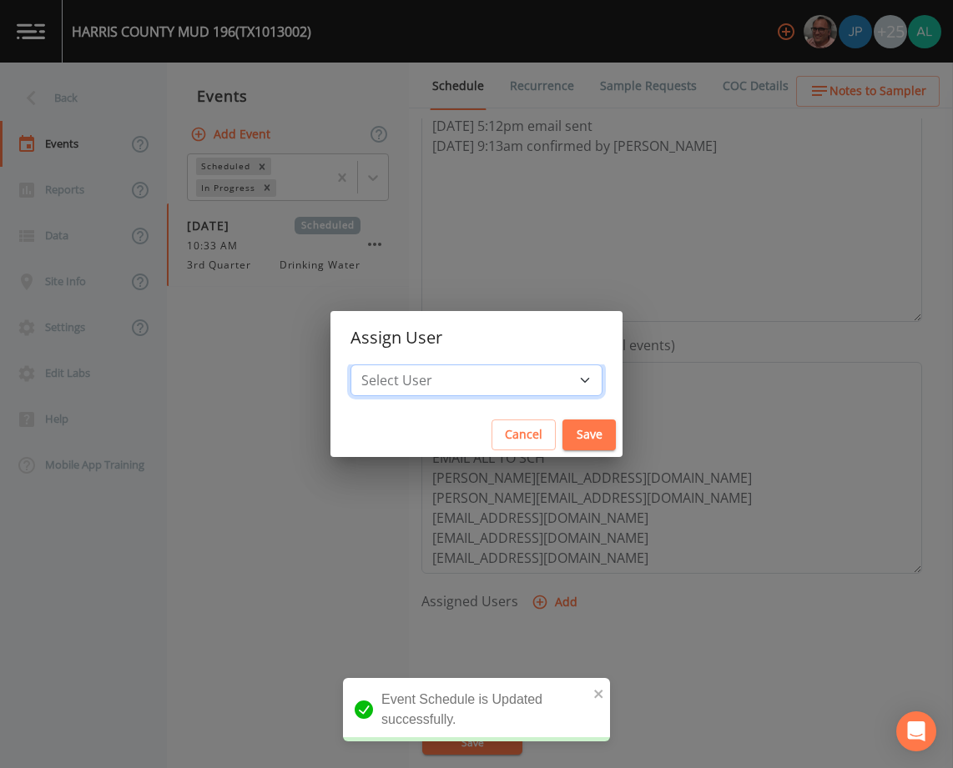
click at [437, 369] on select "Select User [PERSON_NAME] [PERSON_NAME] [PERSON_NAME] [PERSON_NAME] [PERSON_NAM…" at bounding box center [476, 381] width 252 height 32
select select "af93318b-11dc-4776-bee1-f4056f560a61"
click at [388, 365] on select "Select User [PERSON_NAME] [PERSON_NAME] [PERSON_NAME] [PERSON_NAME] [PERSON_NAM…" at bounding box center [476, 381] width 252 height 32
click at [563, 433] on button "Save" at bounding box center [588, 435] width 53 height 31
select select
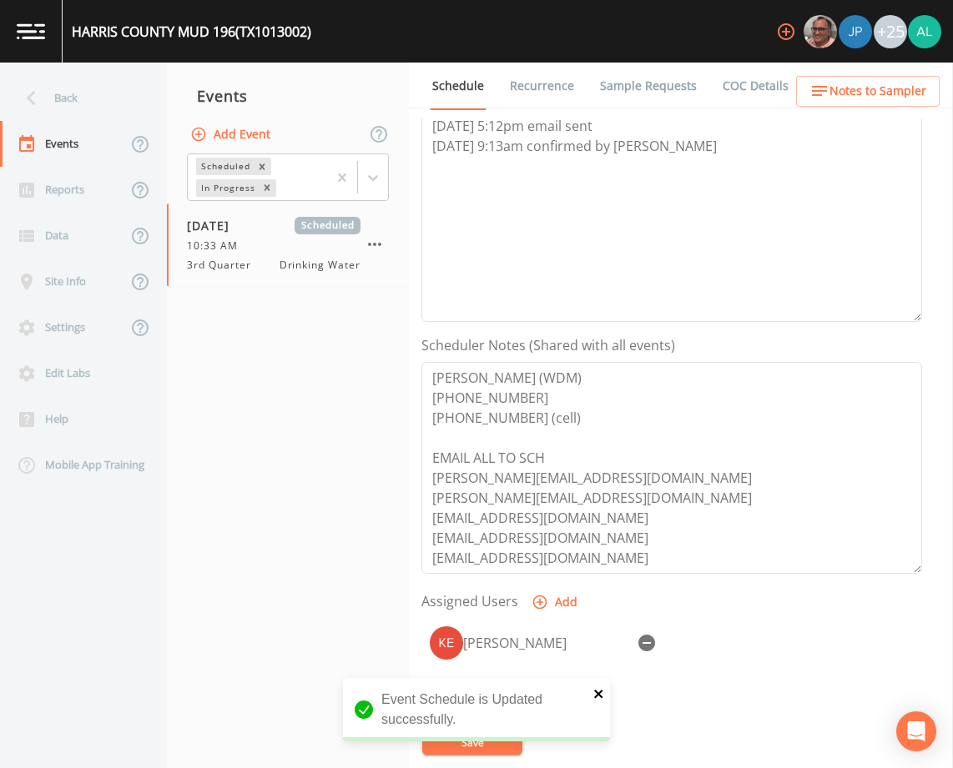
click at [594, 684] on button "close" at bounding box center [599, 693] width 12 height 20
click at [441, 753] on div "Event Schedule is Updated successfully." at bounding box center [476, 716] width 267 height 77
click at [444, 742] on button "Save" at bounding box center [472, 742] width 100 height 25
click at [81, 104] on div "Back" at bounding box center [75, 98] width 150 height 46
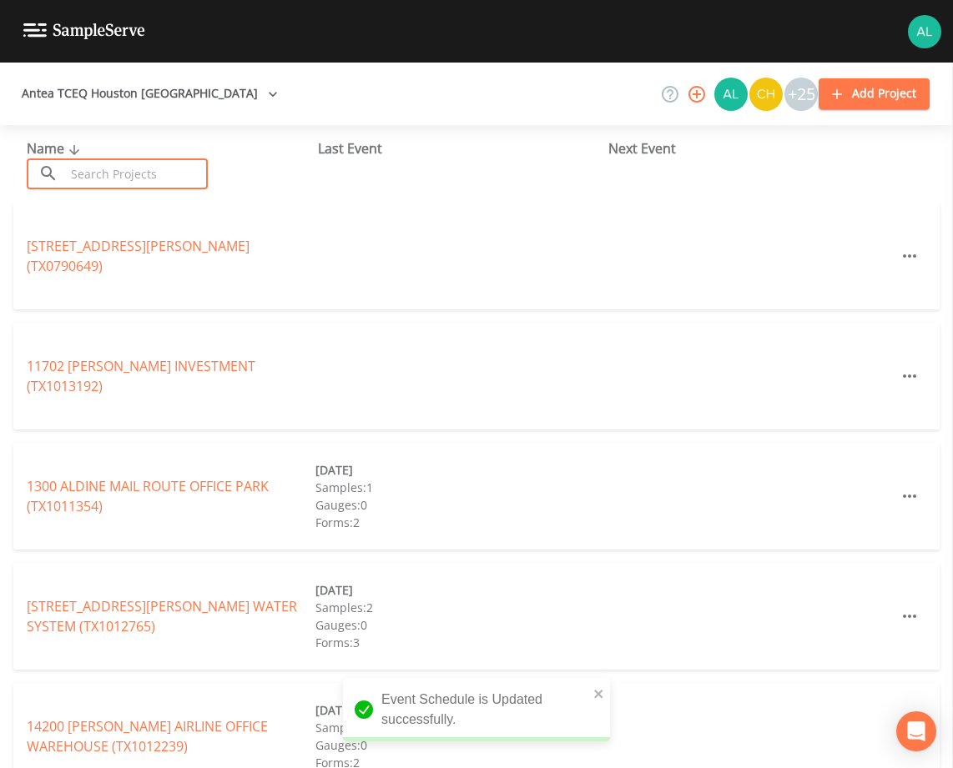
click at [98, 163] on input "text" at bounding box center [136, 174] width 143 height 31
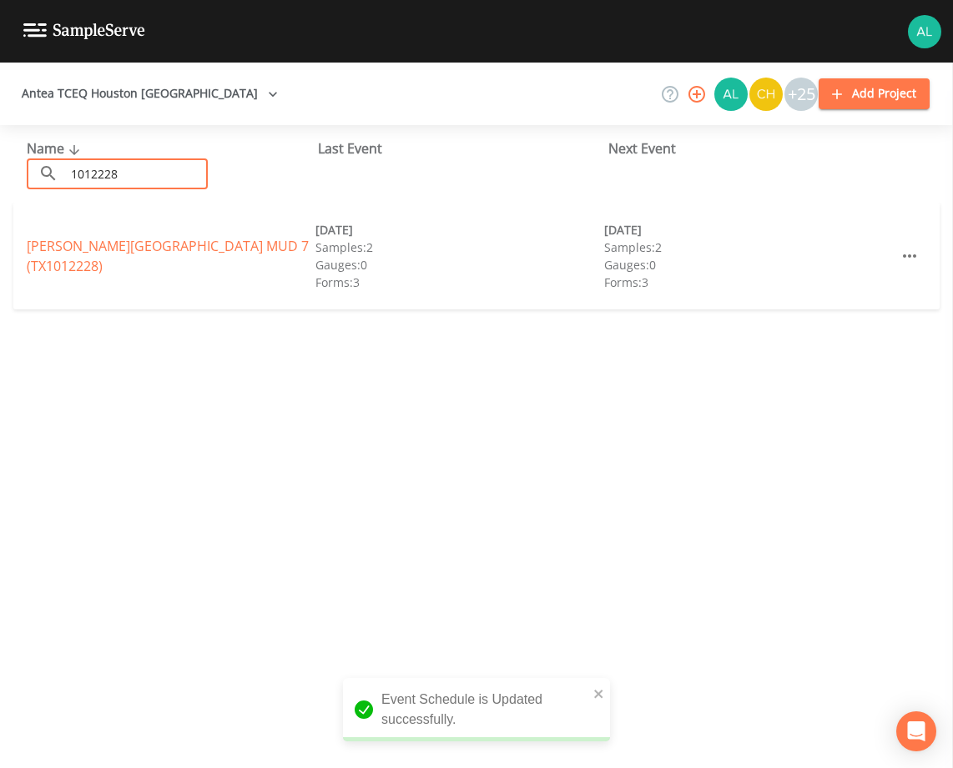
type input "1012228"
click at [91, 260] on link "[PERSON_NAME][GEOGRAPHIC_DATA] 7 (TX1012228)" at bounding box center [168, 256] width 282 height 38
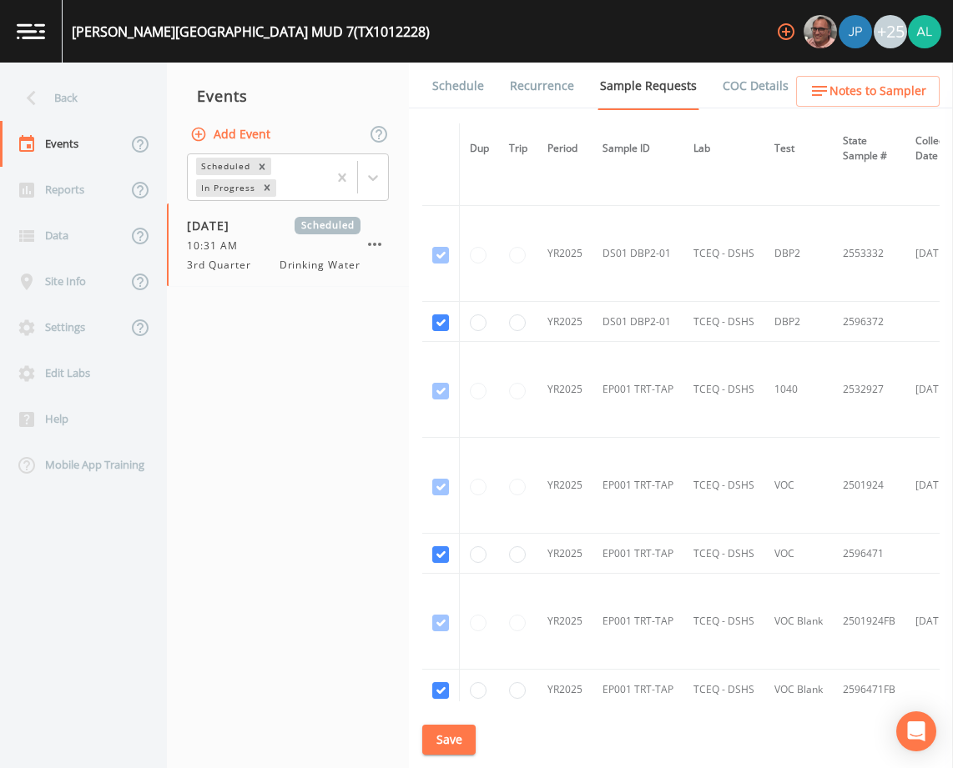
scroll to position [690, 0]
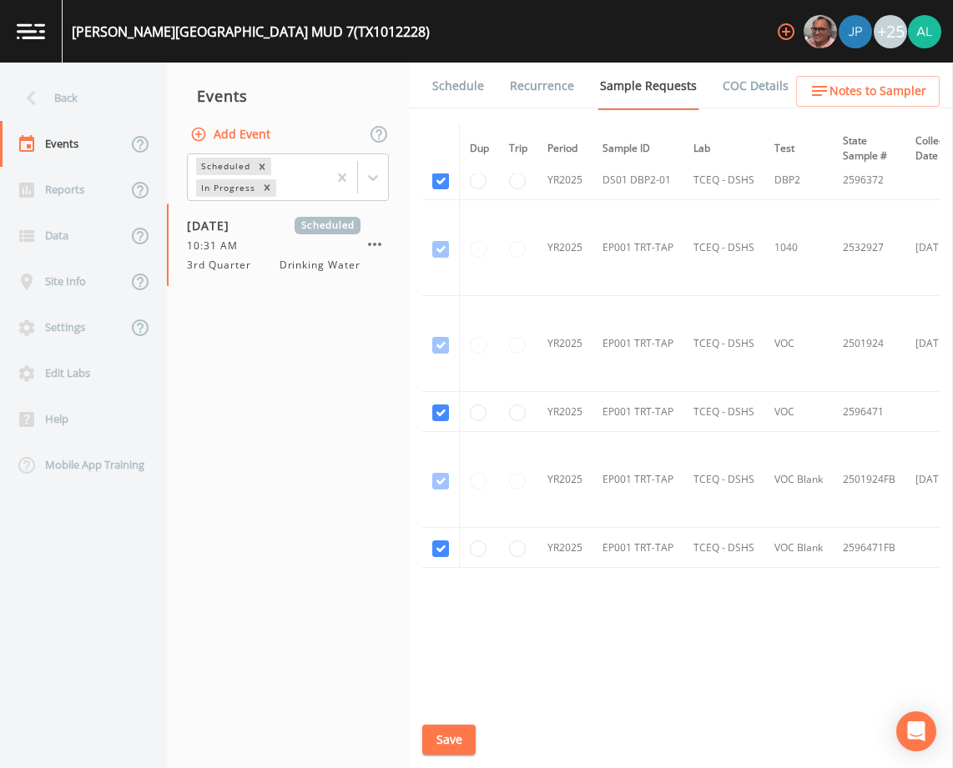
click at [466, 88] on link "Schedule" at bounding box center [458, 86] width 57 height 47
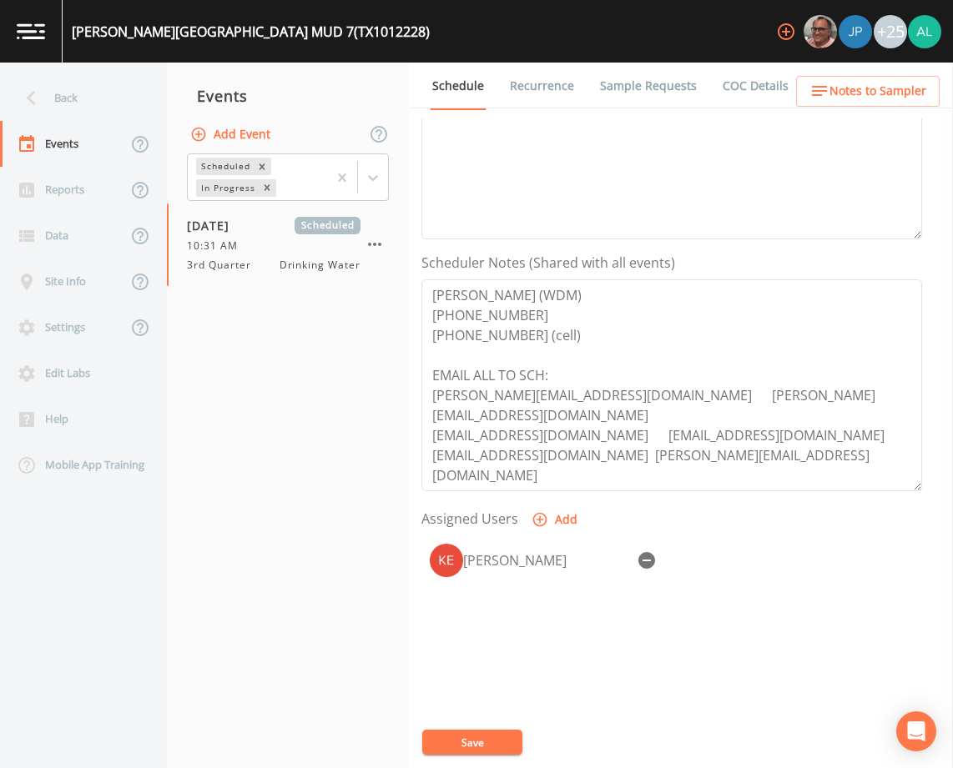
scroll to position [334, 0]
click at [854, 94] on span "Notes to Sampler" at bounding box center [877, 91] width 97 height 21
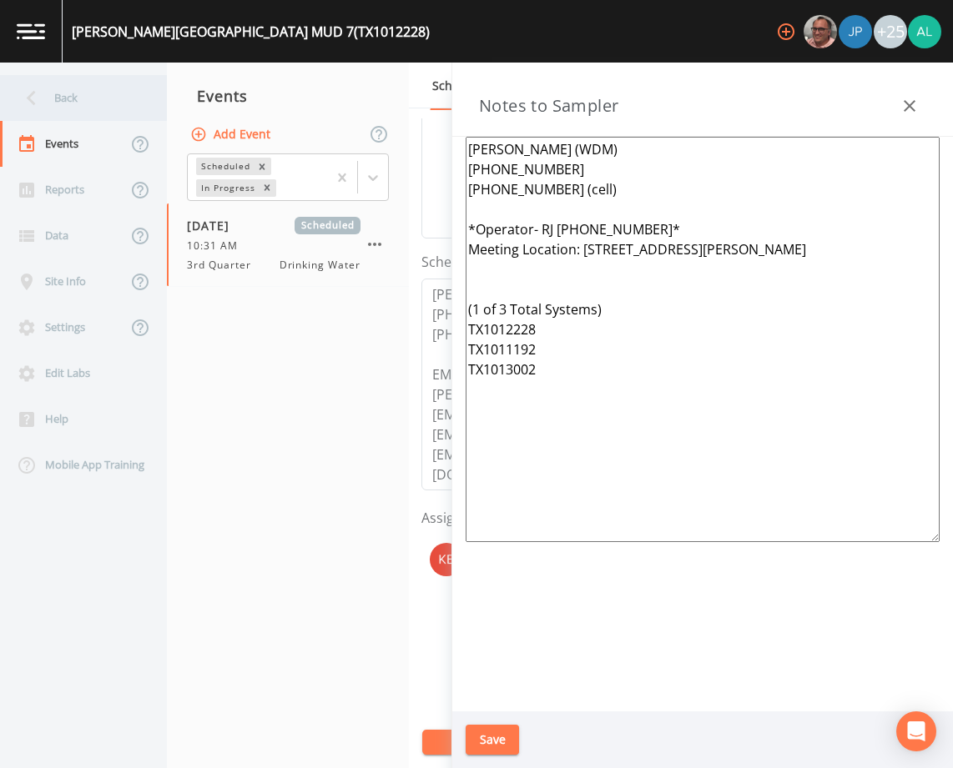
click at [127, 88] on div "Back" at bounding box center [75, 98] width 150 height 46
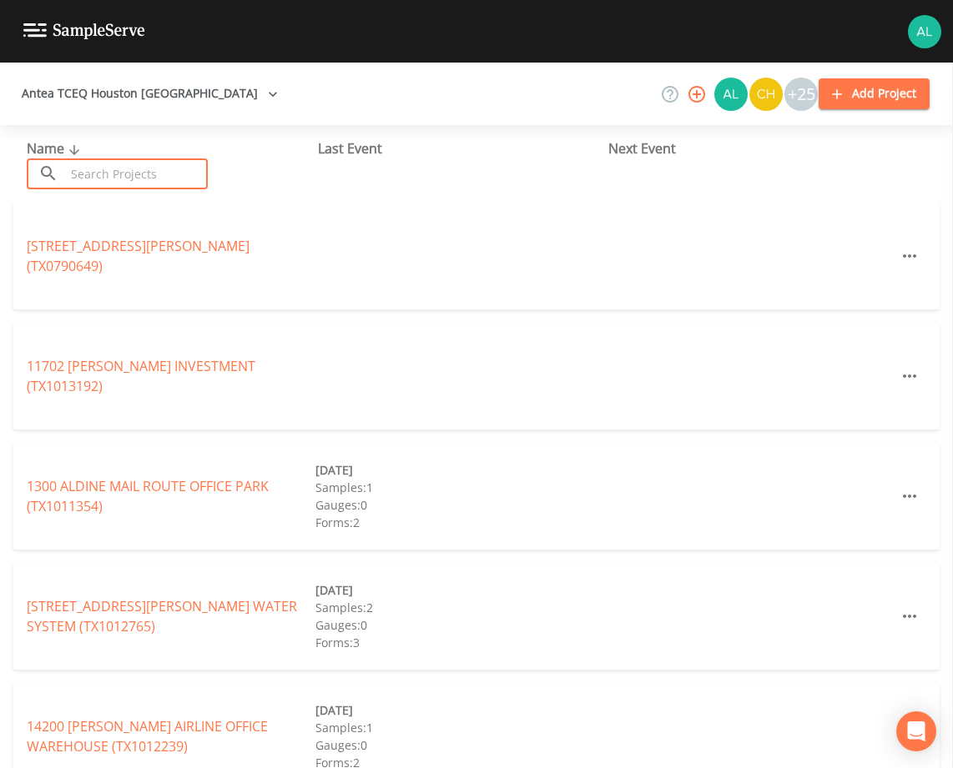
click at [108, 169] on input "text" at bounding box center [136, 174] width 143 height 31
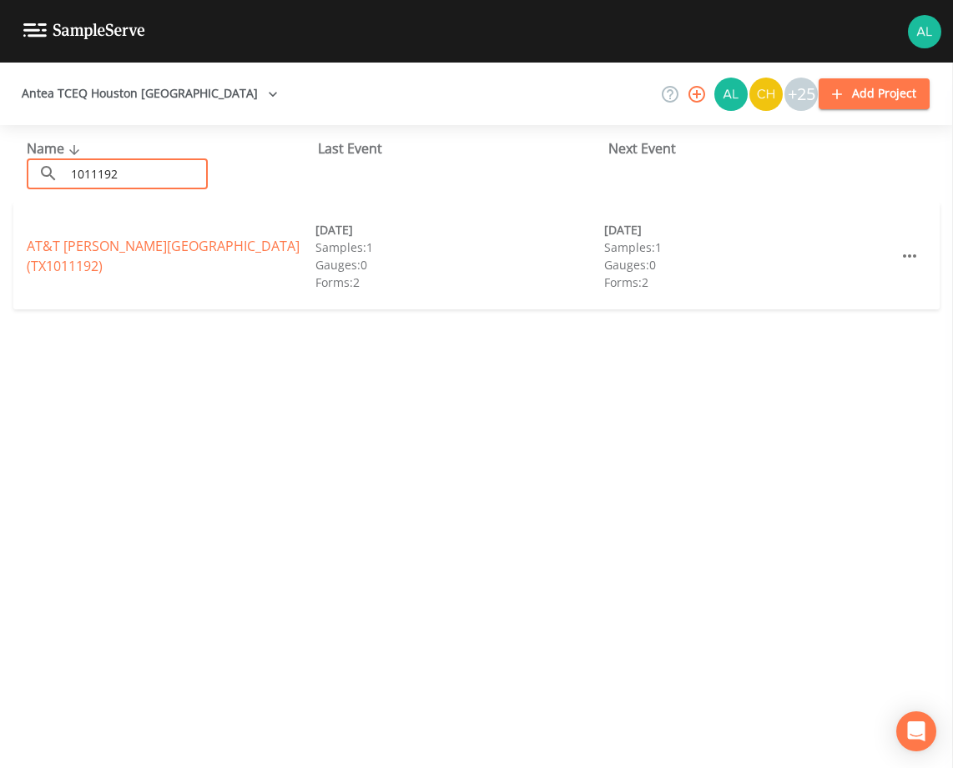
type input "1011192"
click at [60, 252] on link "[GEOGRAPHIC_DATA][PERSON_NAME] (TX1011192)" at bounding box center [163, 256] width 273 height 38
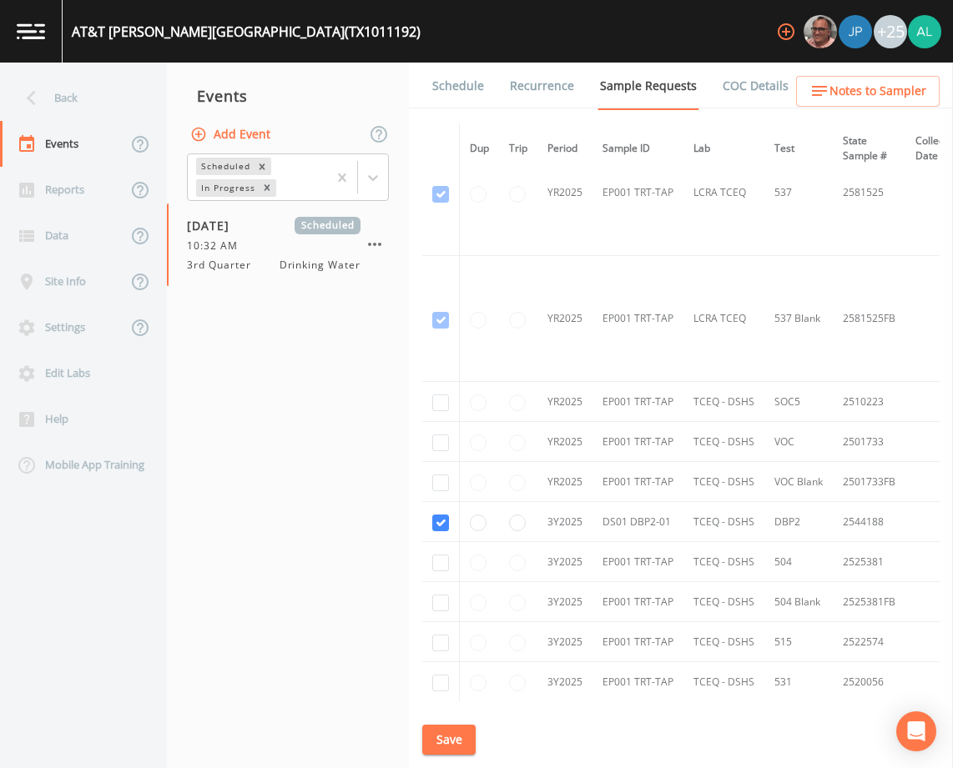
scroll to position [859, 0]
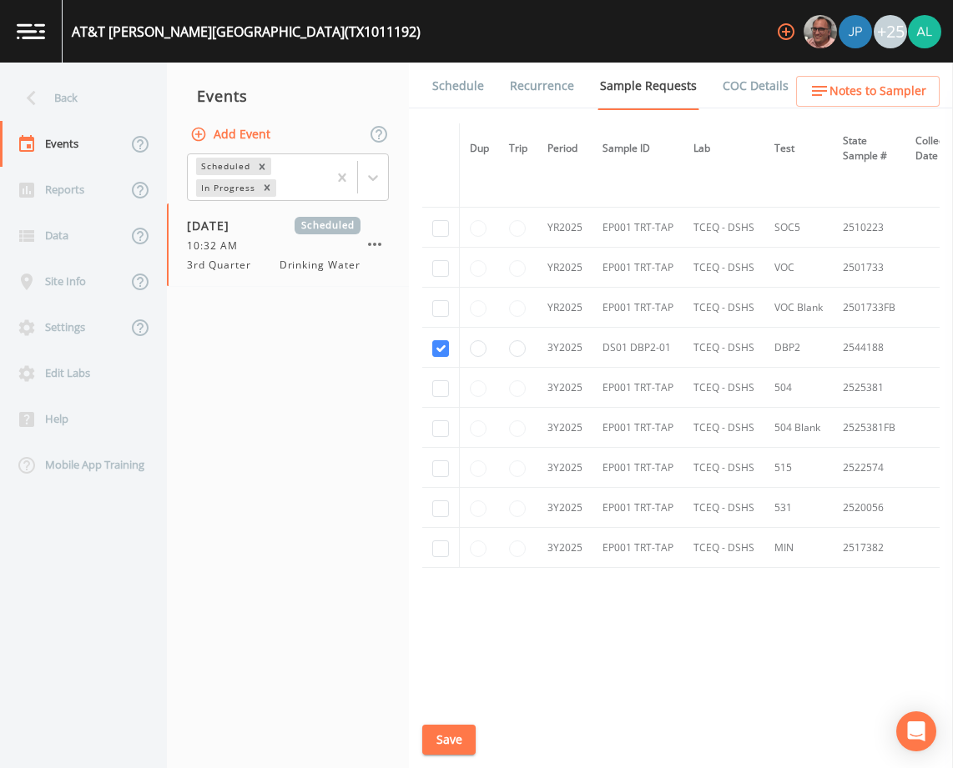
click at [467, 92] on link "Schedule" at bounding box center [458, 86] width 57 height 47
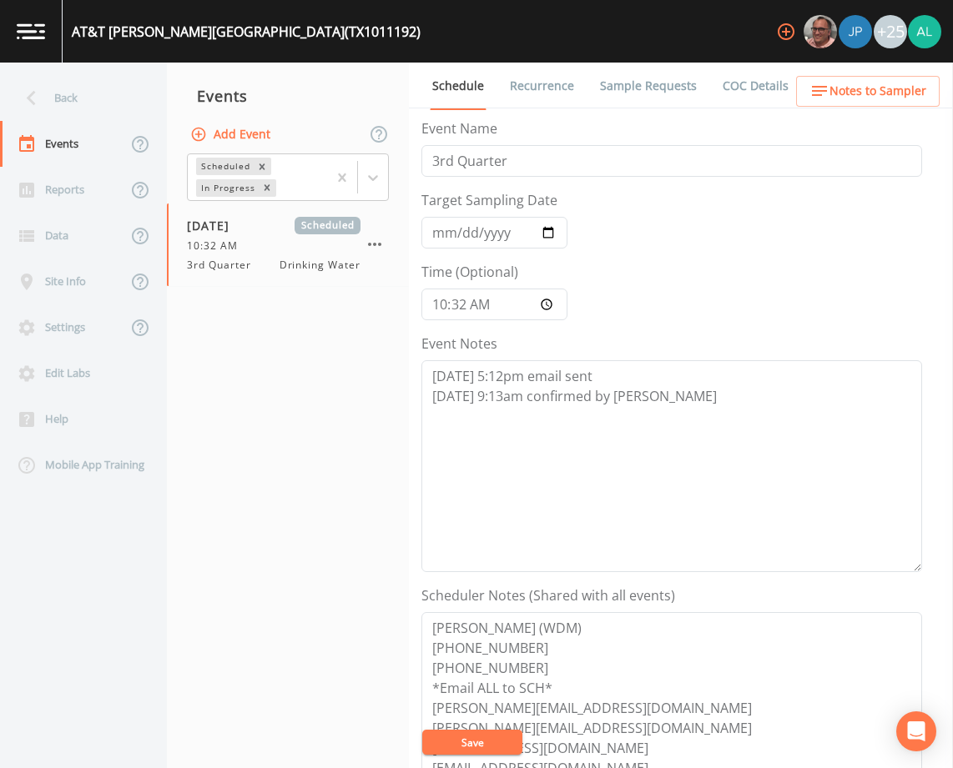
scroll to position [409, 0]
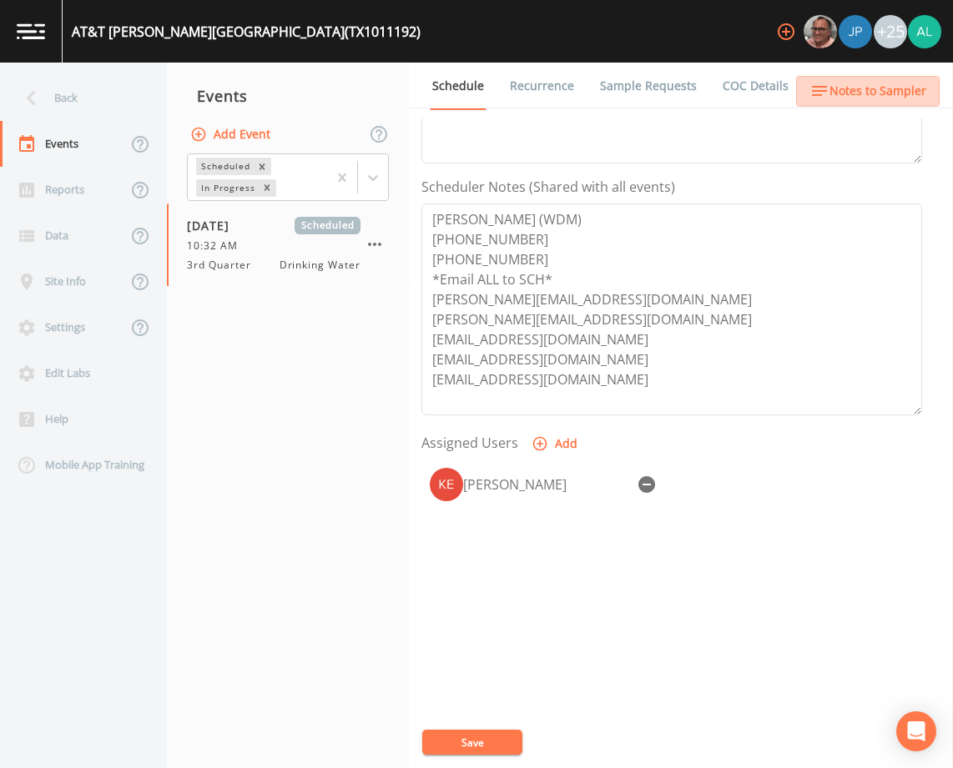
click at [869, 78] on button "Notes to Sampler" at bounding box center [868, 91] width 144 height 31
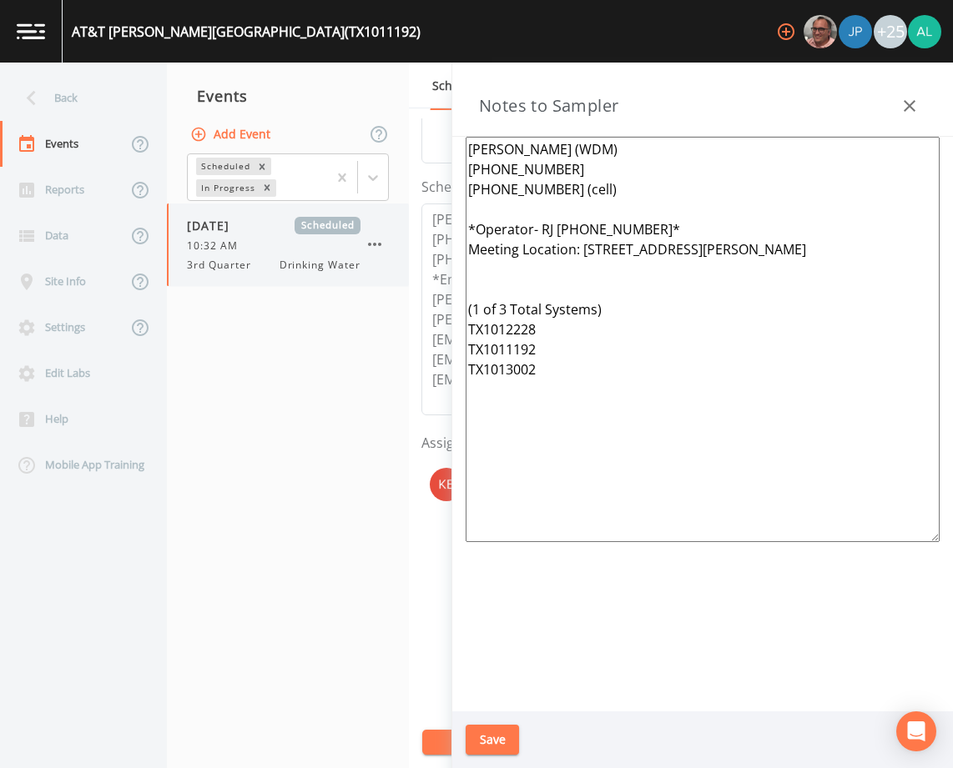
drag, startPoint x: 674, startPoint y: 227, endPoint x: 355, endPoint y: 224, distance: 318.7
click at [365, 224] on div "Back Events Reports Data Site Info Settings Edit Labs Help Mobile App Training …" at bounding box center [476, 416] width 953 height 706
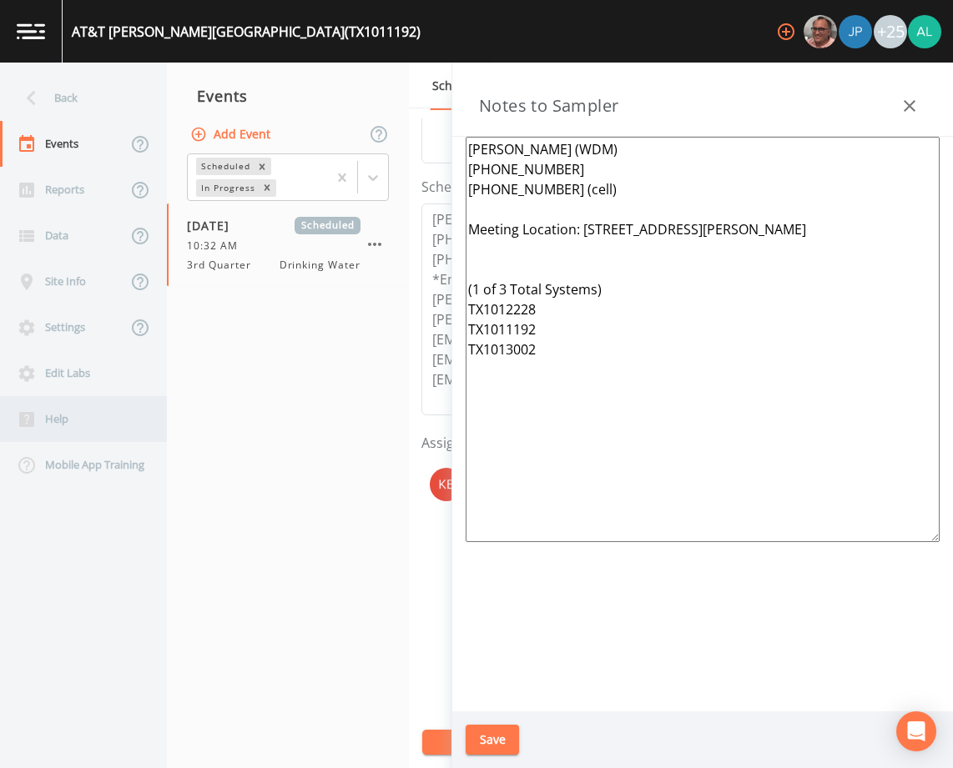
type textarea "[PERSON_NAME] (WDM) [PHONE_NUMBER] [PHONE_NUMBER] (cell) Meeting Location: [STR…"
click at [499, 732] on button "Save" at bounding box center [492, 740] width 53 height 31
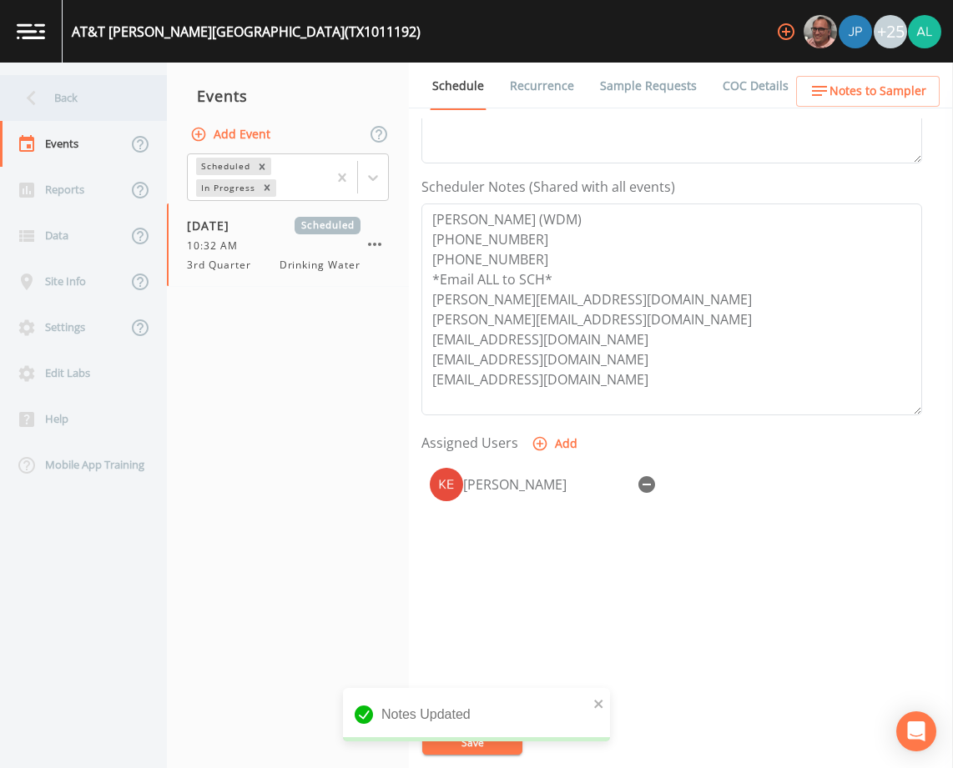
click at [75, 113] on div "Back" at bounding box center [75, 98] width 150 height 46
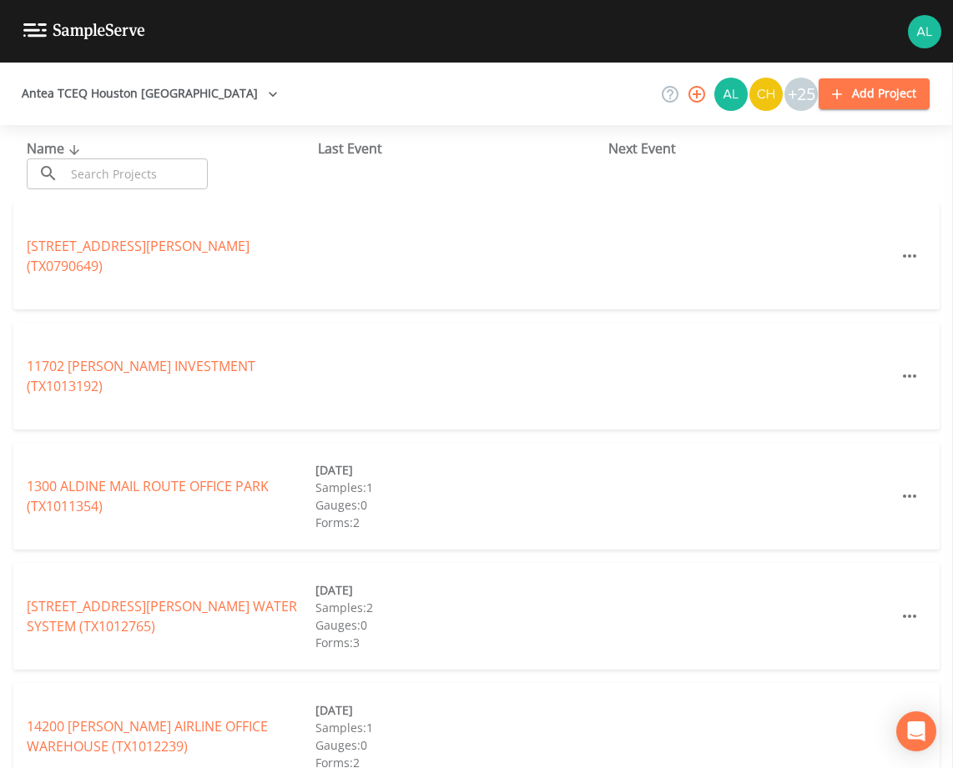
click at [121, 172] on input "text" at bounding box center [136, 174] width 143 height 31
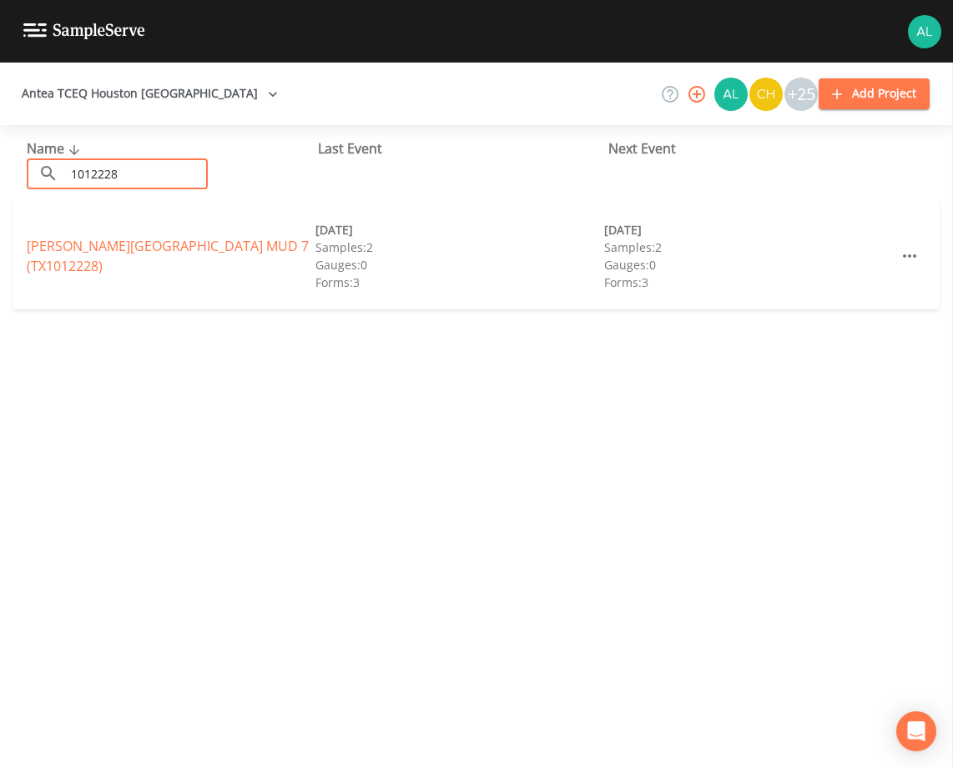
type input "1012228"
click at [45, 254] on link "[PERSON_NAME][GEOGRAPHIC_DATA] 7 (TX1012228)" at bounding box center [168, 256] width 282 height 38
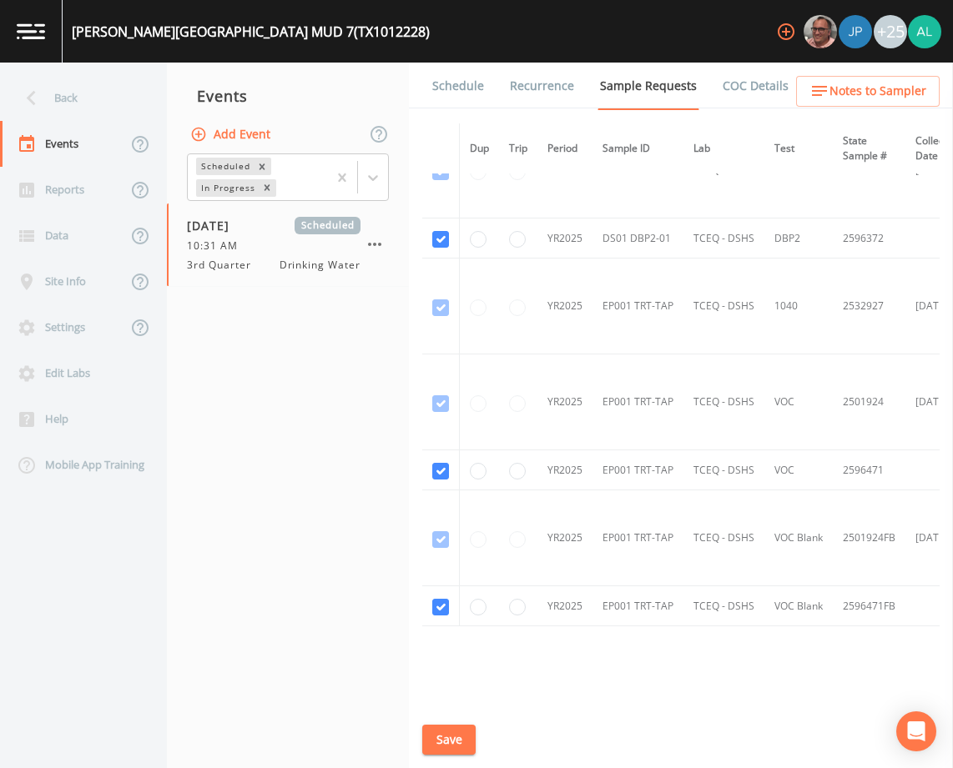
scroll to position [690, 0]
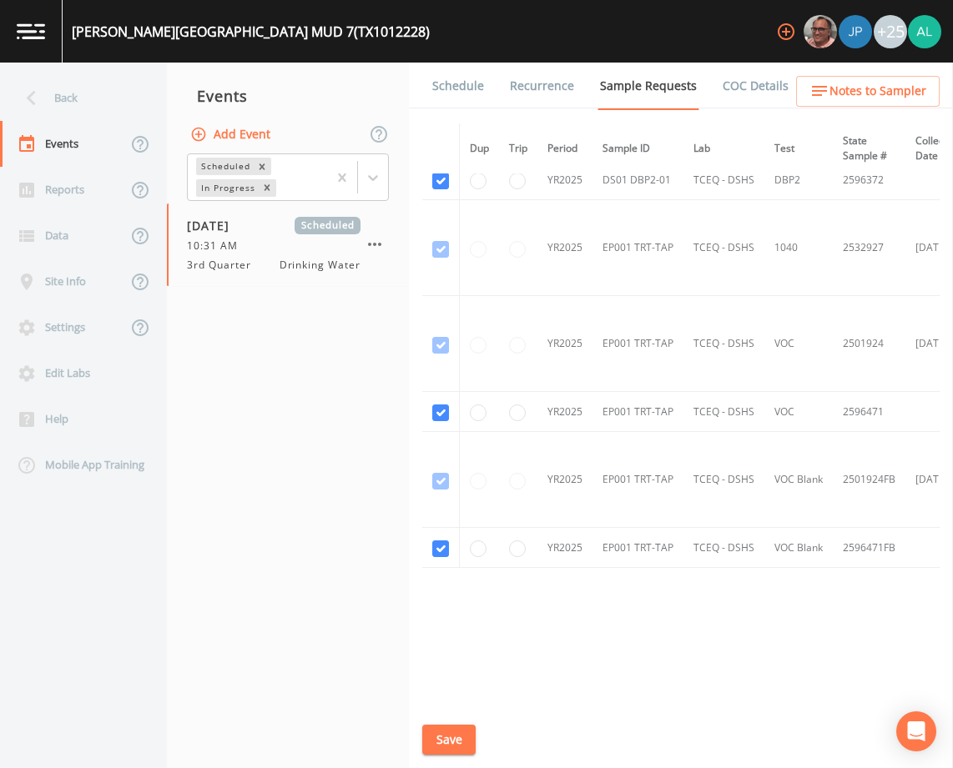
click at [475, 83] on link "Schedule" at bounding box center [458, 86] width 57 height 47
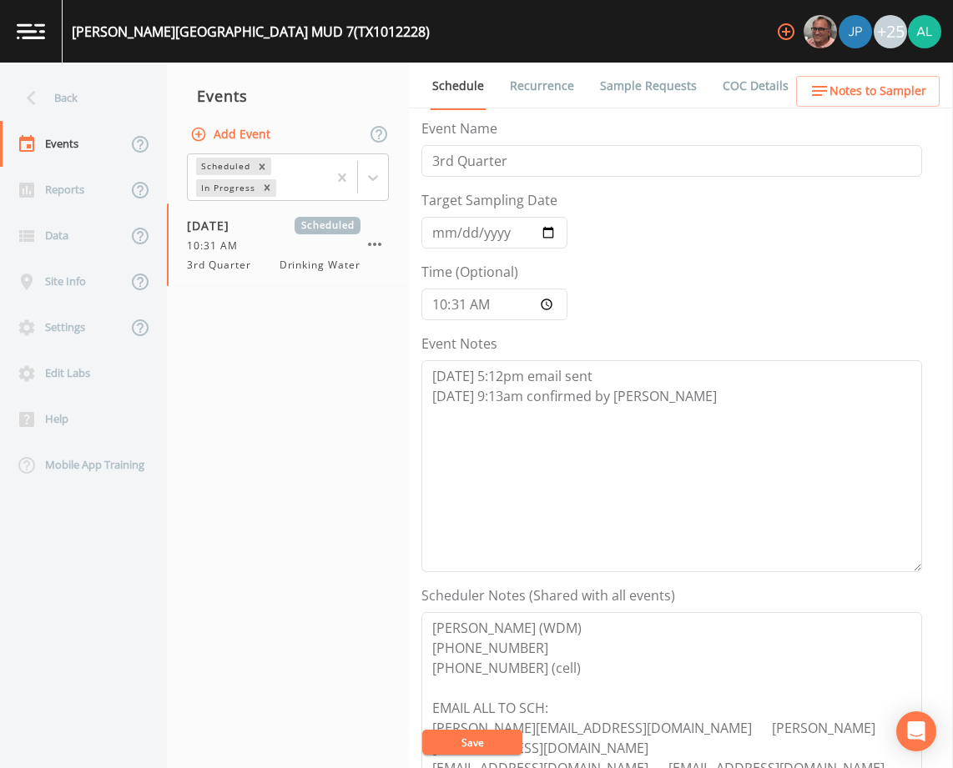
click at [849, 93] on span "Notes to Sampler" at bounding box center [877, 91] width 97 height 21
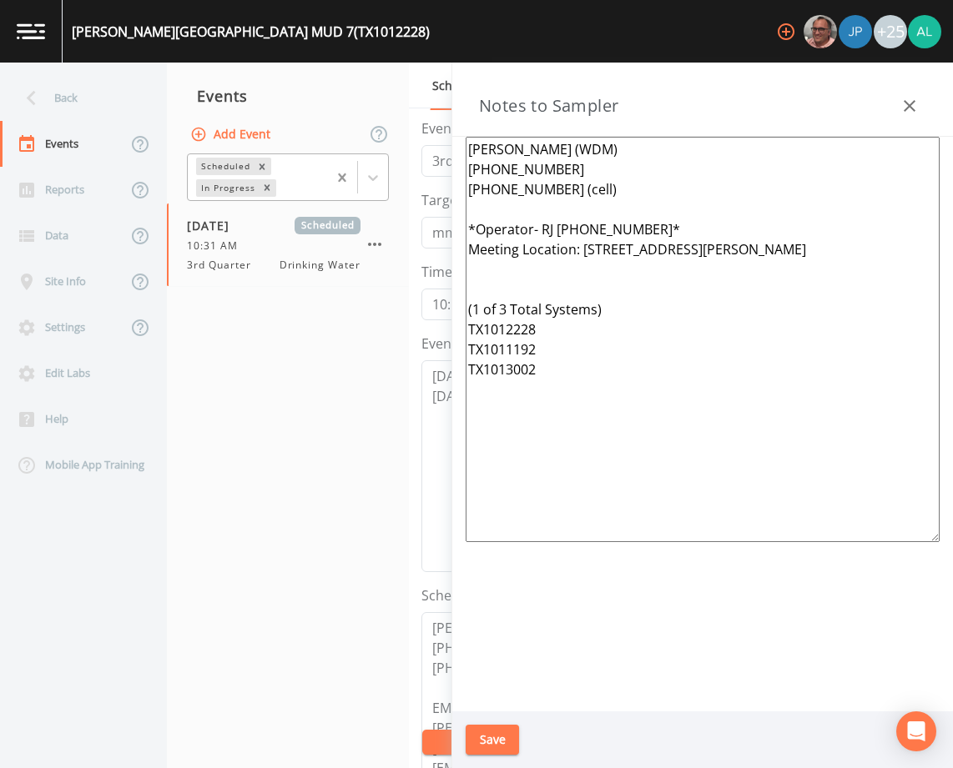
drag, startPoint x: 667, startPoint y: 225, endPoint x: 350, endPoint y: 183, distance: 319.9
click at [350, 183] on div "Back Events Reports Data Site Info Settings Edit Labs Help Mobile App Training …" at bounding box center [476, 416] width 953 height 706
click at [640, 234] on textarea "[PERSON_NAME] (WDM) [PHONE_NUMBER] [PHONE_NUMBER] (cell) *Operator- RJ [PHONE_N…" at bounding box center [703, 340] width 474 height 406
drag, startPoint x: 657, startPoint y: 229, endPoint x: 467, endPoint y: 215, distance: 190.8
click at [467, 215] on textarea "[PERSON_NAME] (WDM) [PHONE_NUMBER] [PHONE_NUMBER] (cell) *Operator- RJ [PHONE_N…" at bounding box center [703, 340] width 474 height 406
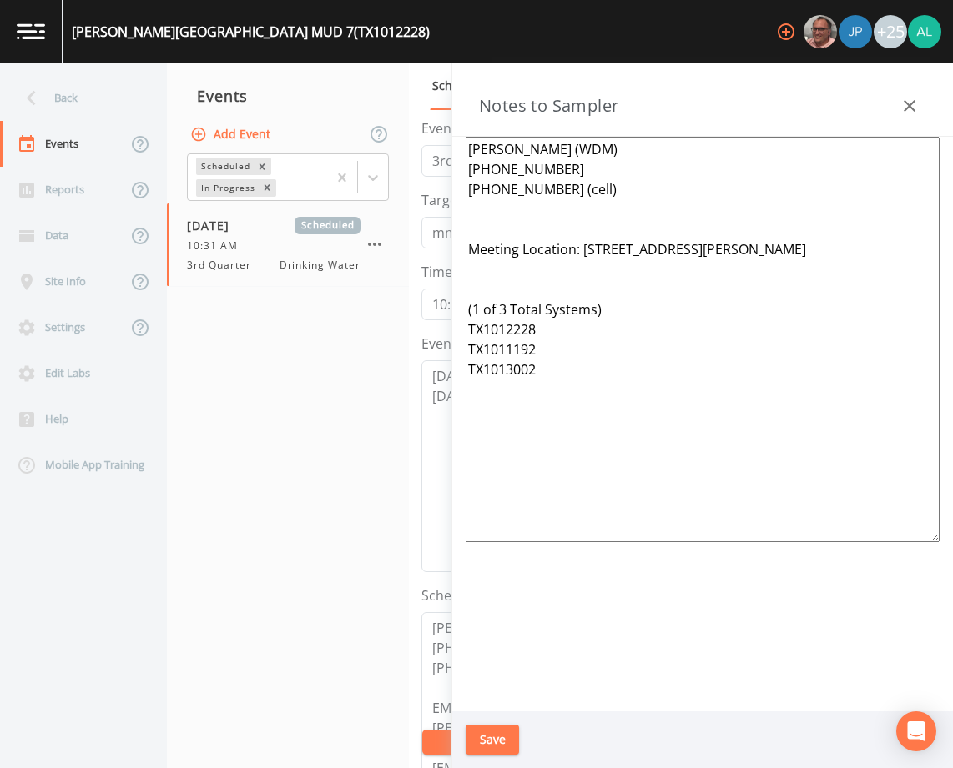
type textarea "[PERSON_NAME] (WDM) [PHONE_NUMBER] [PHONE_NUMBER] (cell) Meeting Location: [STR…"
drag, startPoint x: 517, startPoint y: 755, endPoint x: 503, endPoint y: 728, distance: 30.2
click at [517, 753] on div "Save" at bounding box center [702, 741] width 501 height 58
click at [503, 728] on button "Save" at bounding box center [492, 740] width 53 height 31
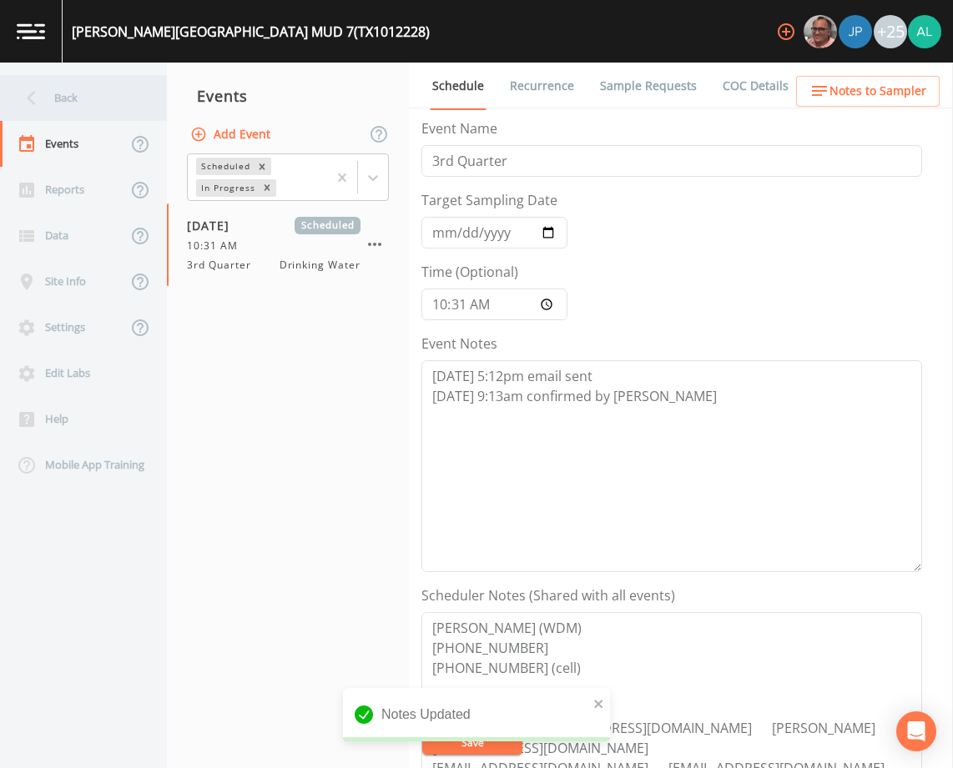
click at [139, 99] on div "Back" at bounding box center [75, 98] width 150 height 46
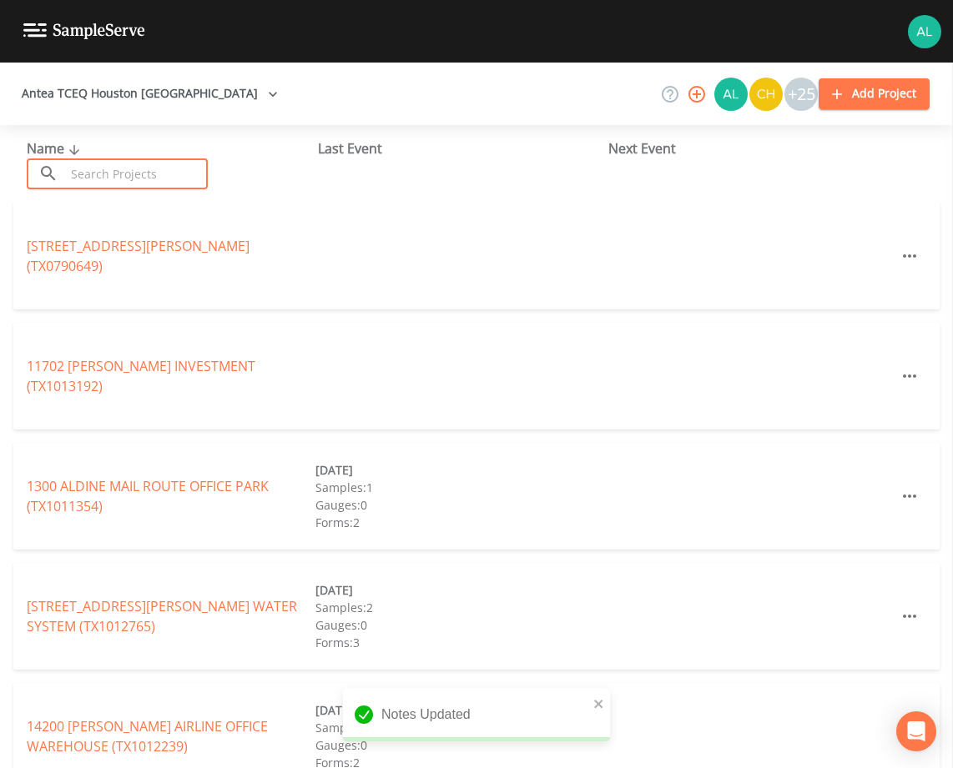
click at [130, 168] on input "text" at bounding box center [136, 174] width 143 height 31
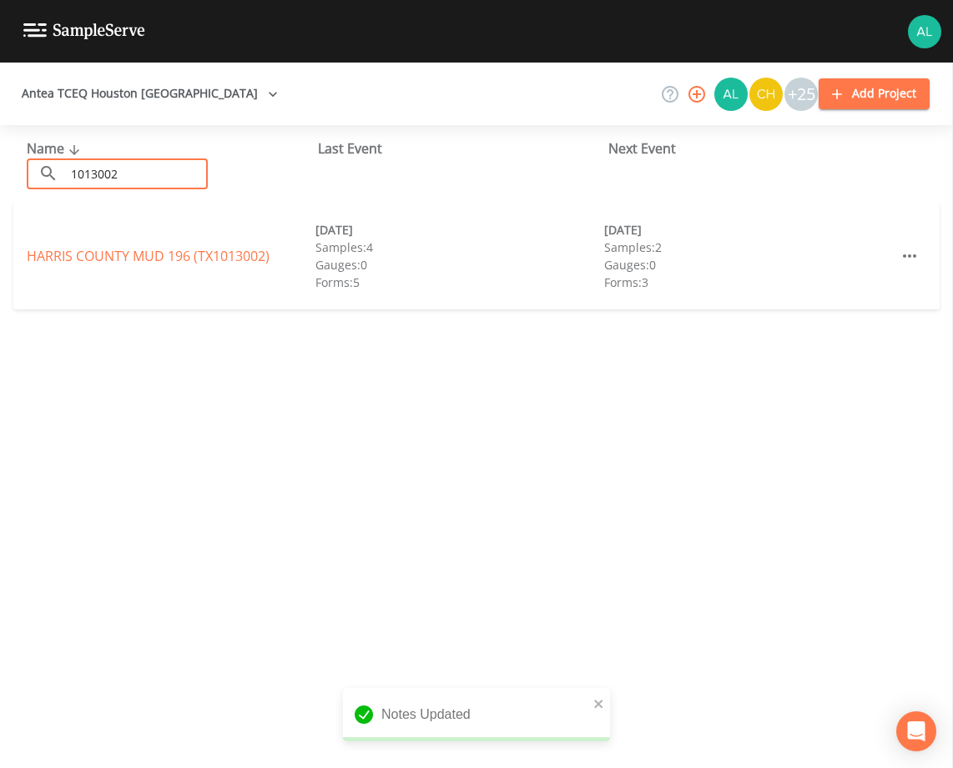
type input "1013002"
click at [61, 254] on link "[GEOGRAPHIC_DATA] 196 (TX1013002)" at bounding box center [148, 256] width 243 height 18
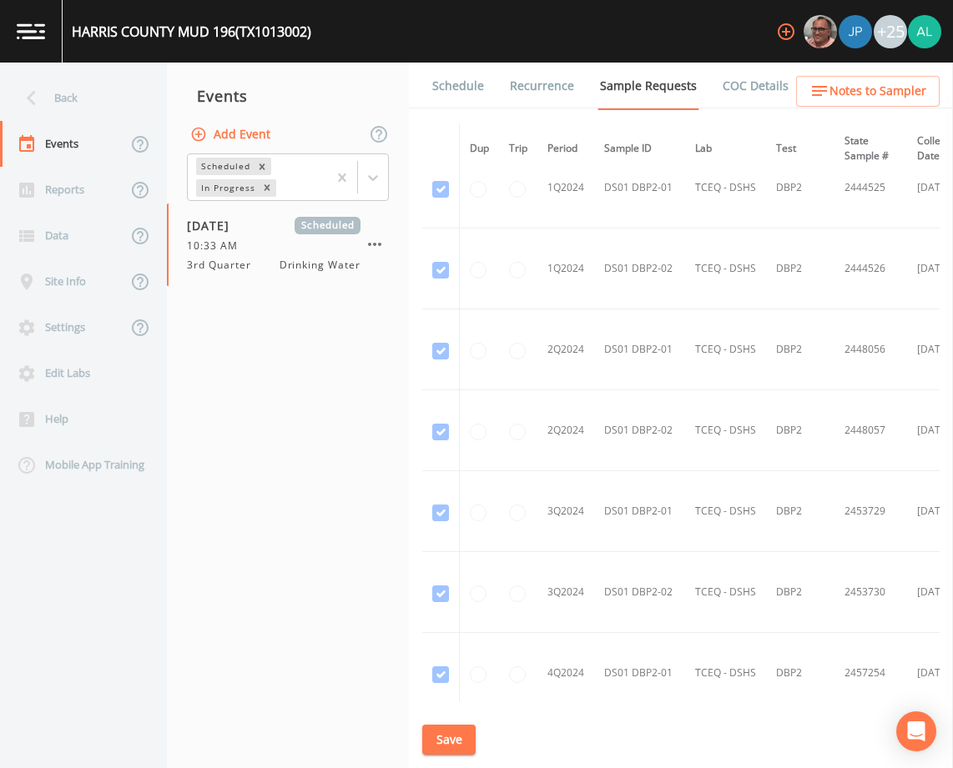
scroll to position [1085, 0]
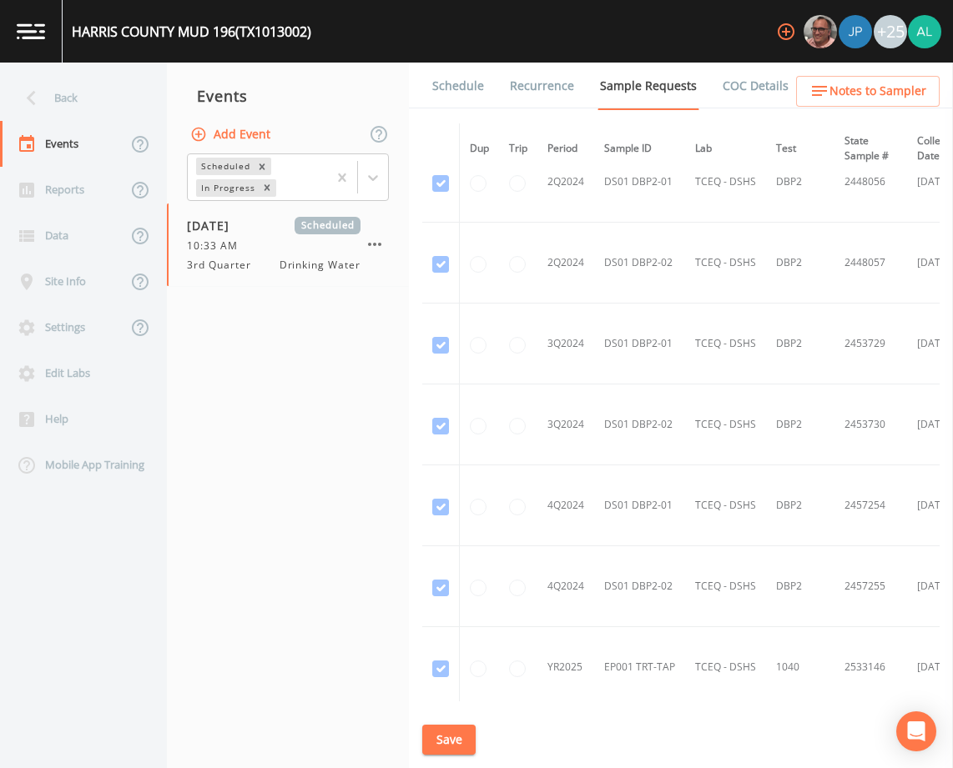
click at [466, 82] on link "Schedule" at bounding box center [458, 86] width 57 height 47
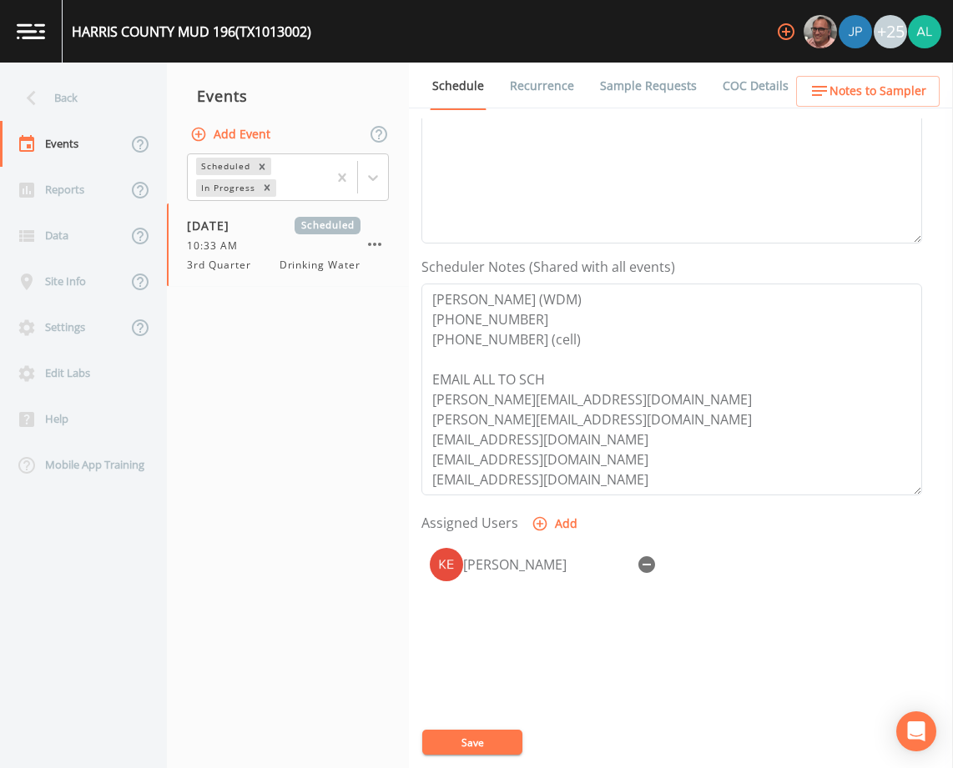
scroll to position [334, 0]
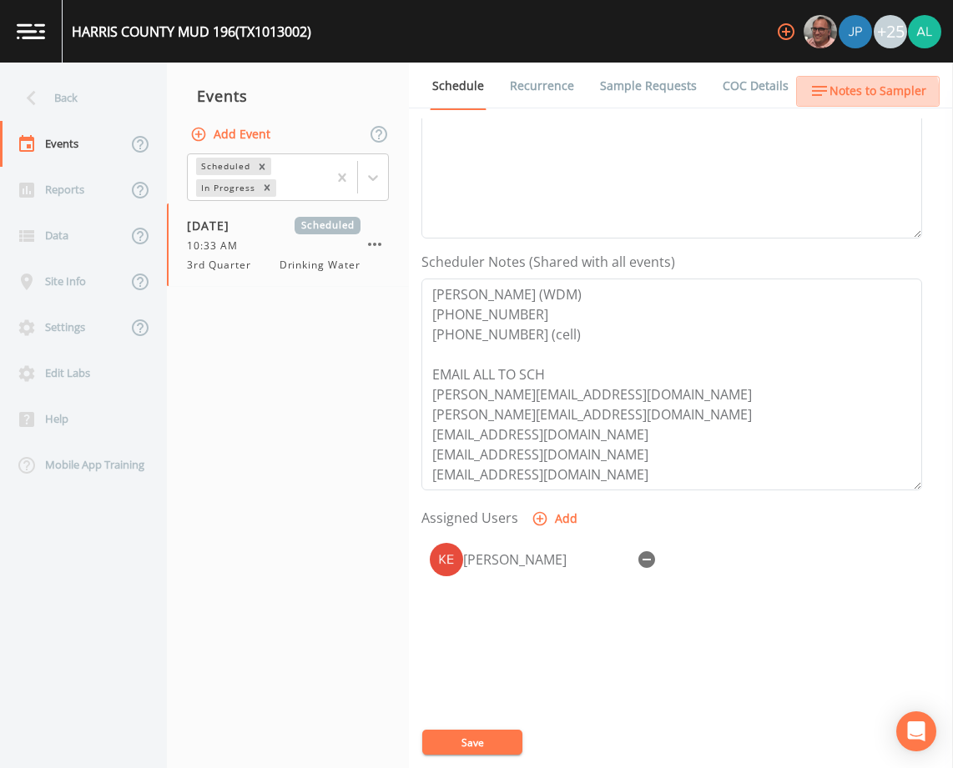
click at [864, 96] on span "Notes to Sampler" at bounding box center [877, 91] width 97 height 21
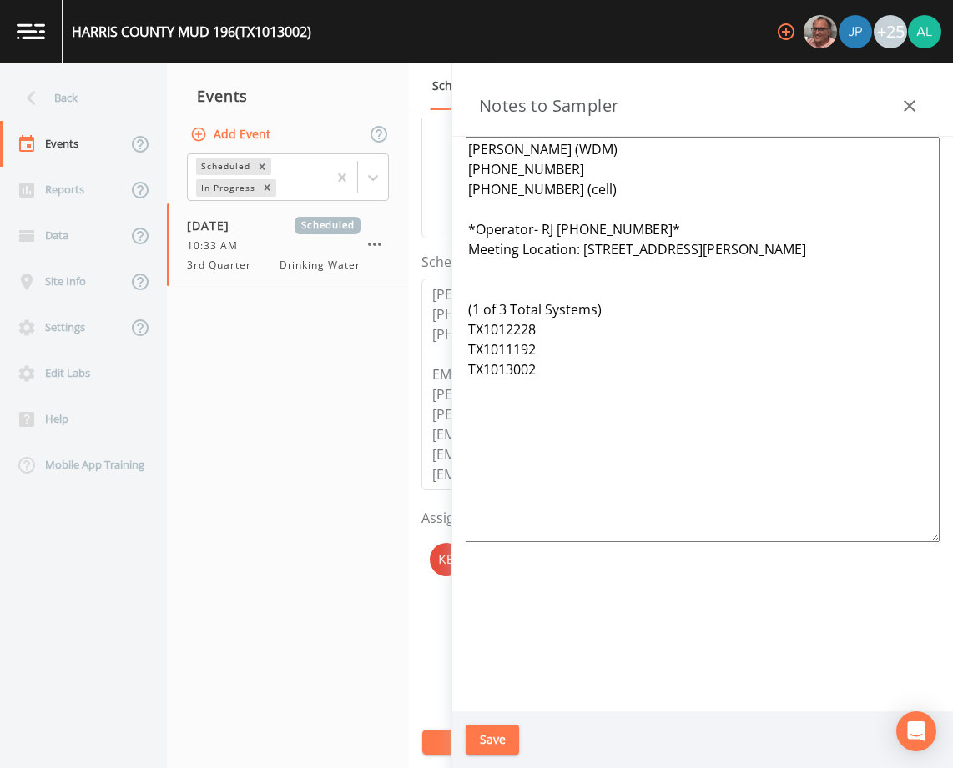
click at [501, 740] on button "Save" at bounding box center [492, 740] width 53 height 31
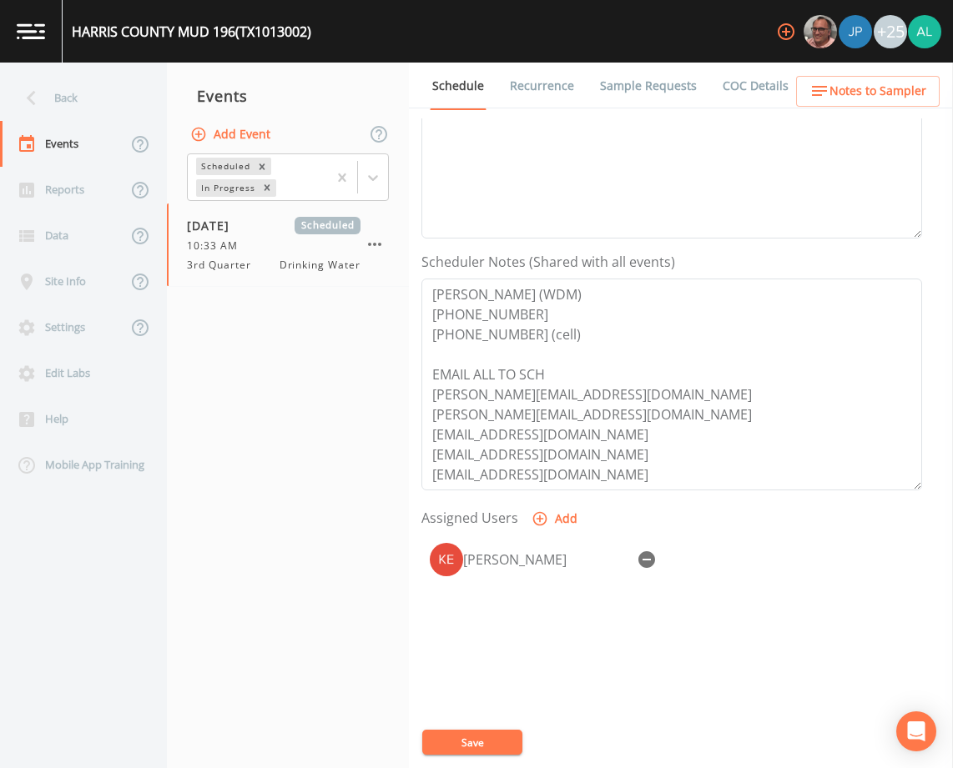
click at [477, 732] on button "Save" at bounding box center [472, 742] width 100 height 25
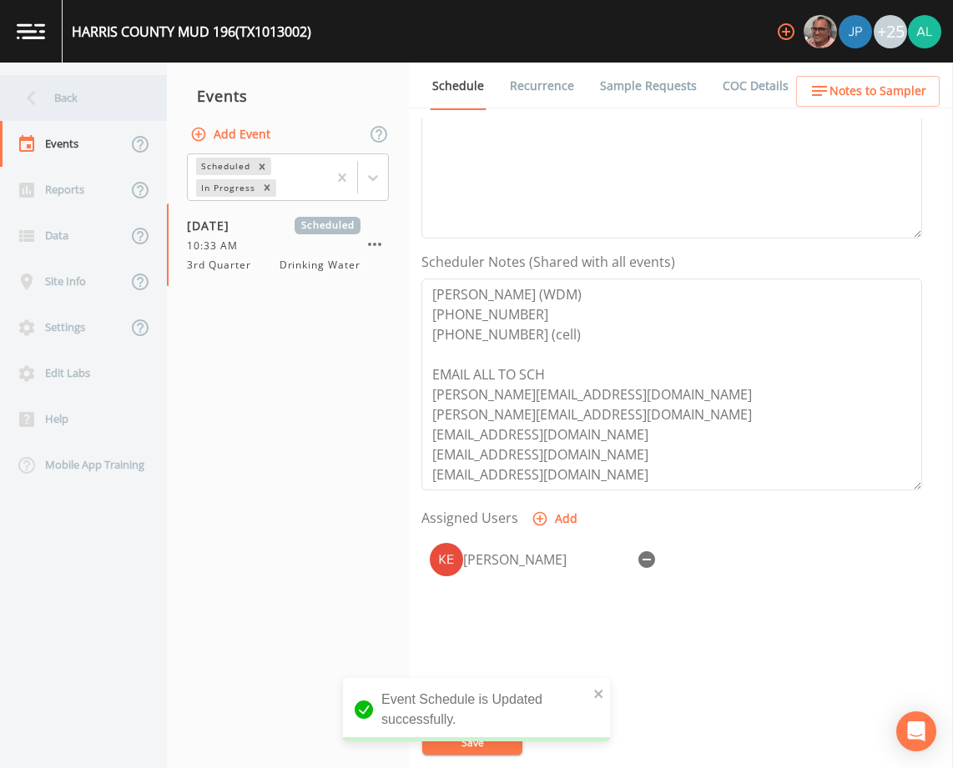
click at [93, 108] on div "Back" at bounding box center [75, 98] width 150 height 46
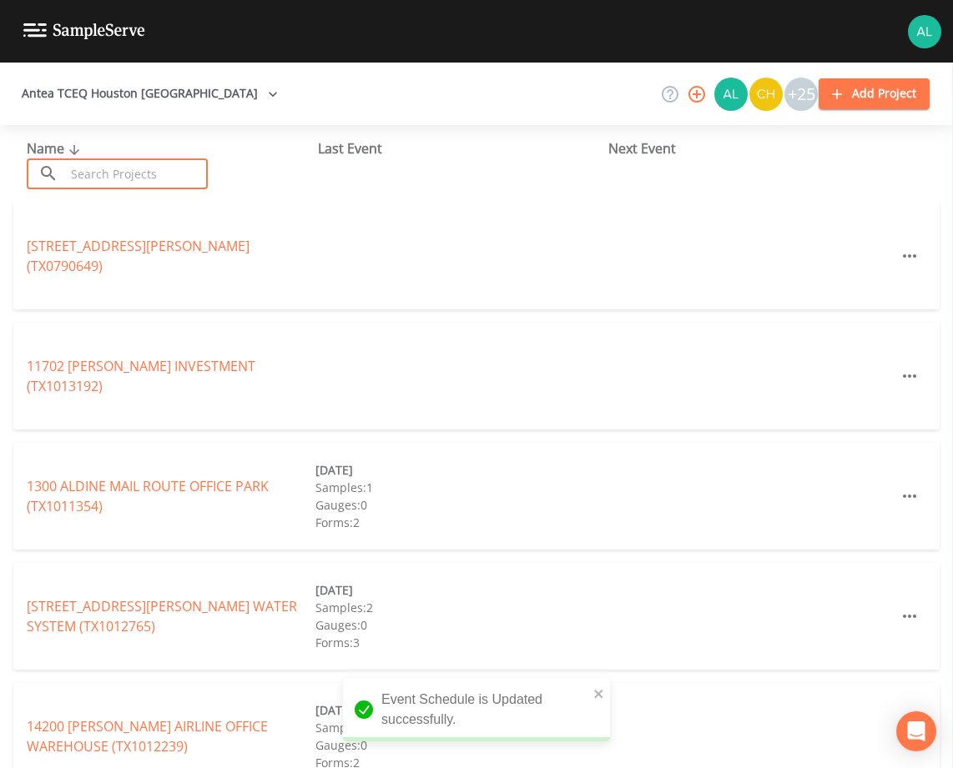
click at [120, 161] on input "text" at bounding box center [136, 174] width 143 height 31
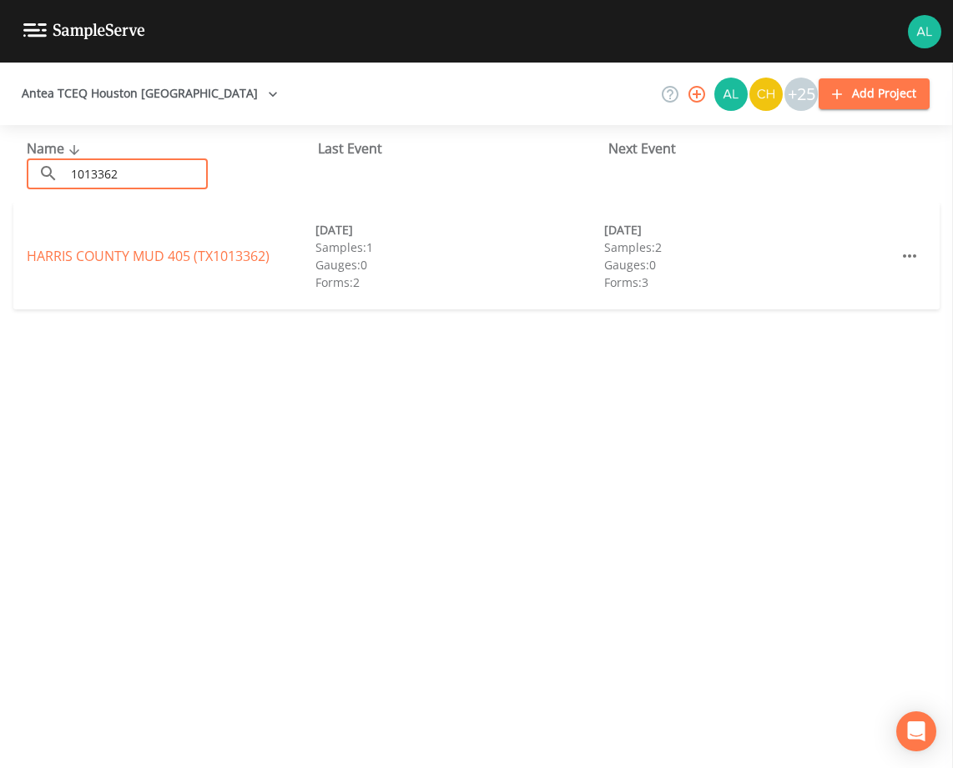
drag, startPoint x: 184, startPoint y: 178, endPoint x: 31, endPoint y: 174, distance: 152.7
click at [31, 174] on div "​ 1013362 ​" at bounding box center [117, 174] width 181 height 31
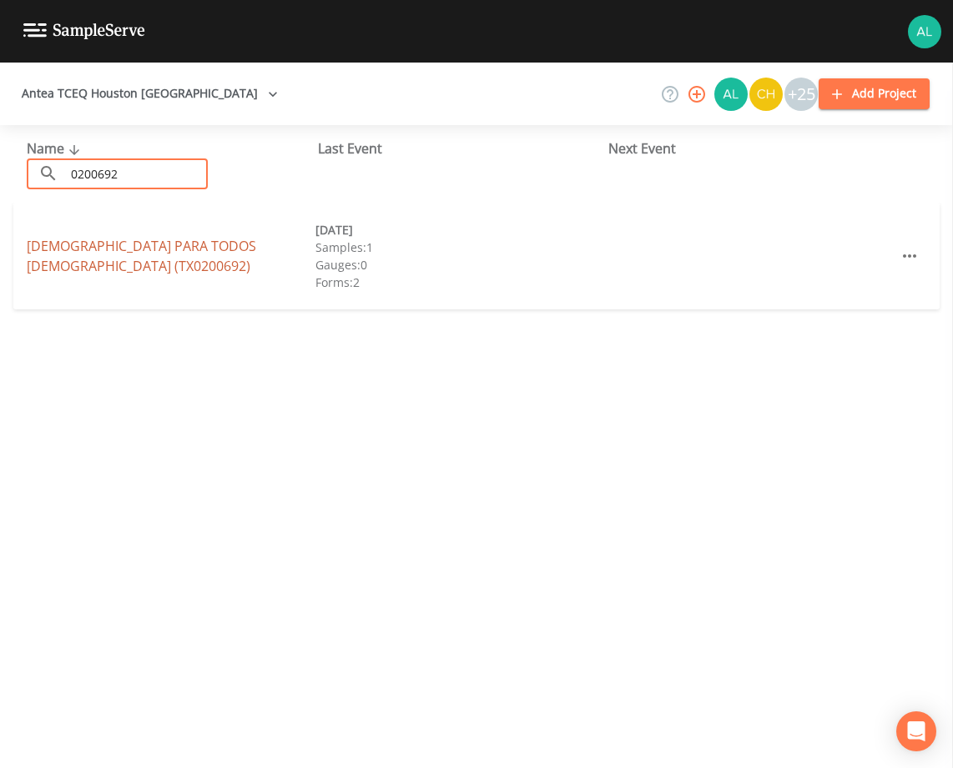
type input "0200692"
click at [145, 247] on link "[DEMOGRAPHIC_DATA] (TX0200692)" at bounding box center [141, 256] width 229 height 38
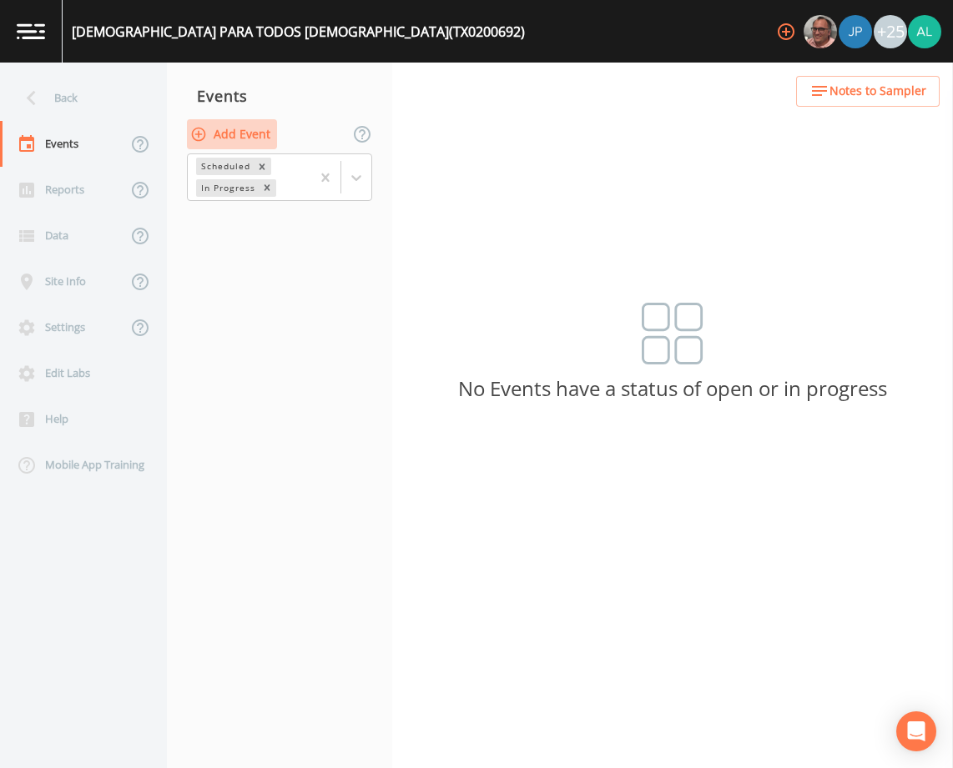
click at [254, 135] on button "Add Event" at bounding box center [232, 134] width 90 height 31
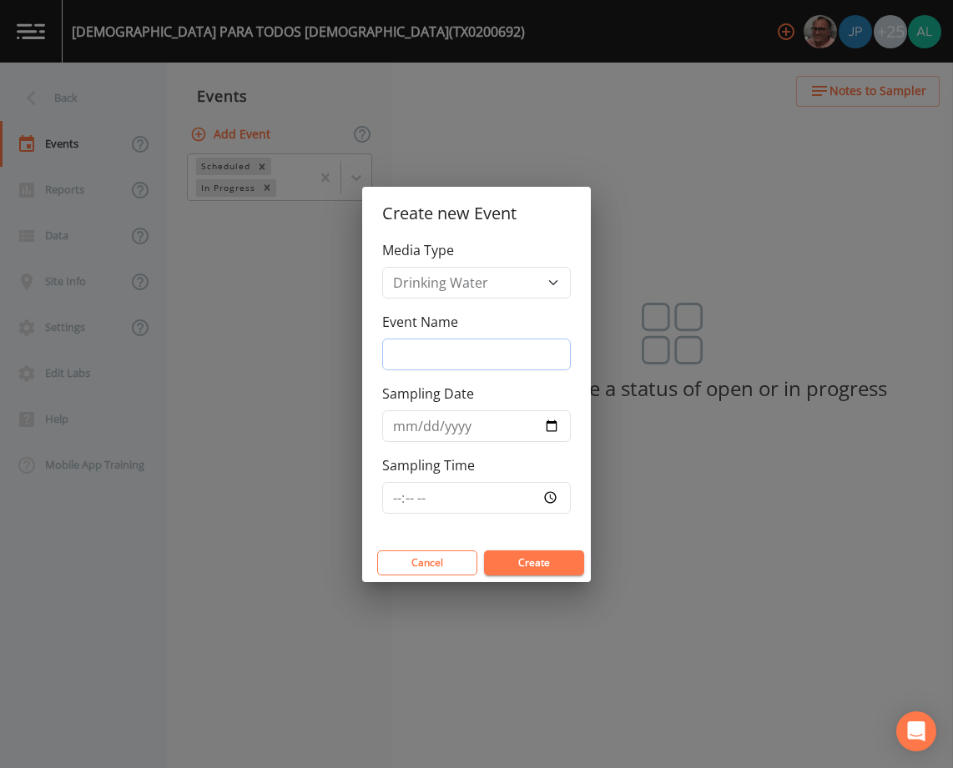
click at [458, 350] on input "Event Name" at bounding box center [476, 355] width 189 height 32
type input "3rd Quarter"
click at [401, 498] on input "Sampling Time" at bounding box center [476, 498] width 189 height 32
click at [430, 425] on input "[DATE]" at bounding box center [476, 427] width 189 height 32
type input "[DATE]"
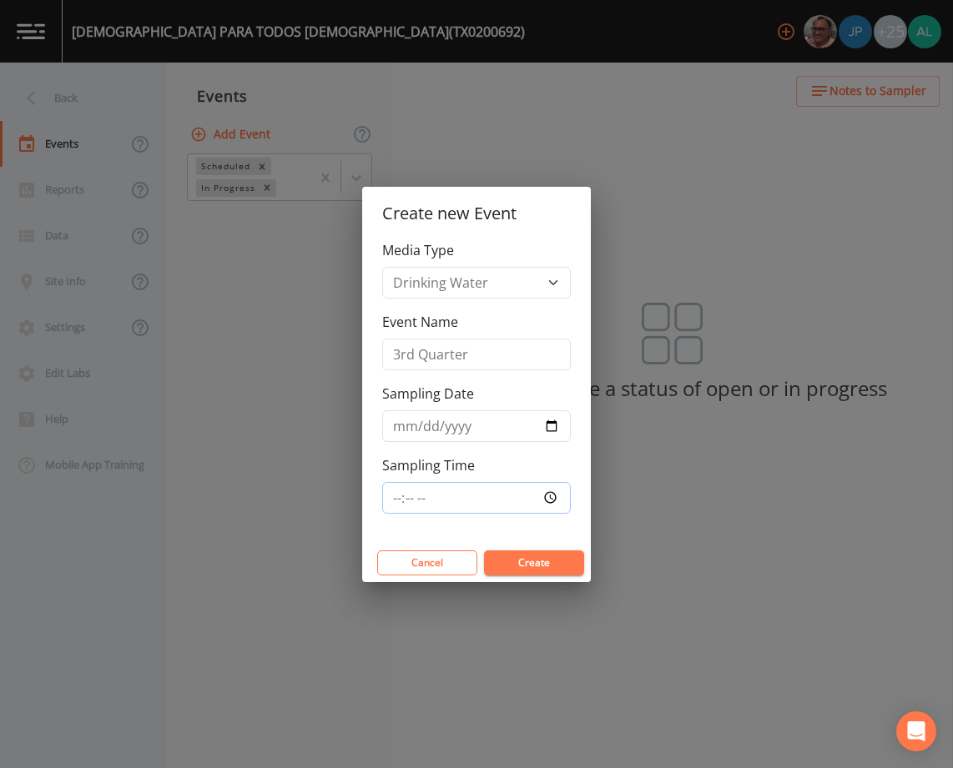
click at [399, 499] on input "Sampling Time" at bounding box center [476, 498] width 189 height 32
type input "12:00"
click at [484, 551] on button "Create" at bounding box center [534, 563] width 100 height 25
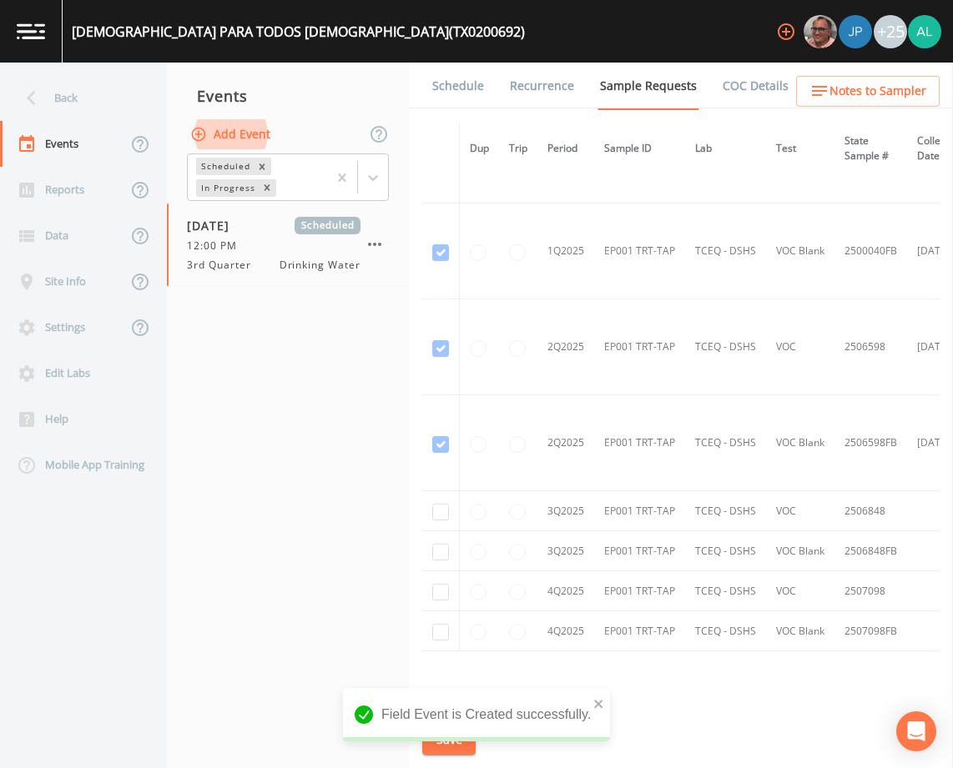
scroll to position [1210, 0]
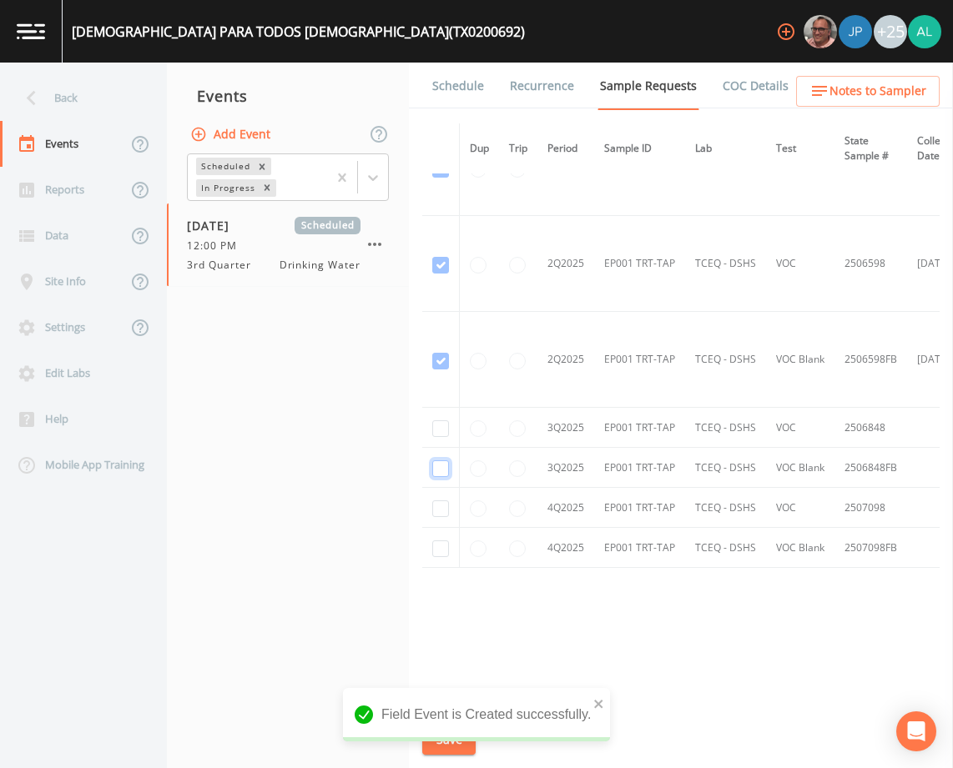
click at [434, 461] on input "checkbox" at bounding box center [440, 469] width 17 height 17
checkbox input "true"
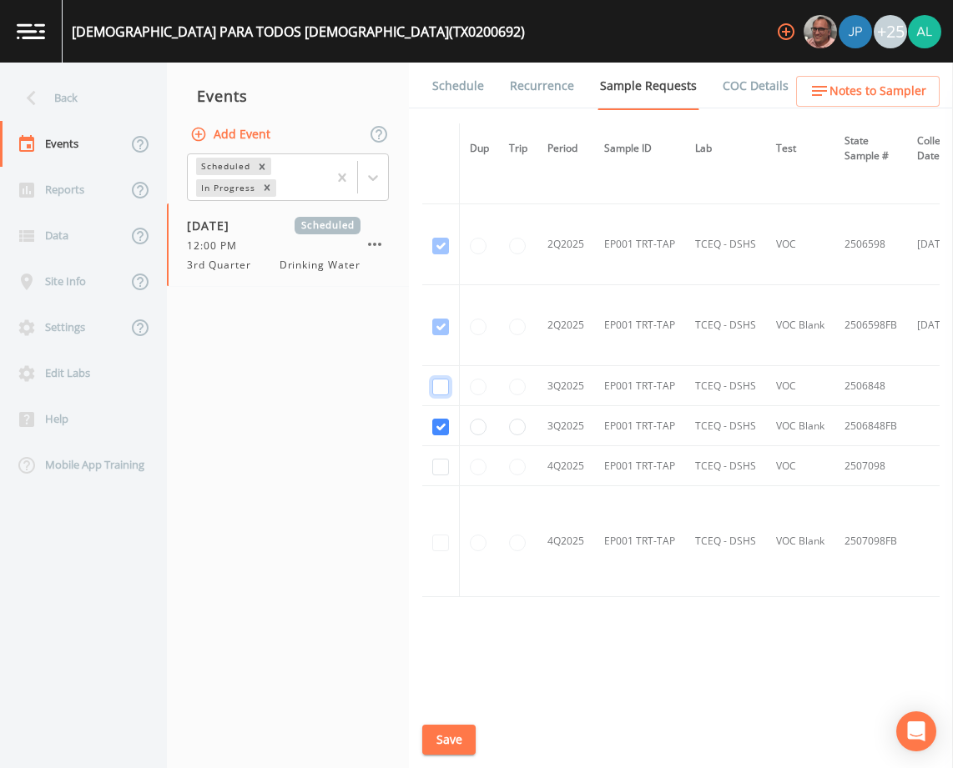
click at [445, 382] on input "checkbox" at bounding box center [440, 387] width 17 height 17
checkbox input "true"
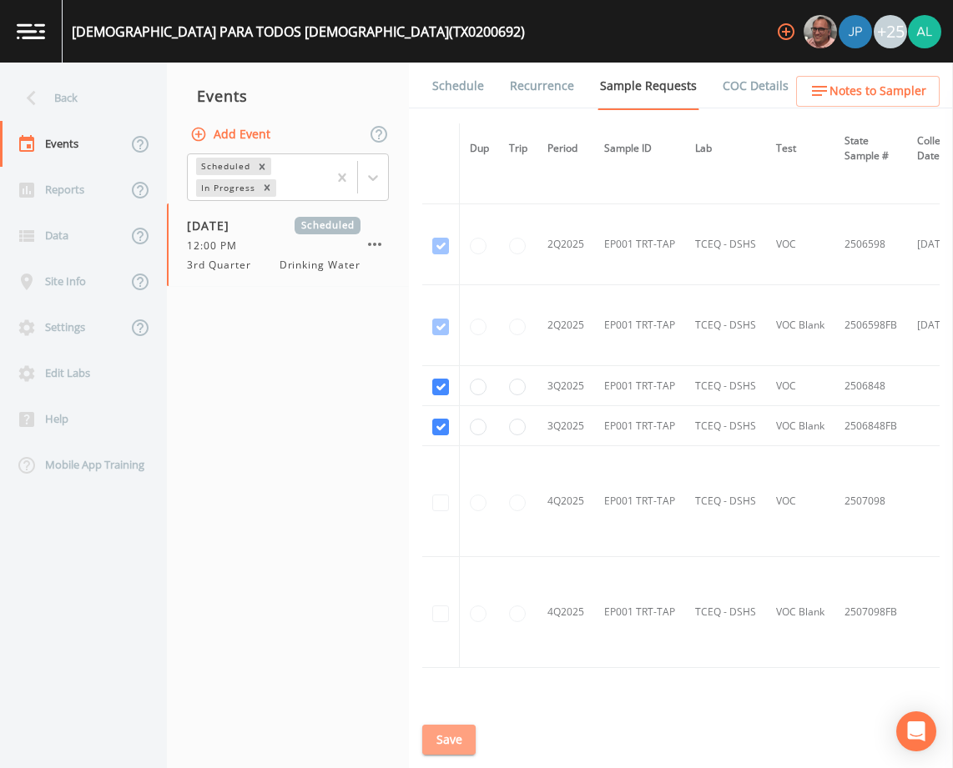
click at [466, 730] on button "Save" at bounding box center [448, 740] width 53 height 31
click at [461, 86] on link "Schedule" at bounding box center [458, 86] width 57 height 47
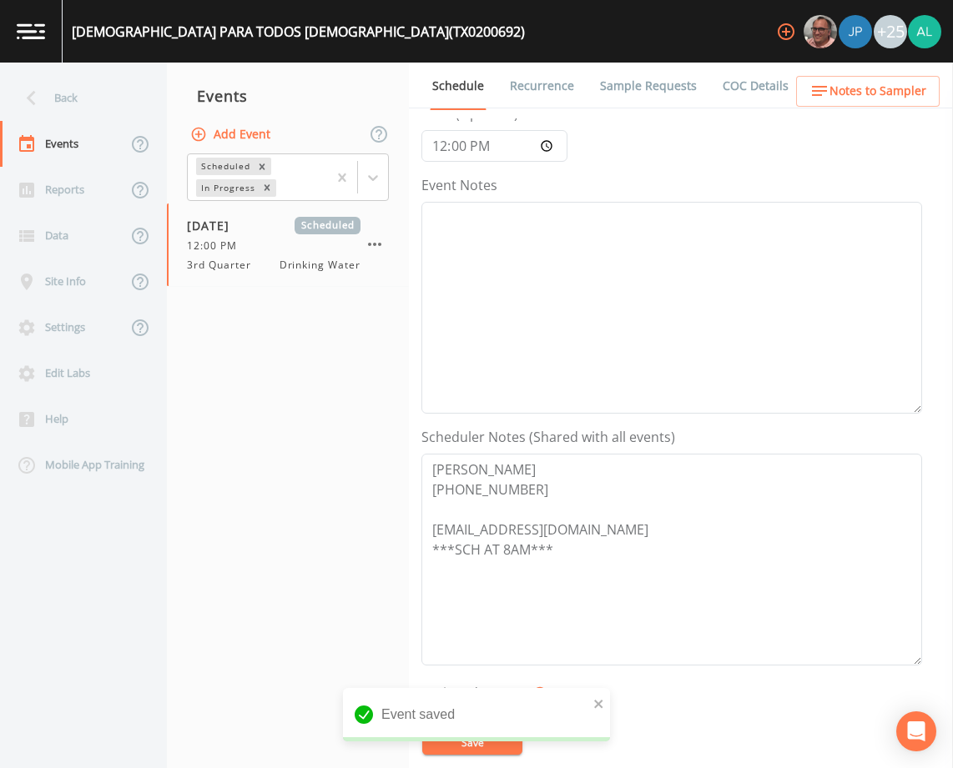
scroll to position [250, 0]
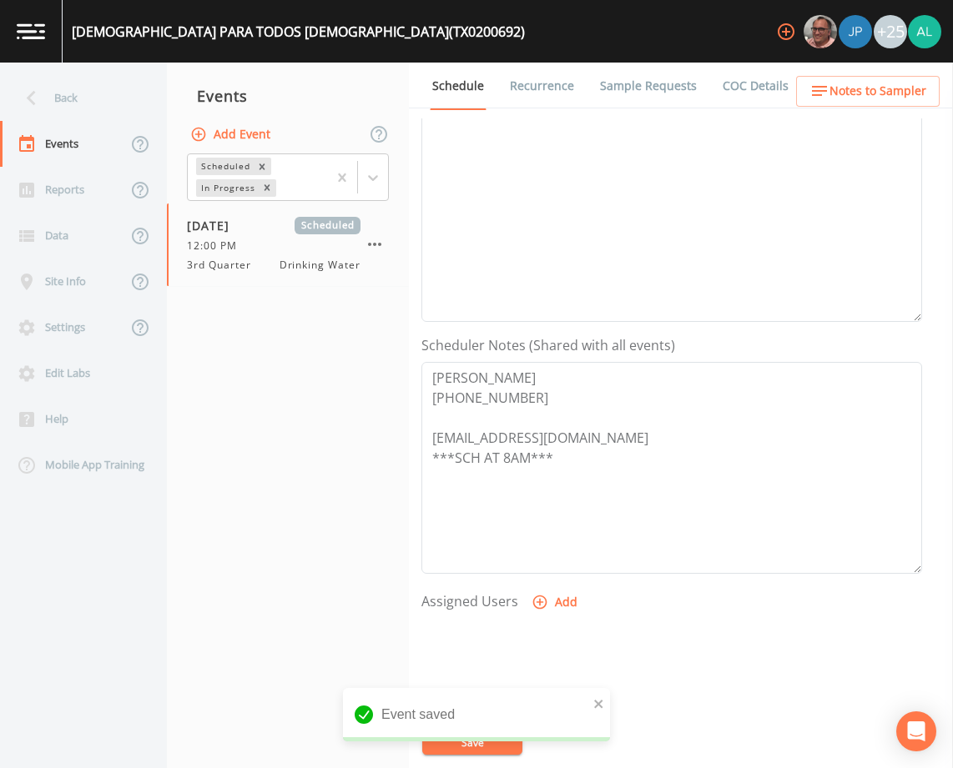
click at [562, 591] on button "Add" at bounding box center [556, 602] width 56 height 31
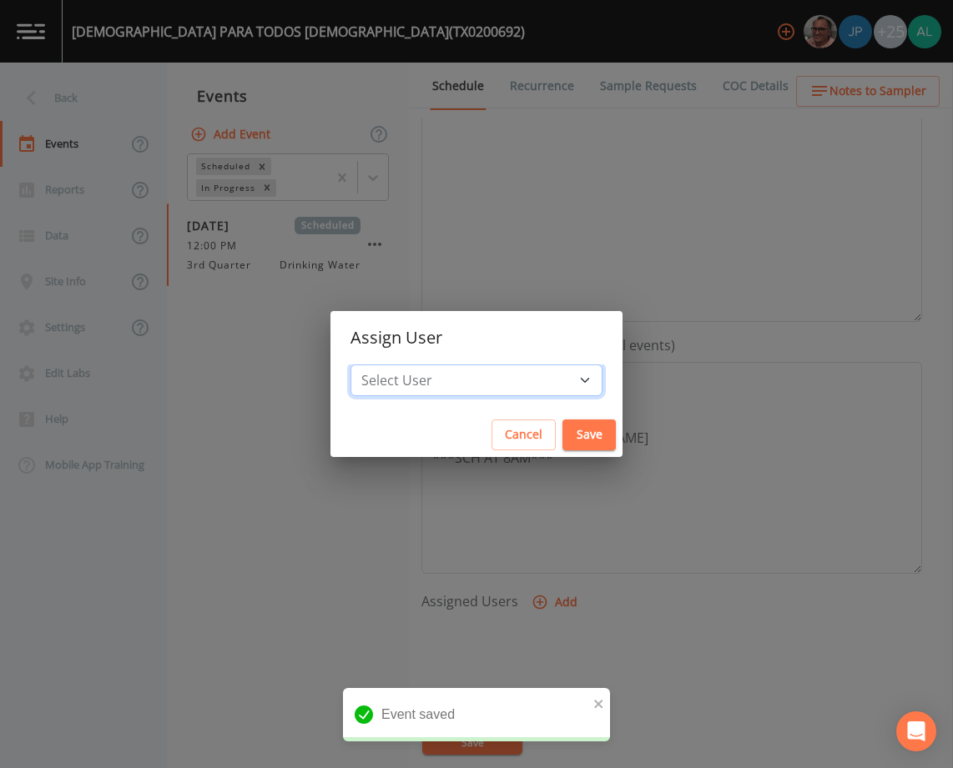
click at [431, 370] on select "Select User [PERSON_NAME] [PERSON_NAME] [PERSON_NAME] [PERSON_NAME] [PERSON_NAM…" at bounding box center [476, 381] width 252 height 32
select select "3585e269-5d1f-4d98-ab9d-4913da50343a"
click at [388, 365] on select "Select User [PERSON_NAME] [PERSON_NAME] [PERSON_NAME] [PERSON_NAME] [PERSON_NAM…" at bounding box center [476, 381] width 252 height 32
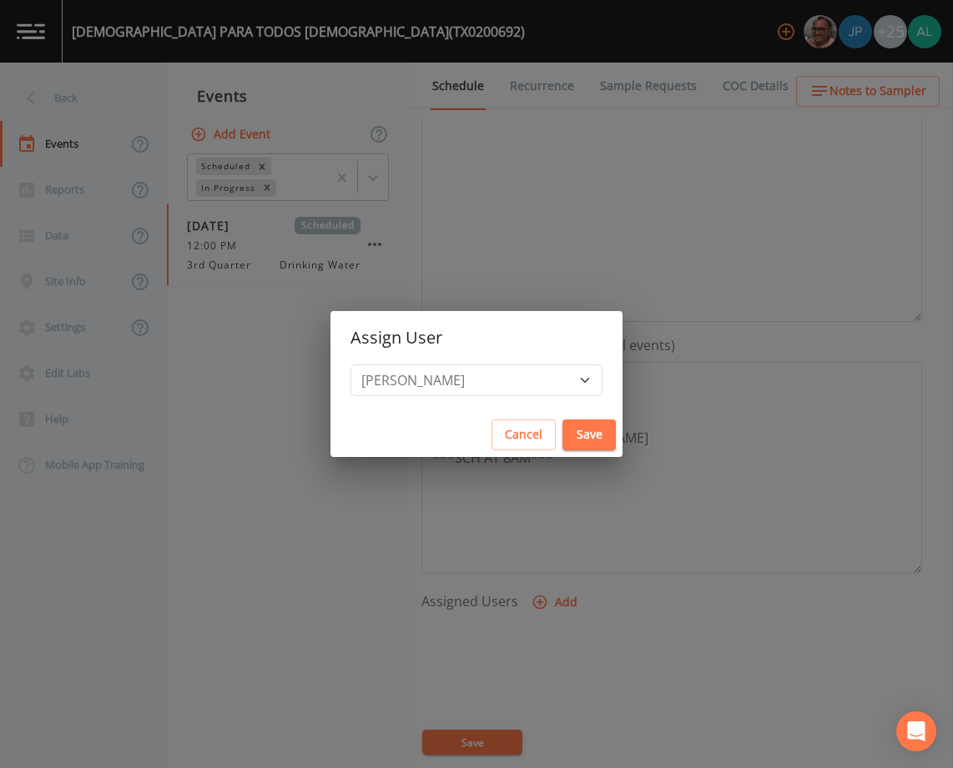
click at [562, 421] on button "Save" at bounding box center [588, 435] width 53 height 31
select select
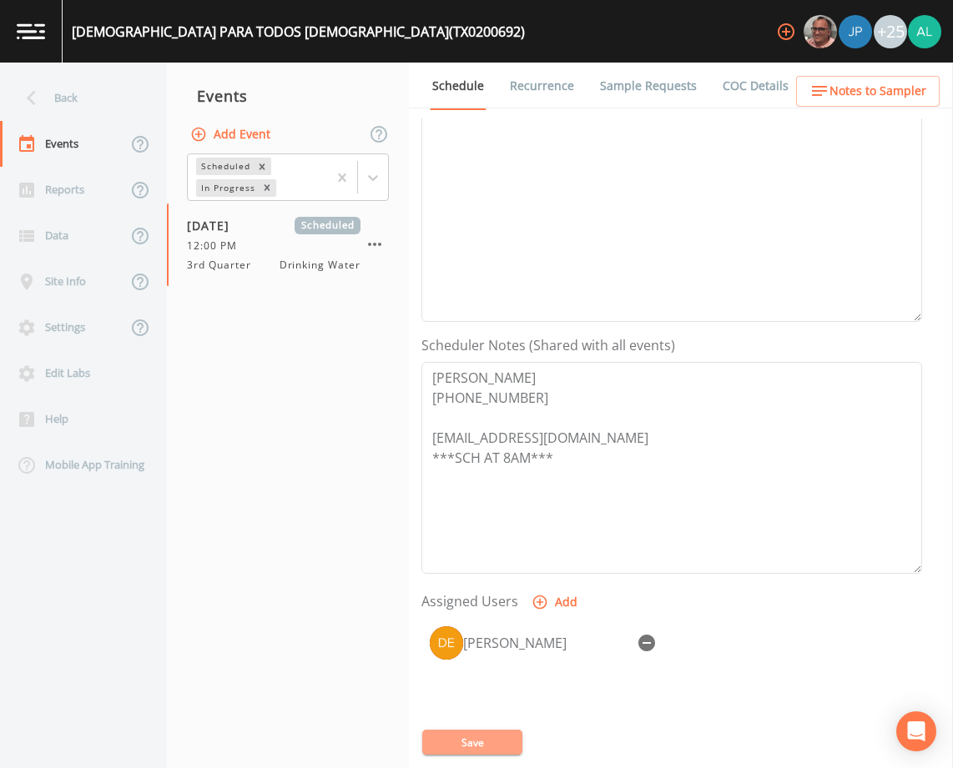
click at [481, 730] on button "Save" at bounding box center [472, 742] width 100 height 25
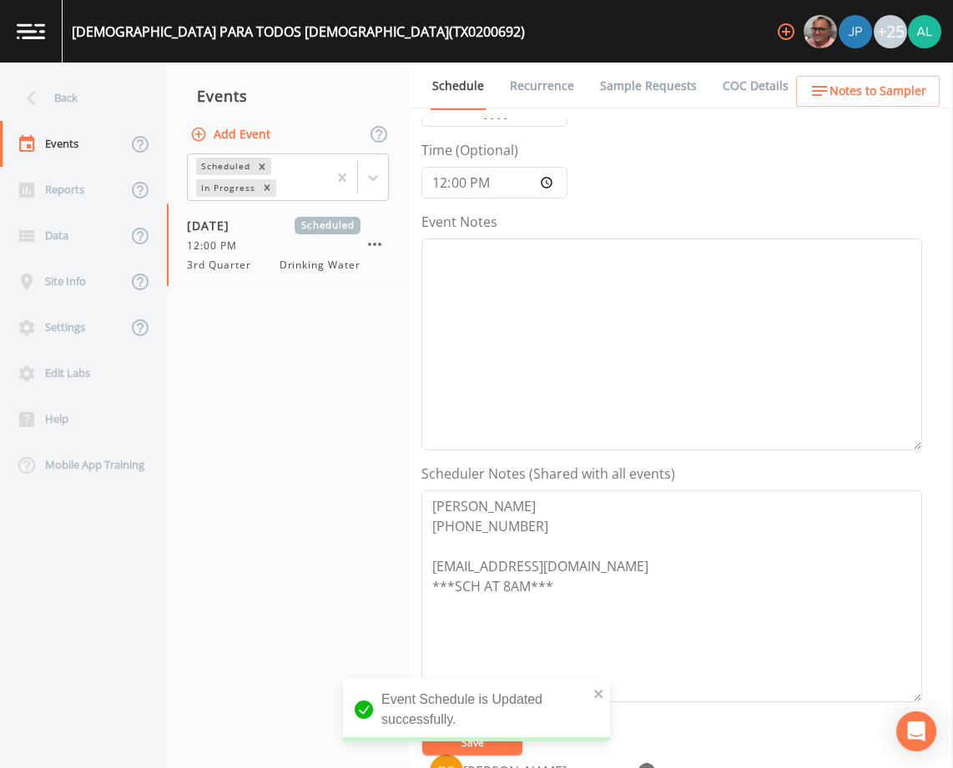
scroll to position [0, 0]
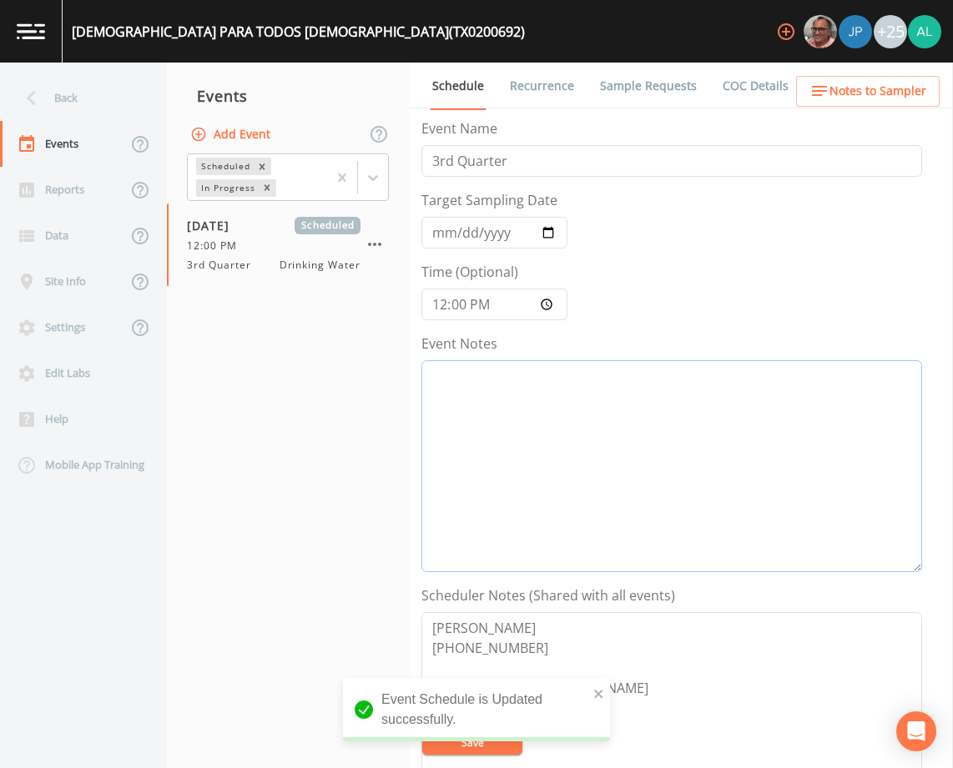
click at [478, 424] on textarea "Event Notes" at bounding box center [671, 466] width 501 height 212
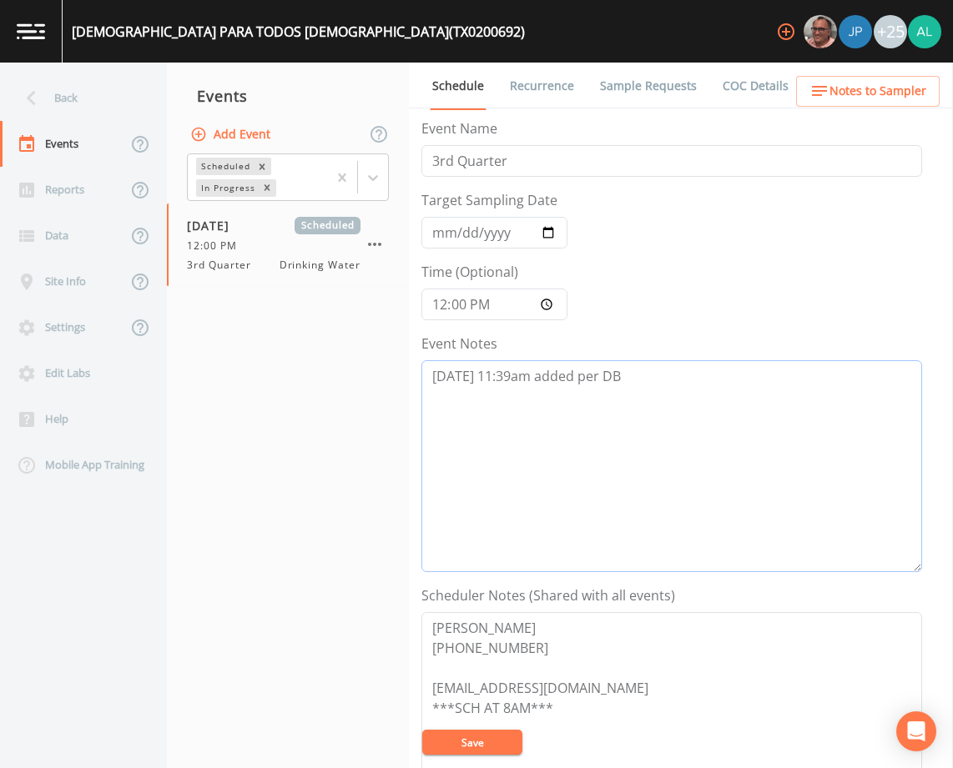
drag, startPoint x: 648, startPoint y: 375, endPoint x: 307, endPoint y: 375, distance: 341.3
click at [307, 375] on div "Back Events Reports Data Site Info Settings Edit Labs Help Mobile App Training …" at bounding box center [476, 416] width 953 height 706
type textarea "[DATE] 11:39am added per DB"
click at [461, 733] on button "Save" at bounding box center [472, 742] width 100 height 25
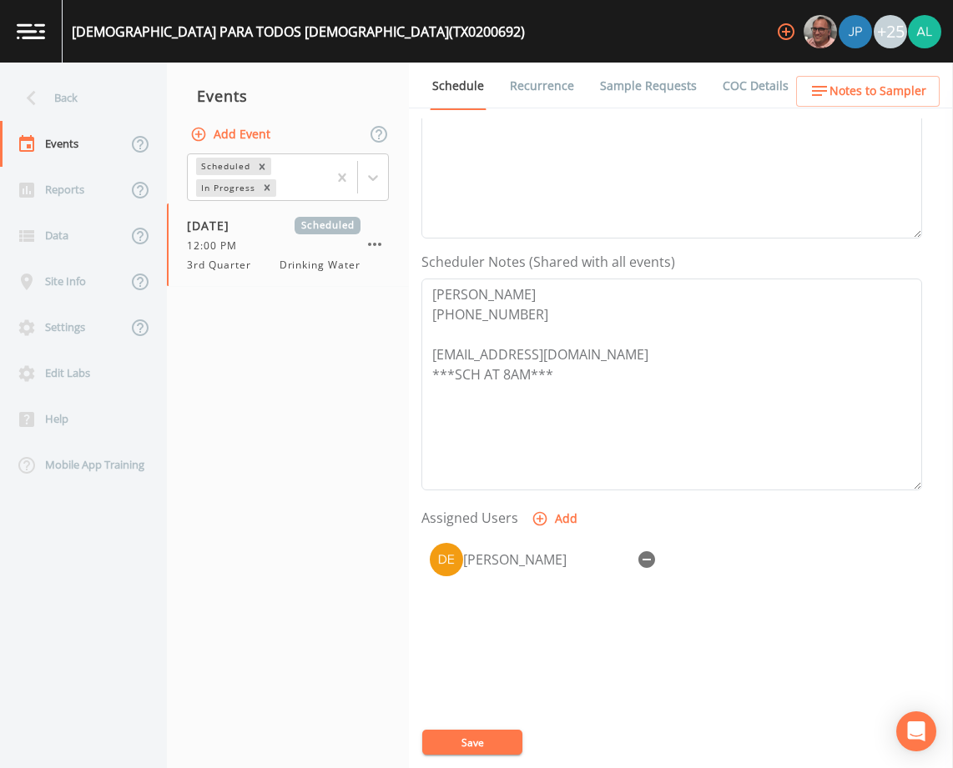
click at [481, 731] on button "Save" at bounding box center [472, 742] width 100 height 25
click at [863, 87] on span "Notes to Sampler" at bounding box center [877, 91] width 97 height 21
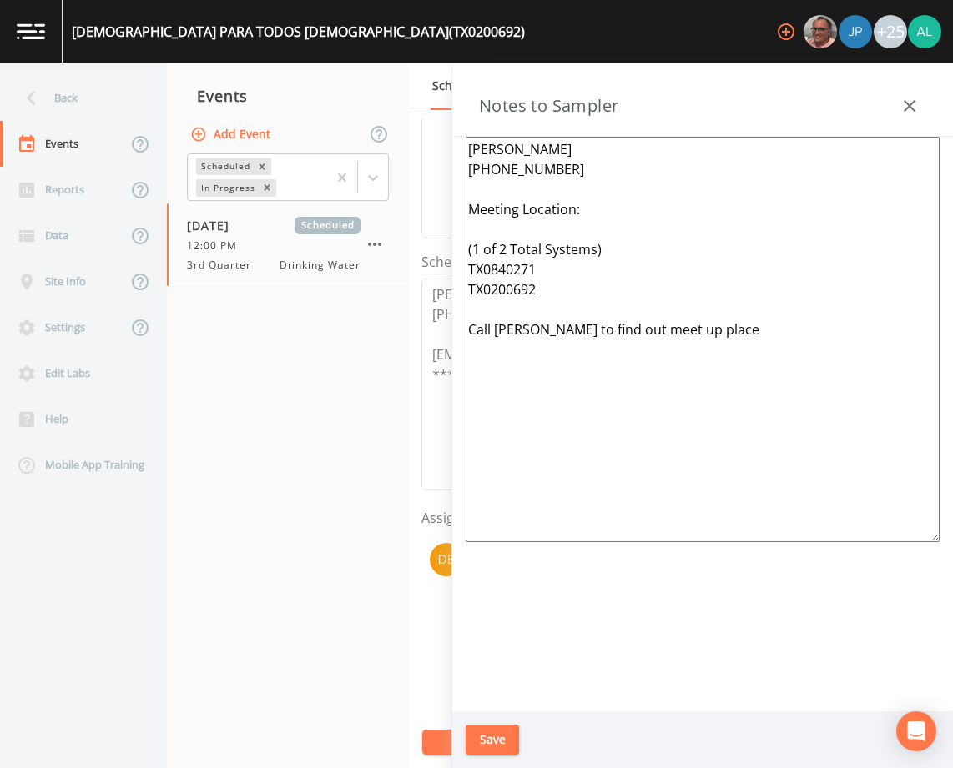
drag, startPoint x: 554, startPoint y: 290, endPoint x: 469, endPoint y: 246, distance: 95.9
click at [469, 246] on textarea "[PERSON_NAME] [PHONE_NUMBER] Meeting Location: (1 of 2 Total Systems) TX0840271…" at bounding box center [703, 340] width 474 height 406
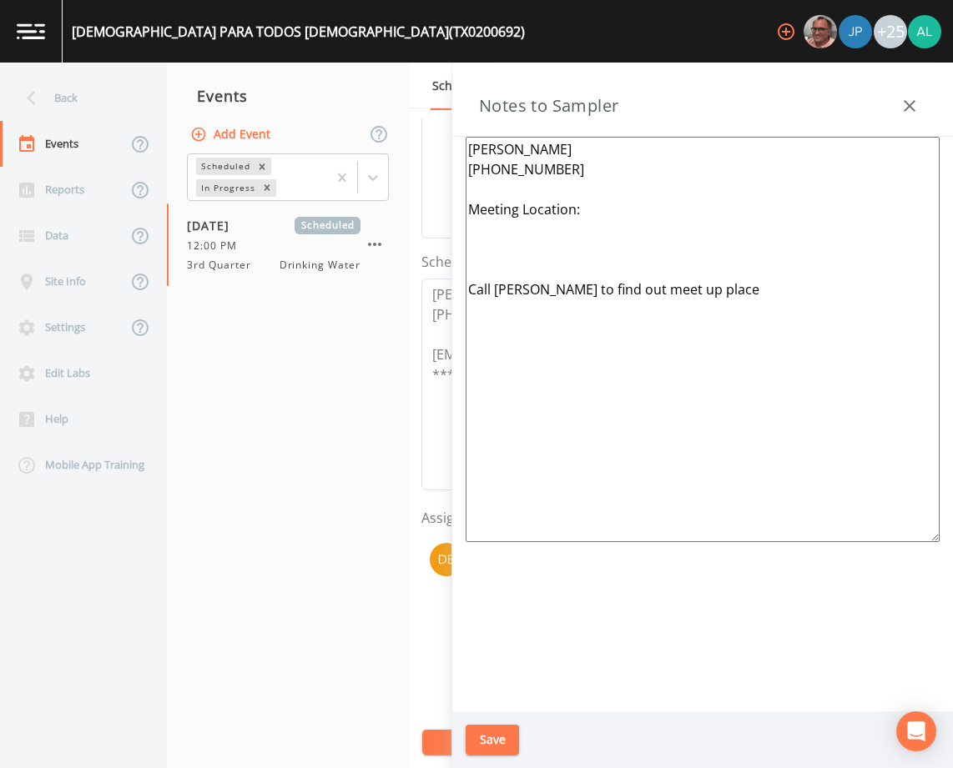
type textarea "[PERSON_NAME] [PHONE_NUMBER] Meeting Location: Call [PERSON_NAME] to find out m…"
click at [502, 729] on button "Save" at bounding box center [492, 740] width 53 height 31
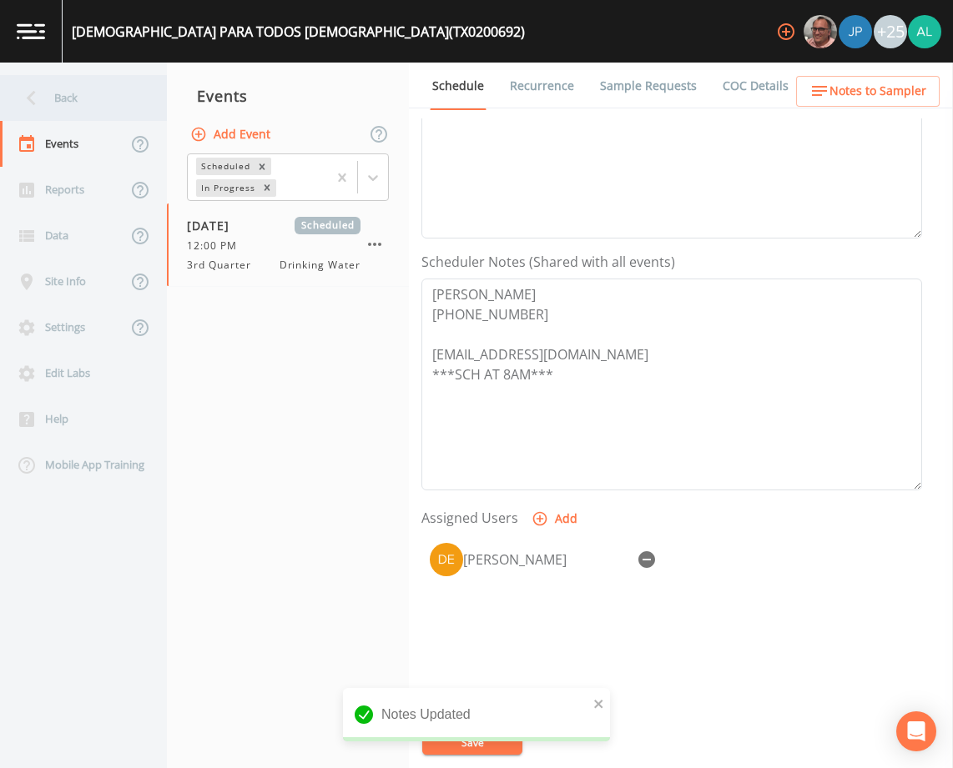
click at [91, 87] on div "Back" at bounding box center [75, 98] width 150 height 46
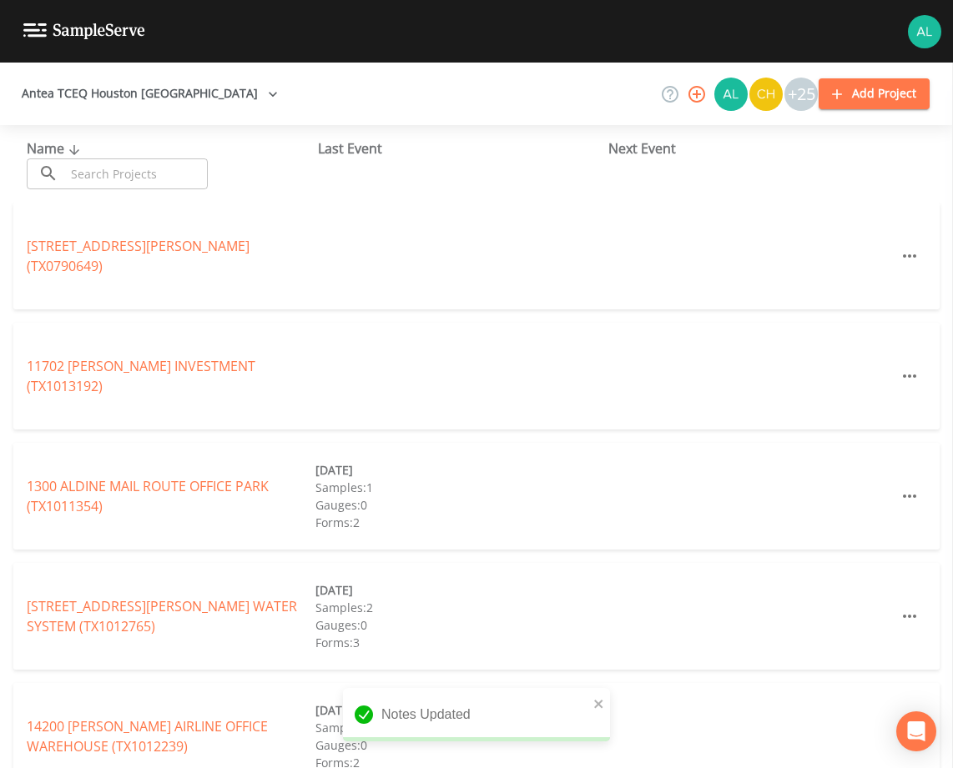
click at [123, 192] on div "Name ​ ​ Last Event Next Event" at bounding box center [476, 164] width 953 height 78
click at [123, 180] on input "text" at bounding box center [136, 174] width 143 height 31
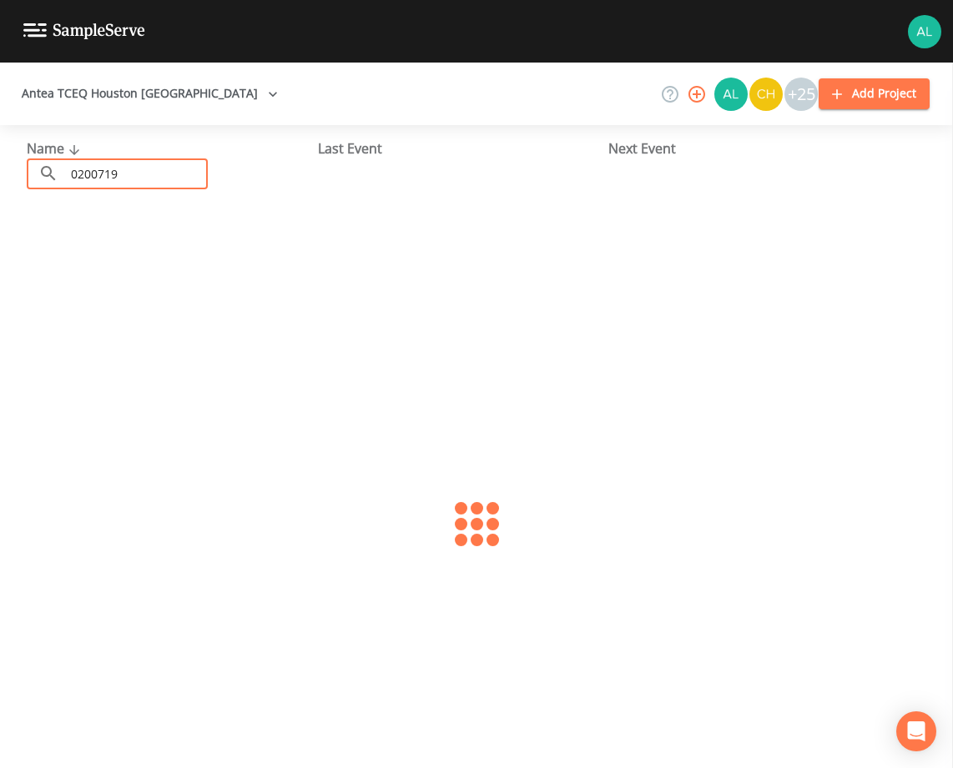
type input "0200719"
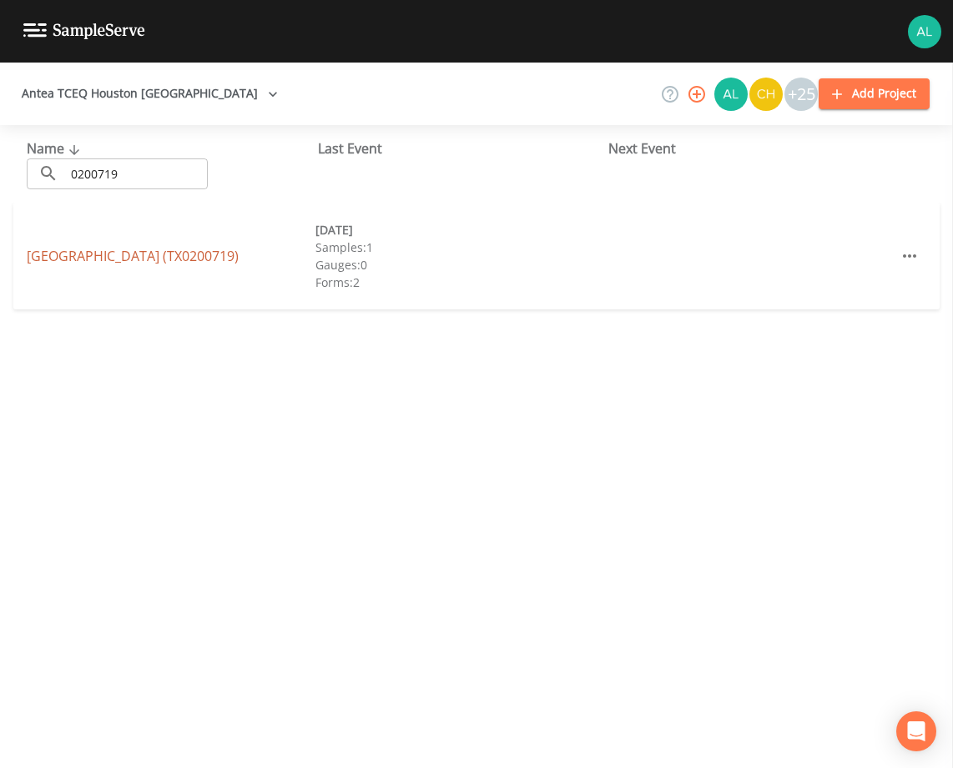
click at [170, 254] on link "[GEOGRAPHIC_DATA] (TX0200719)" at bounding box center [133, 256] width 212 height 18
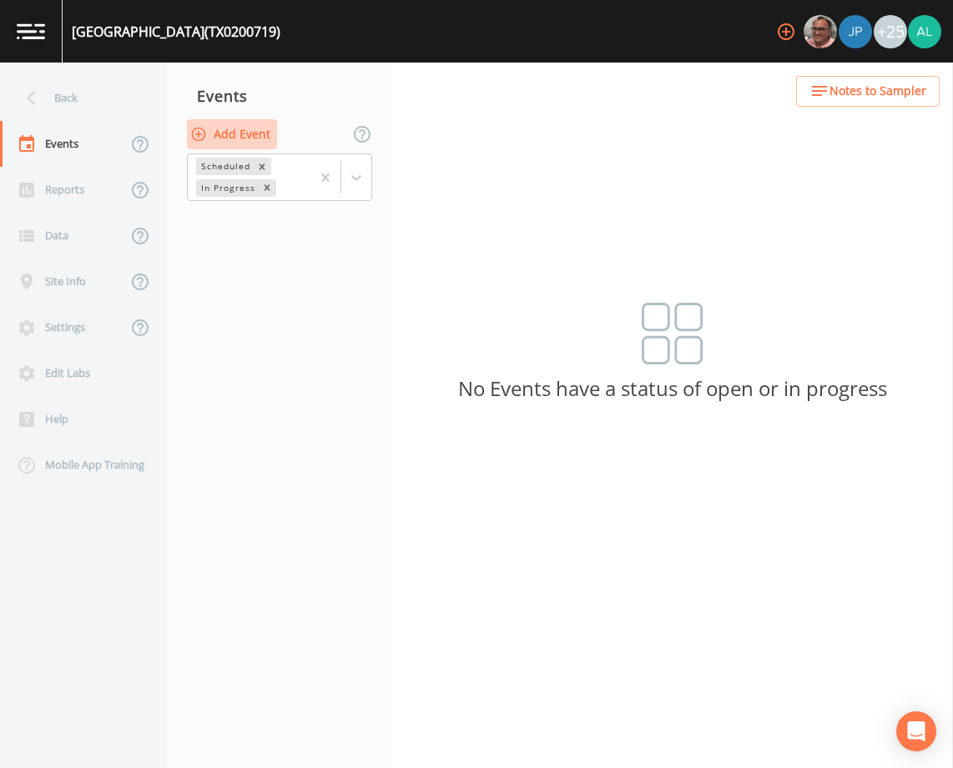
click at [244, 130] on button "Add Event" at bounding box center [232, 134] width 90 height 31
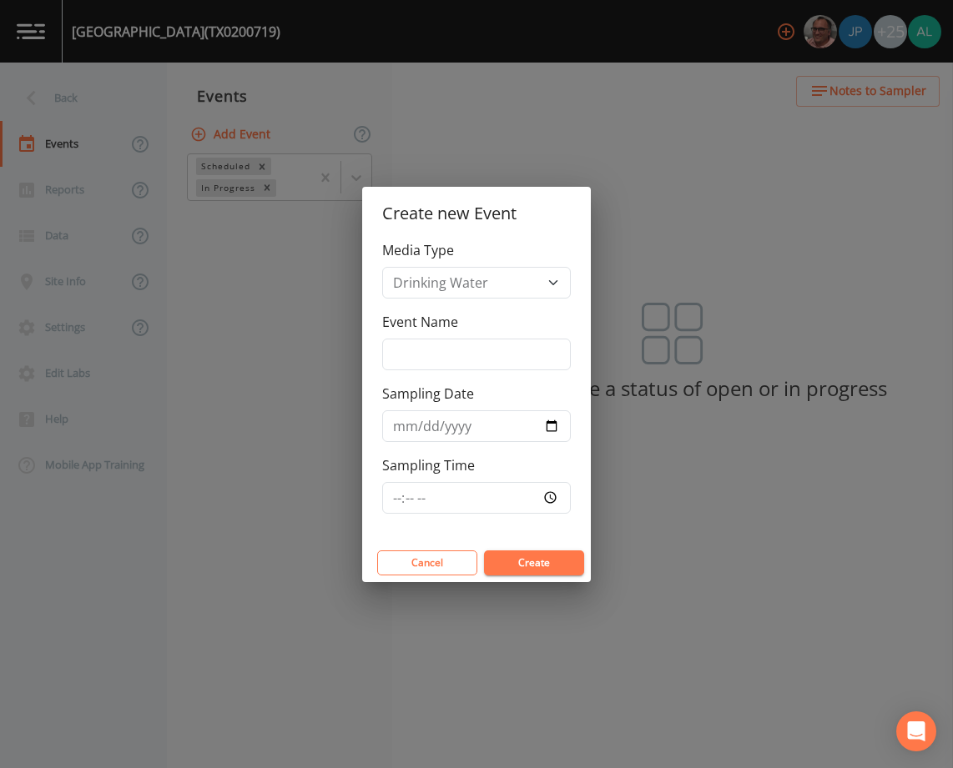
drag, startPoint x: 429, startPoint y: 374, endPoint x: 432, endPoint y: 355, distance: 18.7
click at [429, 370] on div "Media Type Drinking Water Event Name Sampling Date Sampling Time" at bounding box center [476, 392] width 229 height 304
click at [432, 355] on input "Event Name" at bounding box center [476, 355] width 189 height 32
type input "3rd Quarter"
type input "[DATE]"
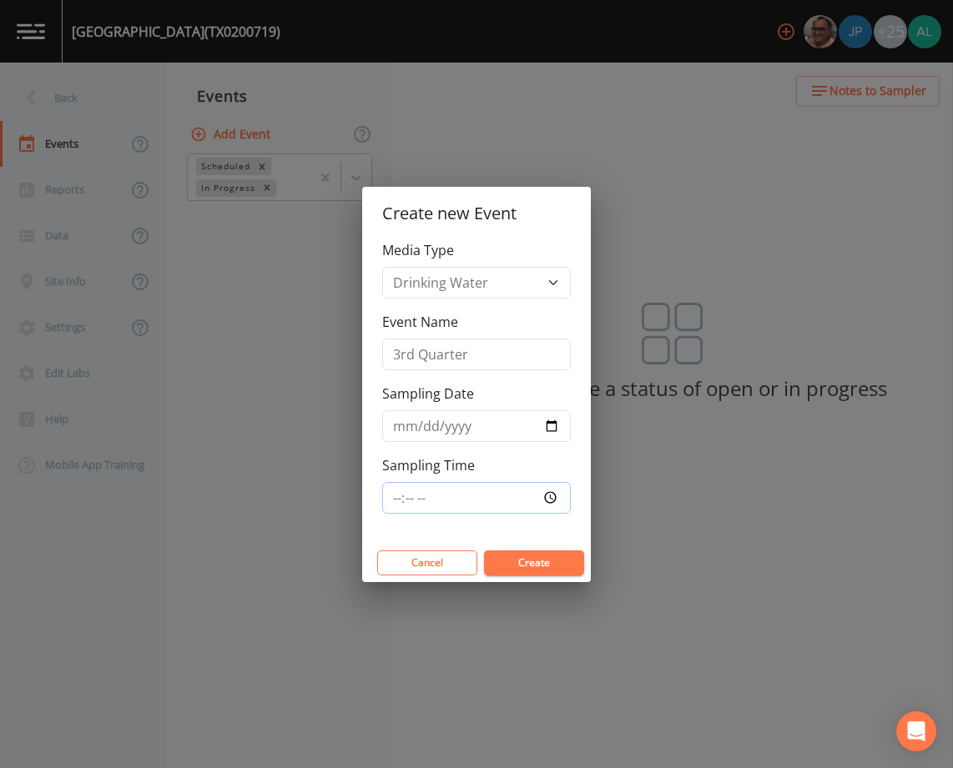
click at [408, 499] on input "Sampling Time" at bounding box center [476, 498] width 189 height 32
click at [370, 503] on div "Media Type Drinking Water Event Name 3rd Quarter Sampling Date [DATE] Sampling …" at bounding box center [476, 392] width 229 height 304
click at [399, 500] on input "Sampling Time" at bounding box center [476, 498] width 189 height 32
type input "12:30"
click at [484, 551] on button "Create" at bounding box center [534, 563] width 100 height 25
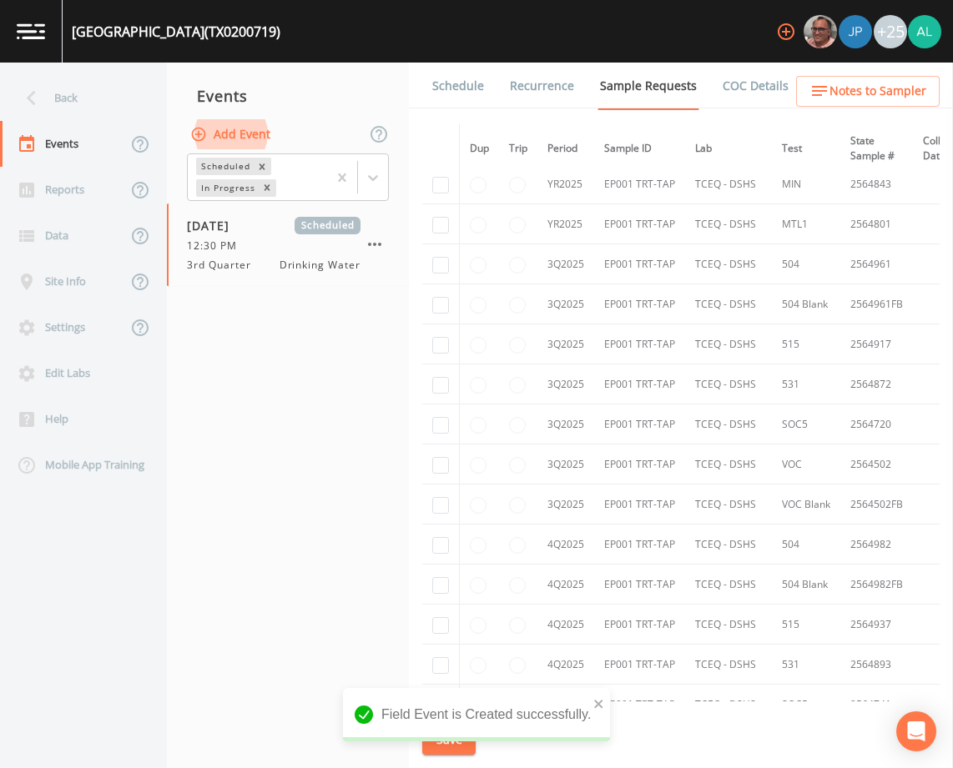
scroll to position [334, 0]
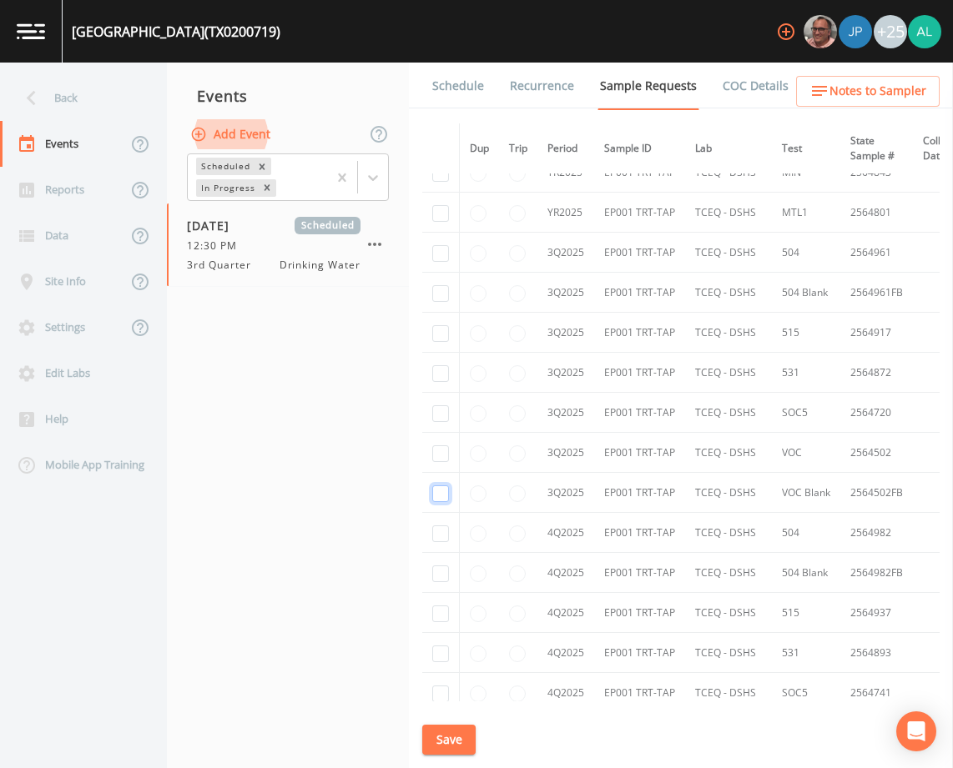
click at [440, 495] on input "checkbox" at bounding box center [440, 494] width 17 height 17
checkbox input "true"
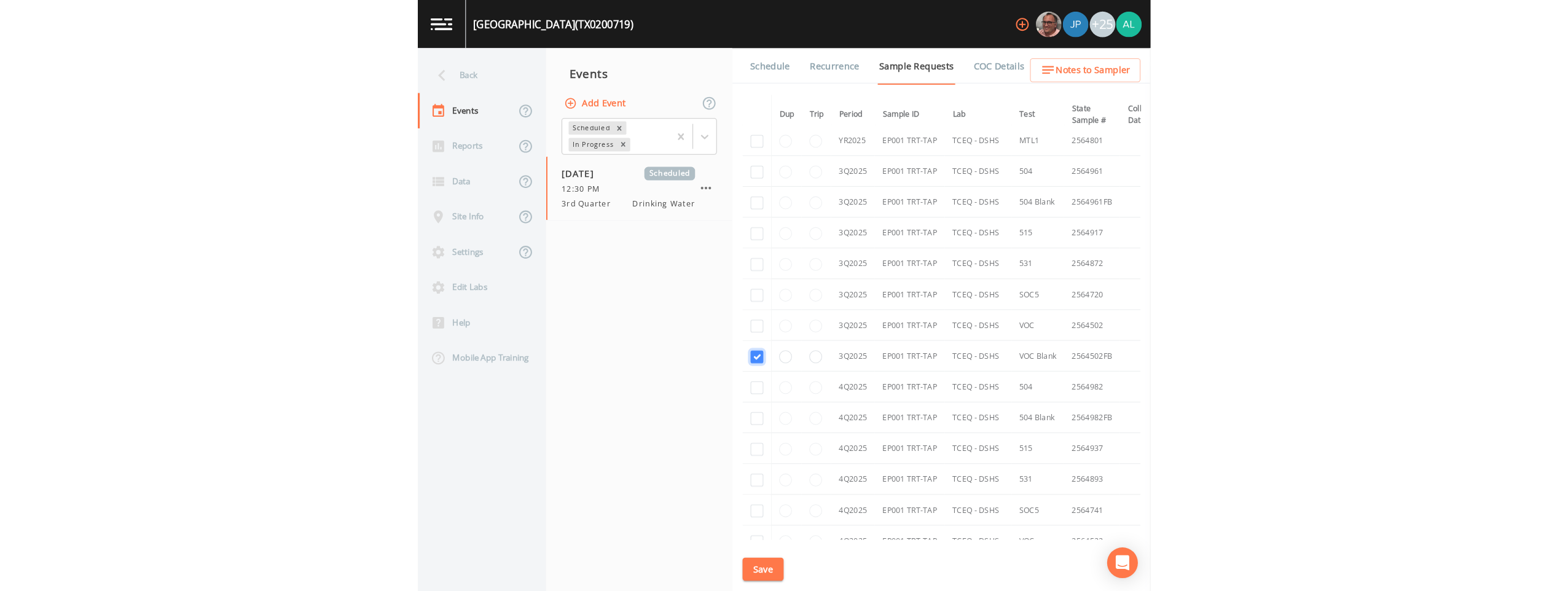
scroll to position [224, 0]
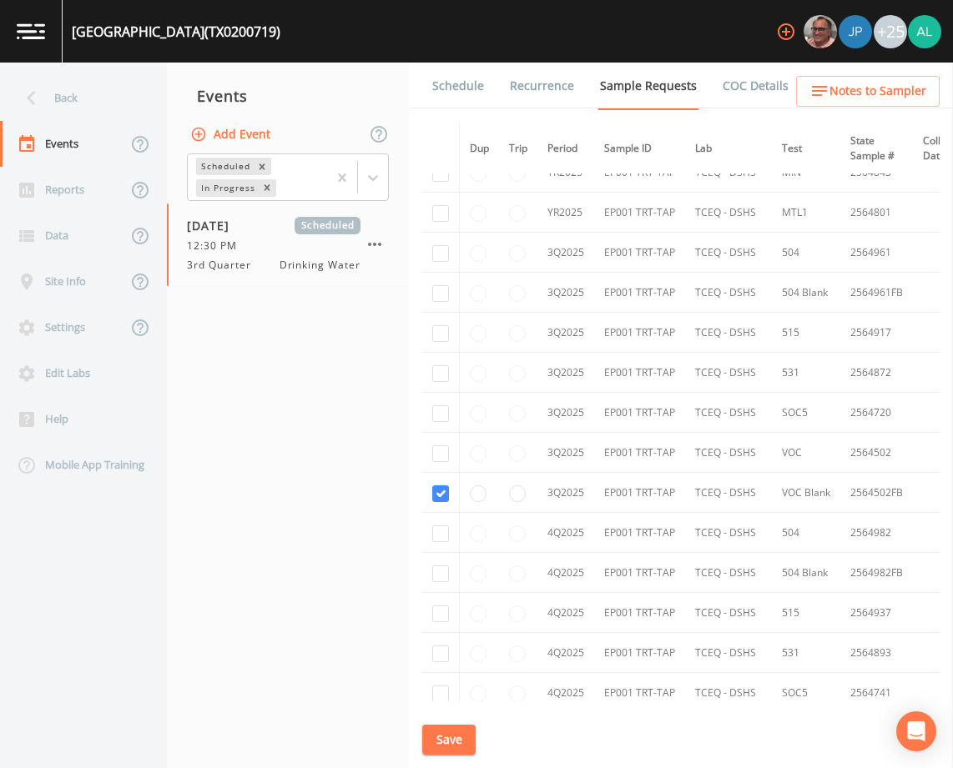
click at [440, 467] on td at bounding box center [441, 453] width 38 height 40
click at [438, 453] on input "checkbox" at bounding box center [440, 454] width 17 height 17
checkbox input "true"
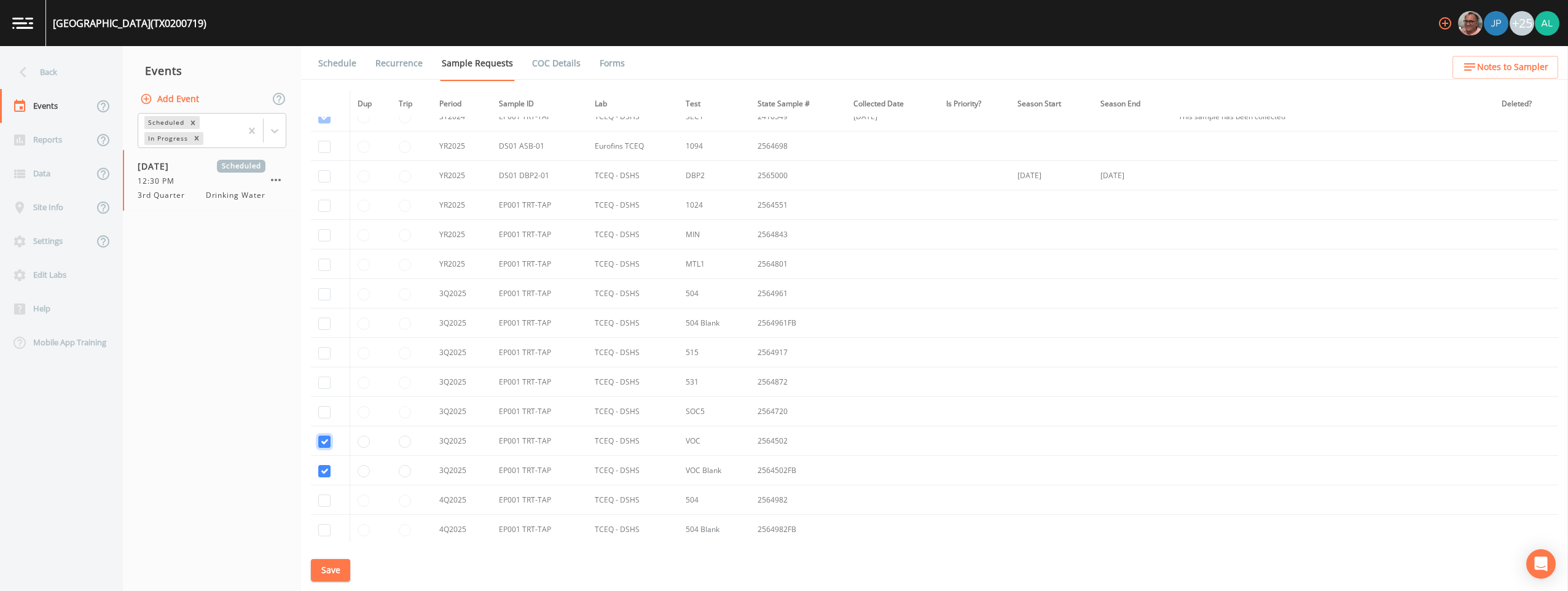
scroll to position [29, 0]
click at [322, 421] on input "checkbox" at bounding box center [324, 427] width 13 height 13
checkbox input "true"
click at [326, 400] on input "checkbox" at bounding box center [324, 397] width 13 height 13
checkbox input "true"
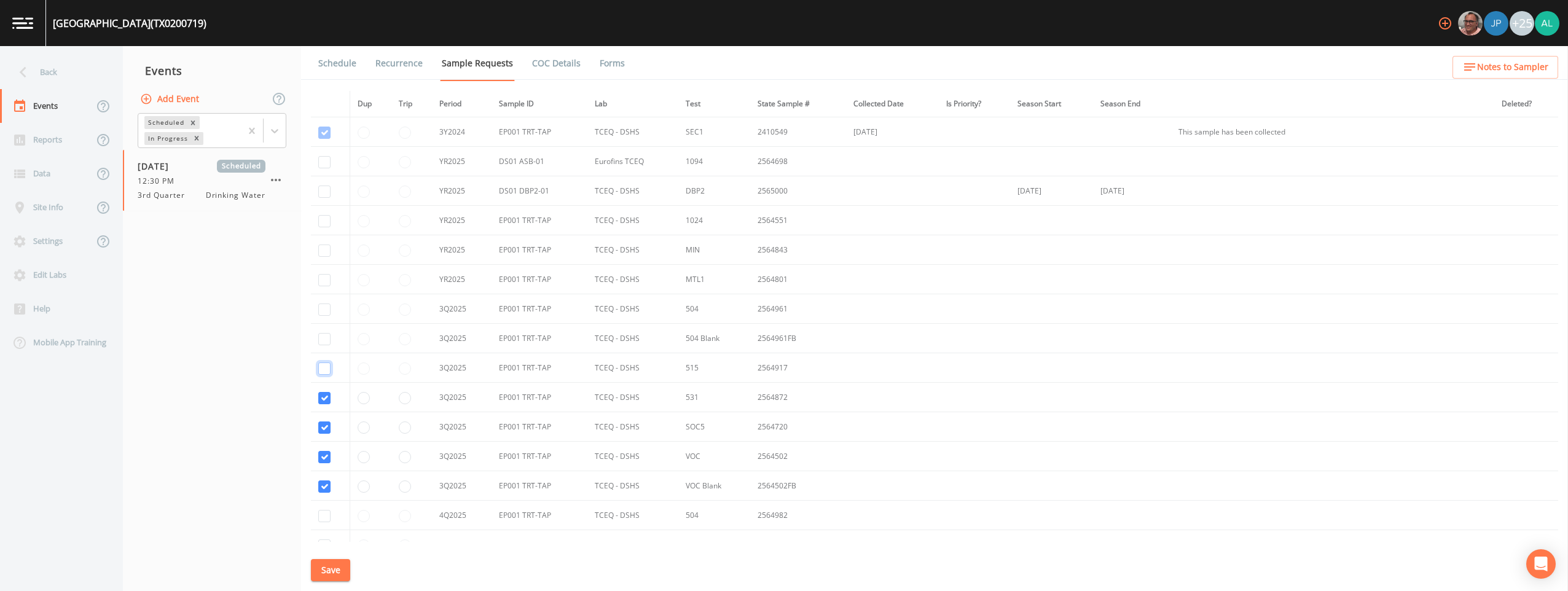
click at [326, 370] on input "checkbox" at bounding box center [324, 368] width 13 height 13
checkbox input "true"
click at [326, 335] on input "checkbox" at bounding box center [324, 339] width 13 height 13
checkbox input "true"
click at [326, 305] on input "checkbox" at bounding box center [324, 309] width 13 height 13
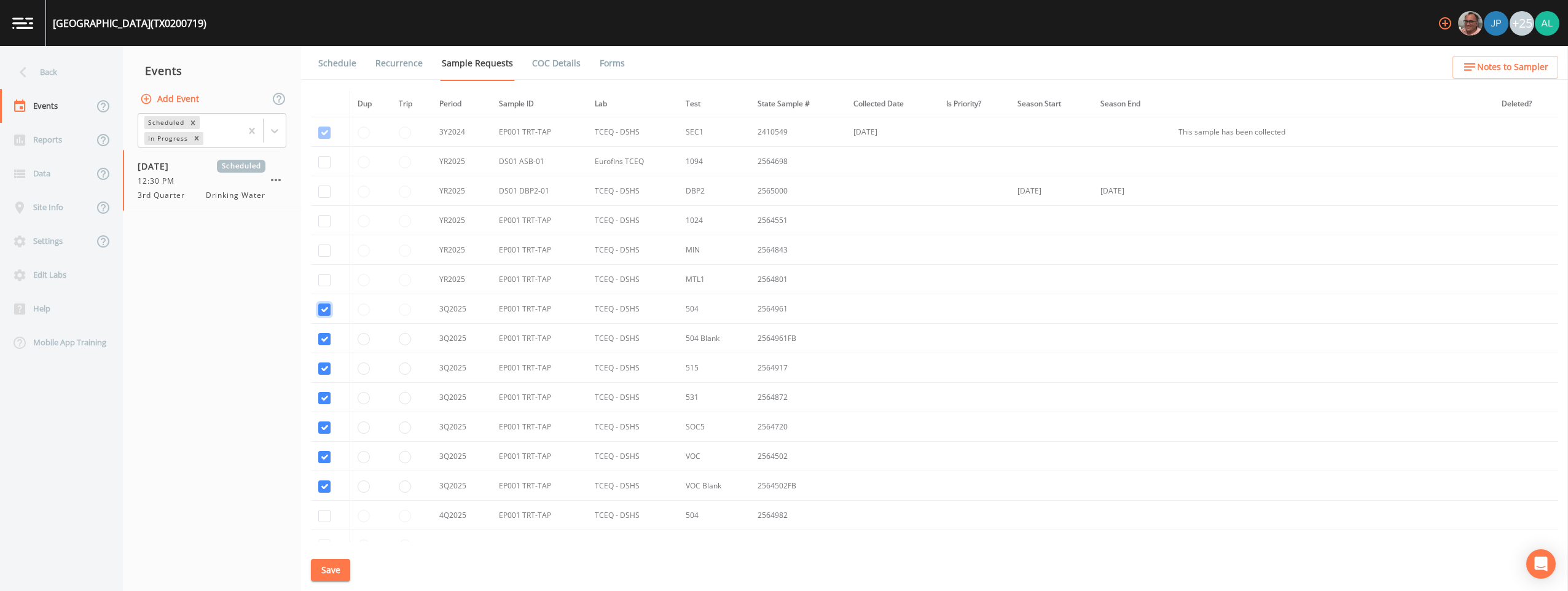
checkbox input "true"
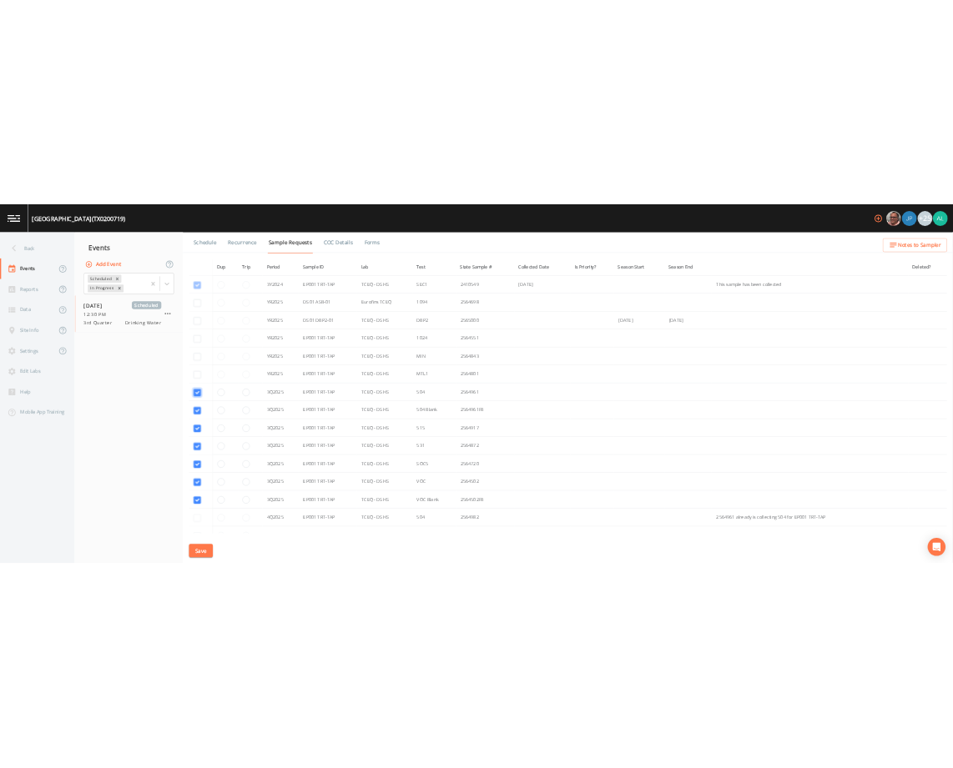
scroll to position [123, 0]
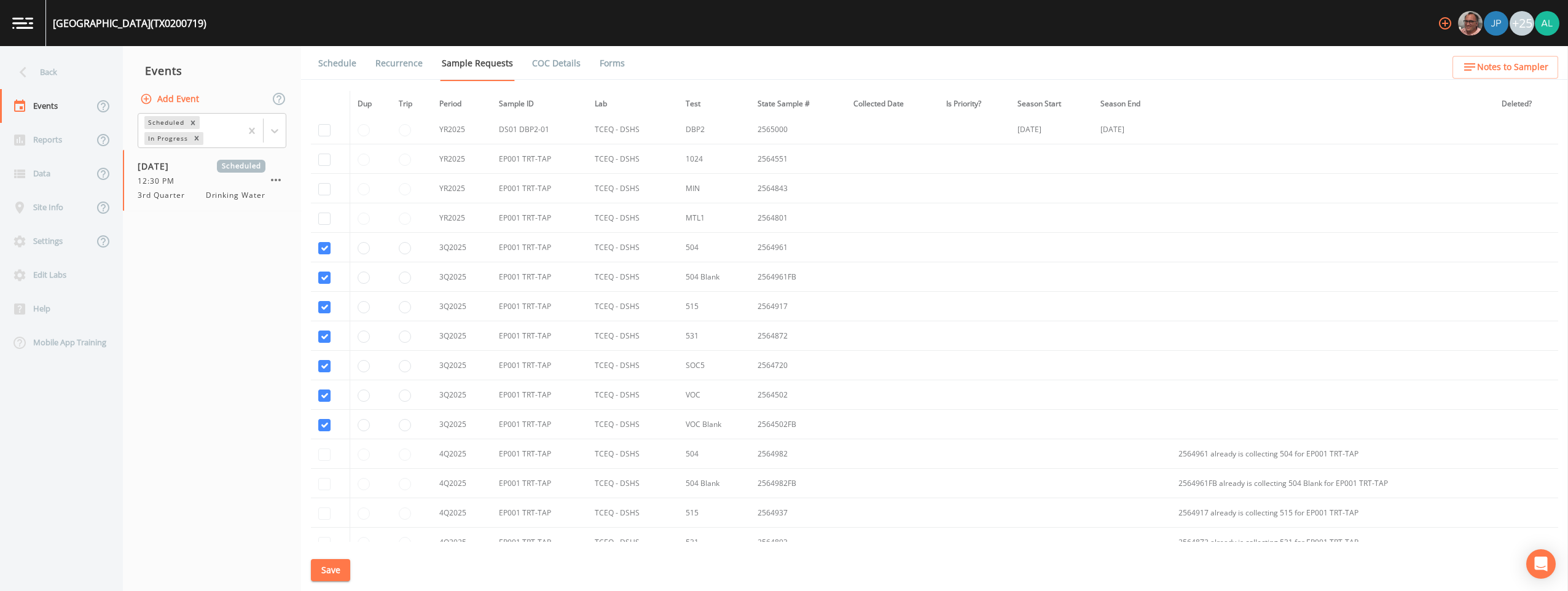
drag, startPoint x: 326, startPoint y: 563, endPoint x: 340, endPoint y: 543, distance: 24.4
click at [326, 562] on button "Save" at bounding box center [330, 570] width 39 height 23
click at [331, 68] on link "Schedule" at bounding box center [337, 63] width 42 height 35
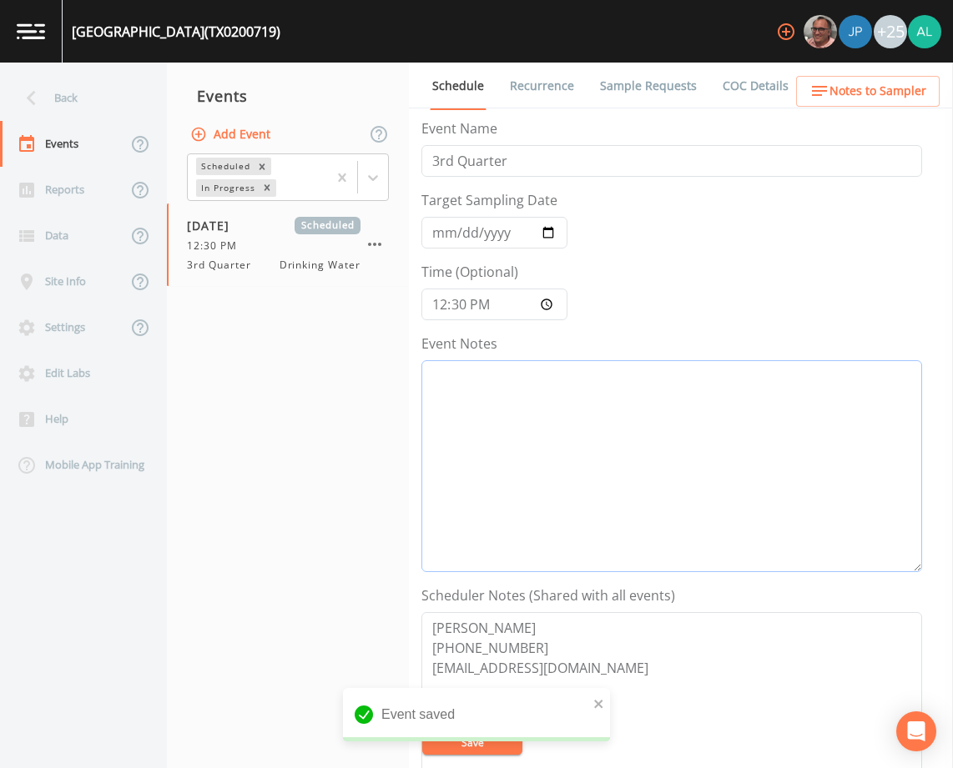
click at [551, 394] on textarea "Event Notes" at bounding box center [671, 466] width 501 height 212
paste textarea "[DATE] 11:39am added per DB"
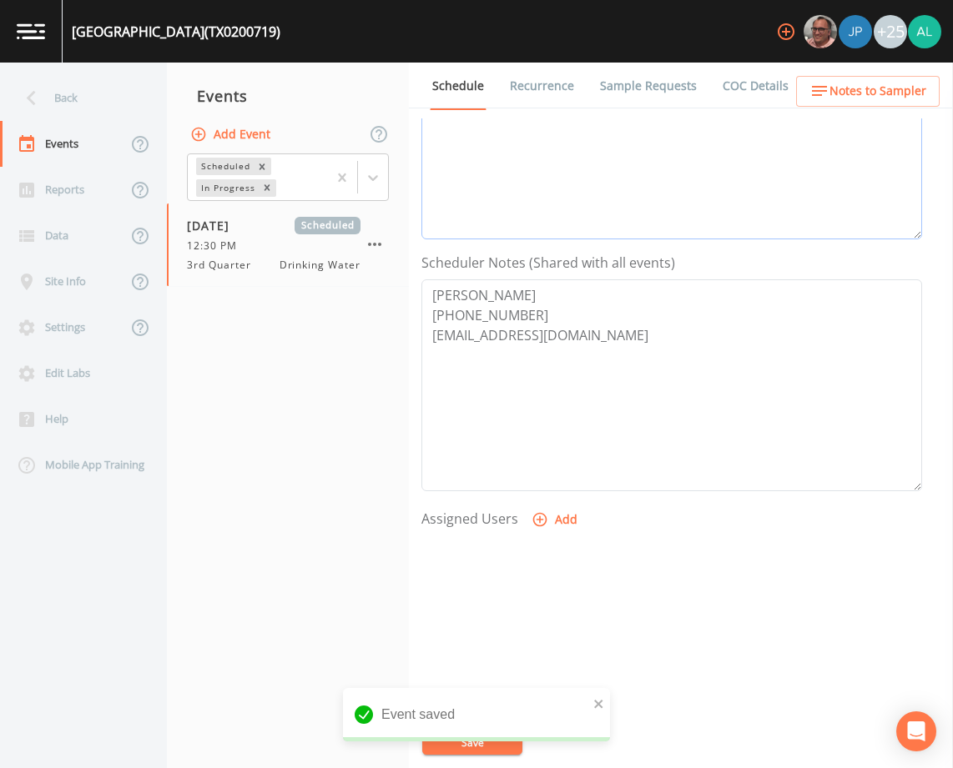
scroll to position [334, 0]
type textarea "[DATE] 11:39am added per DB"
click at [552, 520] on button "Add" at bounding box center [556, 519] width 56 height 31
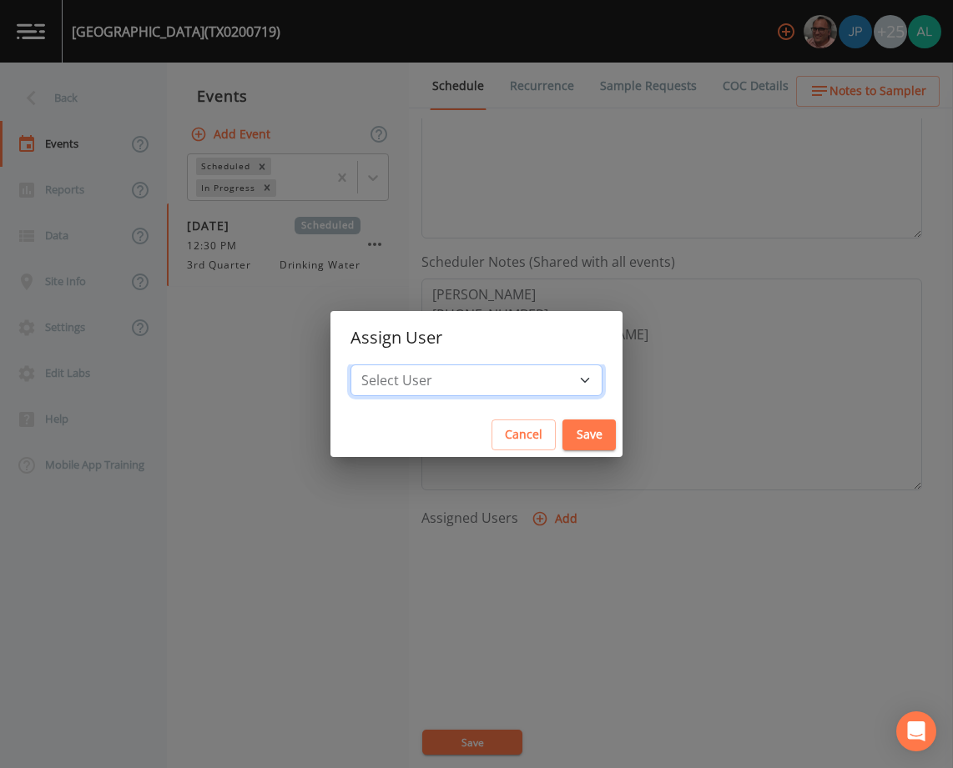
click at [427, 372] on select "Select User [PERSON_NAME] [PERSON_NAME] [PERSON_NAME] [PERSON_NAME] [PERSON_NAM…" at bounding box center [476, 381] width 252 height 32
select select "3585e269-5d1f-4d98-ab9d-4913da50343a"
click at [388, 365] on select "Select User [PERSON_NAME] [PERSON_NAME] [PERSON_NAME] [PERSON_NAME] [PERSON_NAM…" at bounding box center [476, 381] width 252 height 32
click at [562, 423] on button "Save" at bounding box center [588, 435] width 53 height 31
select select
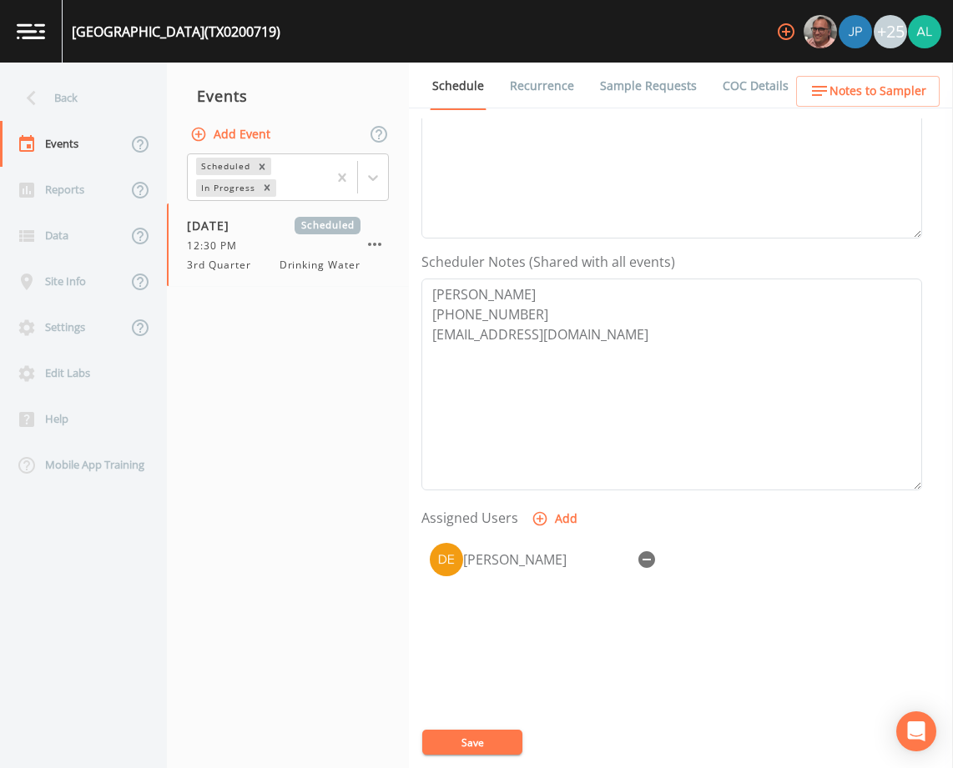
click at [471, 735] on button "Save" at bounding box center [472, 742] width 100 height 25
click at [646, 88] on link "Sample Requests" at bounding box center [648, 86] width 102 height 47
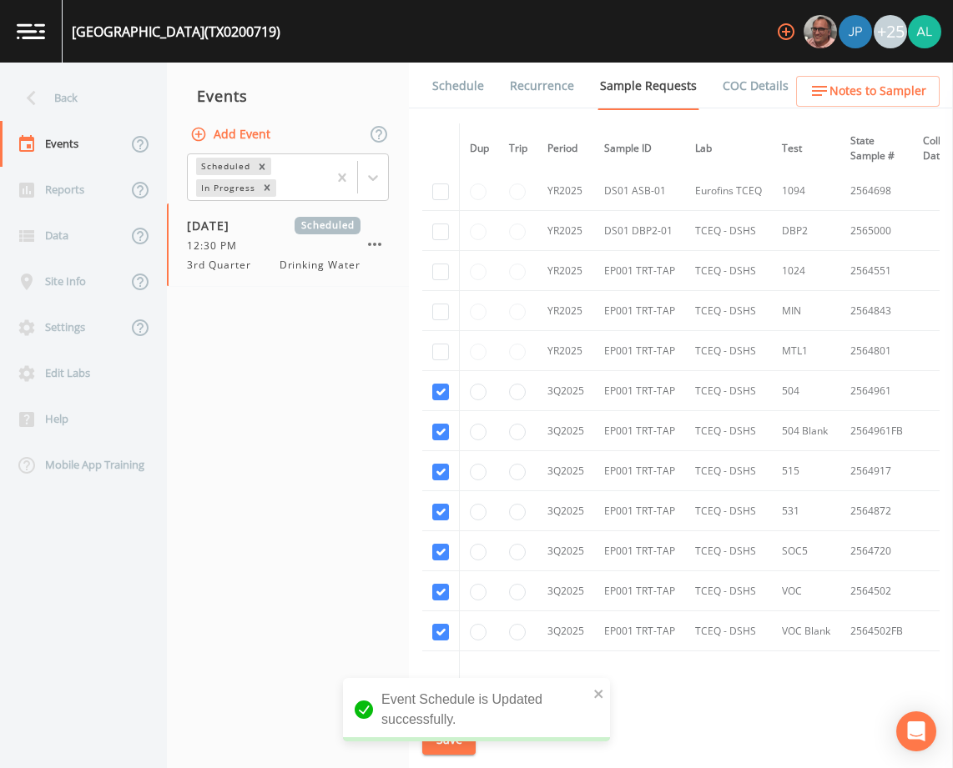
scroll to position [167, 0]
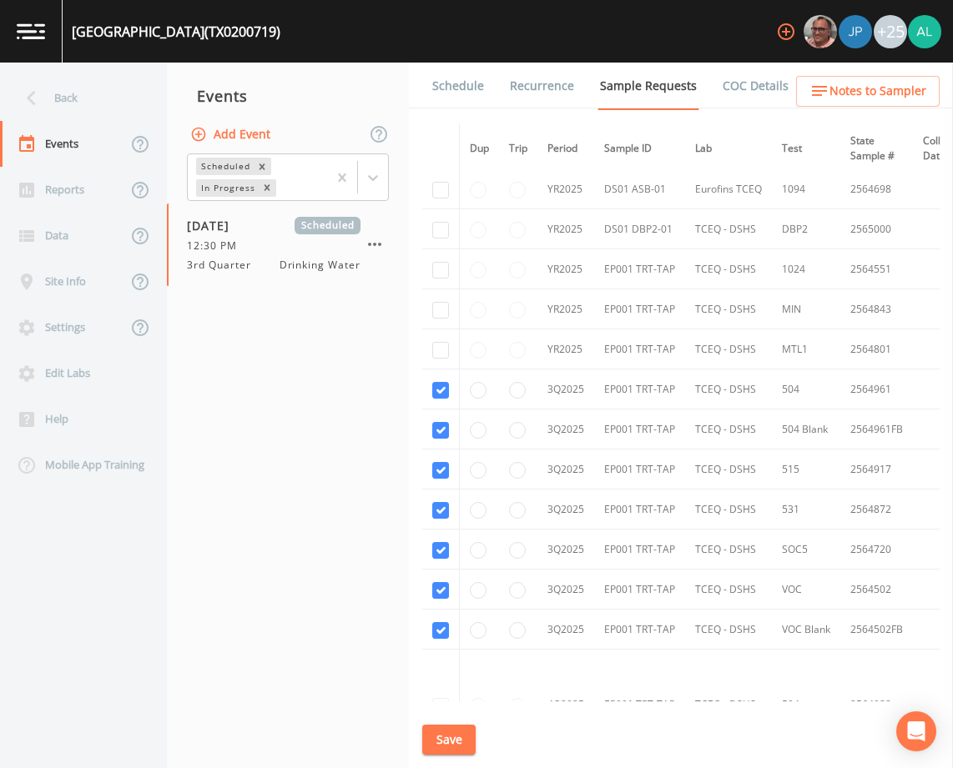
click at [481, 97] on link "Schedule" at bounding box center [458, 86] width 57 height 47
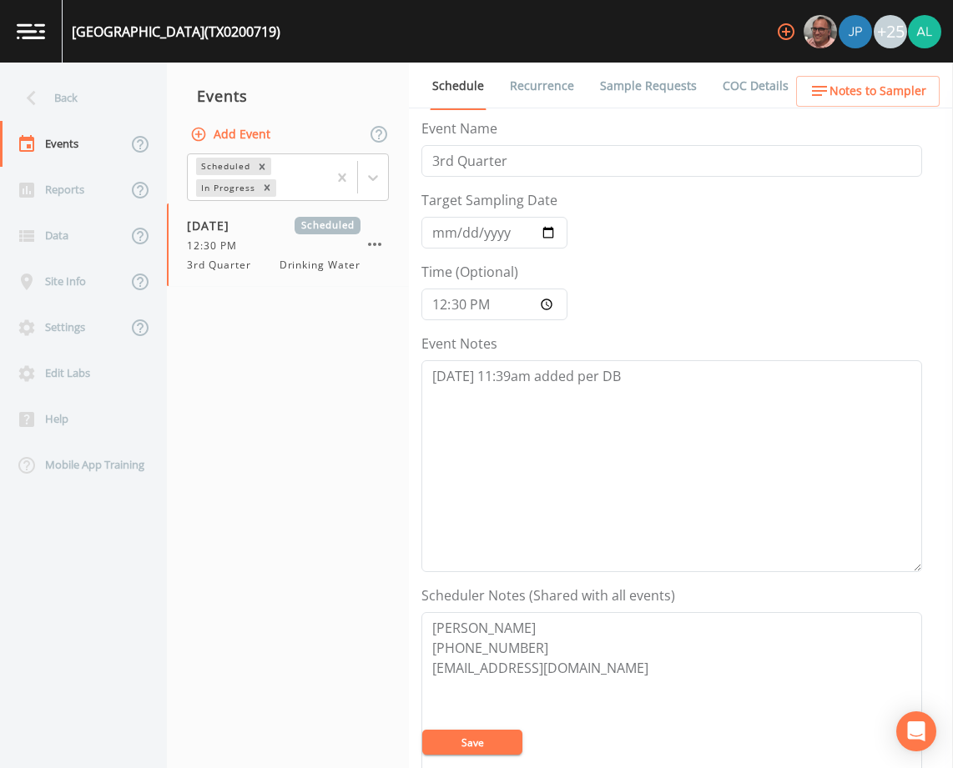
click at [491, 740] on button "Save" at bounding box center [472, 742] width 100 height 25
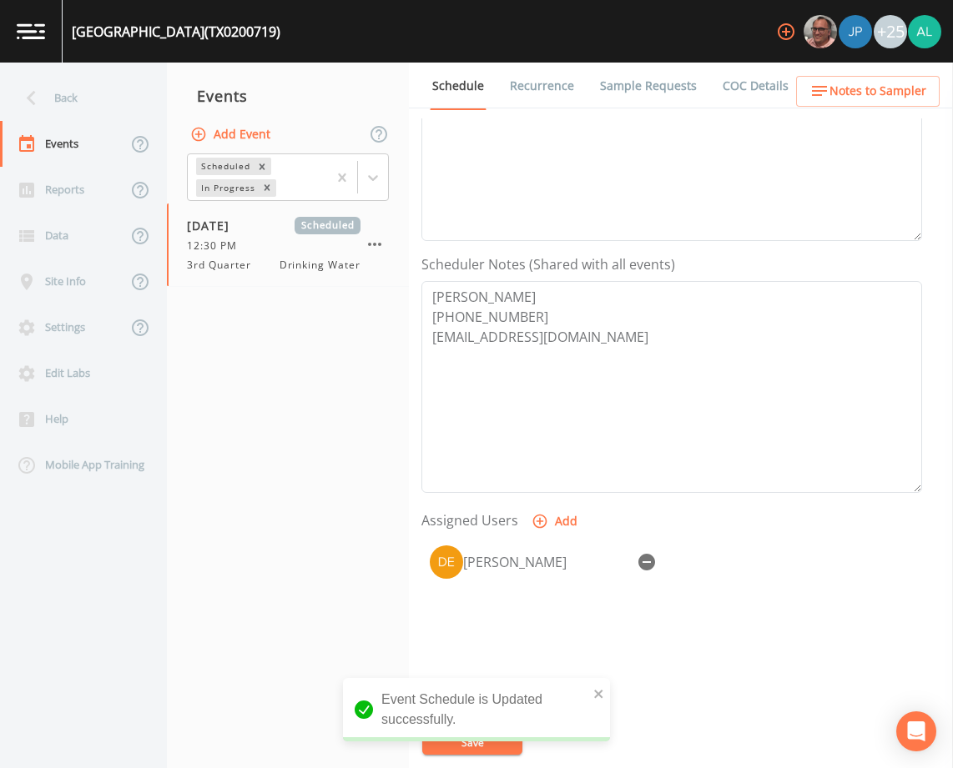
scroll to position [334, 0]
click at [869, 95] on span "Notes to Sampler" at bounding box center [877, 91] width 97 height 21
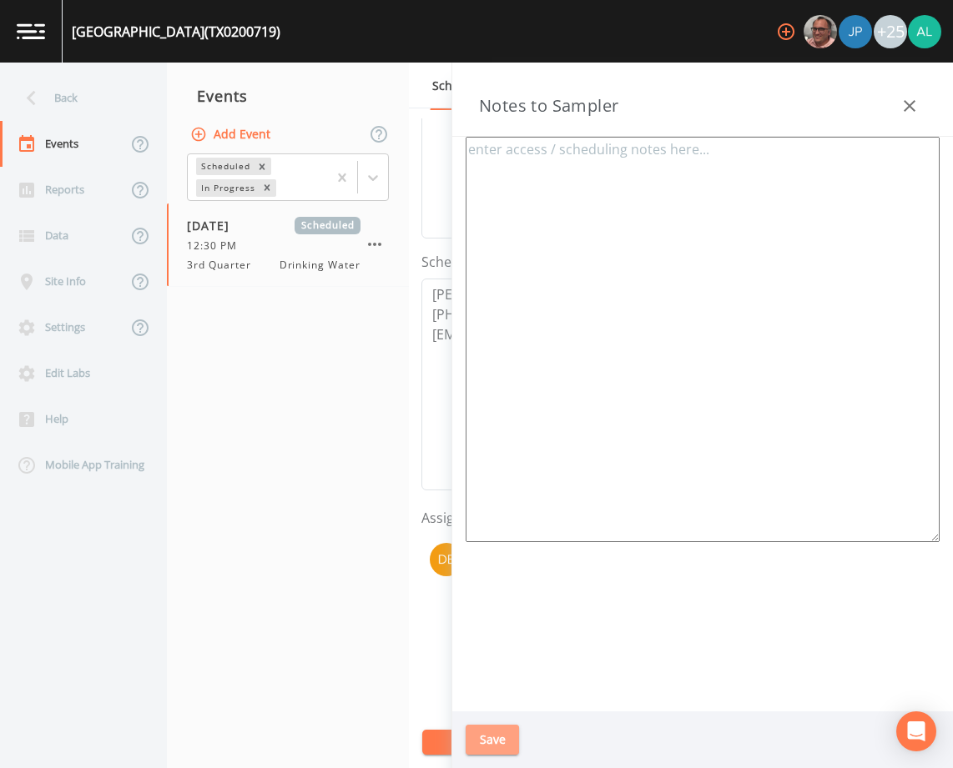
click at [498, 736] on button "Save" at bounding box center [492, 740] width 53 height 31
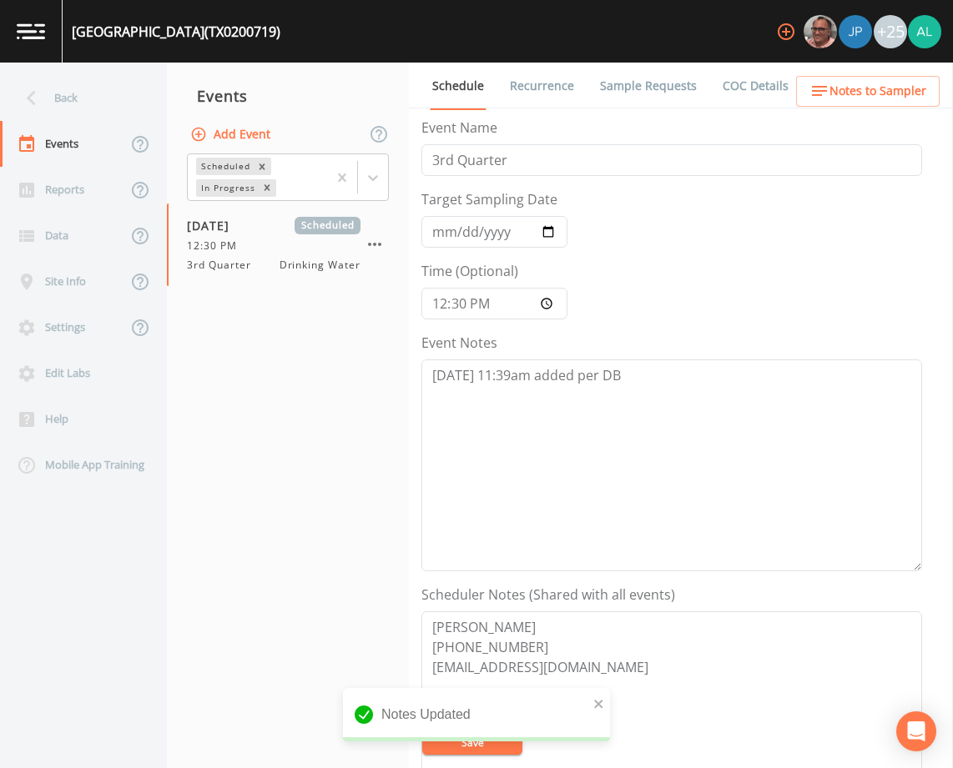
scroll to position [0, 0]
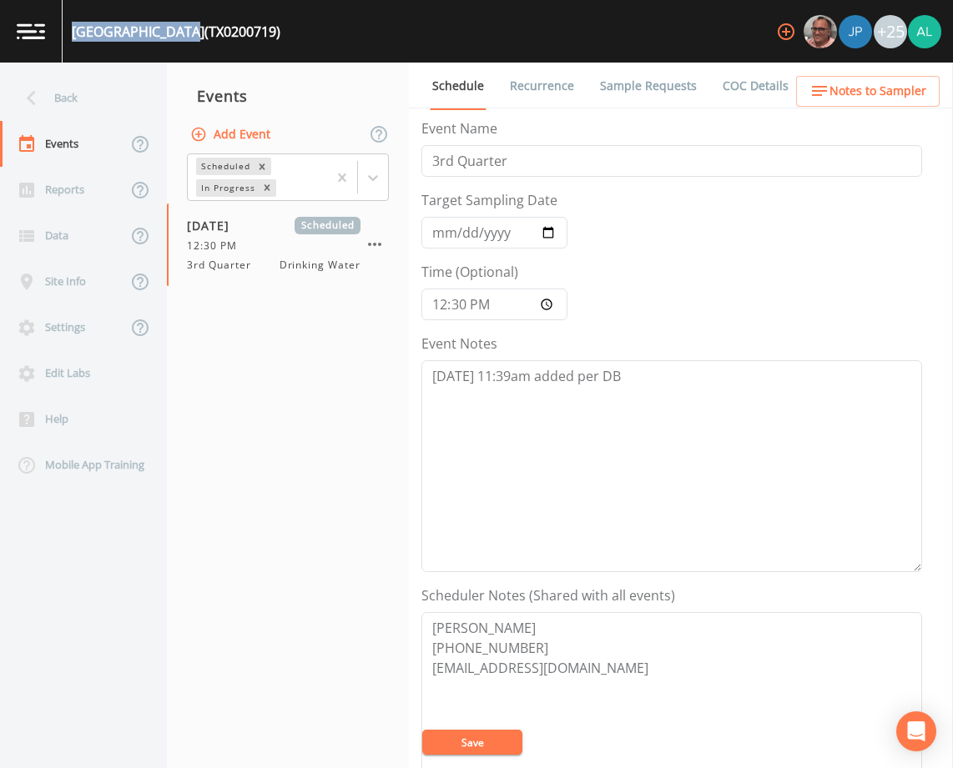
drag, startPoint x: 202, startPoint y: 30, endPoint x: 74, endPoint y: 32, distance: 127.7
click at [74, 32] on div "[GEOGRAPHIC_DATA] (TX0200719)" at bounding box center [176, 32] width 209 height 20
copy div "[GEOGRAPHIC_DATA]"
click at [655, 75] on link "Sample Requests" at bounding box center [648, 86] width 102 height 47
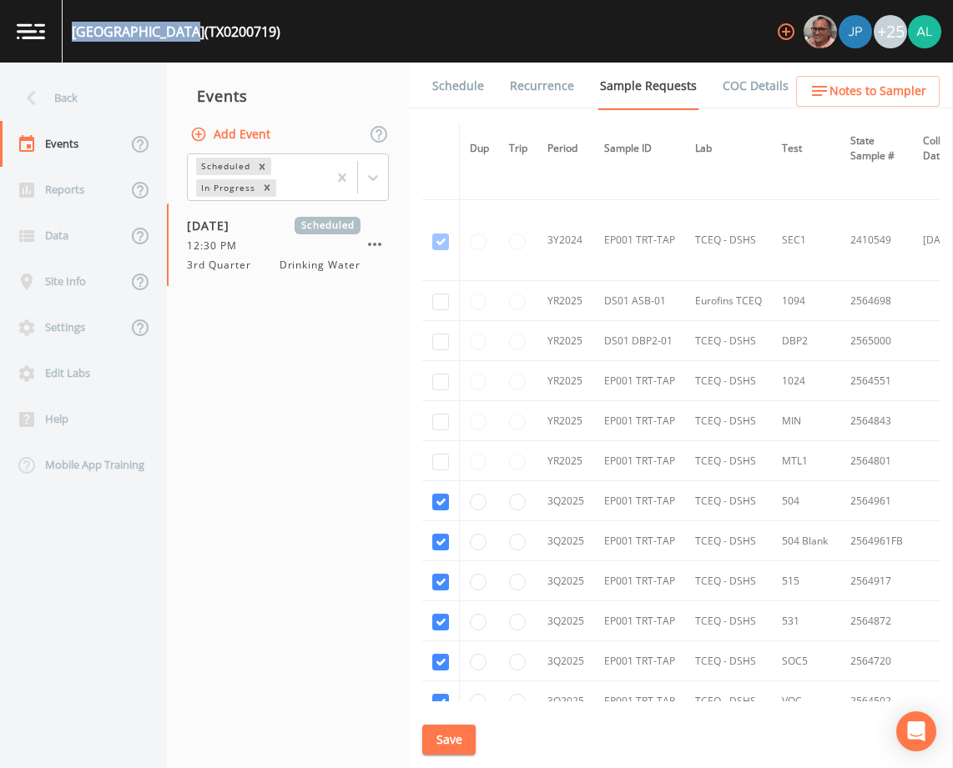
scroll to position [167, 0]
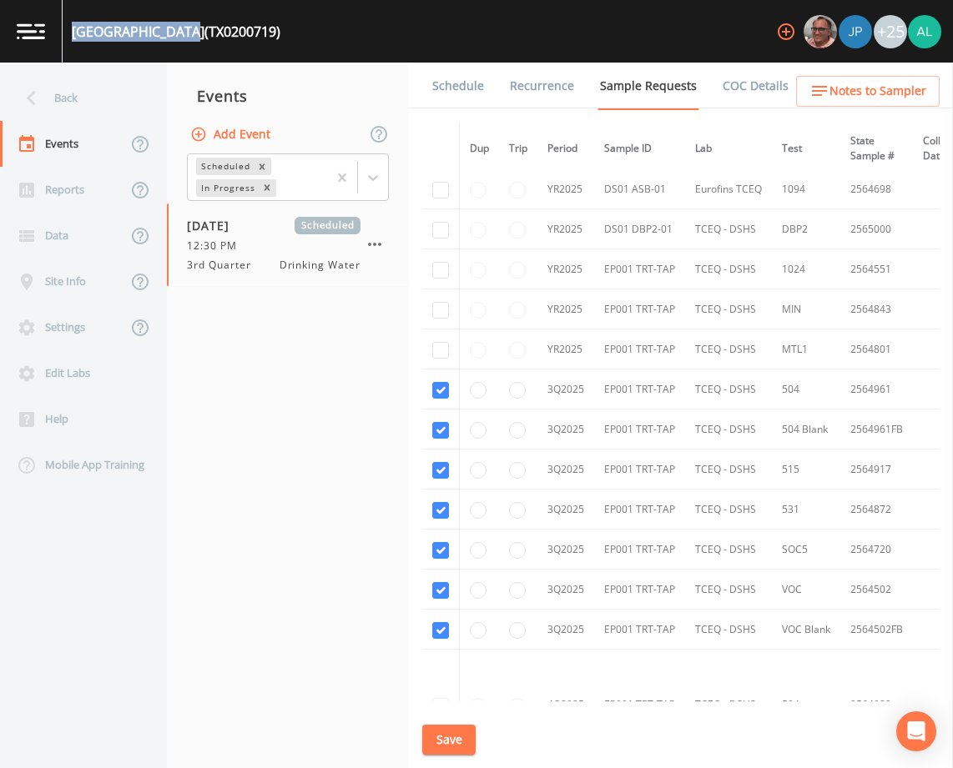
click at [836, 81] on span "Notes to Sampler" at bounding box center [877, 91] width 97 height 21
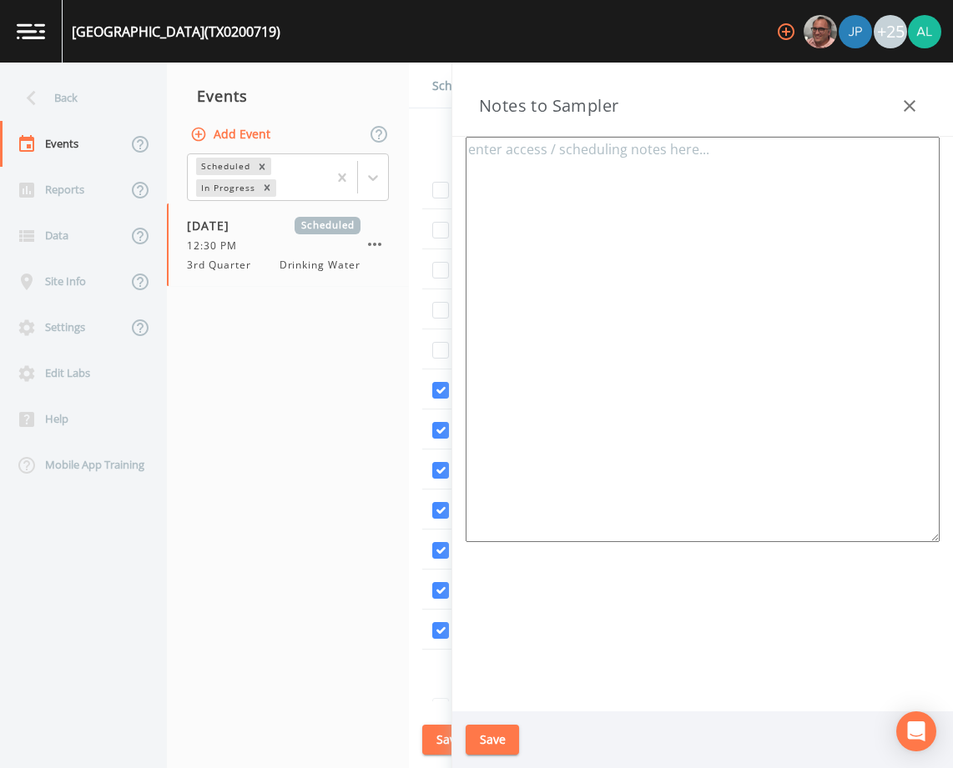
click at [627, 281] on textarea at bounding box center [703, 340] width 474 height 406
paste textarea "CR 124 / CR 127, PEARLAND"
type textarea "Meeting location: CR 124 / CR 127, [GEOGRAPHIC_DATA]"
click at [491, 758] on div "Save" at bounding box center [702, 741] width 501 height 58
click at [491, 748] on button "Save" at bounding box center [492, 740] width 53 height 31
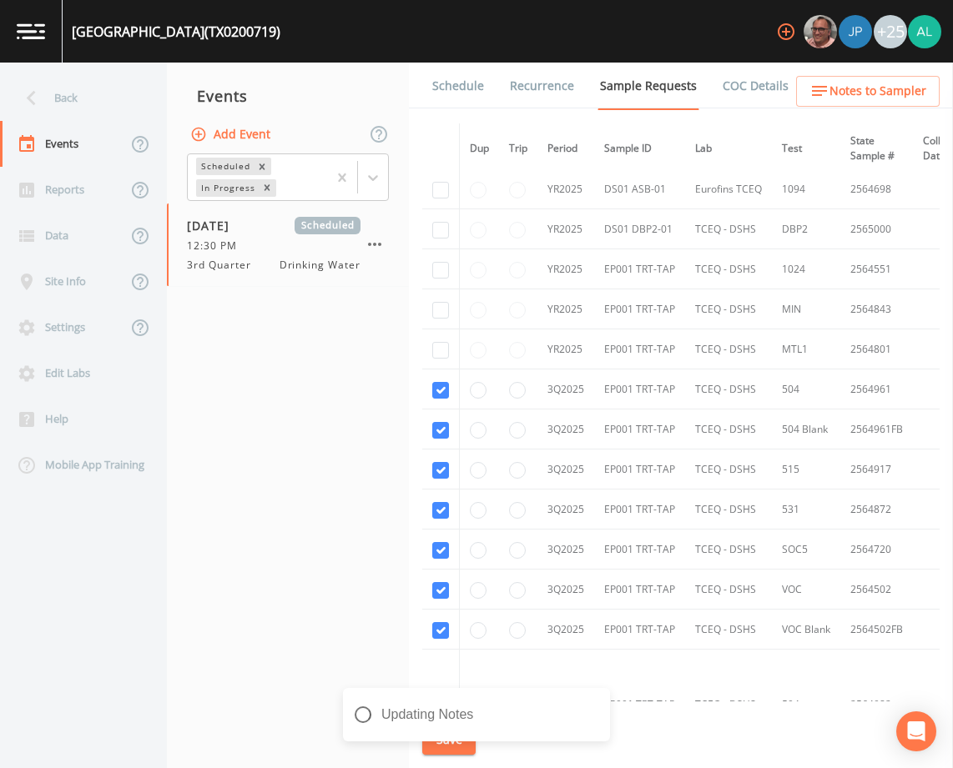
click at [445, 720] on div "Updating Notes" at bounding box center [476, 714] width 267 height 53
click at [594, 700] on icon "close" at bounding box center [599, 704] width 12 height 13
click at [454, 744] on div "Notes Updated" at bounding box center [476, 721] width 267 height 67
click at [454, 744] on div "[GEOGRAPHIC_DATA] (TX0200719) +25 Back Events Reports Data Site Info Settings E…" at bounding box center [476, 384] width 953 height 768
click at [454, 744] on button "Save" at bounding box center [448, 740] width 53 height 31
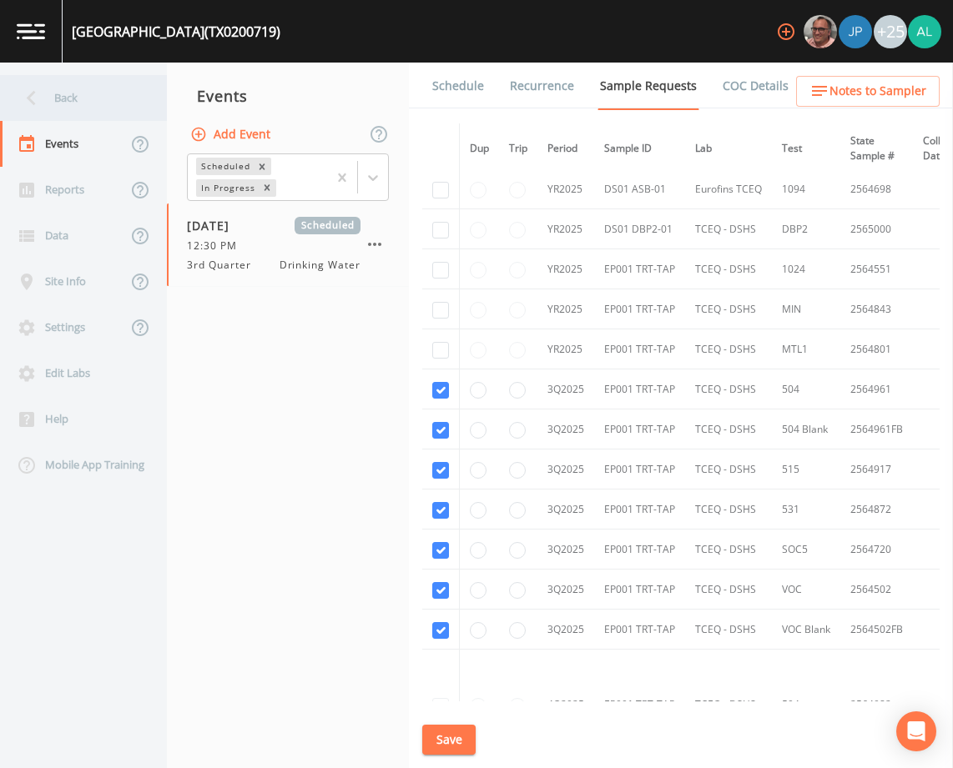
click at [78, 103] on div "Back" at bounding box center [75, 98] width 150 height 46
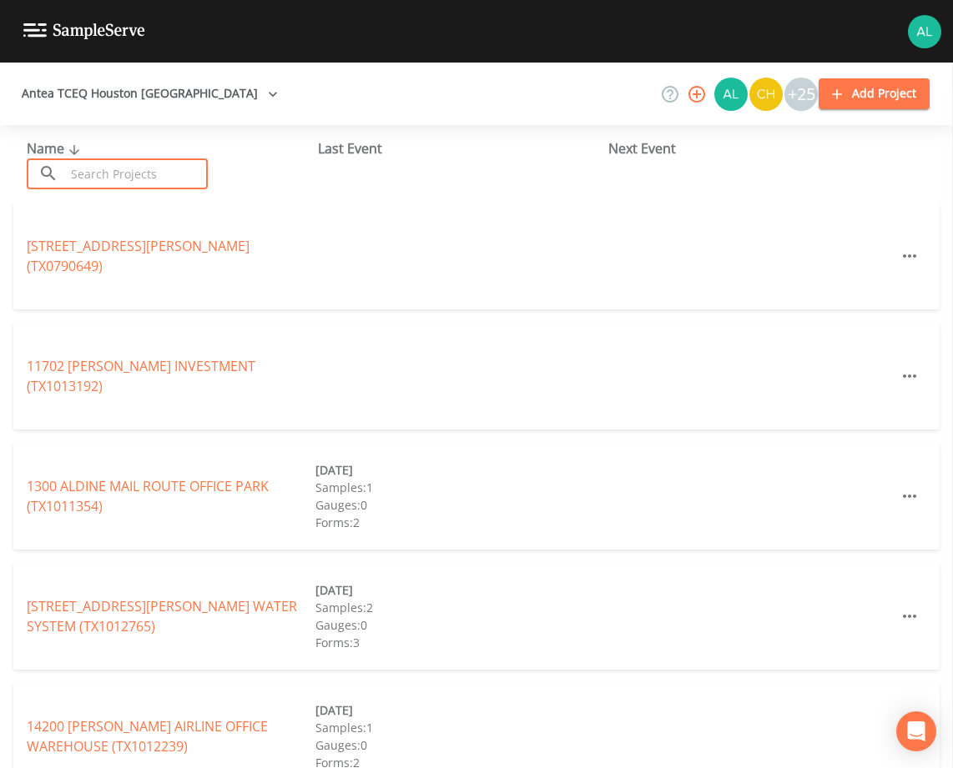
drag, startPoint x: 144, startPoint y: 163, endPoint x: 155, endPoint y: 165, distance: 11.1
click at [144, 163] on input "text" at bounding box center [136, 174] width 143 height 31
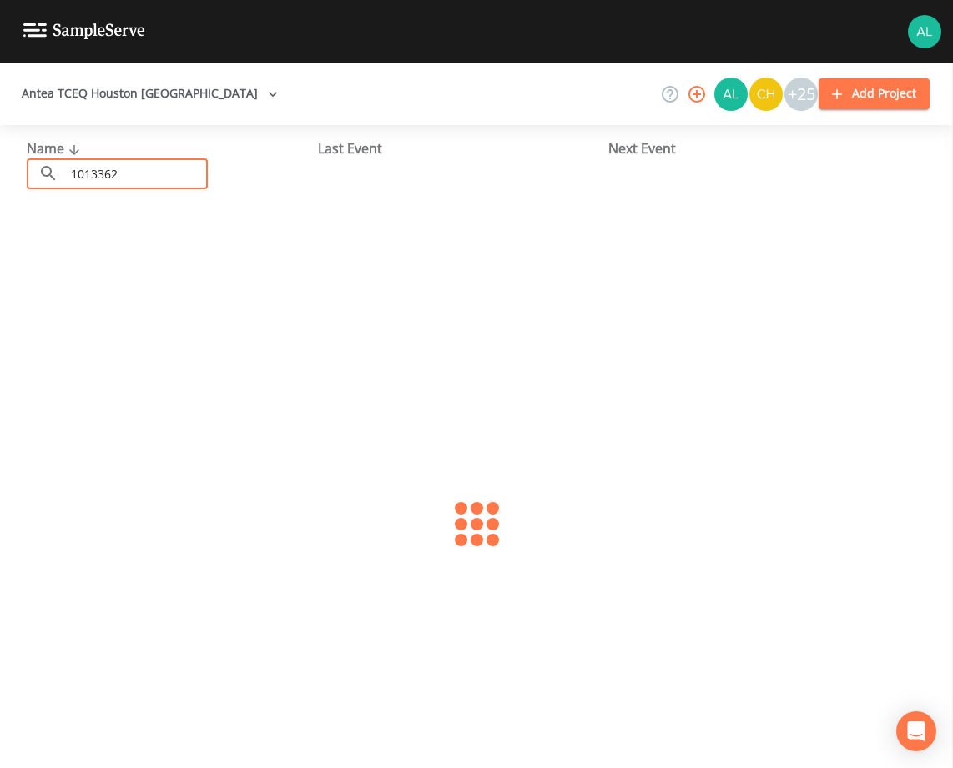
type input "1013362"
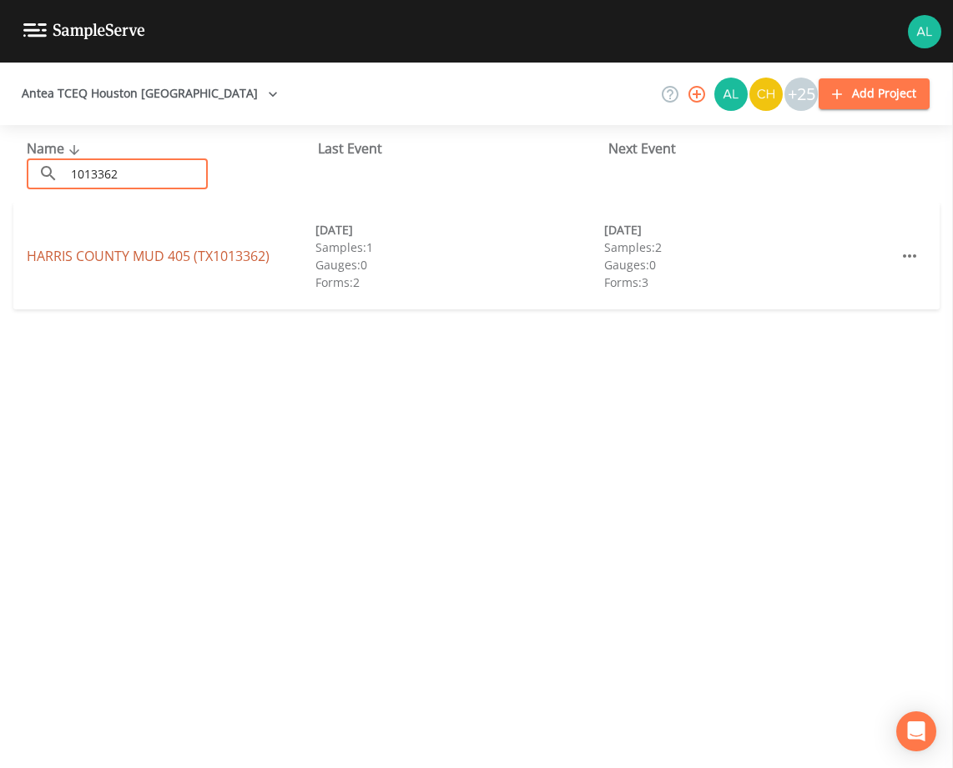
click at [59, 259] on link "[GEOGRAPHIC_DATA] 405 (TX1013362)" at bounding box center [148, 256] width 243 height 18
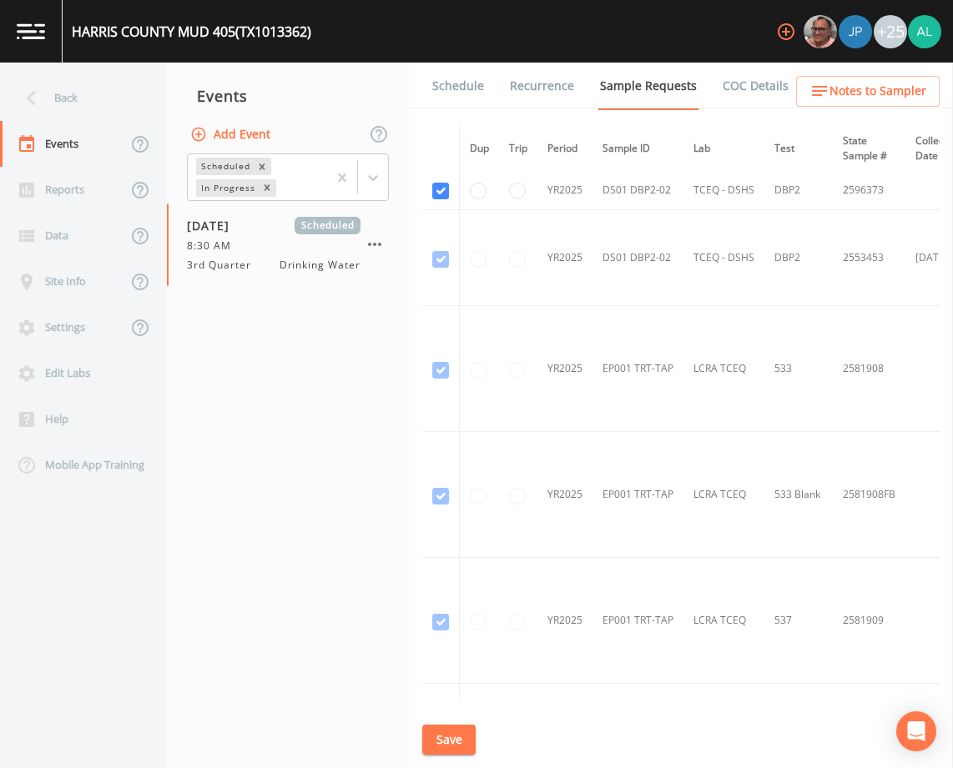
scroll to position [918, 0]
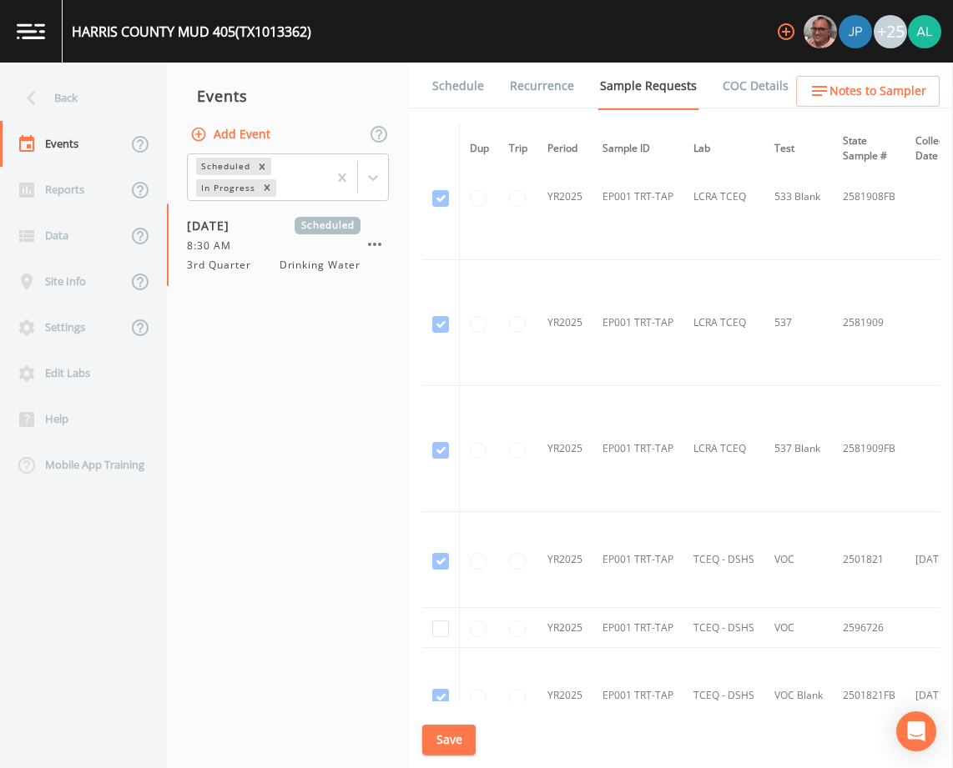
click at [457, 100] on link "Schedule" at bounding box center [458, 86] width 57 height 47
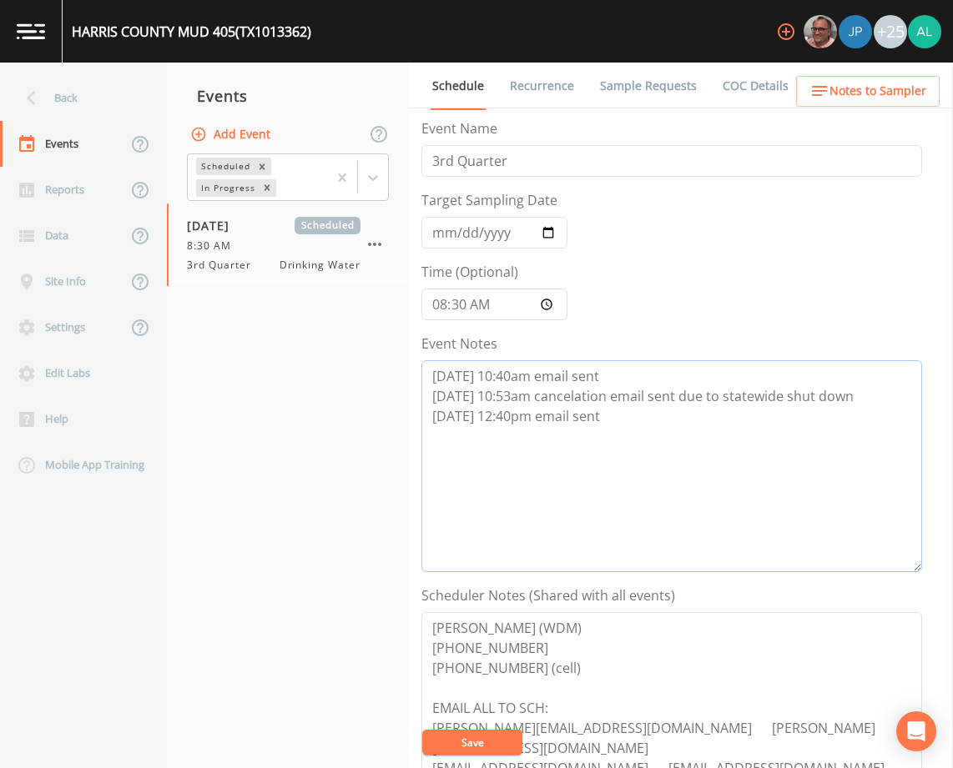
click at [655, 428] on textarea "[DATE] 10:40am email sent [DATE] 10:53am cancelation email sent due to statewid…" at bounding box center [671, 466] width 501 height 212
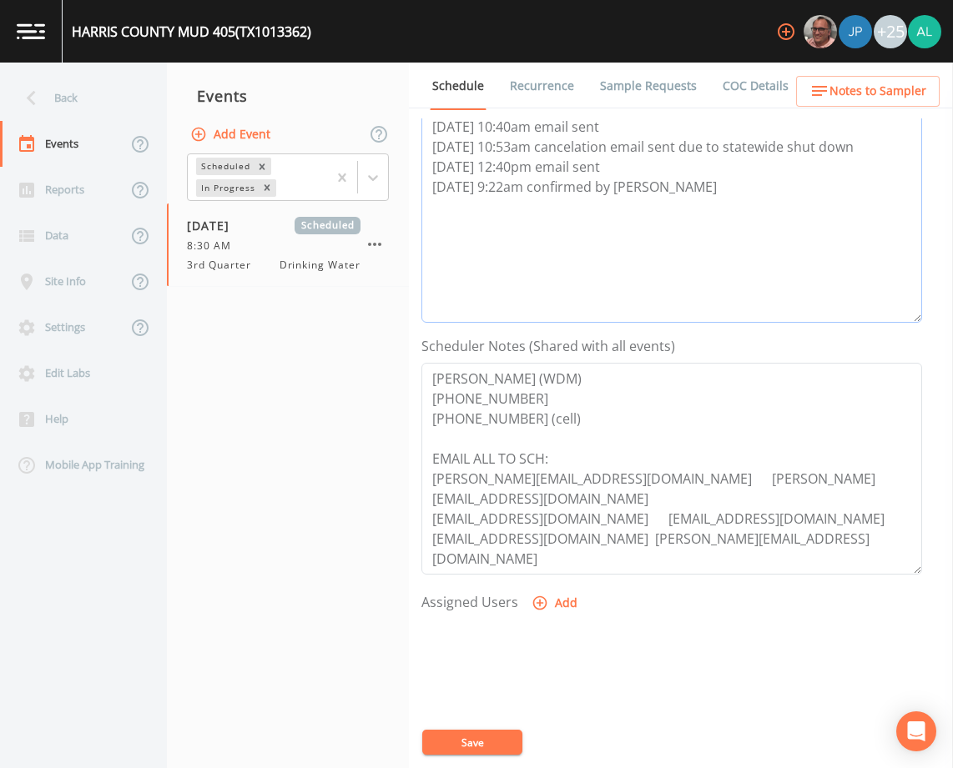
scroll to position [409, 0]
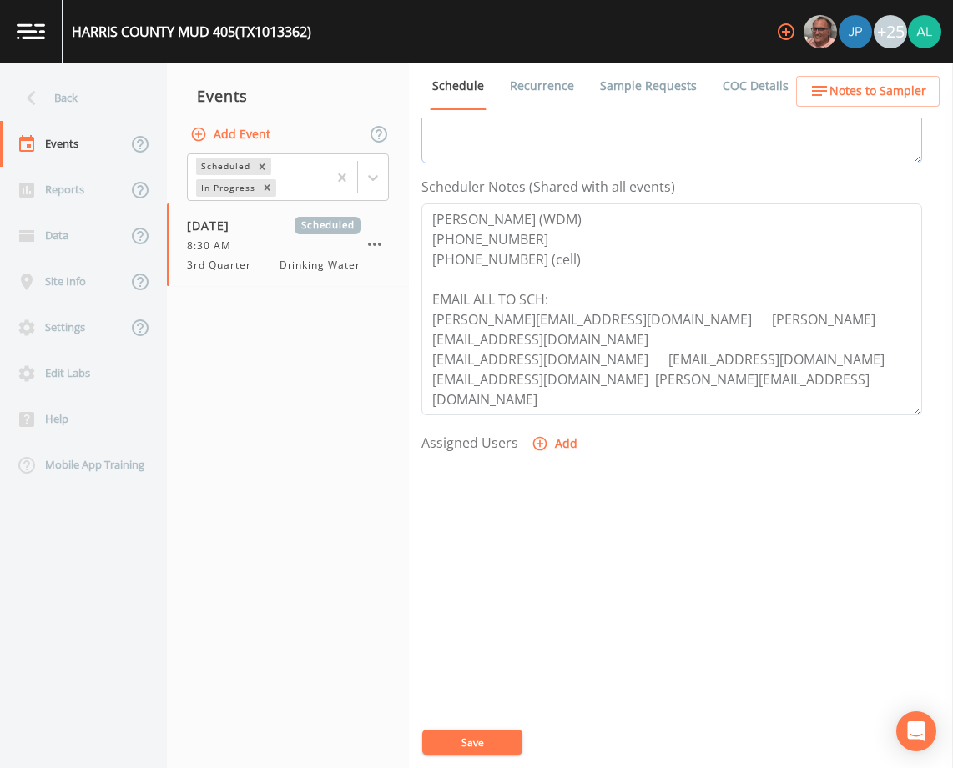
type textarea "[DATE] 10:40am email sent [DATE] 10:53am cancelation email sent due to statewid…"
click at [570, 431] on form "Event Name 3rd Quarter Target Sampling Date [DATE] Time (Optional) 08:30:00 Eve…" at bounding box center [671, 172] width 501 height 925
click at [569, 431] on button "Add" at bounding box center [556, 444] width 56 height 31
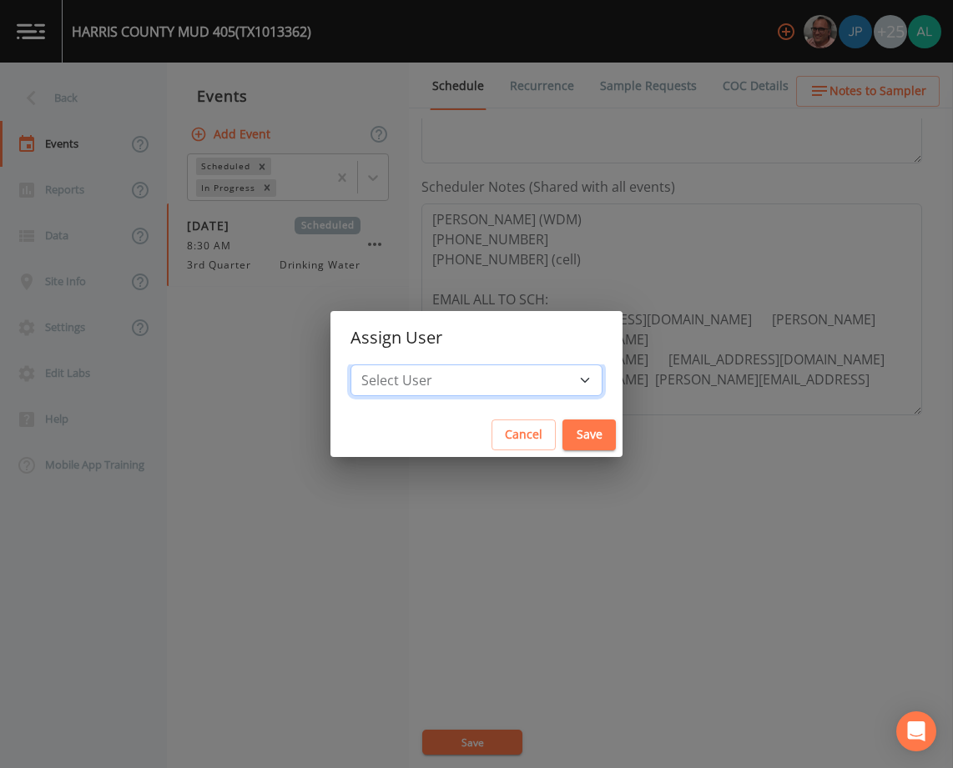
click at [451, 386] on select "Select User [PERSON_NAME] [PERSON_NAME] [PERSON_NAME] [PERSON_NAME] [PERSON_NAM…" at bounding box center [476, 381] width 252 height 32
select select "af93318b-11dc-4776-bee1-f4056f560a61"
click at [388, 365] on select "Select User [PERSON_NAME] [PERSON_NAME] [PERSON_NAME] [PERSON_NAME] [PERSON_NAM…" at bounding box center [476, 381] width 252 height 32
click at [562, 431] on button "Save" at bounding box center [588, 435] width 53 height 31
select select
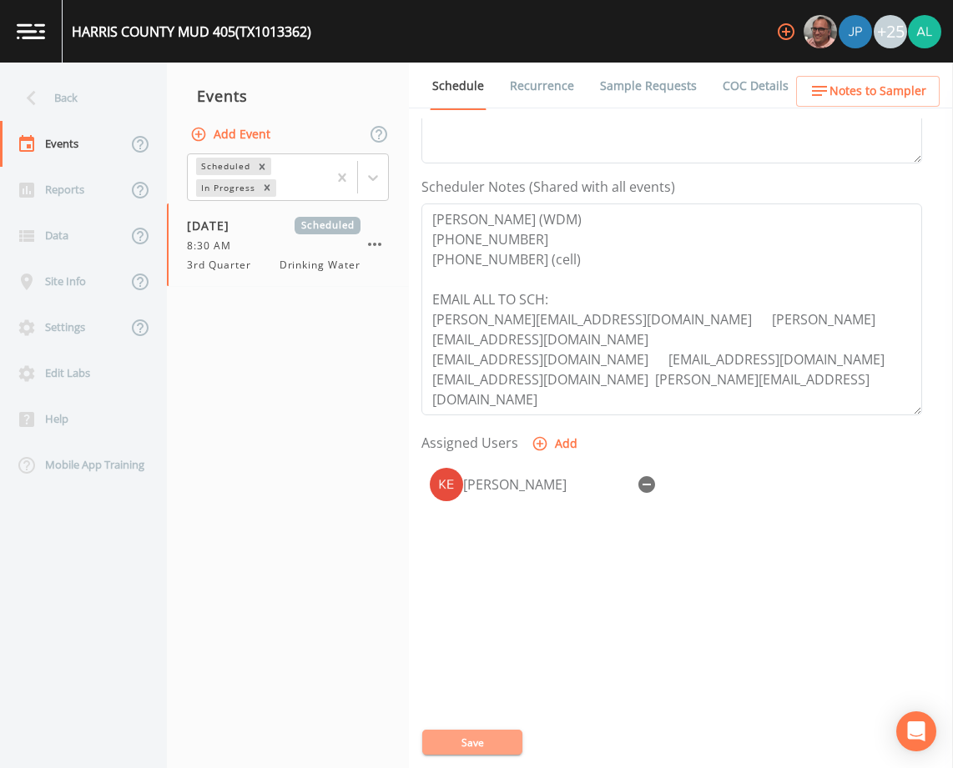
drag, startPoint x: 493, startPoint y: 748, endPoint x: 630, endPoint y: 571, distance: 224.3
click at [493, 747] on button "Save" at bounding box center [472, 742] width 100 height 25
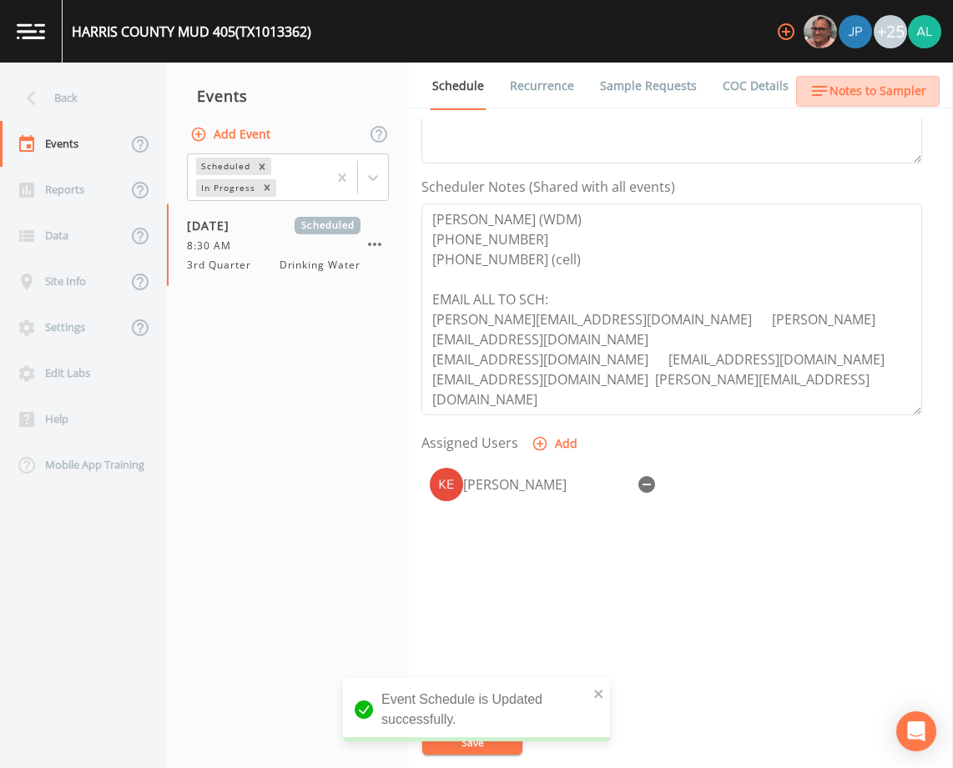
click at [882, 76] on button "Notes to Sampler" at bounding box center [868, 91] width 144 height 31
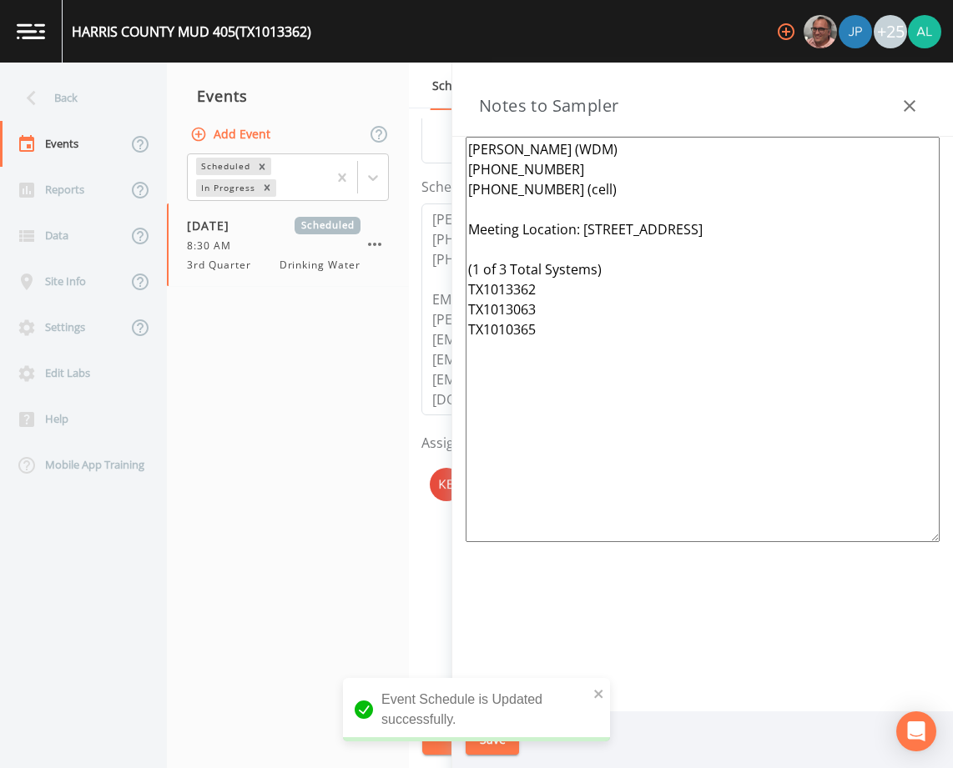
drag, startPoint x: 562, startPoint y: 359, endPoint x: 366, endPoint y: 153, distance: 284.5
click at [366, 153] on div "Back Events Reports Data Site Info Settings Edit Labs Help Mobile App Training …" at bounding box center [476, 416] width 953 height 706
click at [514, 733] on button "Save" at bounding box center [492, 740] width 53 height 31
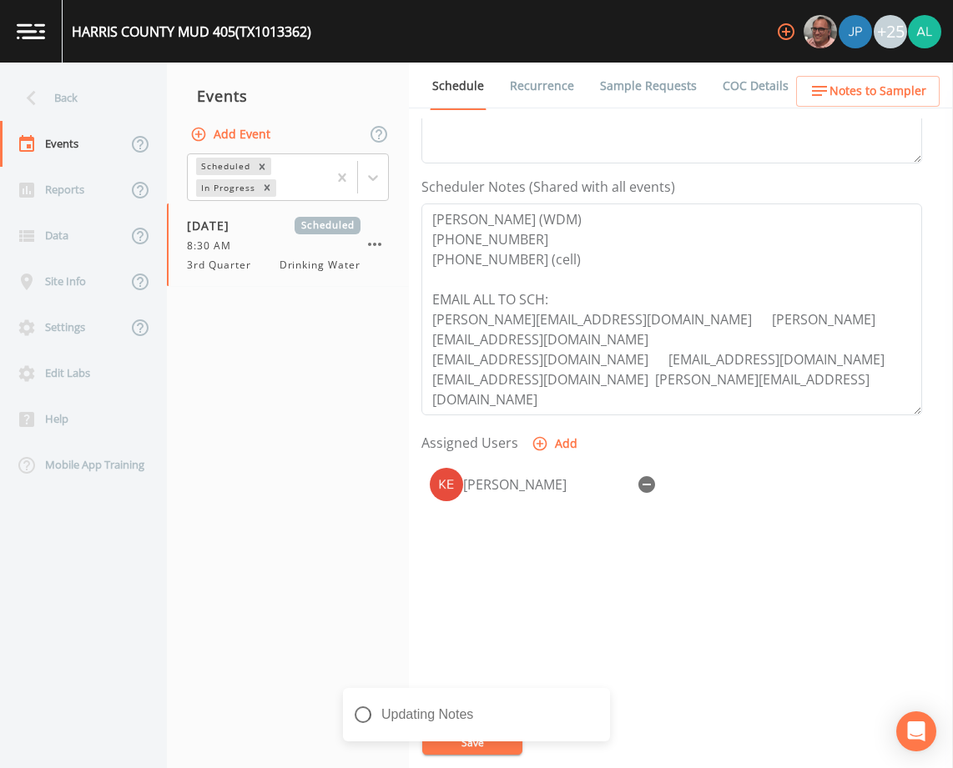
click at [409, 746] on div "Updating Notes" at bounding box center [476, 721] width 267 height 67
click at [599, 703] on icon "close" at bounding box center [598, 704] width 8 height 8
click at [498, 755] on div "Notes Updated" at bounding box center [476, 755] width 267 height 0
click at [498, 743] on button "Save" at bounding box center [472, 742] width 100 height 25
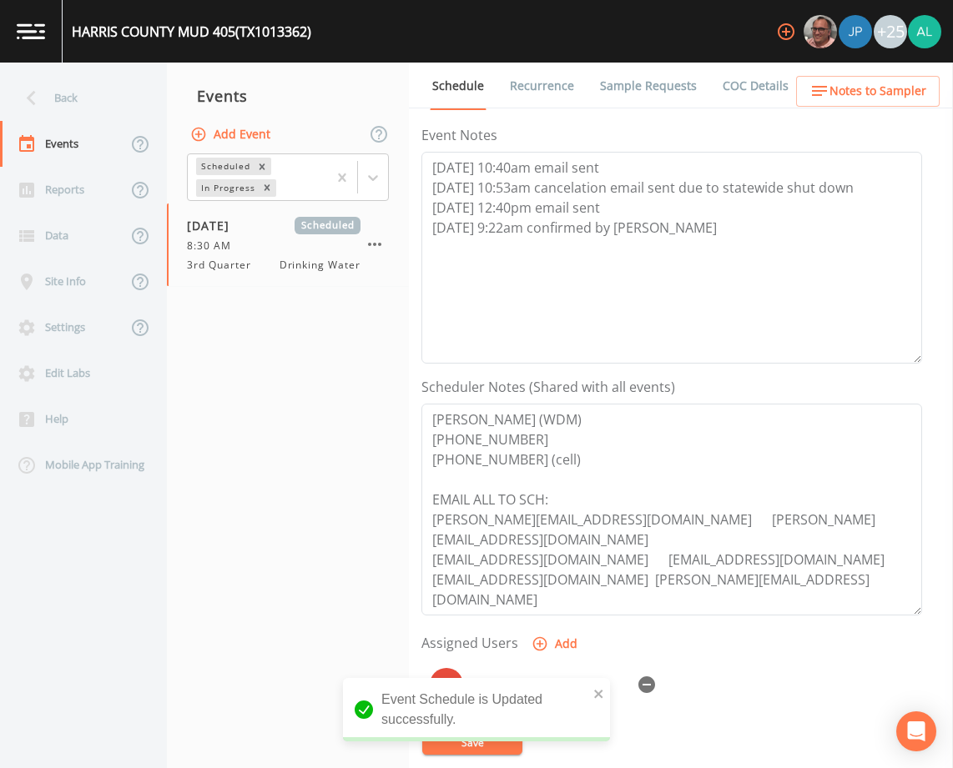
scroll to position [0, 0]
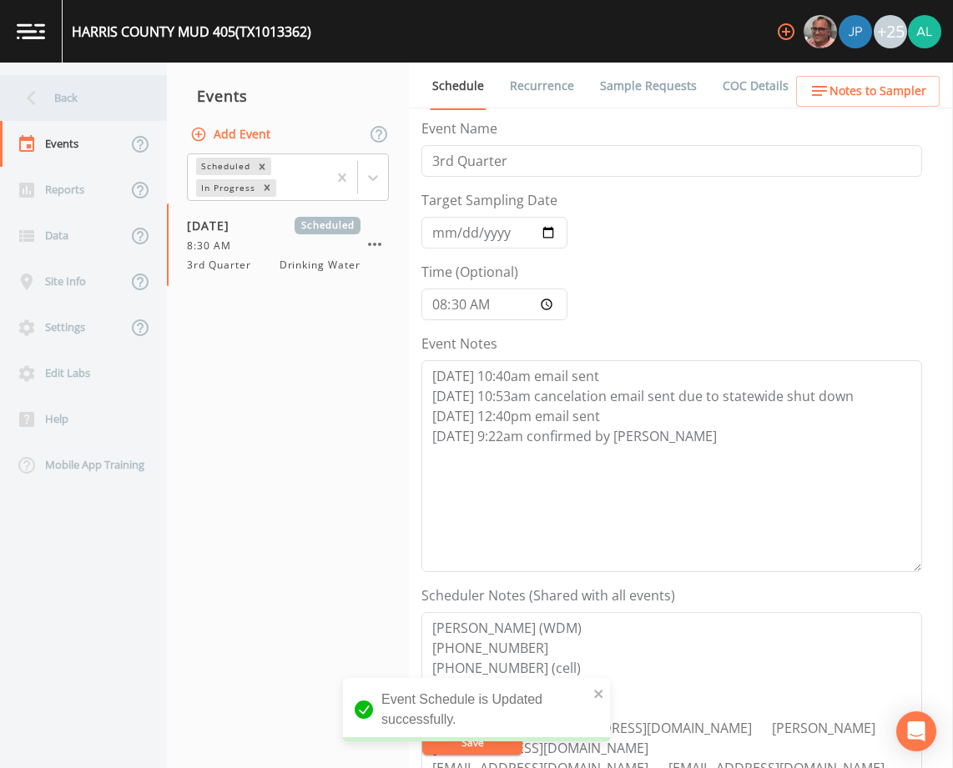
click at [70, 98] on div "Back" at bounding box center [75, 98] width 150 height 46
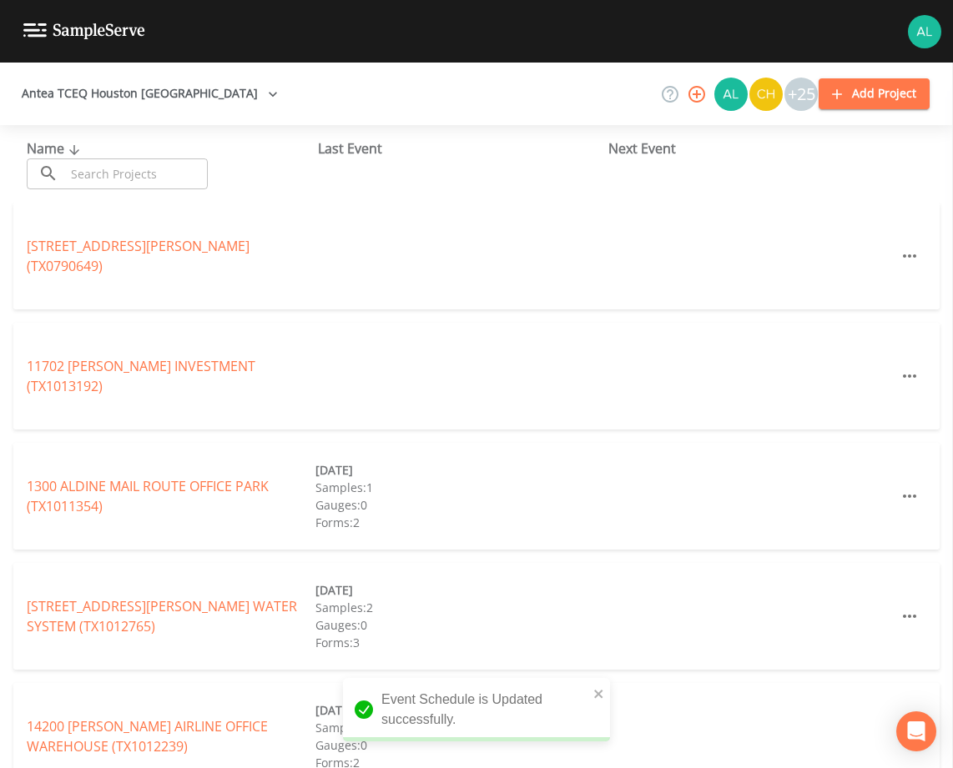
click at [123, 159] on input "text" at bounding box center [136, 174] width 143 height 31
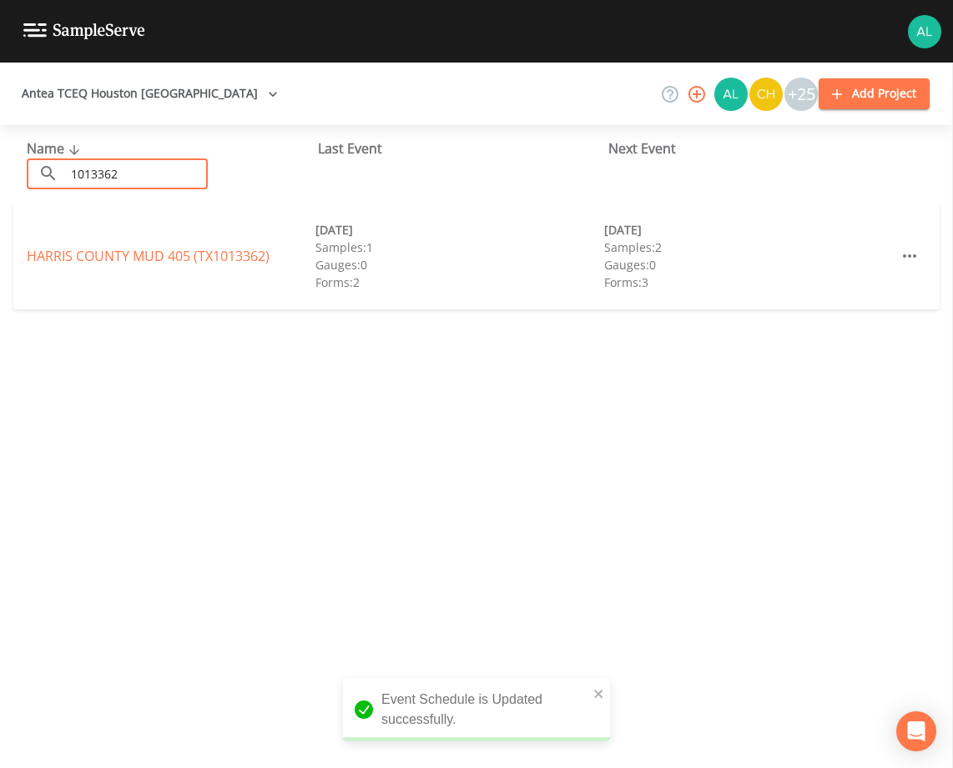
type input "1013362"
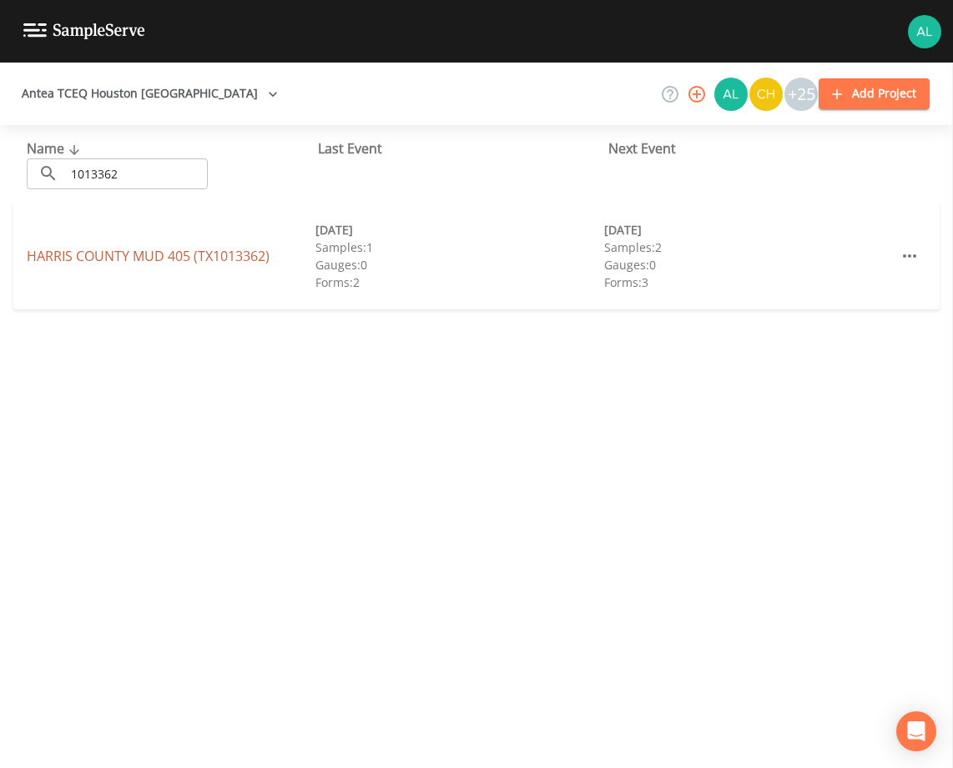
click at [106, 251] on link "[GEOGRAPHIC_DATA] 405 (TX1013362)" at bounding box center [148, 256] width 243 height 18
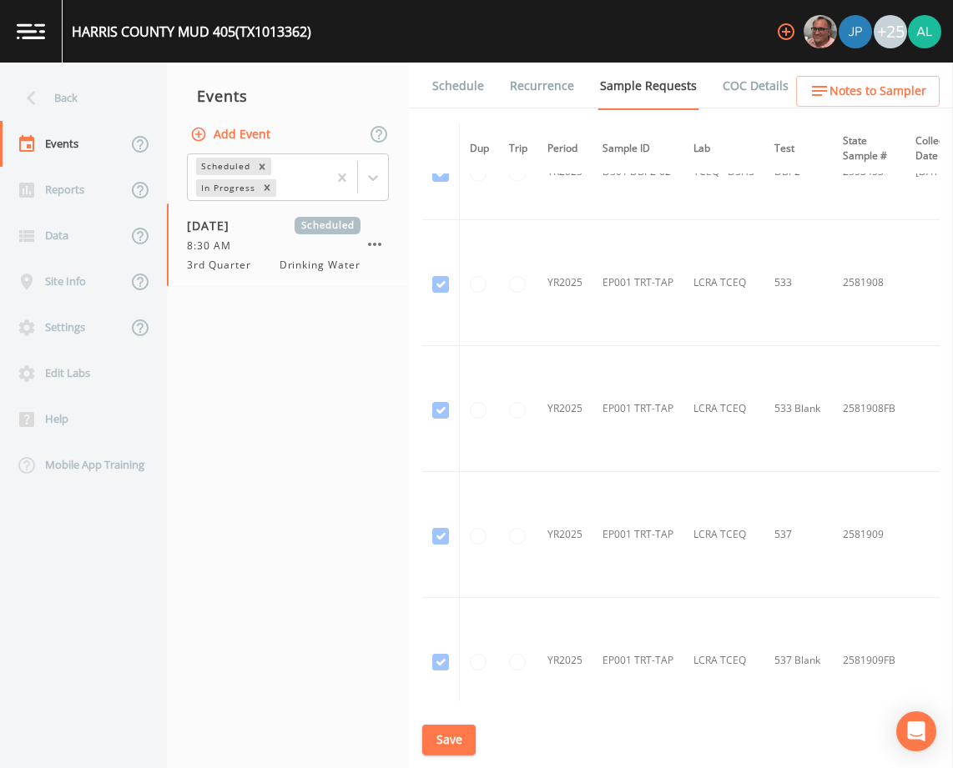
scroll to position [1001, 0]
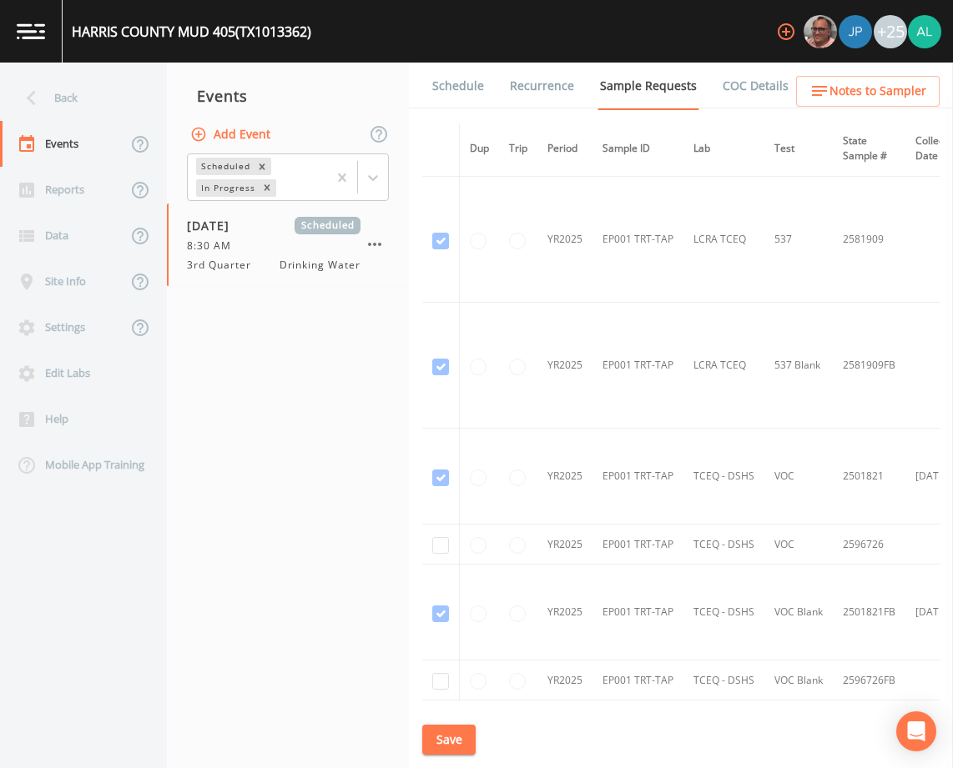
click at [440, 93] on link "Schedule" at bounding box center [458, 86] width 57 height 47
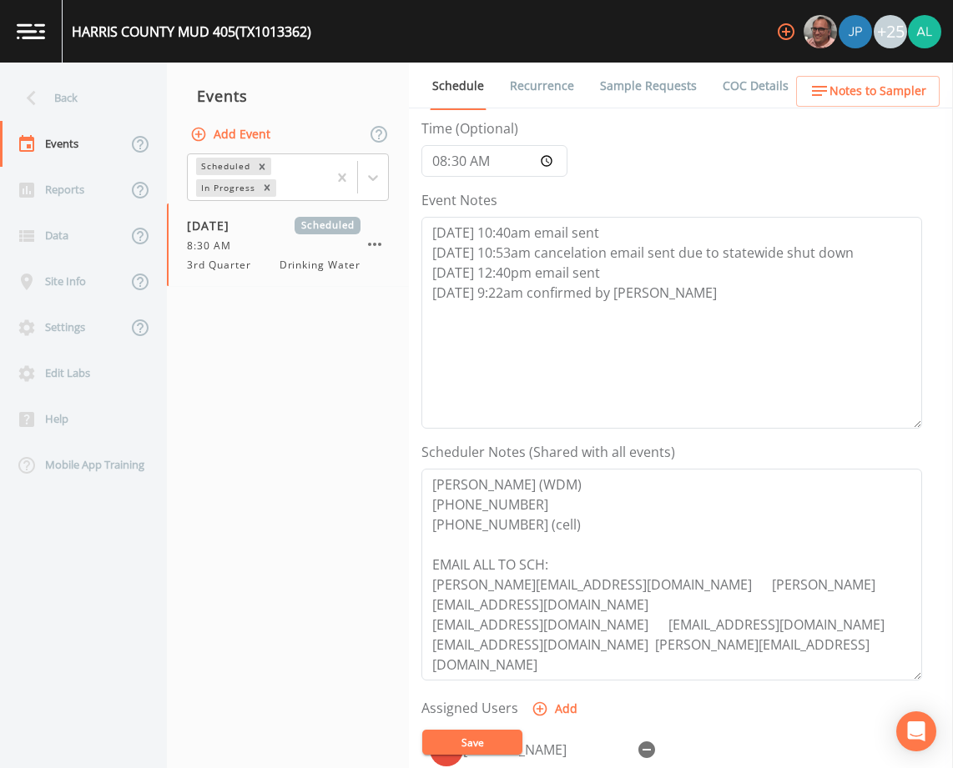
scroll to position [409, 0]
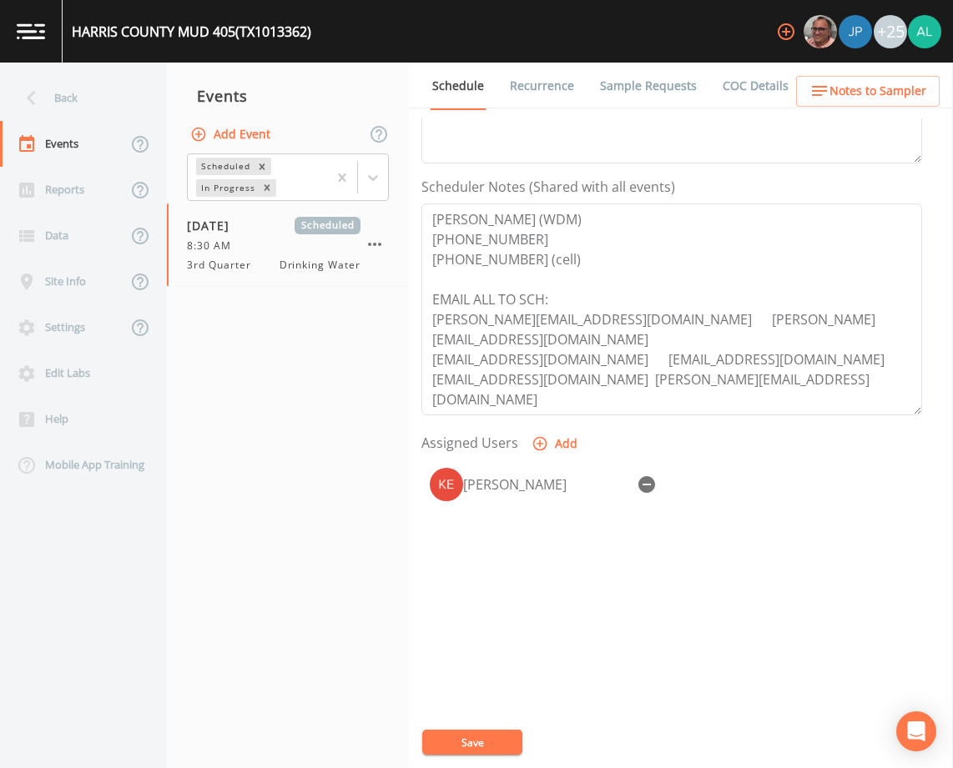
click at [843, 98] on span "Notes to Sampler" at bounding box center [877, 91] width 97 height 21
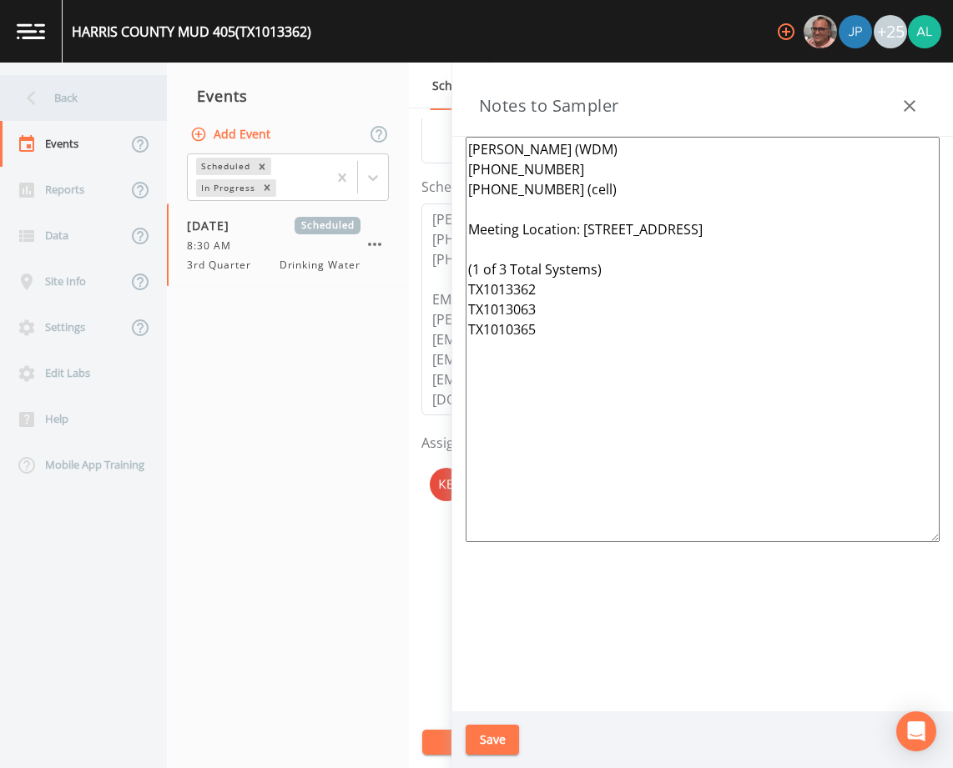
click at [109, 98] on div "Back" at bounding box center [75, 98] width 150 height 46
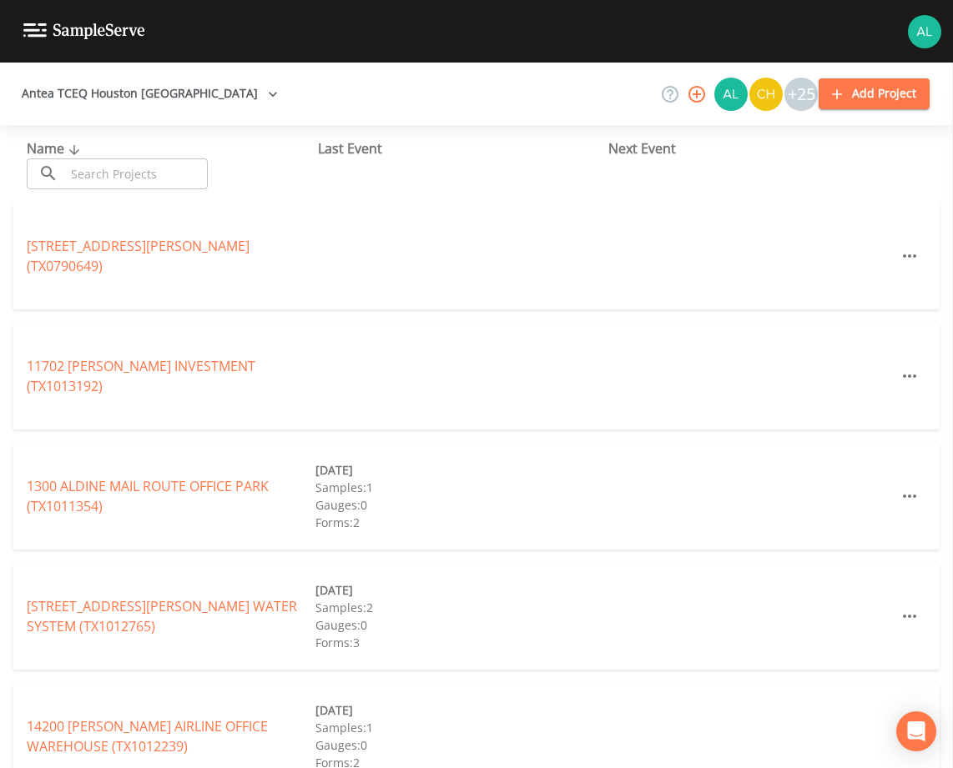
click at [140, 168] on input "text" at bounding box center [136, 174] width 143 height 31
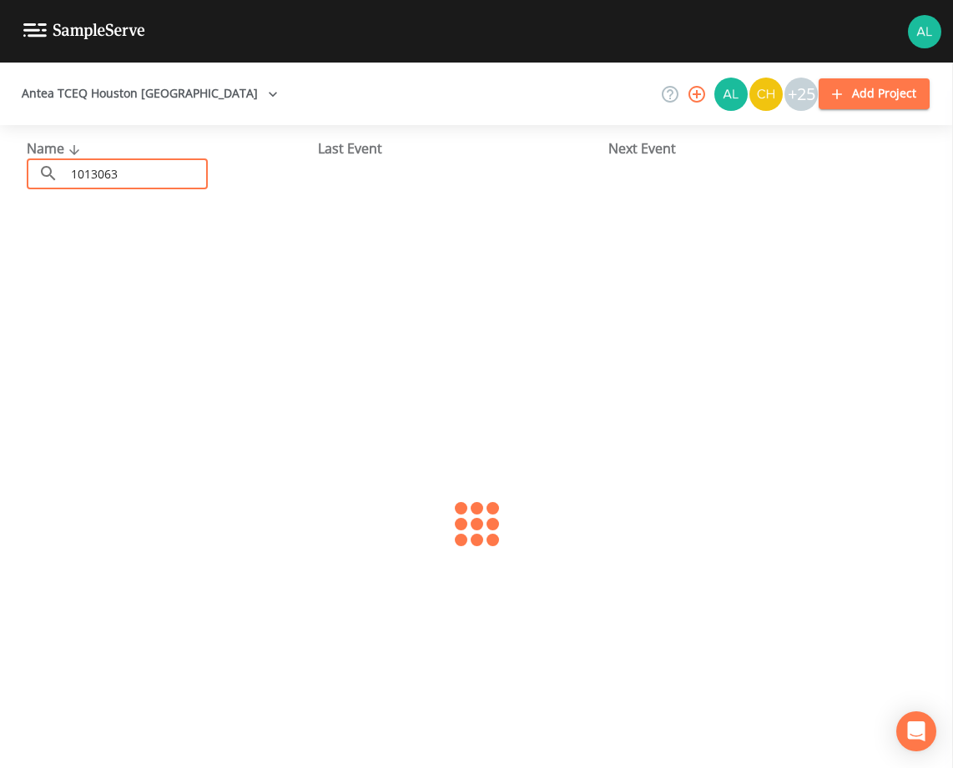
type input "1013063"
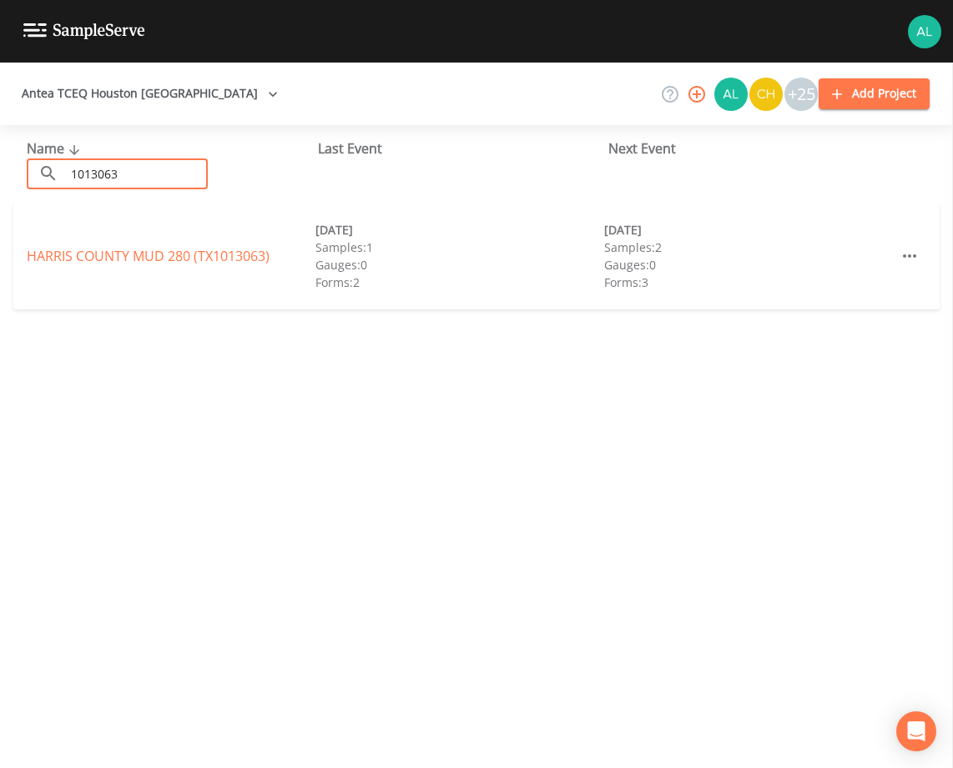
click at [60, 245] on div "[GEOGRAPHIC_DATA] 280 (TX1013063) [DATE] Samples: 1 Gauges: 0 Forms: 2 [DATE] S…" at bounding box center [476, 256] width 926 height 107
click at [206, 254] on link "[GEOGRAPHIC_DATA] 280 (TX1013063)" at bounding box center [148, 256] width 243 height 18
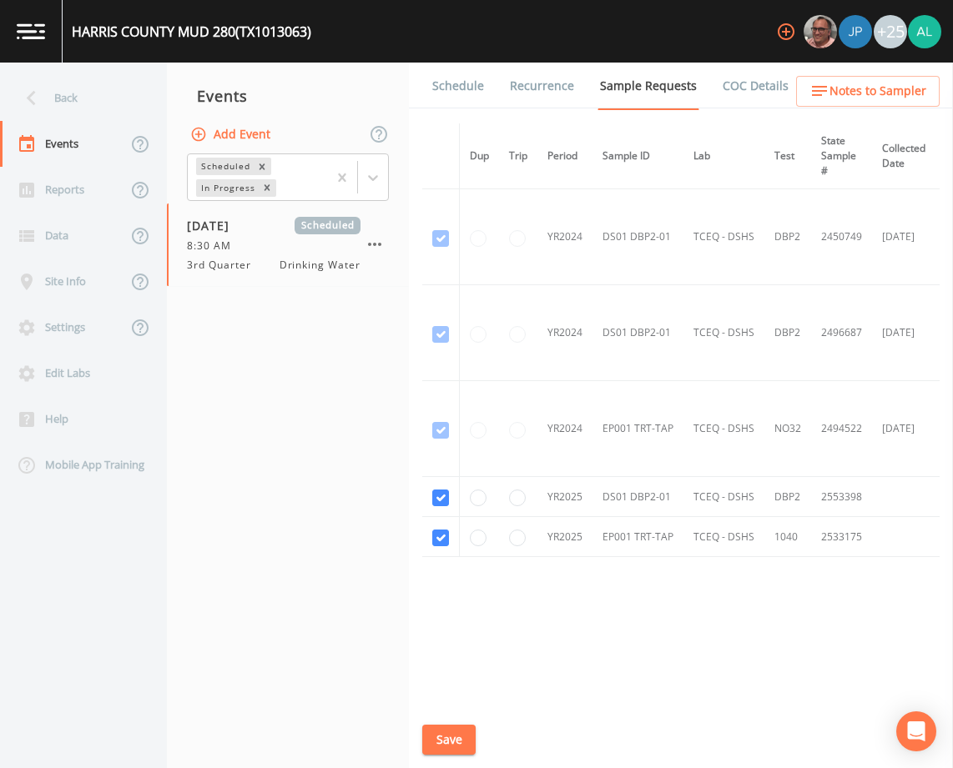
click at [442, 71] on link "Schedule" at bounding box center [458, 86] width 57 height 47
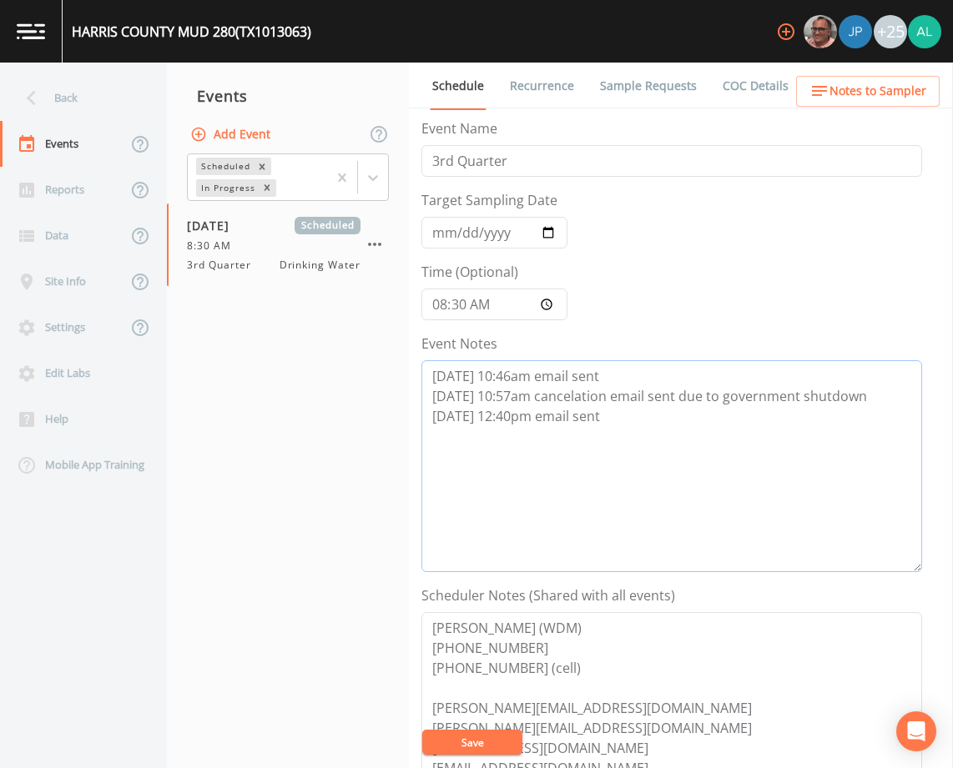
click at [624, 422] on textarea "[DATE] 10:46am email sent [DATE] 10:57am cancelation email sent due to governme…" at bounding box center [671, 466] width 501 height 212
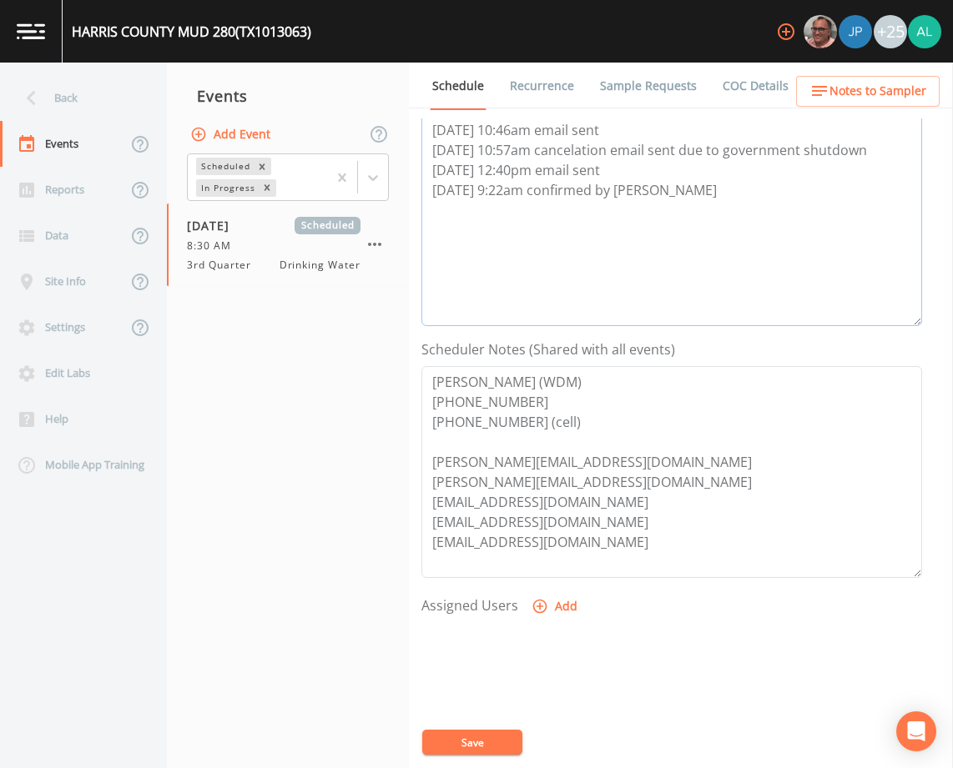
scroll to position [250, 0]
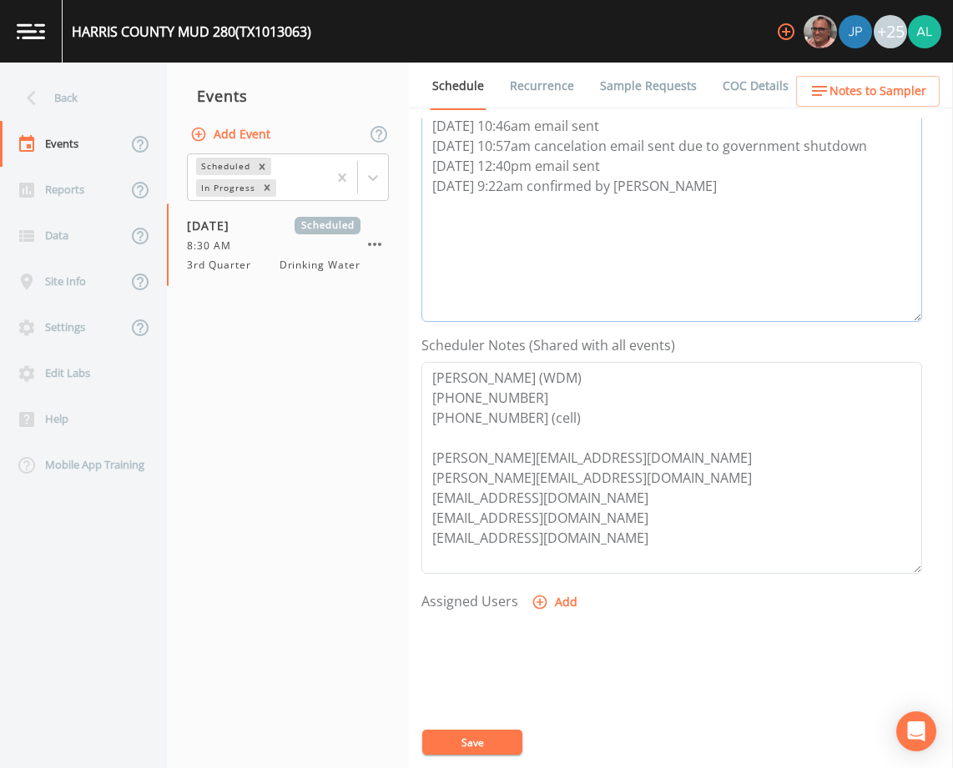
type textarea "[DATE] 10:46am email sent [DATE] 10:57am cancelation email sent due to governme…"
click at [546, 603] on icon "button" at bounding box center [539, 602] width 17 height 17
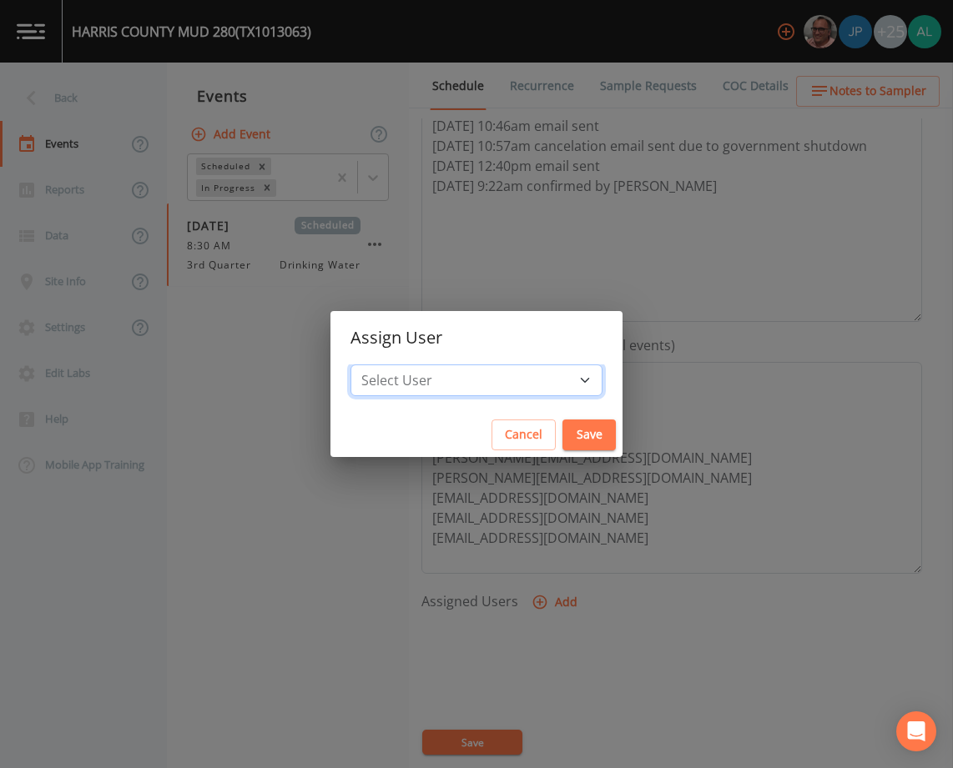
click at [459, 387] on select "Select User [PERSON_NAME] [PERSON_NAME] [PERSON_NAME] [PERSON_NAME] [PERSON_NAM…" at bounding box center [476, 381] width 252 height 32
select select "af93318b-11dc-4776-bee1-f4056f560a61"
click at [388, 365] on select "Select User [PERSON_NAME] [PERSON_NAME] [PERSON_NAME] [PERSON_NAME] [PERSON_NAM…" at bounding box center [476, 381] width 252 height 32
click at [562, 432] on button "Save" at bounding box center [588, 435] width 53 height 31
select select
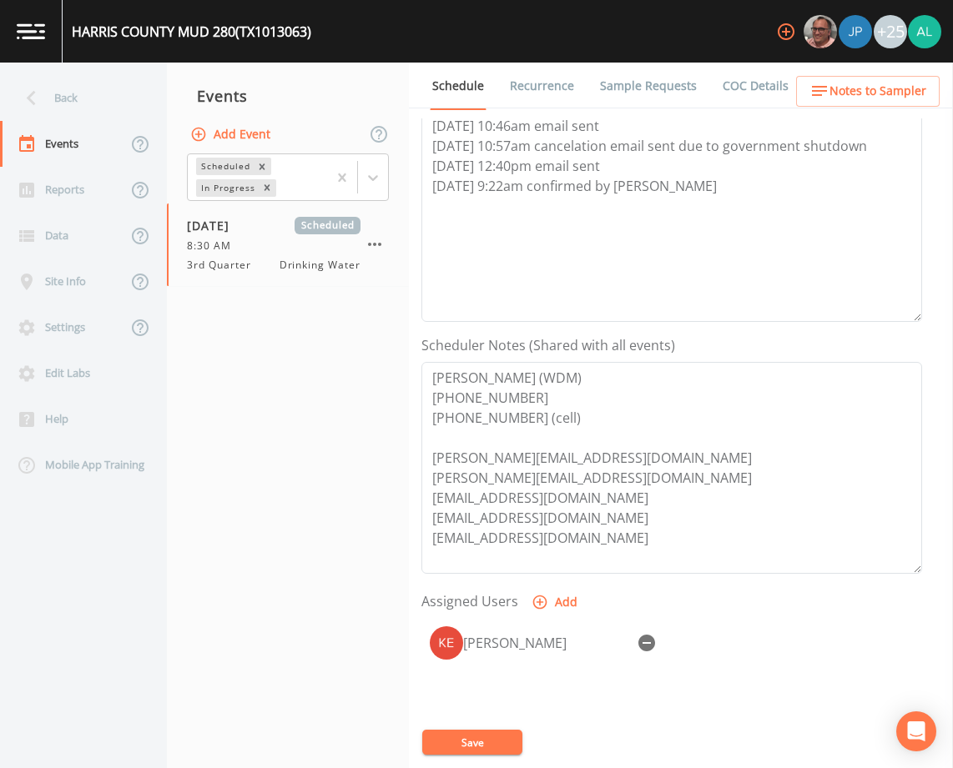
click at [499, 745] on button "Save" at bounding box center [472, 742] width 100 height 25
click at [883, 81] on span "Notes to Sampler" at bounding box center [877, 91] width 97 height 21
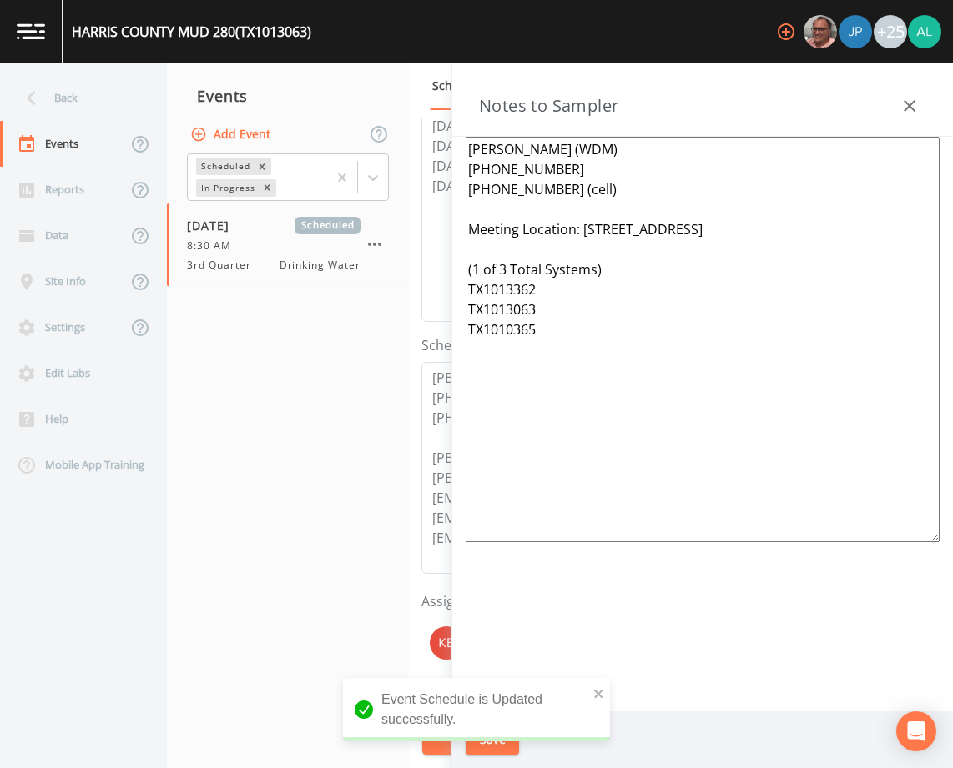
drag, startPoint x: 603, startPoint y: 352, endPoint x: 392, endPoint y: 52, distance: 367.1
click at [392, 52] on div "[GEOGRAPHIC_DATA] 280 (TX1013063) +25 Back Events Reports Data Site Info Settin…" at bounding box center [476, 384] width 953 height 768
click at [605, 685] on div "Event Schedule is Updated successfully." at bounding box center [476, 709] width 267 height 63
click at [605, 693] on div "Event Schedule is Updated successfully." at bounding box center [476, 709] width 267 height 63
click at [598, 696] on icon "close" at bounding box center [599, 694] width 12 height 13
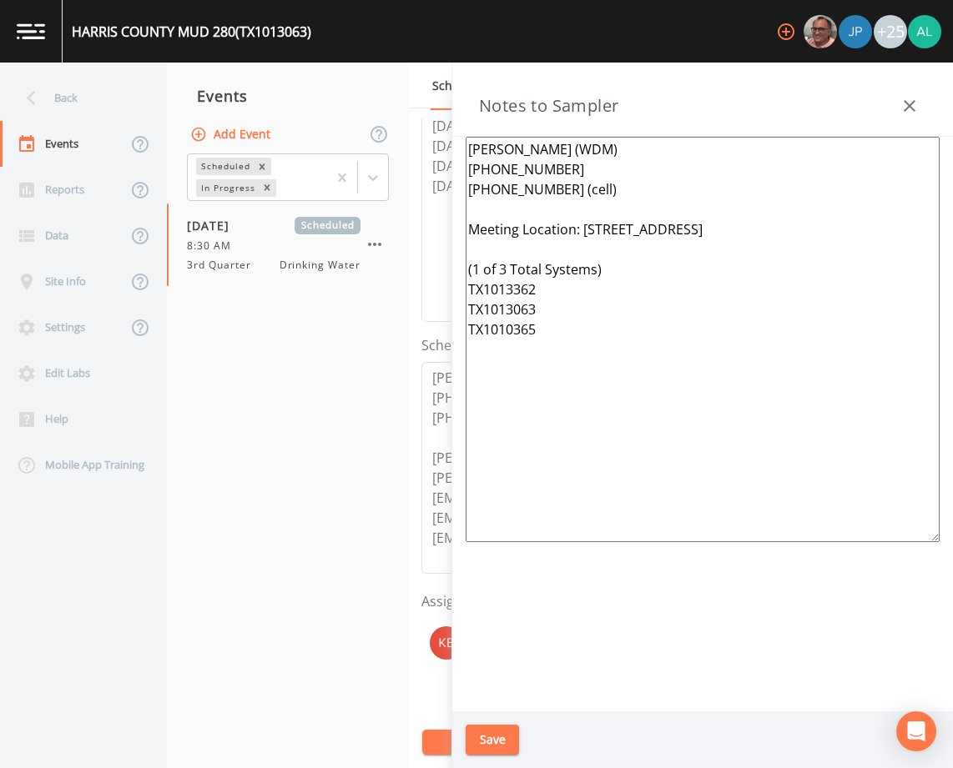
click at [506, 747] on div "Event Schedule is Updated successfully." at bounding box center [476, 716] width 267 height 77
click at [506, 747] on div "[GEOGRAPHIC_DATA] 280 (TX1013063) +25 Back Events Reports Data Site Info Settin…" at bounding box center [476, 384] width 953 height 768
click at [506, 747] on button "Save" at bounding box center [492, 740] width 53 height 31
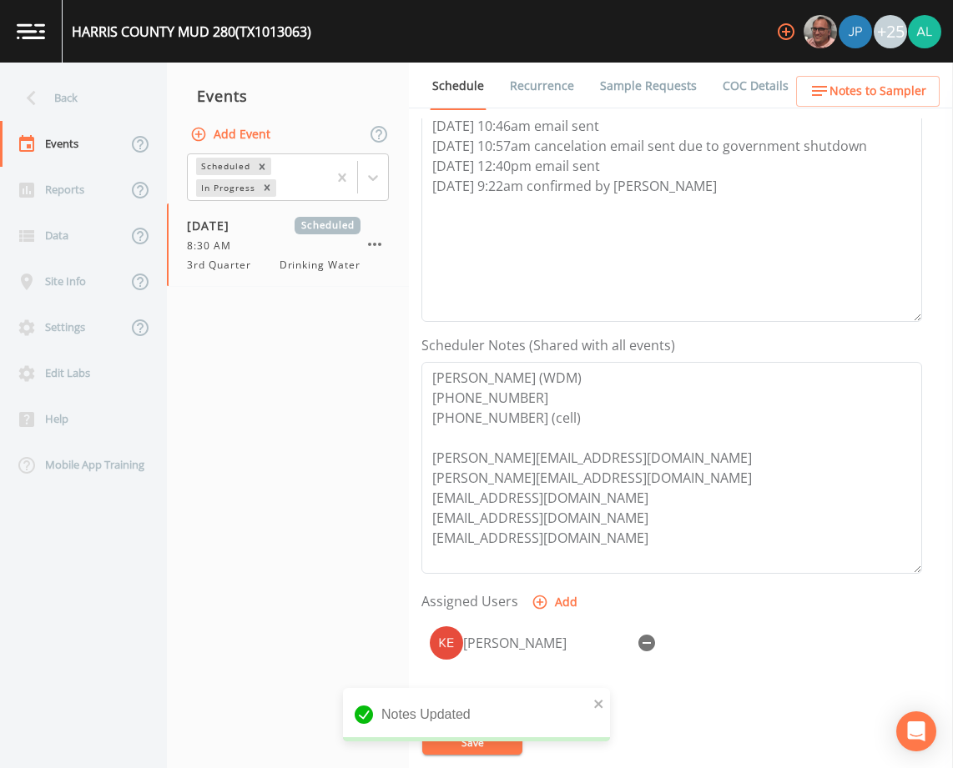
click at [672, 98] on link "Sample Requests" at bounding box center [648, 86] width 102 height 47
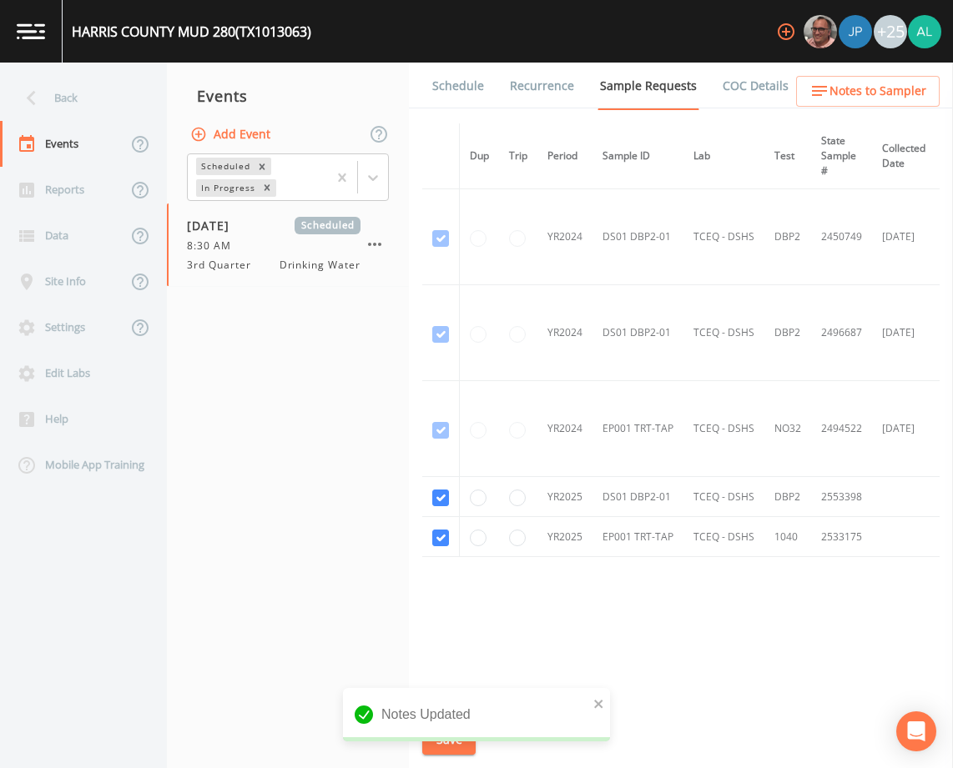
click at [461, 75] on link "Schedule" at bounding box center [458, 86] width 57 height 47
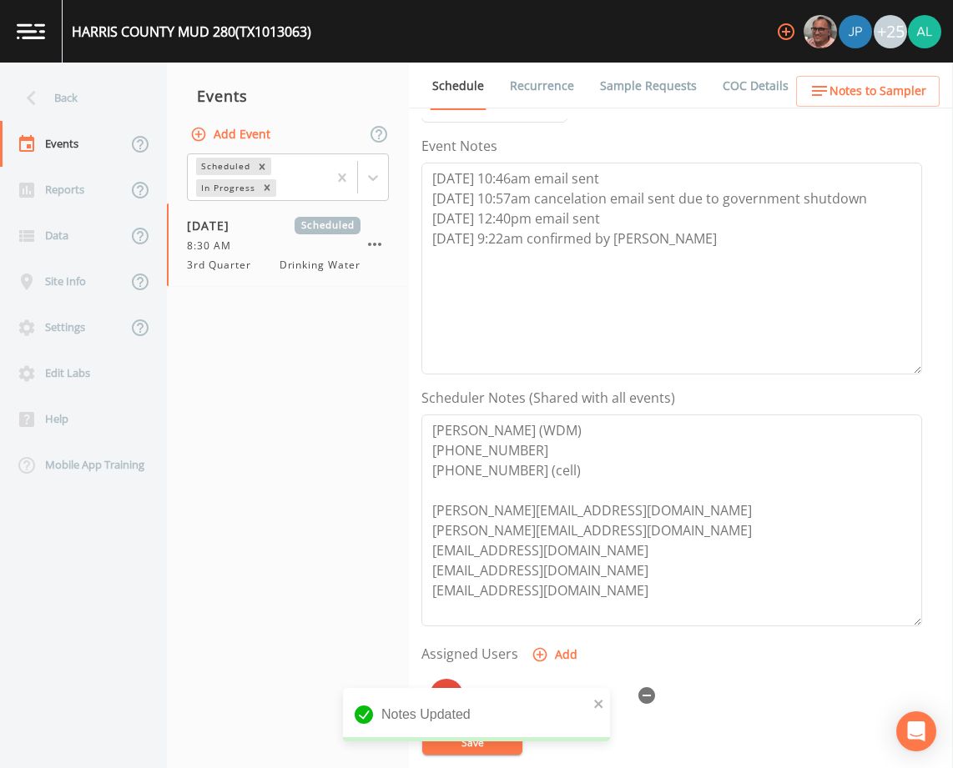
scroll to position [409, 0]
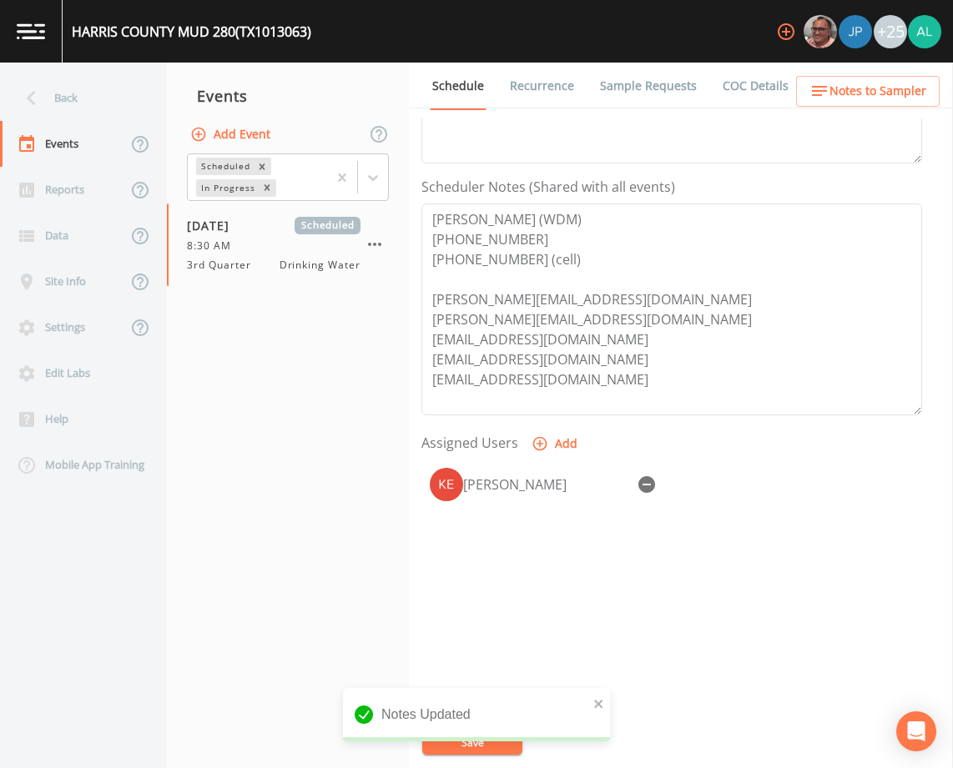
click at [881, 80] on button "Notes to Sampler" at bounding box center [868, 91] width 144 height 31
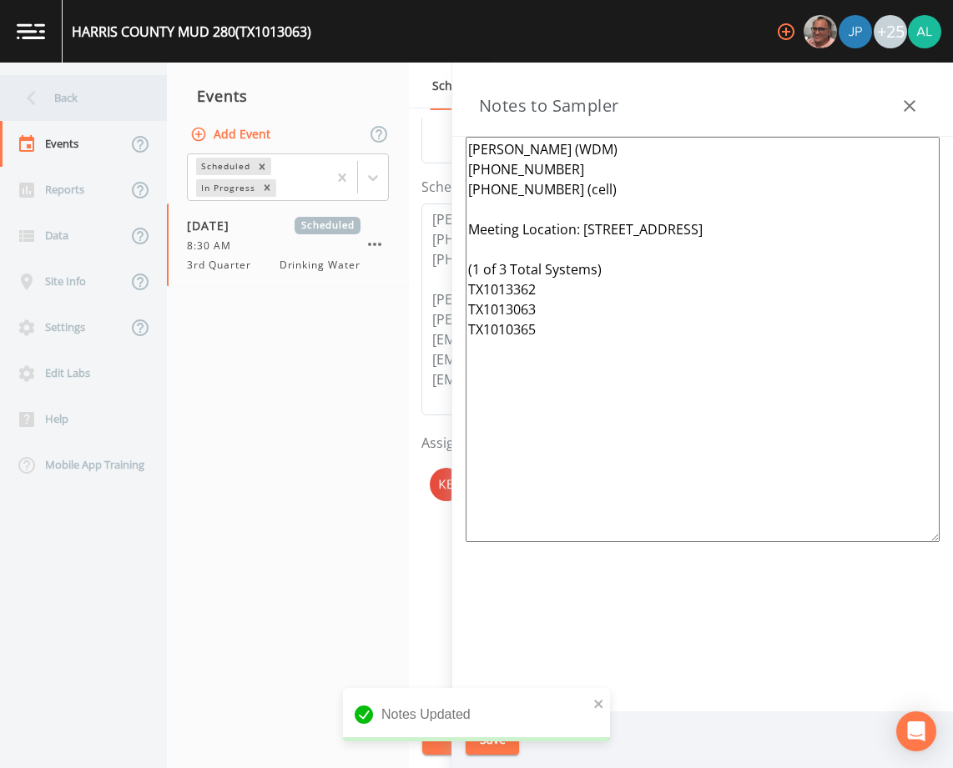
click at [113, 78] on div "Back" at bounding box center [75, 98] width 150 height 46
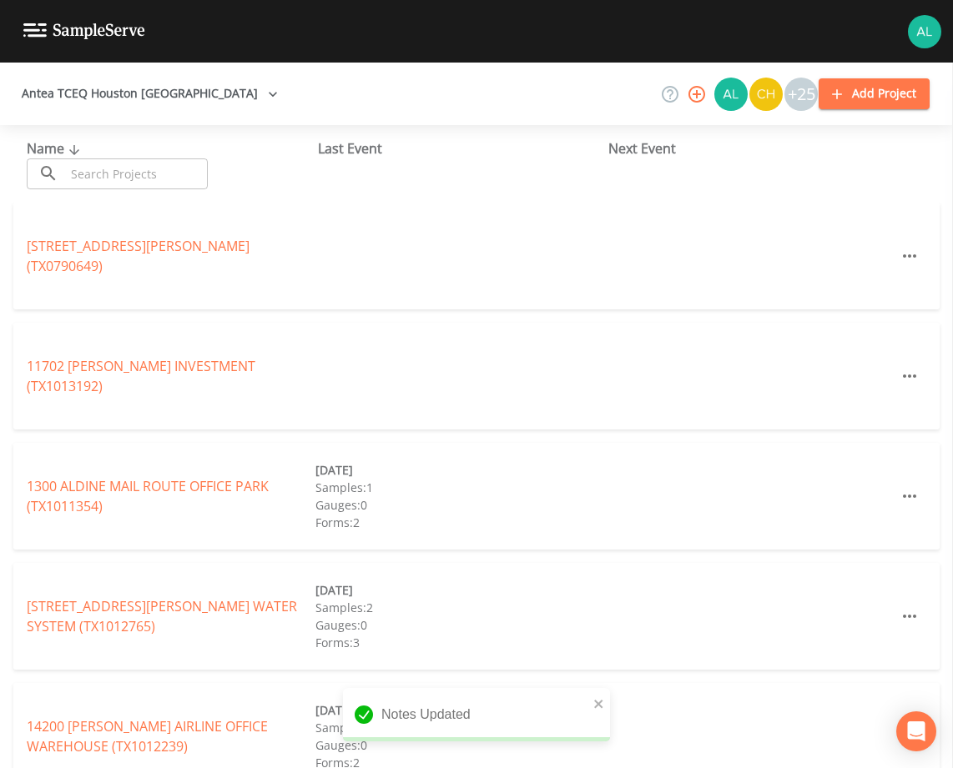
click at [121, 155] on div "Name ​ ​" at bounding box center [172, 164] width 291 height 51
click at [122, 169] on input "text" at bounding box center [136, 174] width 143 height 31
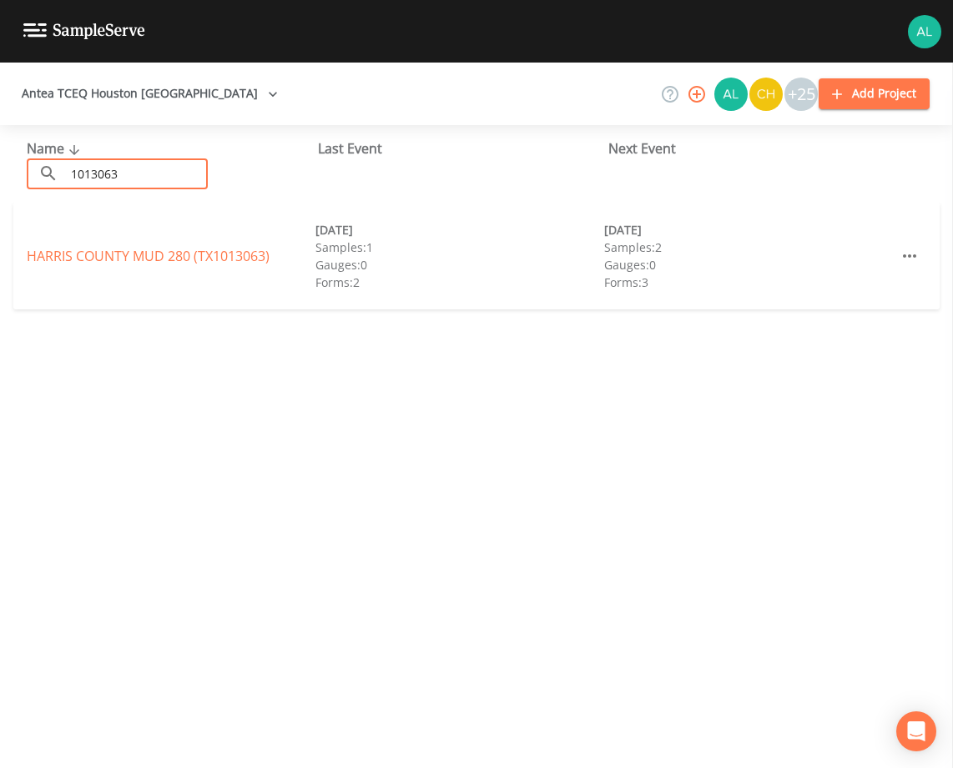
type input "1013063"
click at [57, 265] on div "[GEOGRAPHIC_DATA] 280 (TX1013063)" at bounding box center [171, 256] width 289 height 20
click at [55, 250] on link "[GEOGRAPHIC_DATA] 280 (TX1013063)" at bounding box center [148, 256] width 243 height 18
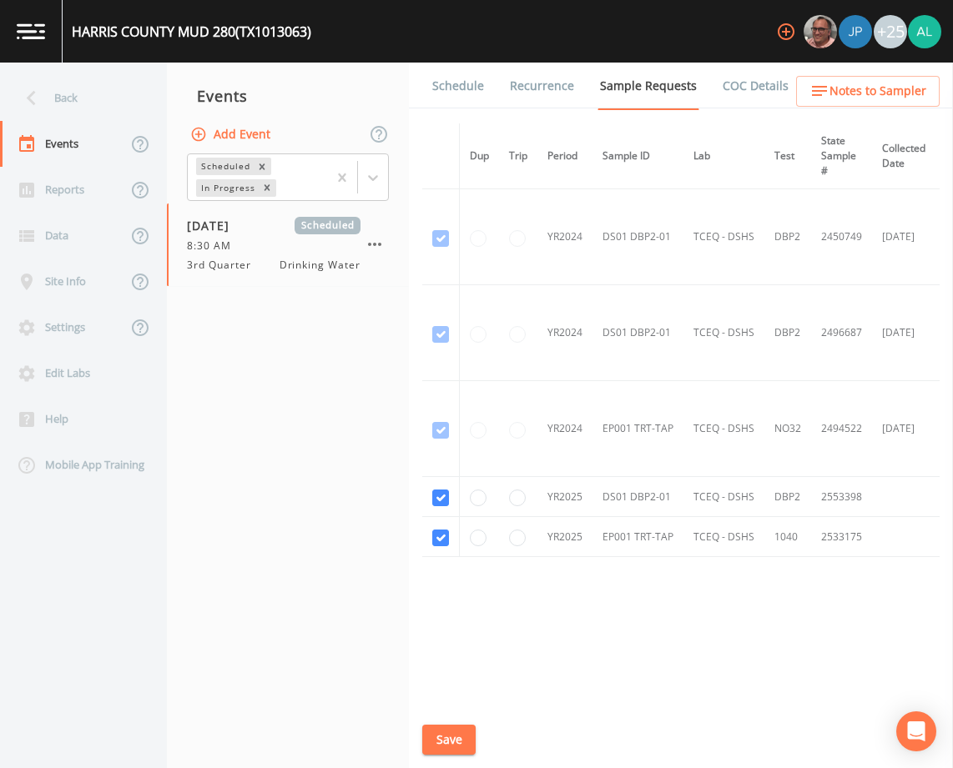
click at [443, 79] on link "Schedule" at bounding box center [458, 86] width 57 height 47
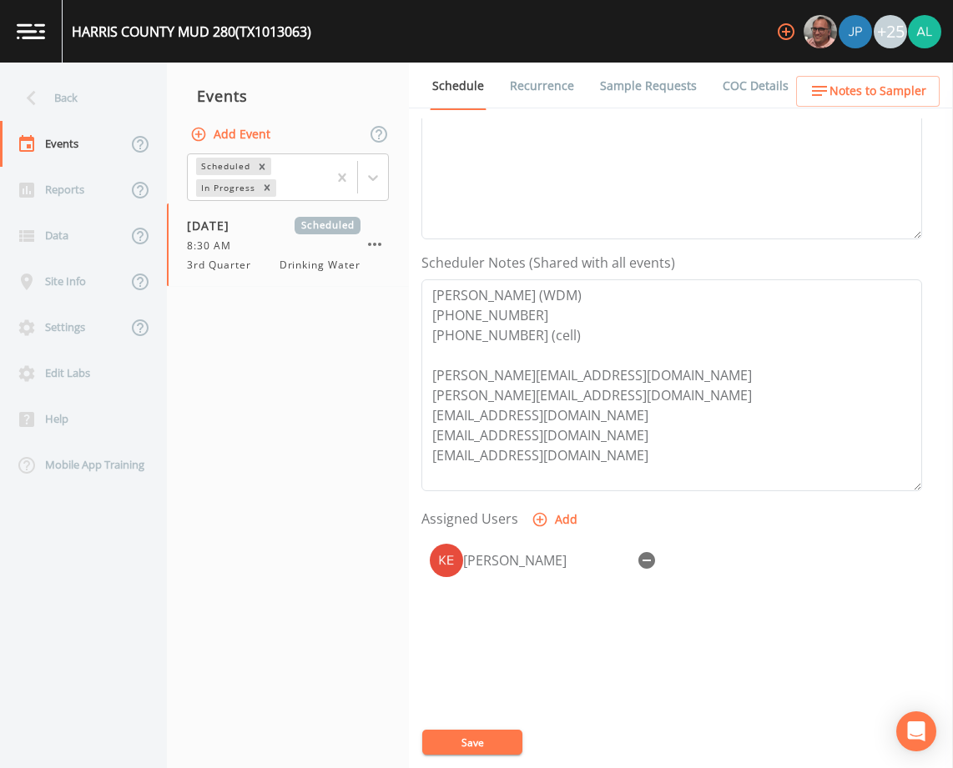
scroll to position [334, 0]
click at [868, 78] on button "Notes to Sampler" at bounding box center [868, 91] width 144 height 31
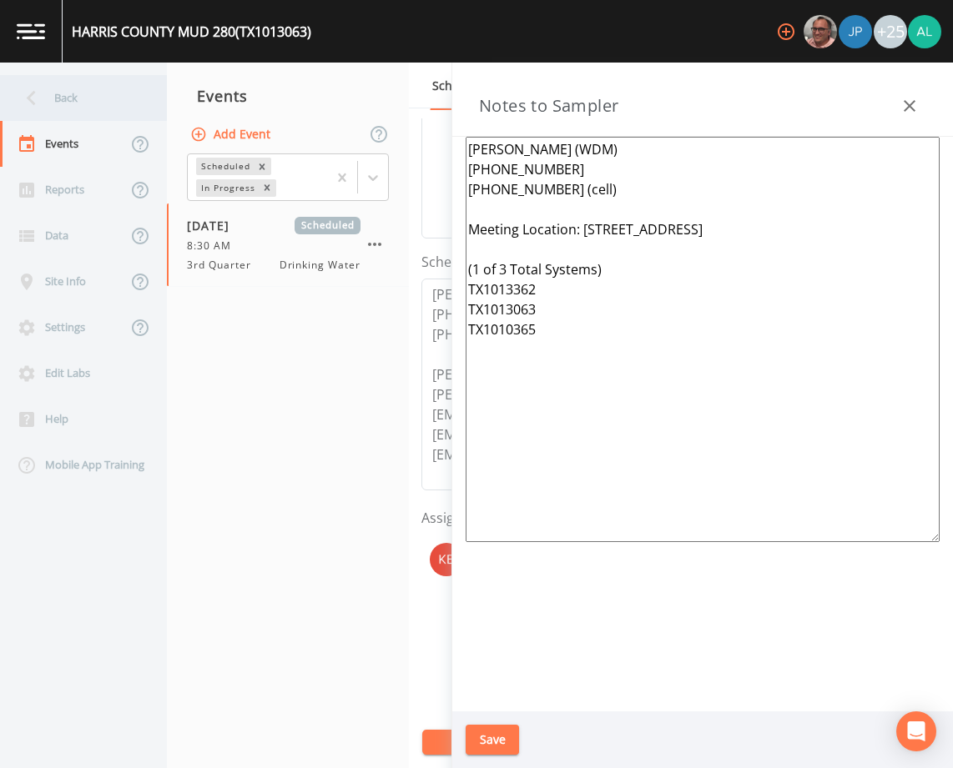
click at [119, 107] on div "Back" at bounding box center [75, 98] width 150 height 46
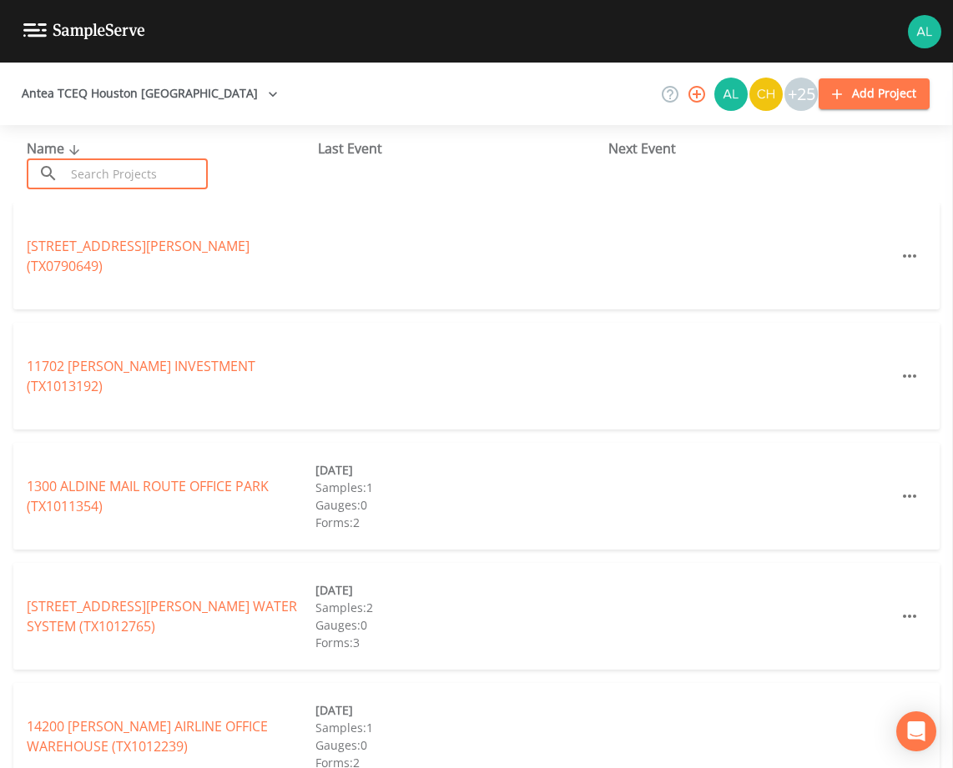
click at [140, 182] on input "text" at bounding box center [136, 174] width 143 height 31
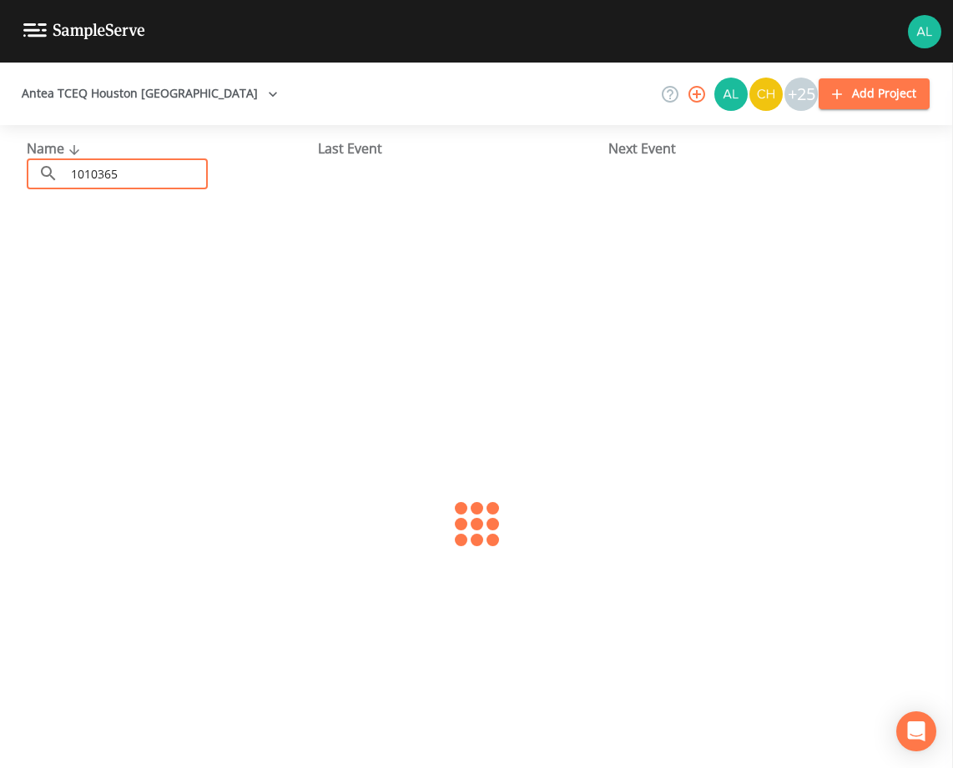
type input "1010365"
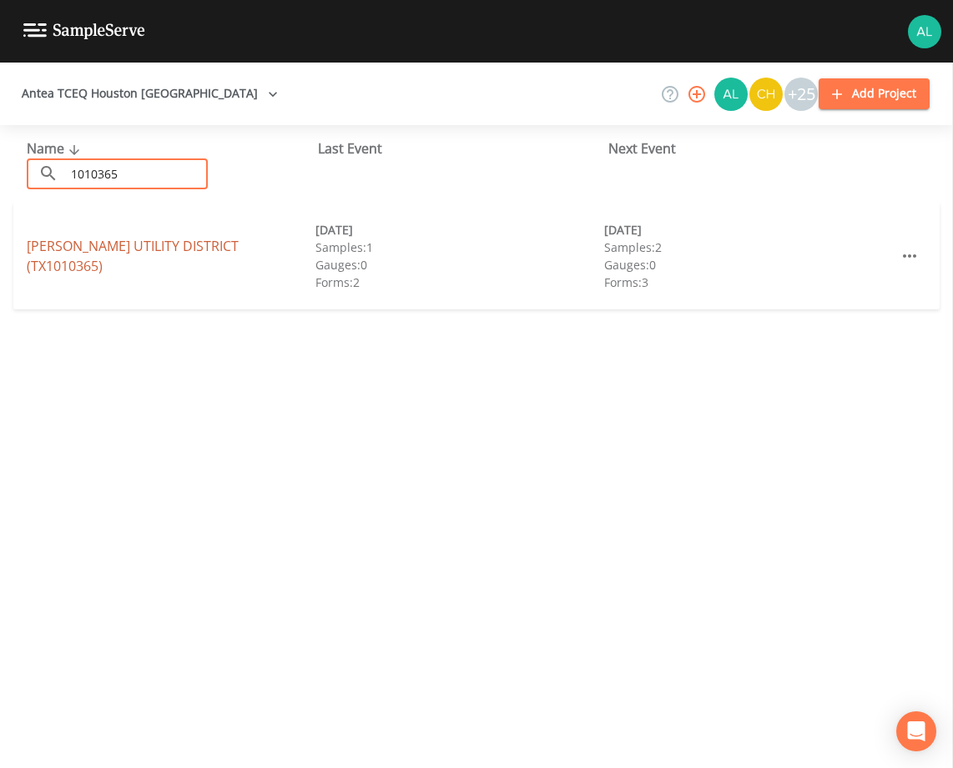
click at [86, 247] on link "[PERSON_NAME][GEOGRAPHIC_DATA] (TX1010365)" at bounding box center [133, 256] width 212 height 38
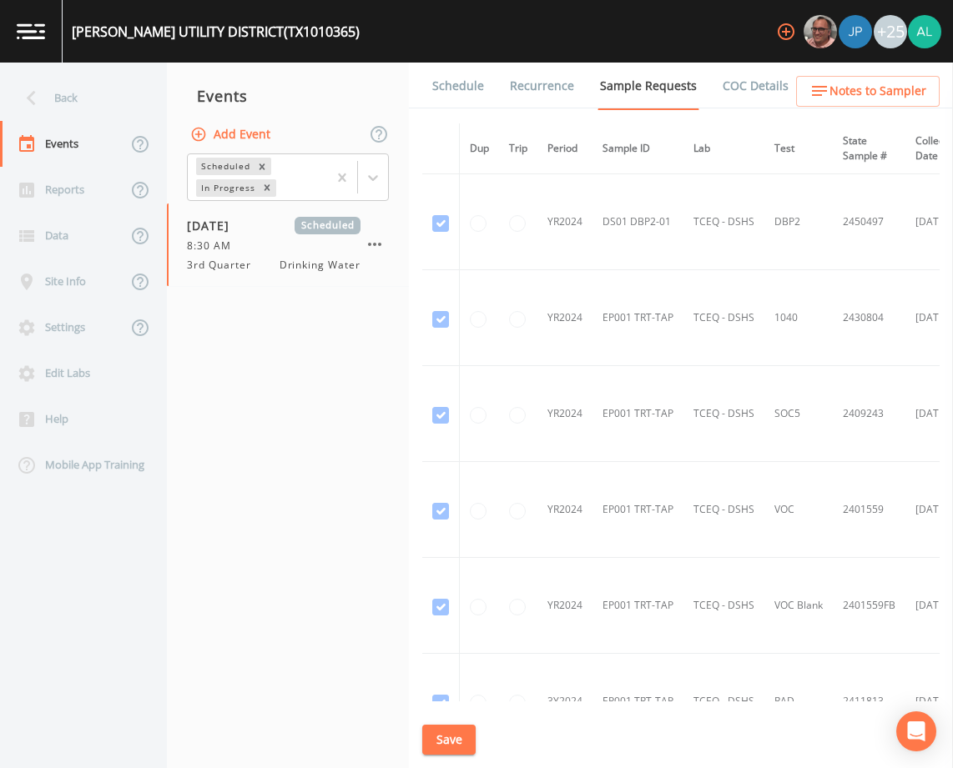
click at [460, 94] on link "Schedule" at bounding box center [458, 86] width 57 height 47
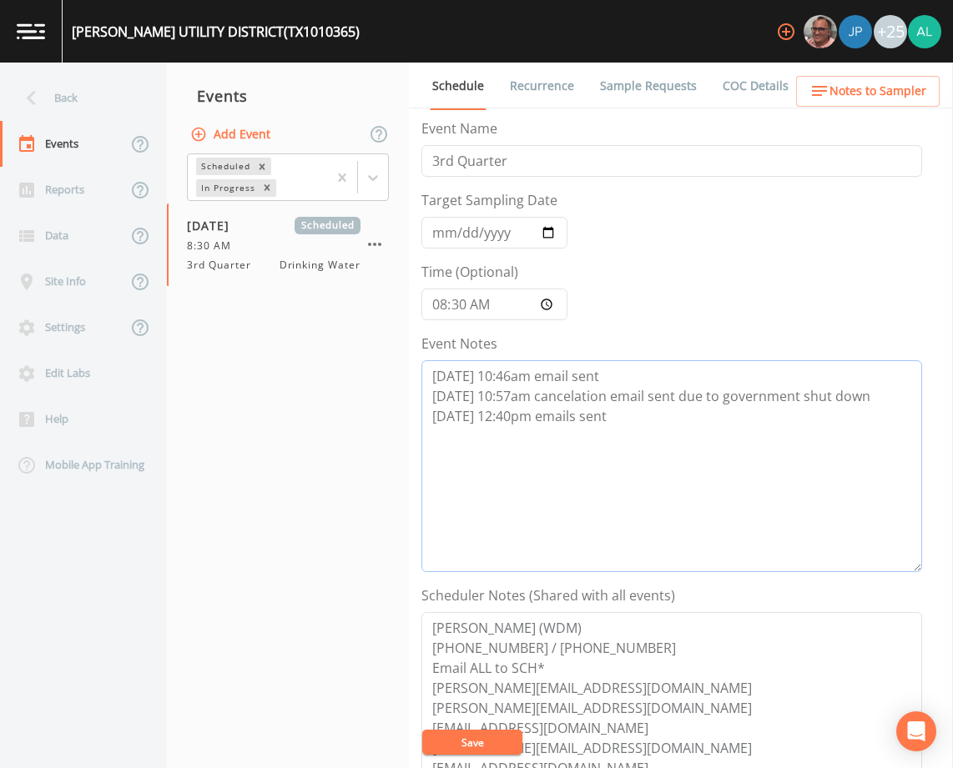
click at [631, 431] on textarea "[DATE] 10:46am email sent [DATE] 10:57am cancelation email sent due to governme…" at bounding box center [671, 466] width 501 height 212
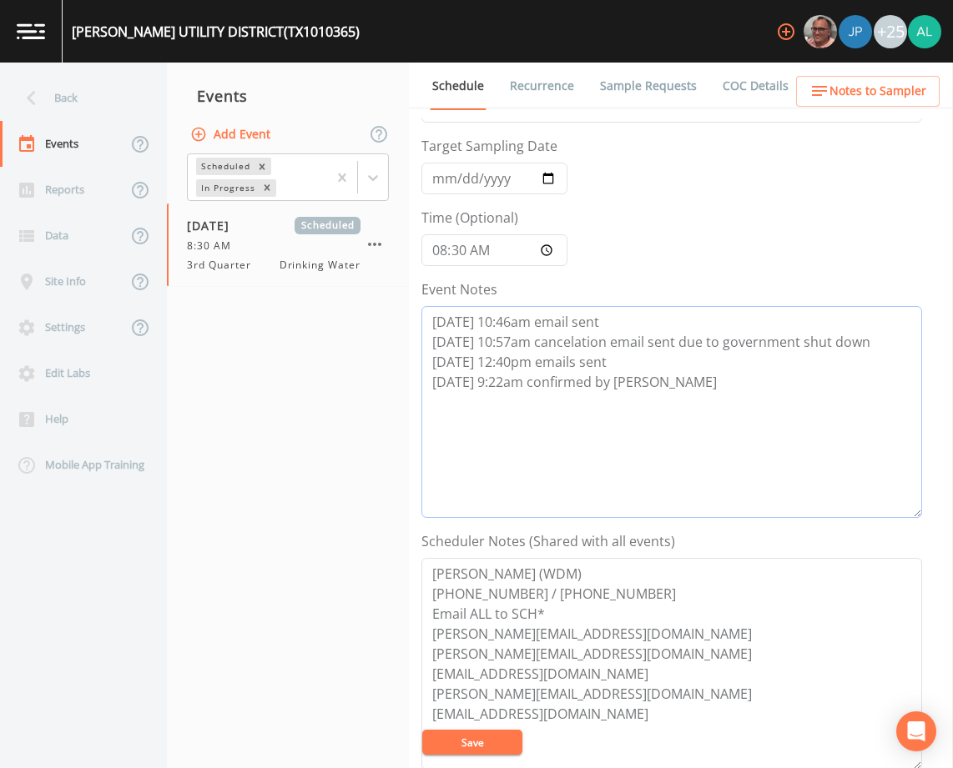
scroll to position [167, 0]
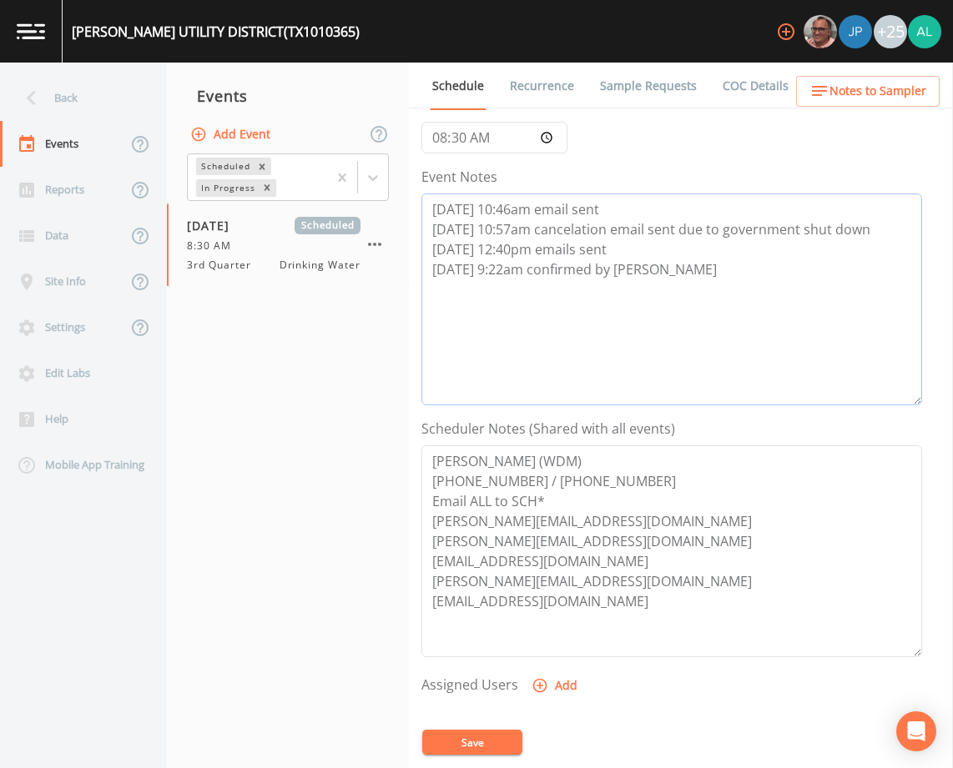
type textarea "[DATE] 10:46am email sent [DATE] 10:57am cancelation email sent due to governme…"
click at [571, 680] on button "Add" at bounding box center [556, 686] width 56 height 31
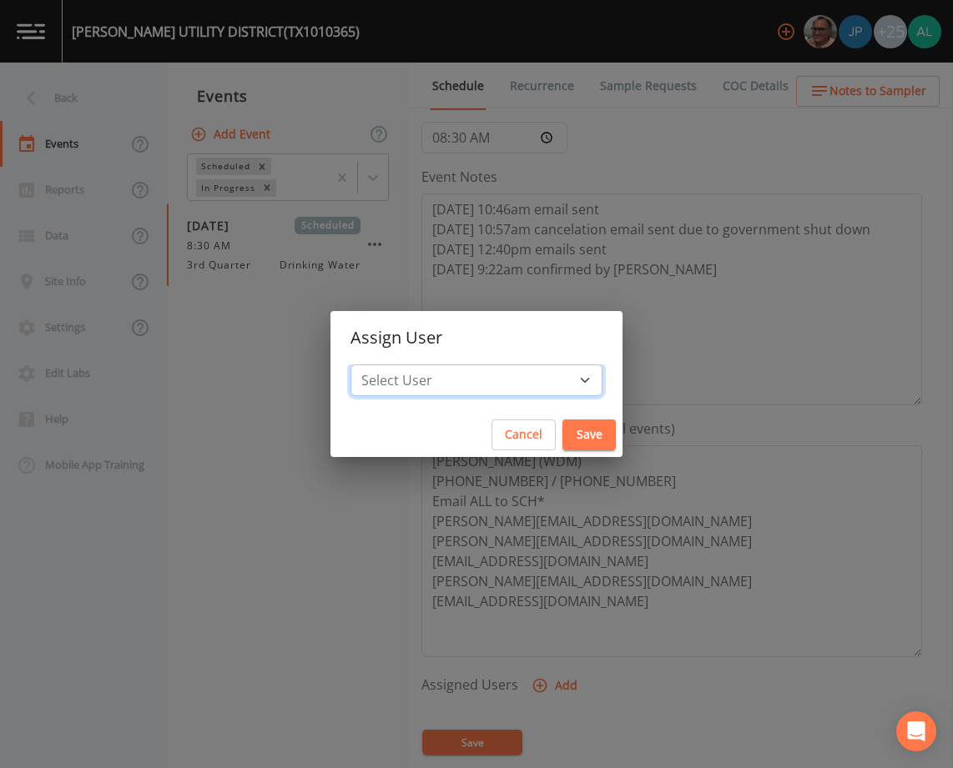
click at [476, 390] on select "Select User [PERSON_NAME] [PERSON_NAME] [PERSON_NAME] [PERSON_NAME] [PERSON_NAM…" at bounding box center [476, 381] width 252 height 32
select select "af93318b-11dc-4776-bee1-f4056f560a61"
click at [388, 365] on select "Select User [PERSON_NAME] [PERSON_NAME] [PERSON_NAME] [PERSON_NAME] [PERSON_NAM…" at bounding box center [476, 381] width 252 height 32
click at [562, 426] on button "Save" at bounding box center [588, 435] width 53 height 31
select select
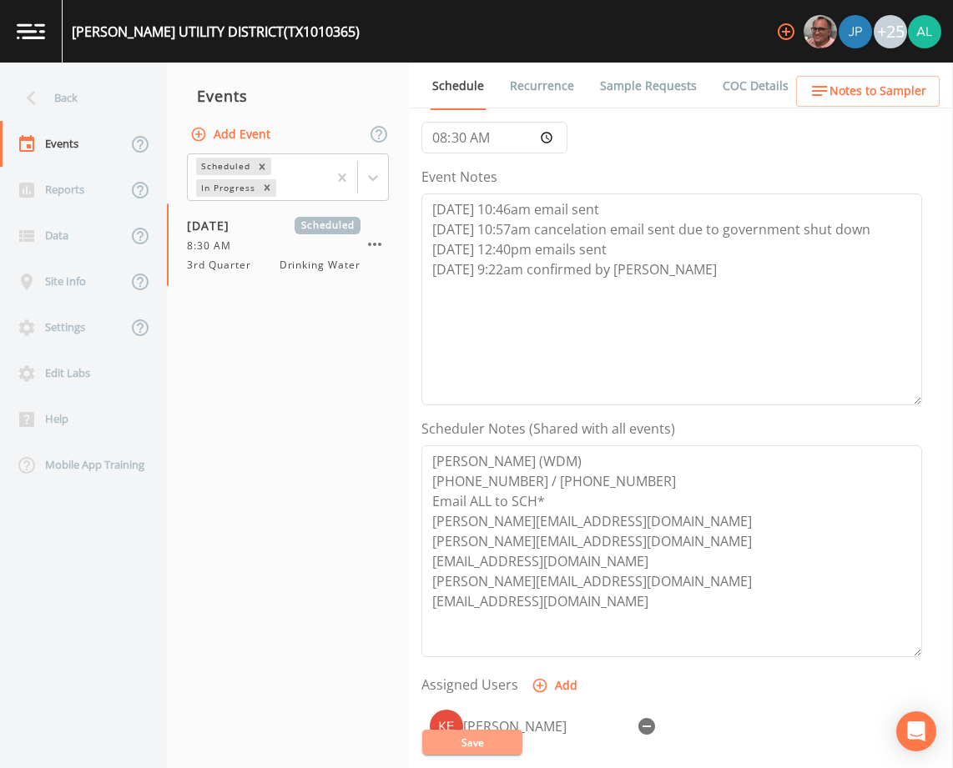
click at [468, 745] on button "Save" at bounding box center [472, 742] width 100 height 25
click at [891, 104] on button "Notes to Sampler" at bounding box center [868, 91] width 144 height 31
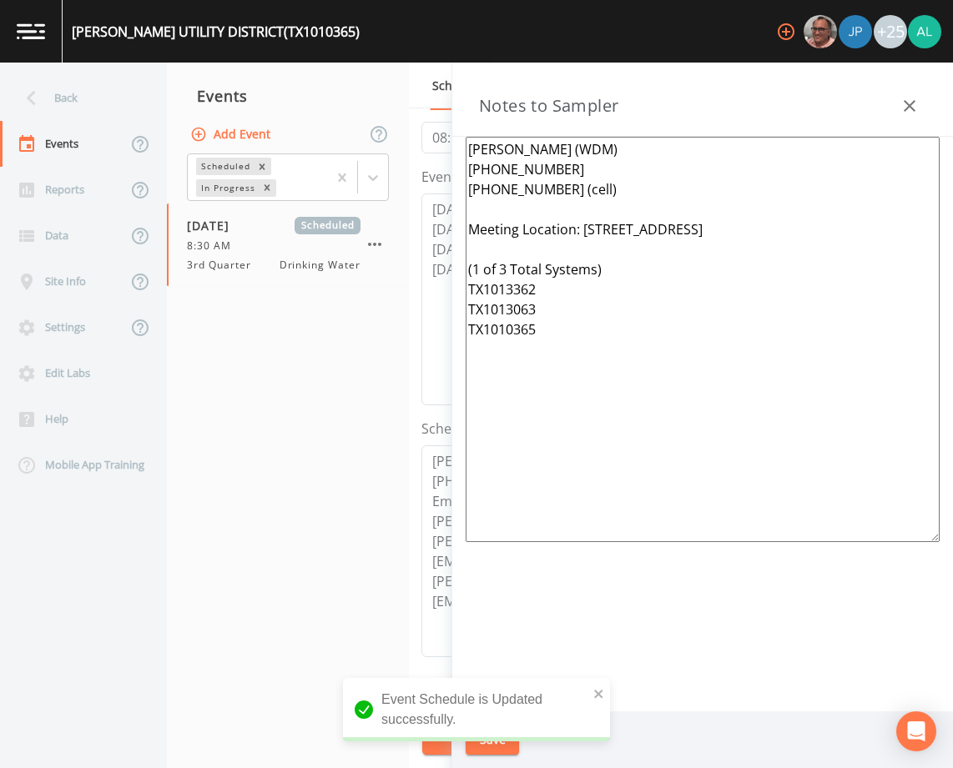
drag, startPoint x: 589, startPoint y: 346, endPoint x: 318, endPoint y: 151, distance: 334.1
click at [318, 151] on div "Back Events Reports Data Site Info Settings Edit Labs Help Mobile App Training …" at bounding box center [476, 416] width 953 height 706
click at [249, 333] on nav "Events Add Event Scheduled In Progress [DATE] Scheduled 8:30 AM 3rd Quarter Dri…" at bounding box center [288, 416] width 242 height 706
click at [68, 120] on div "Back" at bounding box center [75, 98] width 150 height 46
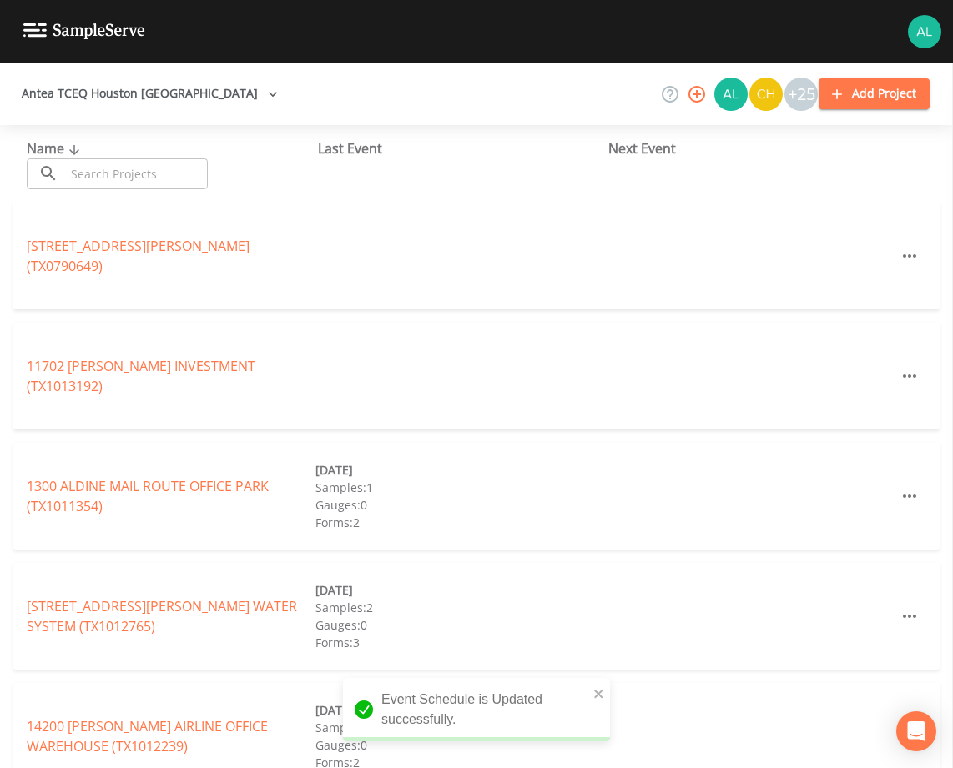
click at [112, 182] on input "text" at bounding box center [136, 174] width 143 height 31
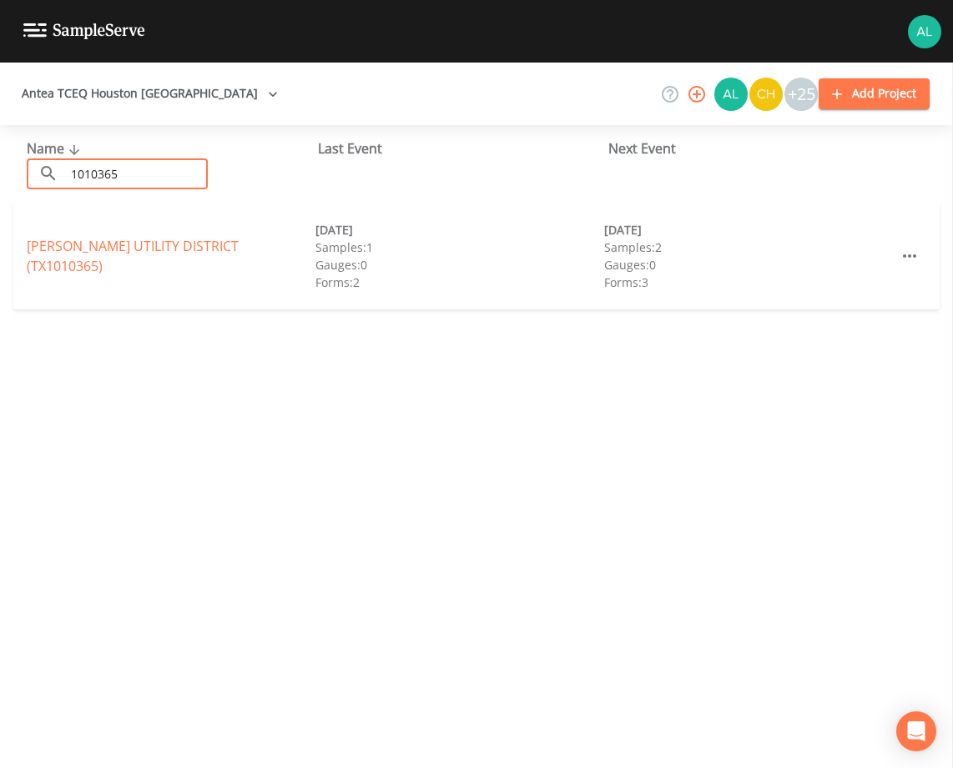
type input "1010365"
click at [64, 250] on link "[PERSON_NAME][GEOGRAPHIC_DATA] (TX1010365)" at bounding box center [133, 256] width 212 height 38
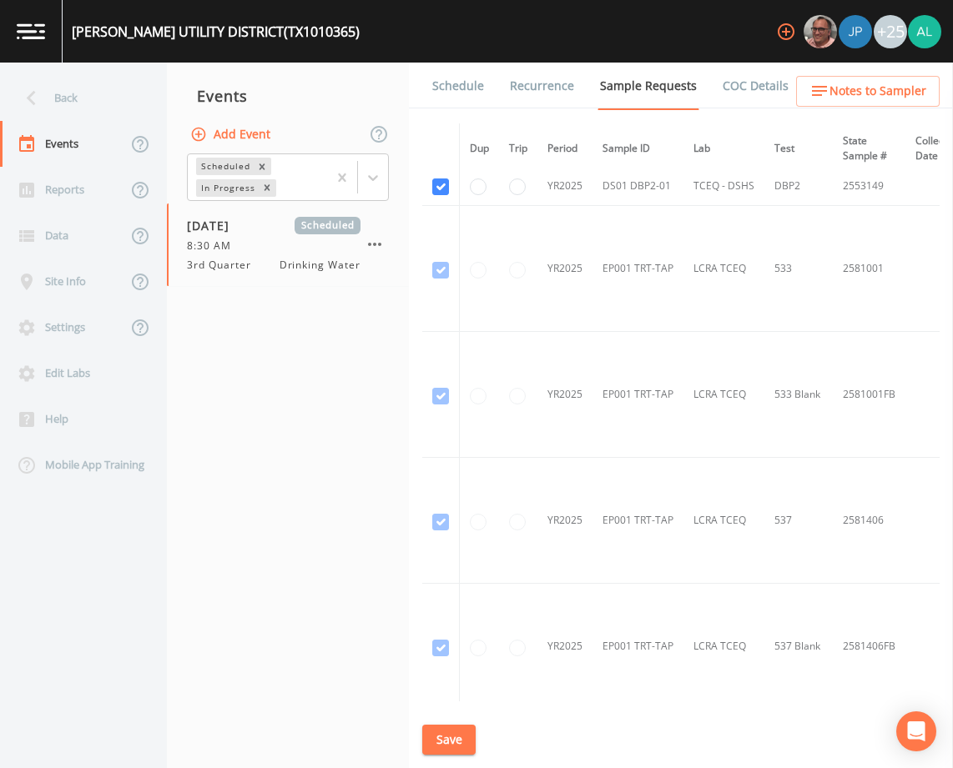
scroll to position [930, 0]
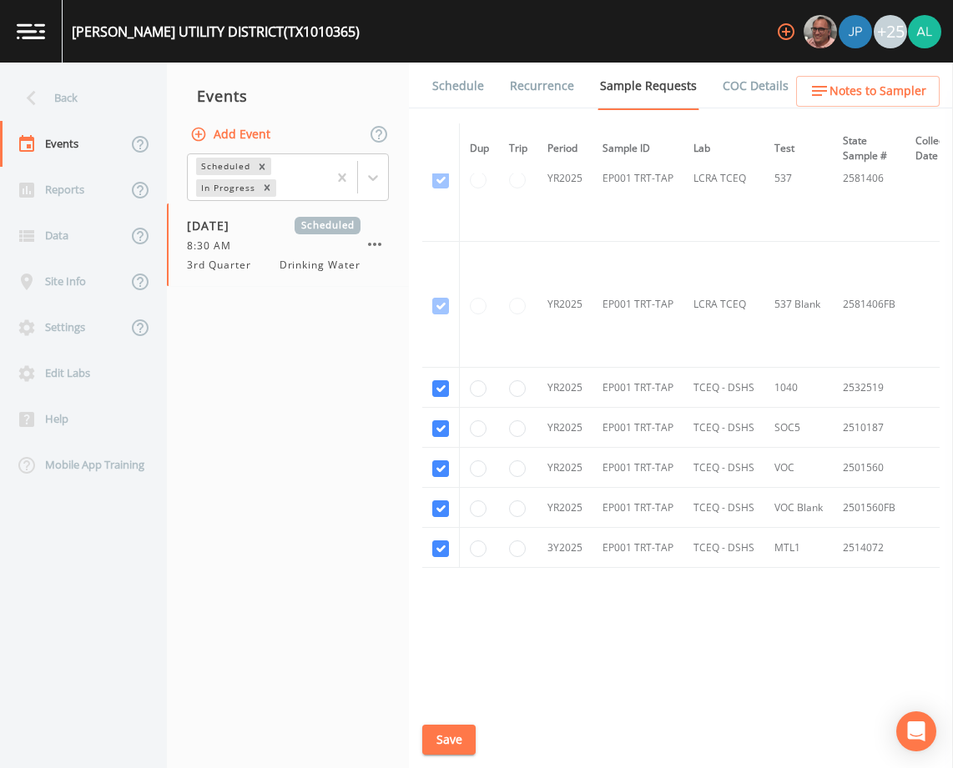
click at [461, 108] on link "Schedule" at bounding box center [458, 86] width 57 height 47
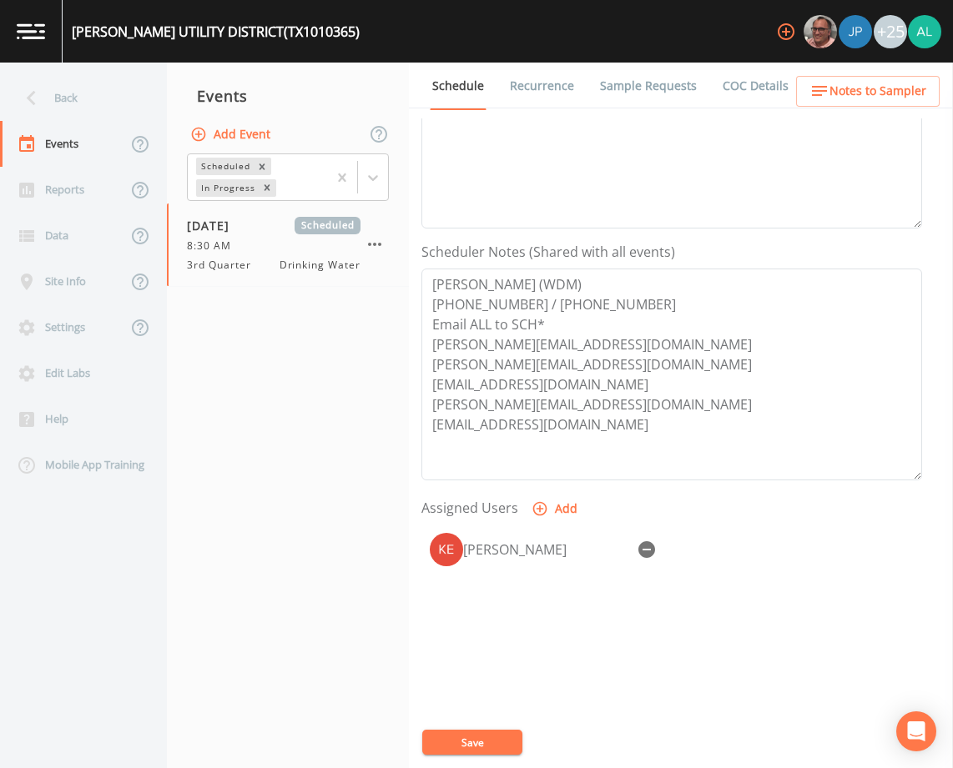
scroll to position [409, 0]
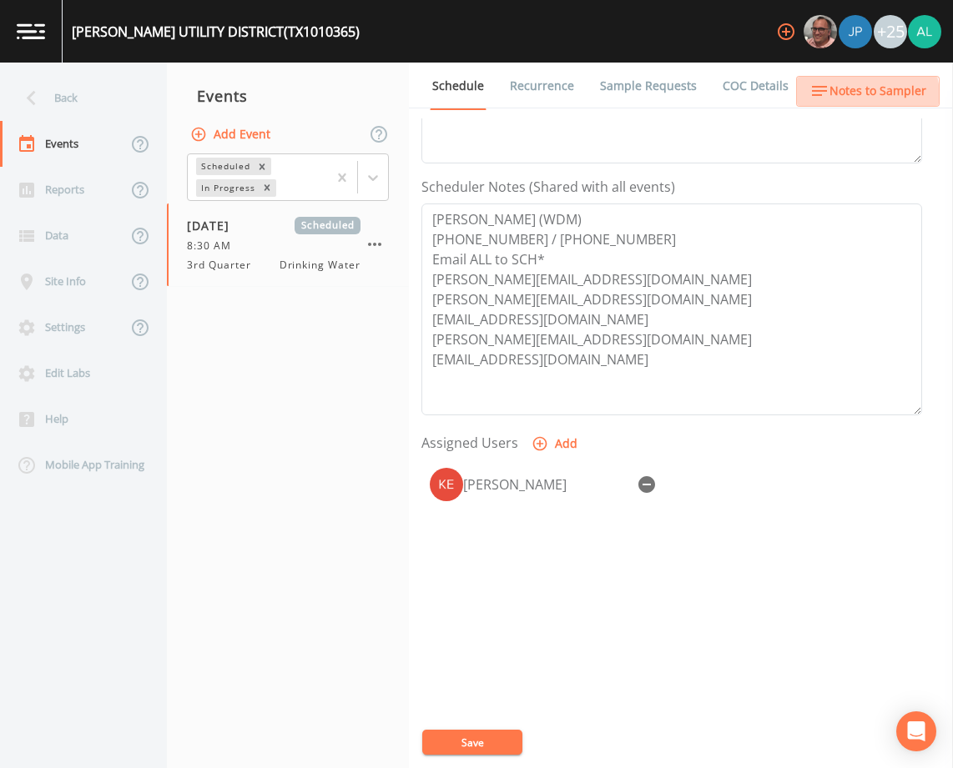
click at [814, 104] on button "Notes to Sampler" at bounding box center [868, 91] width 144 height 31
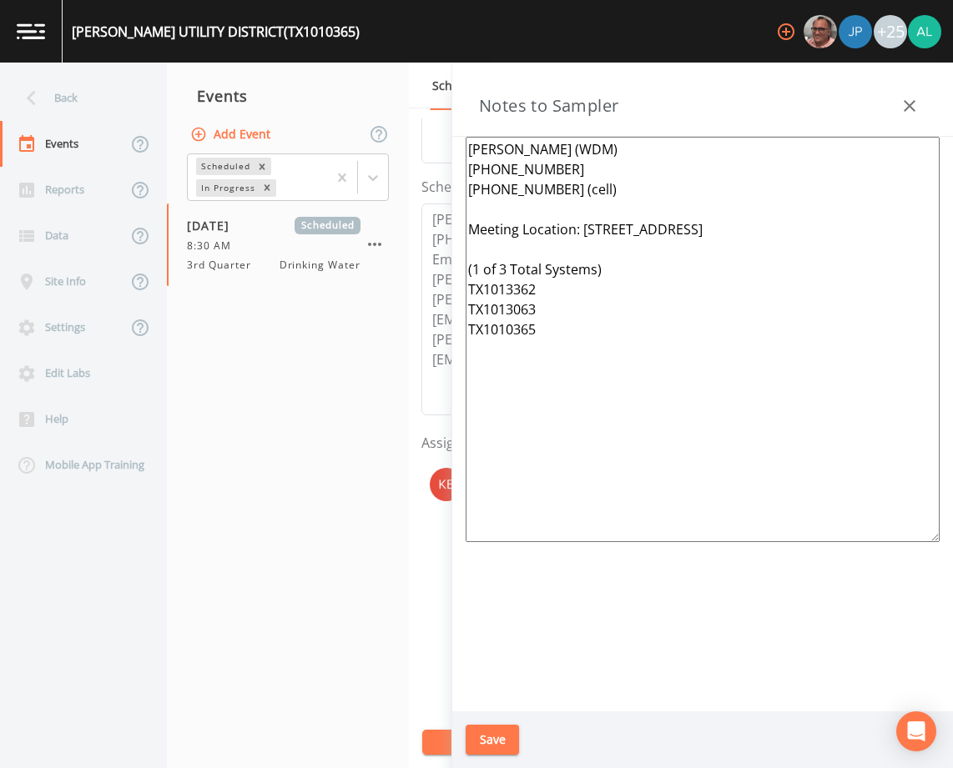
click at [899, 103] on icon "button" at bounding box center [909, 106] width 20 height 20
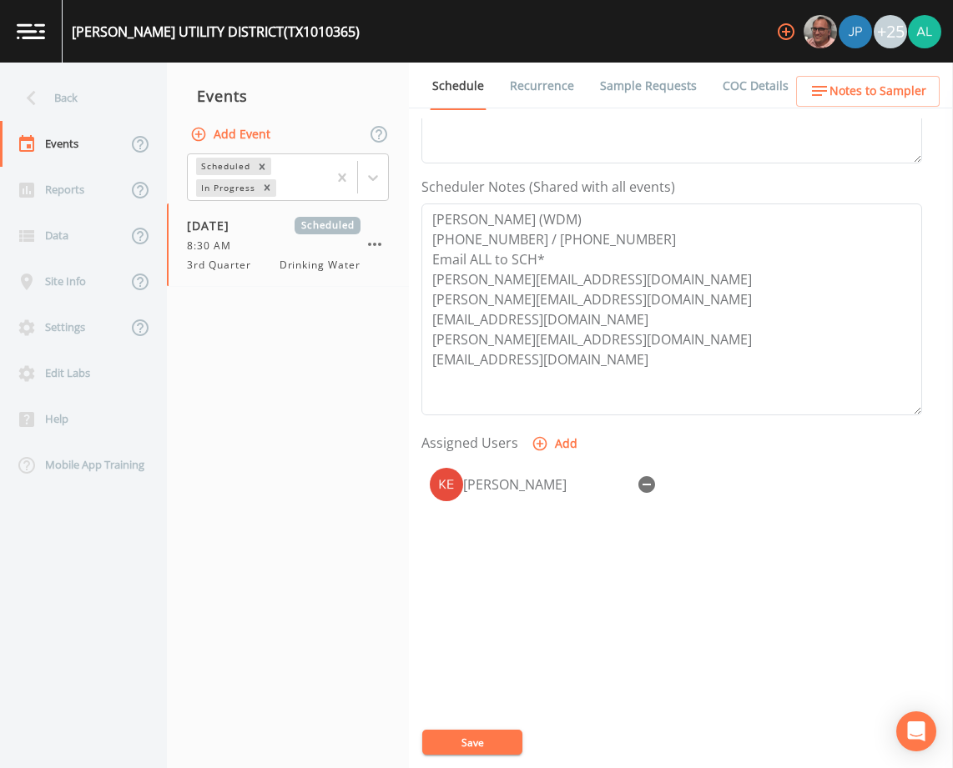
click at [645, 92] on link "Sample Requests" at bounding box center [648, 86] width 102 height 47
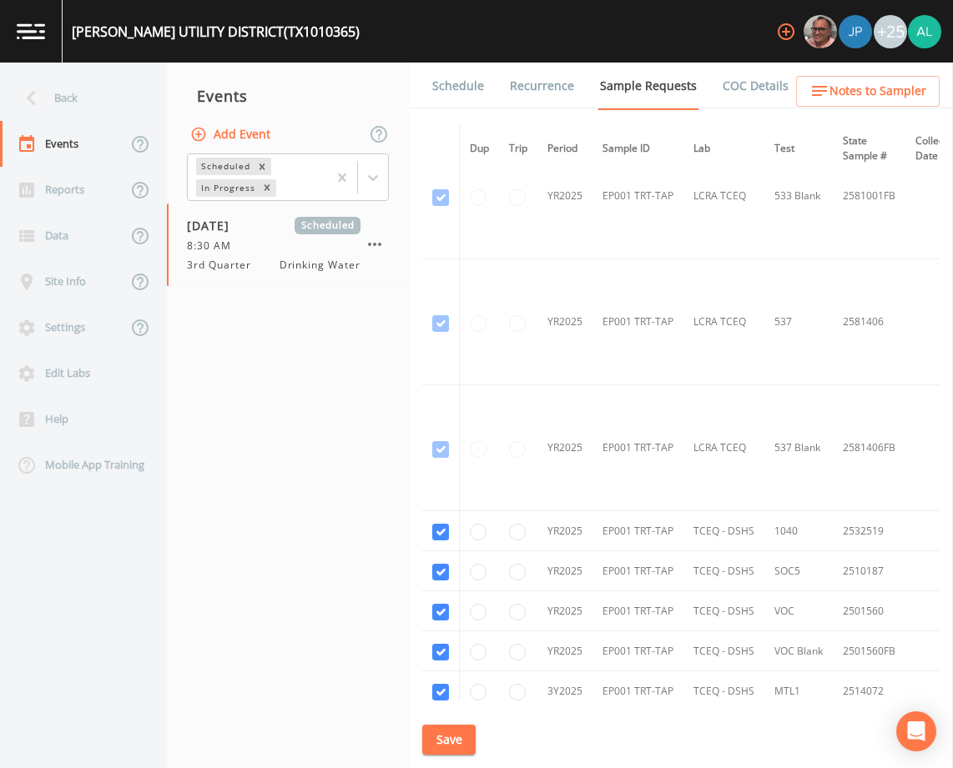
scroll to position [930, 0]
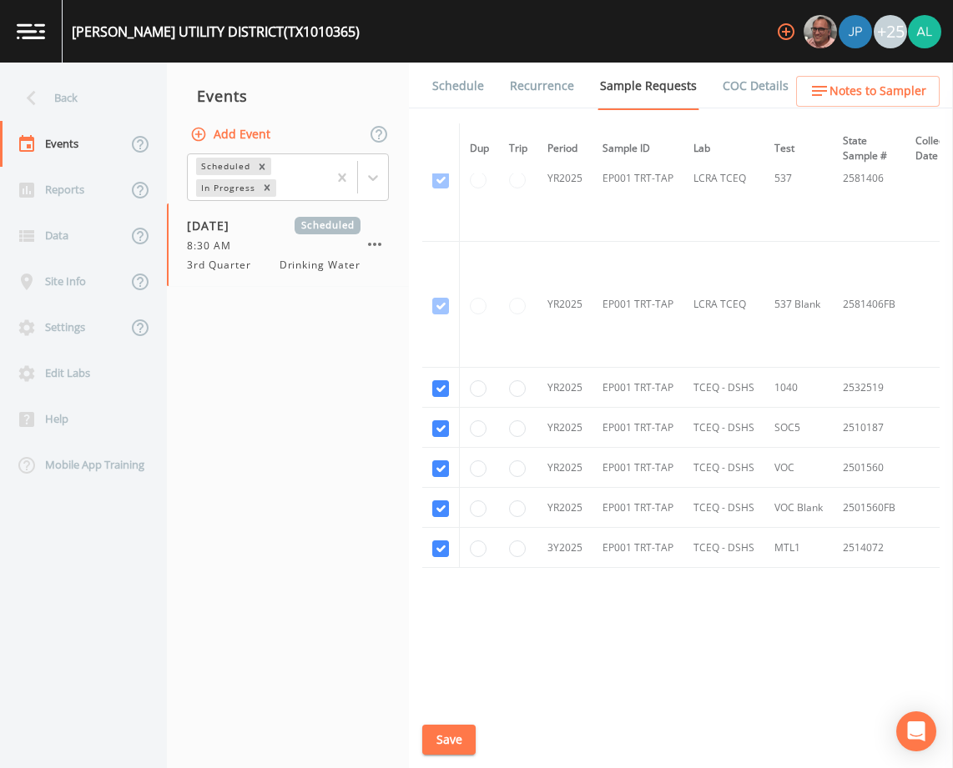
click at [476, 92] on link "Schedule" at bounding box center [458, 86] width 57 height 47
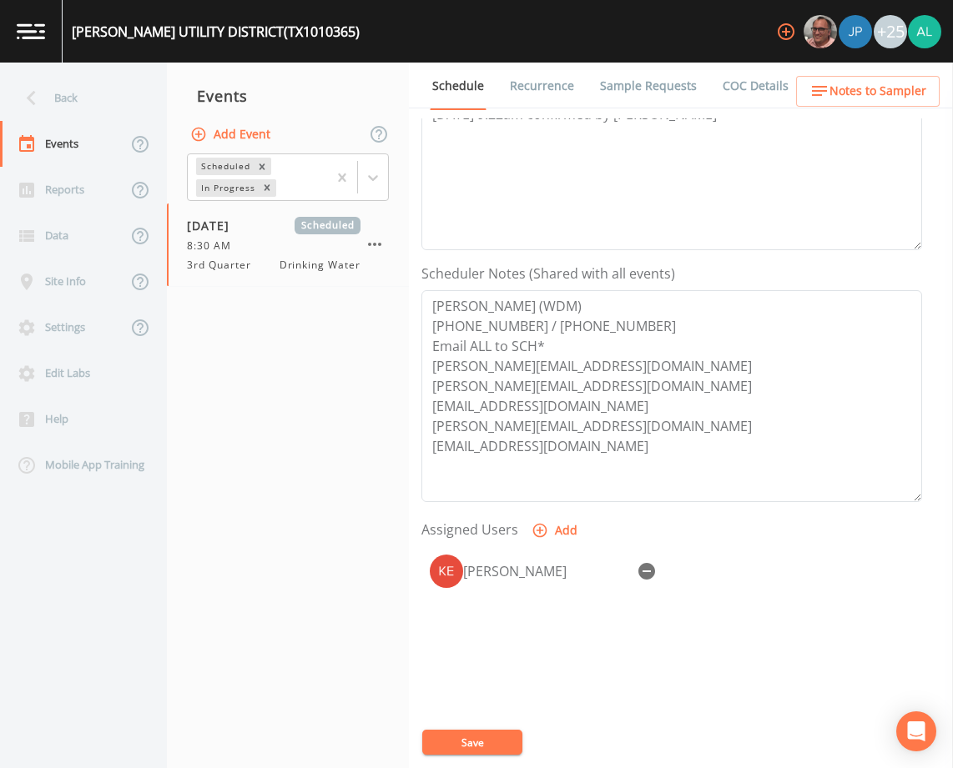
scroll to position [409, 0]
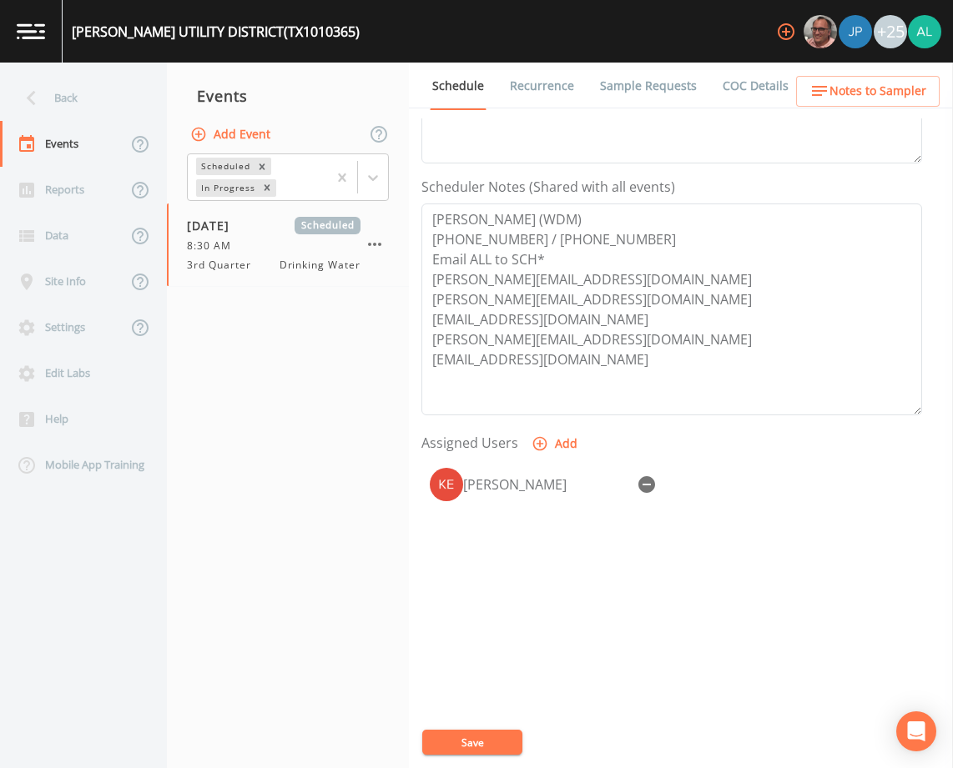
click at [473, 749] on button "Save" at bounding box center [472, 742] width 100 height 25
click at [495, 748] on button "Save" at bounding box center [472, 742] width 100 height 25
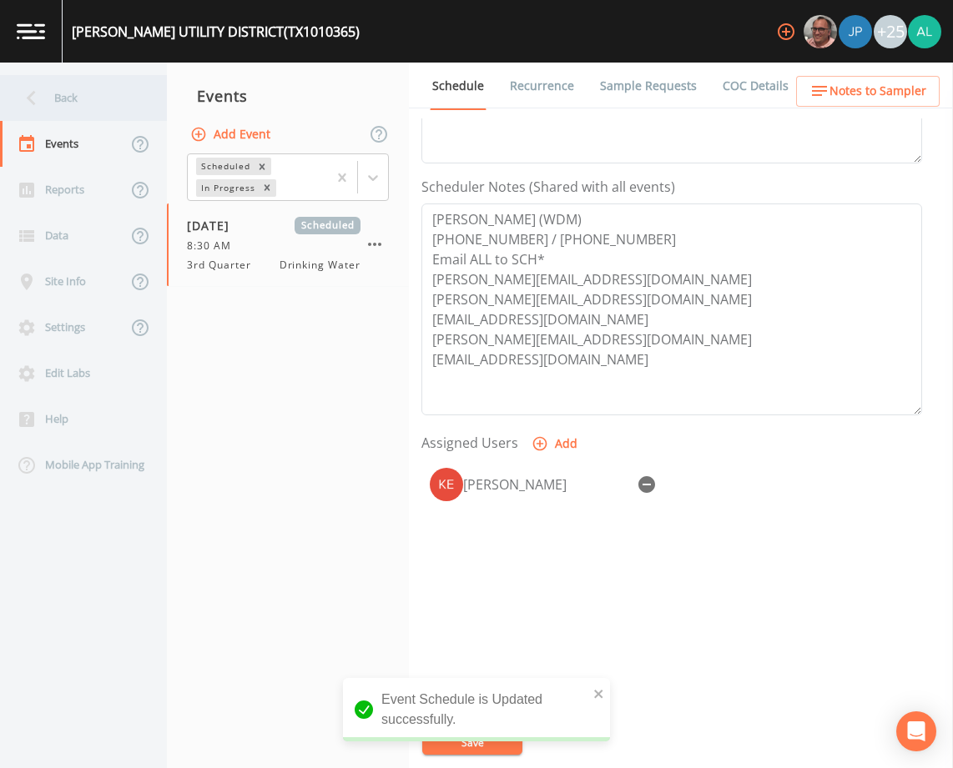
click at [115, 88] on div "Back" at bounding box center [75, 98] width 150 height 46
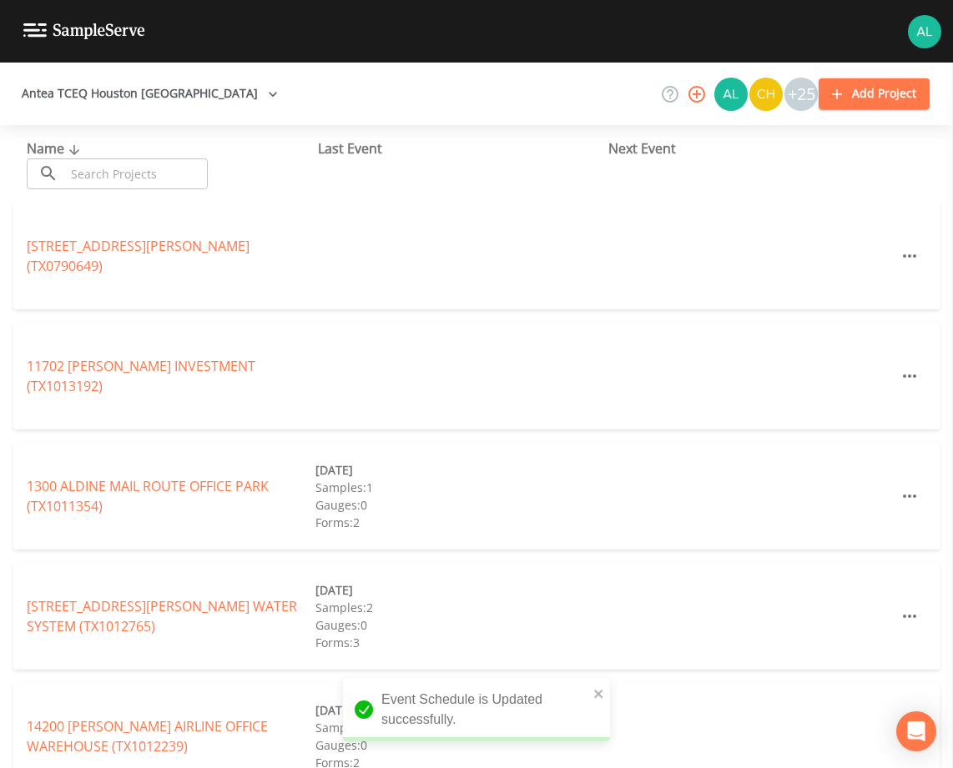
click at [114, 184] on input "text" at bounding box center [136, 174] width 143 height 31
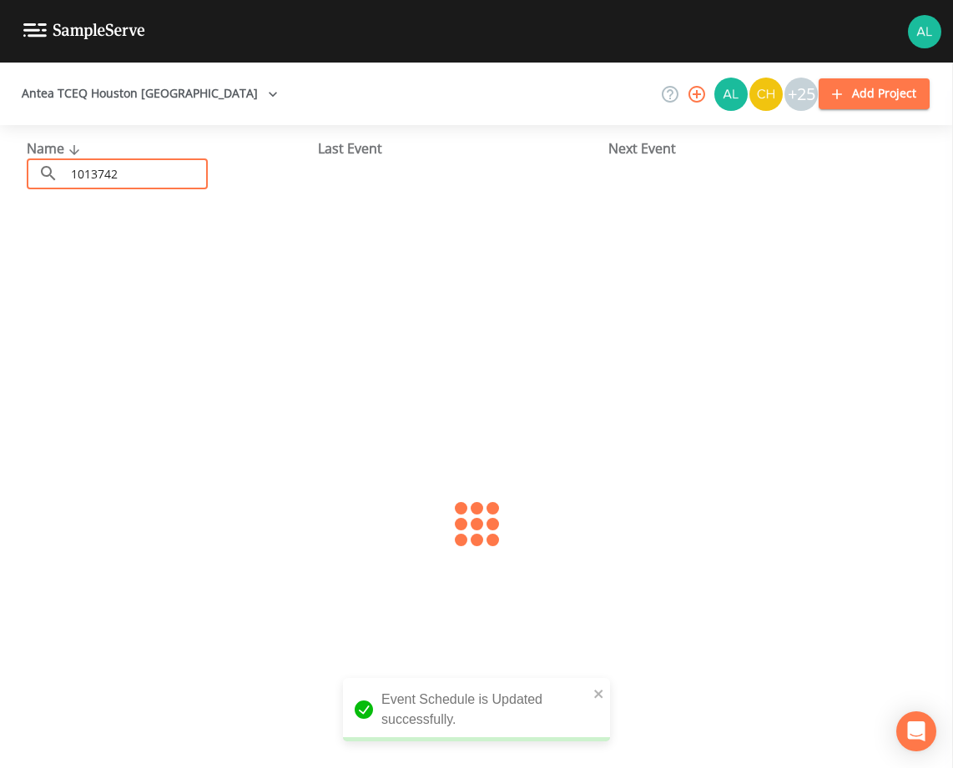
type input "1013742"
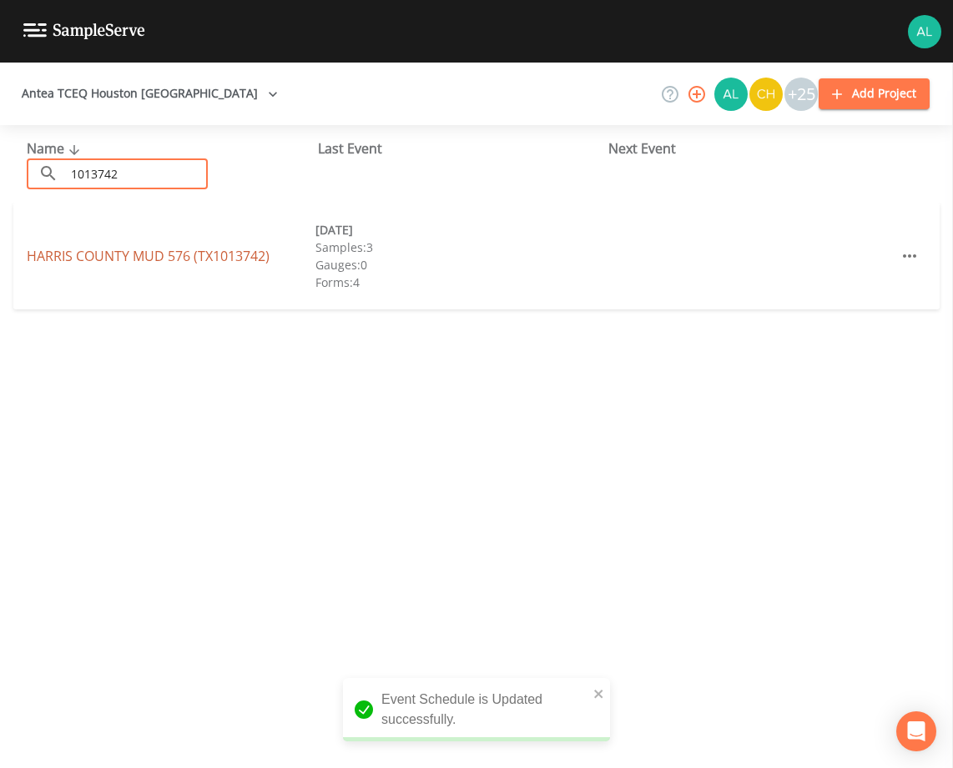
click at [64, 248] on link "[GEOGRAPHIC_DATA] 576 (TX1013742)" at bounding box center [148, 256] width 243 height 18
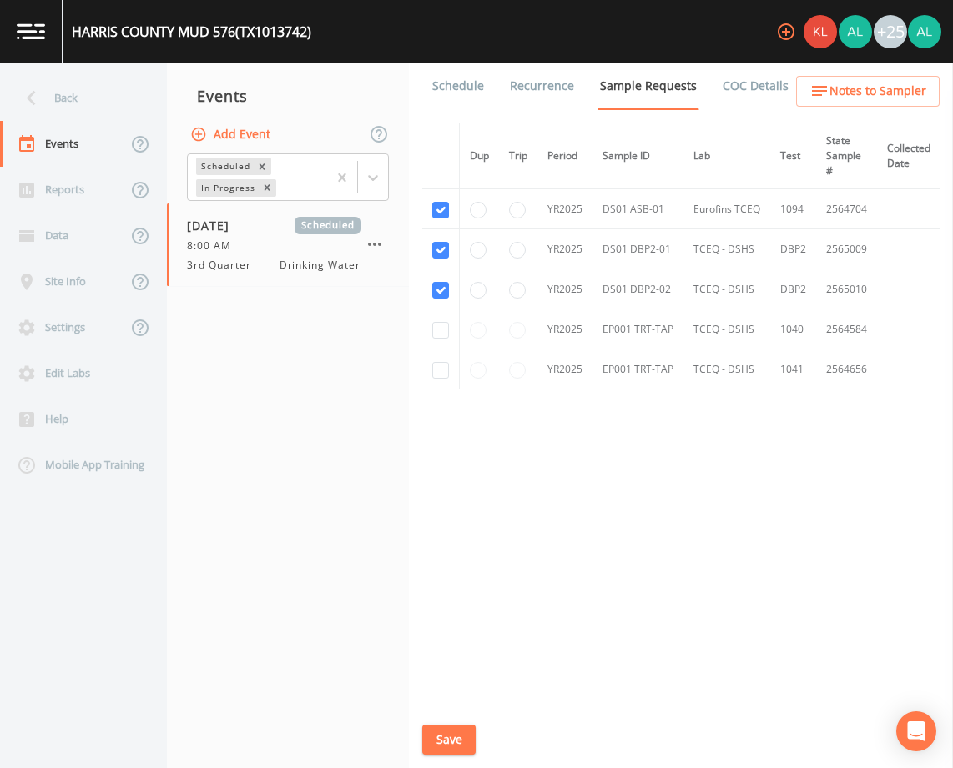
click at [451, 88] on link "Schedule" at bounding box center [458, 86] width 57 height 47
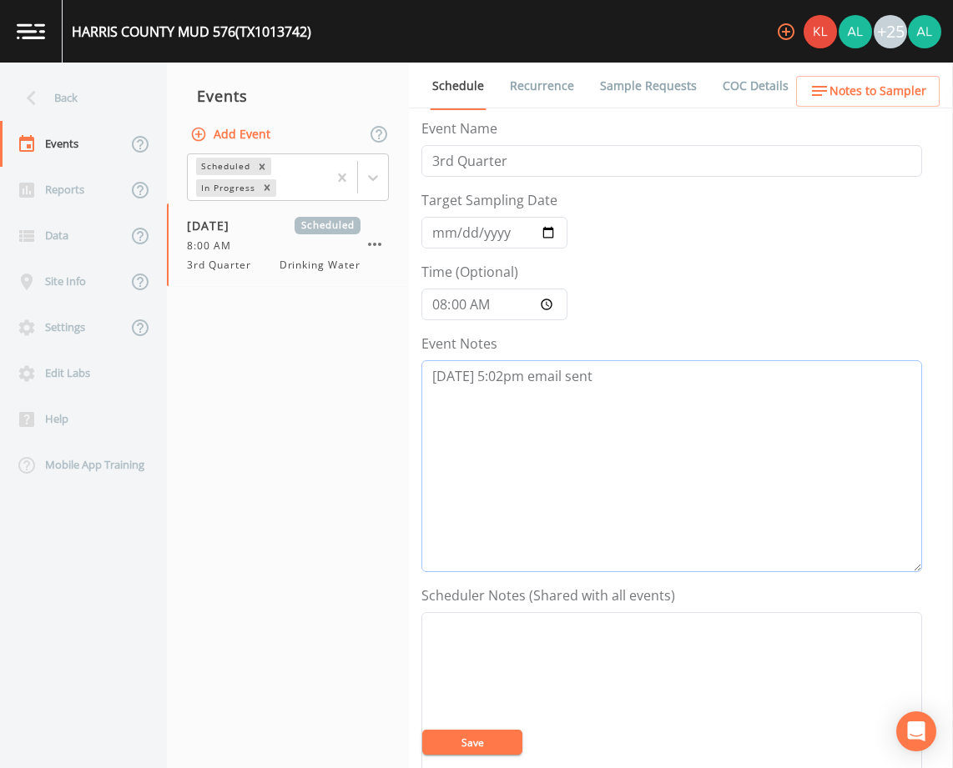
click at [604, 395] on textarea "[DATE] 5:02pm email sent" at bounding box center [671, 466] width 501 height 212
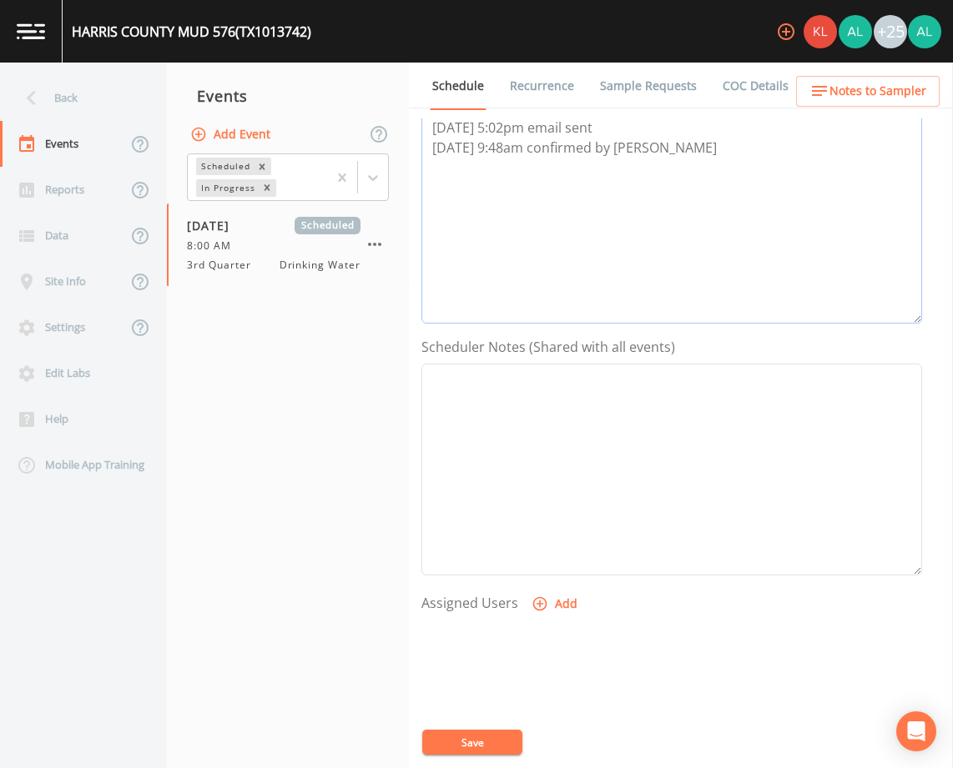
scroll to position [250, 0]
type textarea "[DATE] 5:02pm email sent [DATE] 9:48am confirmed by [PERSON_NAME]"
click at [589, 619] on div at bounding box center [671, 705] width 501 height 175
click at [550, 598] on button "Add" at bounding box center [556, 602] width 56 height 31
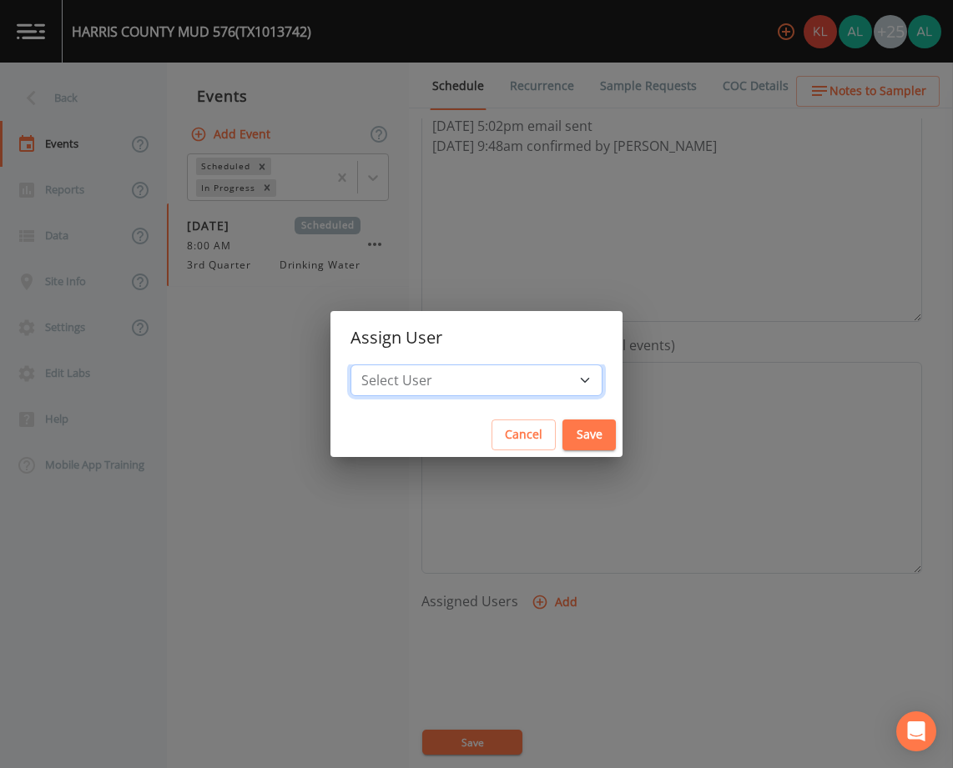
click at [471, 390] on select "Select User [PERSON_NAME] [PERSON_NAME] [PERSON_NAME] [PERSON_NAME] [PERSON_NAM…" at bounding box center [476, 381] width 252 height 32
select select "af93318b-11dc-4776-bee1-f4056f560a61"
click at [388, 365] on select "Select User [PERSON_NAME] [PERSON_NAME] [PERSON_NAME] [PERSON_NAME] [PERSON_NAM…" at bounding box center [476, 381] width 252 height 32
click at [562, 448] on button "Save" at bounding box center [588, 435] width 53 height 31
select select
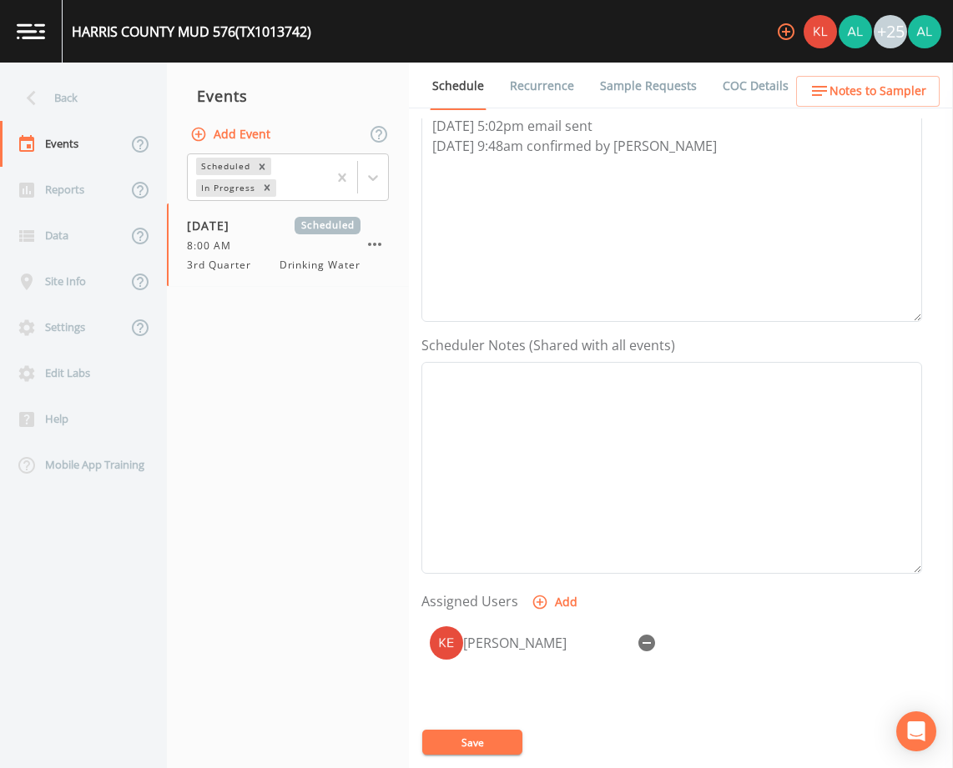
click at [452, 726] on div "[PERSON_NAME]" at bounding box center [671, 705] width 501 height 175
click at [452, 735] on button "Save" at bounding box center [472, 742] width 100 height 25
click at [876, 49] on div "+25" at bounding box center [855, 31] width 172 height 63
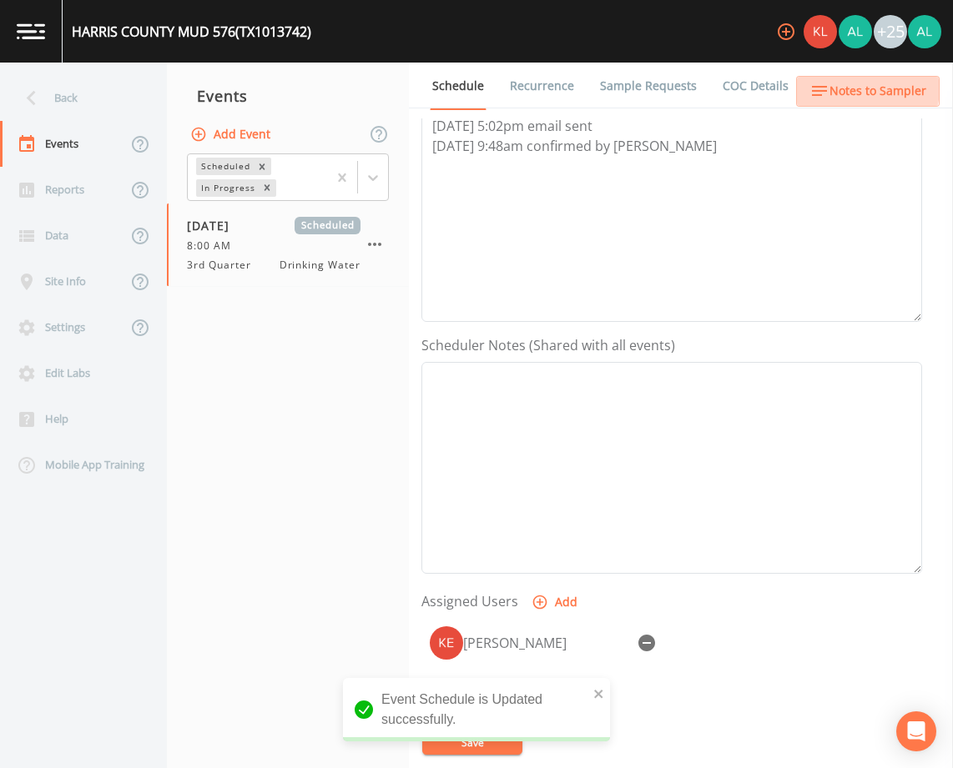
click at [867, 89] on span "Notes to Sampler" at bounding box center [877, 91] width 97 height 21
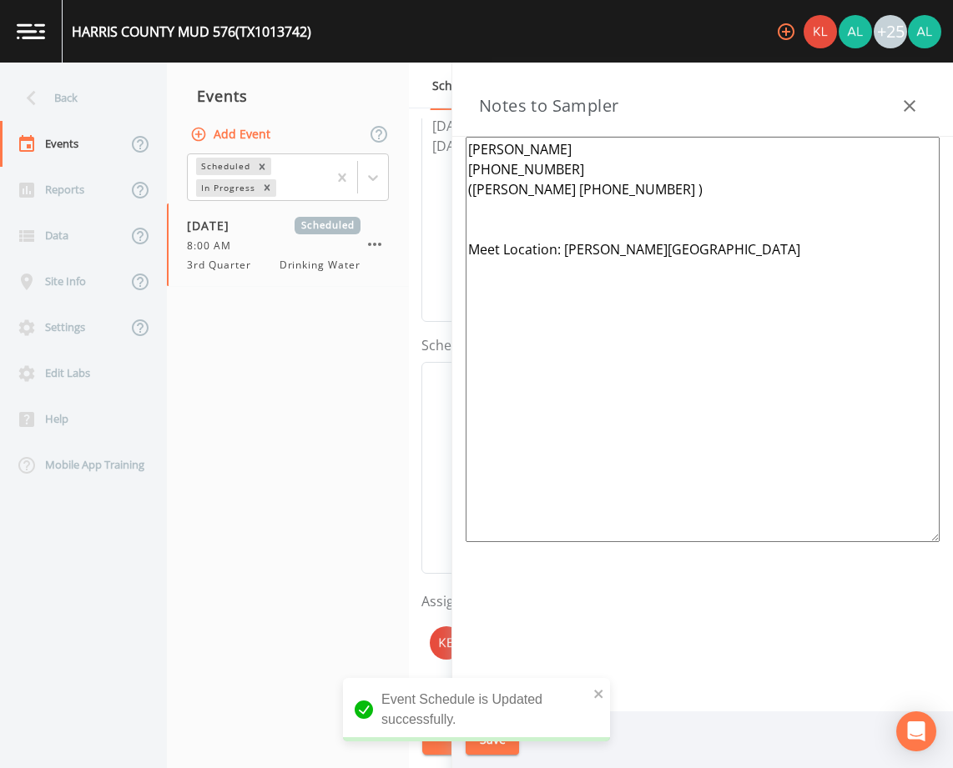
click at [481, 227] on textarea "[PERSON_NAME] [PHONE_NUMBER] ([PERSON_NAME] [PHONE_NUMBER] ) Meet Location: [PE…" at bounding box center [703, 340] width 474 height 406
paste textarea "[PERSON_NAME] ([PHONE_NUMBER]"
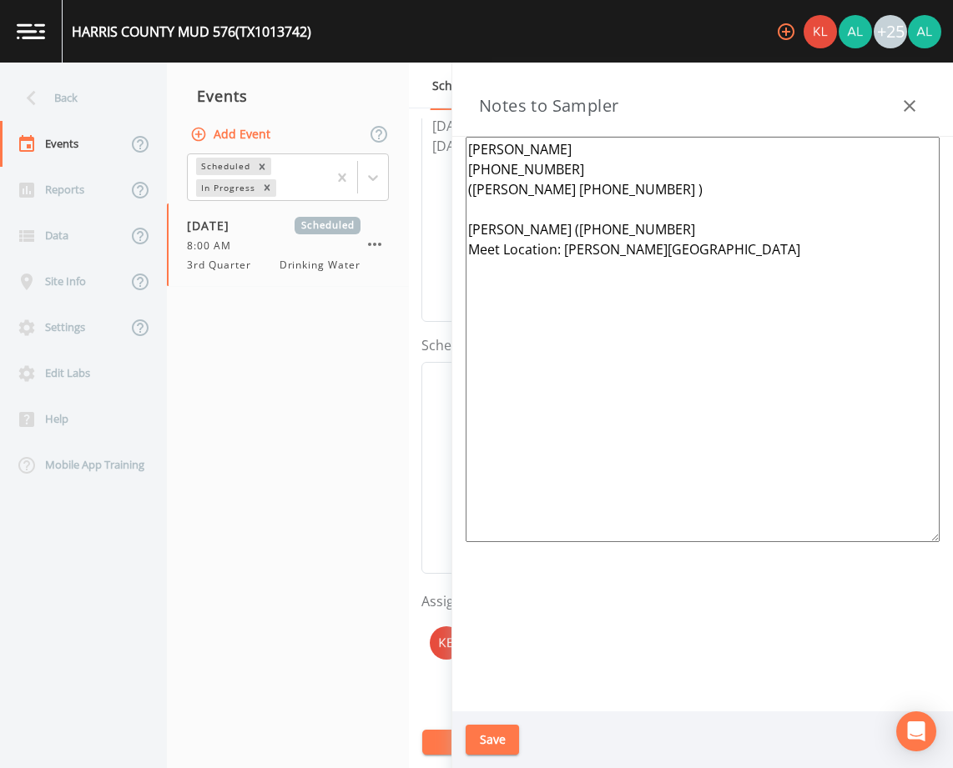
click at [562, 229] on textarea "[PERSON_NAME] [PHONE_NUMBER] ([PERSON_NAME] [PHONE_NUMBER] ) [PERSON_NAME] ([PH…" at bounding box center [703, 340] width 474 height 406
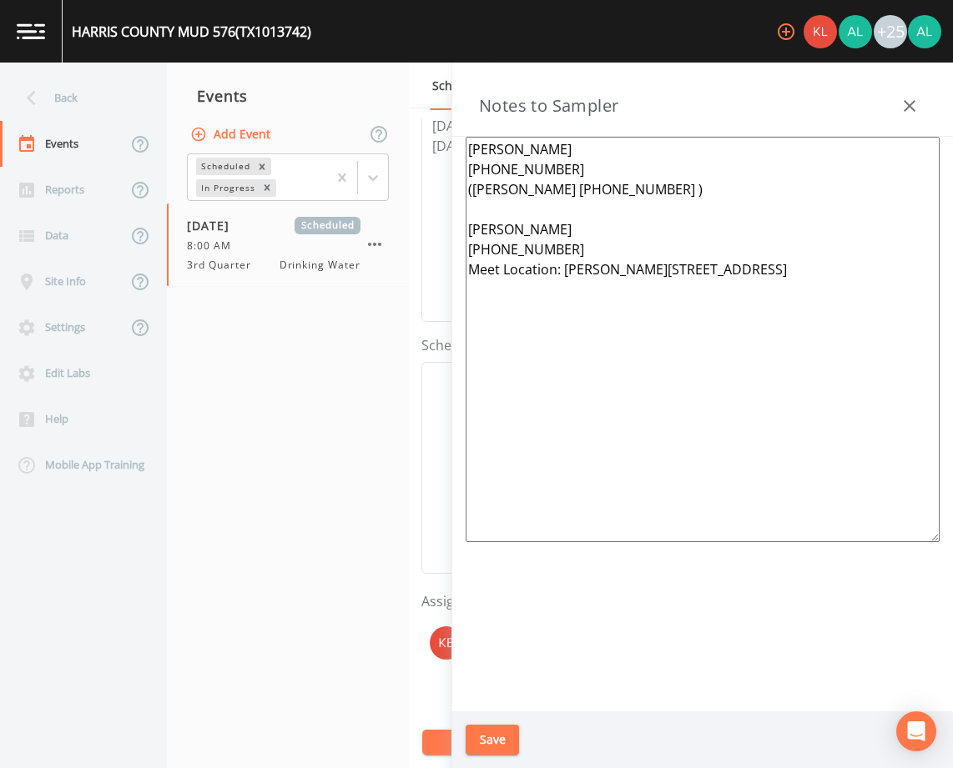
click at [575, 218] on textarea "[PERSON_NAME] [PHONE_NUMBER] ([PERSON_NAME] [PHONE_NUMBER] ) [PERSON_NAME] [PHO…" at bounding box center [703, 340] width 474 height 406
click at [575, 234] on textarea "[PERSON_NAME] [PHONE_NUMBER] ([PERSON_NAME] [PHONE_NUMBER] ) [PERSON_NAME] [PHO…" at bounding box center [703, 340] width 474 height 406
click at [561, 243] on textarea "[PERSON_NAME] [PHONE_NUMBER] ([PERSON_NAME] [PHONE_NUMBER] ) [PERSON_NAME] (ope…" at bounding box center [703, 340] width 474 height 406
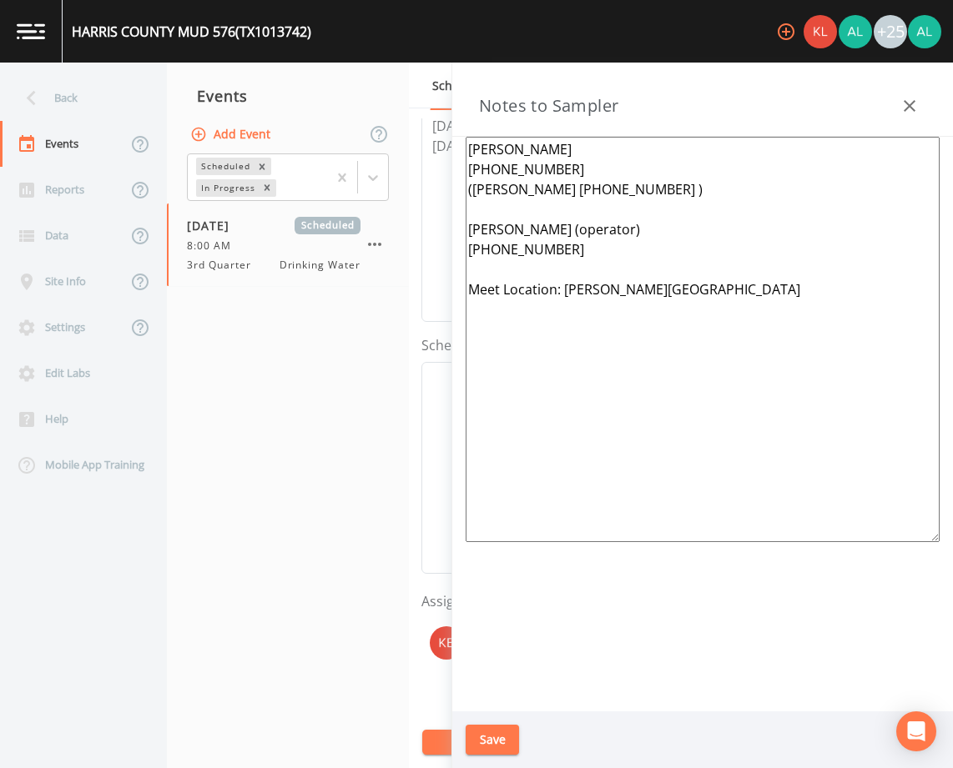
drag, startPoint x: 843, startPoint y: 294, endPoint x: 567, endPoint y: 300, distance: 275.4
click at [567, 300] on textarea "[PERSON_NAME] [PHONE_NUMBER] ([PERSON_NAME] [PHONE_NUMBER] ) [PERSON_NAME] (ope…" at bounding box center [703, 340] width 474 height 406
paste textarea "16439 Verbena [PERSON_NAME] Dr"
click at [472, 309] on textarea "[PERSON_NAME] [PHONE_NUMBER] ([PERSON_NAME] [PHONE_NUMBER] ) [PERSON_NAME] (ope…" at bounding box center [703, 340] width 474 height 406
type textarea "[PERSON_NAME] [PHONE_NUMBER] ([PERSON_NAME] [PHONE_NUMBER] ) [PERSON_NAME] (ope…"
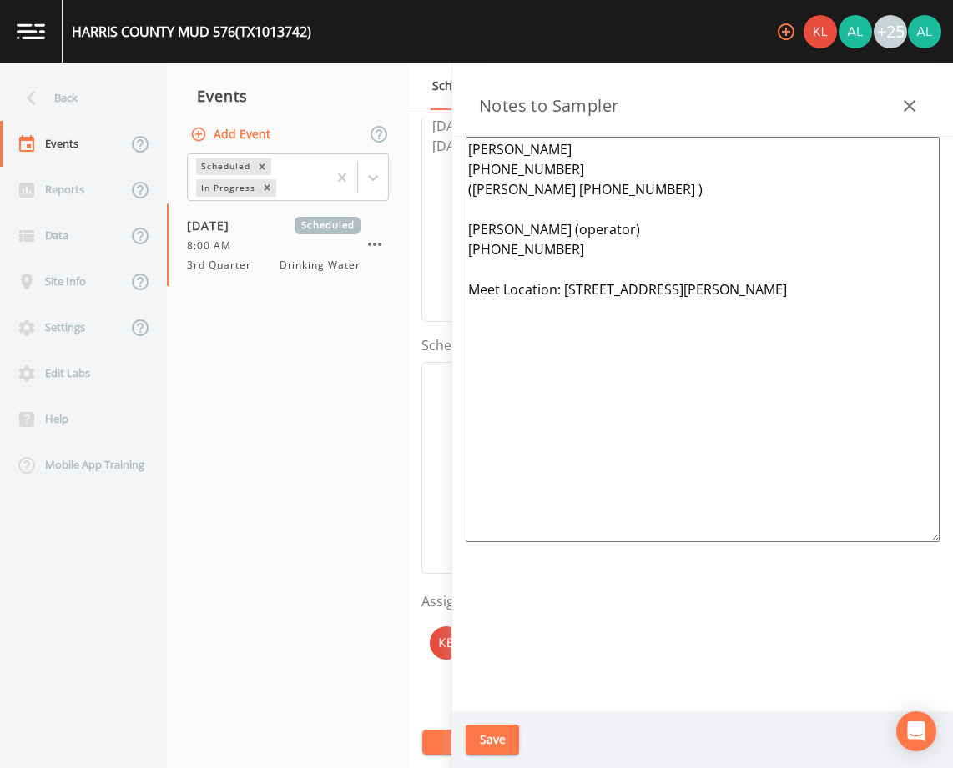
click at [494, 734] on button "Save" at bounding box center [492, 740] width 53 height 31
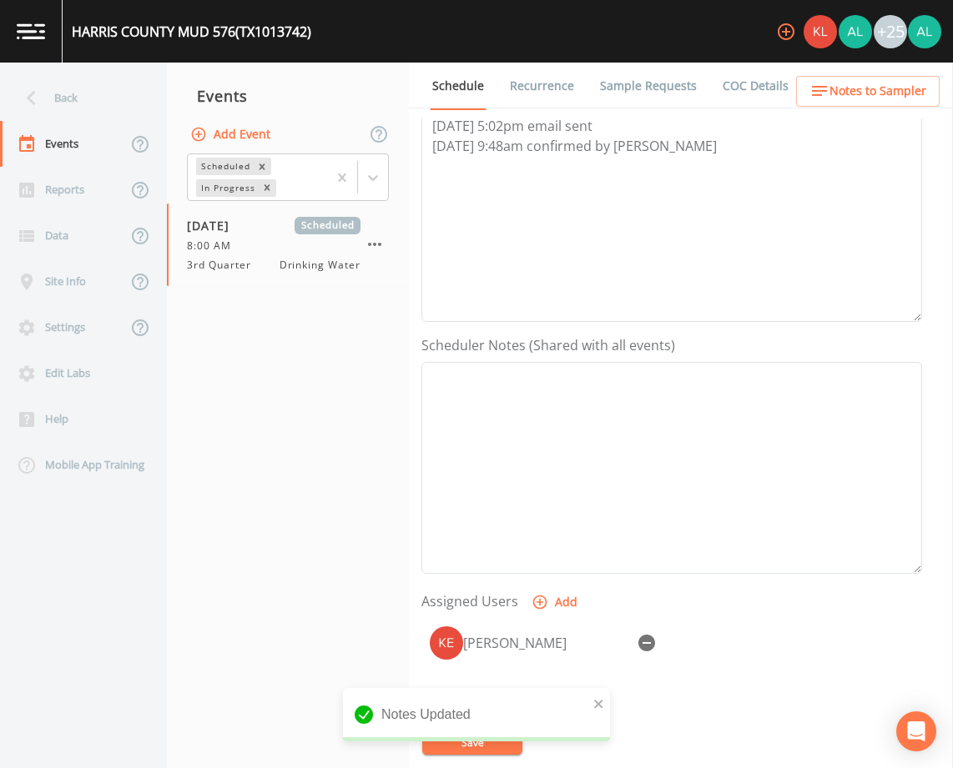
click at [587, 705] on div "Notes Updated" at bounding box center [476, 714] width 267 height 53
click at [598, 701] on icon "close" at bounding box center [599, 704] width 12 height 13
click at [489, 745] on div "[GEOGRAPHIC_DATA] 576 (TX1013742) +25 Back Events Reports Data Site Info Settin…" at bounding box center [476, 384] width 953 height 768
click at [489, 745] on button "Save" at bounding box center [472, 742] width 100 height 25
click at [116, 106] on div "Back" at bounding box center [75, 98] width 150 height 46
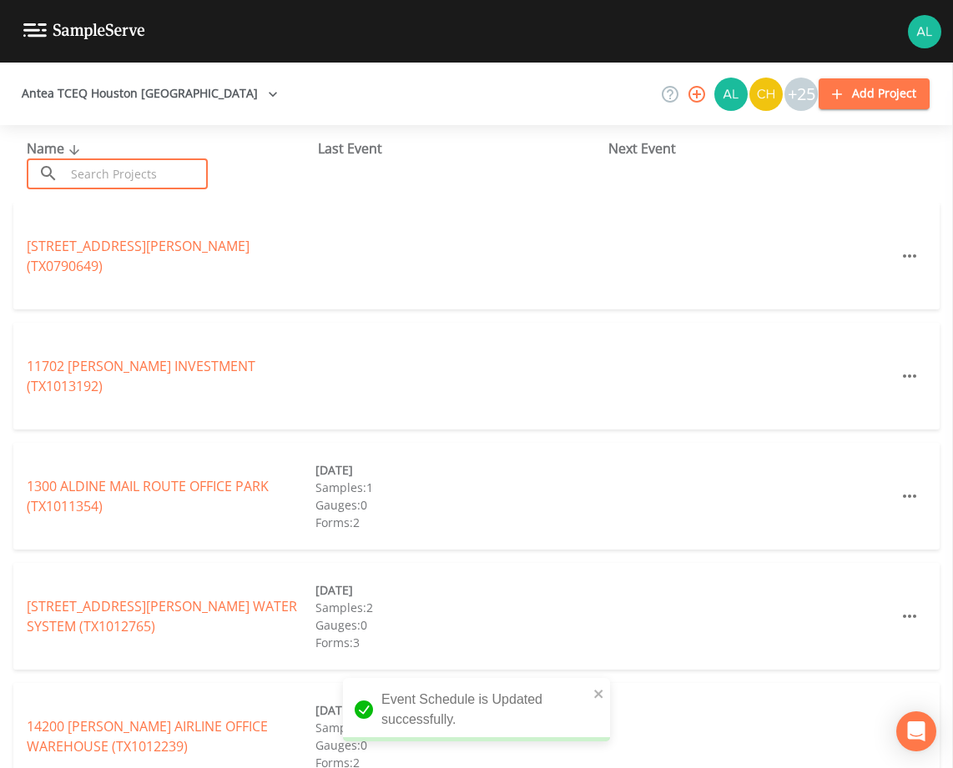
click at [116, 183] on input "text" at bounding box center [136, 174] width 143 height 31
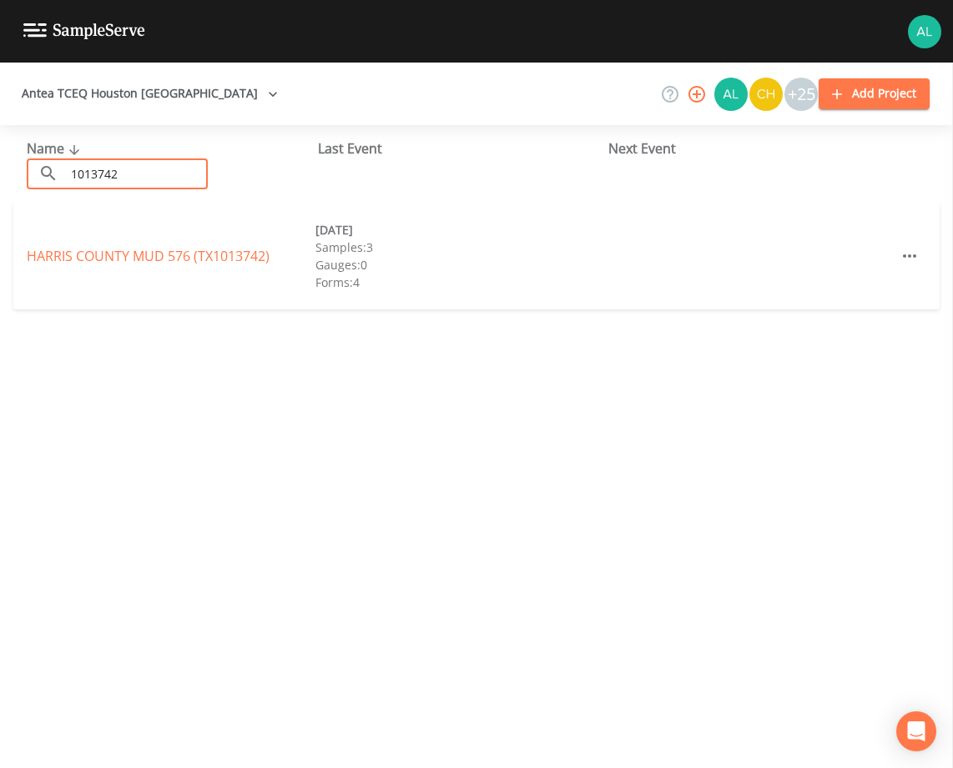
type input "1013742"
click at [101, 267] on div "[GEOGRAPHIC_DATA] 576 (TX1013742) [DATE] Samples: 3 Gauges: 0 Forms: 4" at bounding box center [476, 256] width 926 height 107
click at [106, 257] on link "[GEOGRAPHIC_DATA] 576 (TX1013742)" at bounding box center [148, 256] width 243 height 18
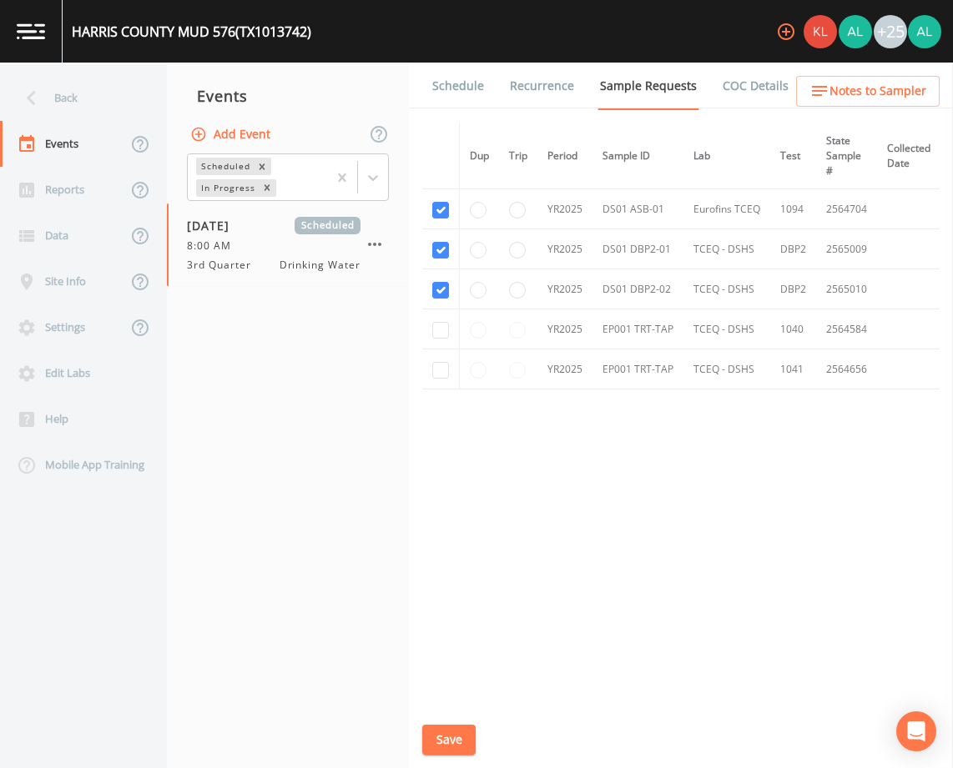
click at [449, 55] on div "[GEOGRAPHIC_DATA] 576 (TX1013742) +25" at bounding box center [476, 31] width 953 height 63
click at [451, 87] on link "Schedule" at bounding box center [458, 86] width 57 height 47
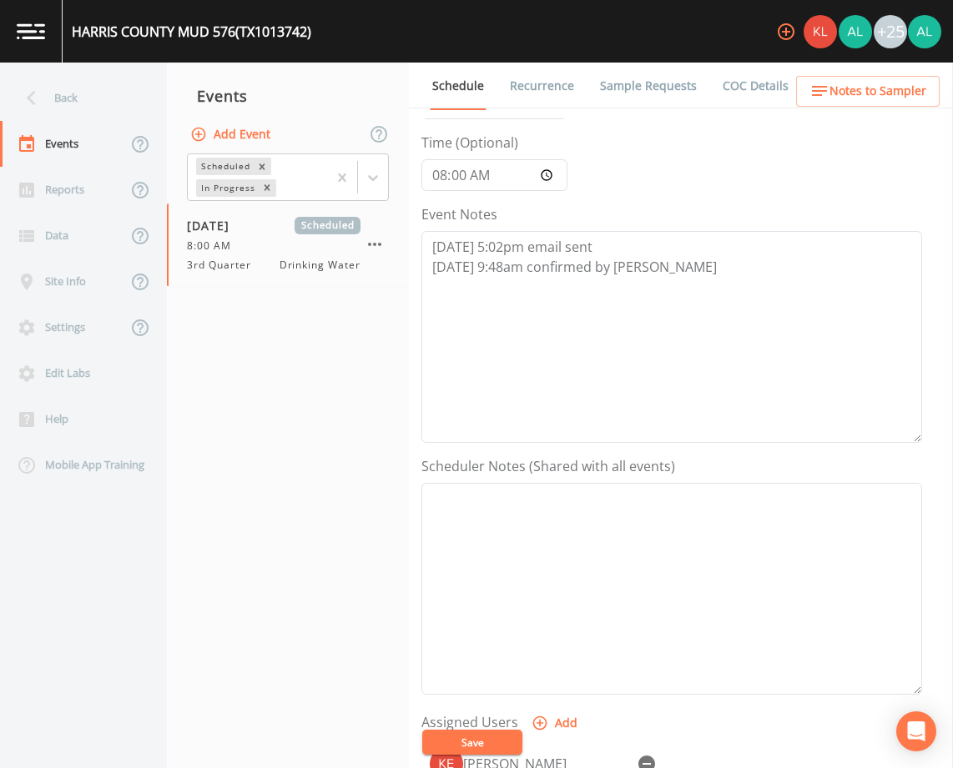
scroll to position [250, 0]
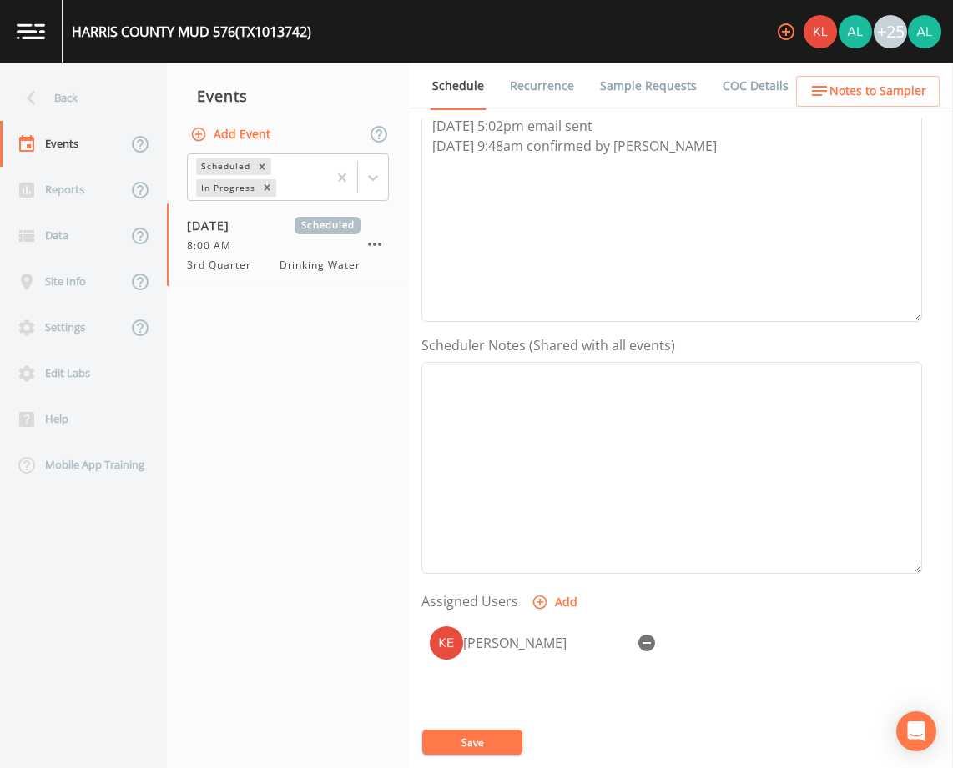
click at [873, 101] on span "Notes to Sampler" at bounding box center [877, 91] width 97 height 21
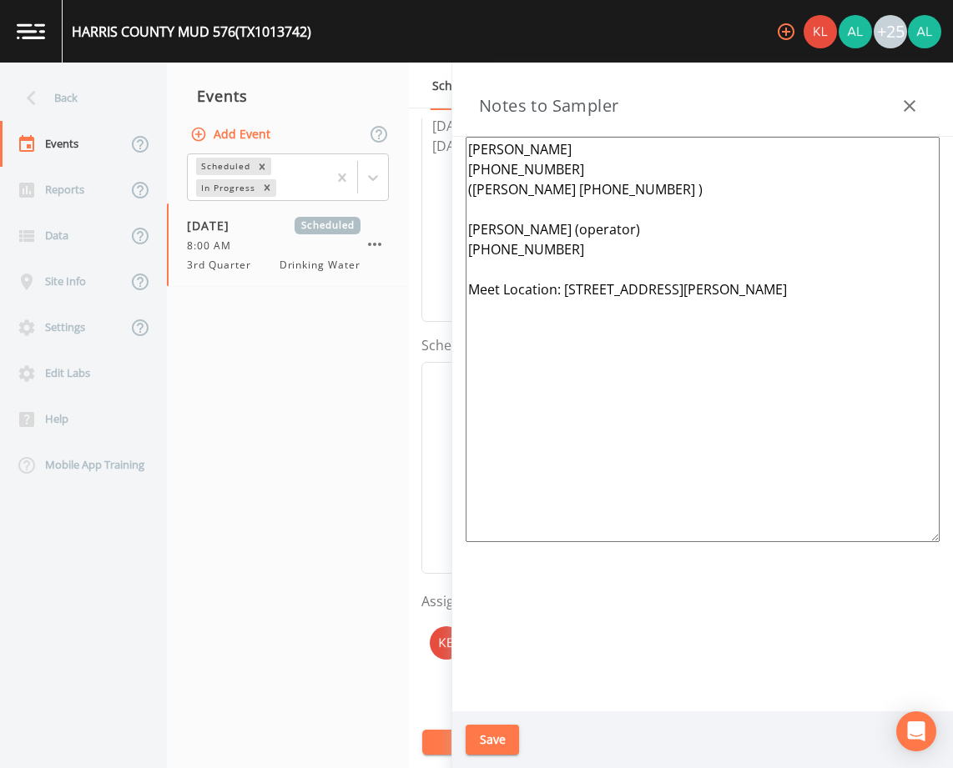
click at [493, 730] on button "Save" at bounding box center [492, 740] width 53 height 31
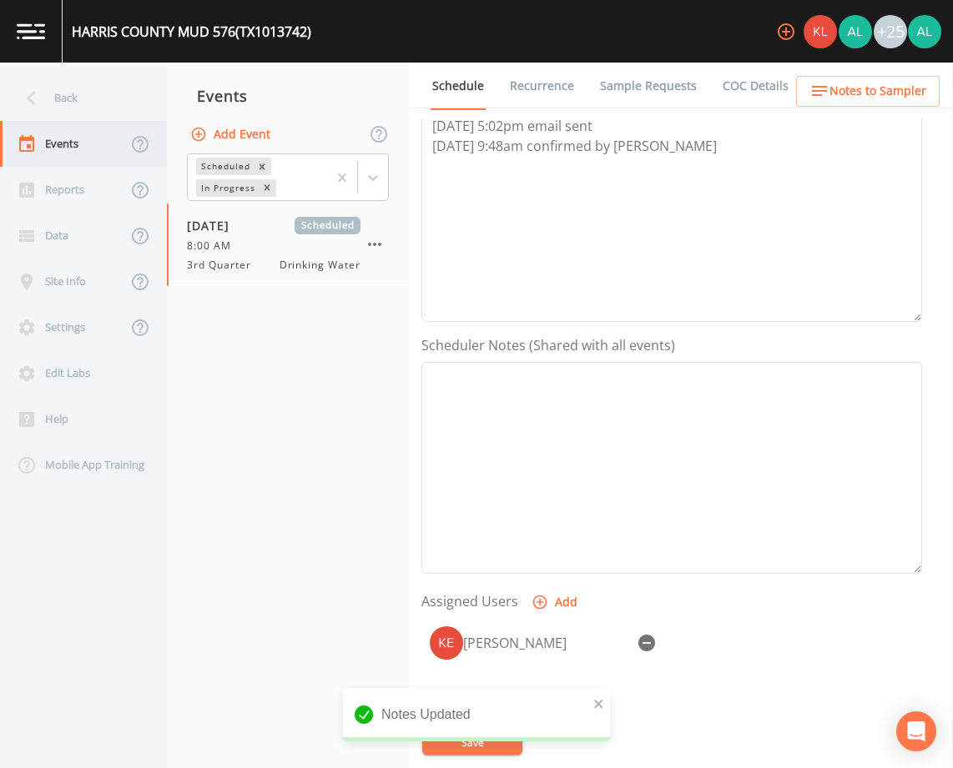
click at [82, 124] on div "Events" at bounding box center [63, 144] width 127 height 46
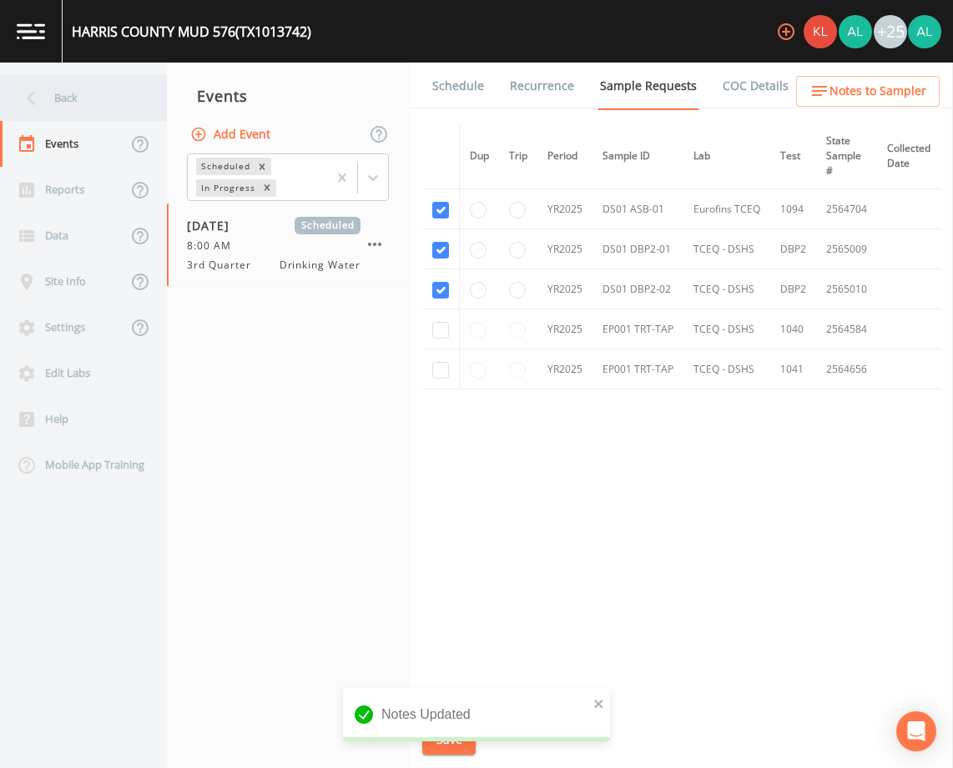
click at [53, 76] on div "Back" at bounding box center [75, 98] width 150 height 46
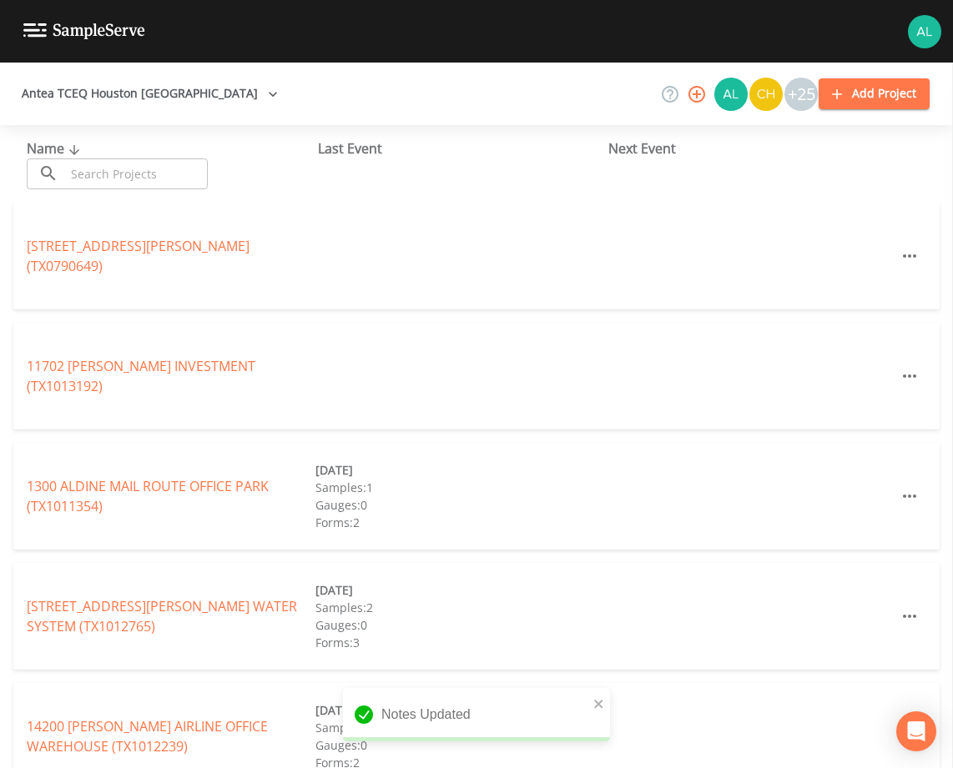
click at [103, 145] on div "Name ​ ​" at bounding box center [172, 164] width 291 height 51
click at [104, 161] on input "text" at bounding box center [136, 174] width 143 height 31
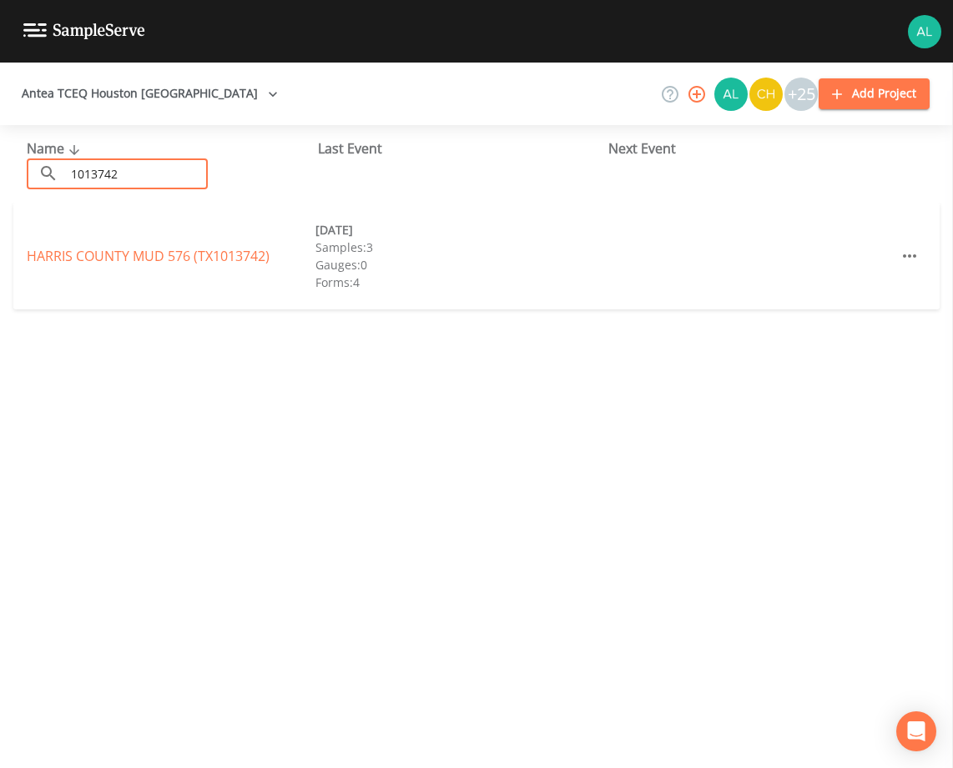
type input "1013742"
click at [54, 250] on link "[GEOGRAPHIC_DATA] 576 (TX1013742)" at bounding box center [148, 256] width 243 height 18
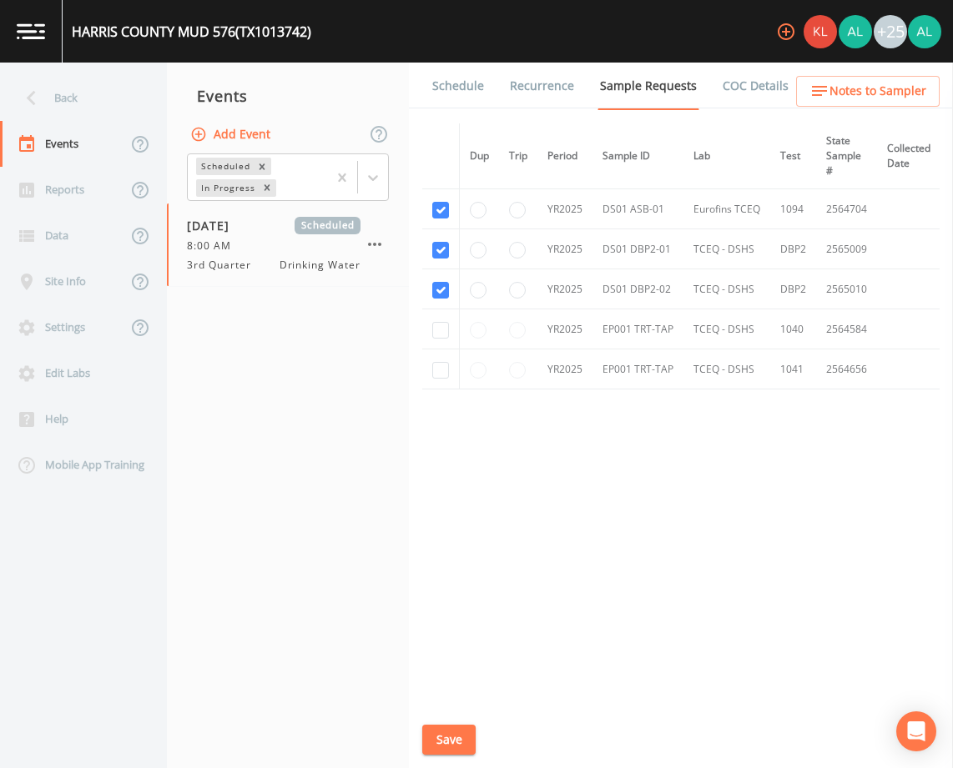
click at [466, 103] on link "Schedule" at bounding box center [458, 86] width 57 height 47
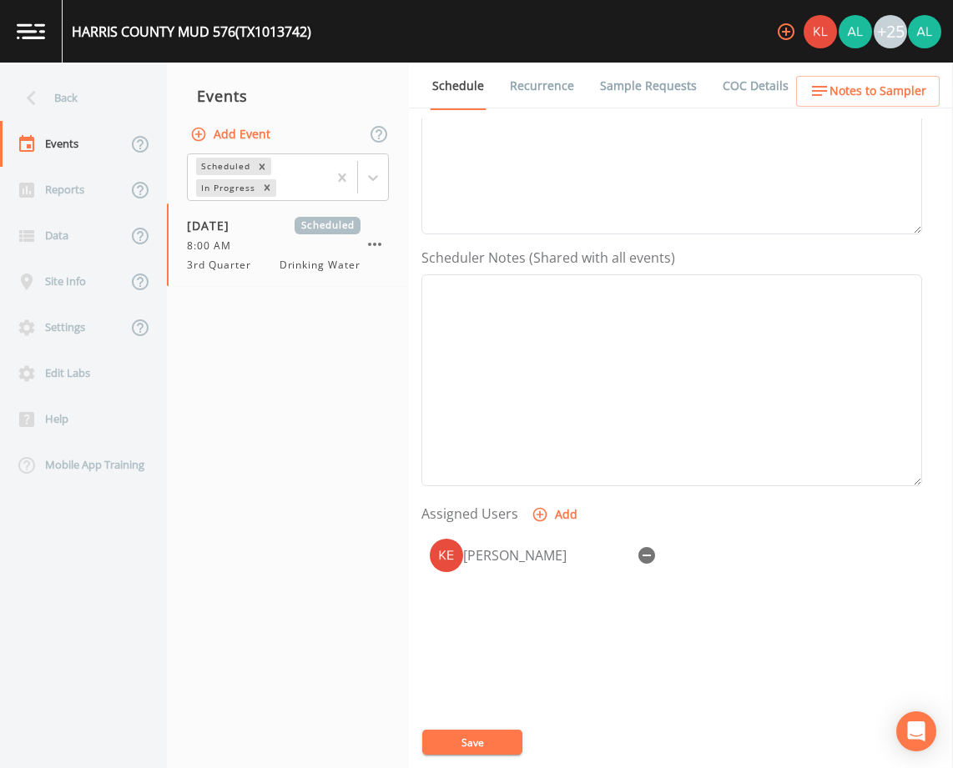
scroll to position [242, 0]
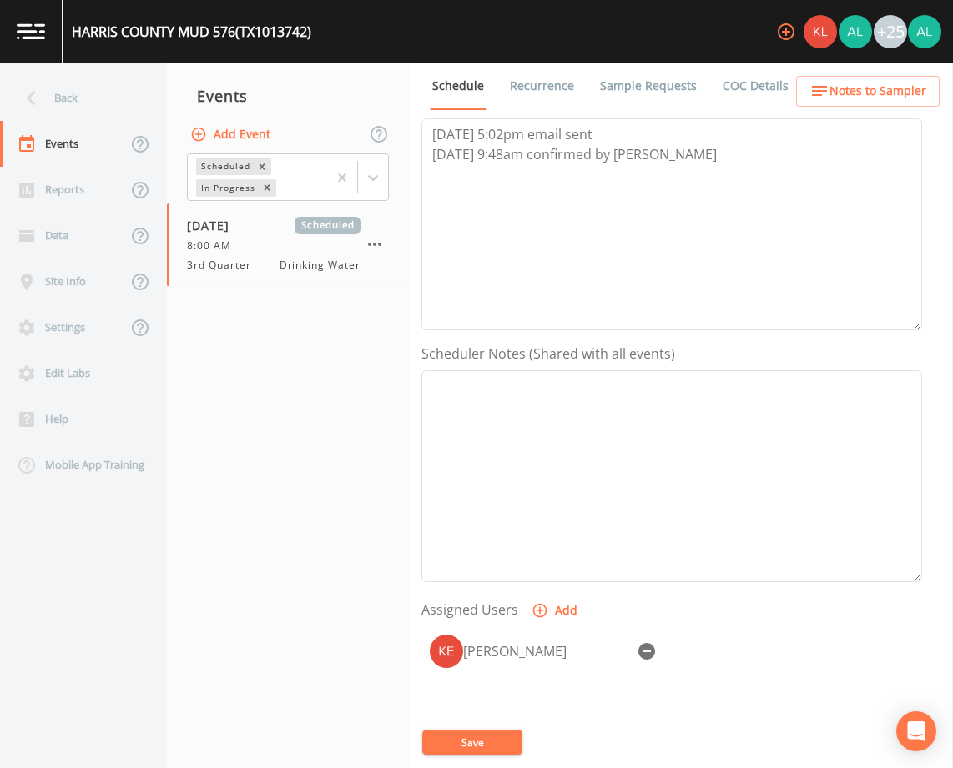
click at [835, 101] on span "Notes to Sampler" at bounding box center [877, 91] width 97 height 21
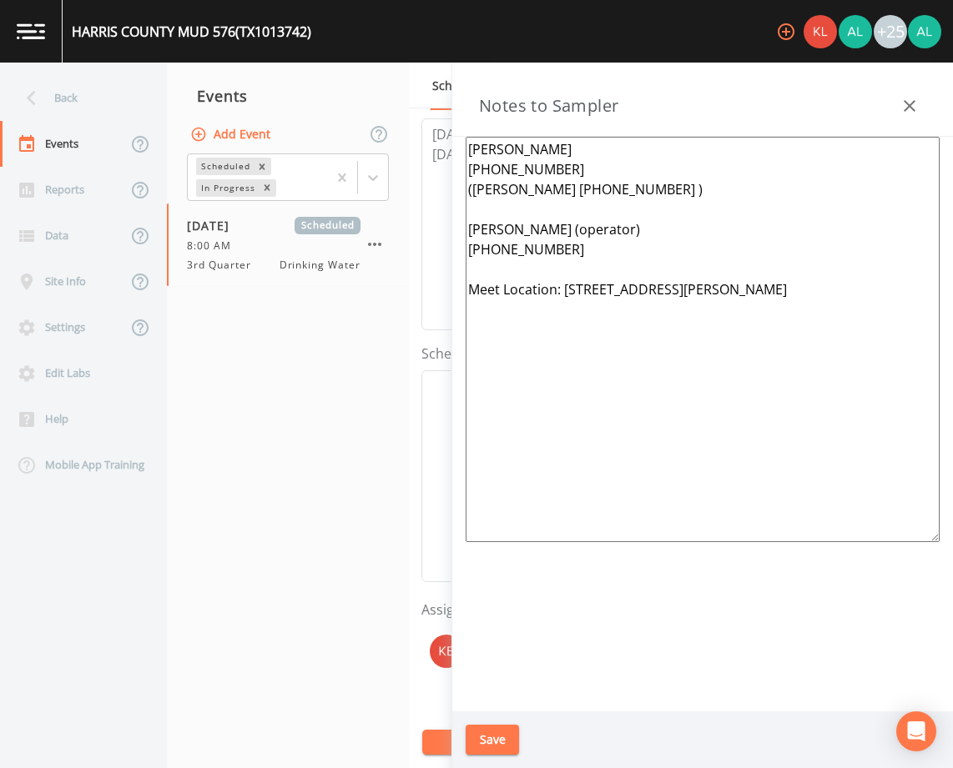
click at [919, 103] on icon "button" at bounding box center [909, 106] width 20 height 20
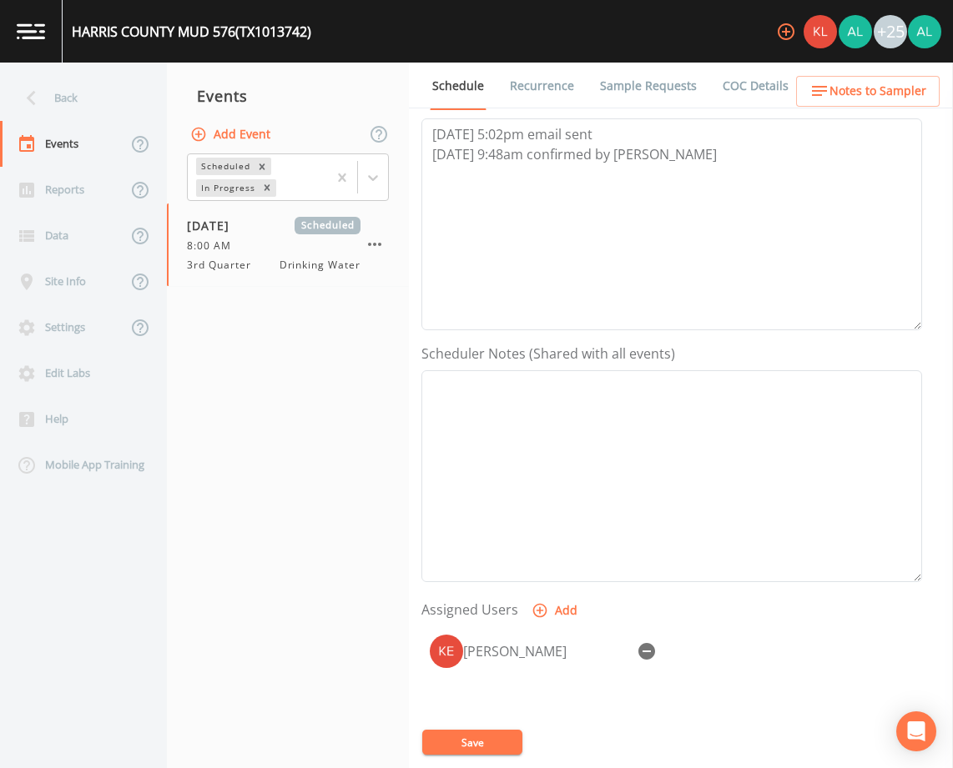
click at [494, 743] on button "Save" at bounding box center [472, 742] width 100 height 25
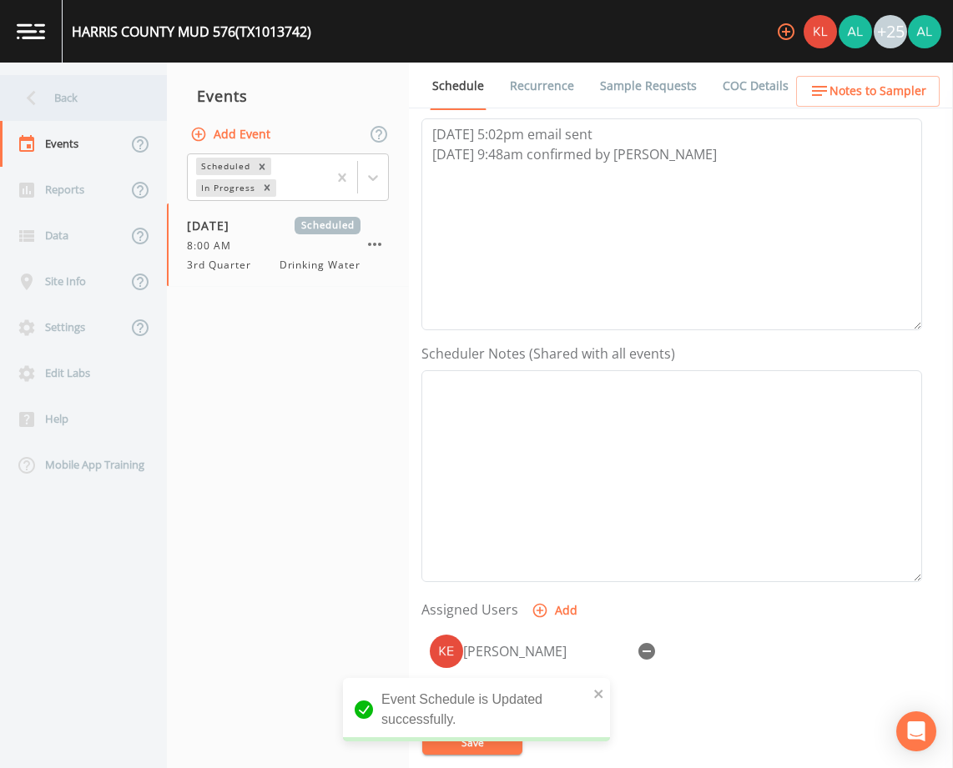
click at [123, 106] on div "Back" at bounding box center [75, 98] width 150 height 46
